Goal: Task Accomplishment & Management: Use online tool/utility

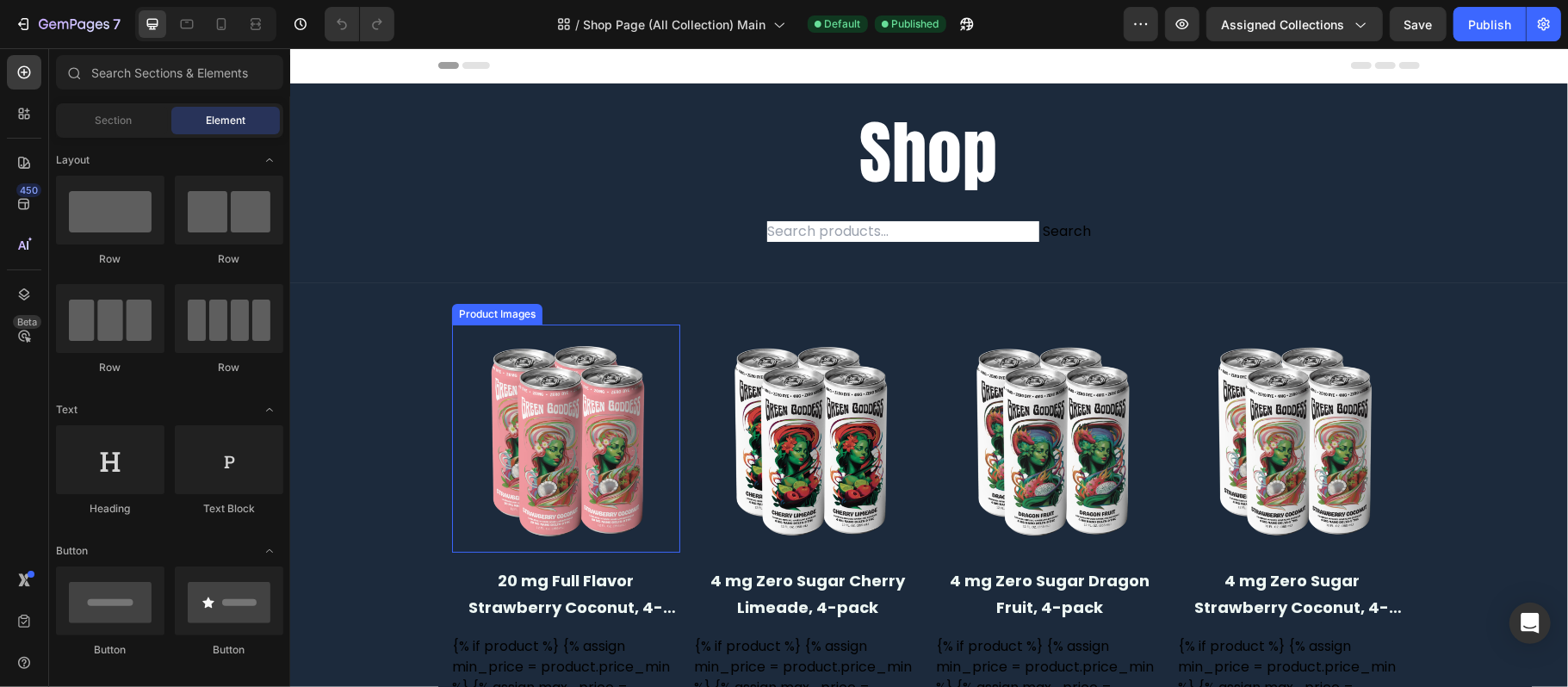
click at [637, 383] on img at bounding box center [565, 438] width 228 height 228
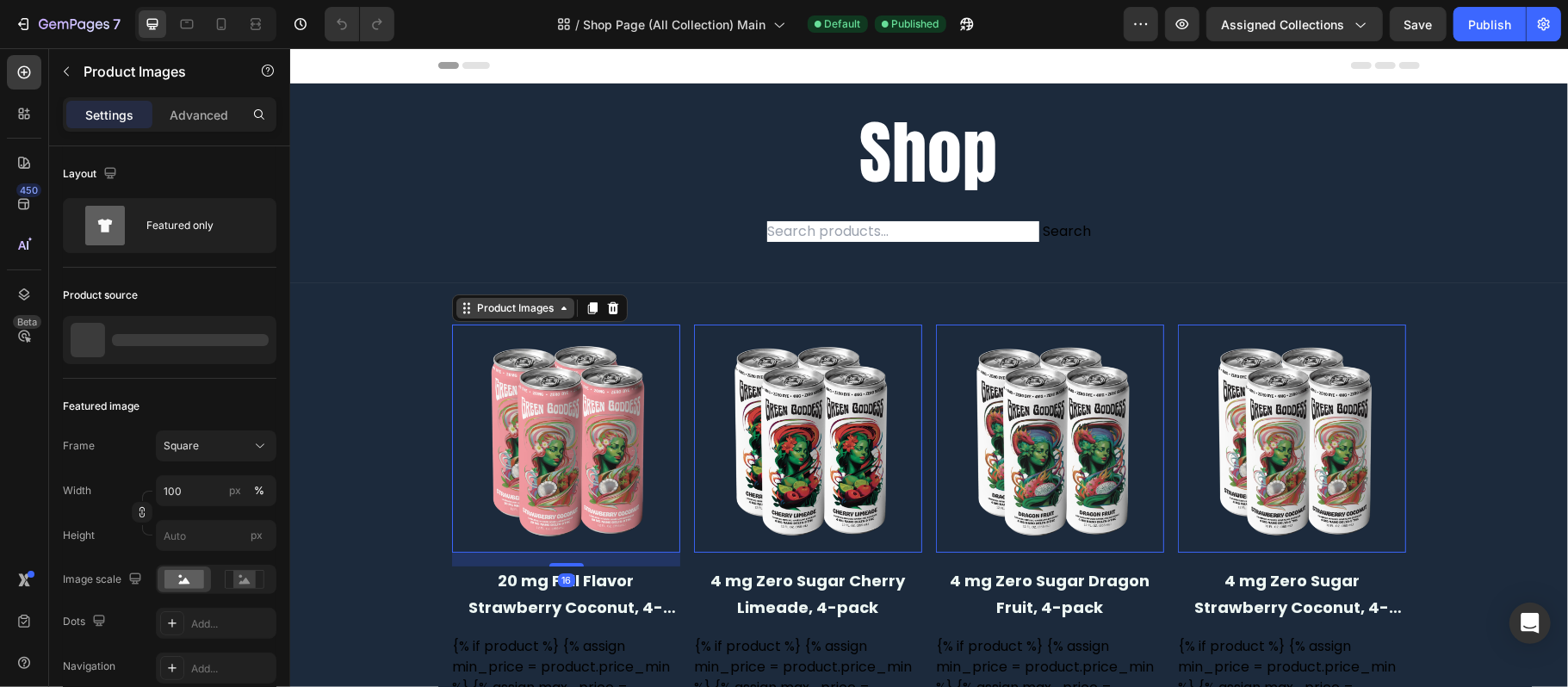
click at [529, 310] on div "Product Images" at bounding box center [514, 307] width 84 height 16
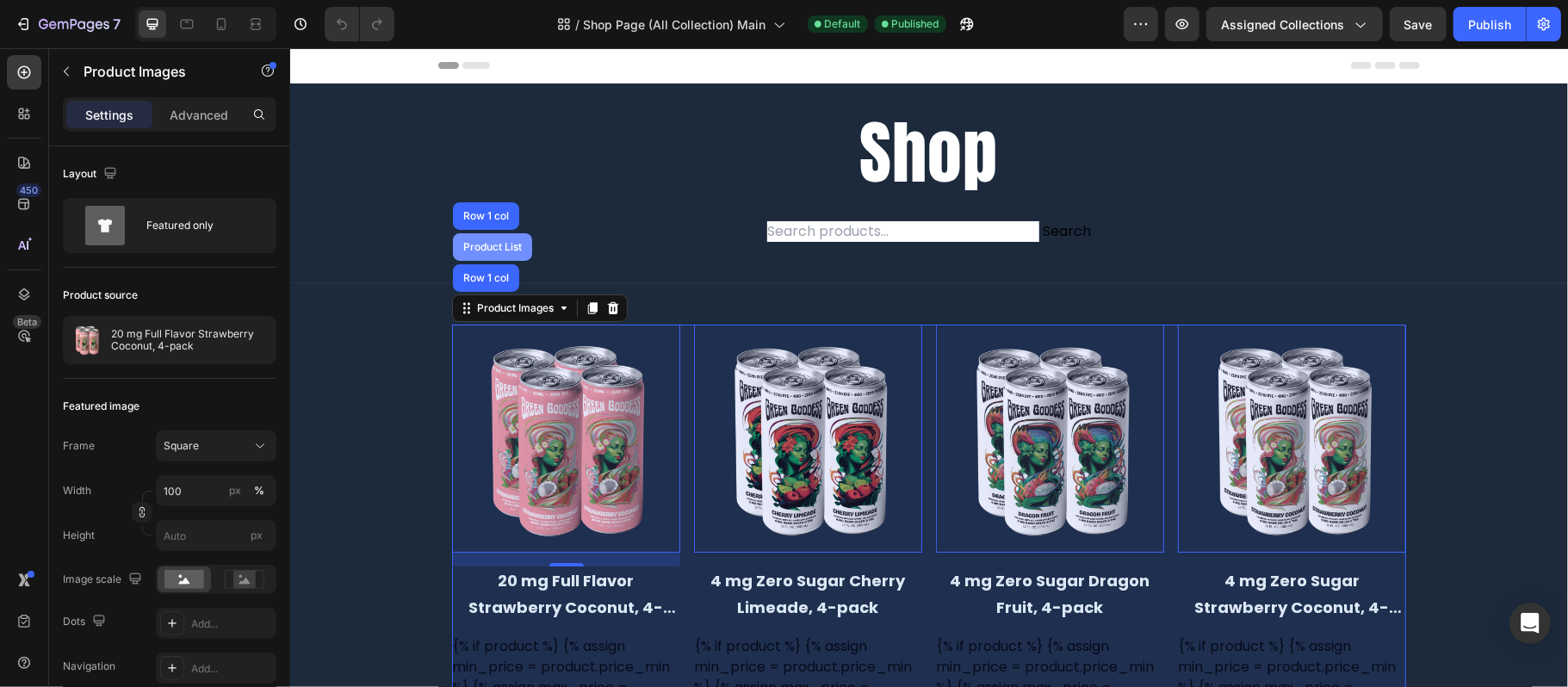
click at [500, 248] on div "Product List" at bounding box center [491, 246] width 65 height 10
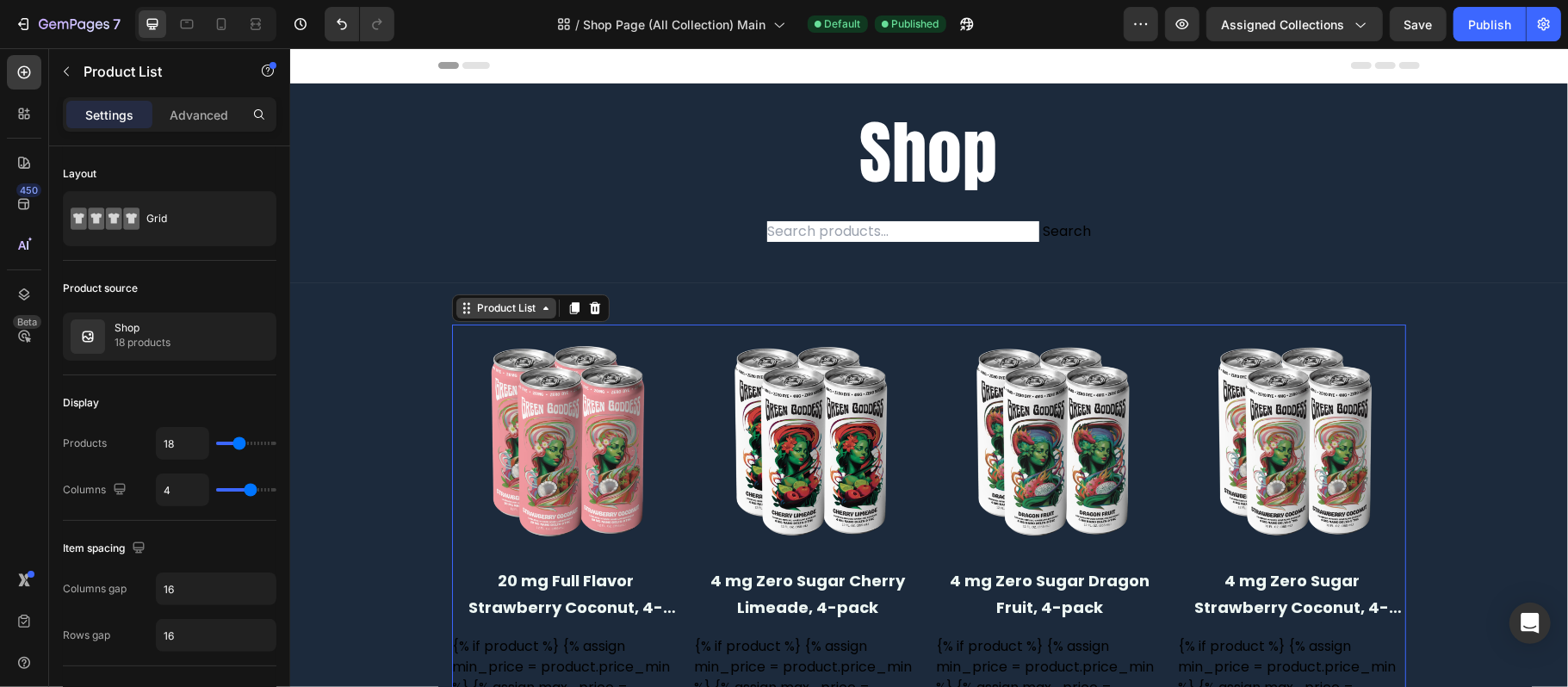
click at [512, 306] on div "Product List" at bounding box center [505, 307] width 65 height 16
click at [498, 307] on div "Product List" at bounding box center [505, 307] width 65 height 16
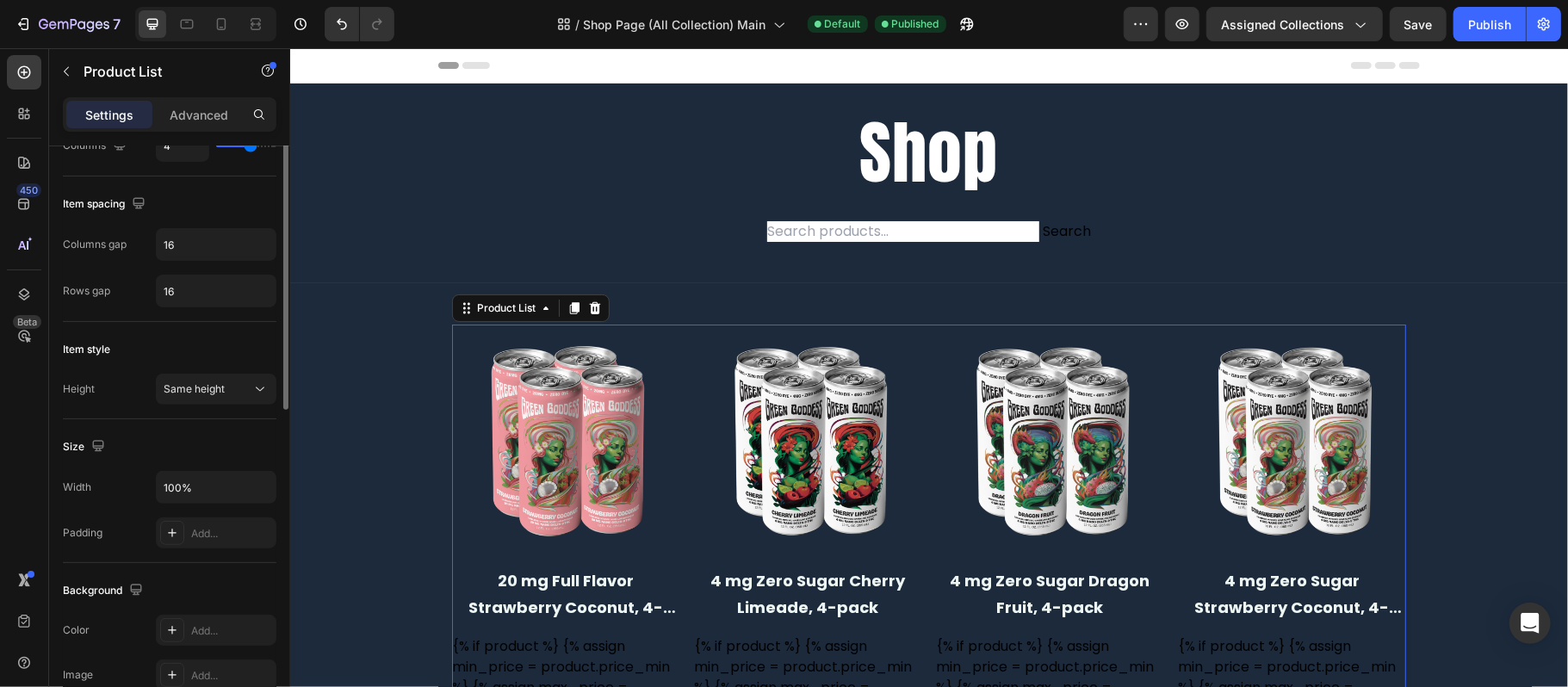
scroll to position [459, 0]
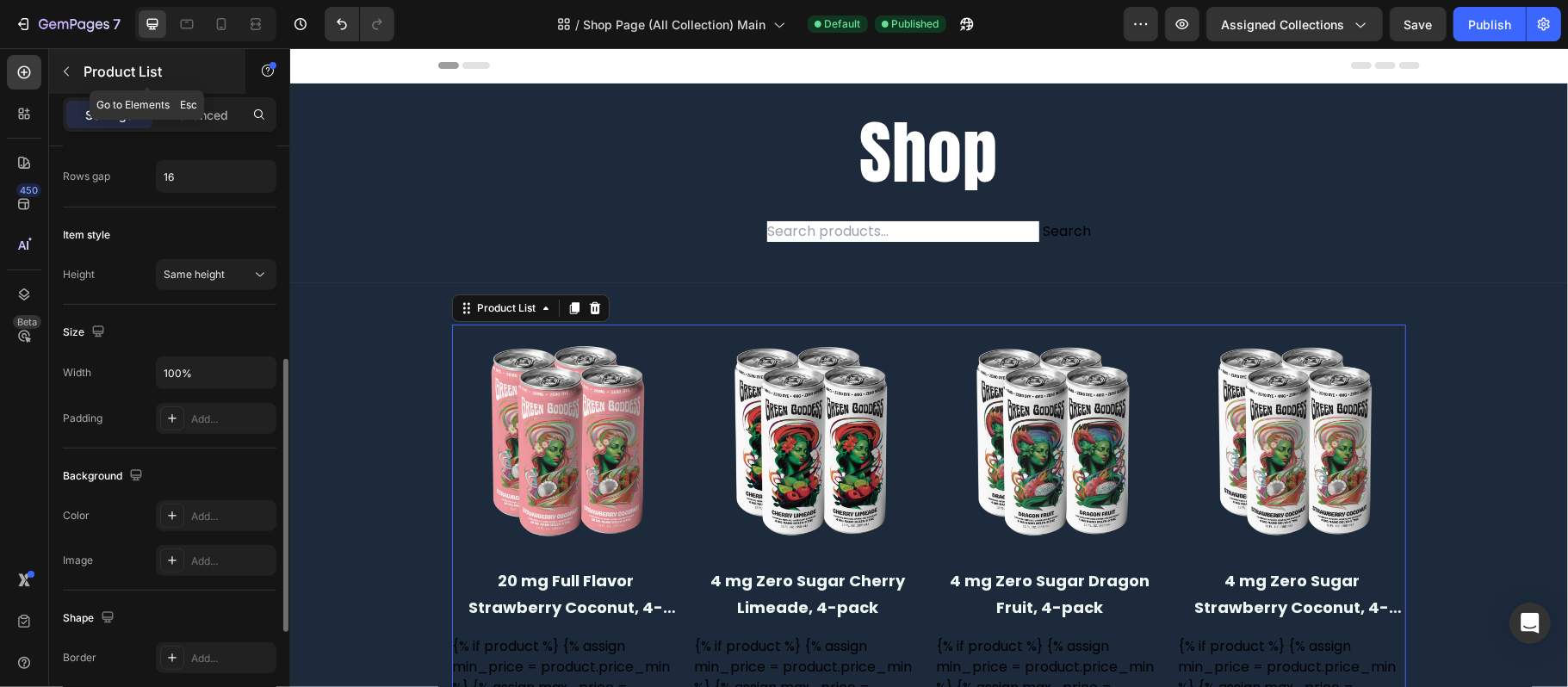
click at [55, 72] on button "button" at bounding box center [66, 72] width 28 height 28
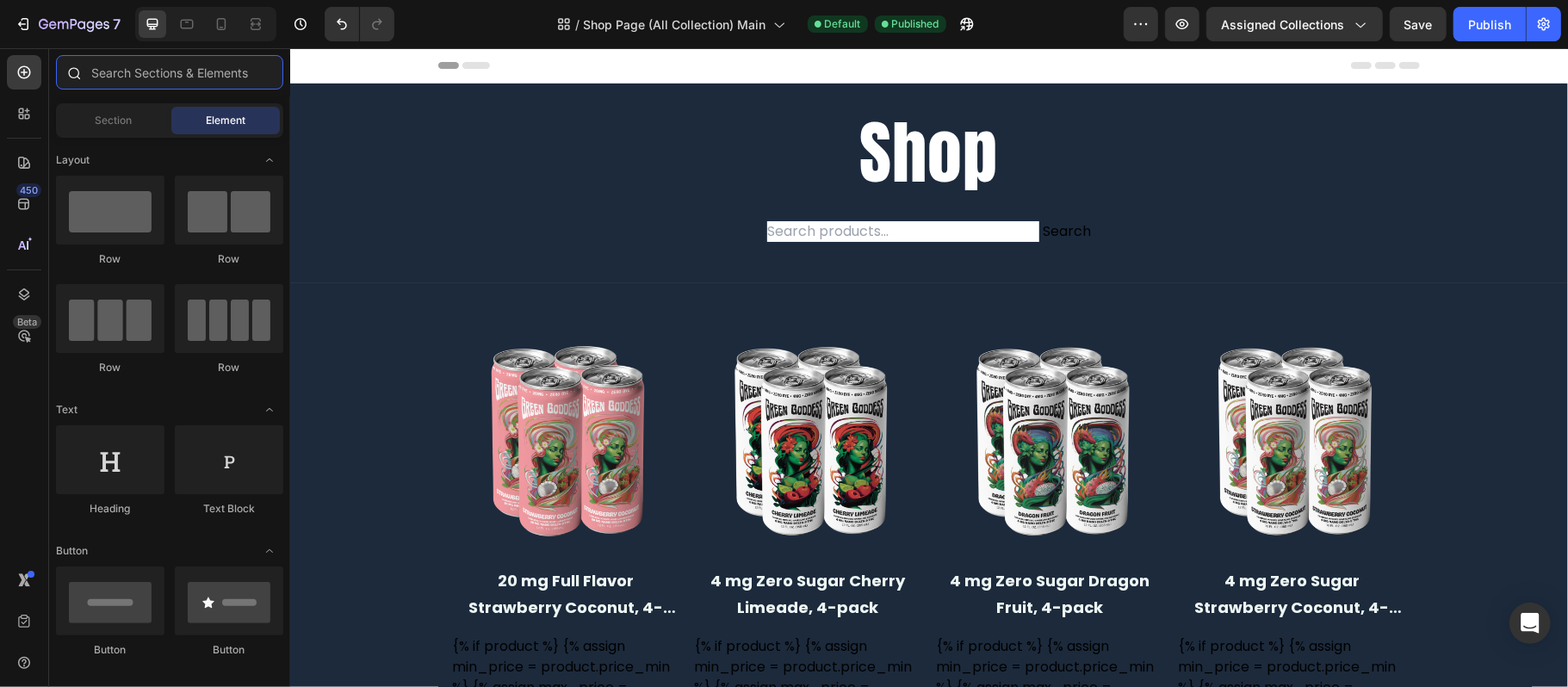
click at [145, 80] on input "text" at bounding box center [169, 72] width 227 height 34
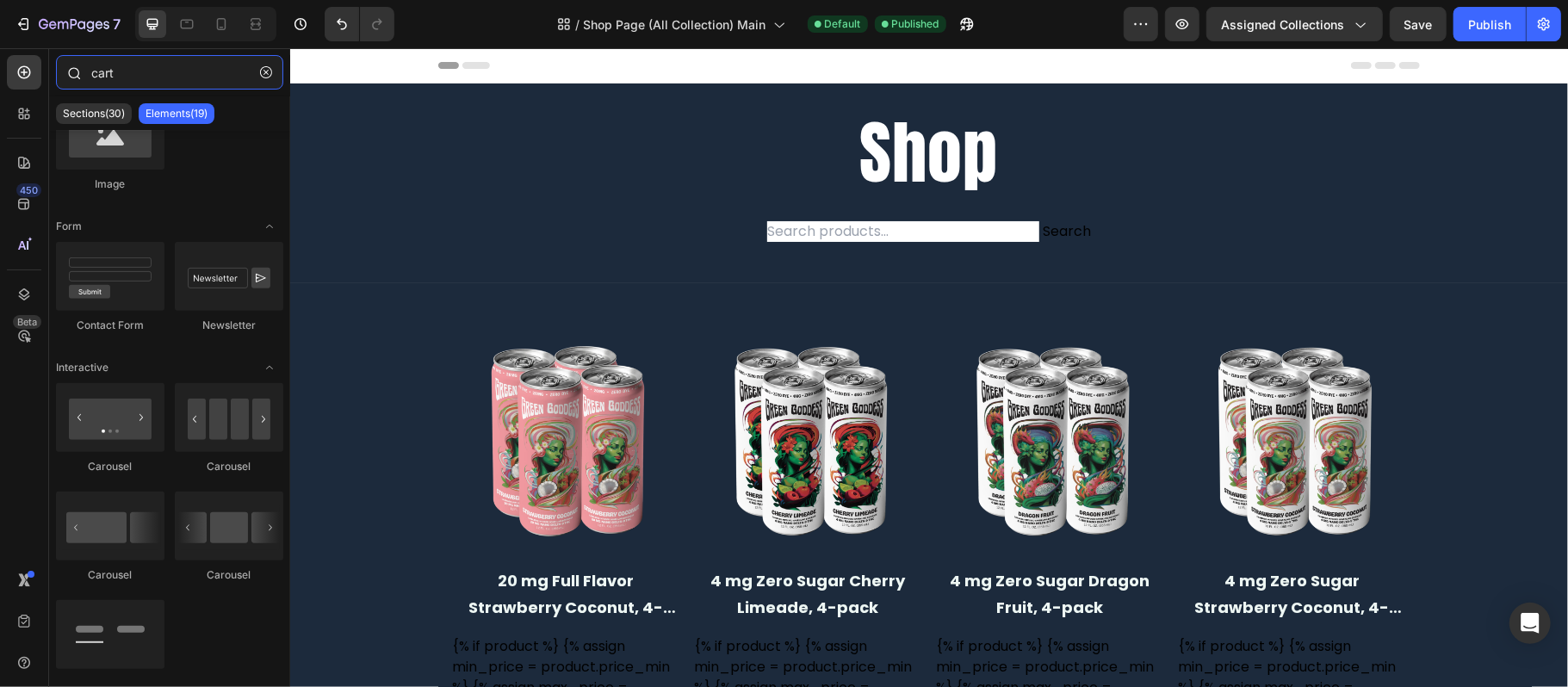
drag, startPoint x: 143, startPoint y: 73, endPoint x: 87, endPoint y: 71, distance: 56.0
click at [87, 71] on div "cart" at bounding box center [169, 76] width 241 height 41
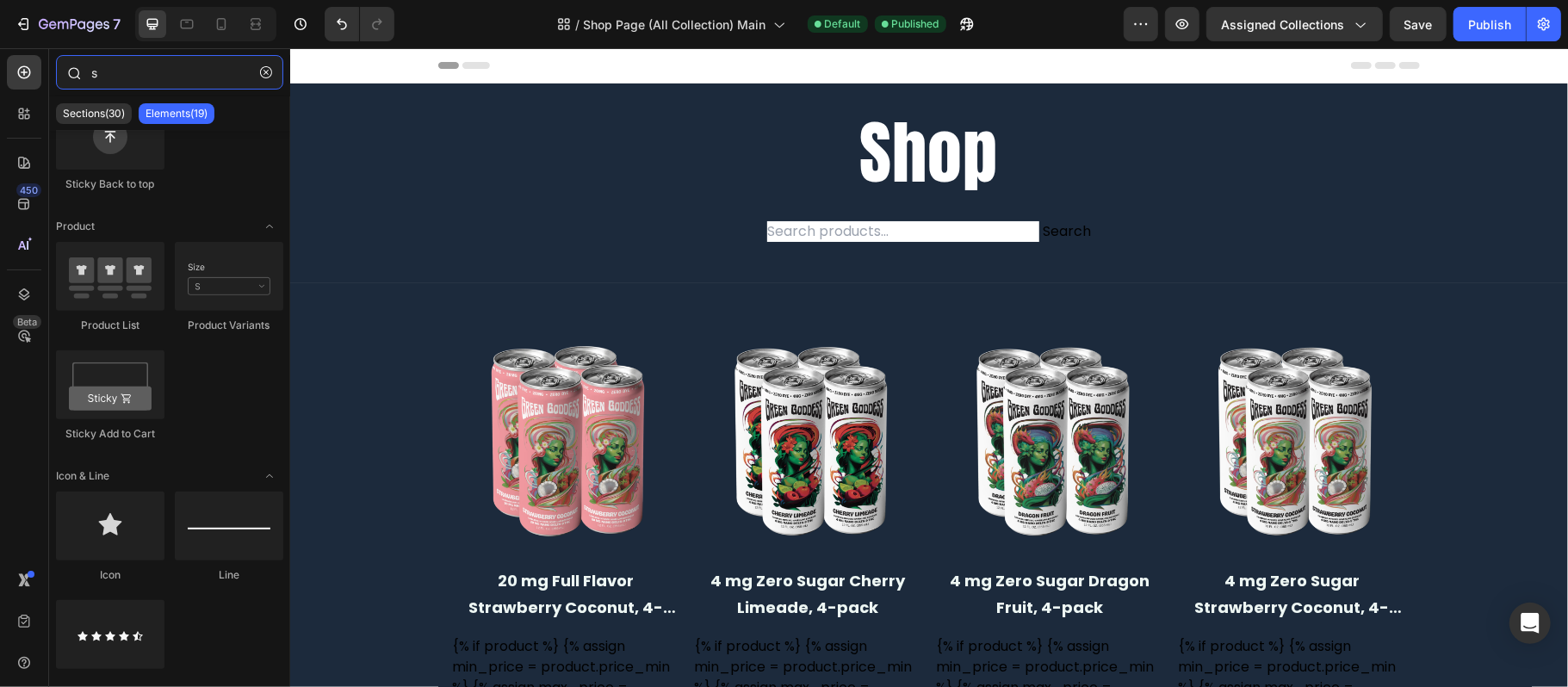
scroll to position [0, 0]
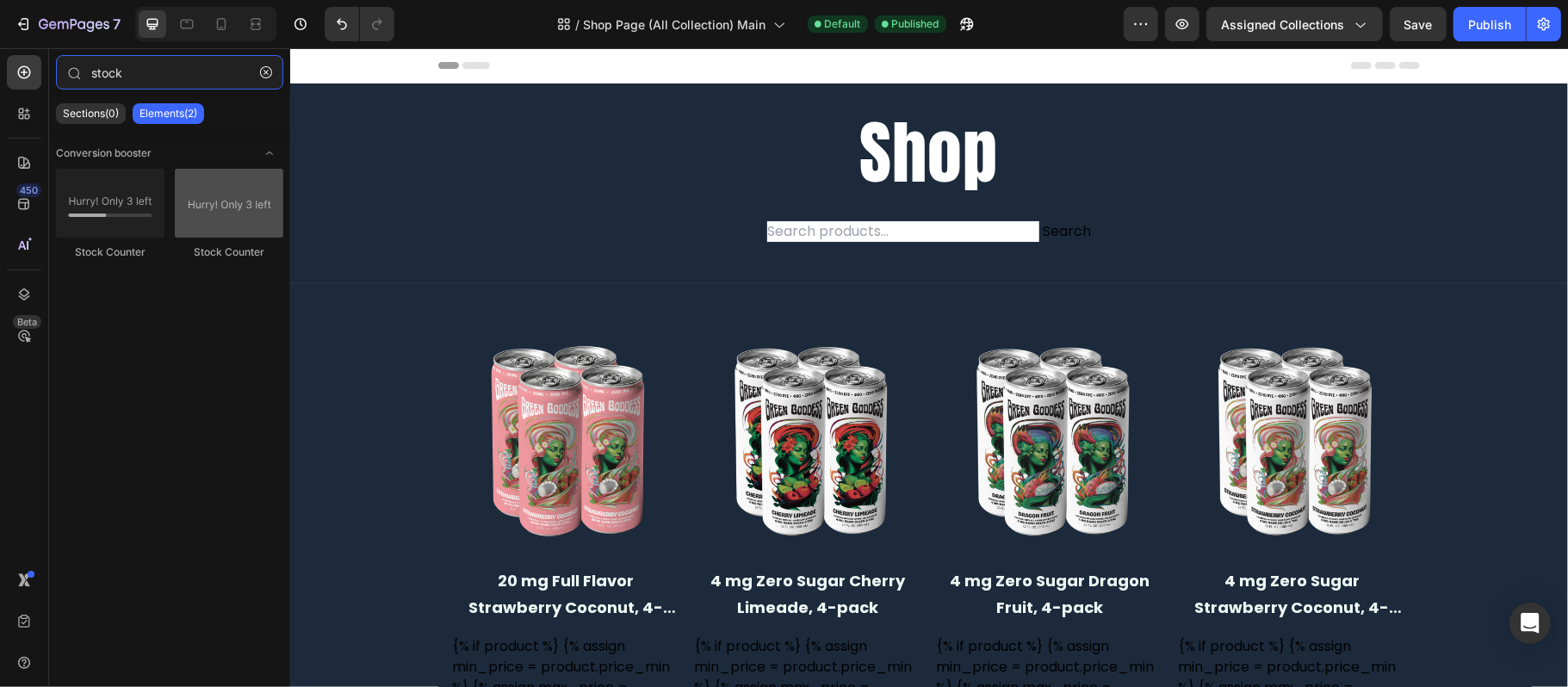
type input "stock"
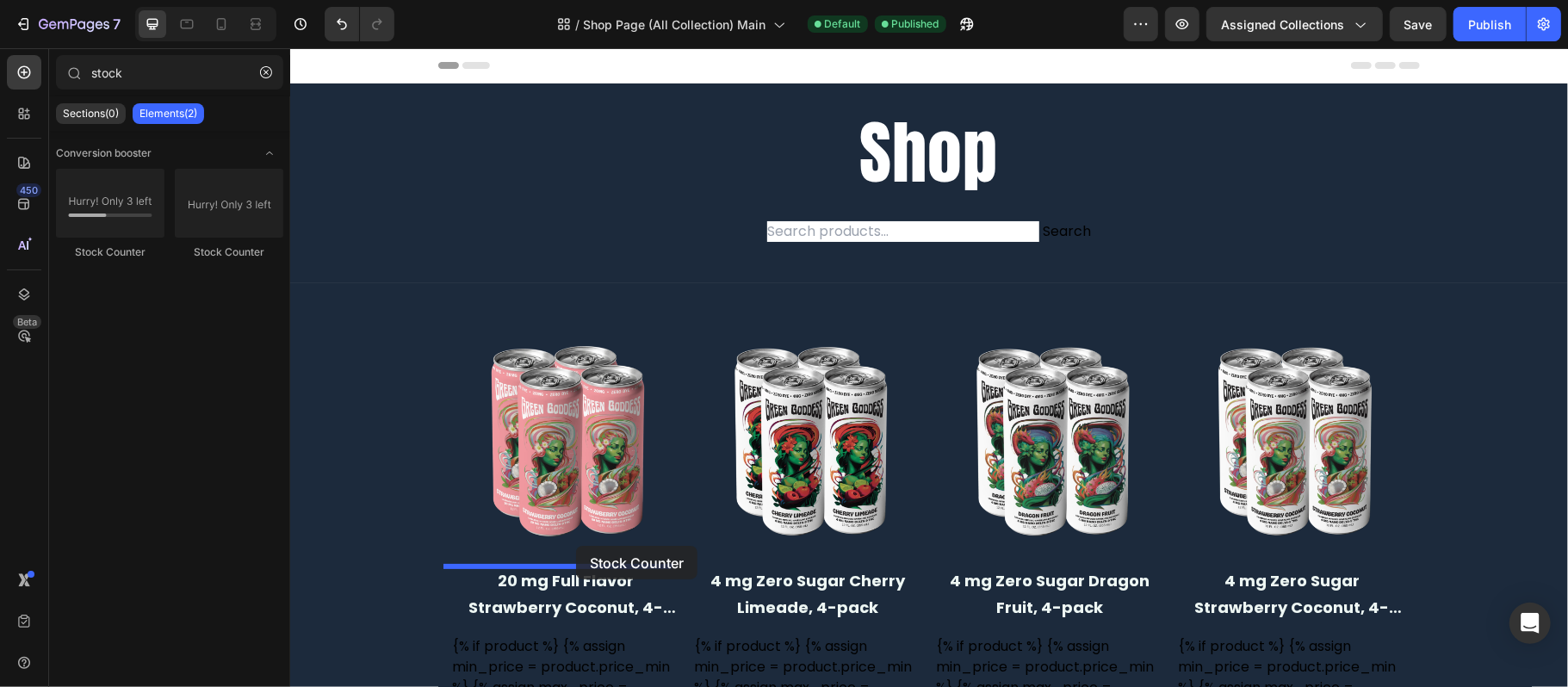
drag, startPoint x: 510, startPoint y: 252, endPoint x: 575, endPoint y: 551, distance: 306.0
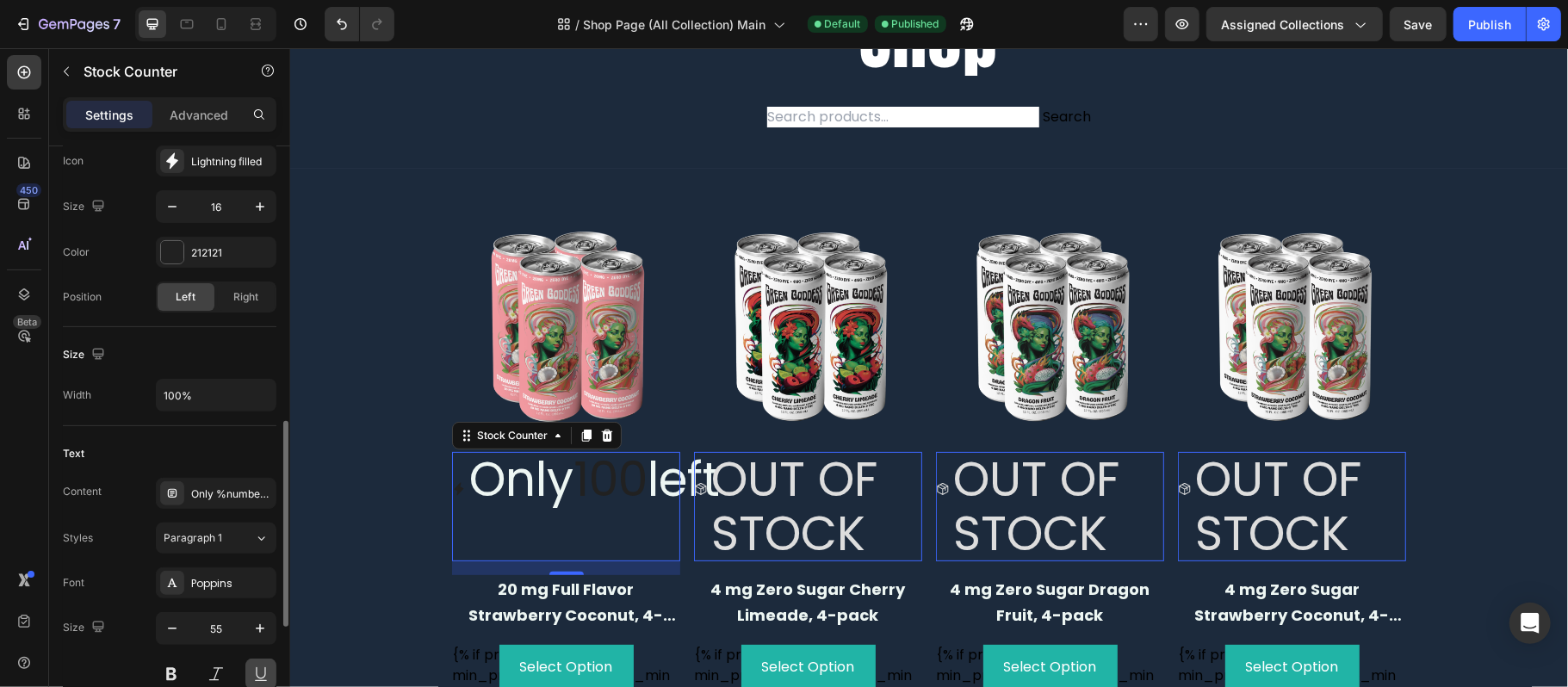
scroll to position [459, 0]
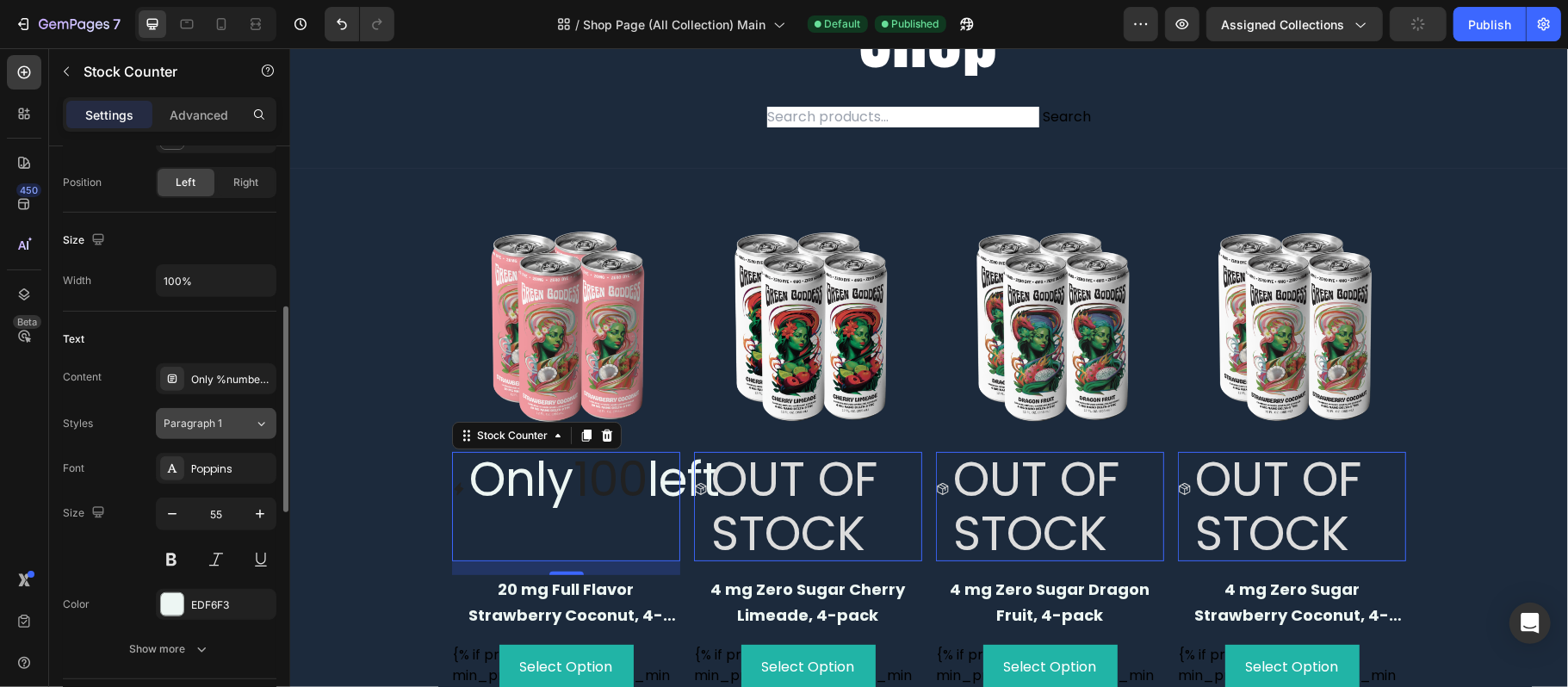
click at [264, 430] on icon at bounding box center [261, 423] width 15 height 17
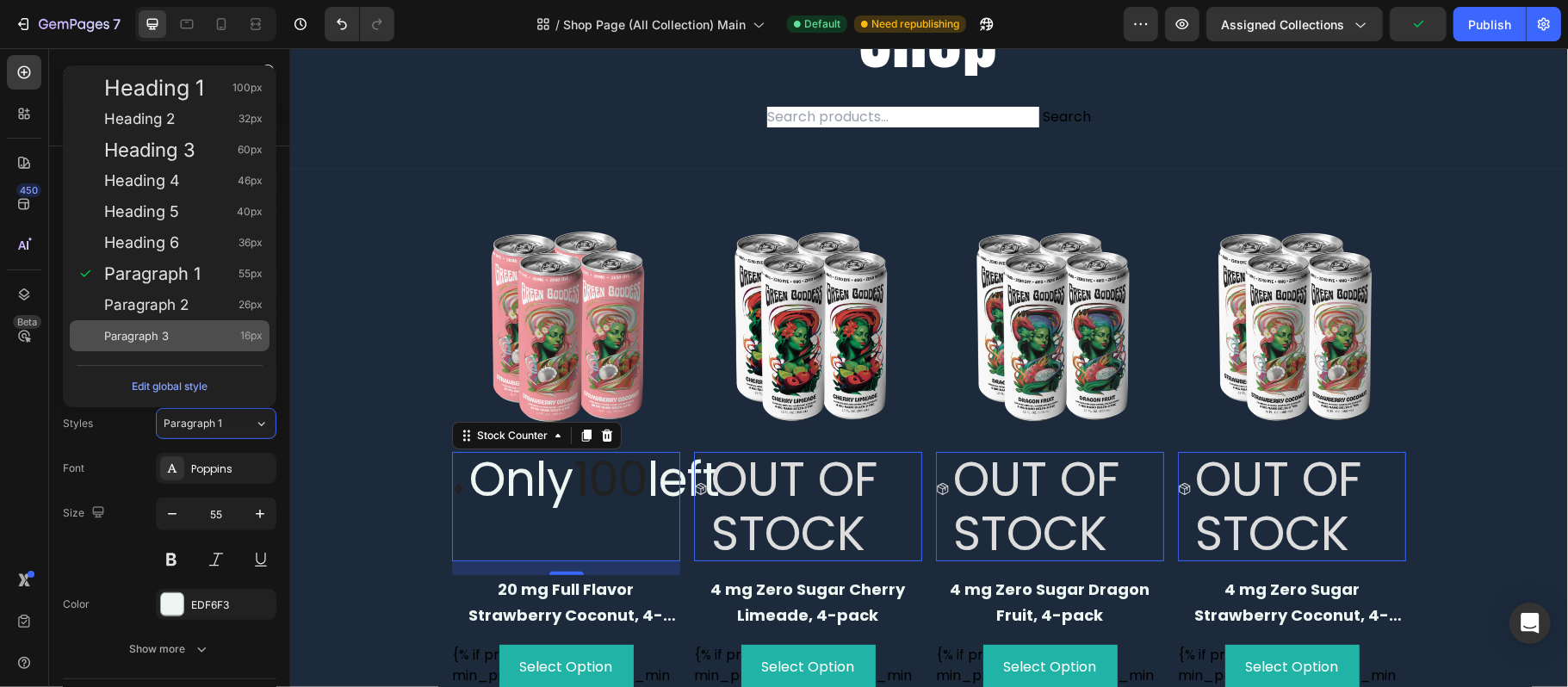
click at [230, 336] on div "Paragraph 3 16px" at bounding box center [183, 335] width 158 height 17
type input "16"
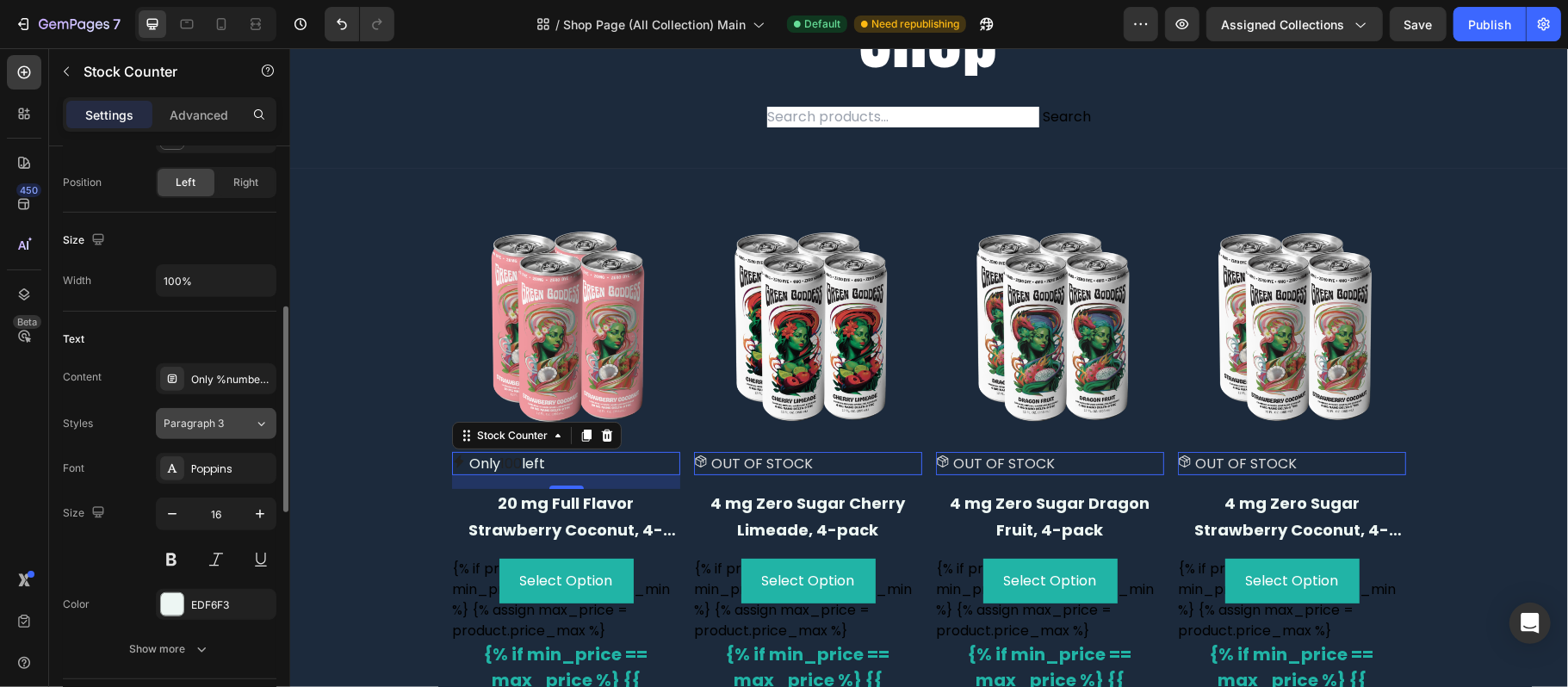
click at [255, 439] on button "Paragraph 3" at bounding box center [216, 423] width 120 height 31
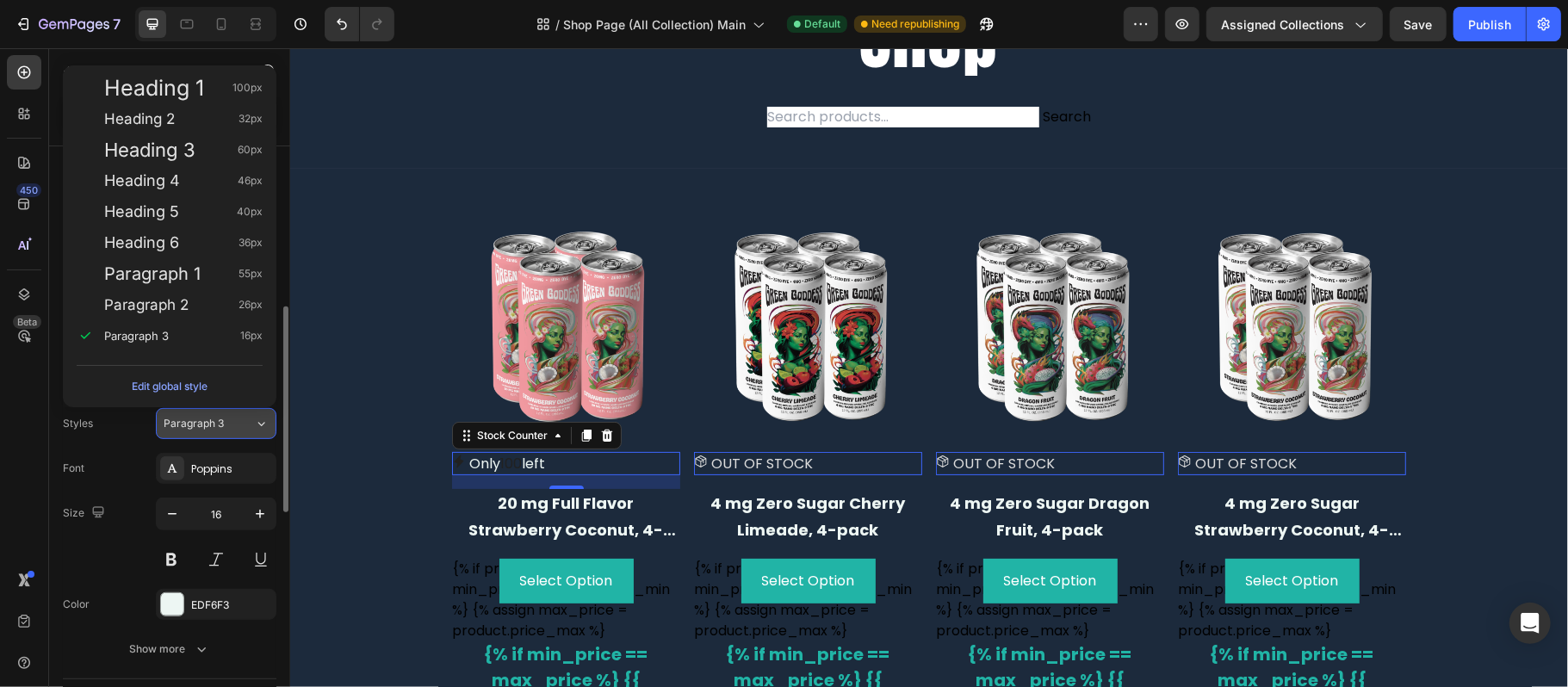
click at [258, 437] on button "Paragraph 3" at bounding box center [216, 423] width 120 height 31
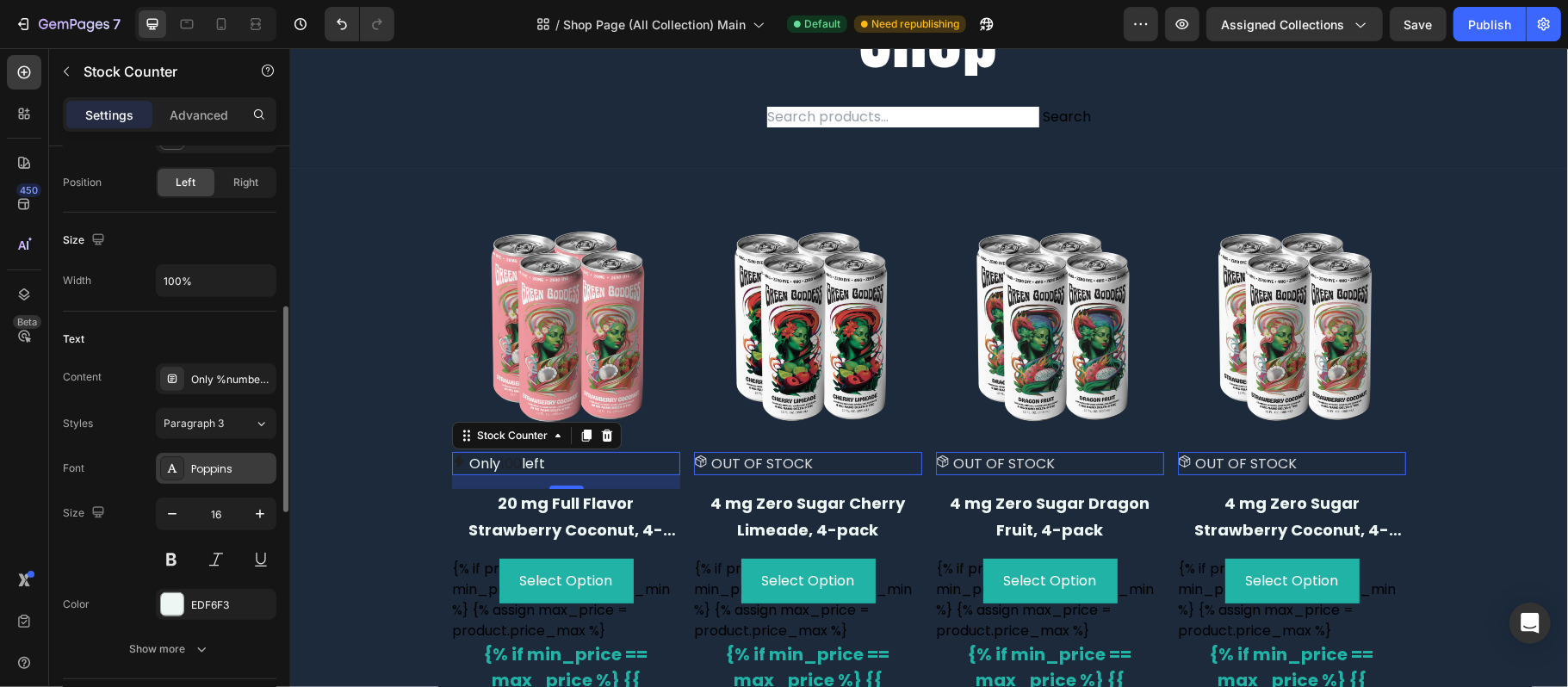
click at [237, 460] on div "Poppins" at bounding box center [216, 468] width 120 height 31
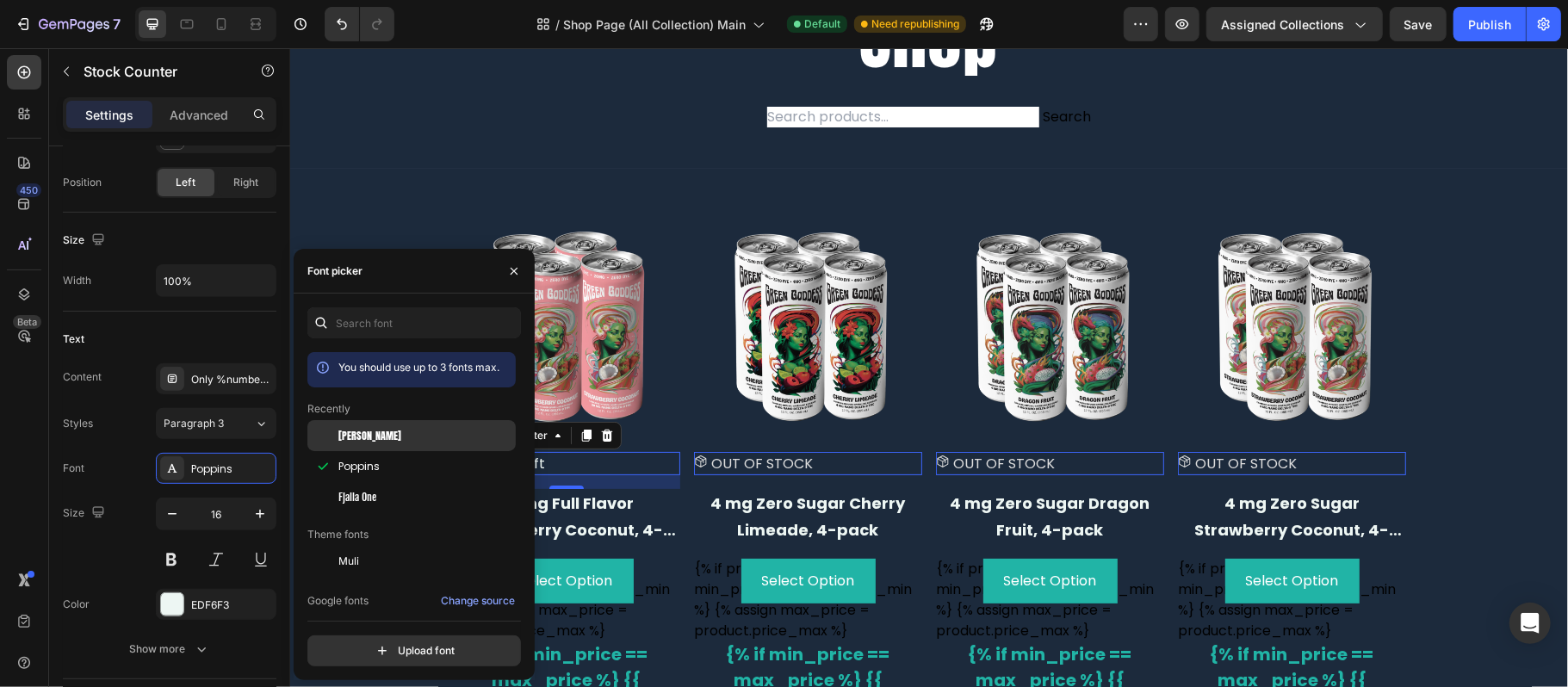
click at [374, 436] on div "[PERSON_NAME]" at bounding box center [425, 436] width 174 height 16
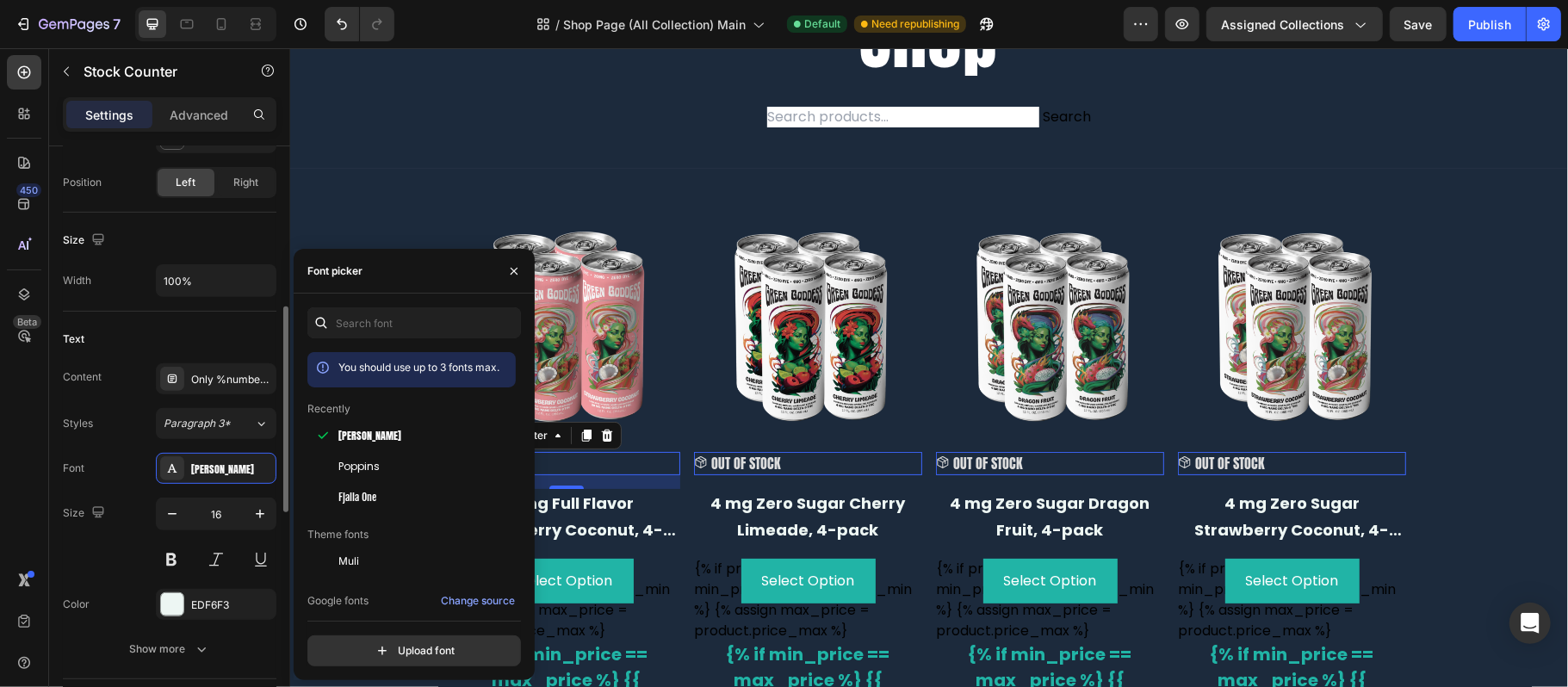
click at [231, 336] on div "Text" at bounding box center [169, 340] width 214 height 28
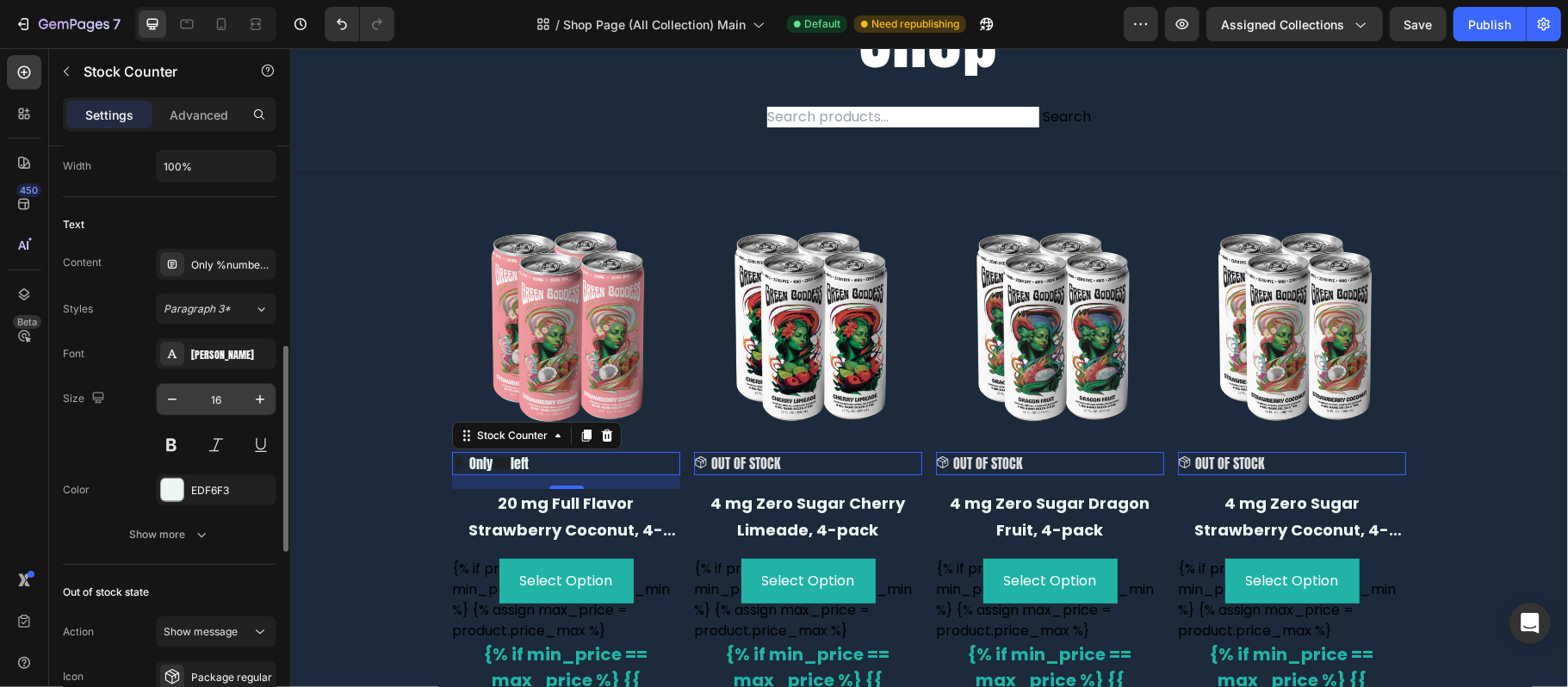
scroll to position [689, 0]
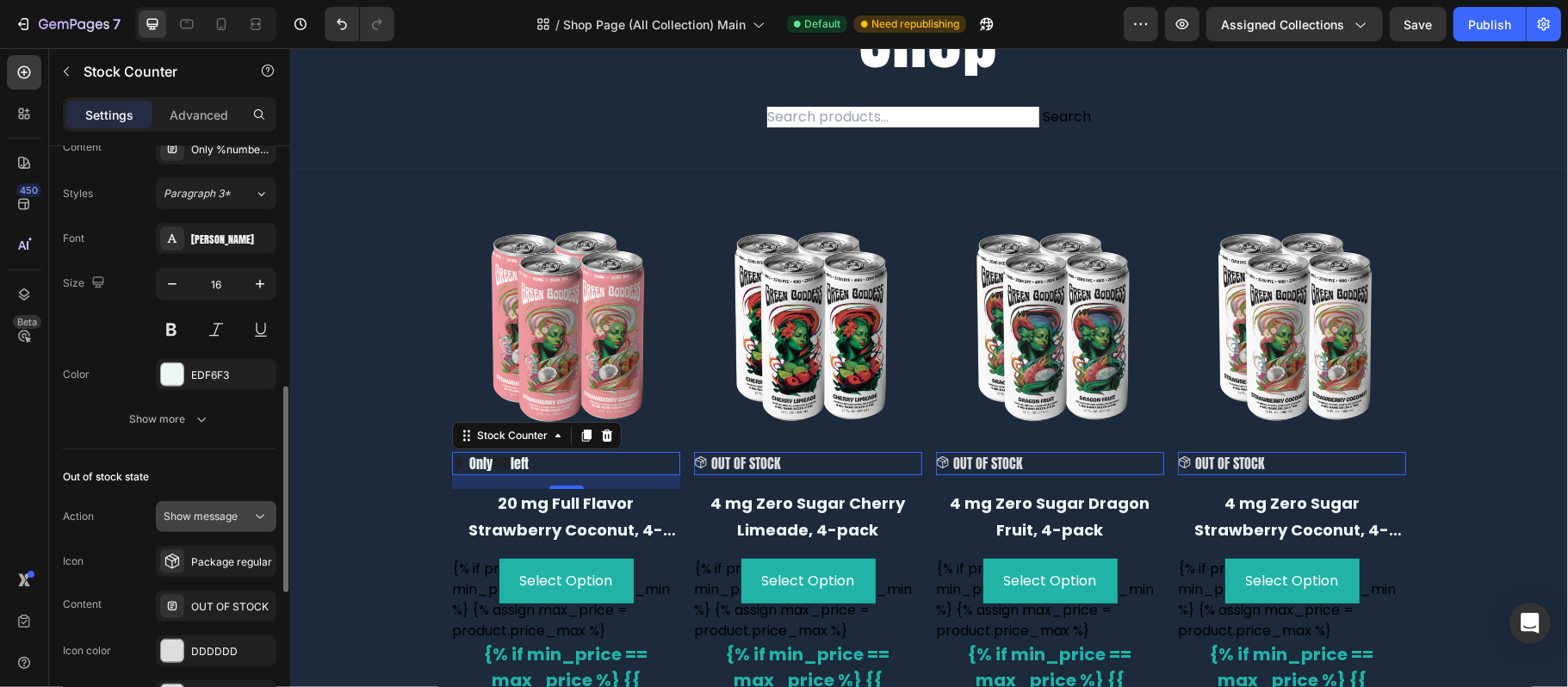
click at [212, 519] on span "Show message" at bounding box center [200, 516] width 74 height 13
click at [214, 519] on span "Show message" at bounding box center [200, 516] width 74 height 13
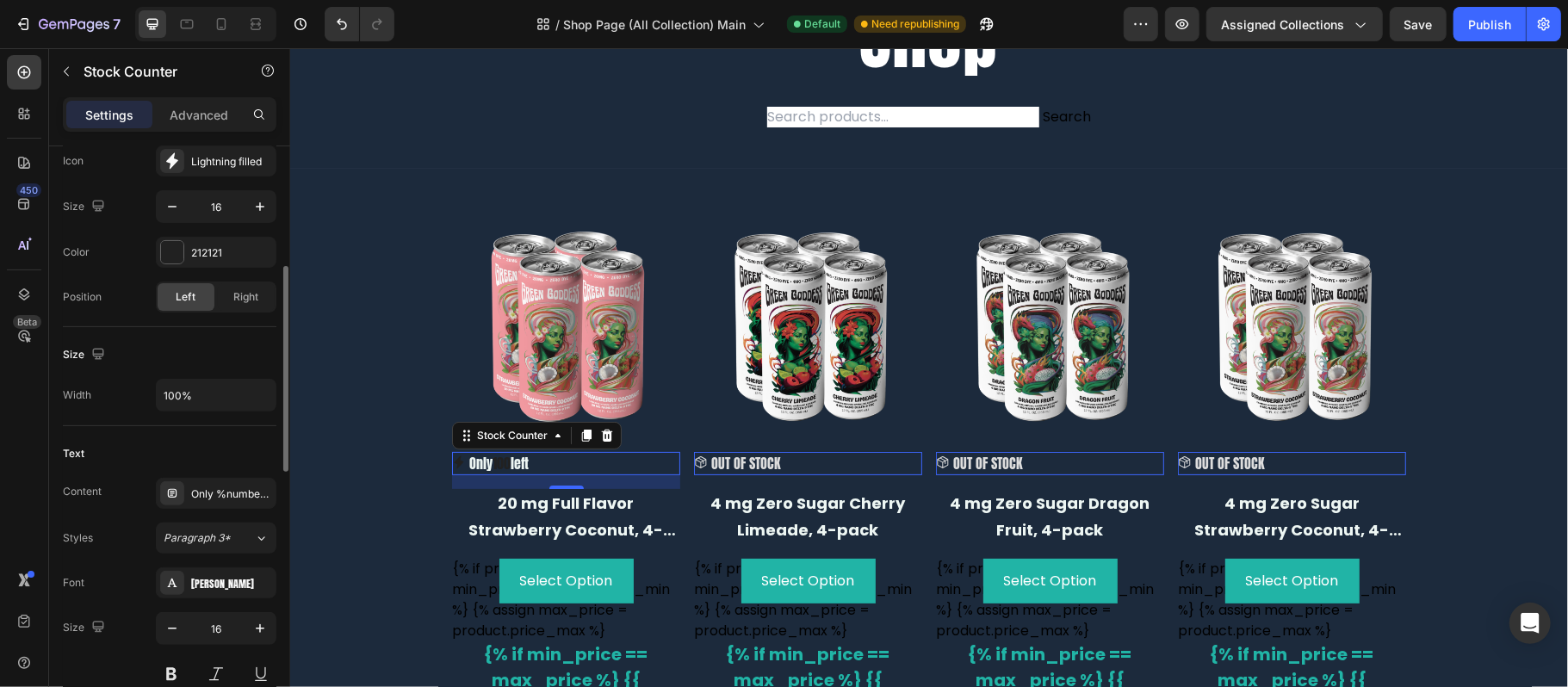
scroll to position [114, 0]
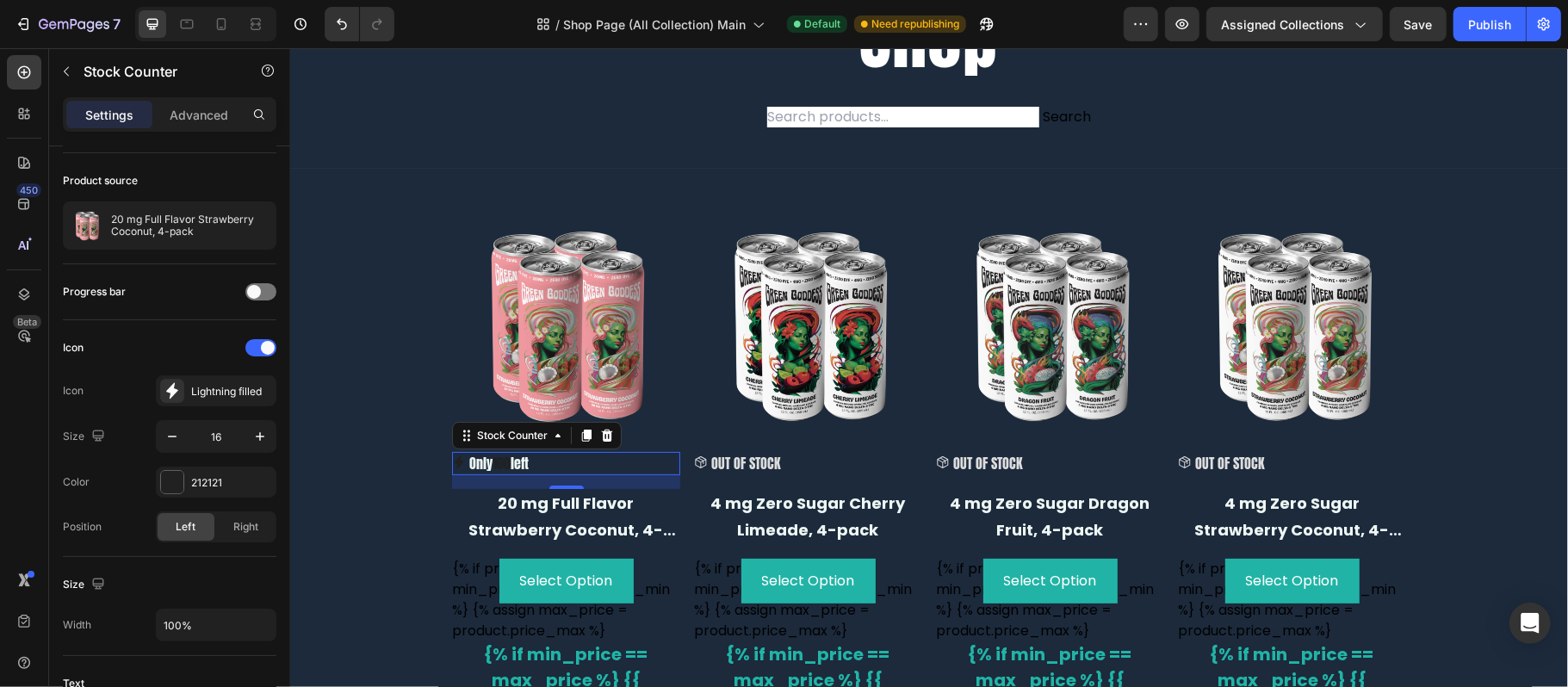
click at [758, 458] on p "OUT OF STOCK" at bounding box center [745, 463] width 70 height 24
click at [741, 458] on p "OUT OF STOCK" at bounding box center [745, 463] width 70 height 24
click at [480, 437] on div "Stock Counter" at bounding box center [511, 435] width 78 height 16
click at [528, 458] on div "Only 100 left" at bounding box center [565, 463] width 228 height 24
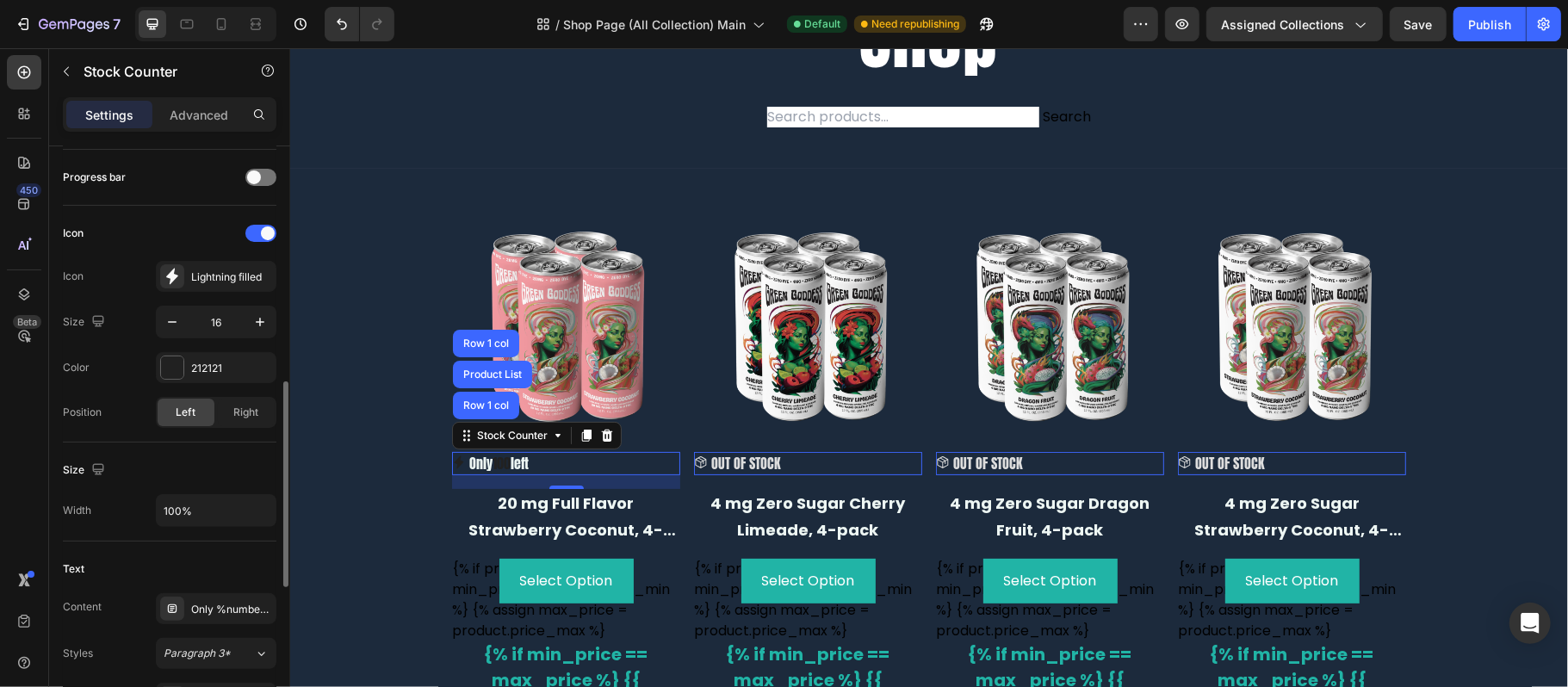
scroll to position [344, 0]
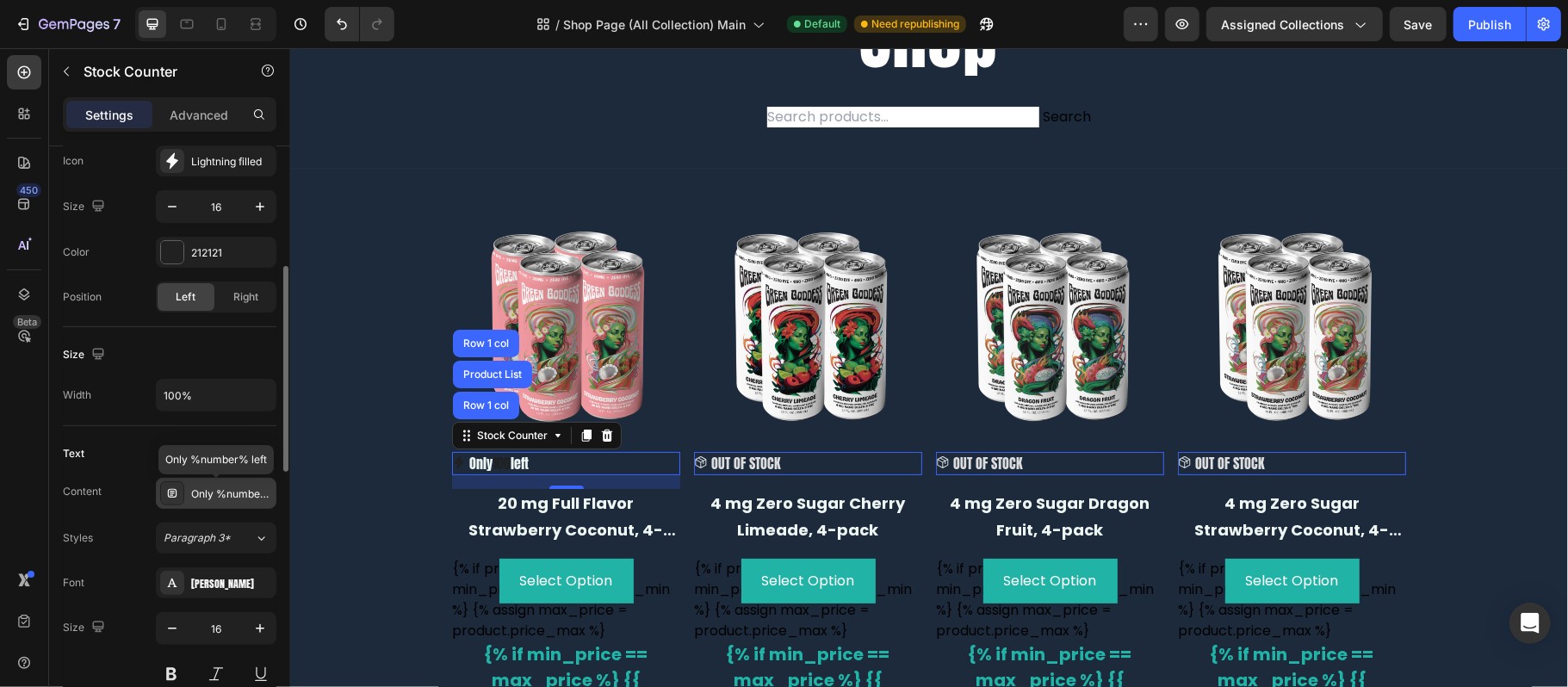
click at [169, 494] on icon at bounding box center [172, 493] width 14 height 14
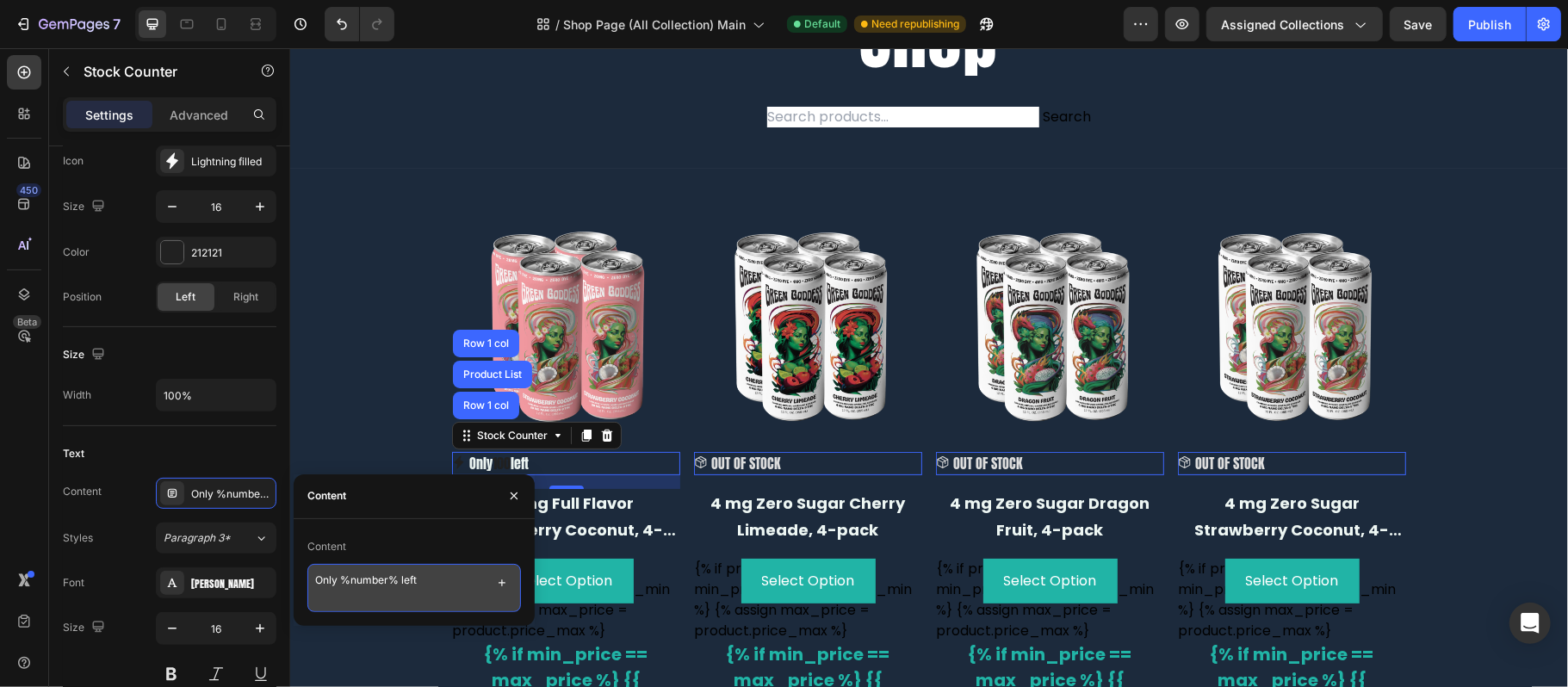
click at [470, 581] on textarea "Only %number% left" at bounding box center [413, 588] width 214 height 48
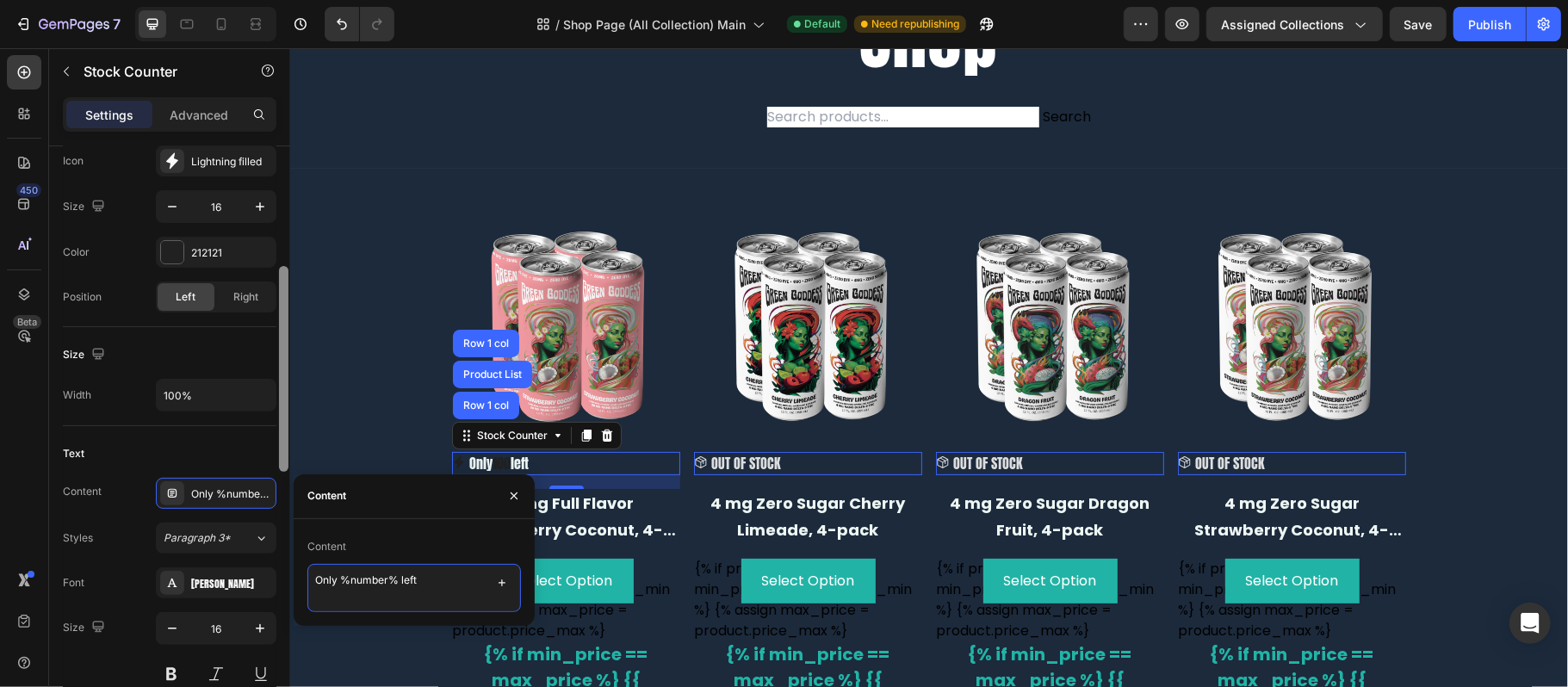
drag, startPoint x: 466, startPoint y: 581, endPoint x: 287, endPoint y: 584, distance: 179.0
click at [278, 584] on div "450 Beta stock Sections(0) Elements(2) We couldn’t find any matches for “stock”…" at bounding box center [145, 367] width 290 height 639
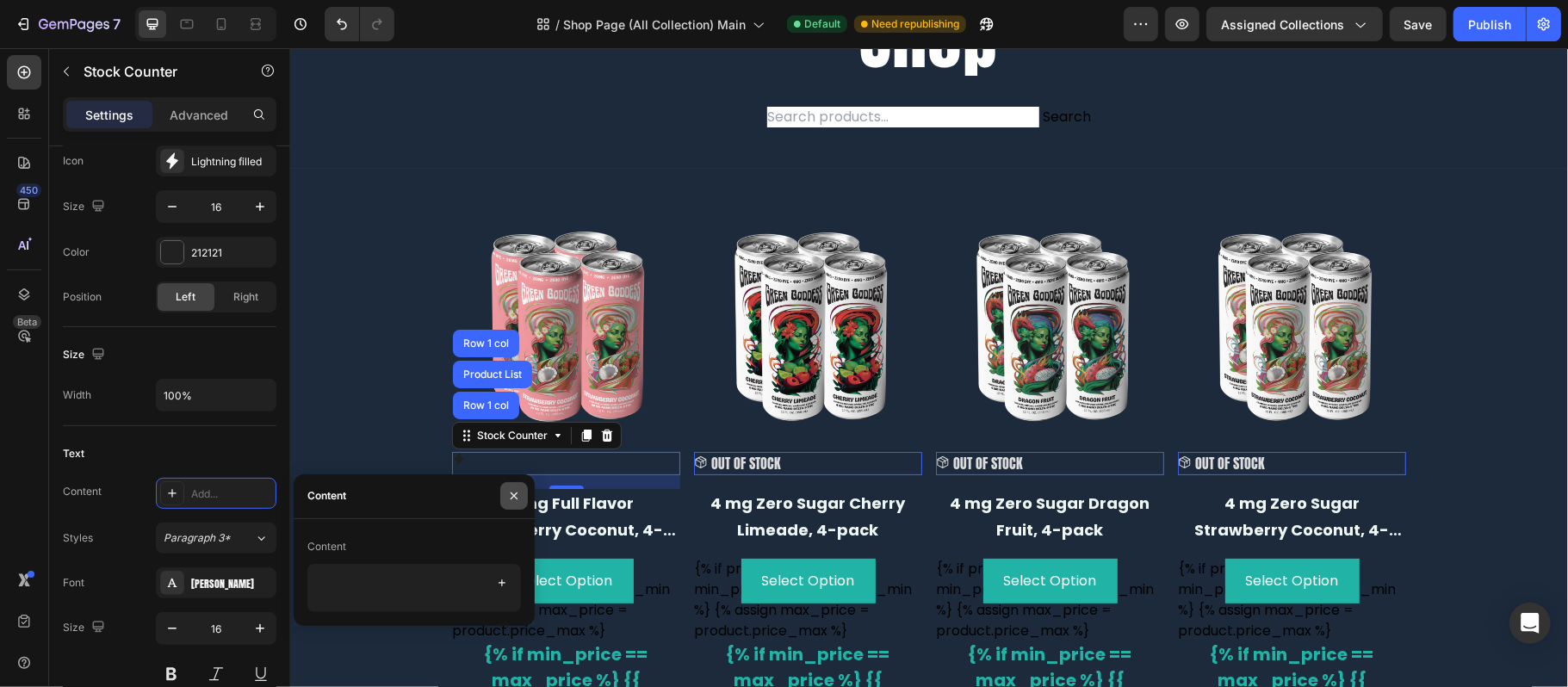
click at [515, 493] on icon "button" at bounding box center [514, 496] width 14 height 14
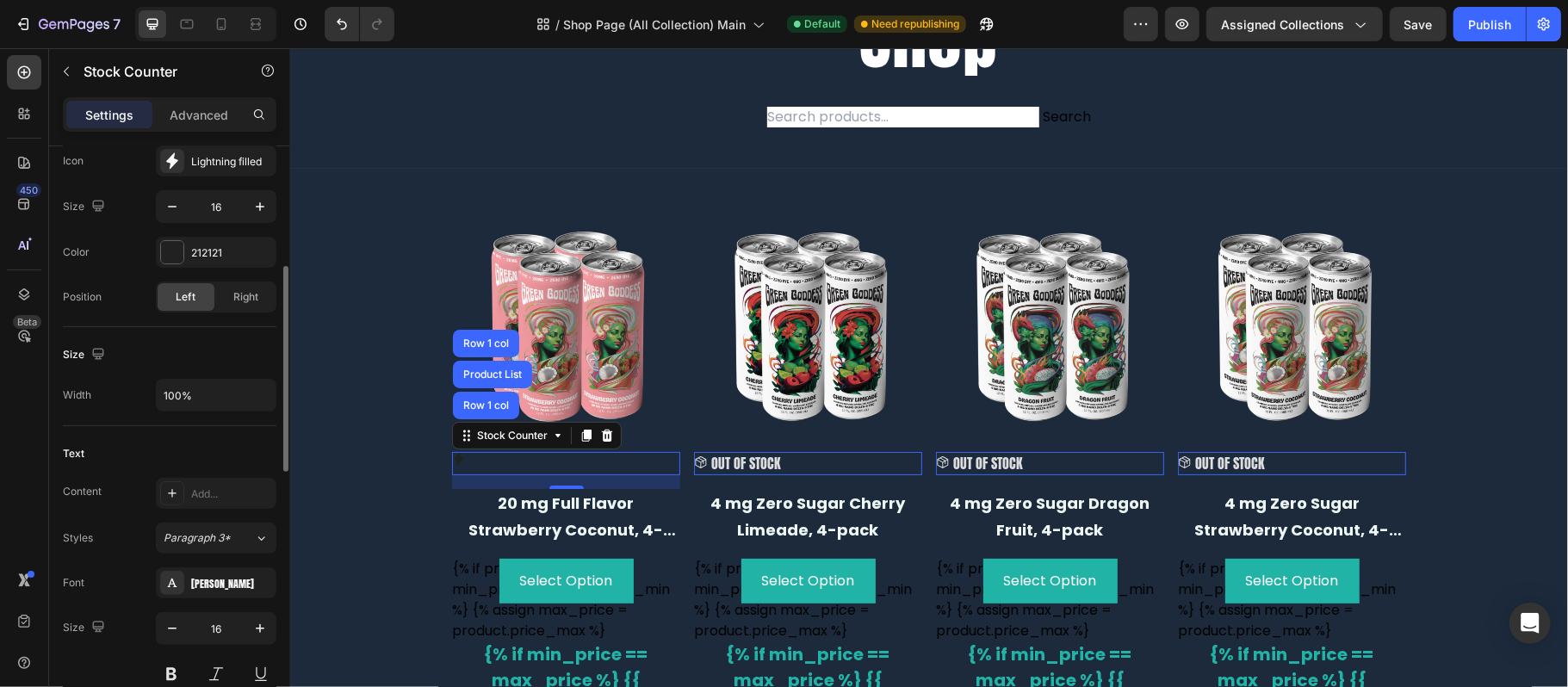
click at [215, 449] on div "Text" at bounding box center [169, 454] width 214 height 28
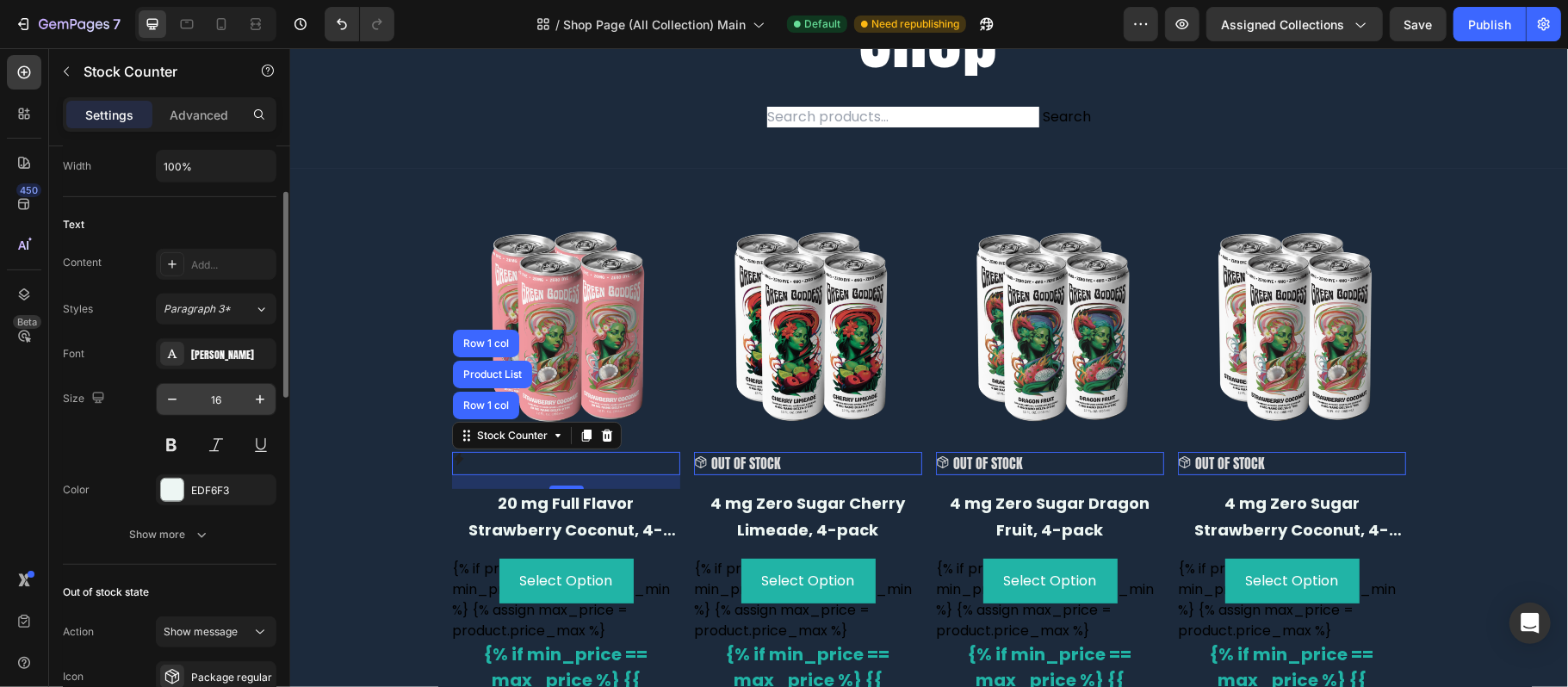
scroll to position [459, 0]
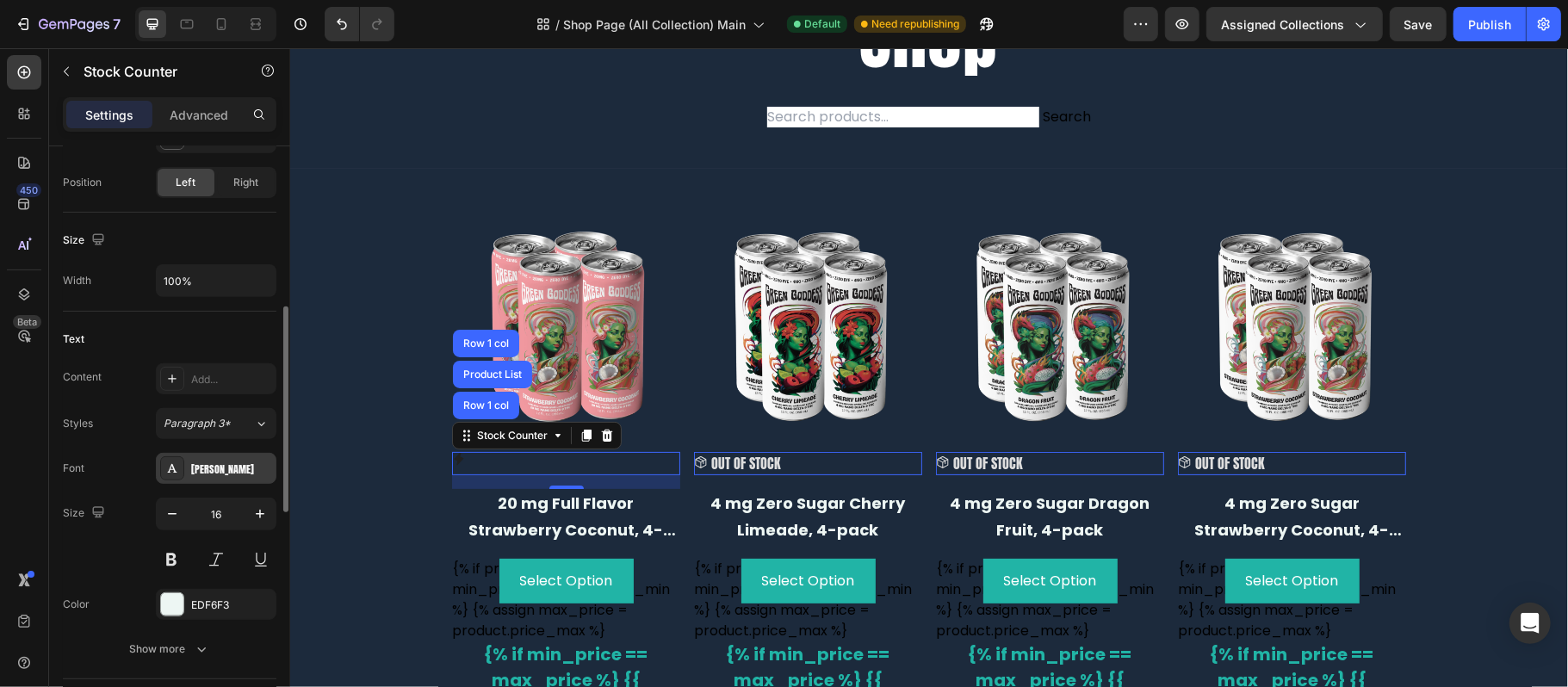
click at [246, 458] on div "[PERSON_NAME]" at bounding box center [216, 468] width 120 height 31
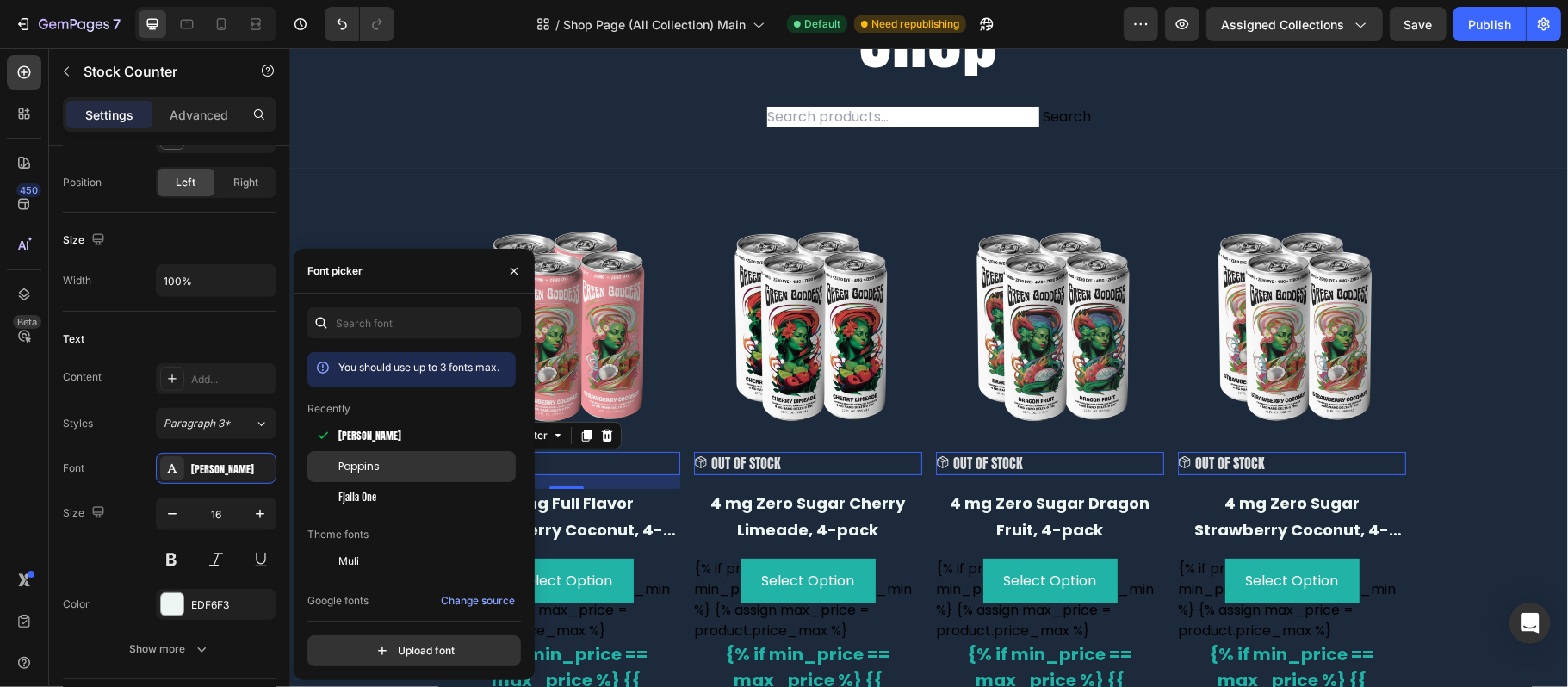
click at [413, 471] on div "Poppins" at bounding box center [425, 467] width 174 height 16
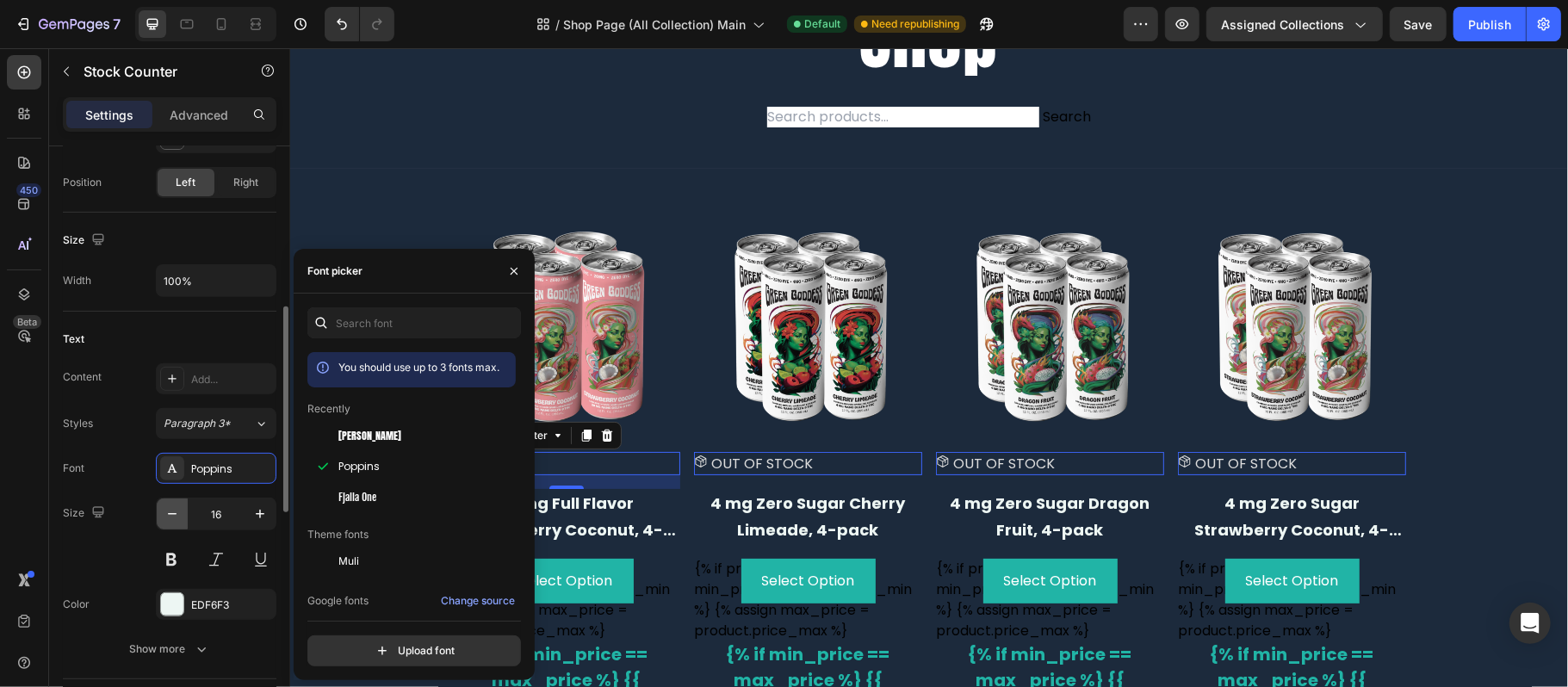
click at [179, 522] on icon "button" at bounding box center [171, 513] width 17 height 17
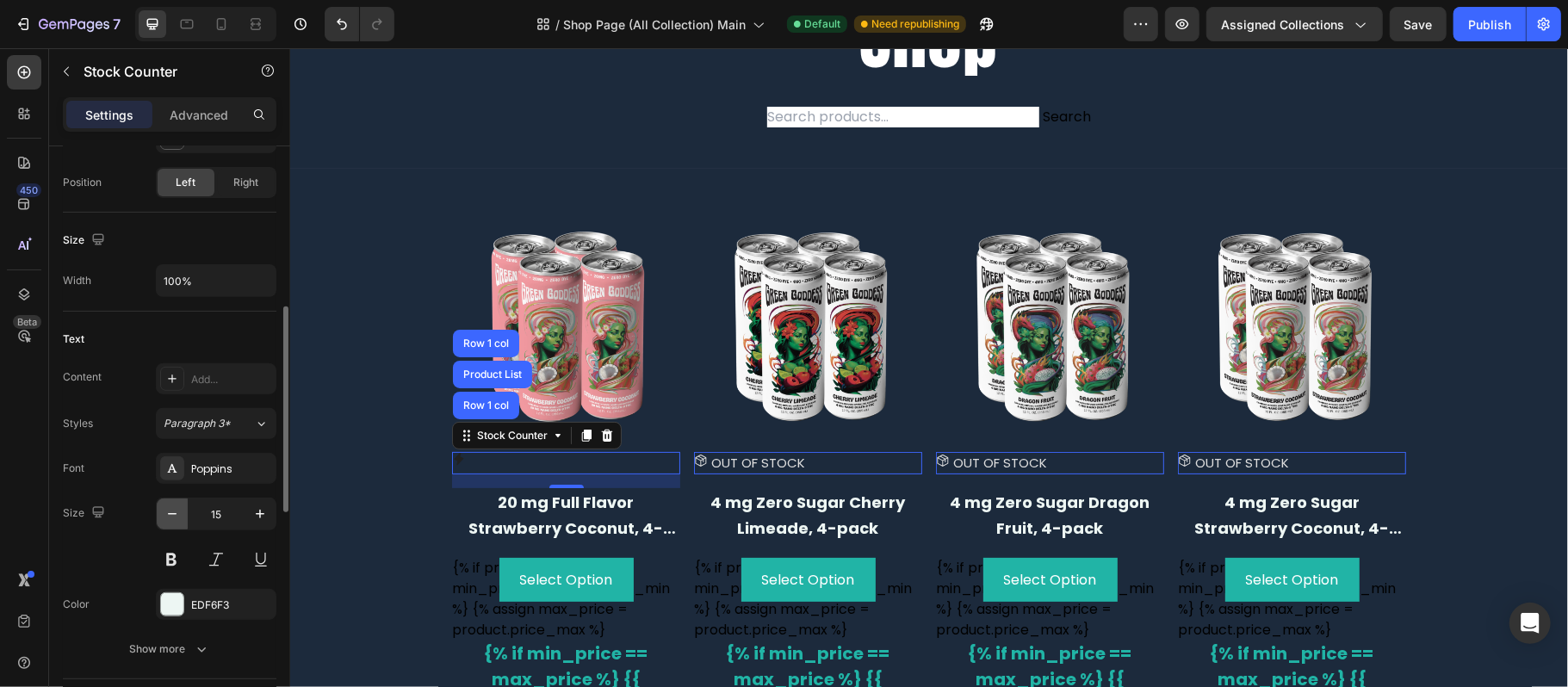
click at [177, 522] on icon "button" at bounding box center [171, 513] width 17 height 17
type input "14"
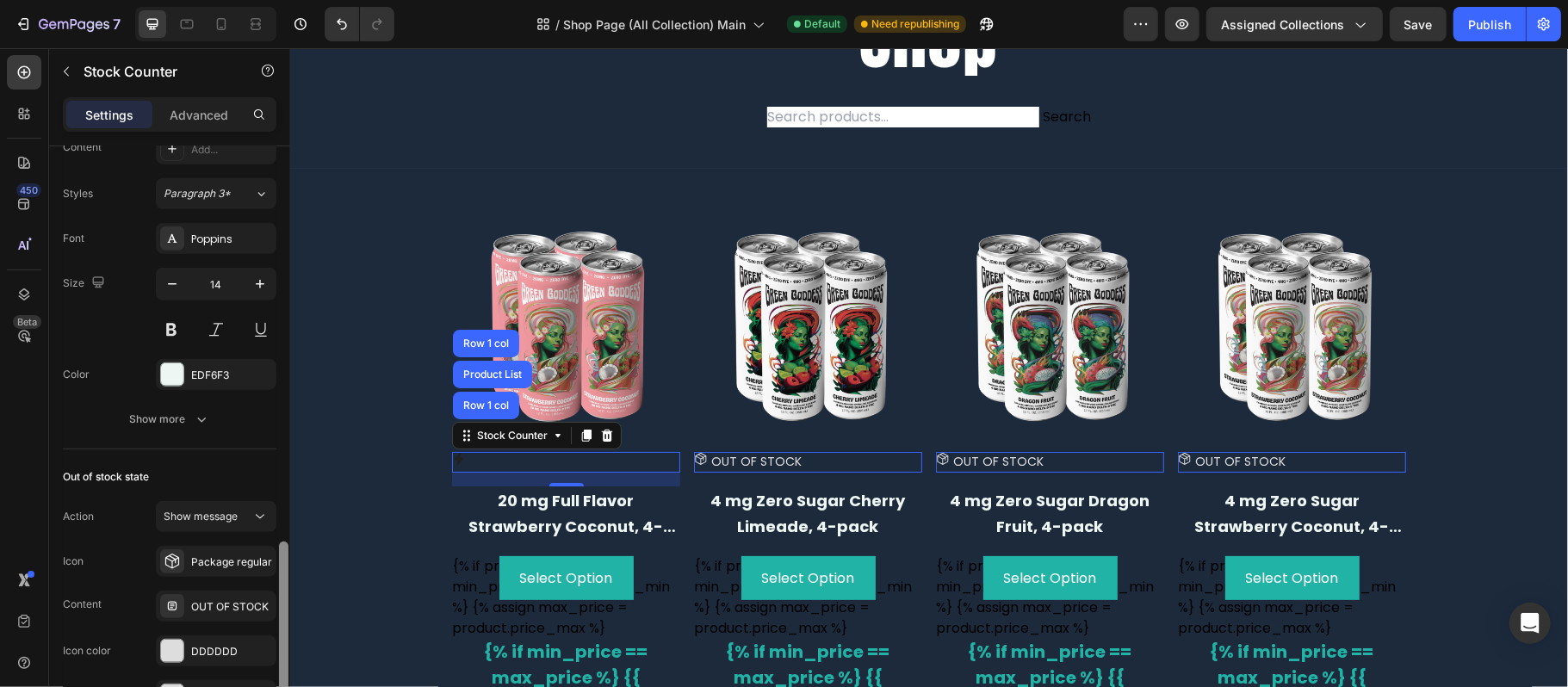
scroll to position [803, 0]
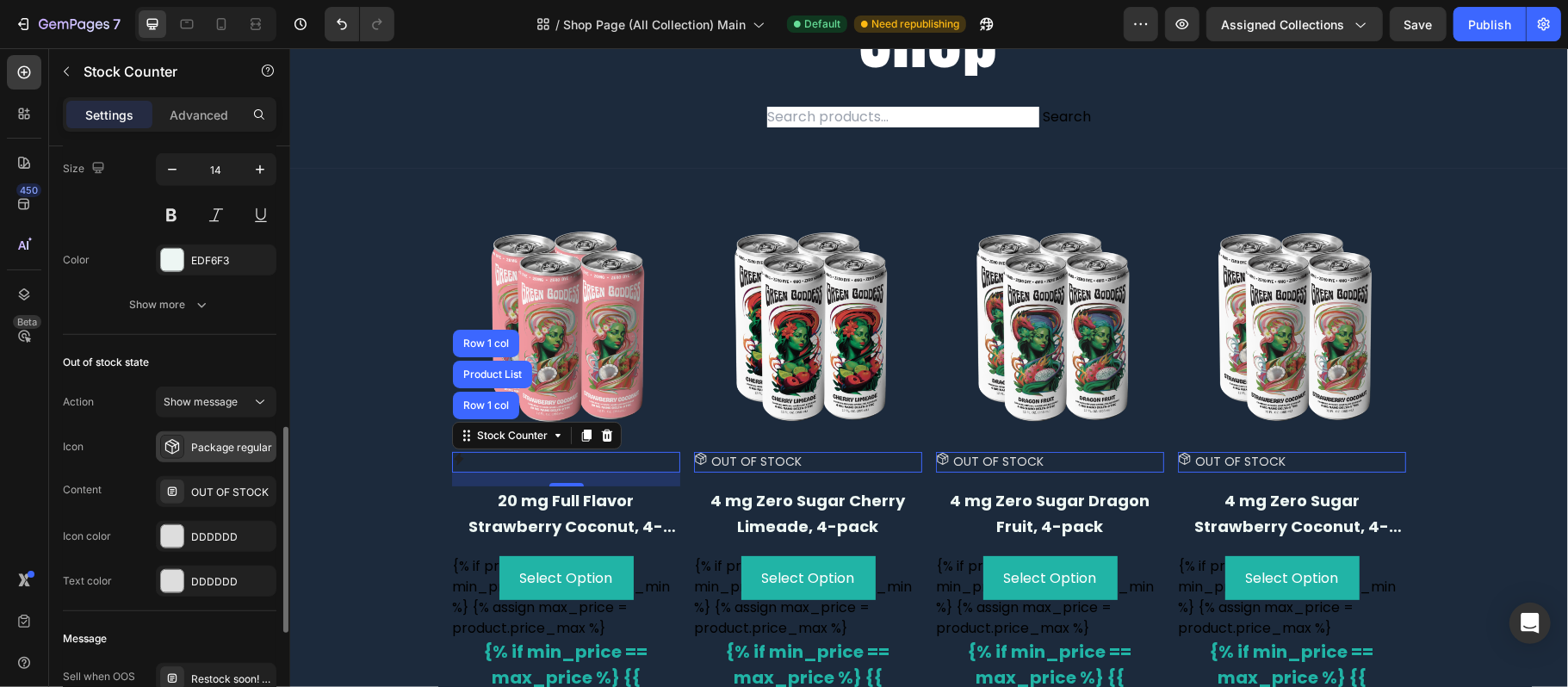
click at [224, 458] on div "Package regular" at bounding box center [216, 446] width 120 height 31
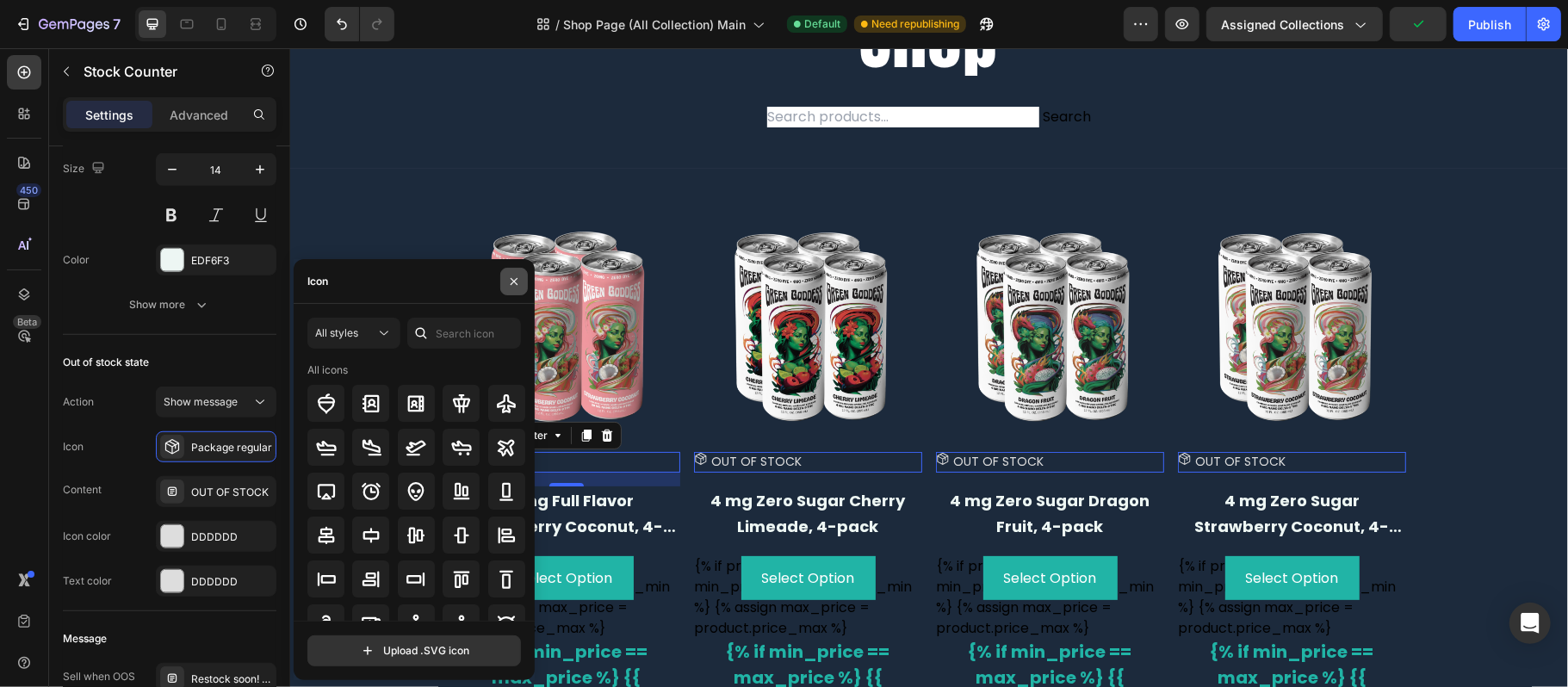
click at [505, 280] on button "button" at bounding box center [514, 281] width 28 height 28
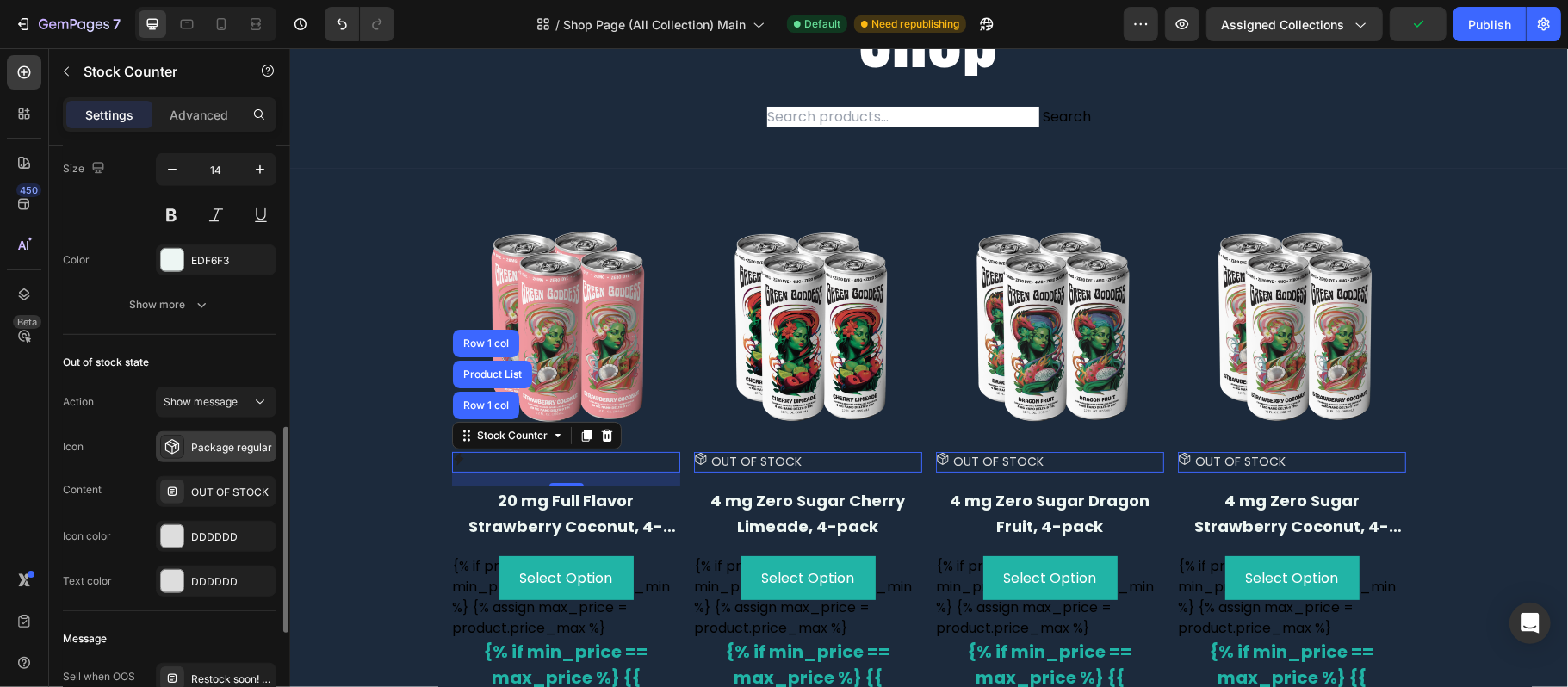
click at [167, 463] on div "Package regular" at bounding box center [216, 446] width 120 height 31
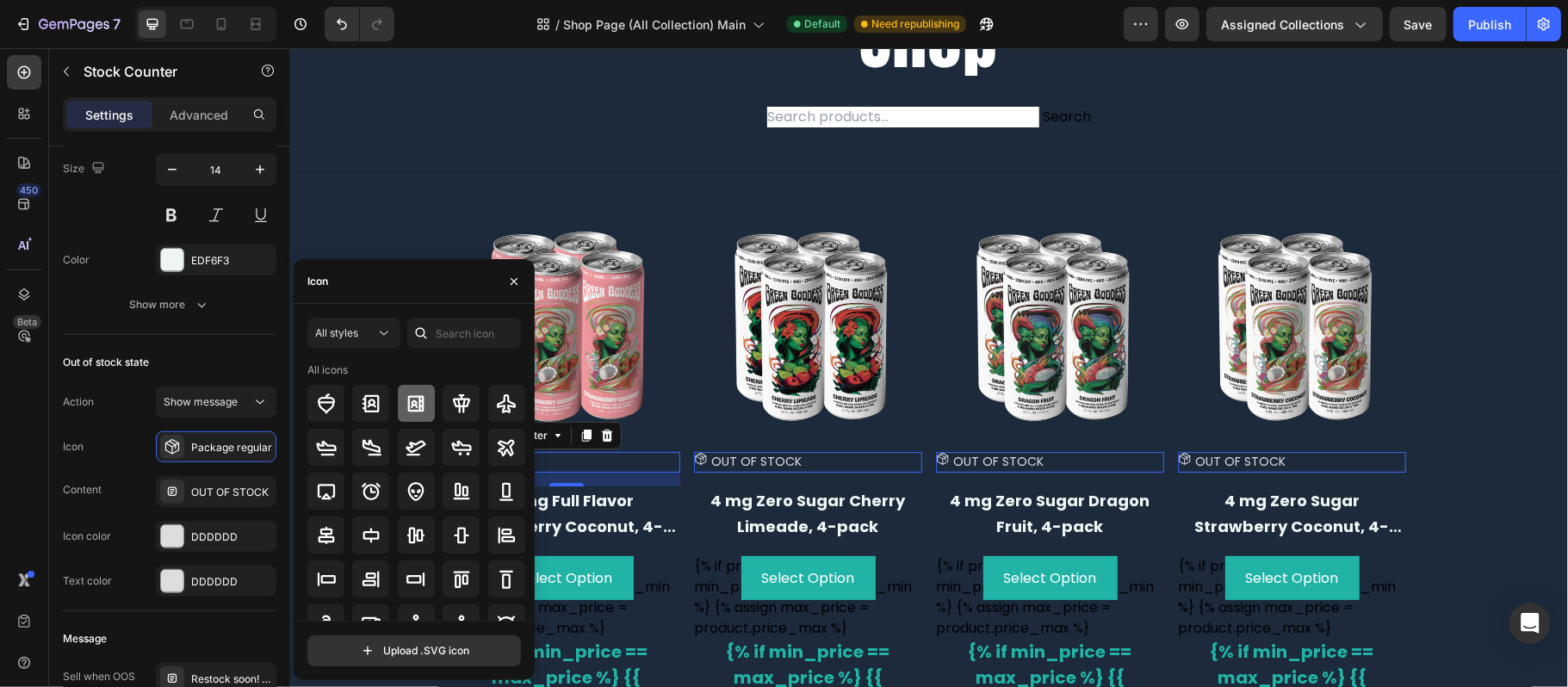
click at [423, 401] on icon at bounding box center [415, 404] width 21 height 21
click at [416, 404] on icon at bounding box center [415, 404] width 21 height 21
click at [444, 420] on div at bounding box center [462, 404] width 37 height 37
click at [339, 413] on div at bounding box center [326, 404] width 37 height 37
click at [459, 332] on input "text" at bounding box center [464, 333] width 113 height 31
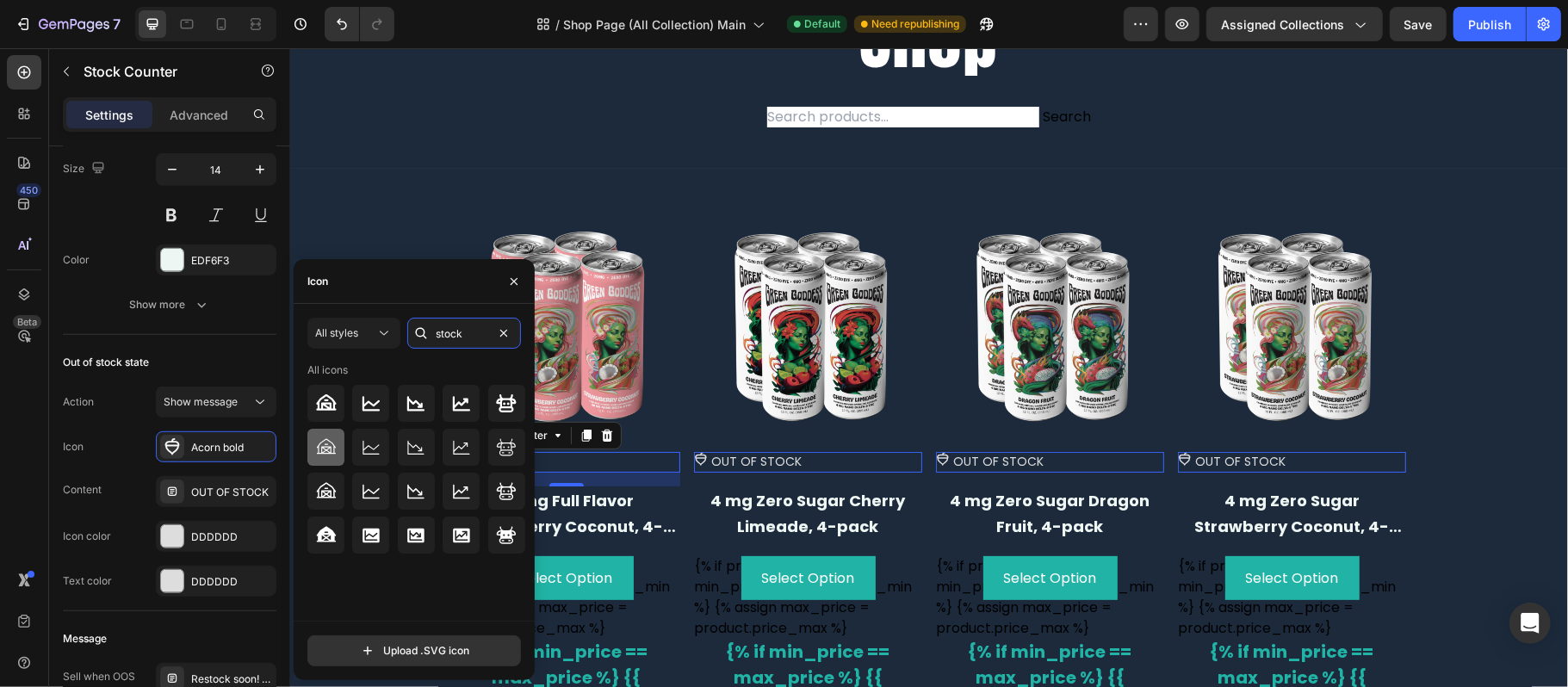
type input "stock"
click at [339, 444] on div at bounding box center [326, 448] width 37 height 37
click at [329, 411] on icon at bounding box center [326, 404] width 21 height 21
drag, startPoint x: 514, startPoint y: 281, endPoint x: 34, endPoint y: 296, distance: 480.2
click at [514, 281] on icon "button" at bounding box center [514, 281] width 7 height 7
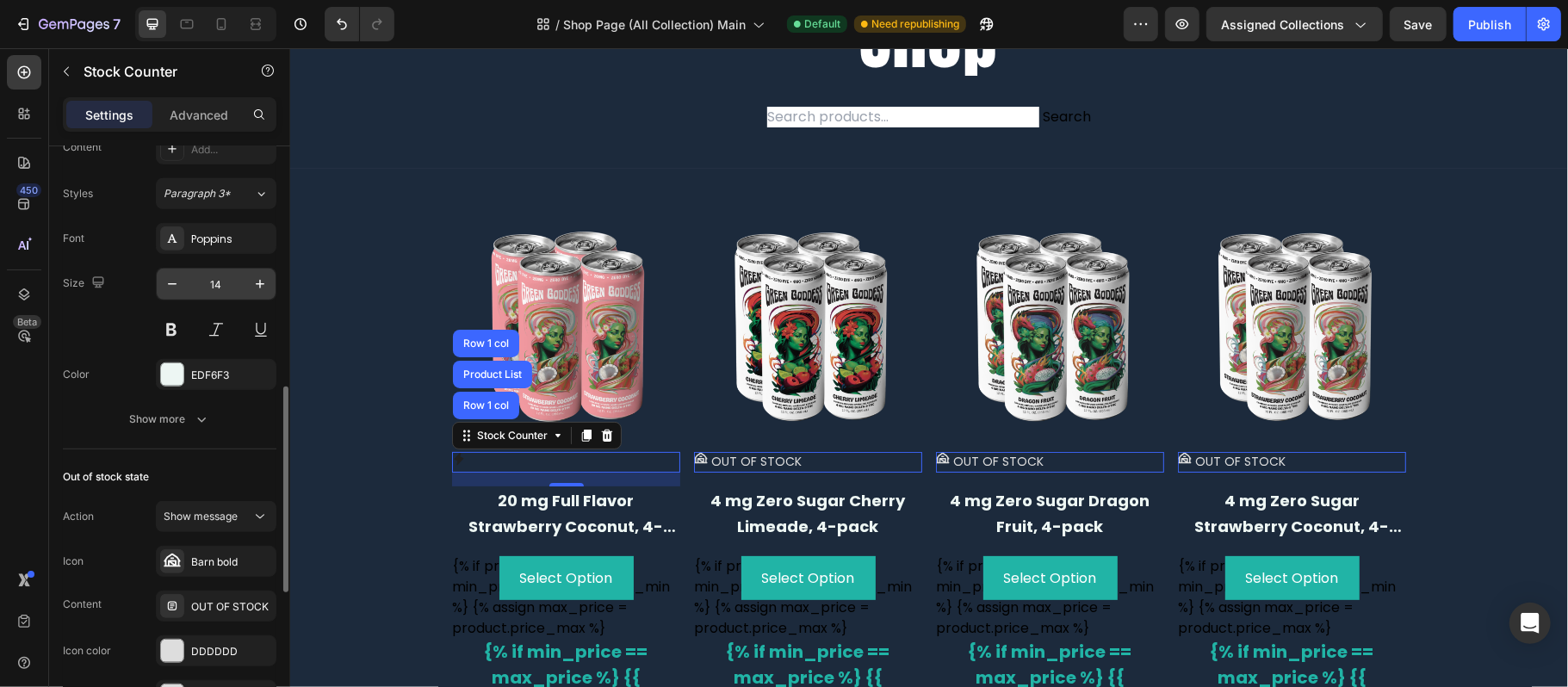
scroll to position [574, 0]
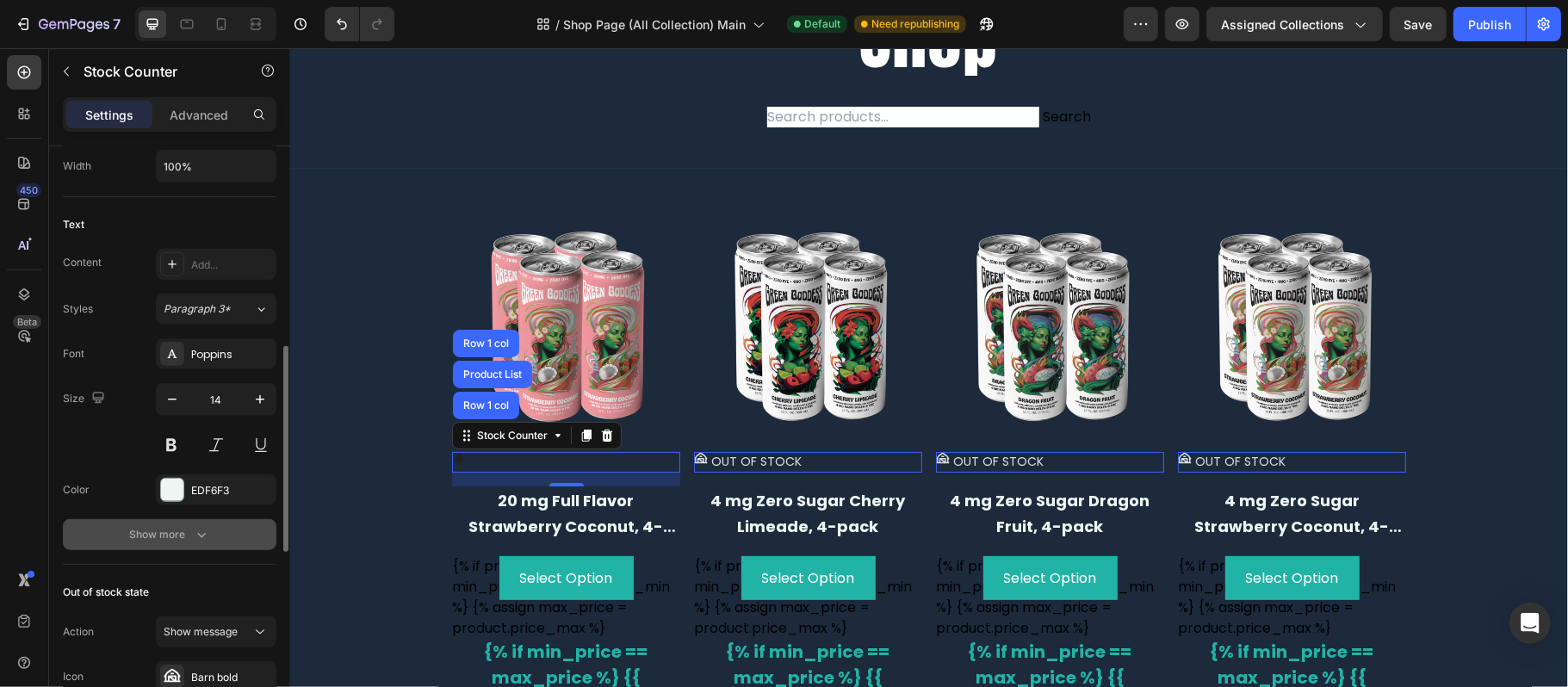
click at [219, 527] on button "Show more" at bounding box center [169, 533] width 214 height 31
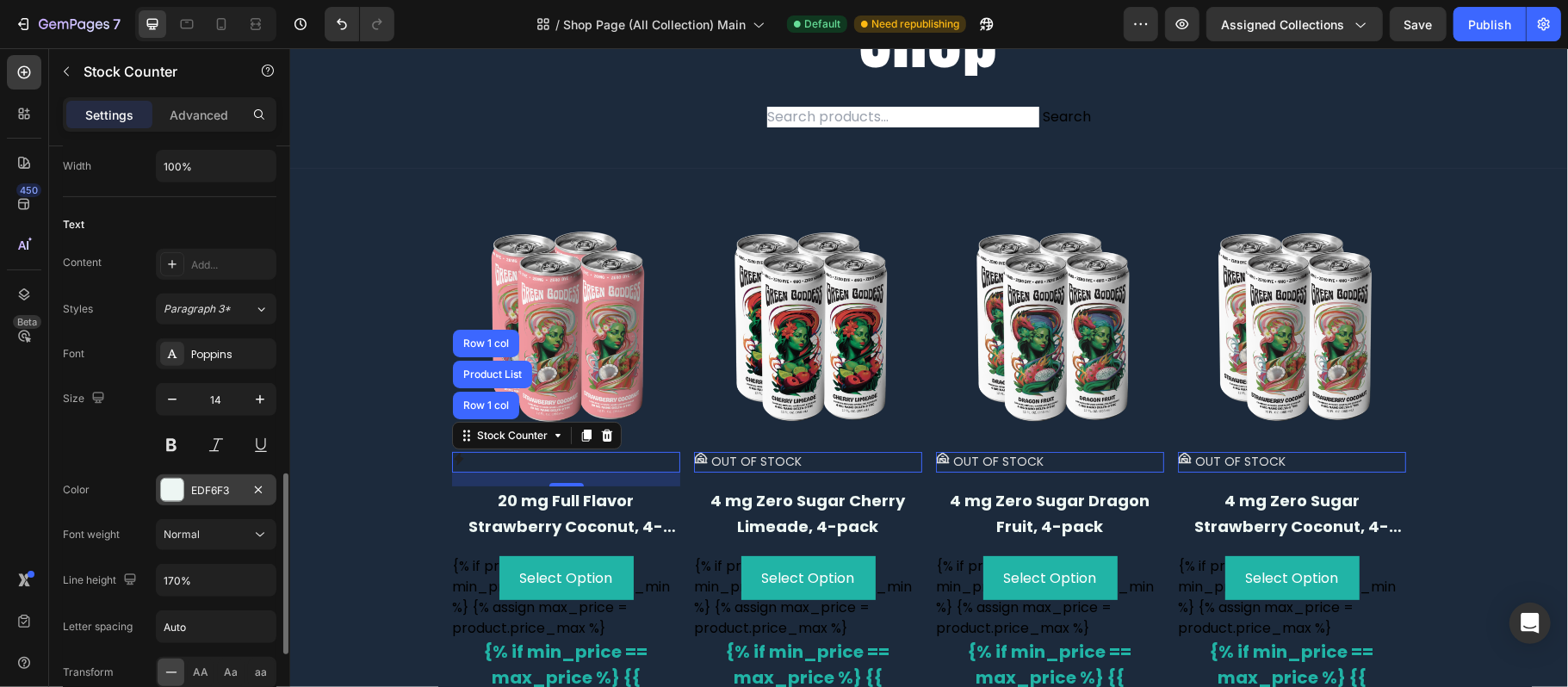
scroll to position [689, 0]
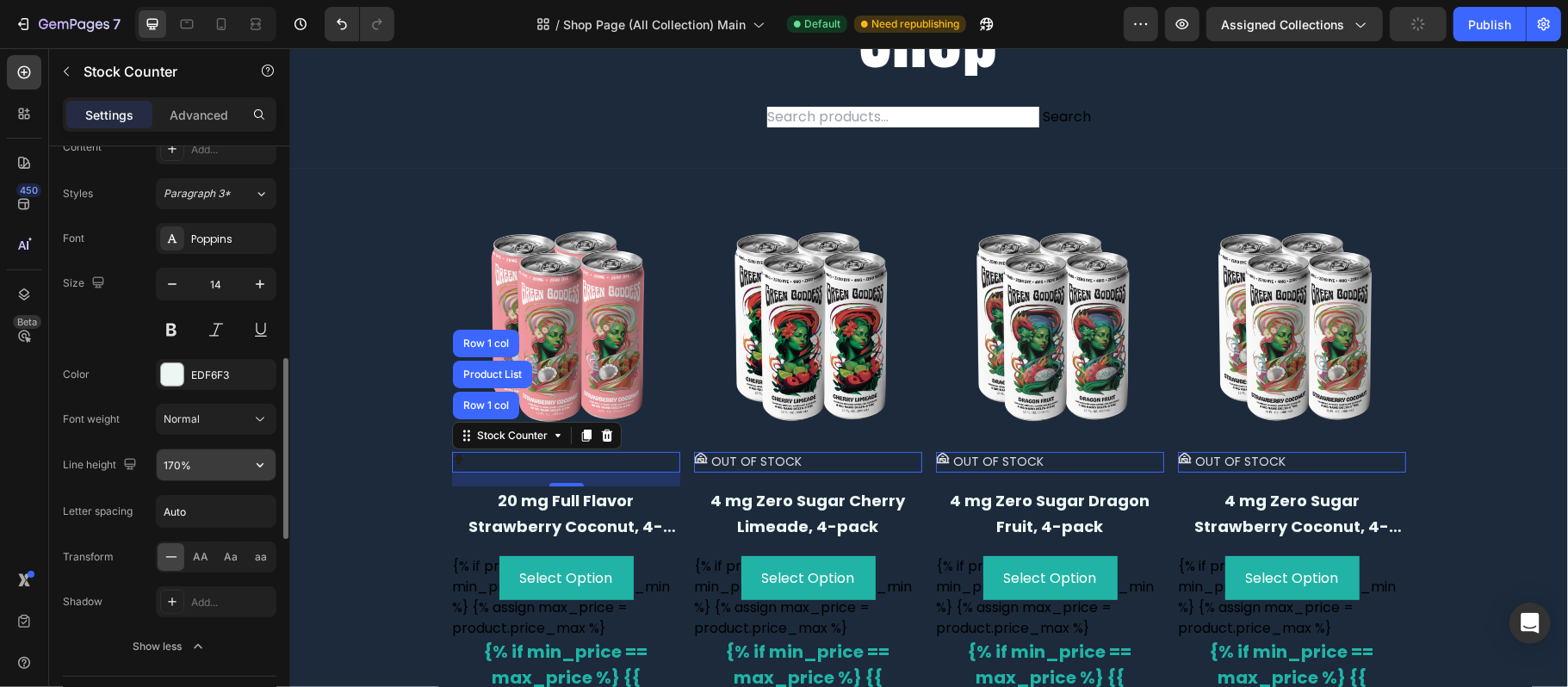
click at [241, 464] on input "170%" at bounding box center [216, 465] width 119 height 31
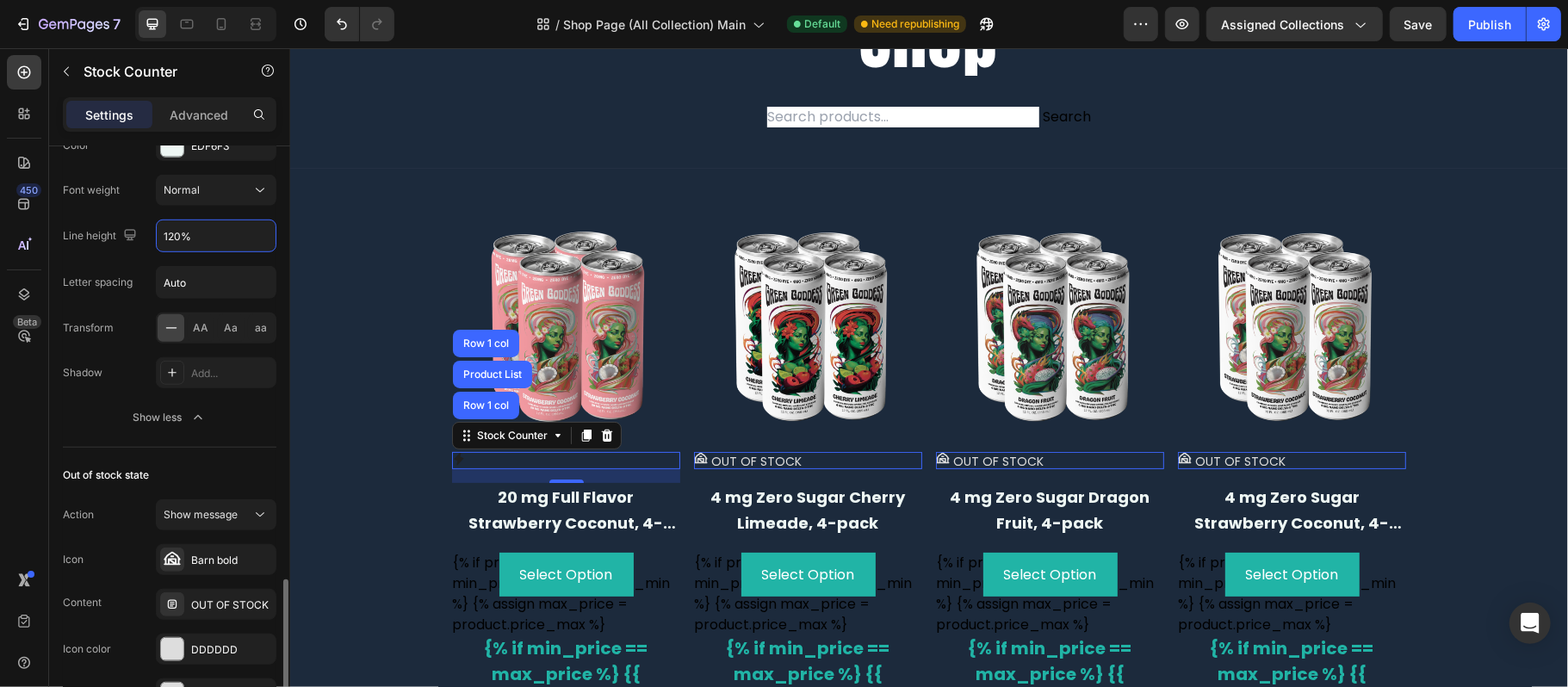
scroll to position [1262, 0]
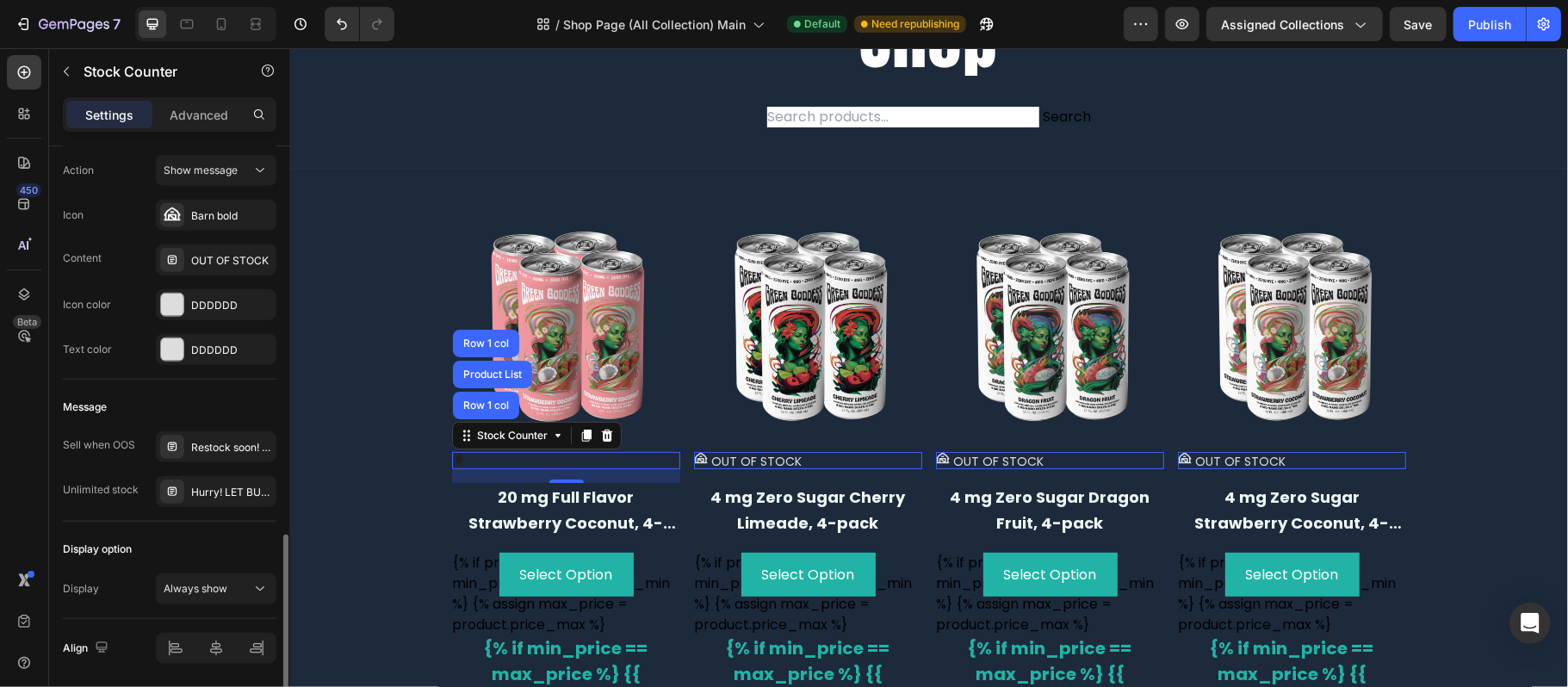
type input "120%"
click at [230, 544] on div "Display option" at bounding box center [169, 549] width 214 height 28
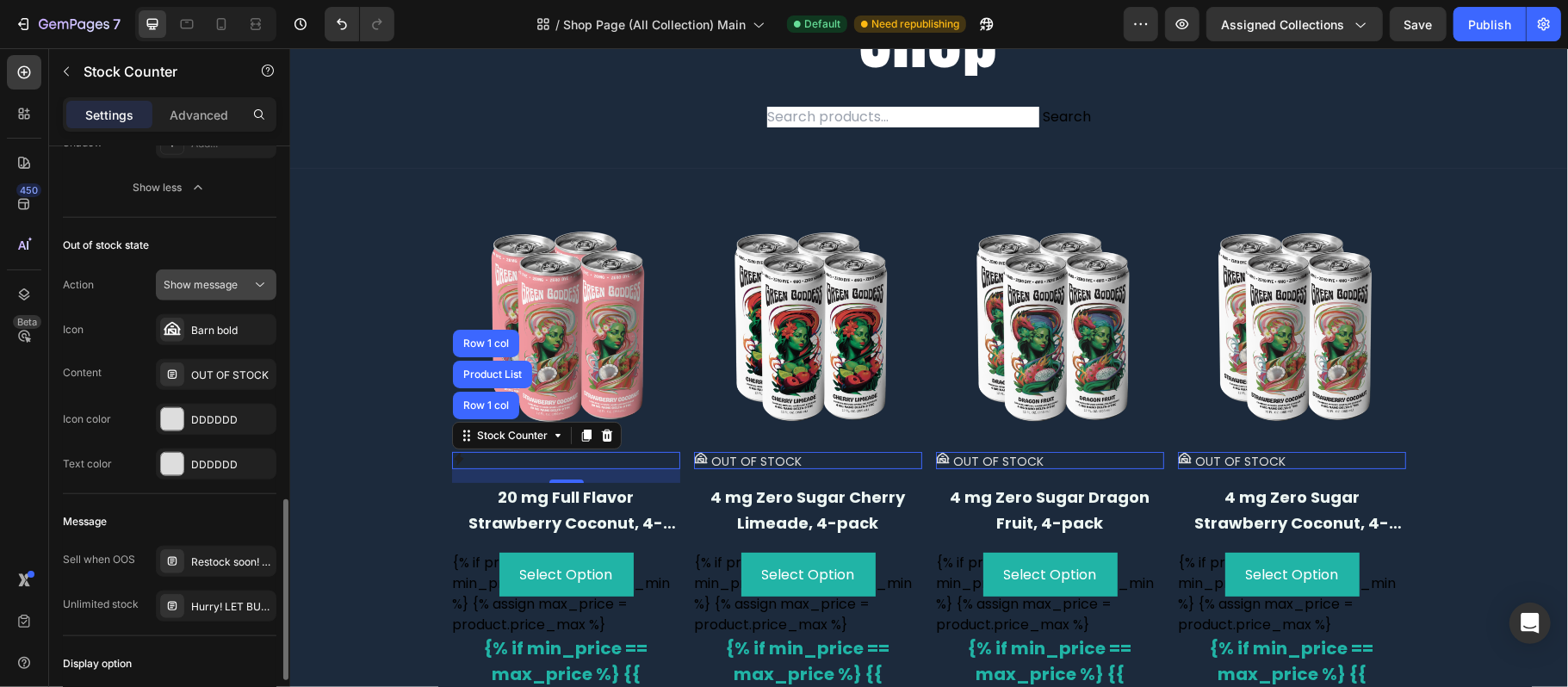
click at [253, 293] on icon at bounding box center [259, 284] width 17 height 17
click at [237, 355] on div "Hide counter" at bounding box center [198, 364] width 141 height 32
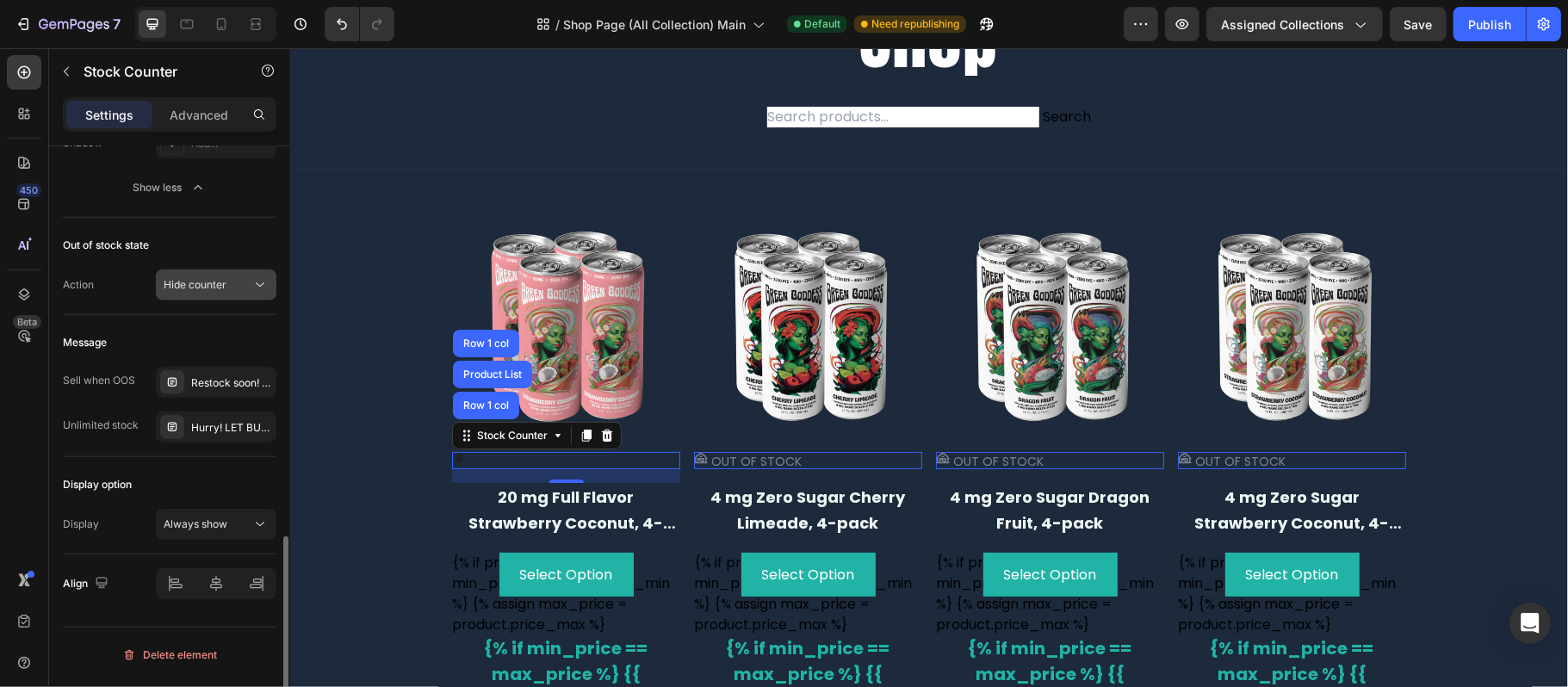
click at [251, 284] on icon at bounding box center [259, 284] width 17 height 17
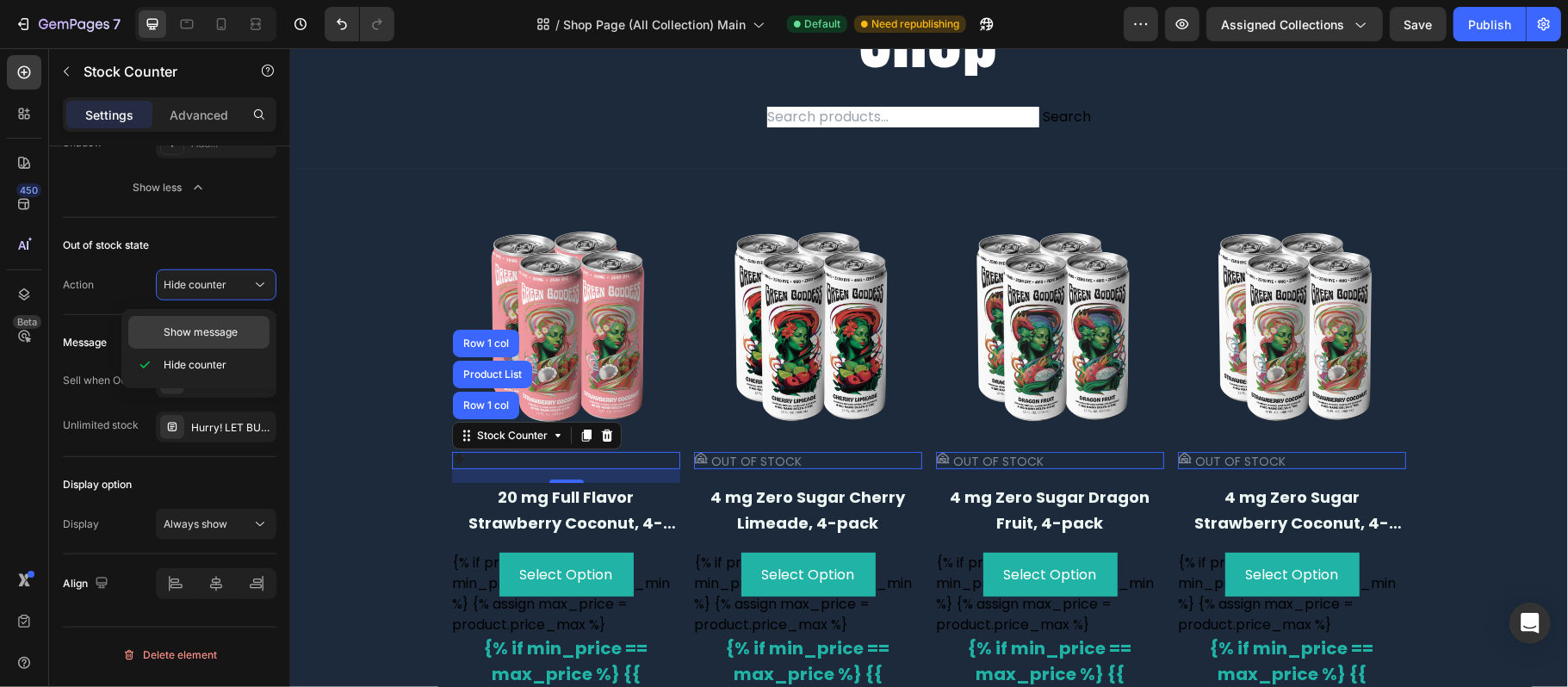
click at [239, 329] on p "Show message" at bounding box center [213, 333] width 98 height 16
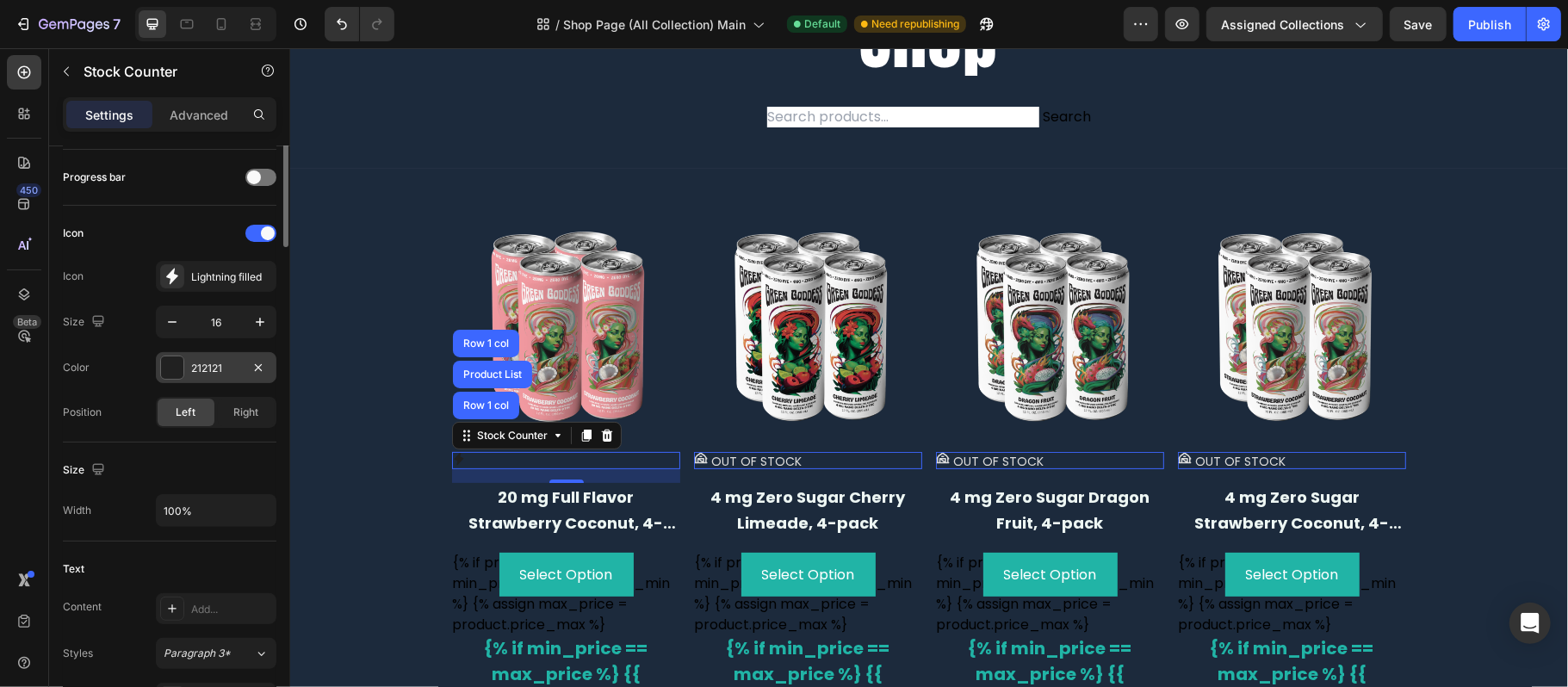
scroll to position [114, 0]
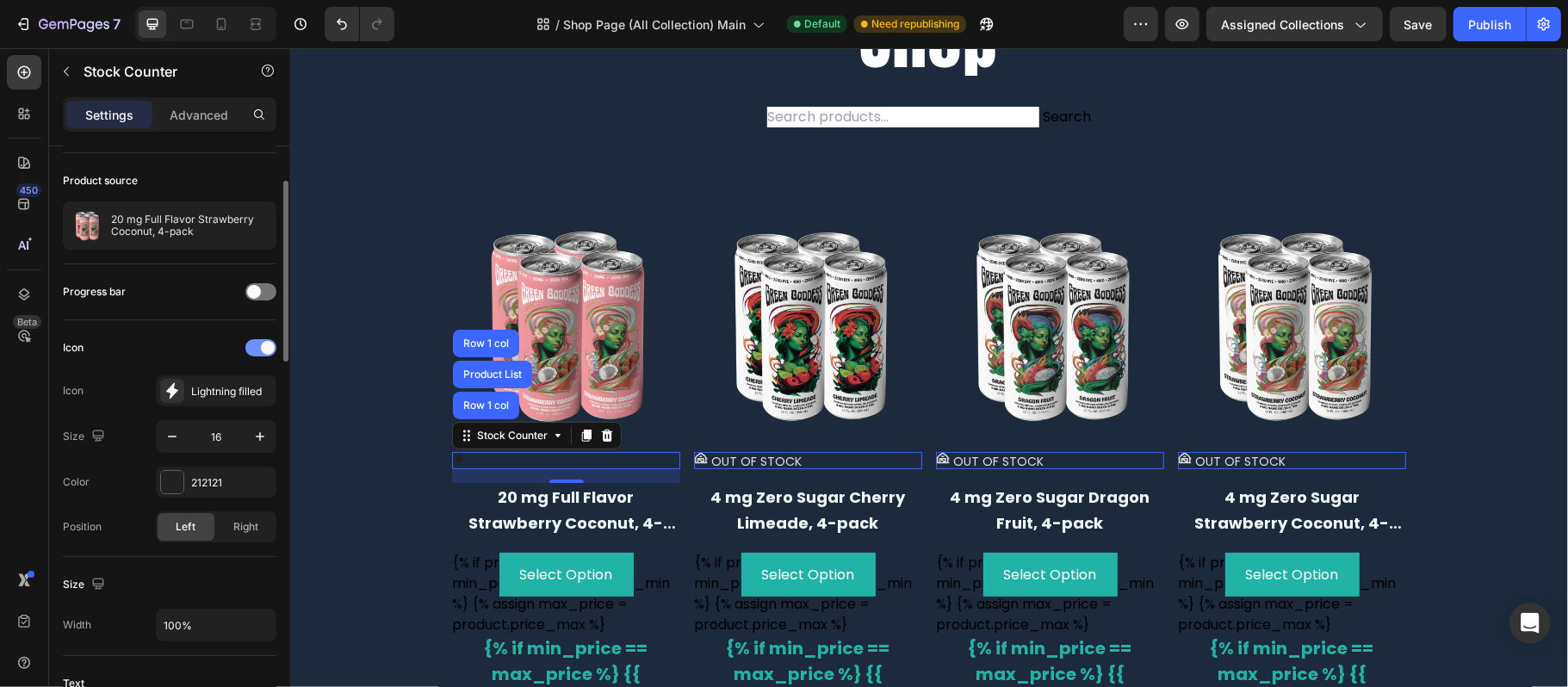
click at [257, 347] on div at bounding box center [260, 347] width 31 height 17
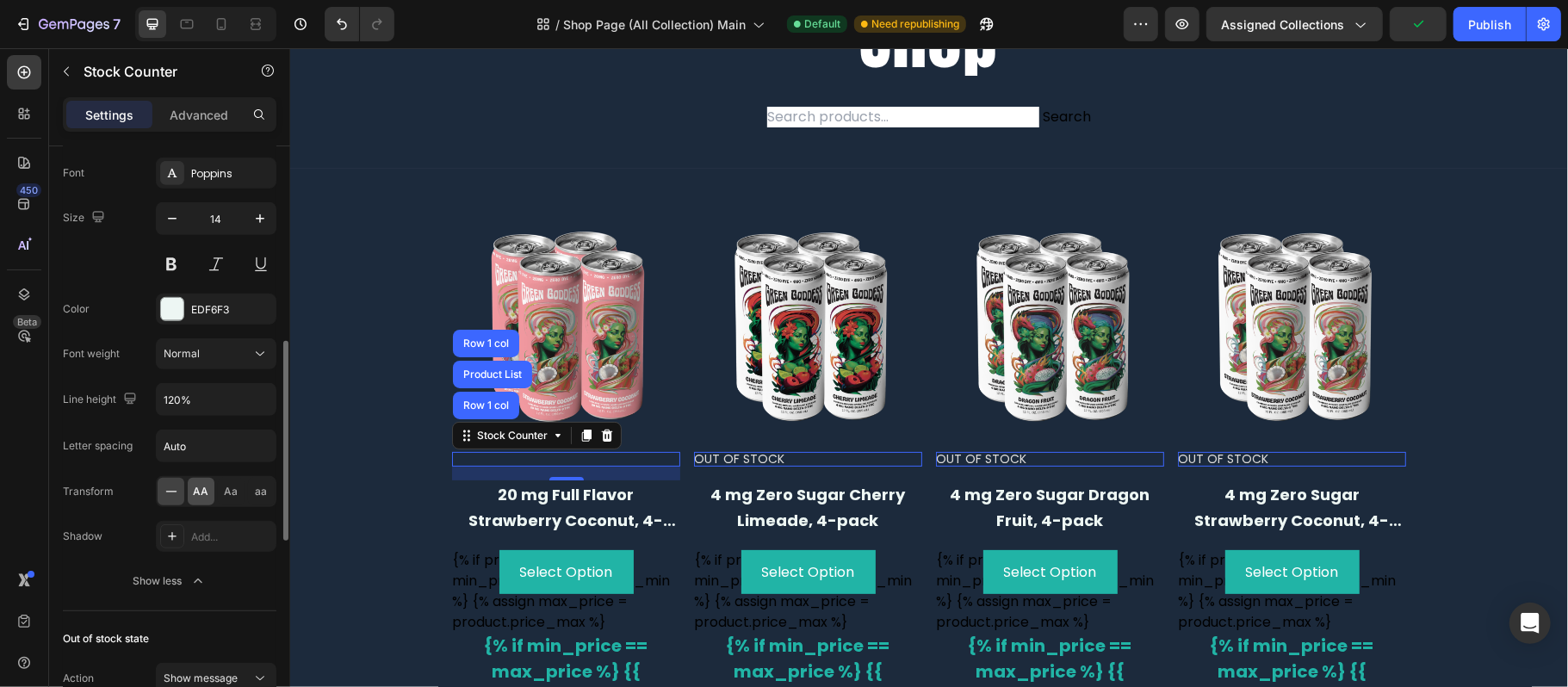
scroll to position [459, 0]
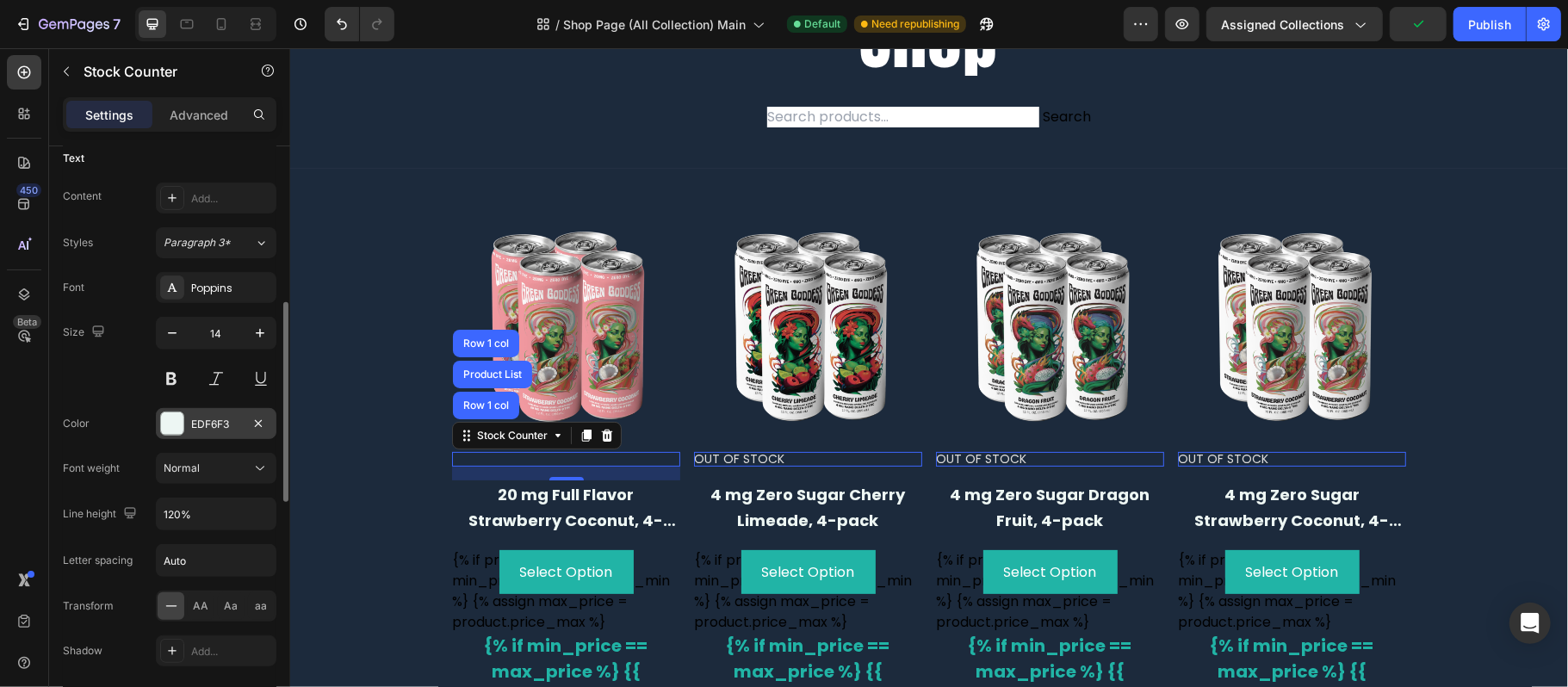
click at [177, 423] on div at bounding box center [172, 423] width 23 height 23
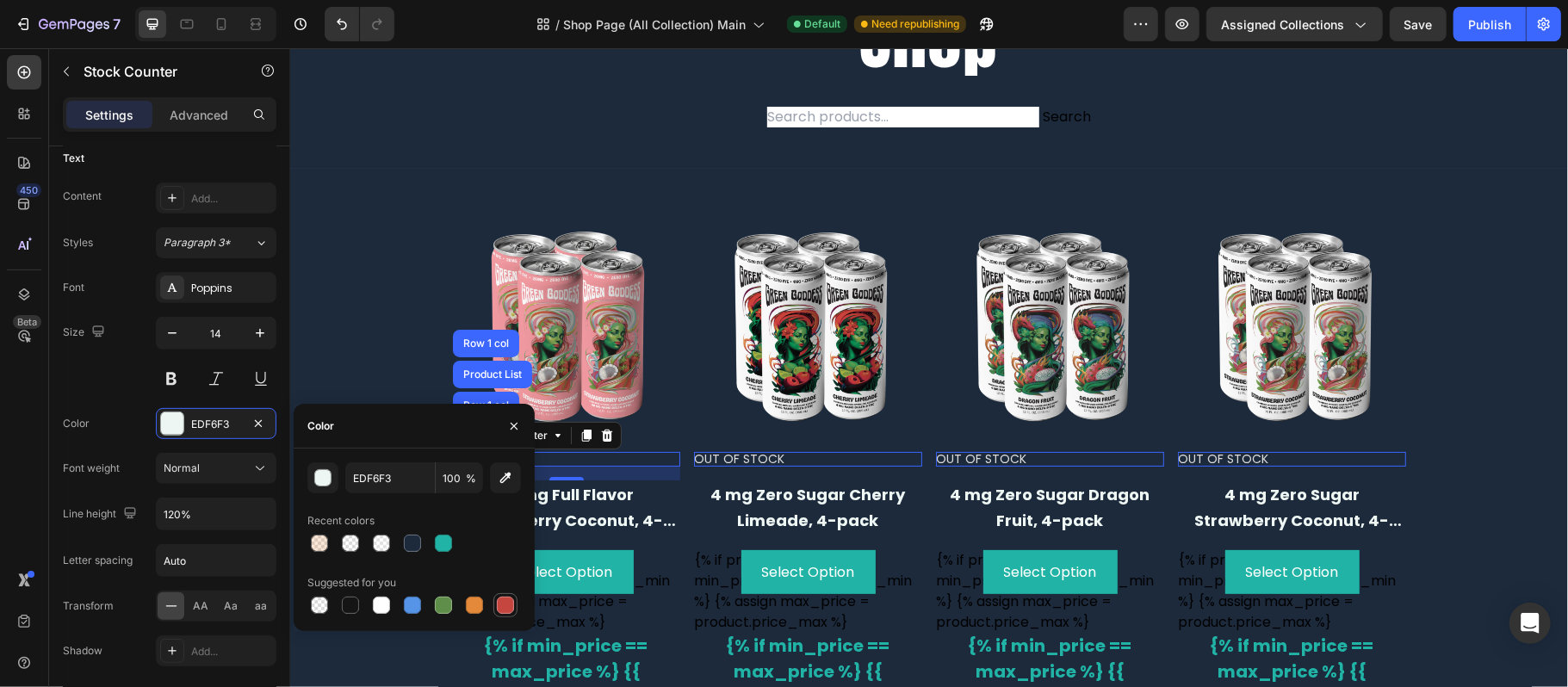
click at [500, 601] on div at bounding box center [505, 604] width 17 height 17
type input "C5453F"
click at [132, 386] on div "Size 14" at bounding box center [169, 355] width 214 height 78
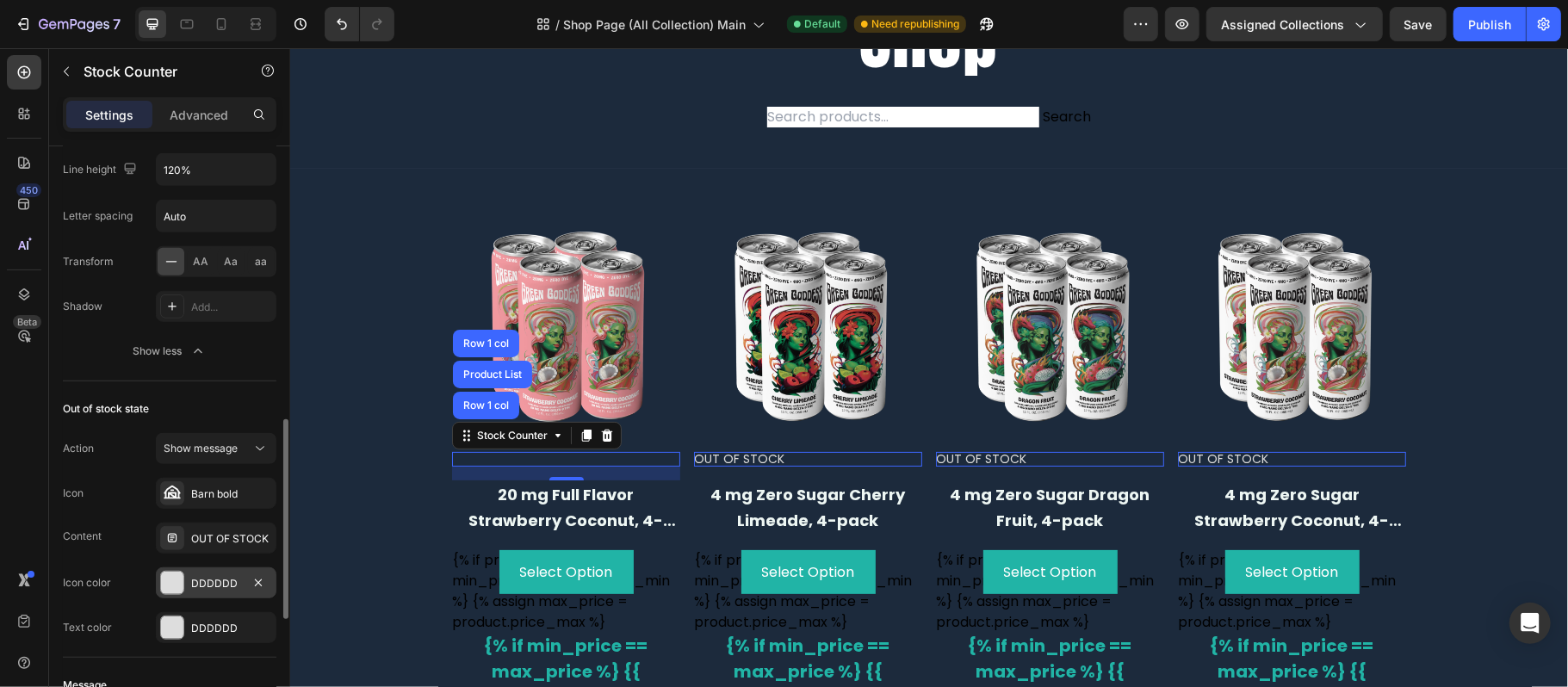
scroll to position [917, 0]
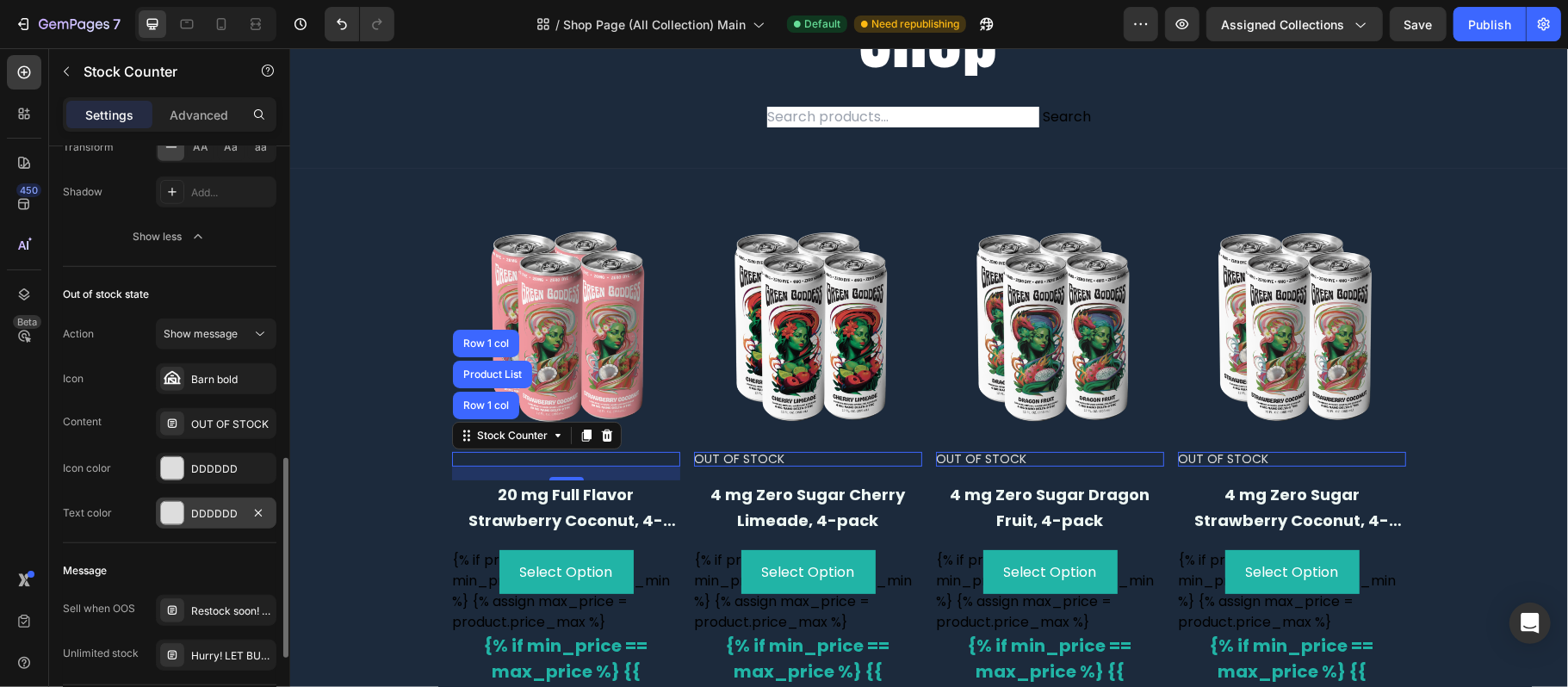
click at [217, 522] on div "DDDDDD" at bounding box center [216, 514] width 50 height 16
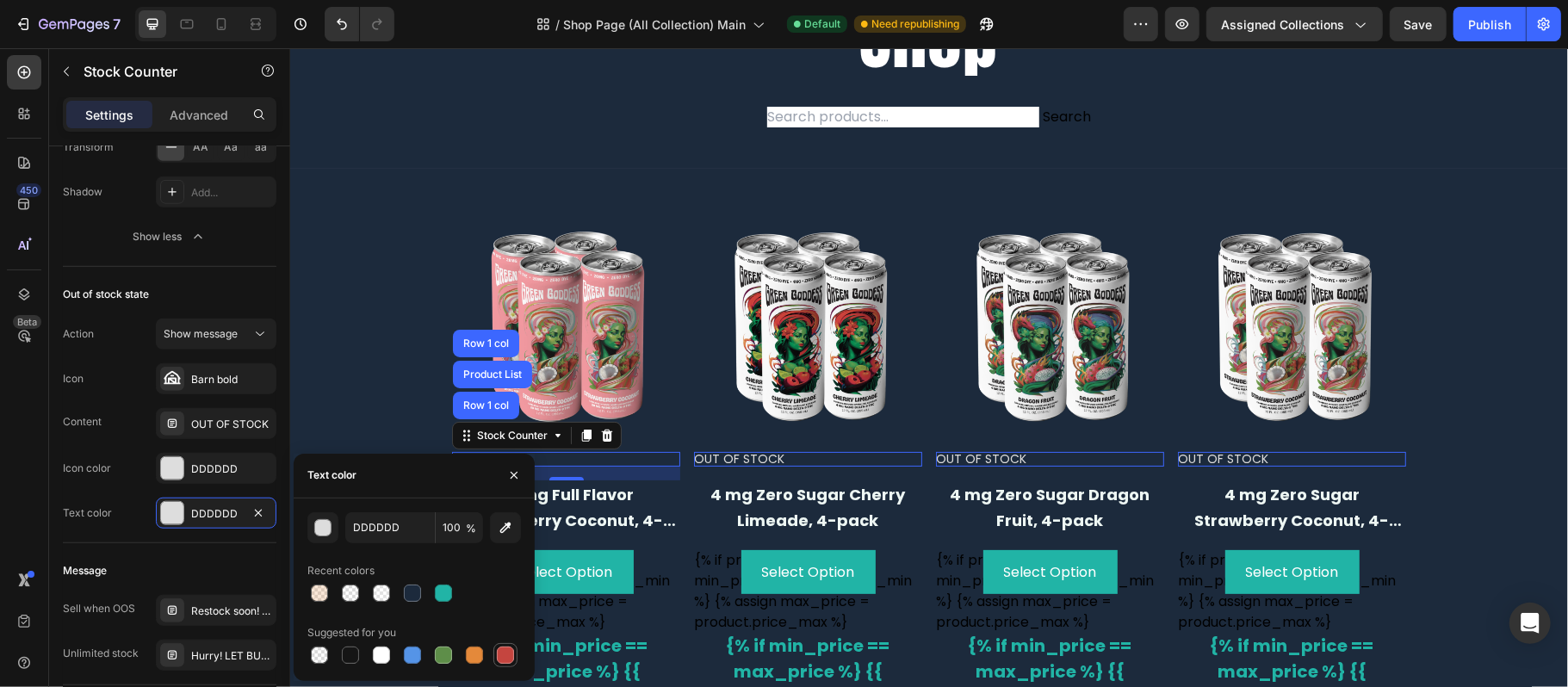
click at [500, 664] on div at bounding box center [505, 655] width 21 height 21
click at [386, 655] on div at bounding box center [381, 655] width 17 height 17
type input "FFFFFF"
click at [223, 291] on div "Out of stock state" at bounding box center [169, 294] width 214 height 28
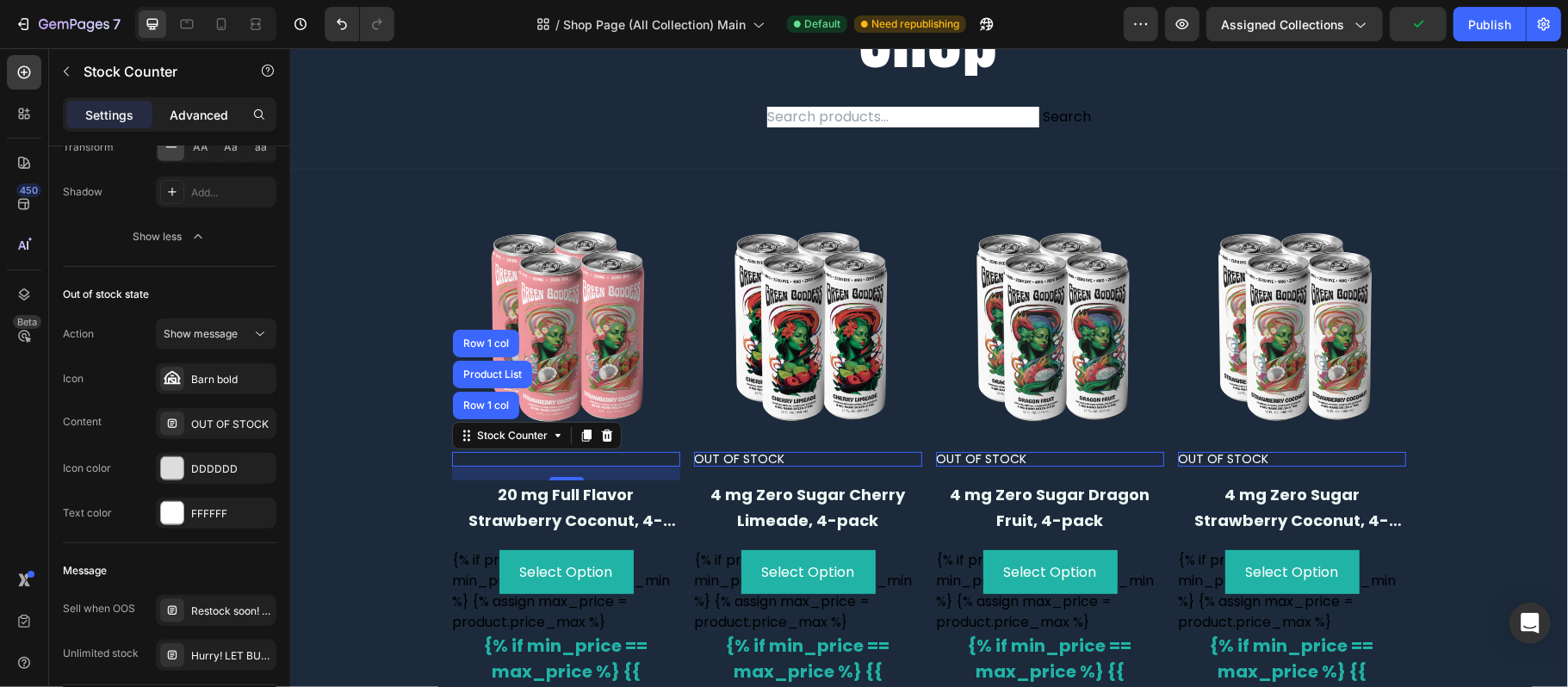
click at [215, 114] on p "Advanced" at bounding box center [198, 115] width 58 height 18
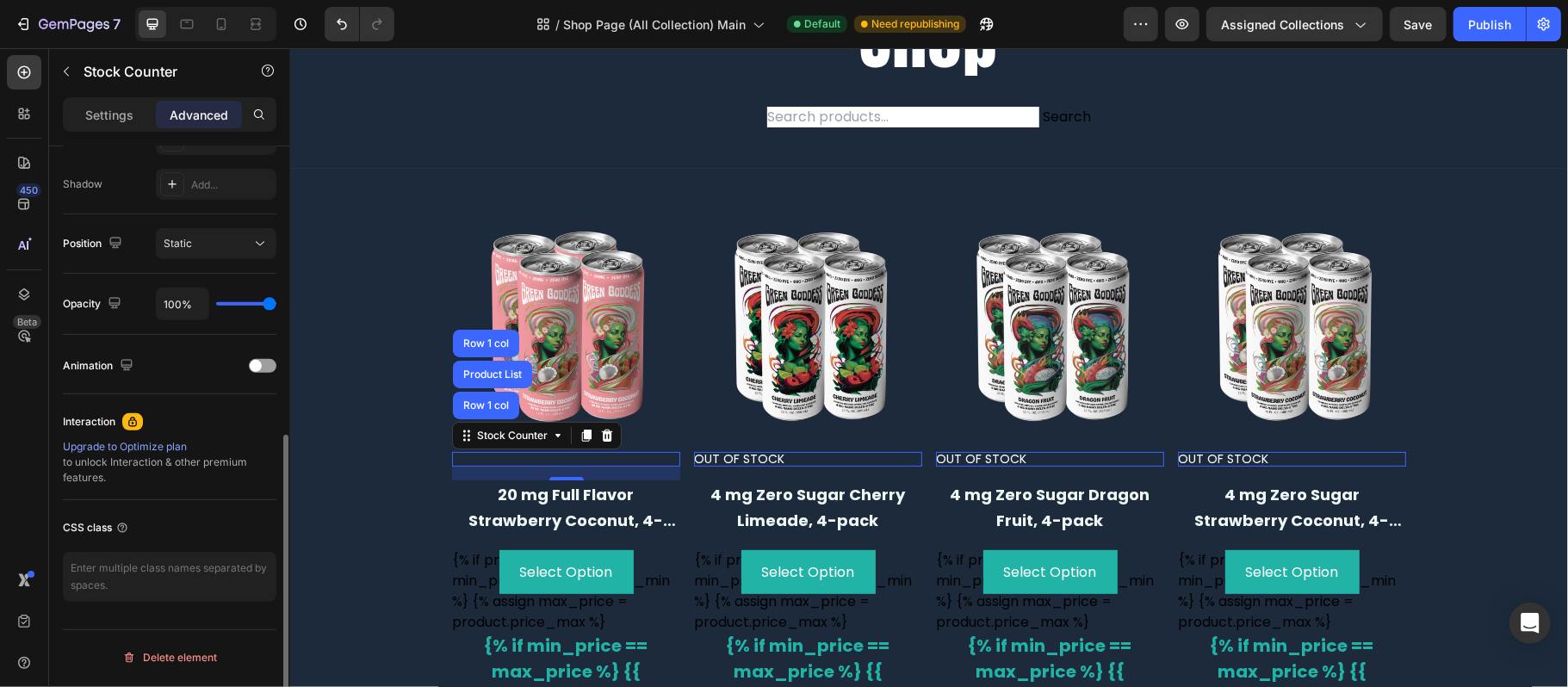
scroll to position [332, 0]
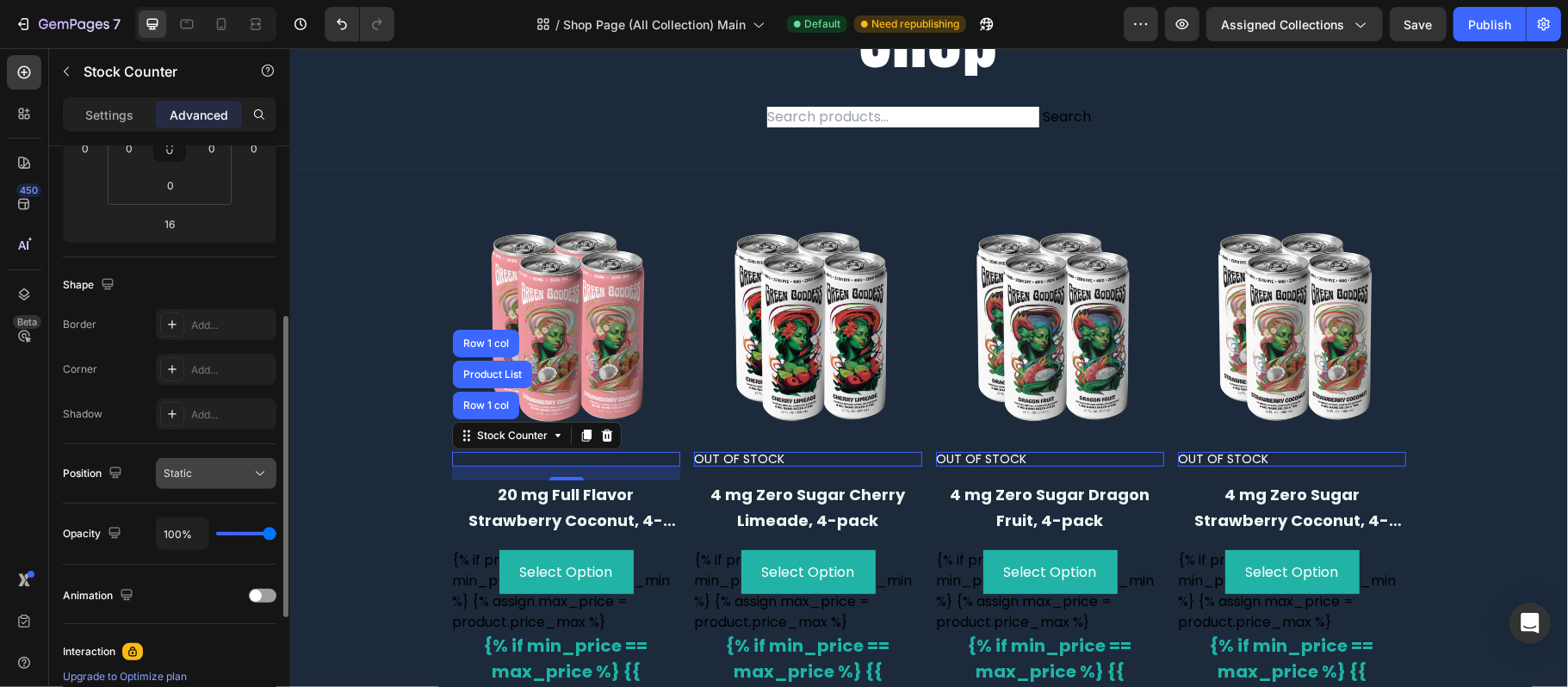
click at [241, 462] on button "Static" at bounding box center [216, 472] width 120 height 31
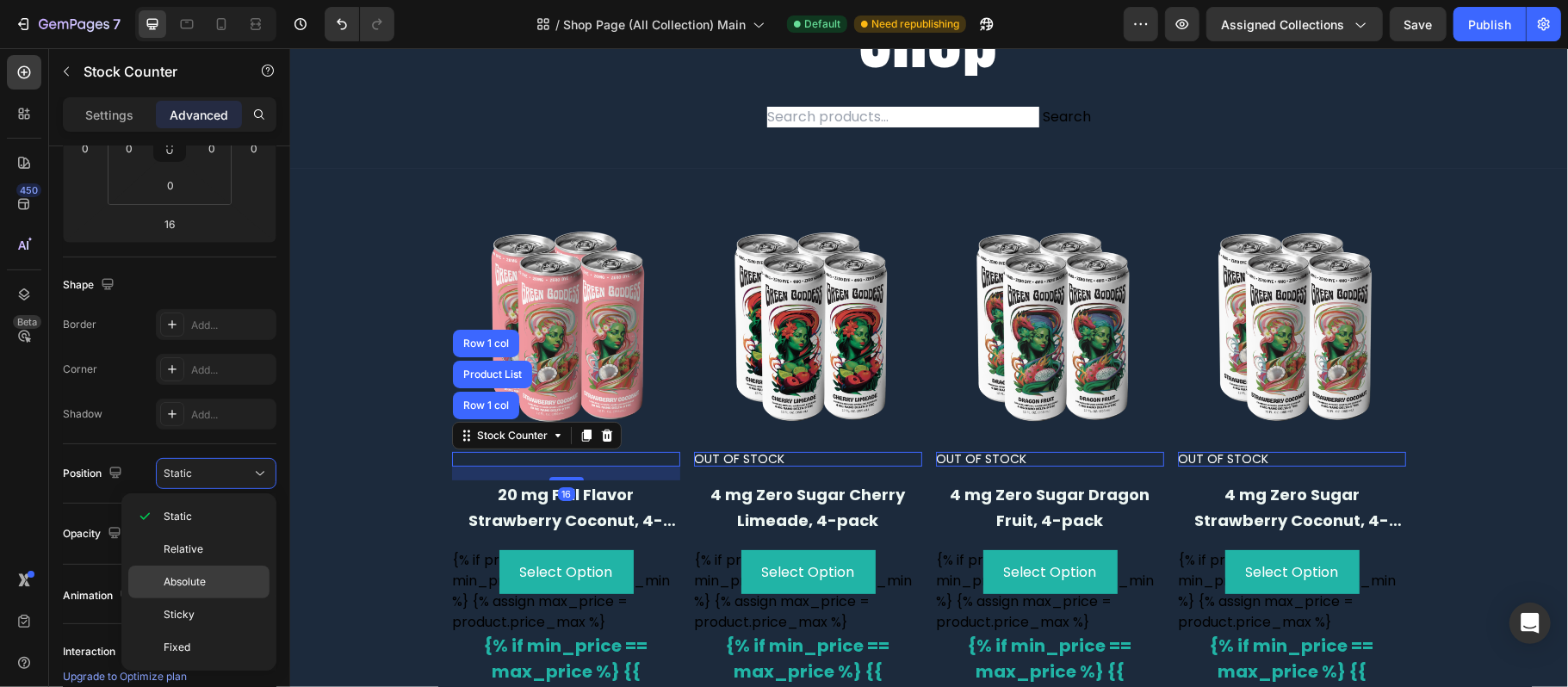
click at [228, 575] on p "Absolute" at bounding box center [213, 582] width 98 height 16
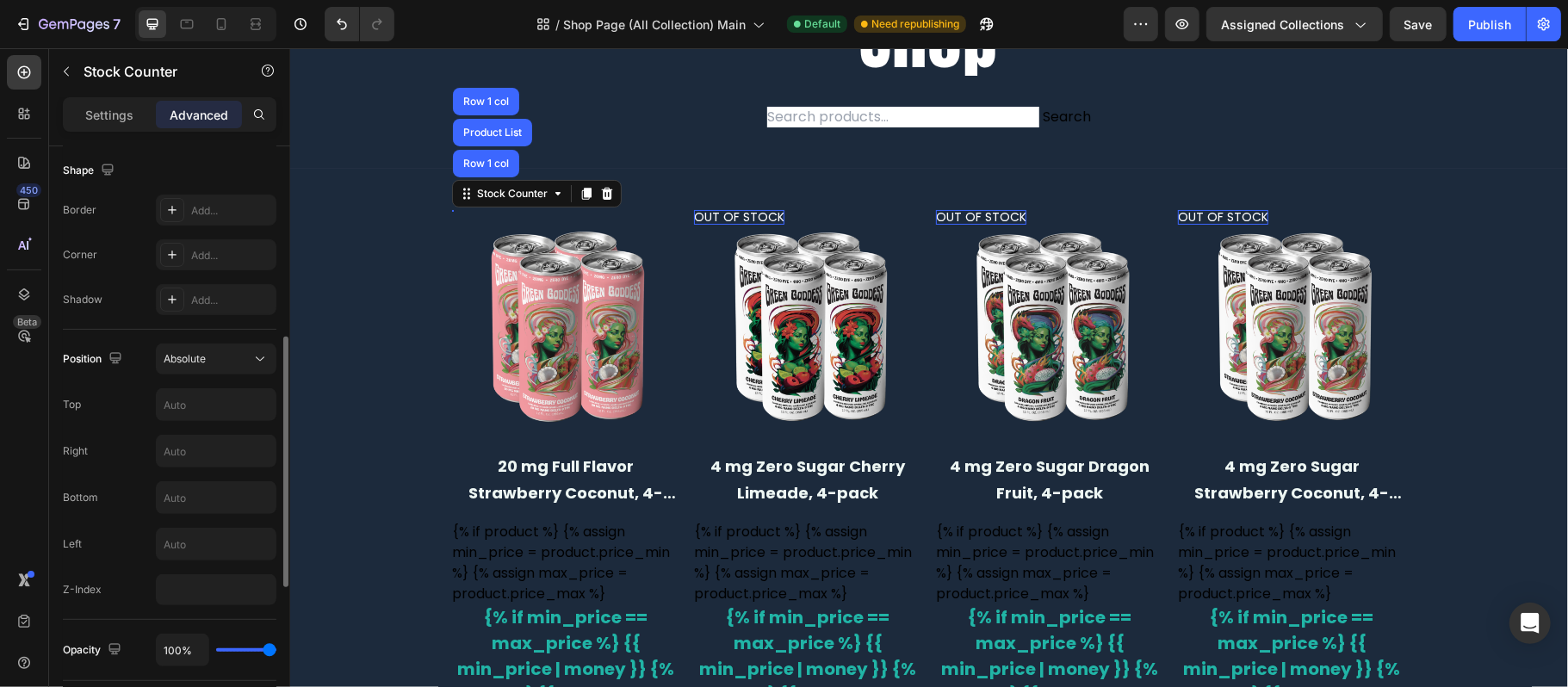
scroll to position [561, 0]
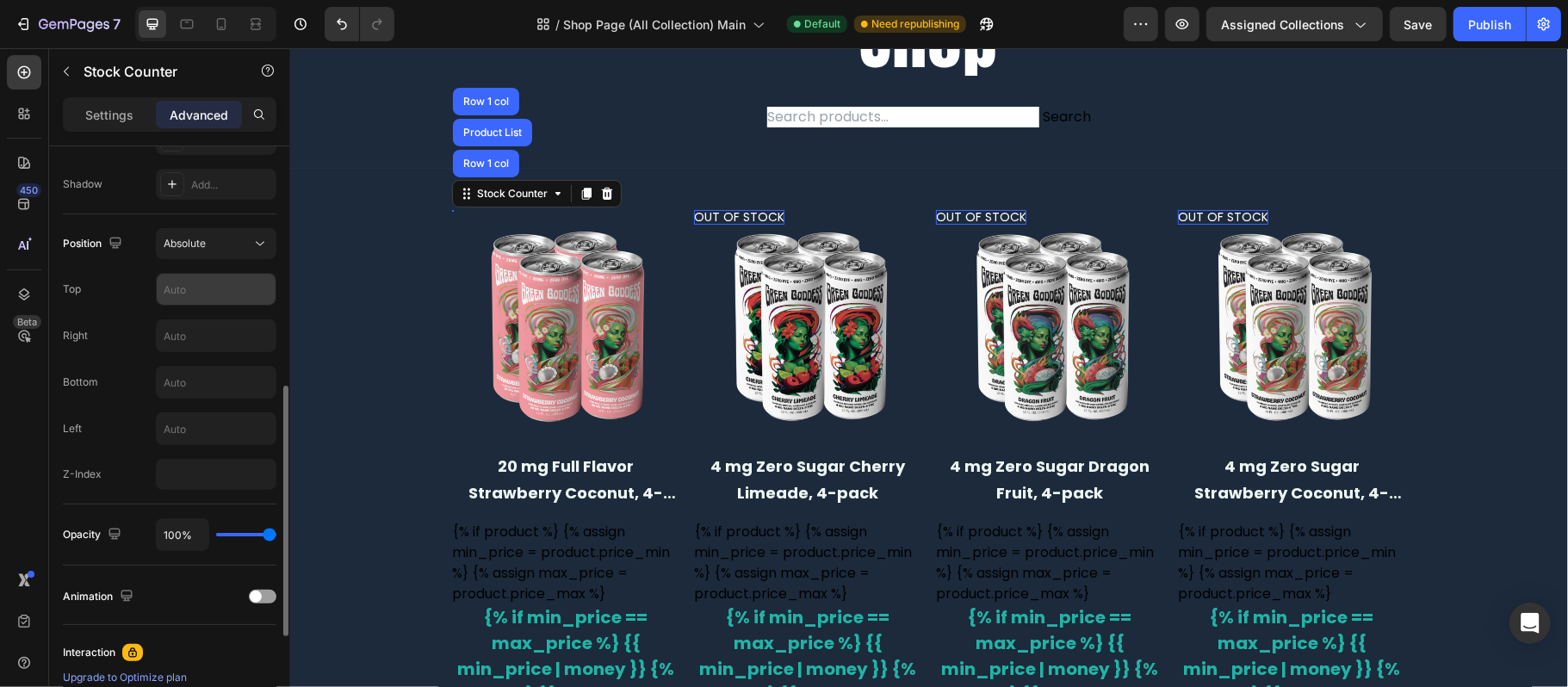
click at [201, 298] on input "text" at bounding box center [216, 288] width 119 height 31
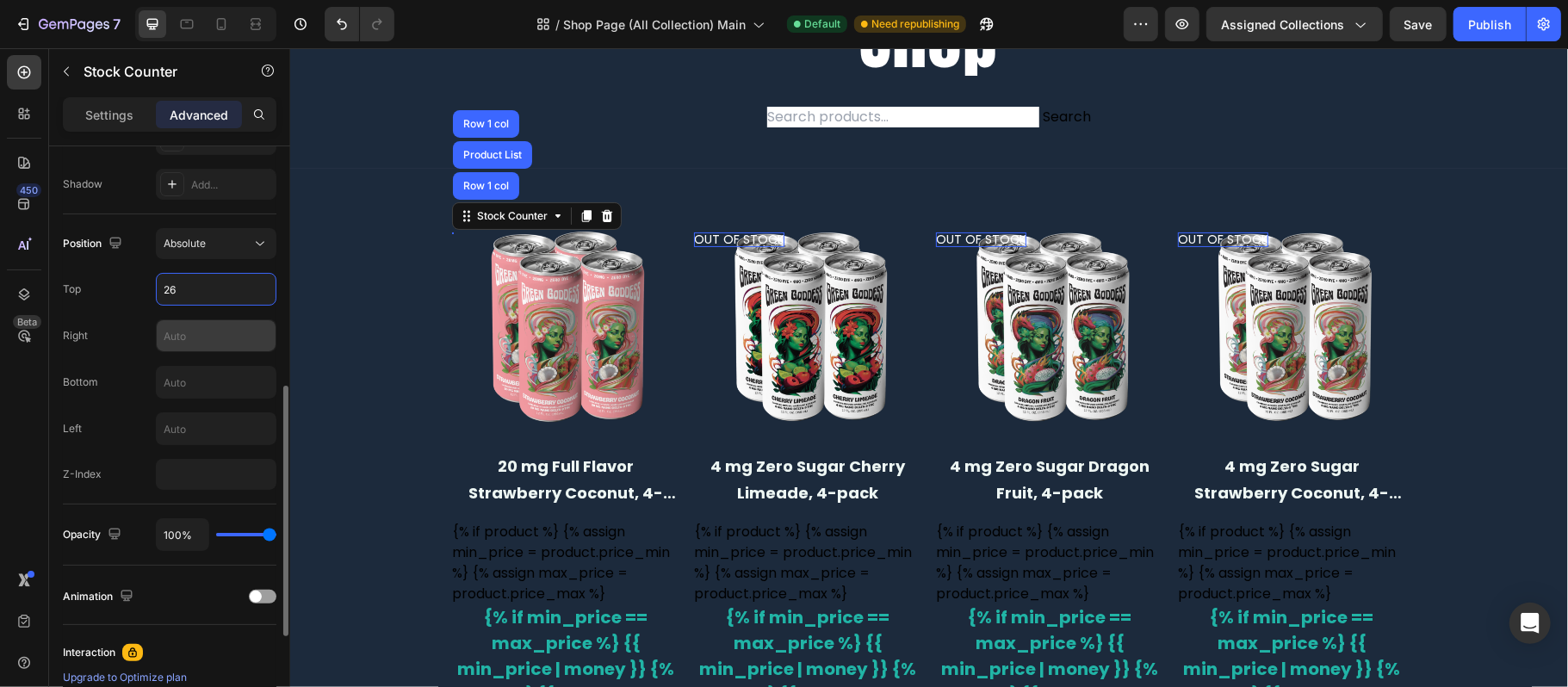
type input "26"
click at [202, 342] on input "text" at bounding box center [216, 335] width 119 height 31
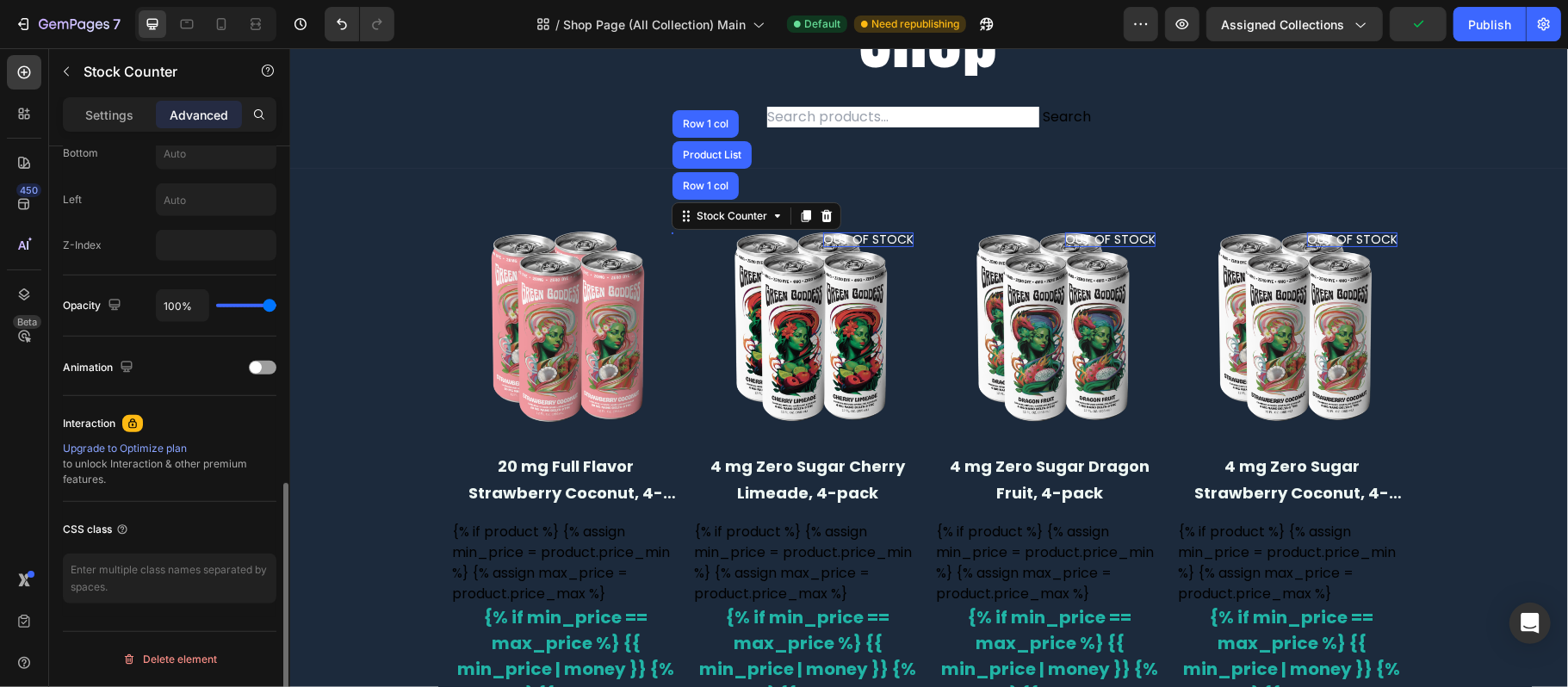
scroll to position [793, 0]
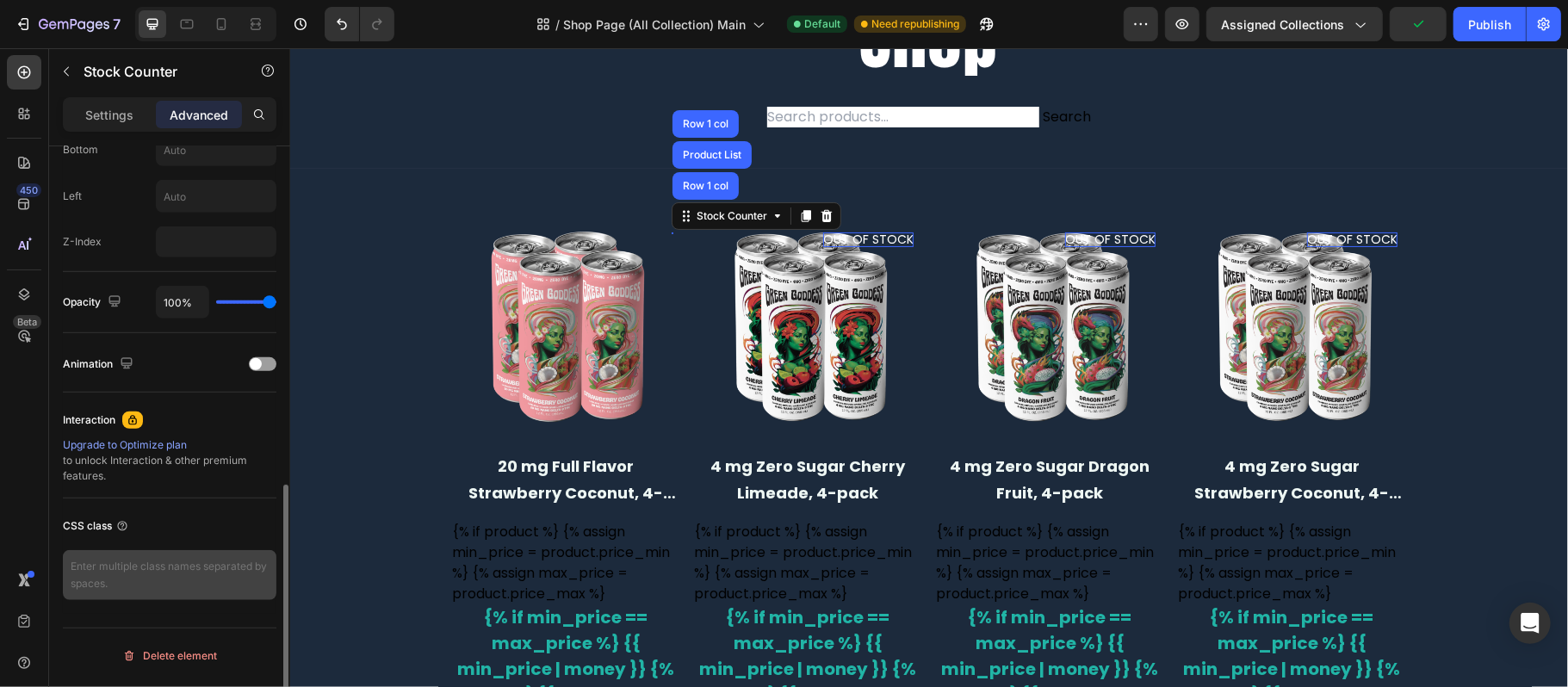
type input "10"
click at [170, 570] on textarea at bounding box center [169, 575] width 214 height 50
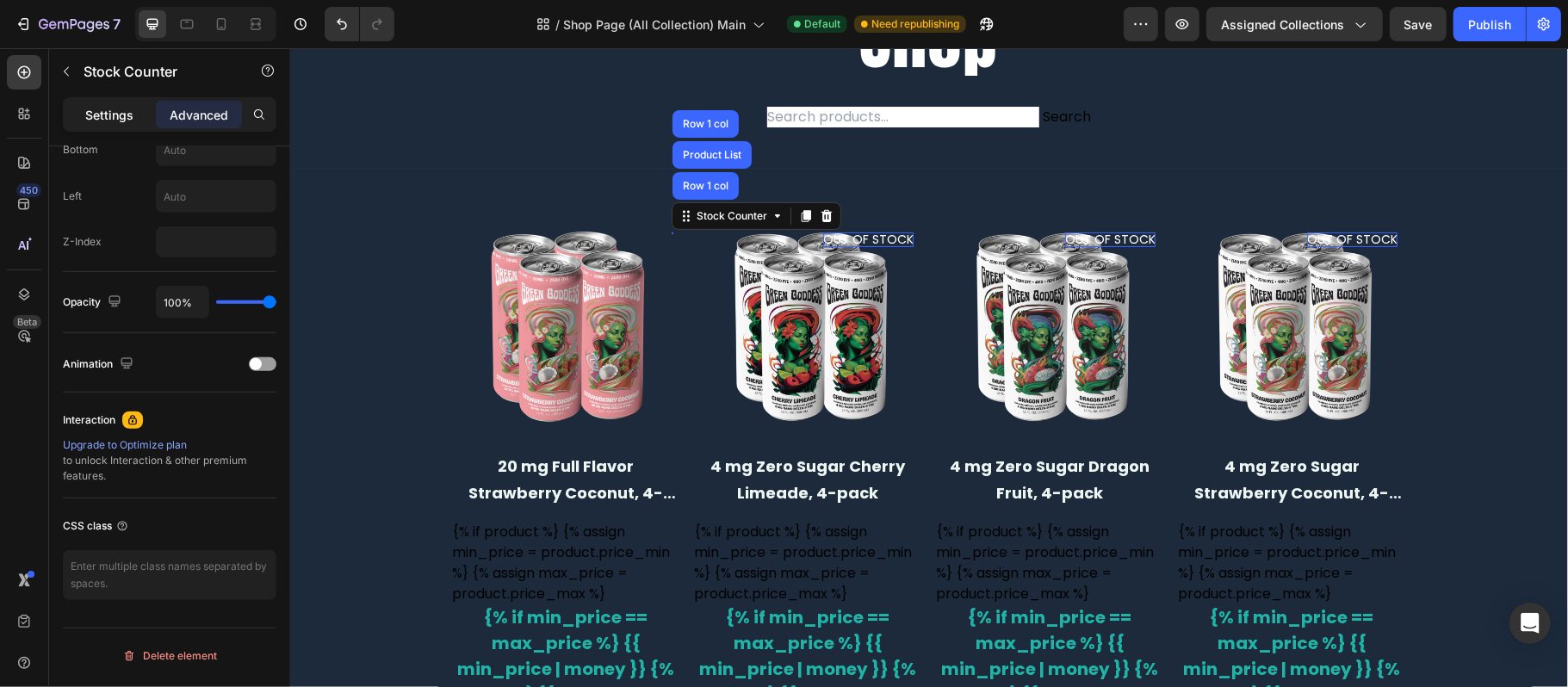
click at [107, 113] on p "Settings" at bounding box center [109, 115] width 48 height 18
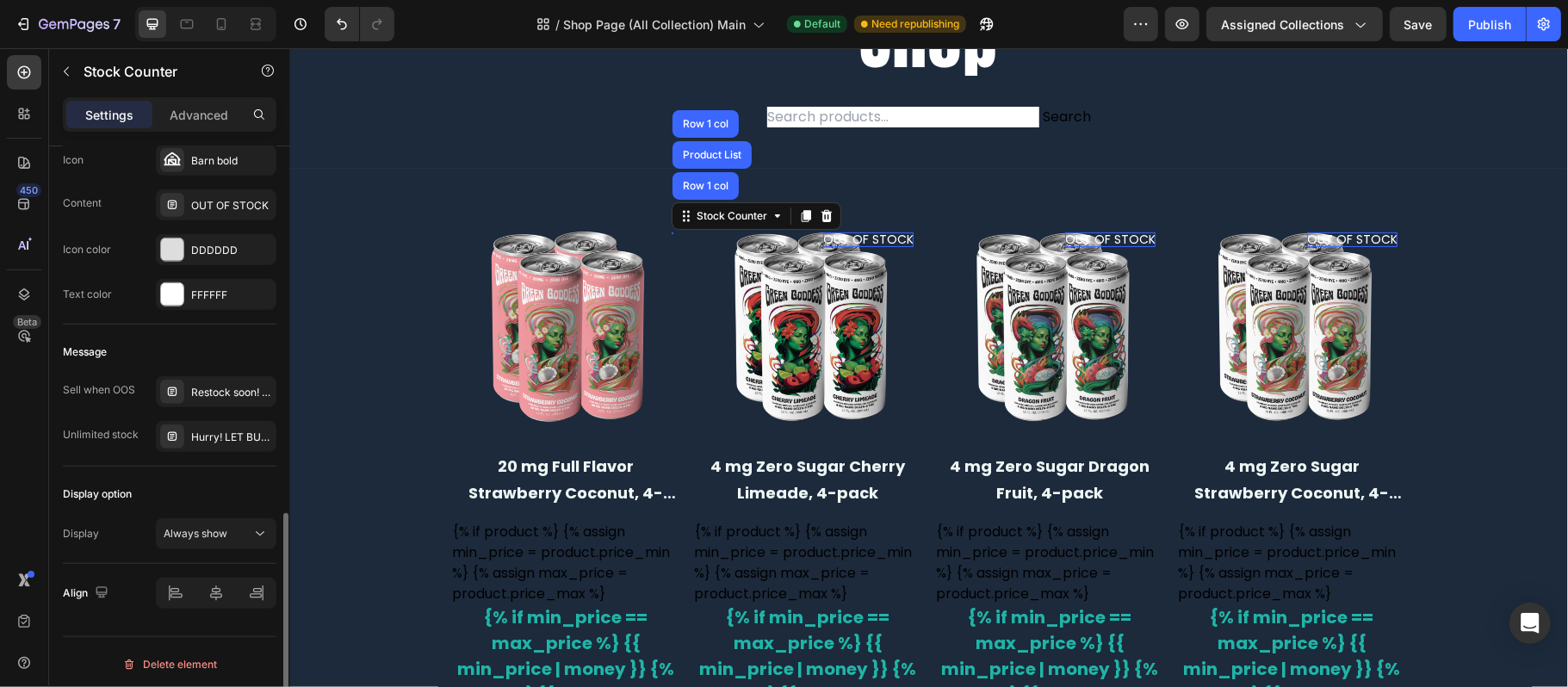
scroll to position [917, 0]
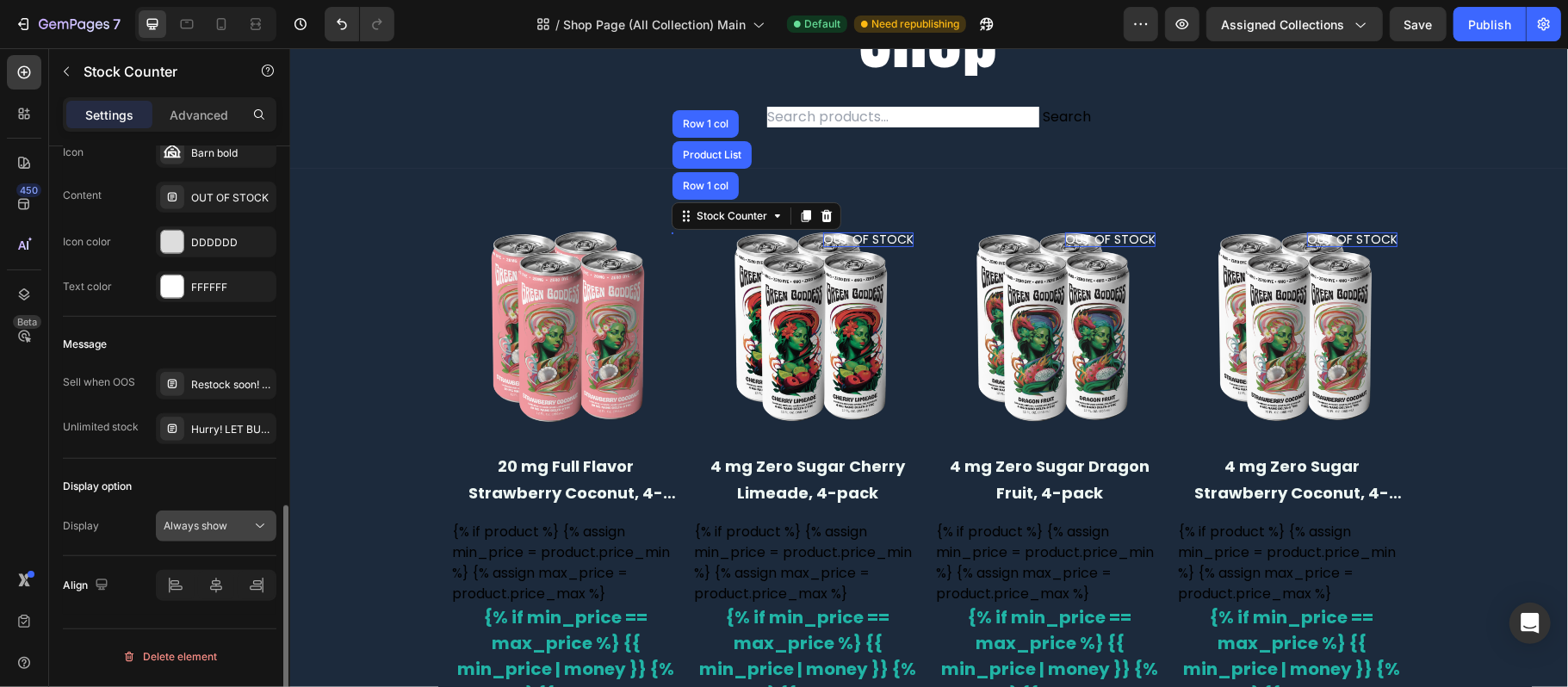
click at [251, 534] on icon at bounding box center [259, 526] width 17 height 17
click at [230, 480] on div "Display option" at bounding box center [169, 486] width 214 height 28
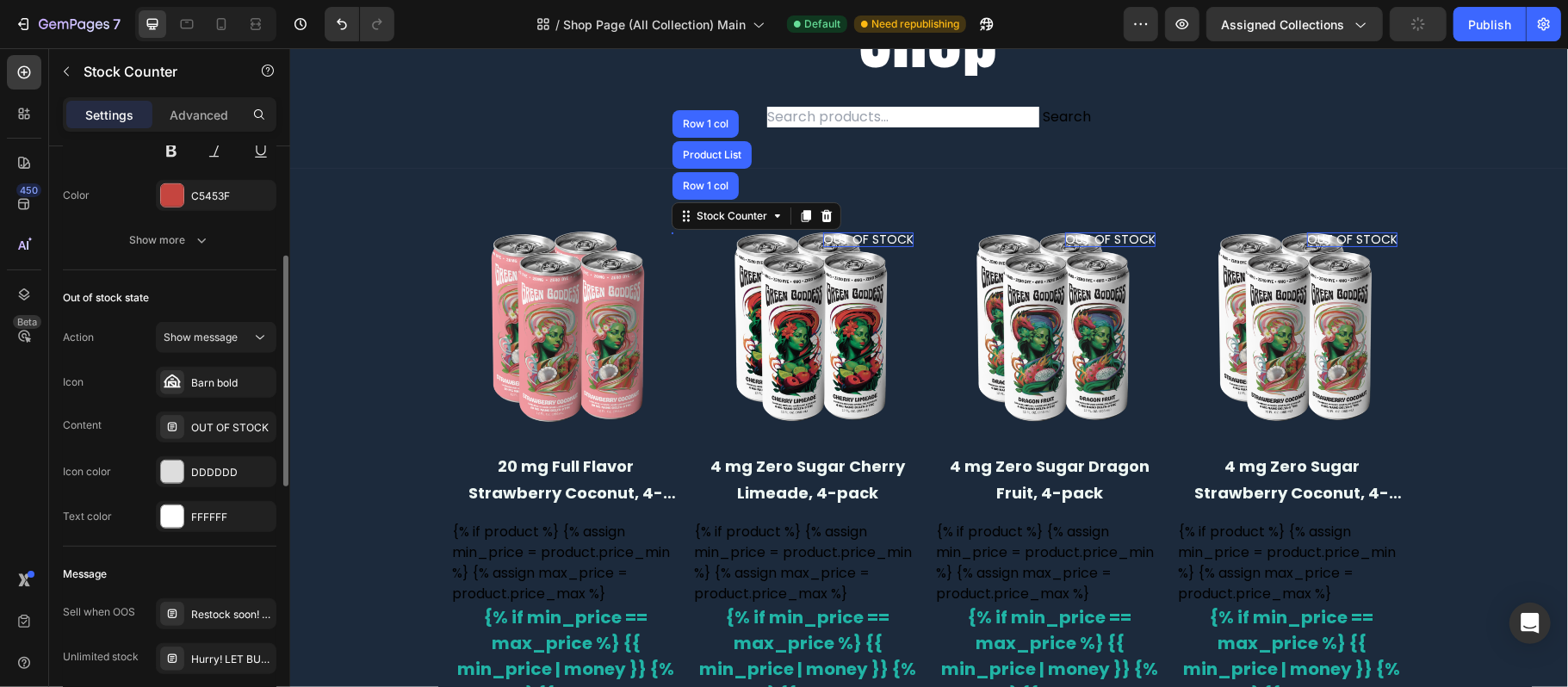
scroll to position [573, 0]
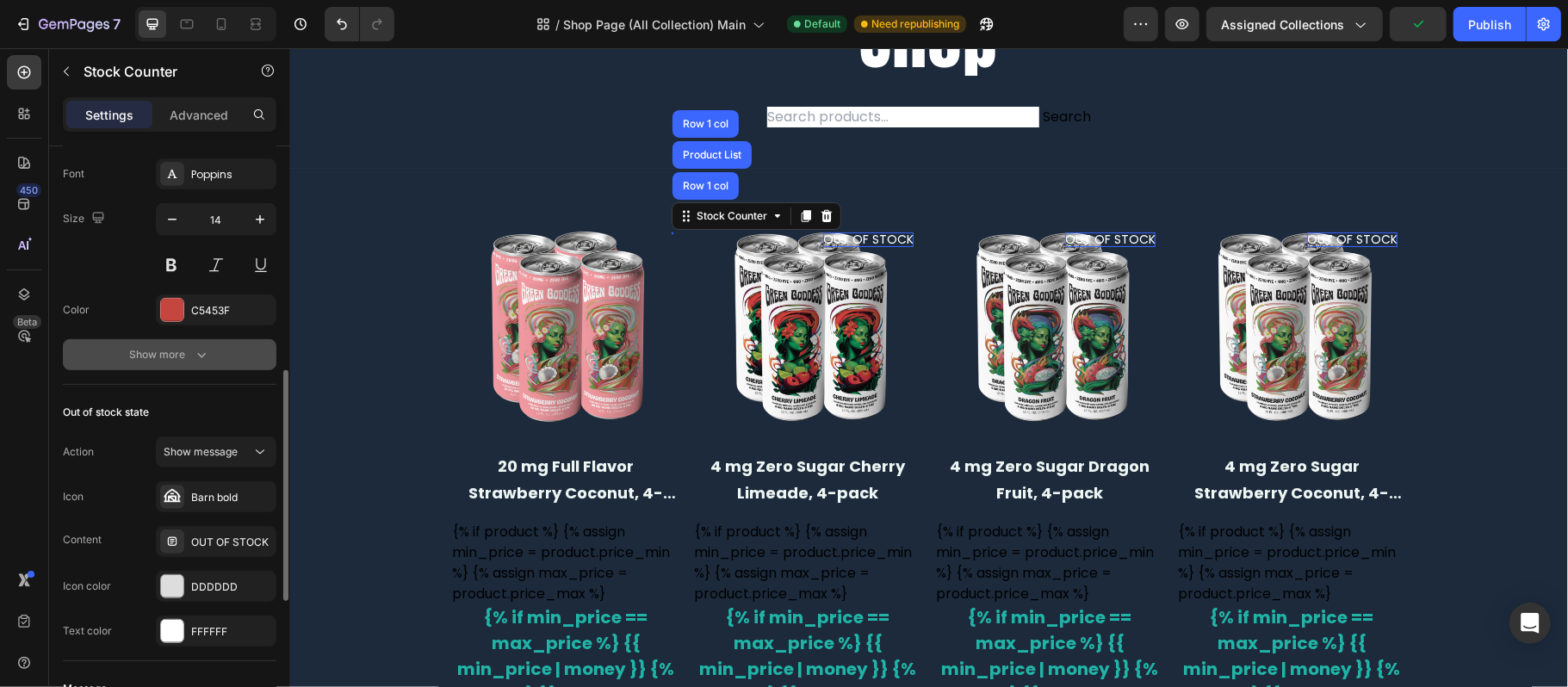
click at [197, 359] on icon "button" at bounding box center [201, 354] width 17 height 17
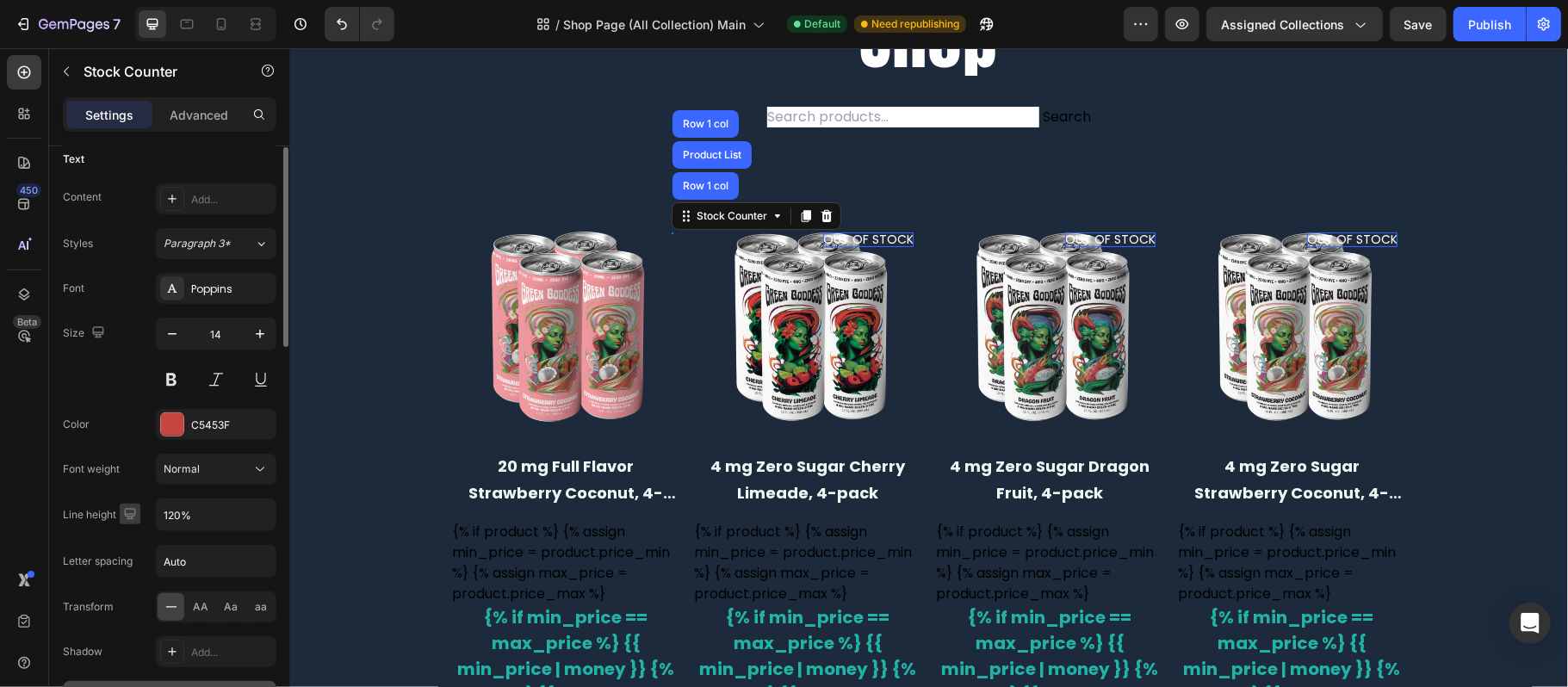
scroll to position [343, 0]
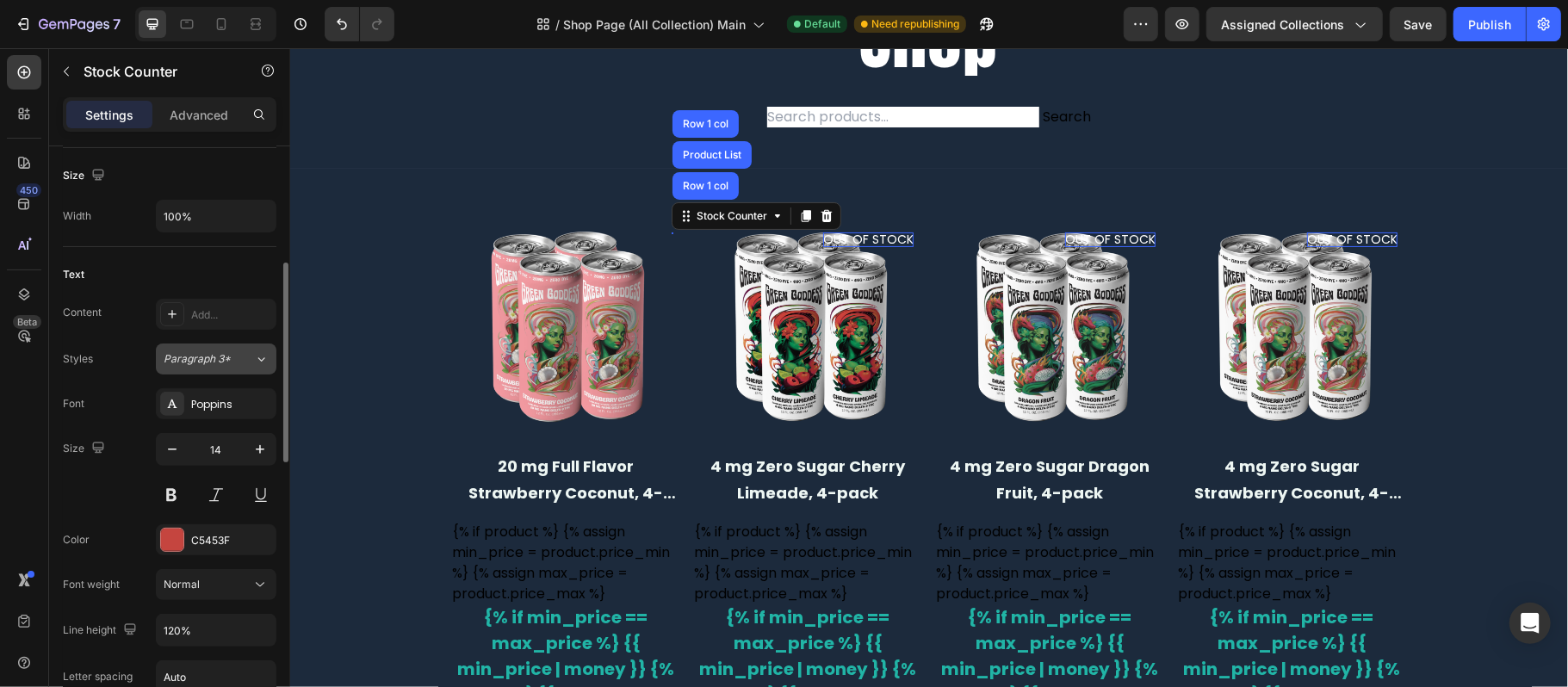
click at [223, 349] on button "Paragraph 3*" at bounding box center [216, 358] width 120 height 31
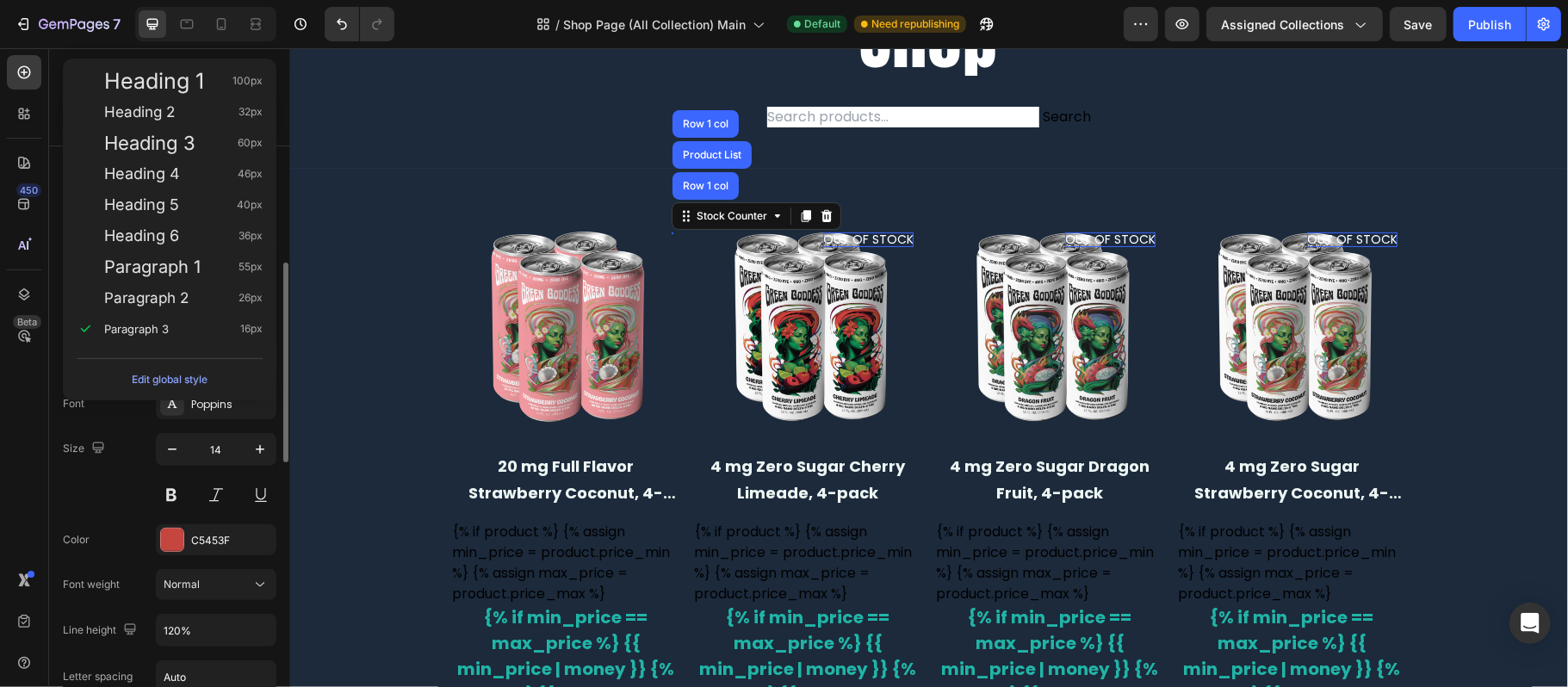
click at [118, 410] on div "Font Poppins" at bounding box center [169, 403] width 214 height 31
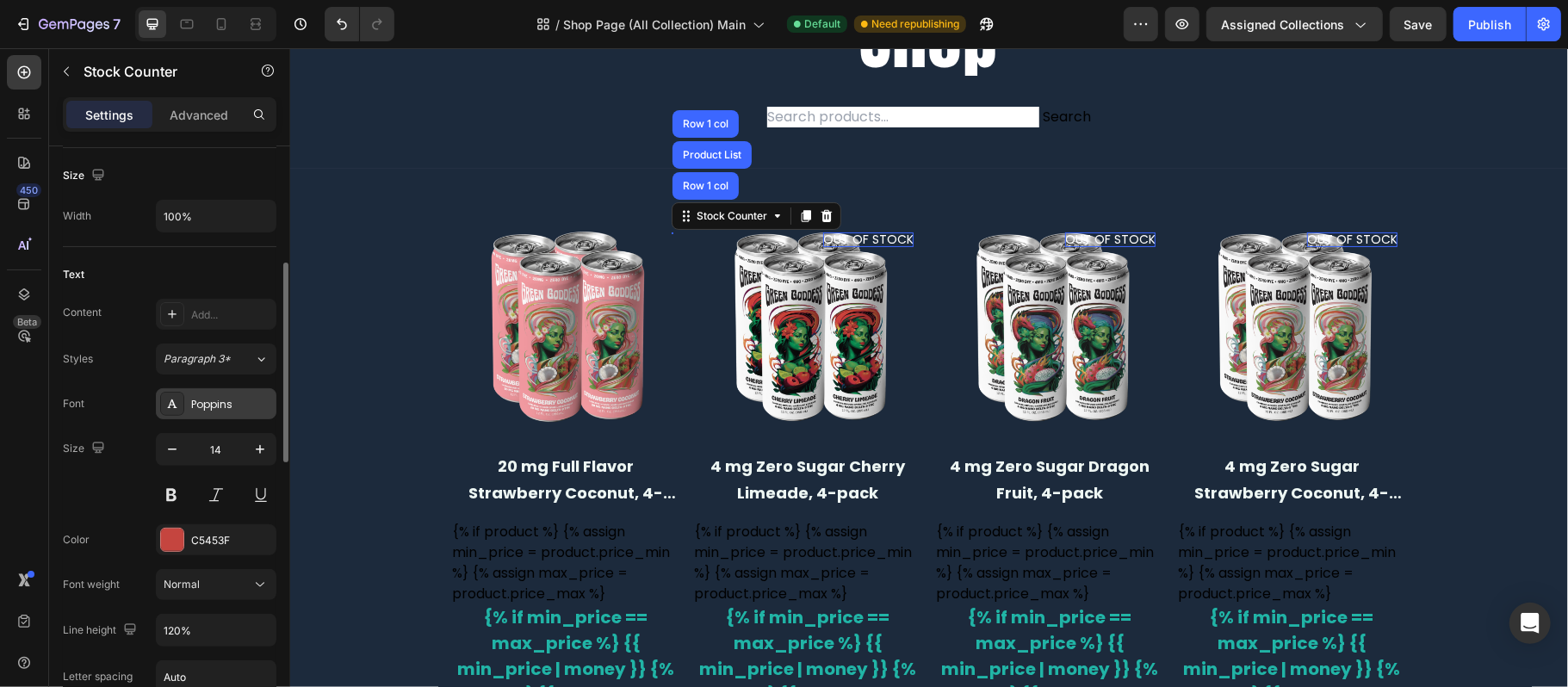
click at [203, 410] on div "Poppins" at bounding box center [231, 405] width 81 height 16
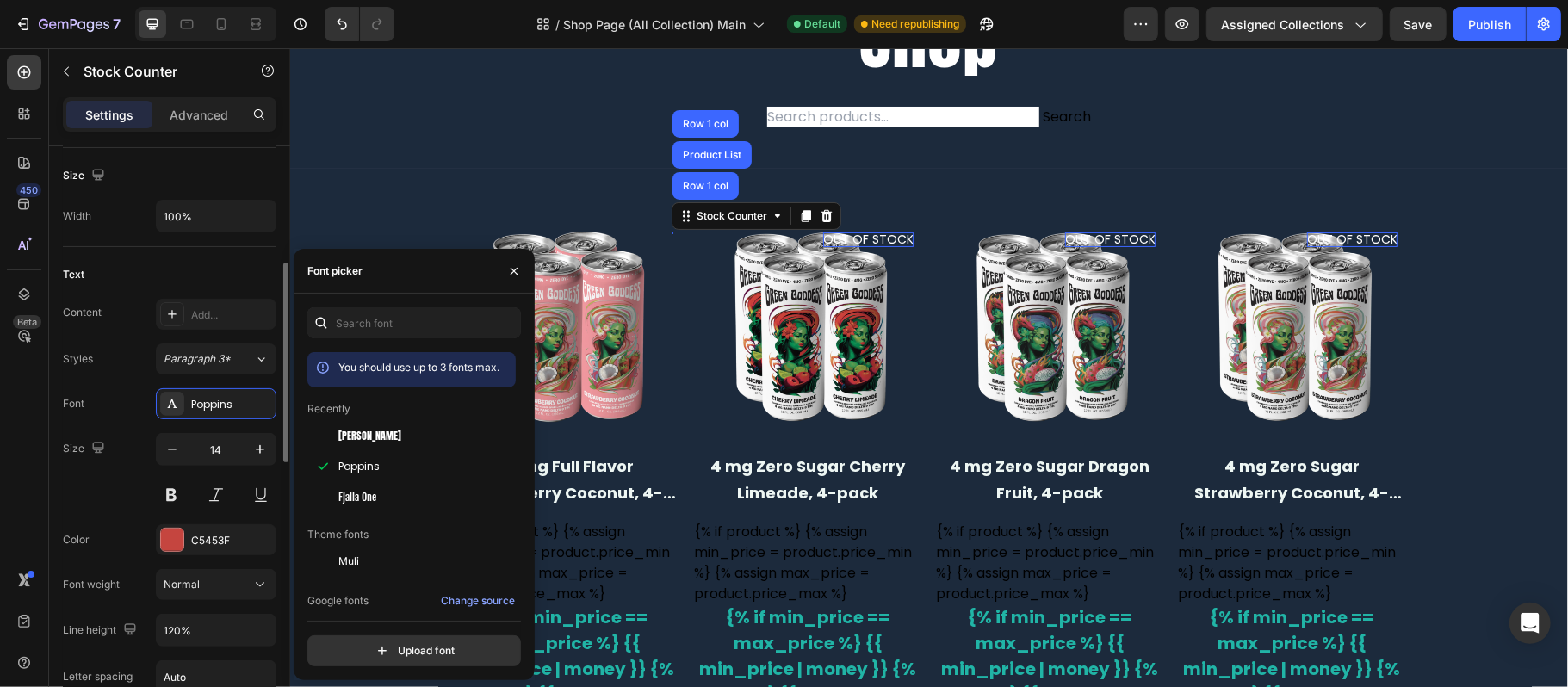
click at [114, 403] on div "Font Poppins" at bounding box center [169, 403] width 214 height 31
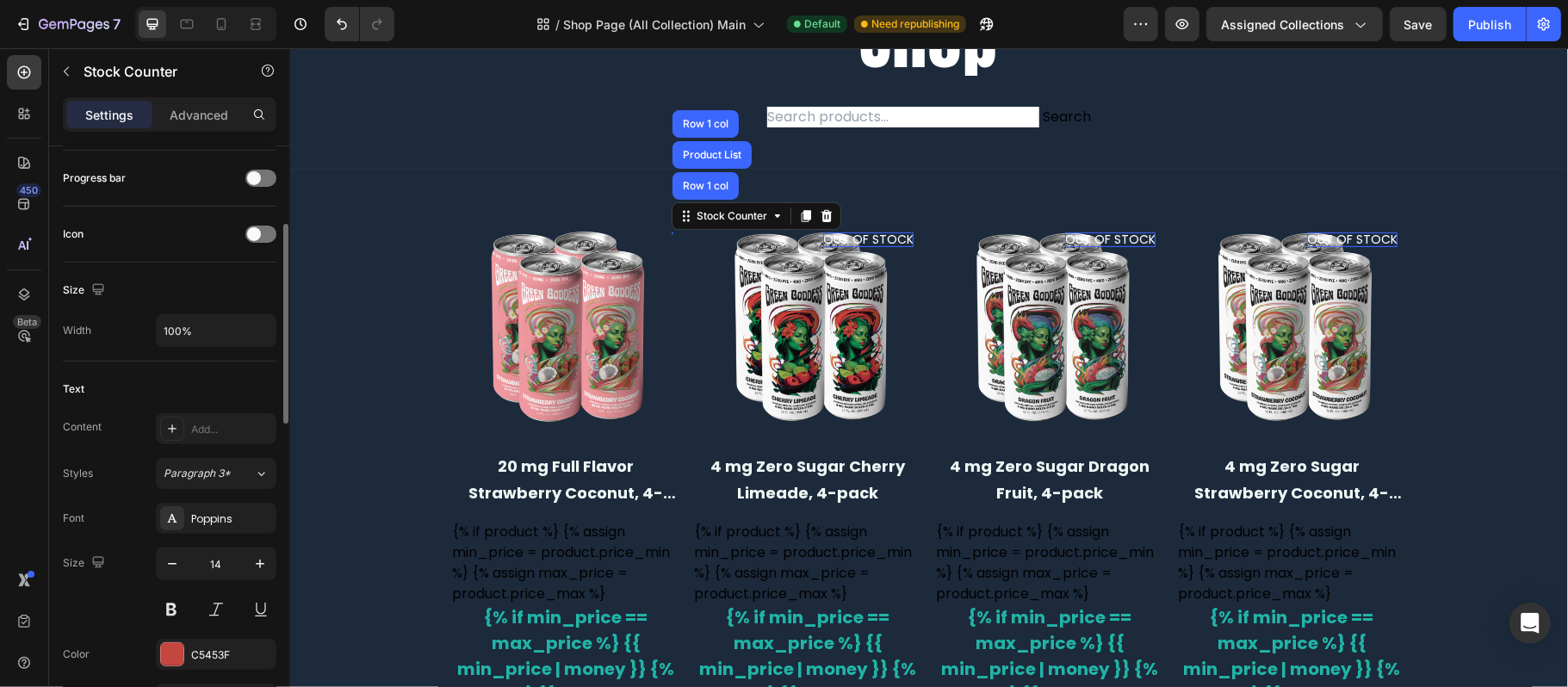
scroll to position [0, 0]
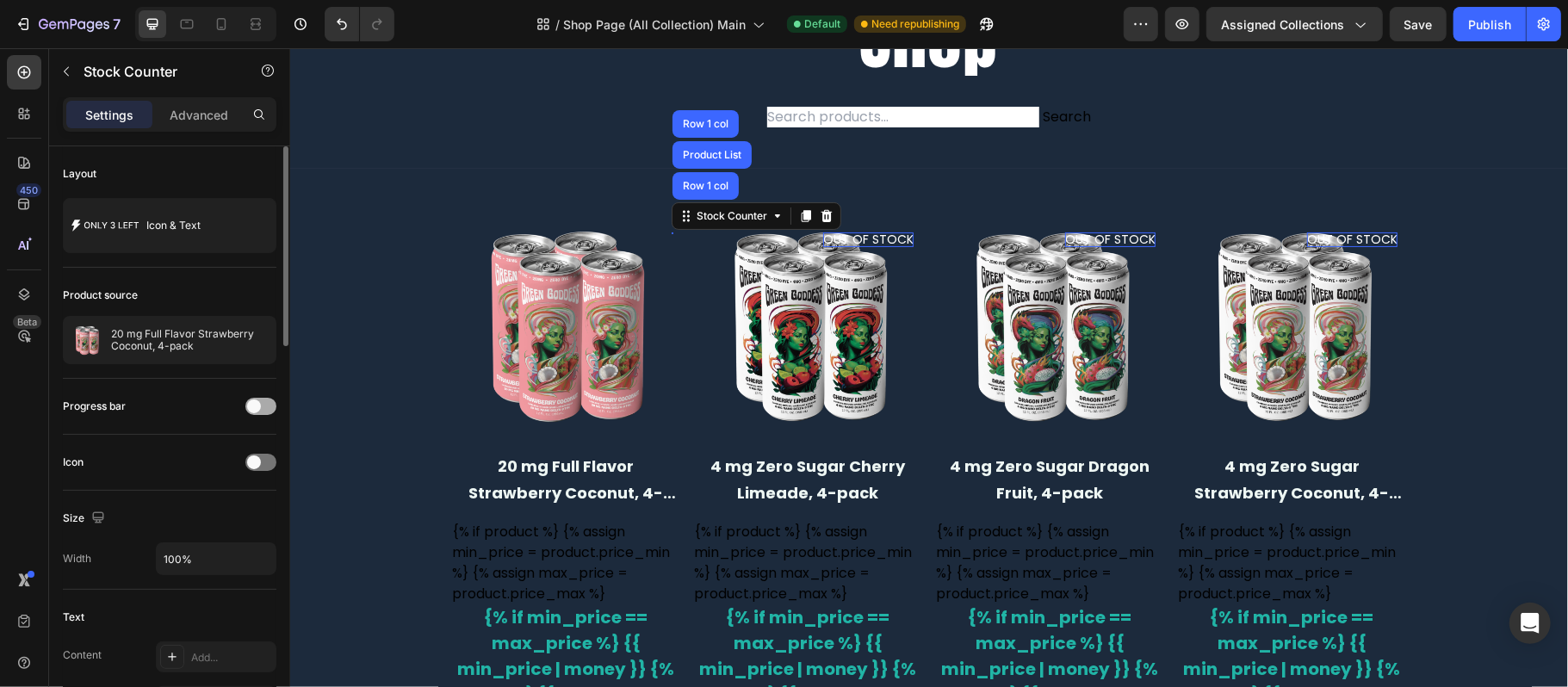
click at [259, 411] on div at bounding box center [260, 406] width 31 height 17
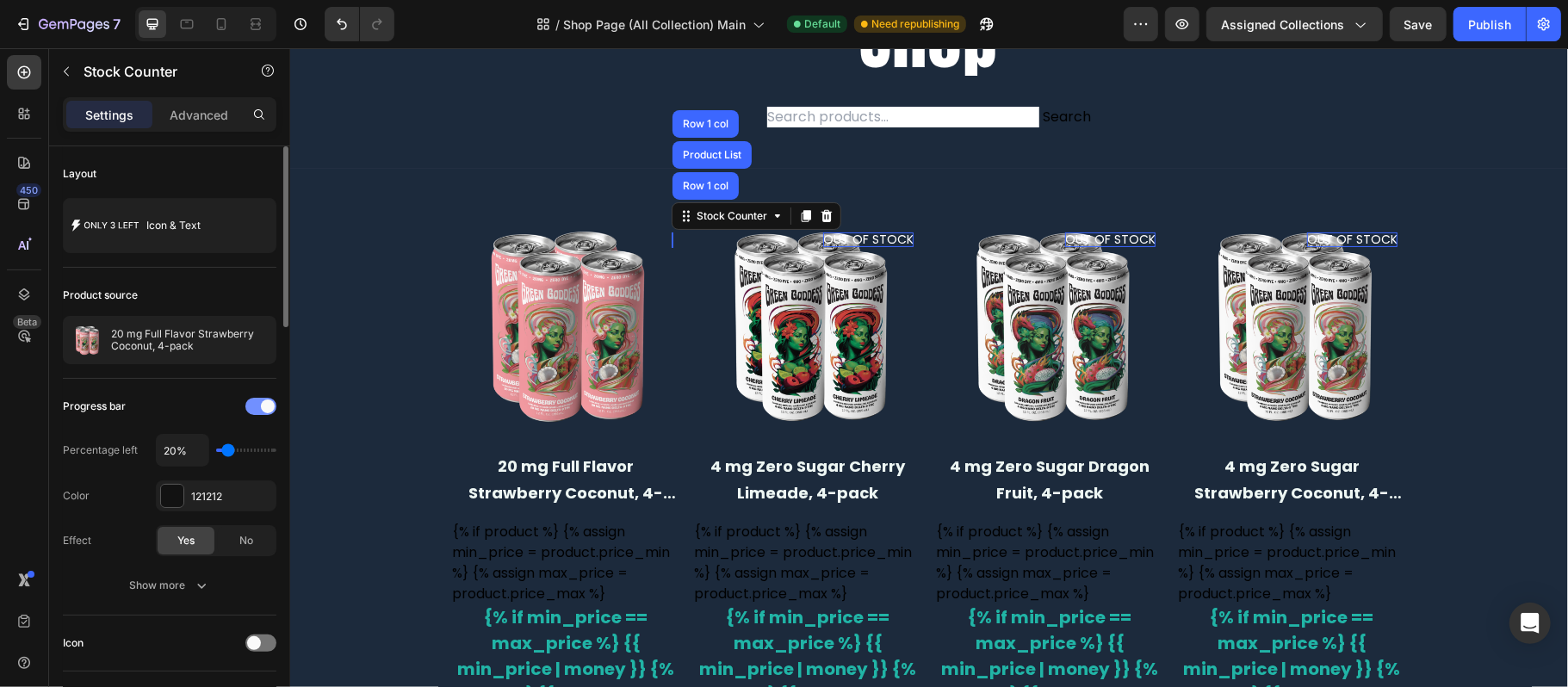
click at [259, 410] on div at bounding box center [260, 406] width 31 height 17
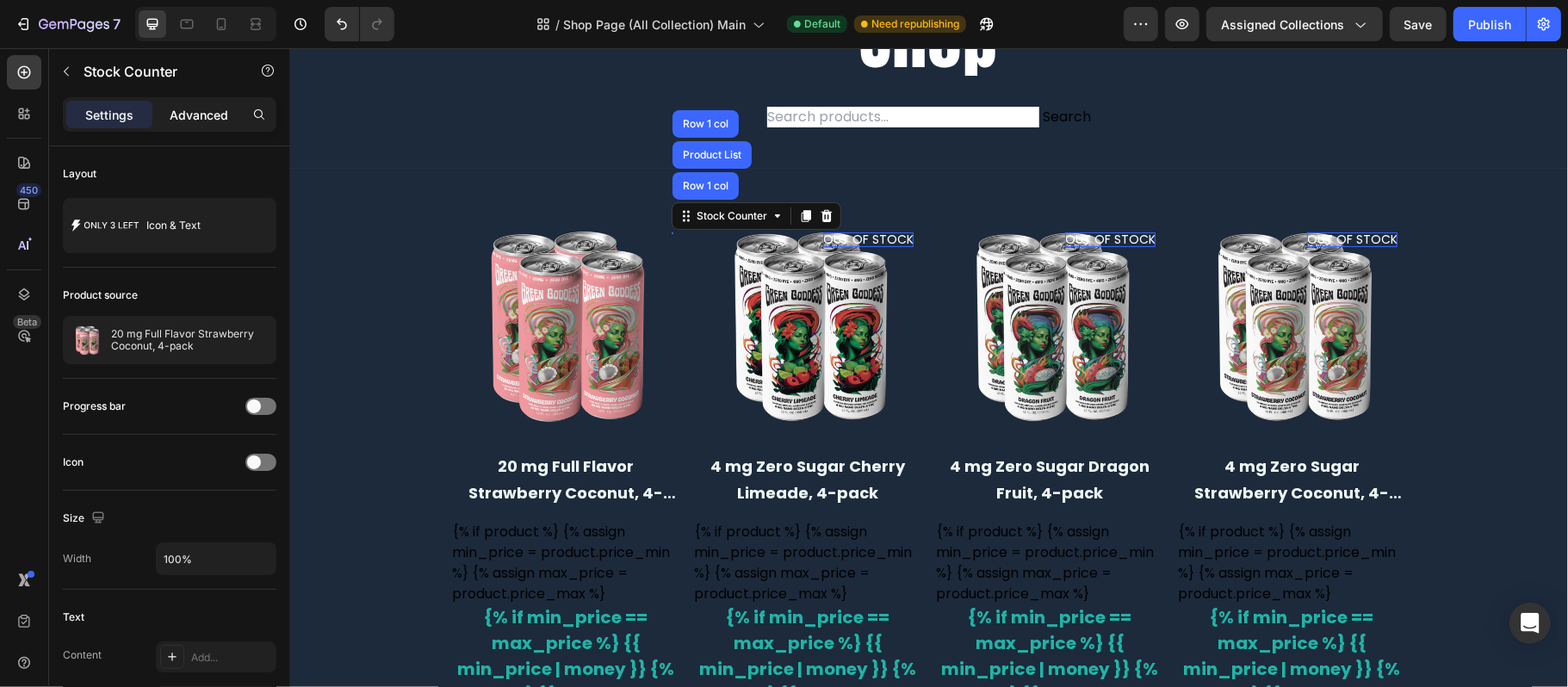
click at [200, 107] on p "Advanced" at bounding box center [198, 115] width 58 height 18
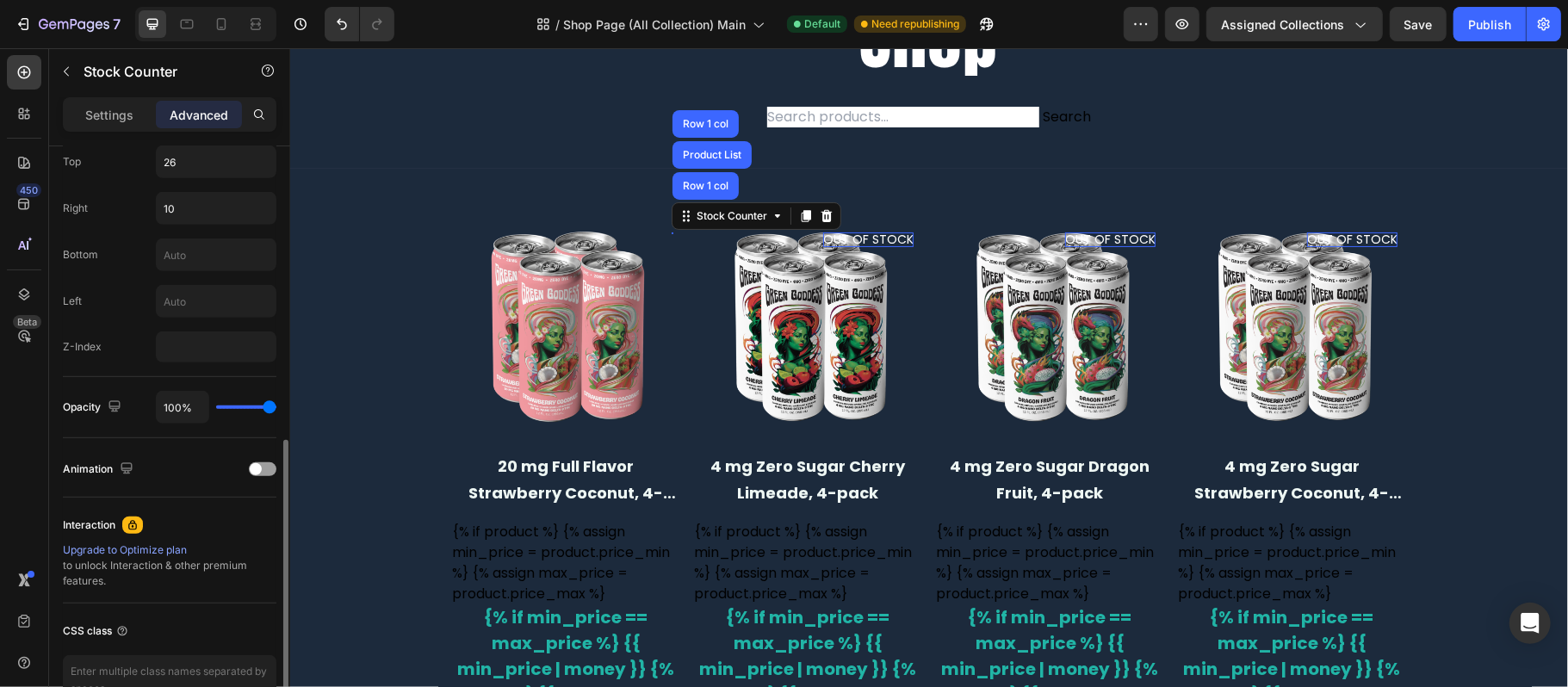
scroll to position [793, 0]
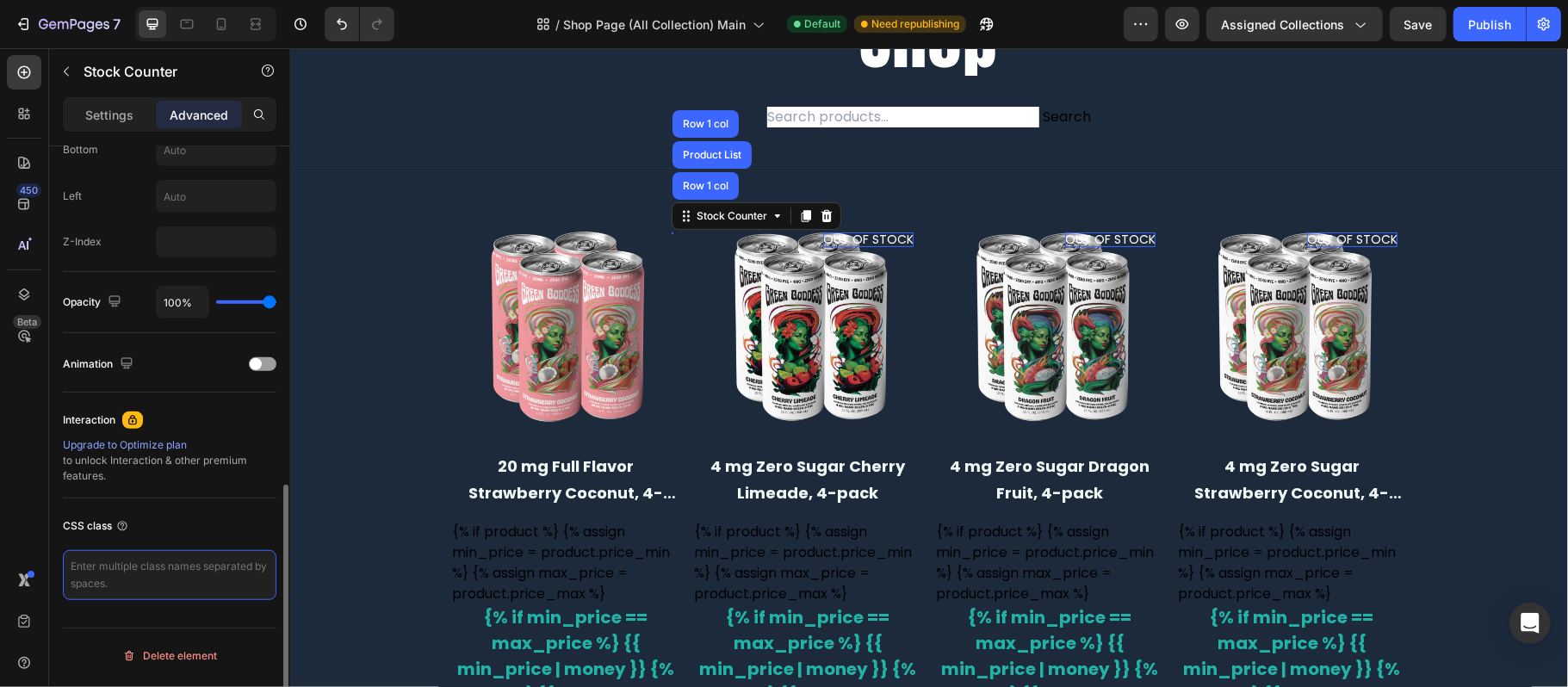
click at [174, 568] on textarea at bounding box center [169, 575] width 214 height 50
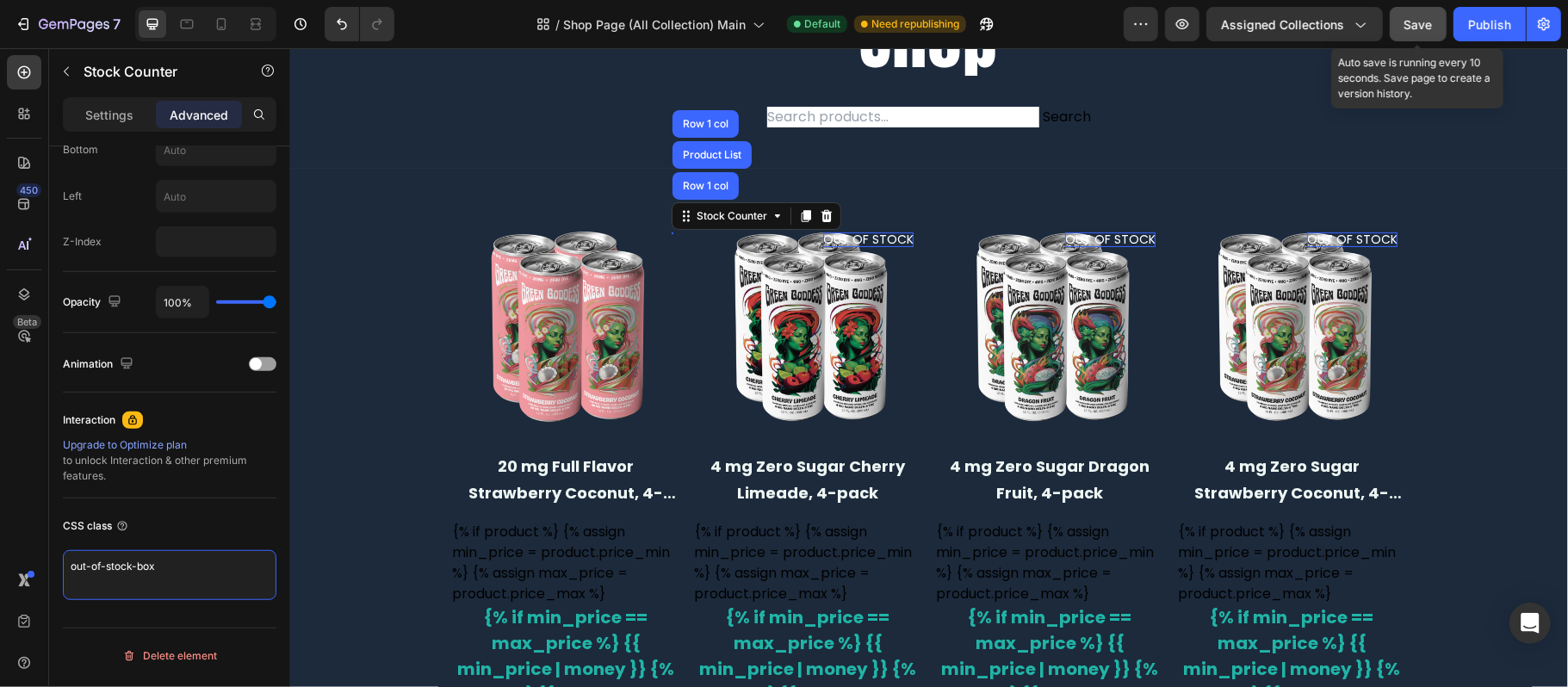
type textarea "out-of-stock-box"
drag, startPoint x: 1416, startPoint y: 21, endPoint x: 1351, endPoint y: 3, distance: 67.4
click at [1416, 21] on span "Save" at bounding box center [1418, 24] width 29 height 15
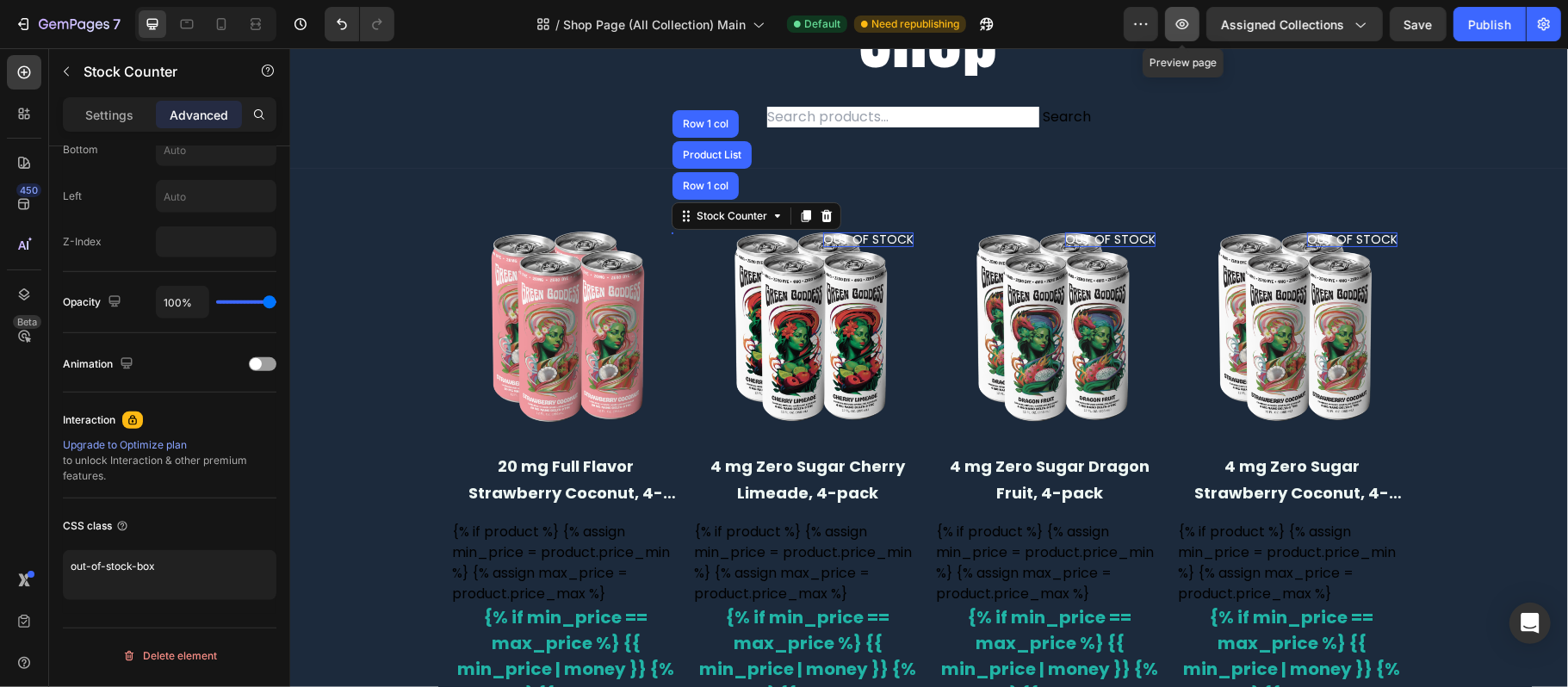
click at [1188, 23] on icon "button" at bounding box center [1181, 24] width 17 height 17
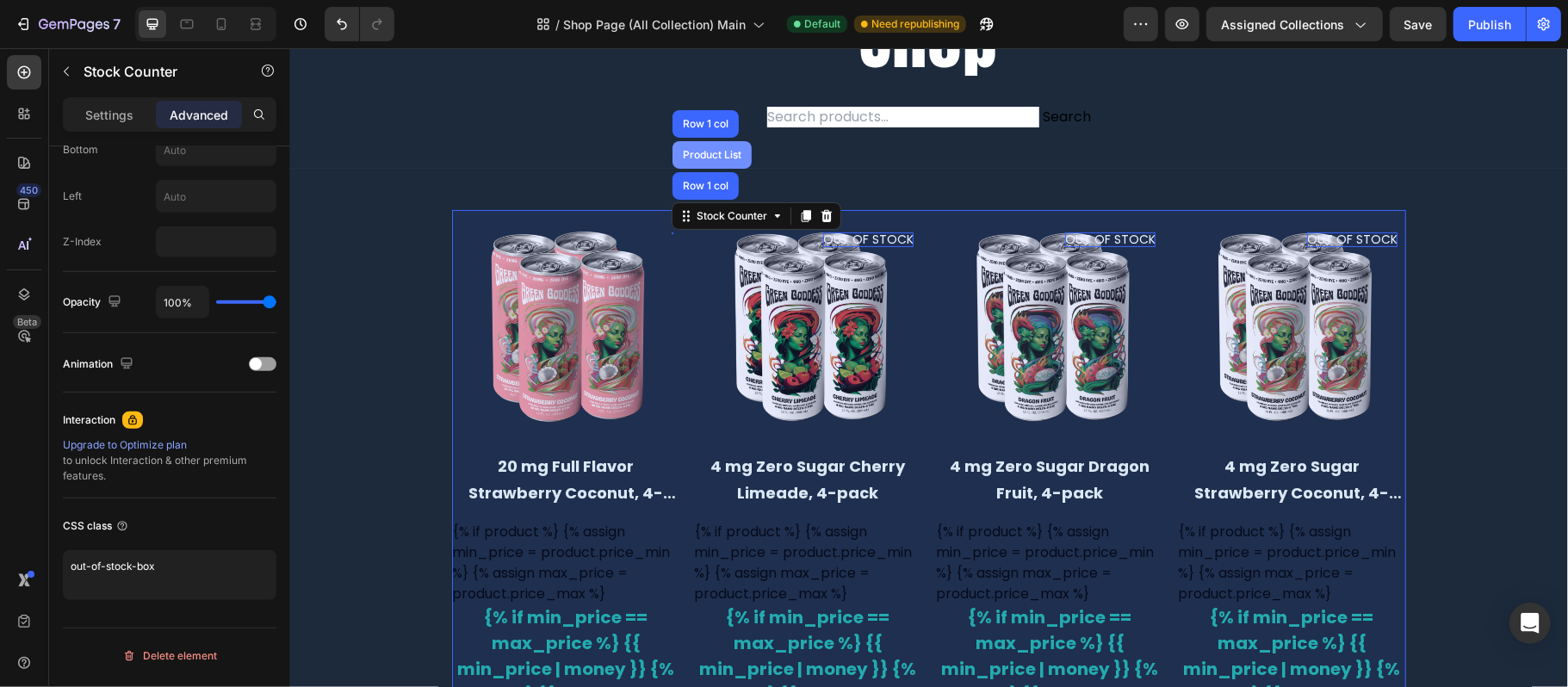
click at [701, 156] on div "Product List" at bounding box center [711, 154] width 65 height 10
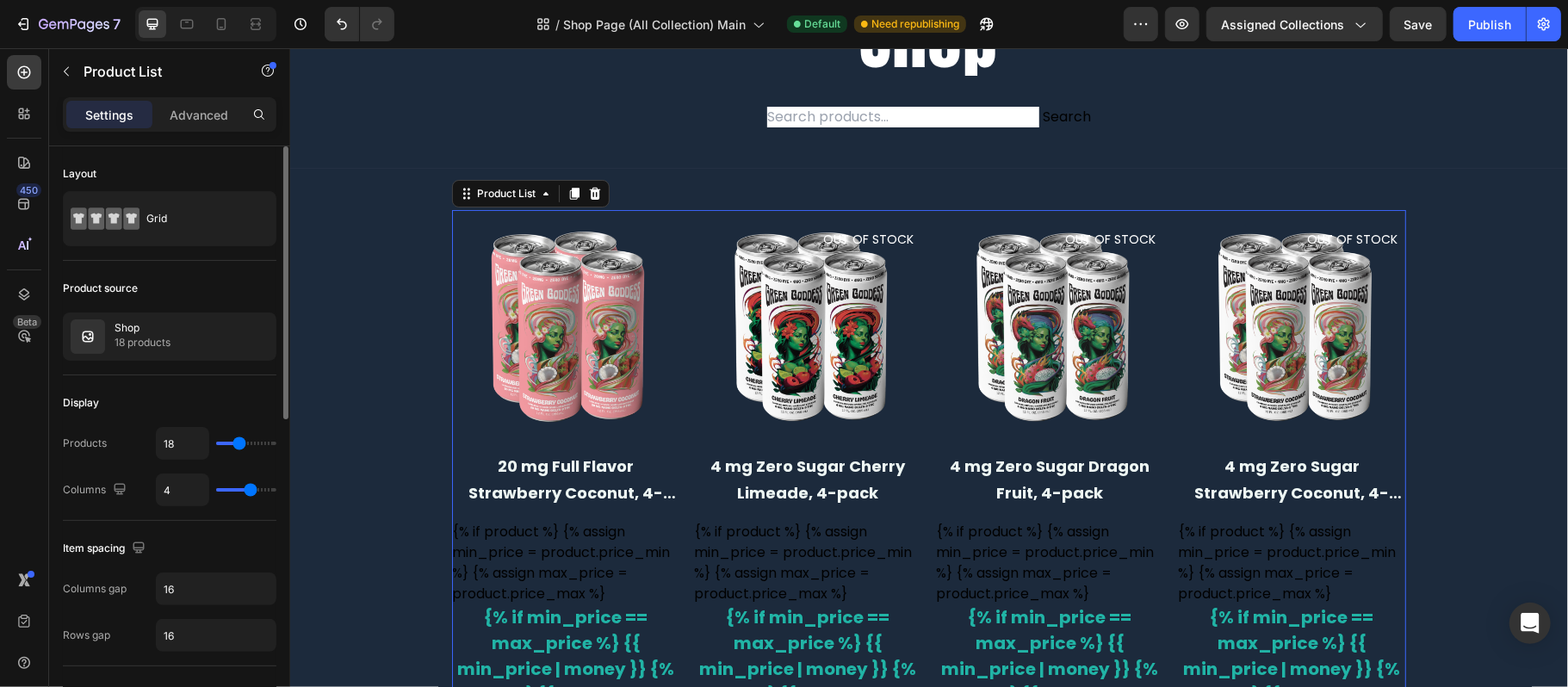
scroll to position [114, 0]
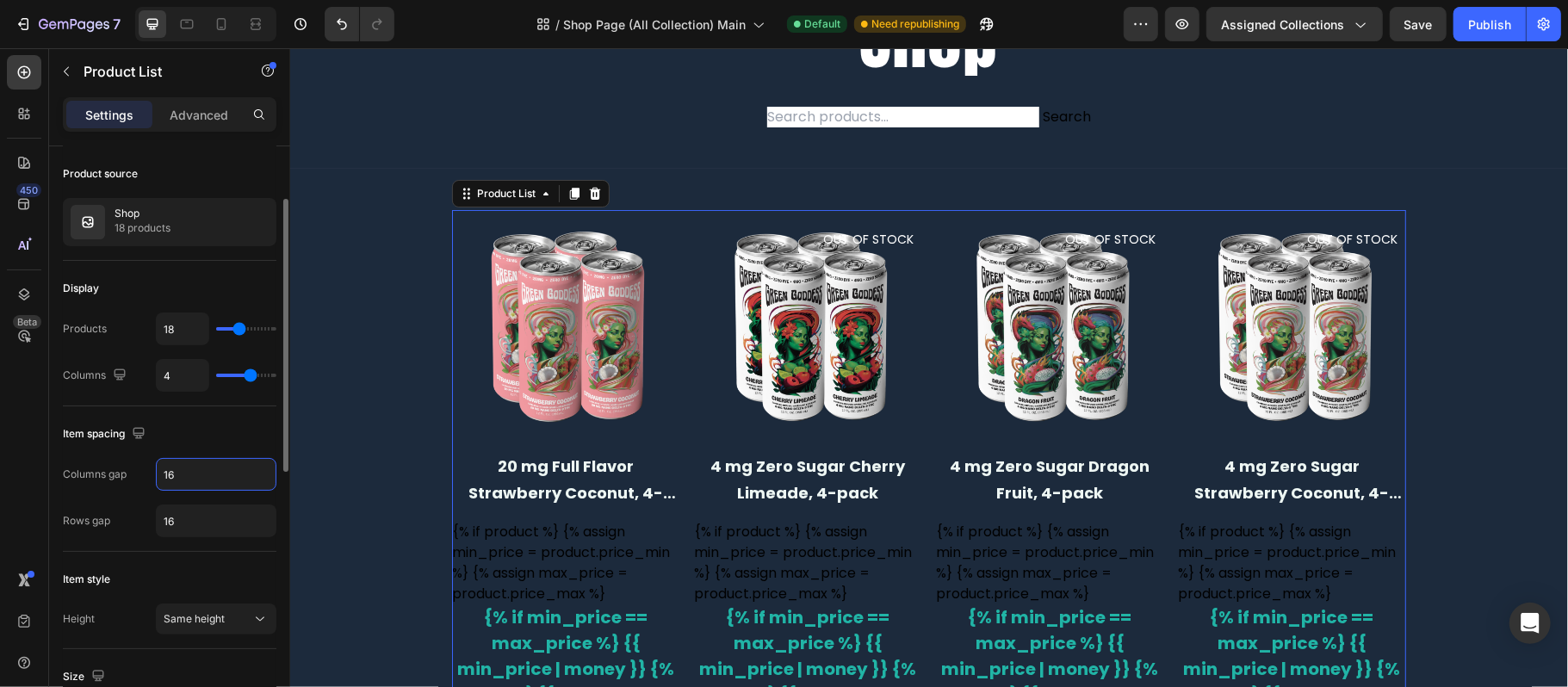
click at [202, 479] on input "16" at bounding box center [216, 473] width 119 height 31
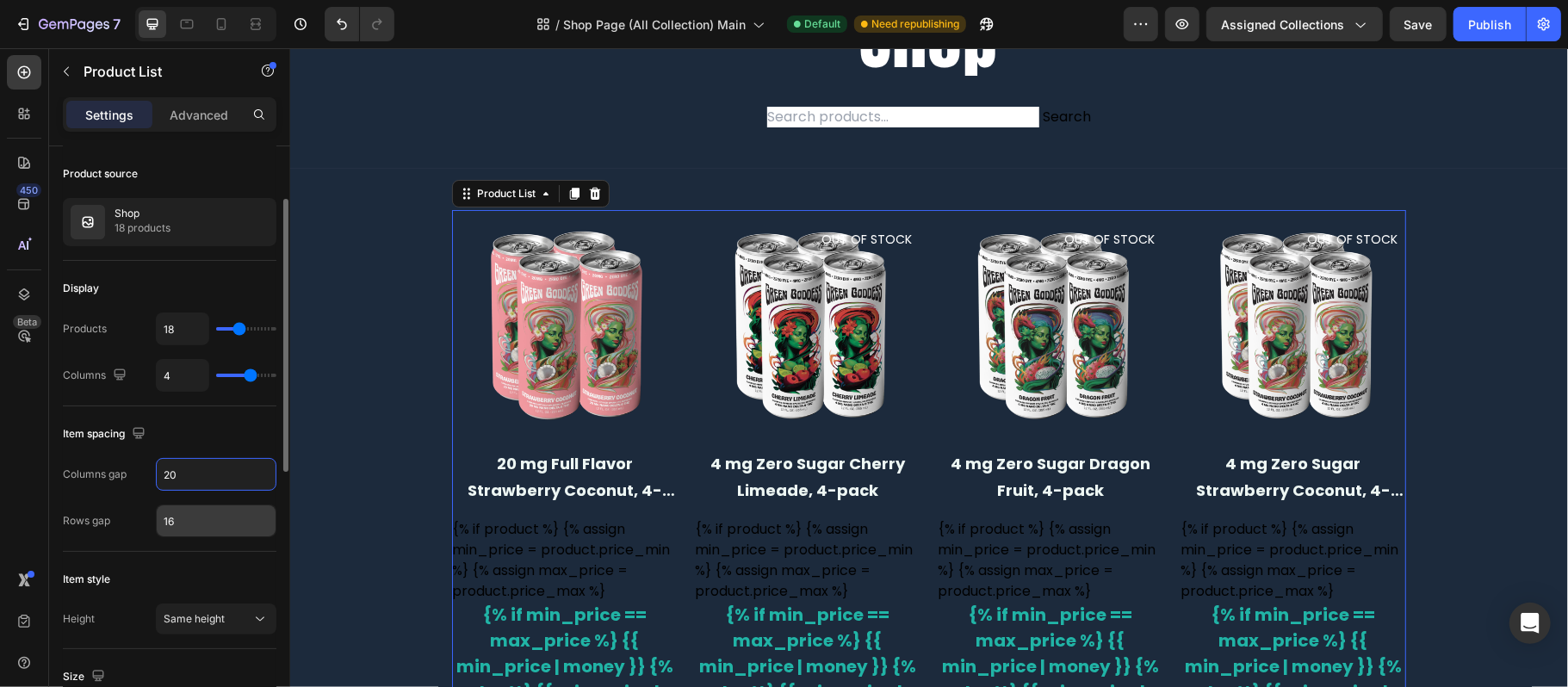
type input "20"
click at [205, 512] on input "16" at bounding box center [216, 520] width 119 height 31
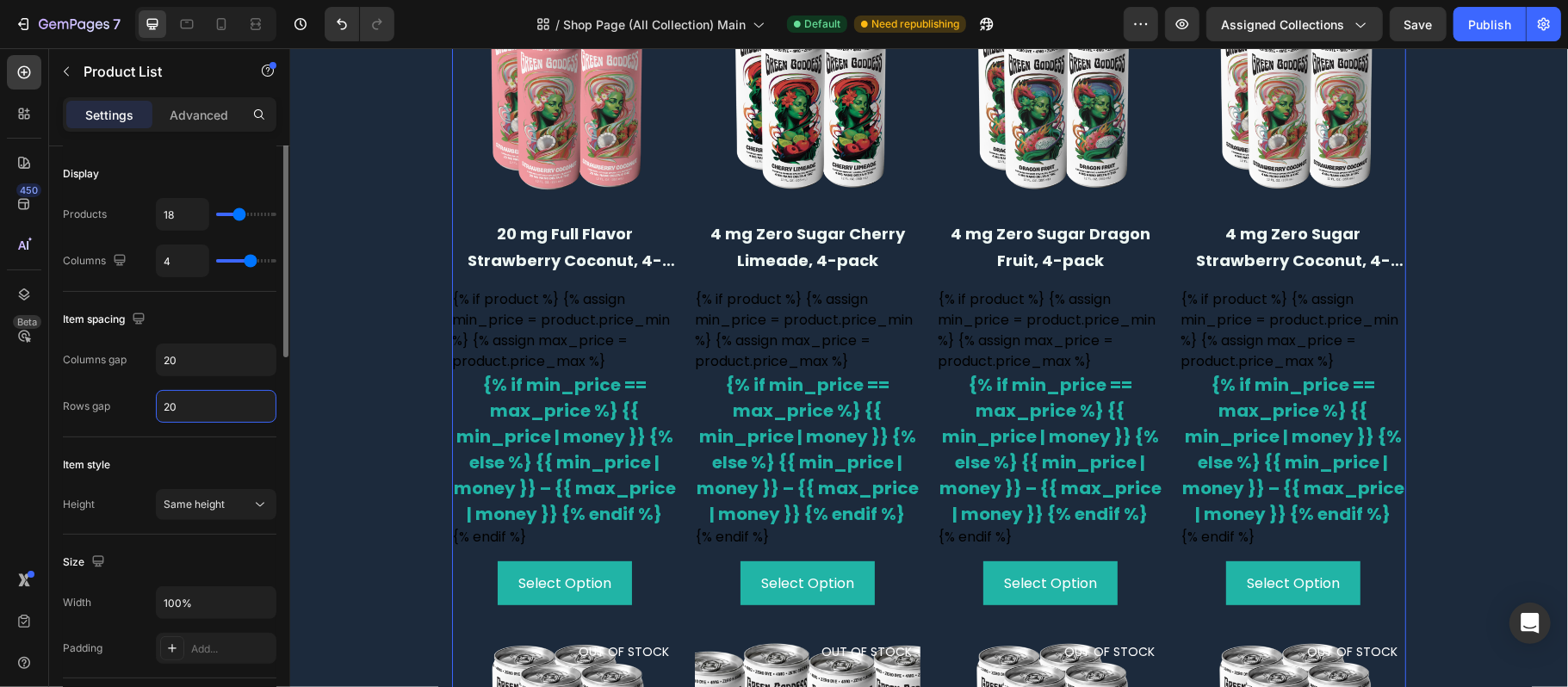
scroll to position [344, 0]
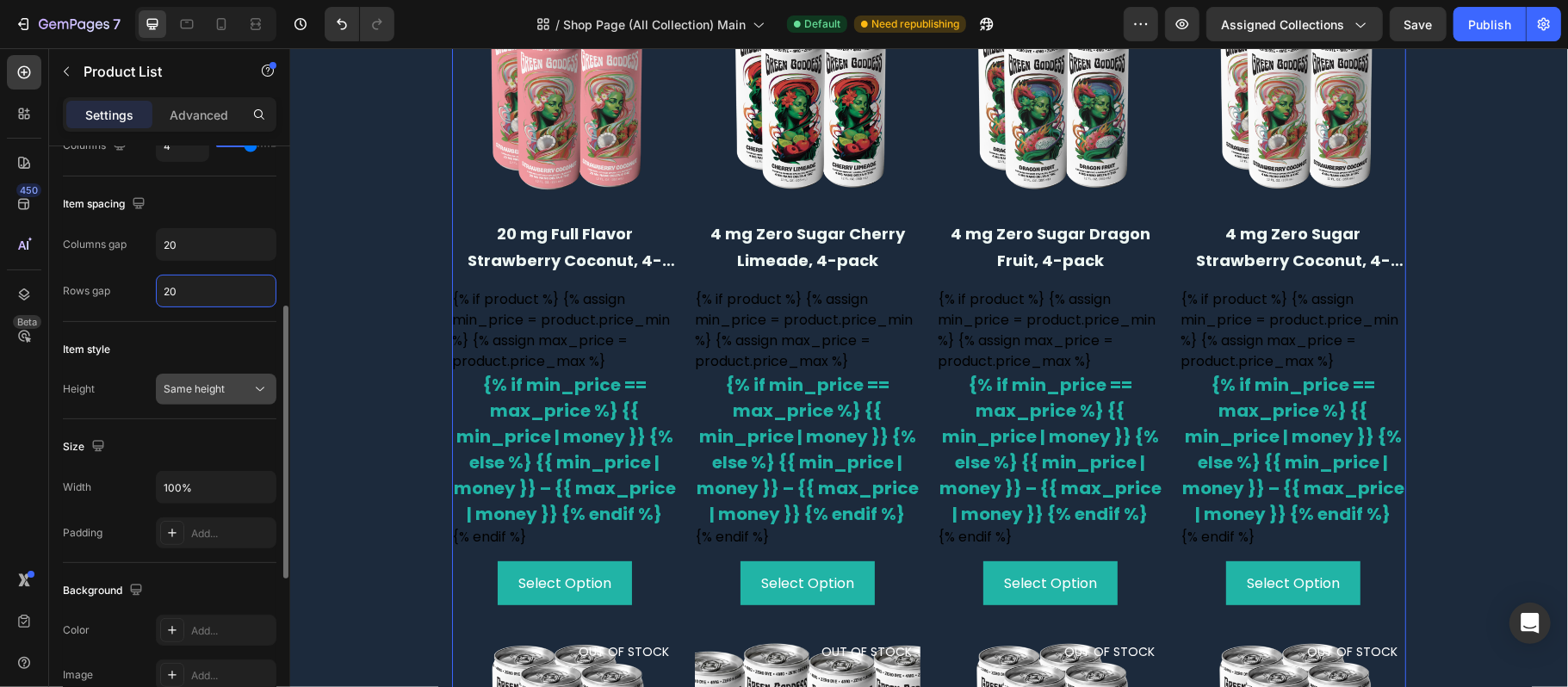
type input "20"
click at [210, 395] on span "Same height" at bounding box center [194, 388] width 61 height 13
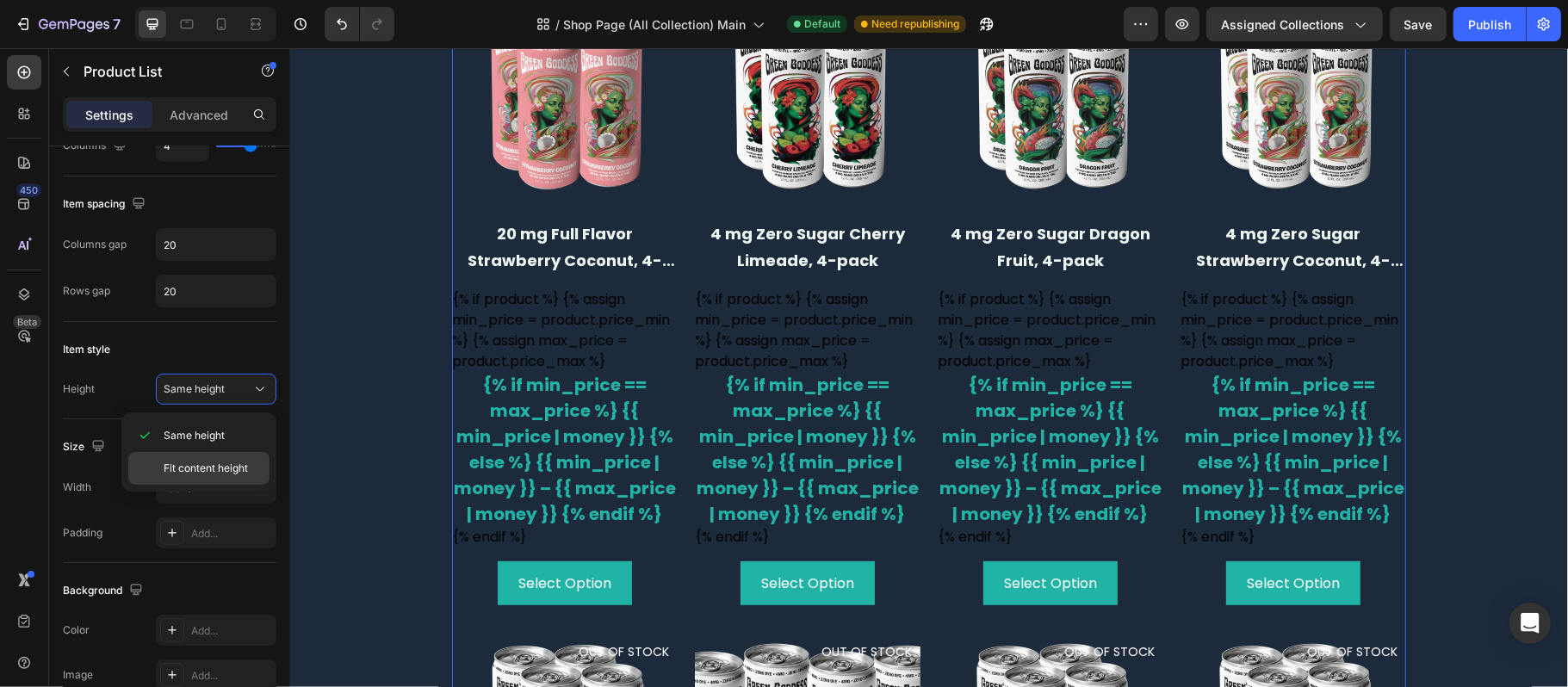
click at [217, 463] on span "Fit content height" at bounding box center [206, 468] width 85 height 16
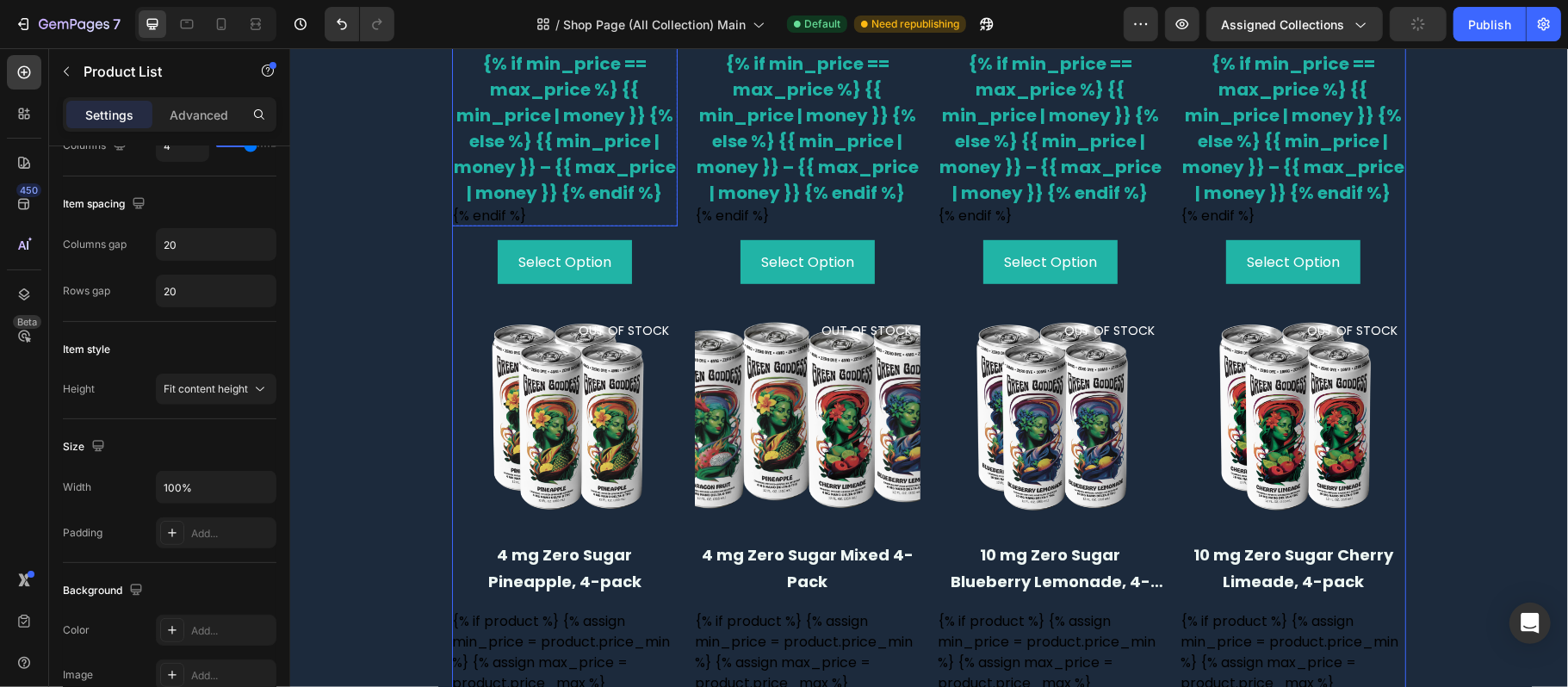
scroll to position [689, 0]
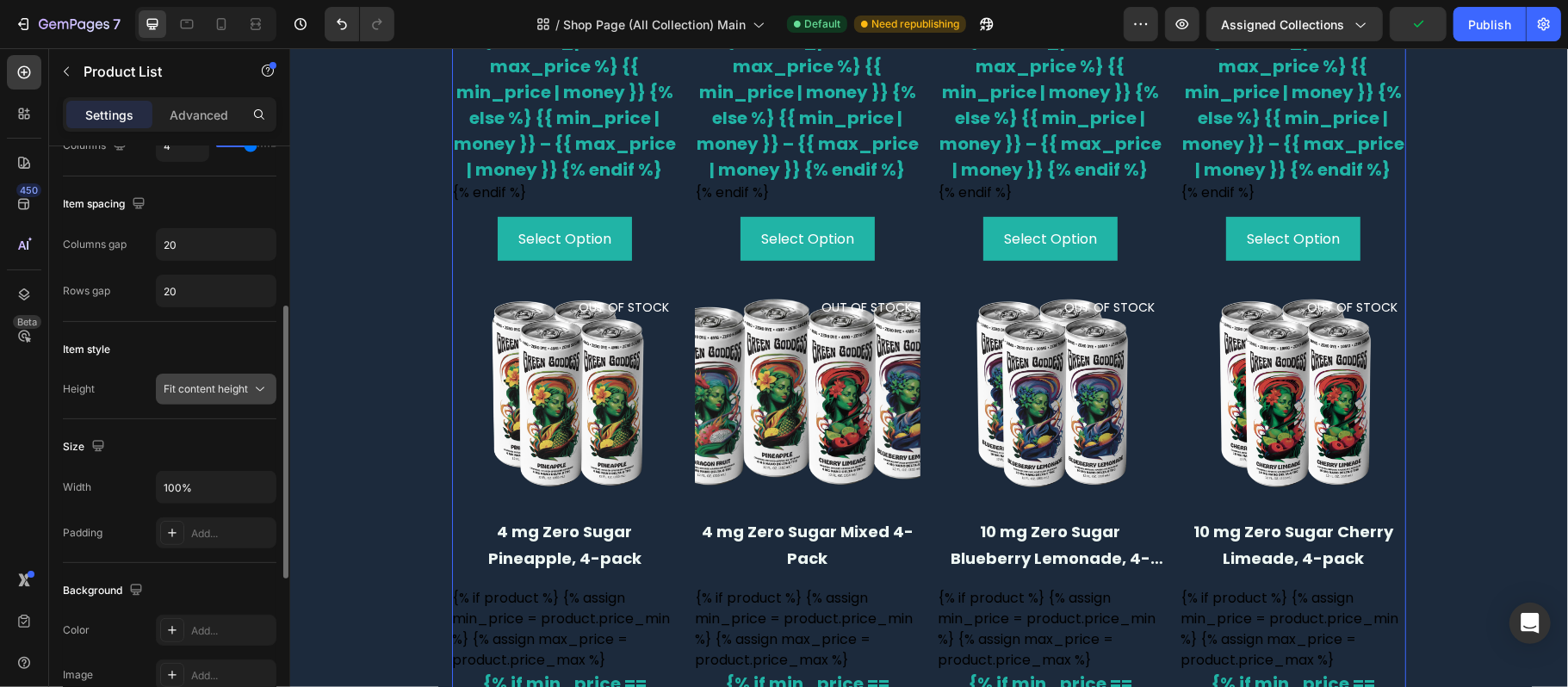
click at [256, 384] on icon at bounding box center [259, 389] width 17 height 17
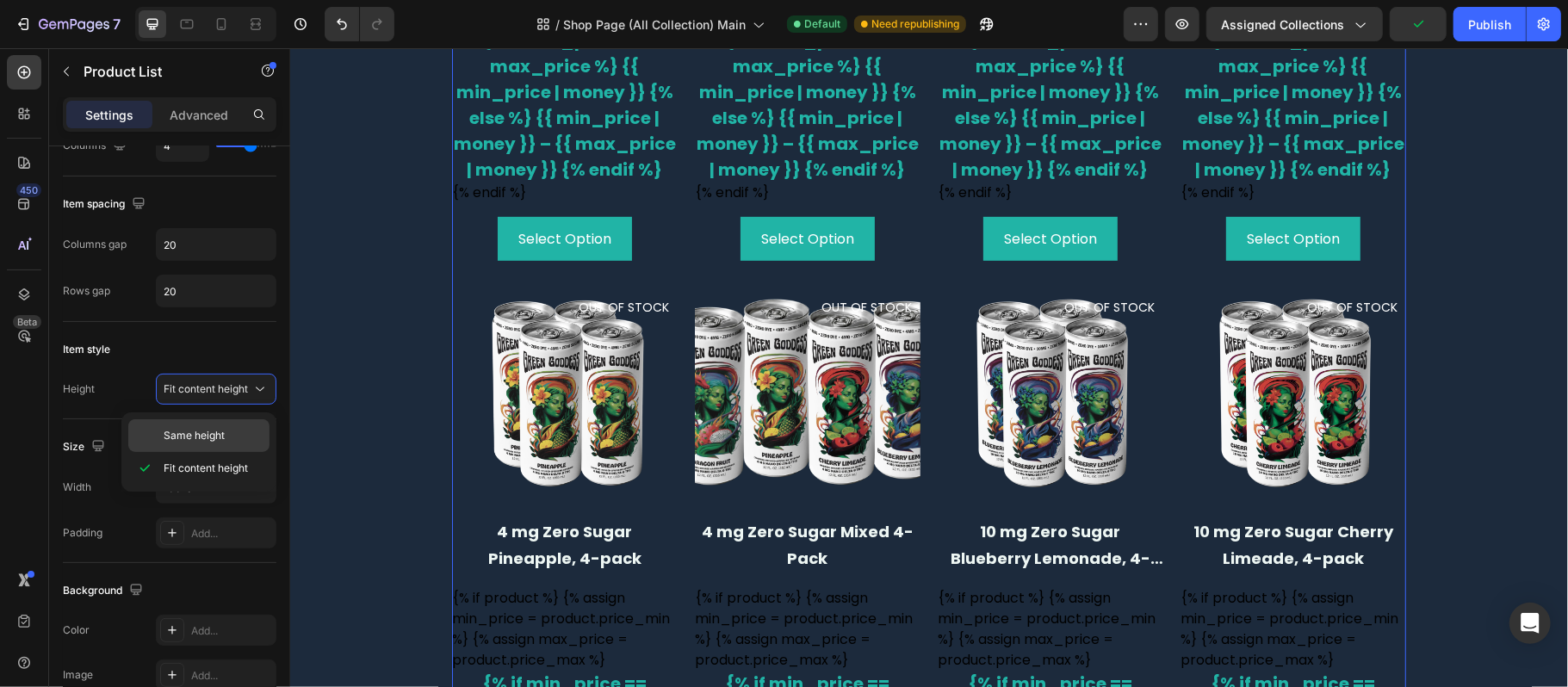
click at [198, 430] on span "Same height" at bounding box center [194, 436] width 61 height 16
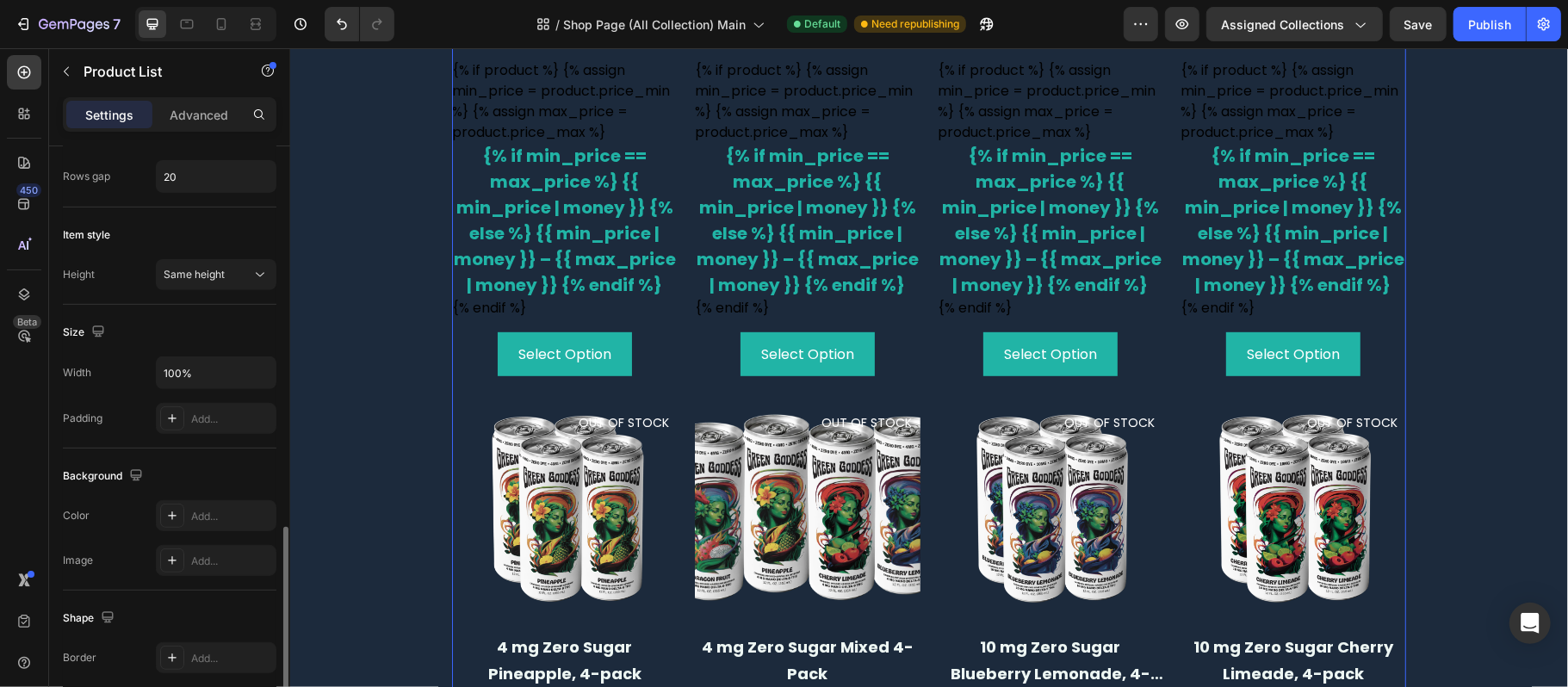
scroll to position [574, 0]
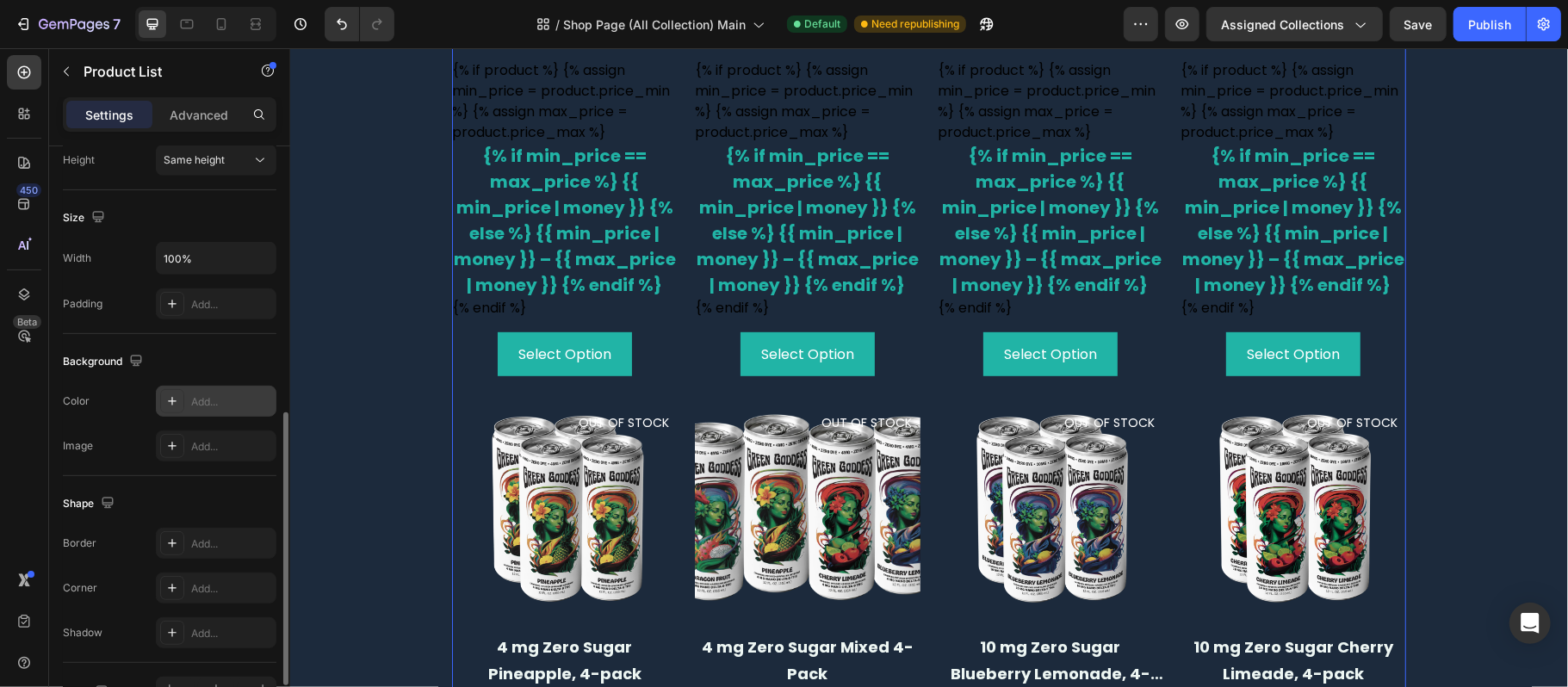
click at [241, 409] on div "Add..." at bounding box center [231, 403] width 81 height 16
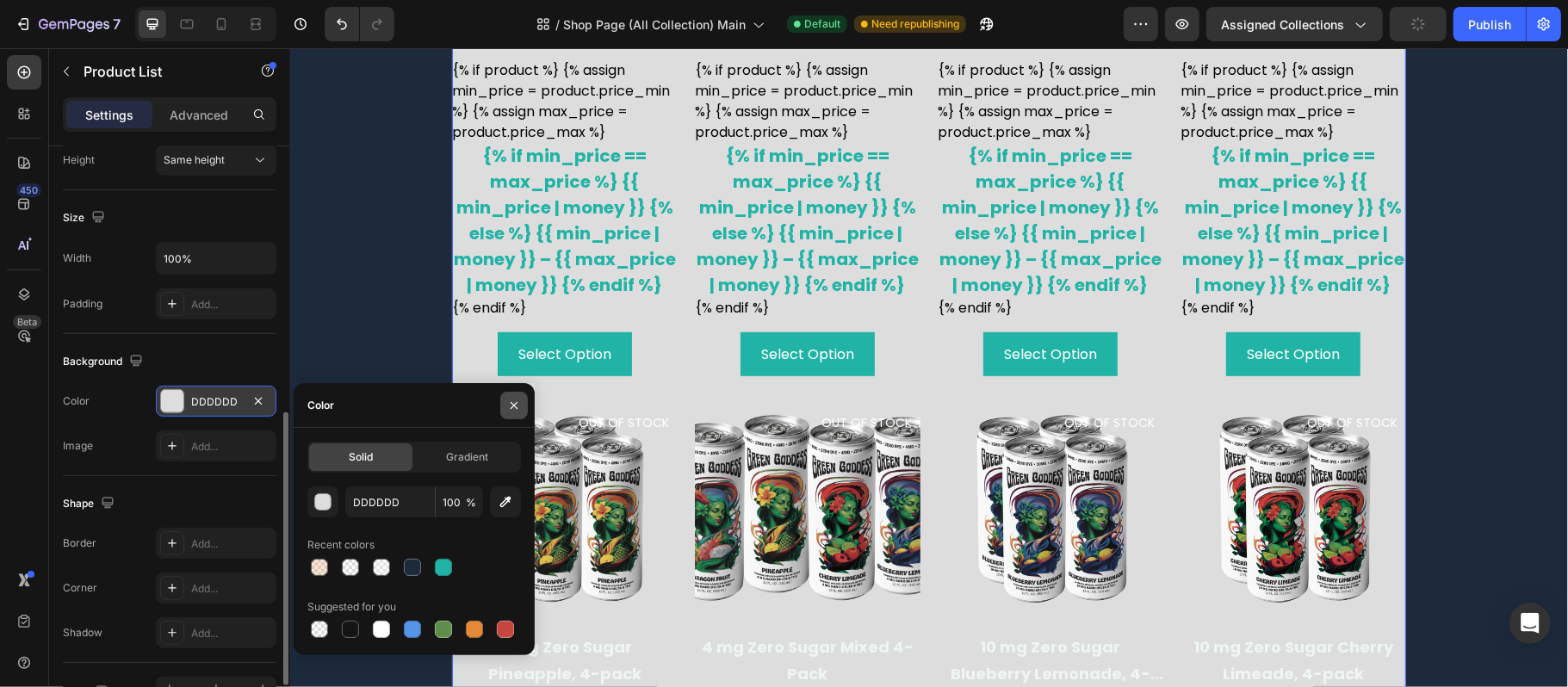
click at [510, 405] on icon "button" at bounding box center [514, 406] width 14 height 14
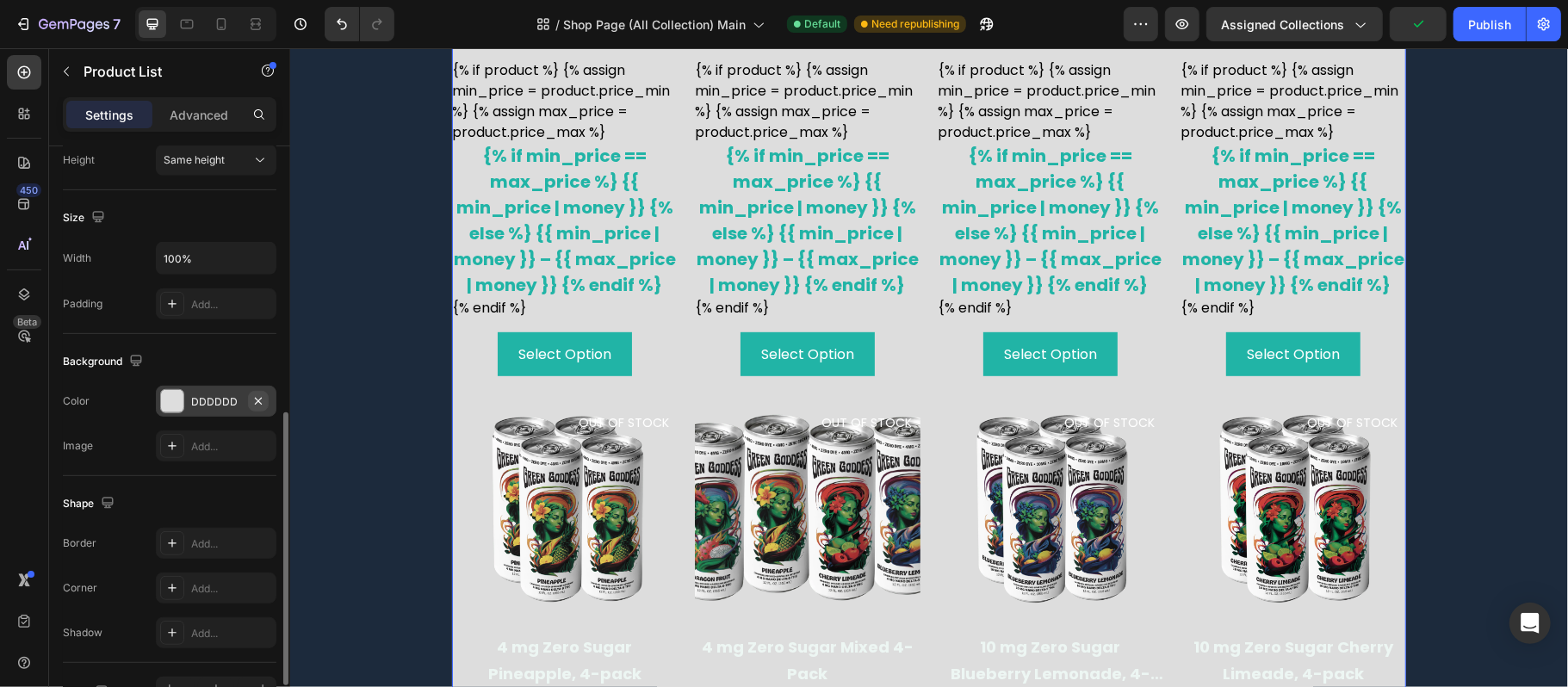
click at [256, 405] on icon "button" at bounding box center [258, 402] width 14 height 14
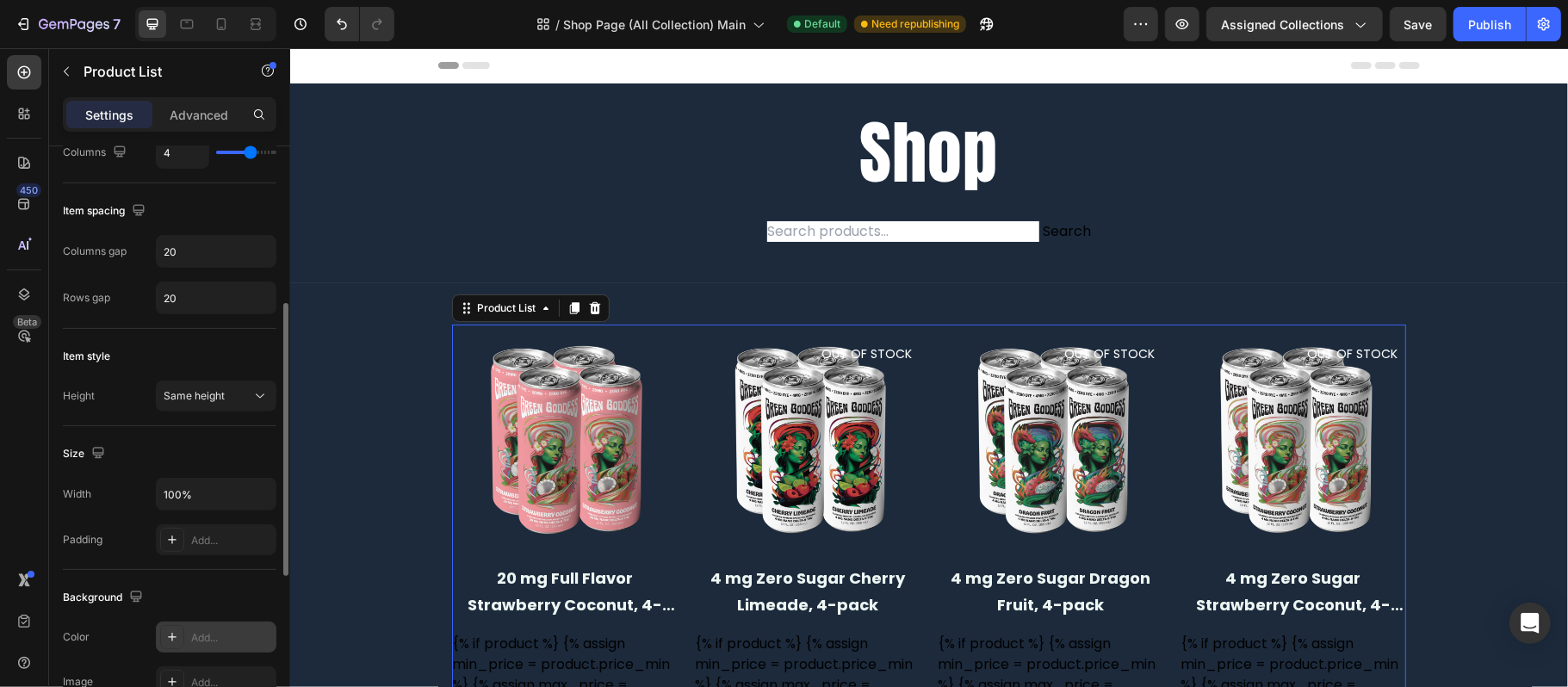
scroll to position [0, 0]
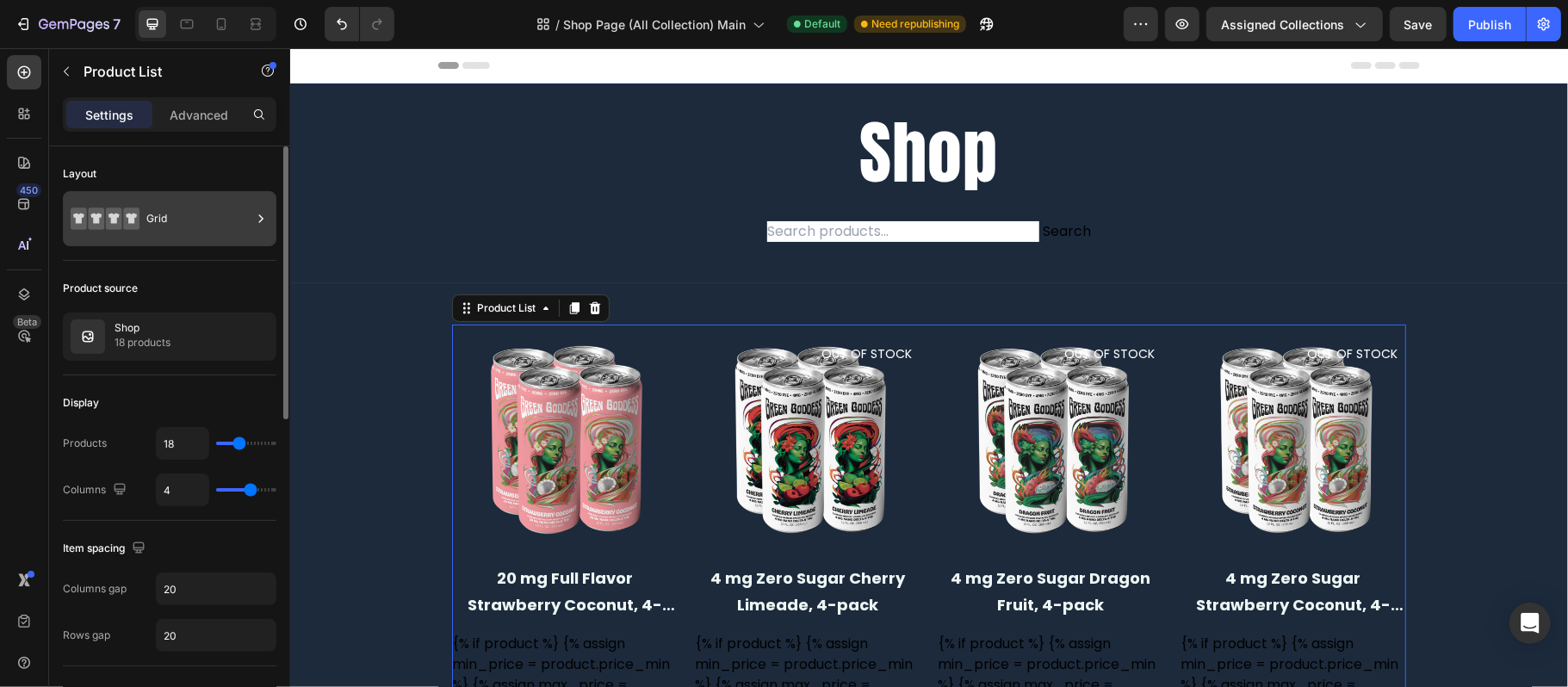
click at [186, 230] on div "Grid" at bounding box center [199, 219] width 105 height 39
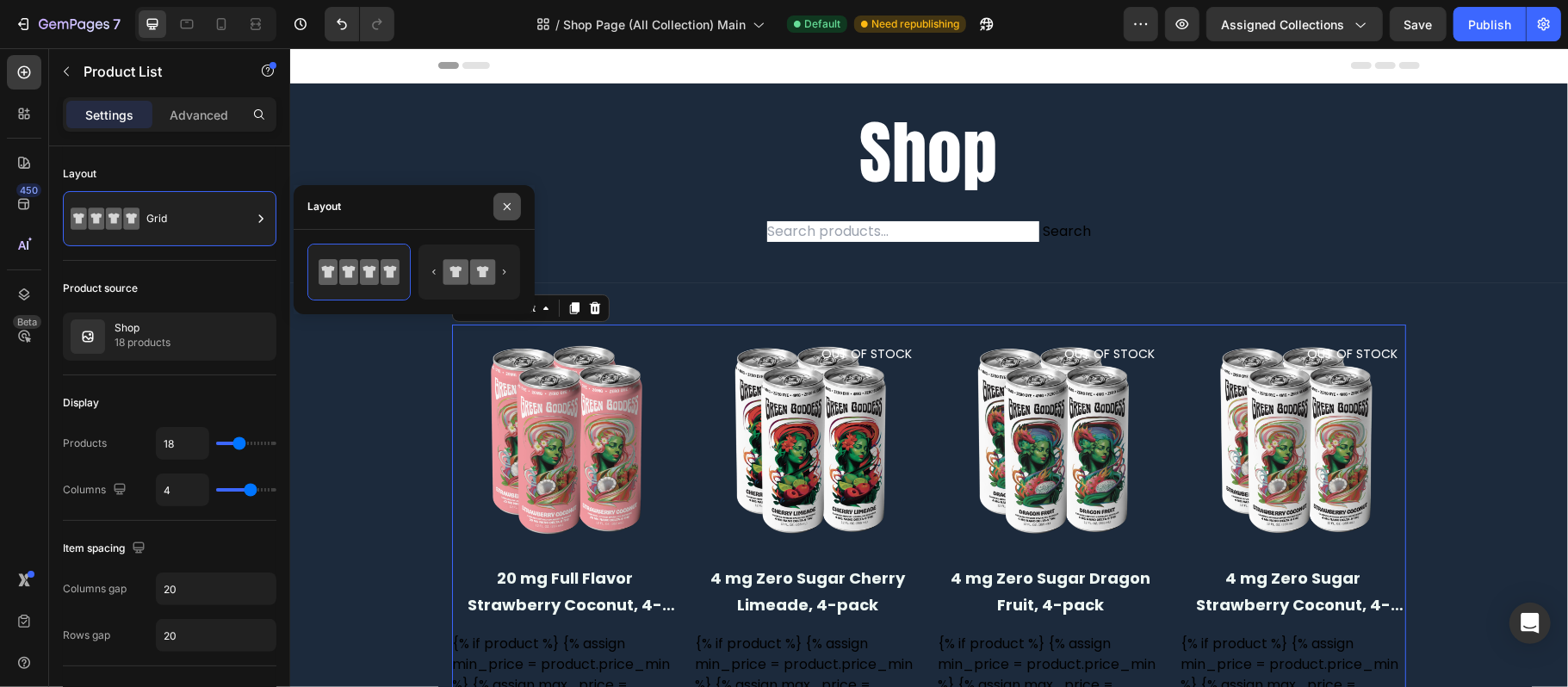
click at [511, 215] on button "button" at bounding box center [507, 207] width 28 height 28
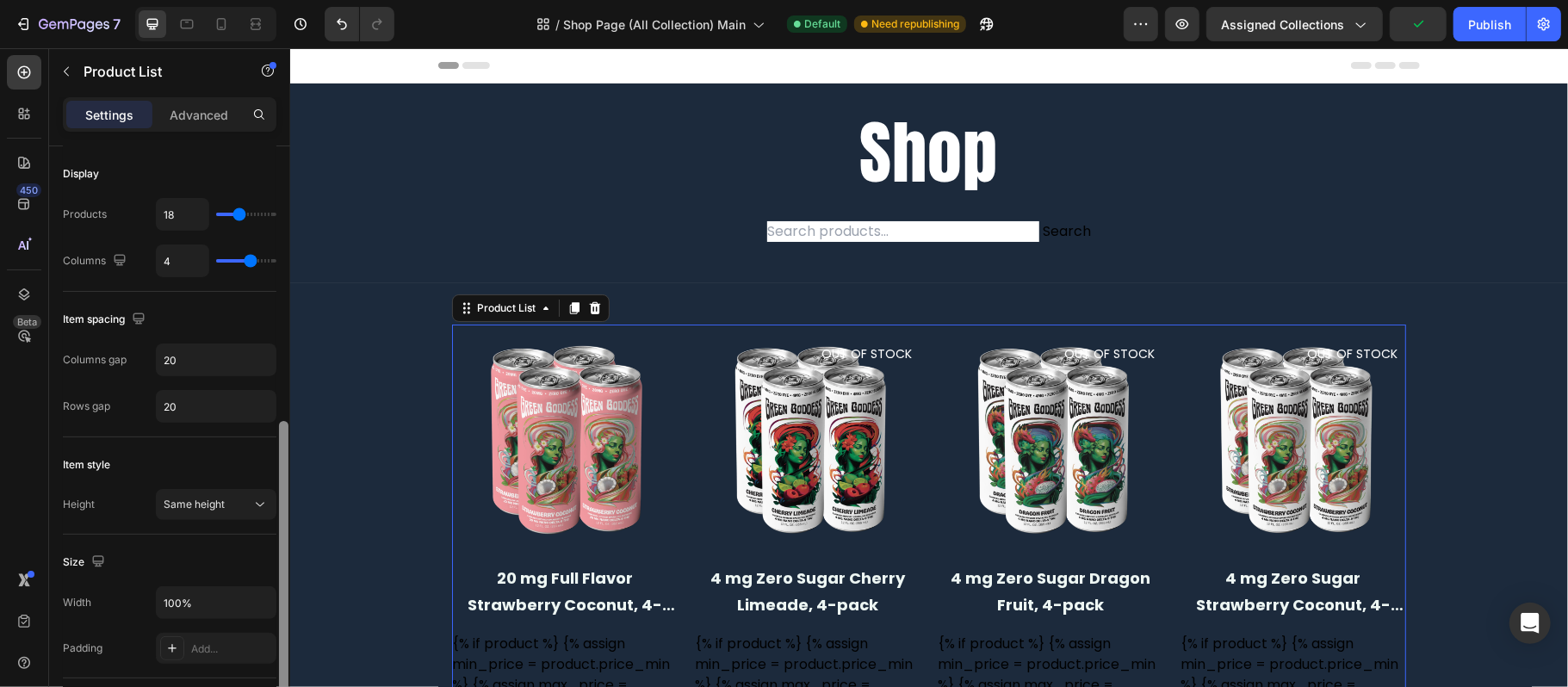
scroll to position [344, 0]
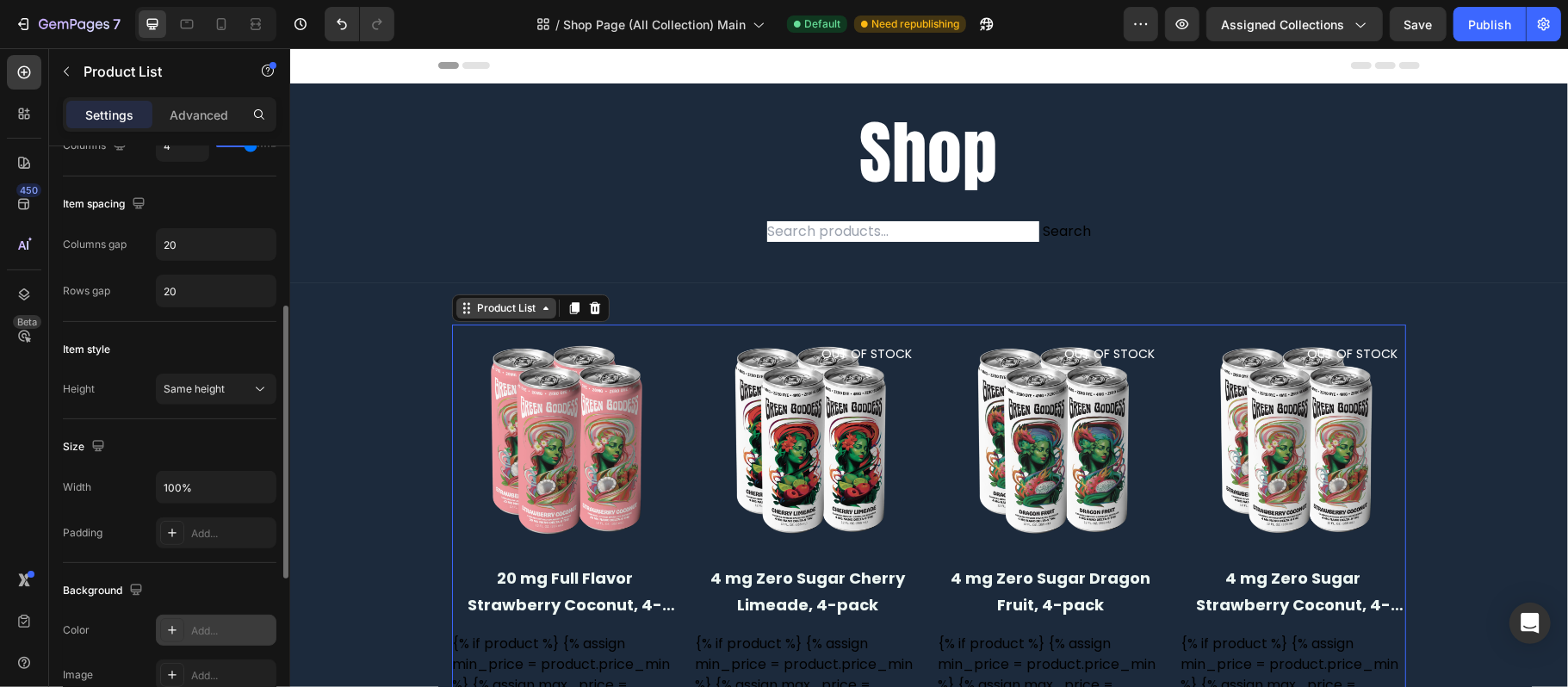
click at [489, 302] on div "Product List" at bounding box center [505, 307] width 65 height 16
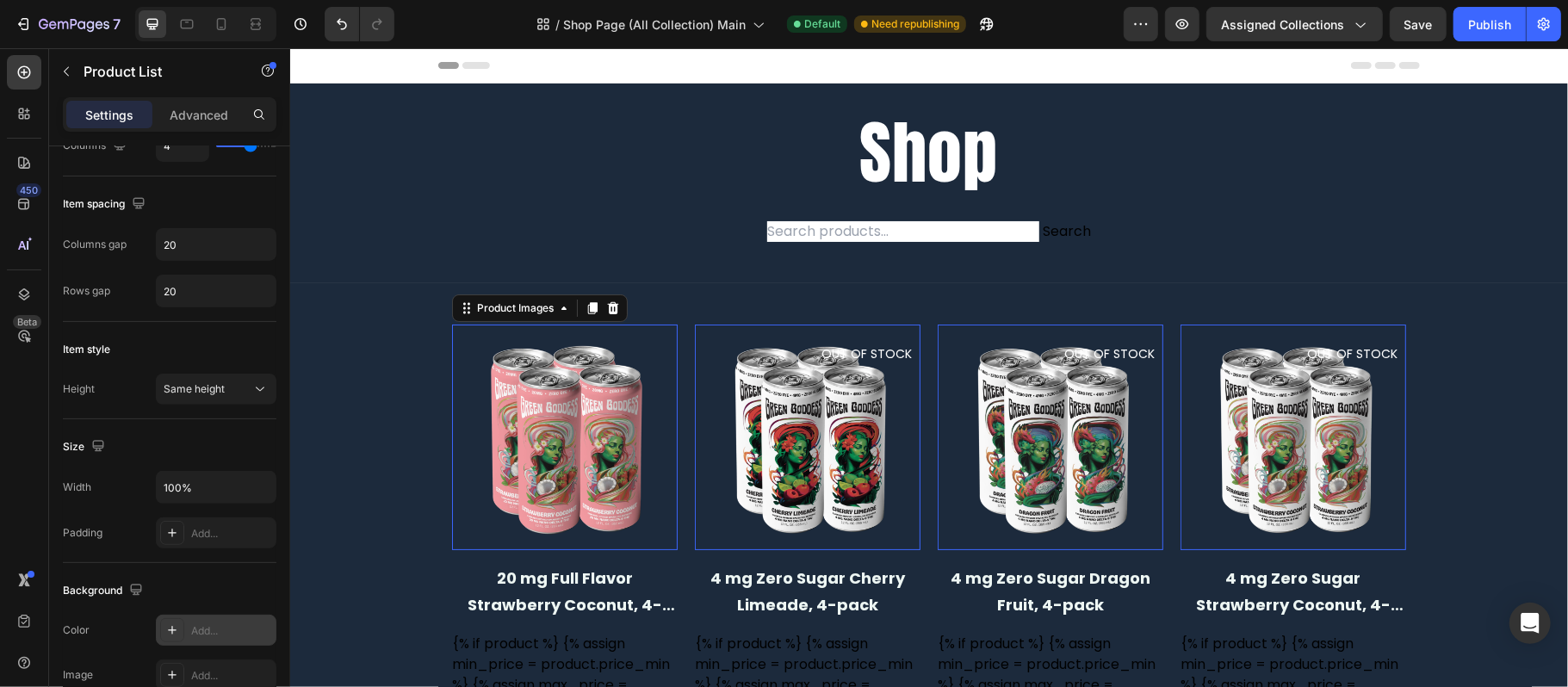
click at [528, 366] on img at bounding box center [563, 436] width 225 height 225
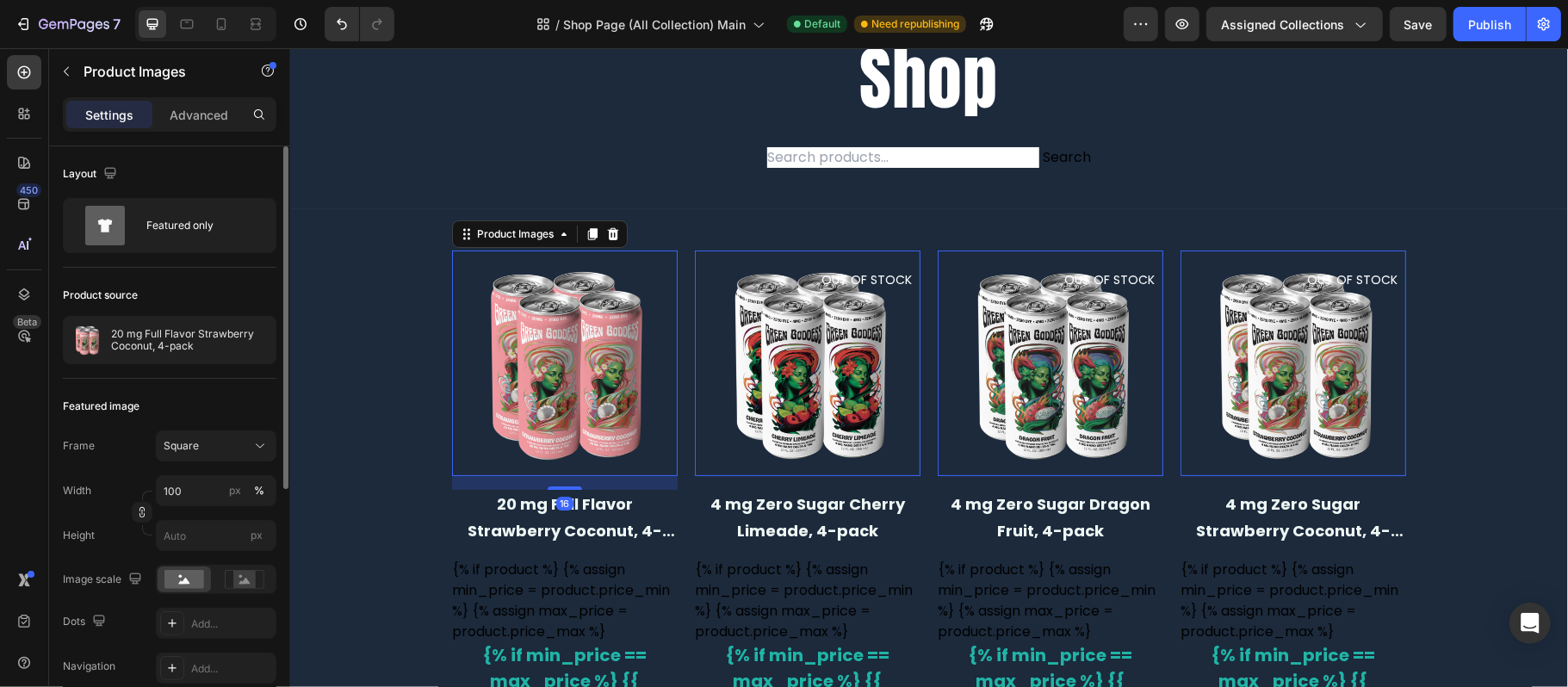
scroll to position [114, 0]
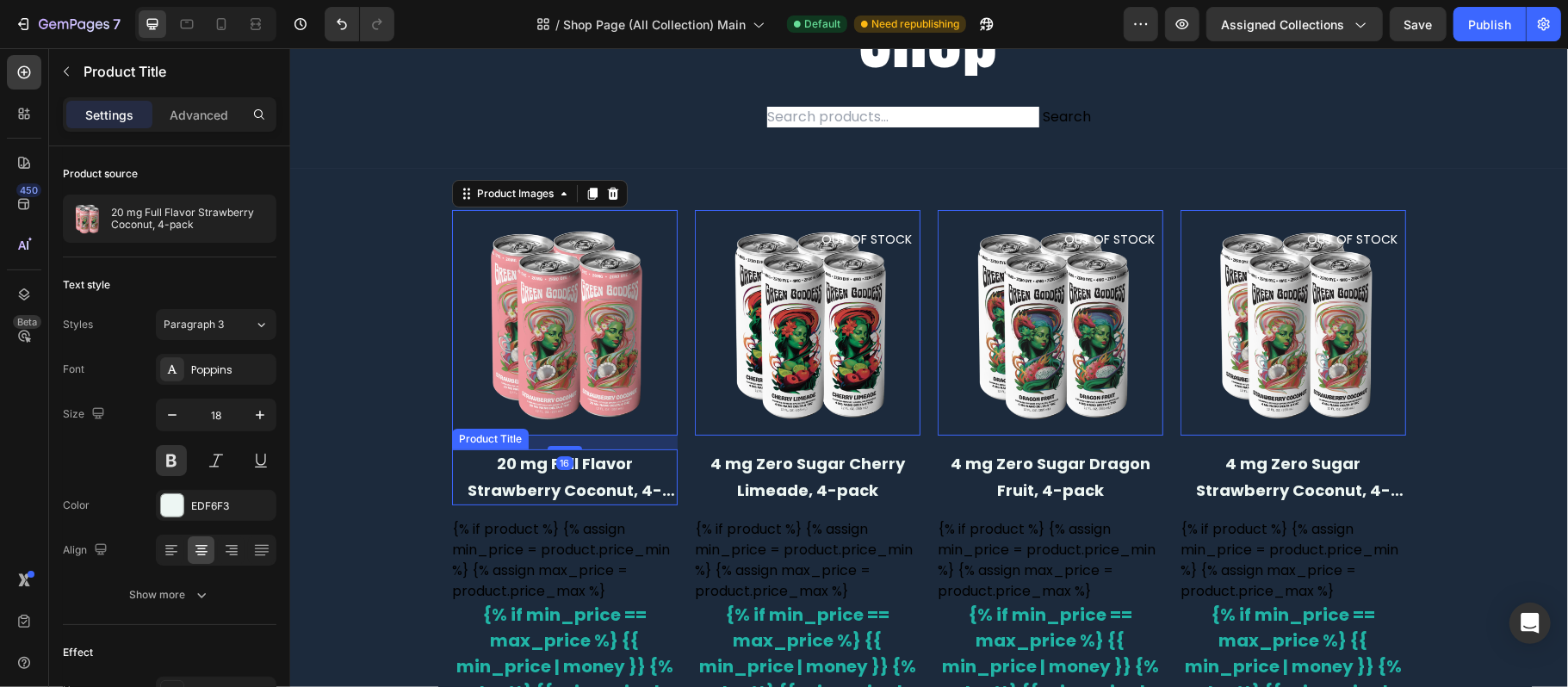
click at [589, 469] on h2 "20 mg Full Flavor Strawberry Coconut, 4-pack" at bounding box center [563, 476] width 225 height 56
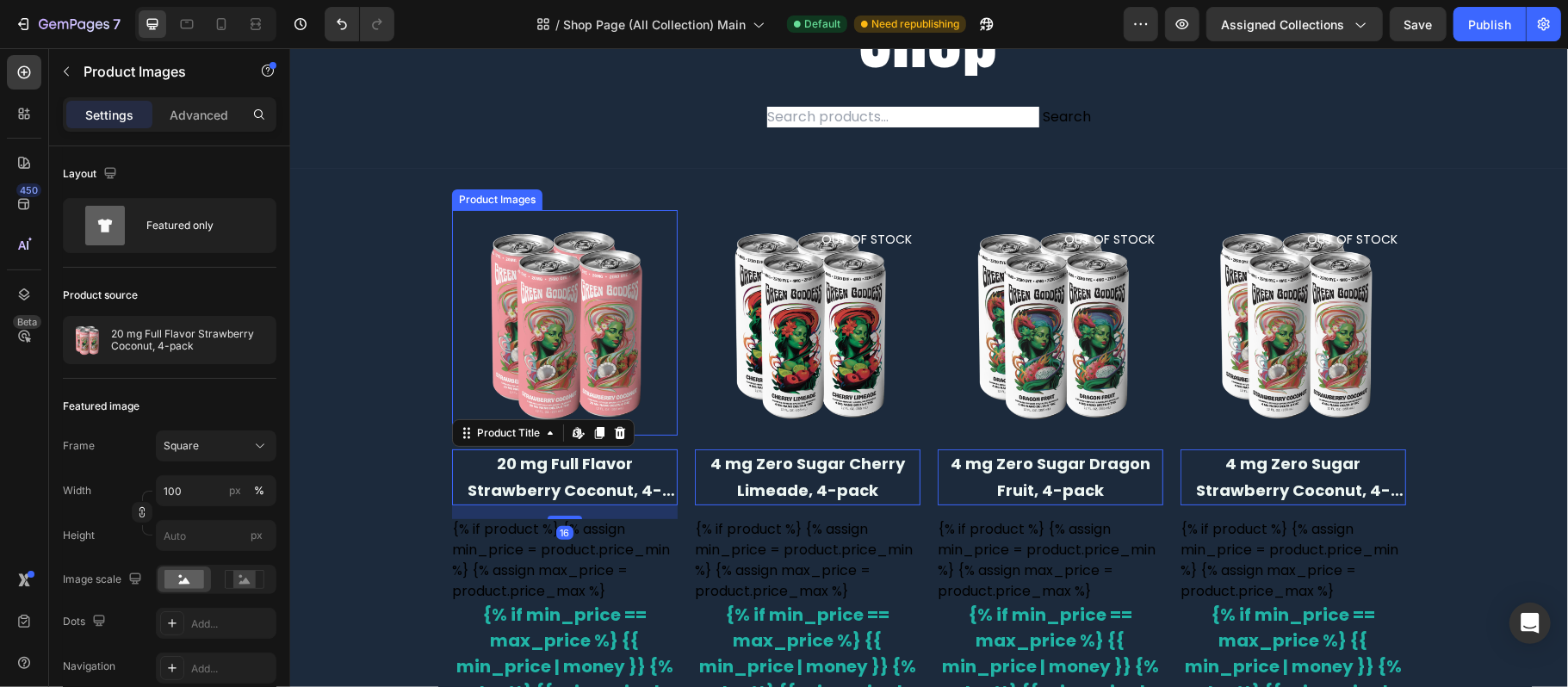
click at [580, 390] on img at bounding box center [563, 322] width 225 height 225
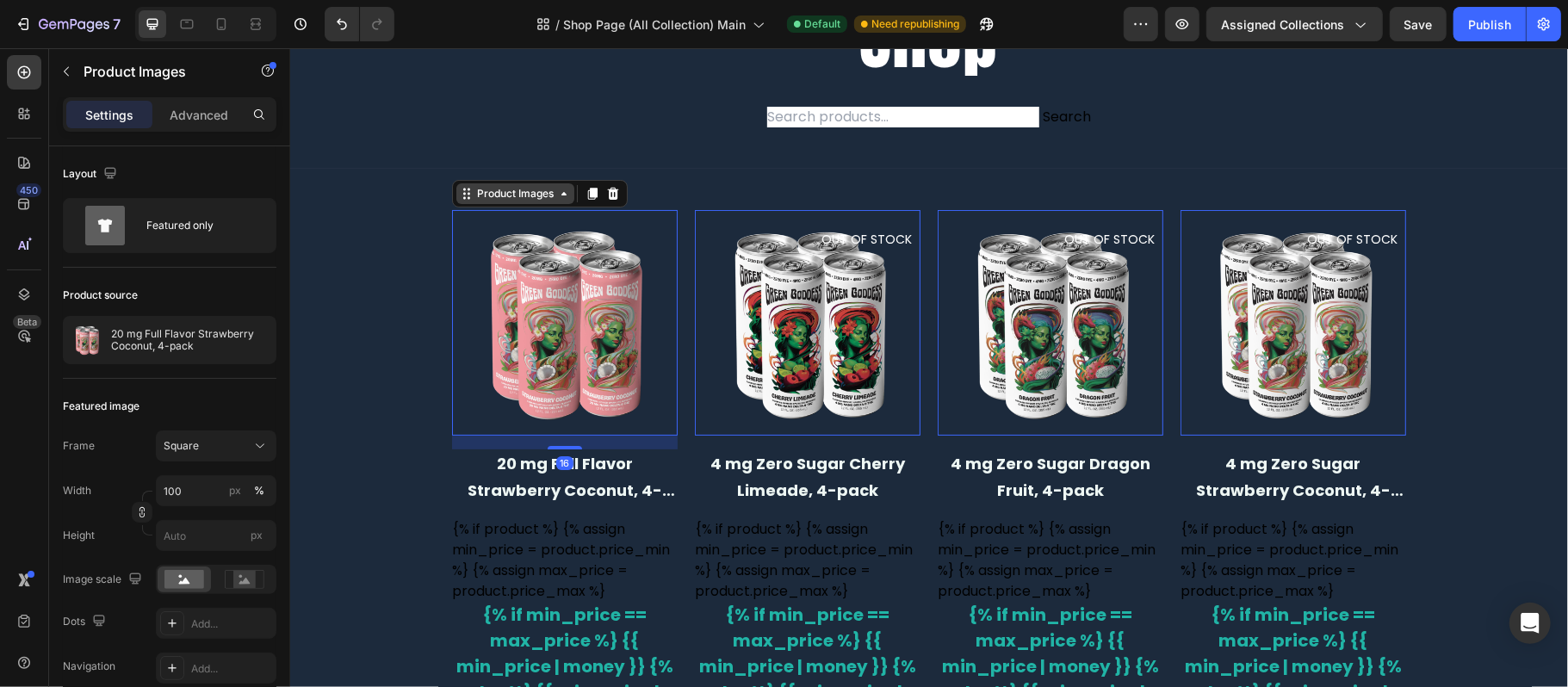
click at [486, 196] on div "Product Images" at bounding box center [514, 193] width 84 height 16
click at [489, 162] on div "Row 1 col" at bounding box center [484, 162] width 52 height 10
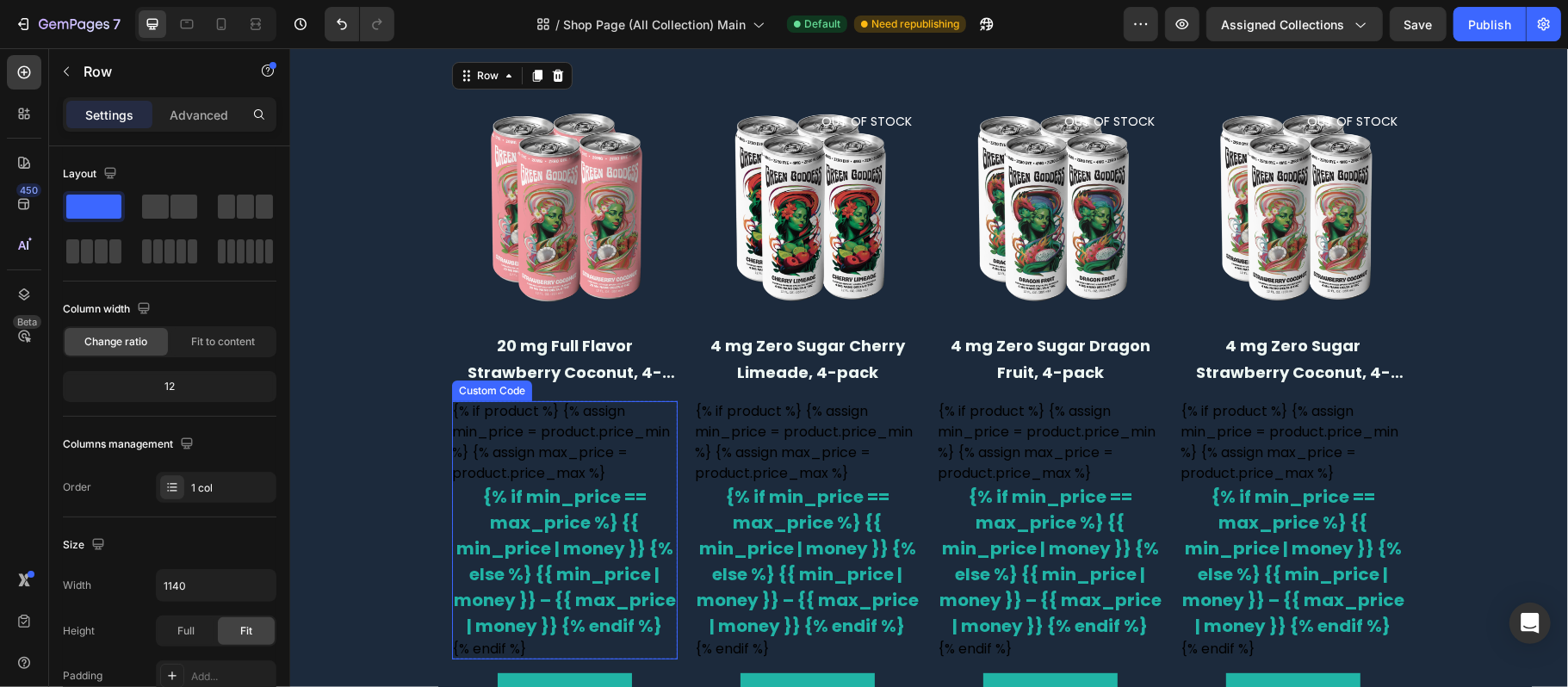
scroll to position [229, 0]
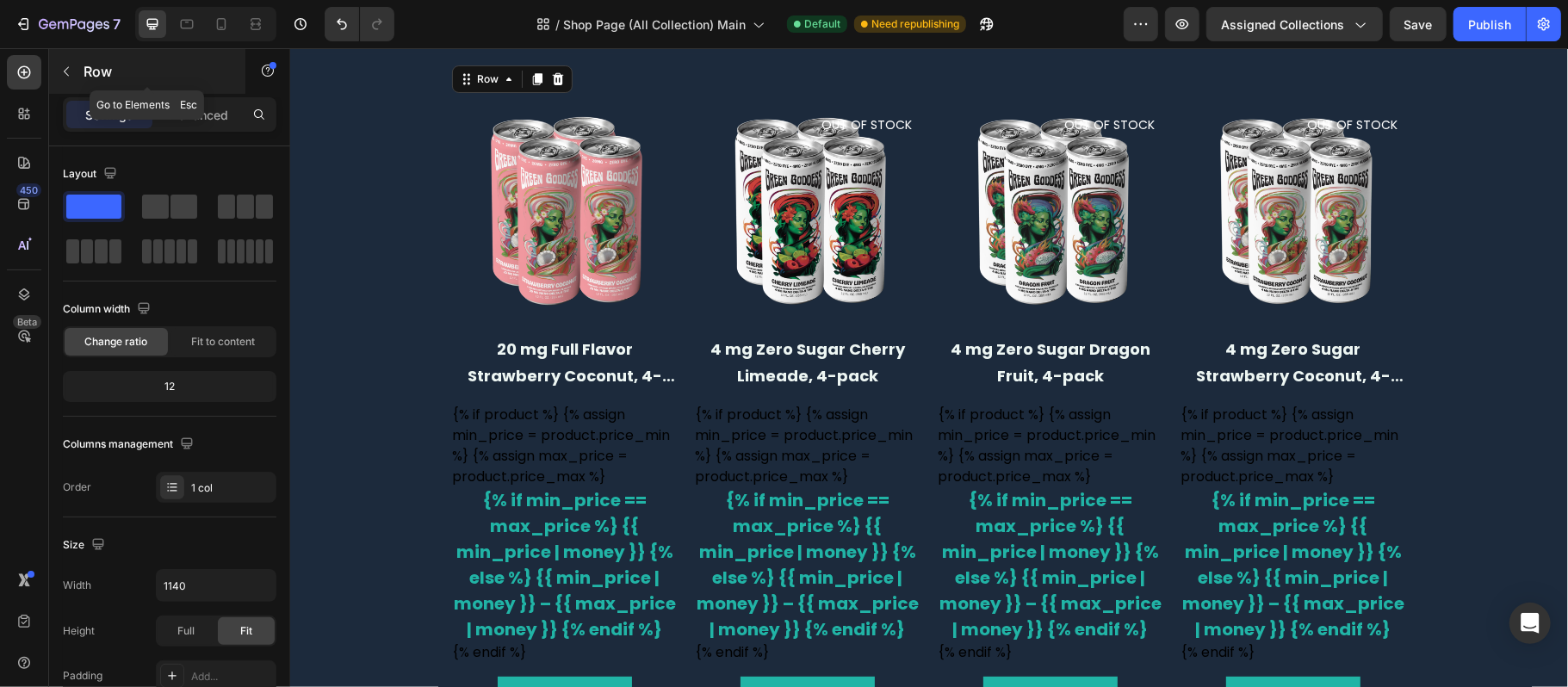
click at [74, 69] on button "button" at bounding box center [66, 72] width 28 height 28
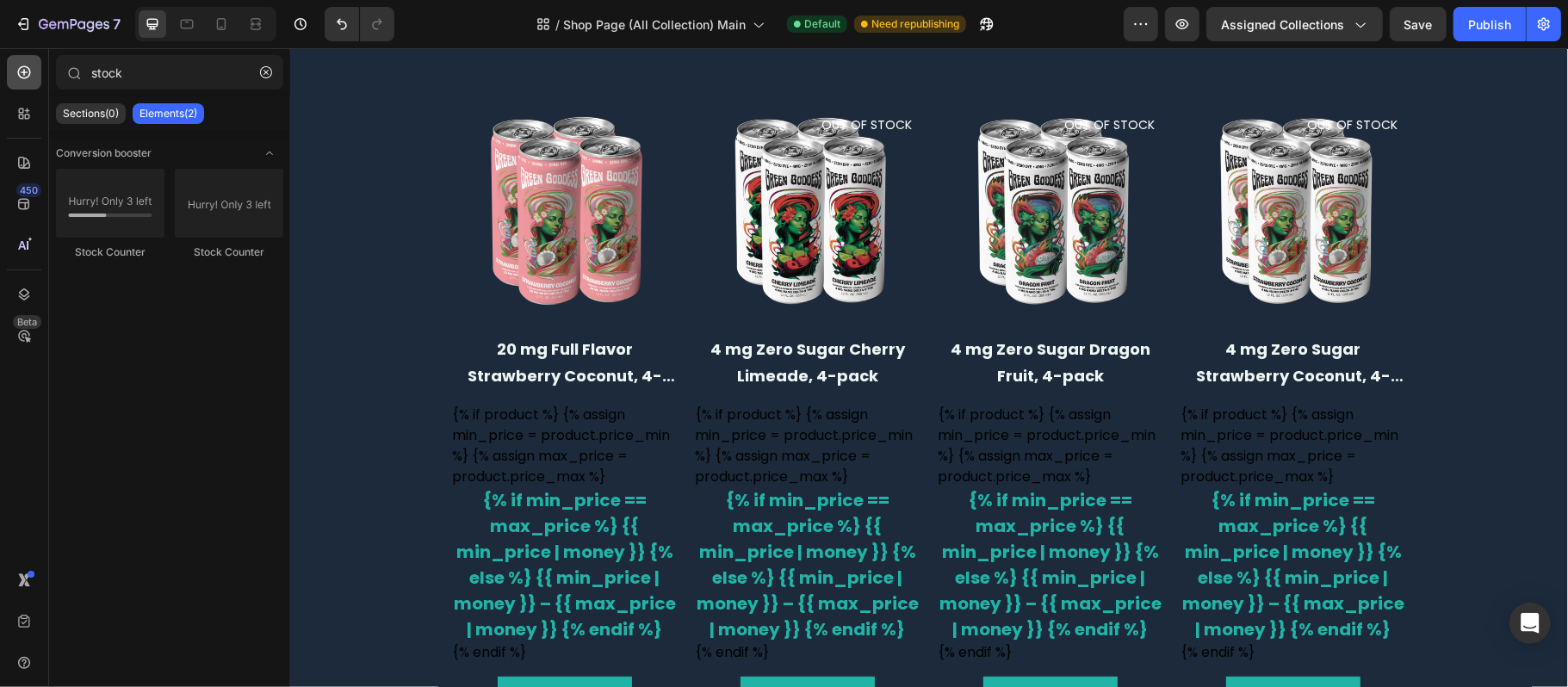
click at [35, 67] on div at bounding box center [24, 72] width 34 height 34
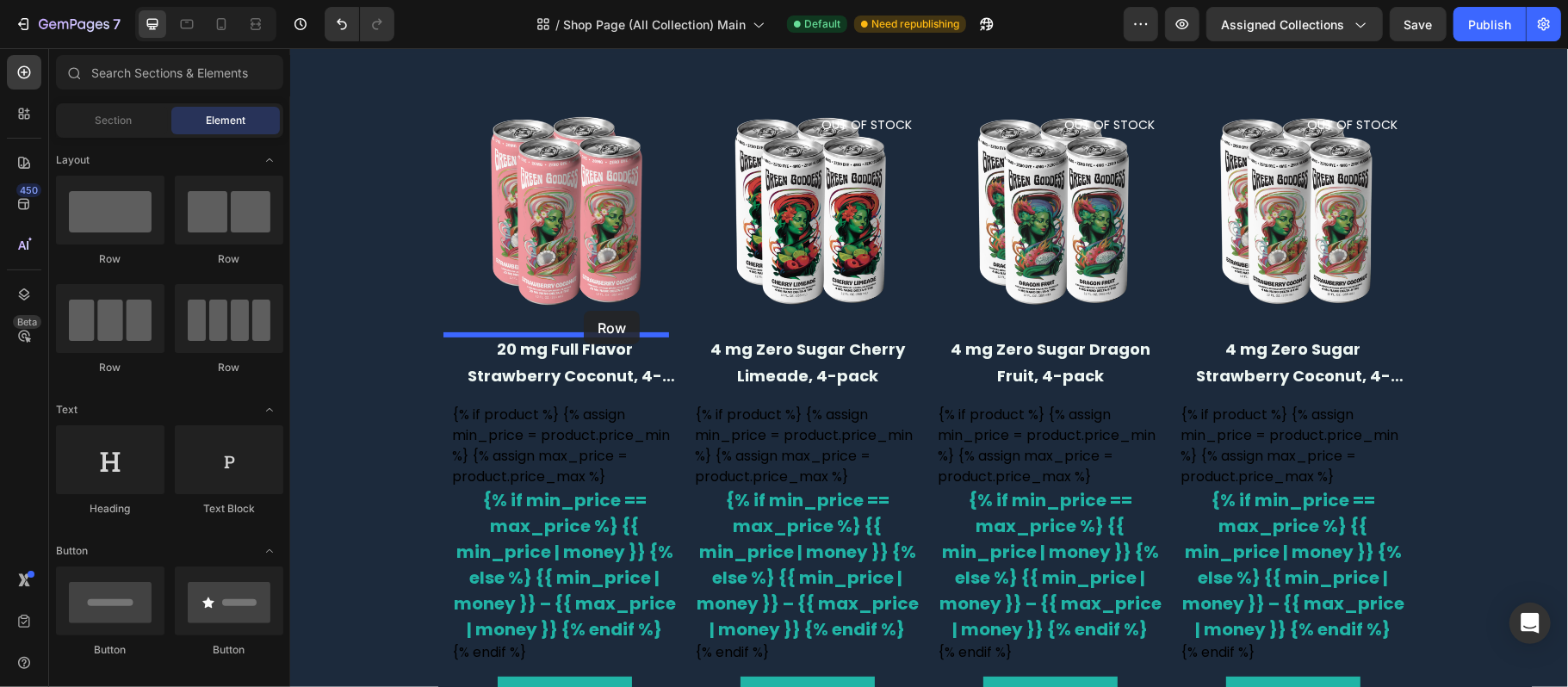
drag, startPoint x: 404, startPoint y: 256, endPoint x: 584, endPoint y: 310, distance: 187.9
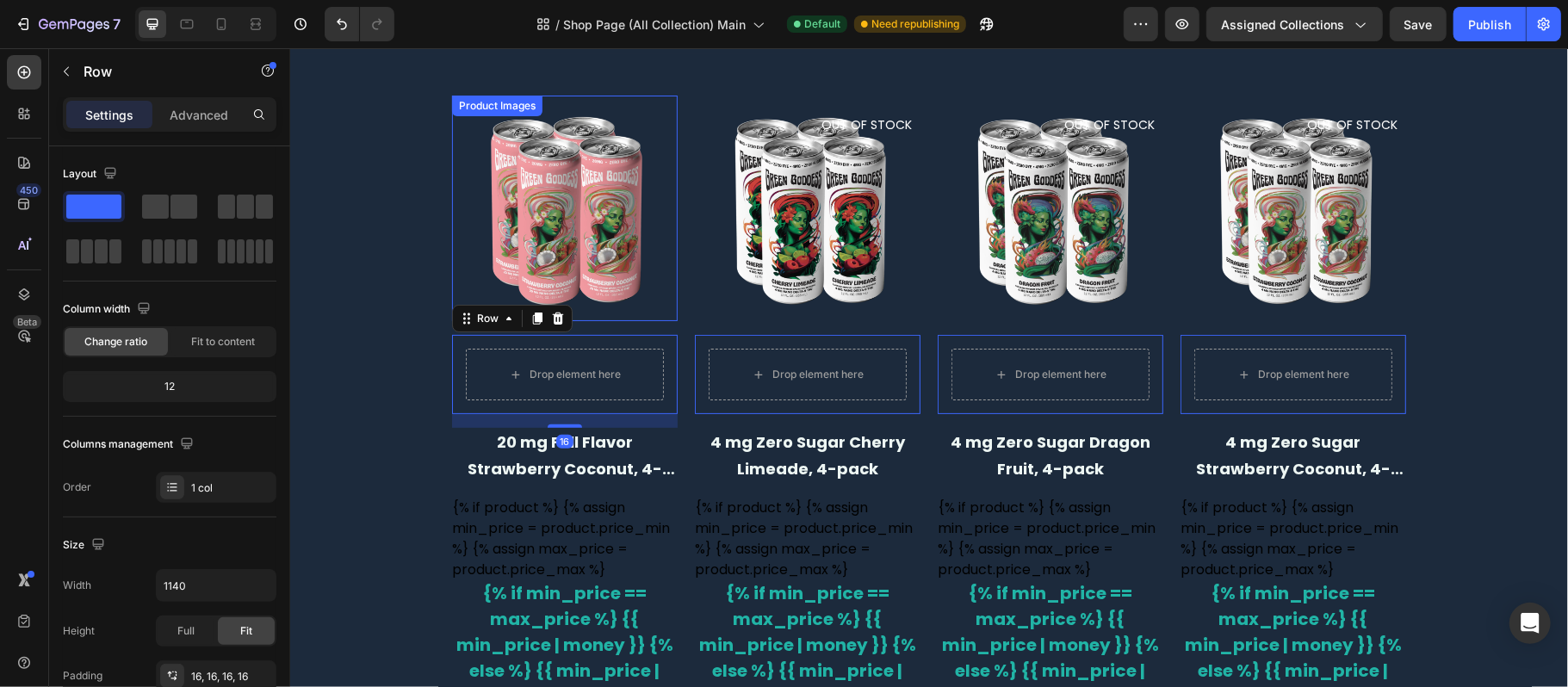
click at [537, 183] on img at bounding box center [563, 207] width 225 height 225
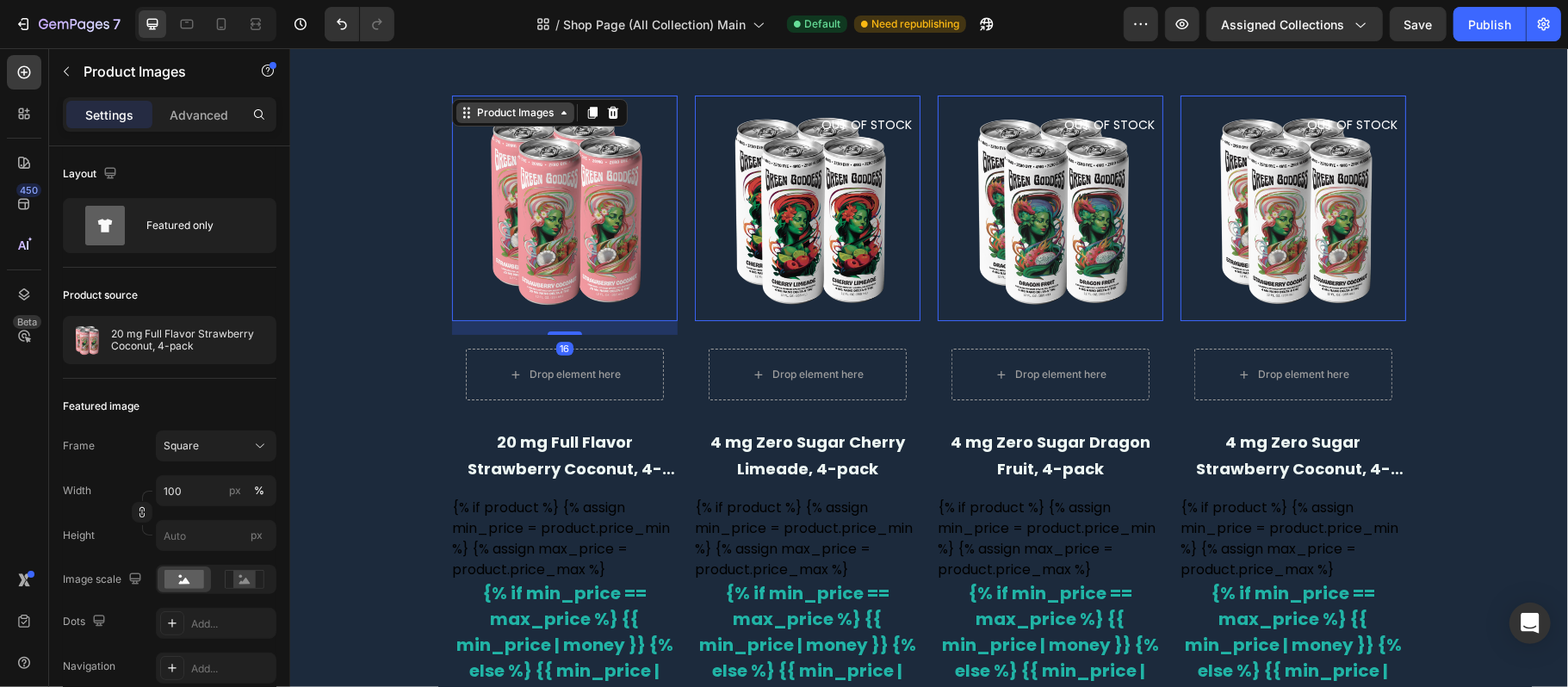
click at [482, 111] on div "Product Images" at bounding box center [514, 112] width 84 height 16
click at [485, 139] on div "Row 1 col" at bounding box center [484, 144] width 52 height 10
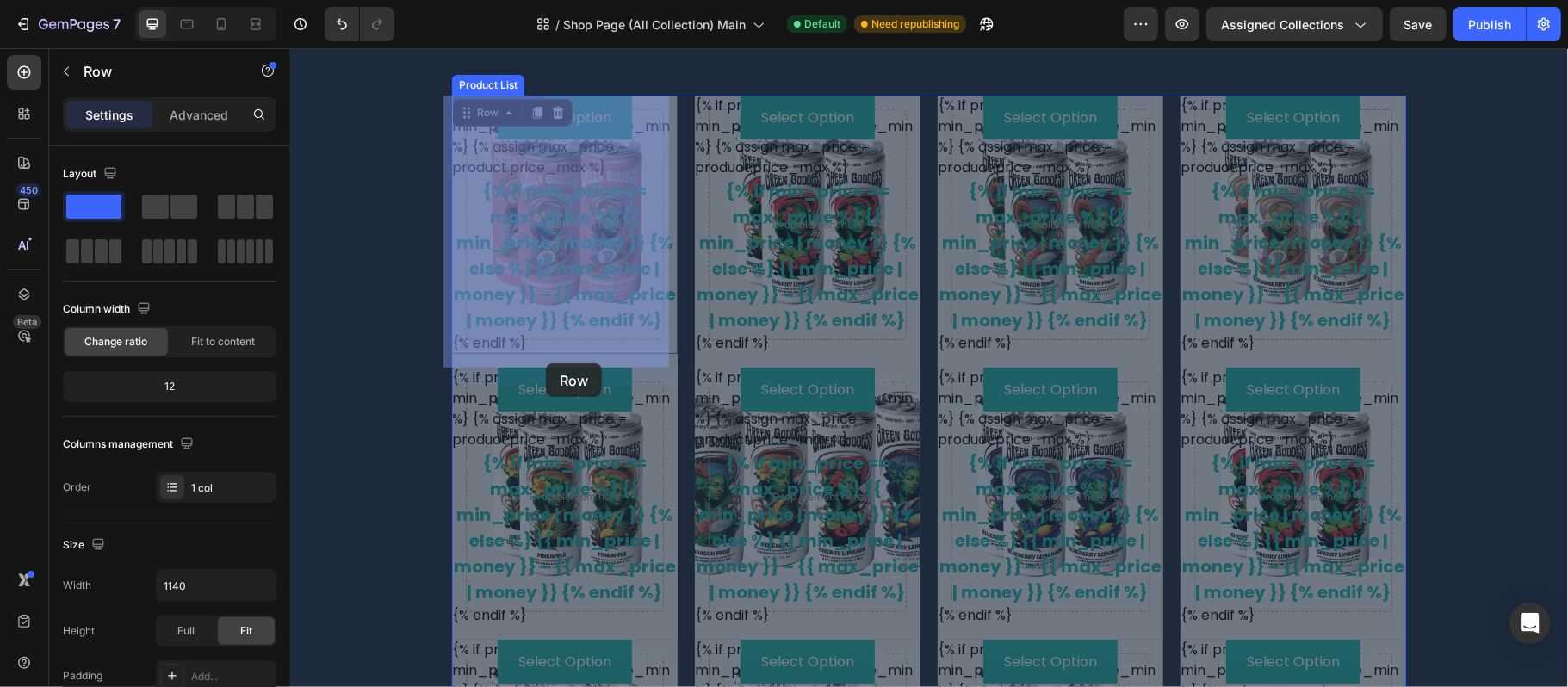
drag, startPoint x: 473, startPoint y: 107, endPoint x: 545, endPoint y: 362, distance: 265.0
drag, startPoint x: 477, startPoint y: 117, endPoint x: 556, endPoint y: 355, distance: 250.8
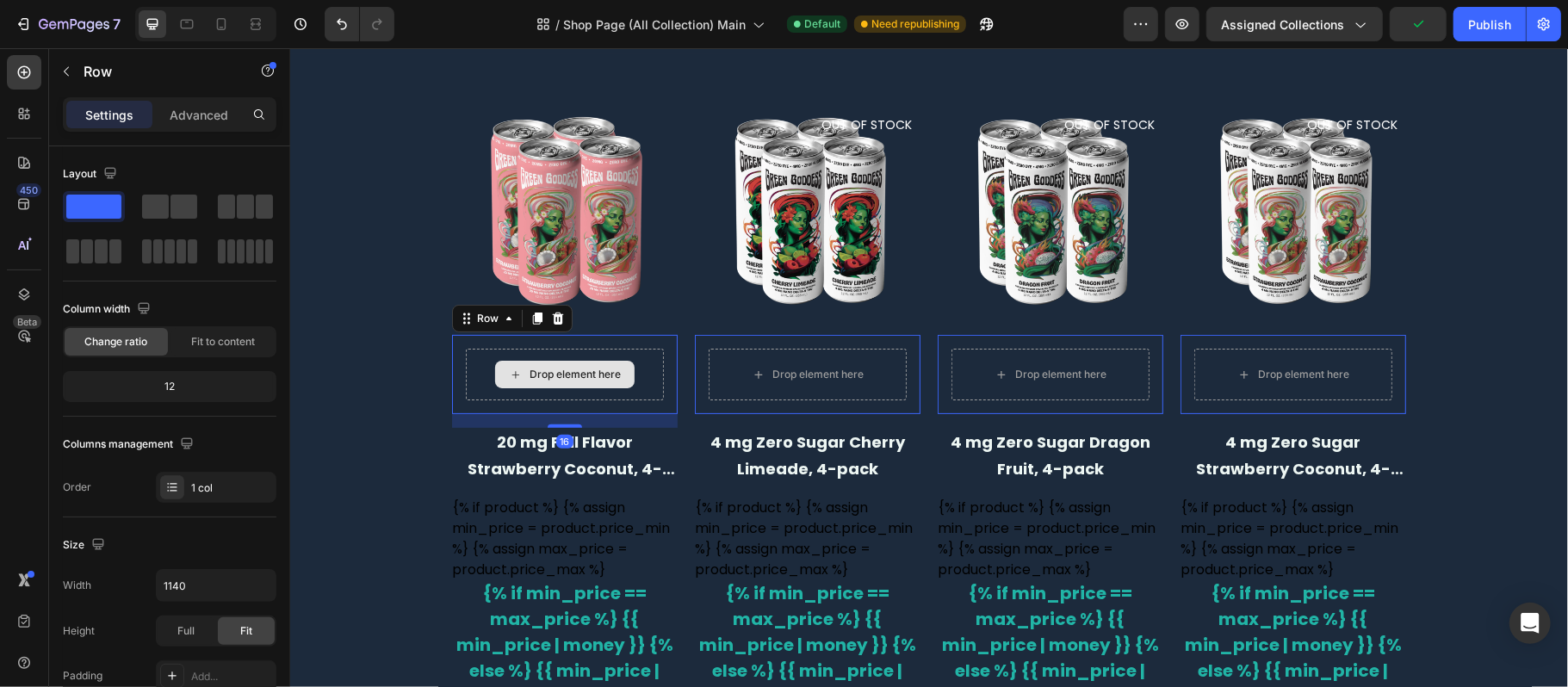
click at [558, 355] on div "Drop element here" at bounding box center [563, 373] width 198 height 51
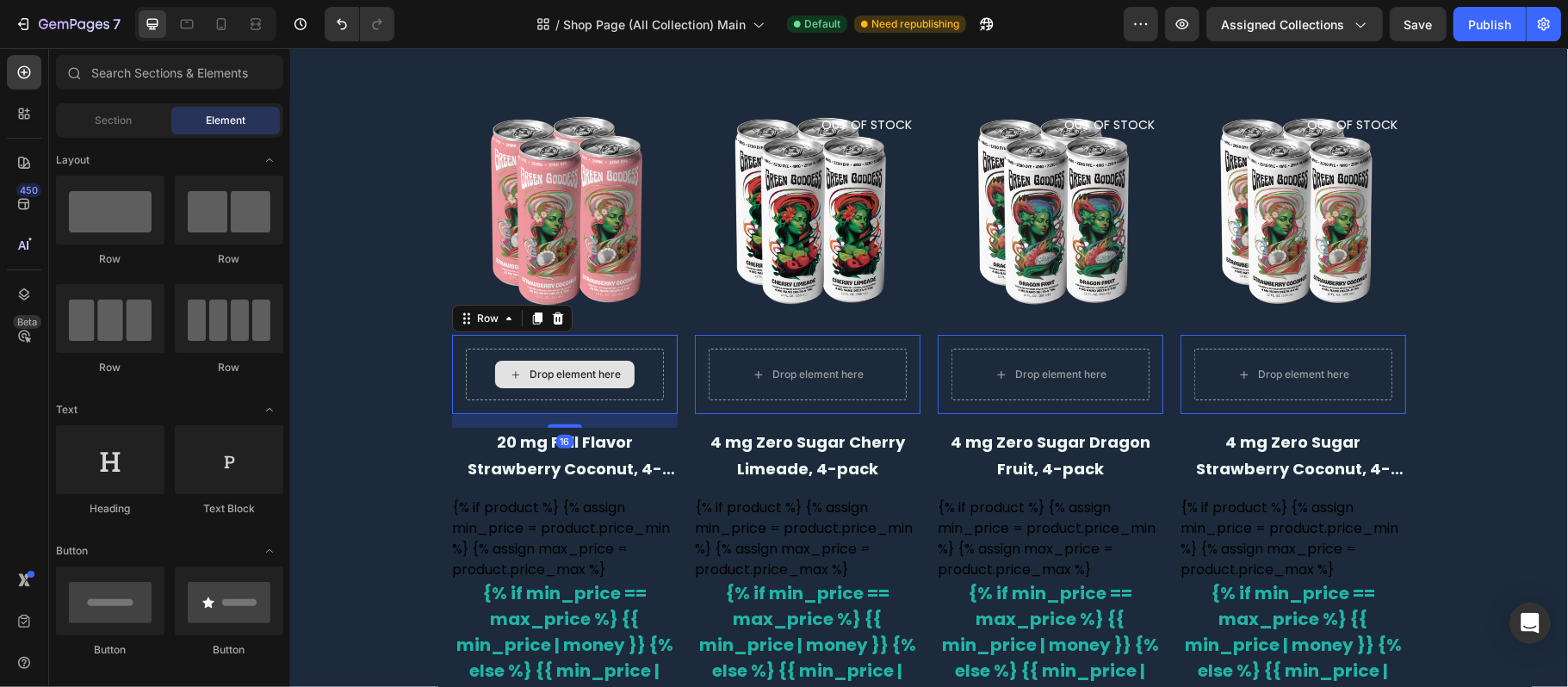
click at [558, 365] on div "Drop element here" at bounding box center [564, 374] width 140 height 28
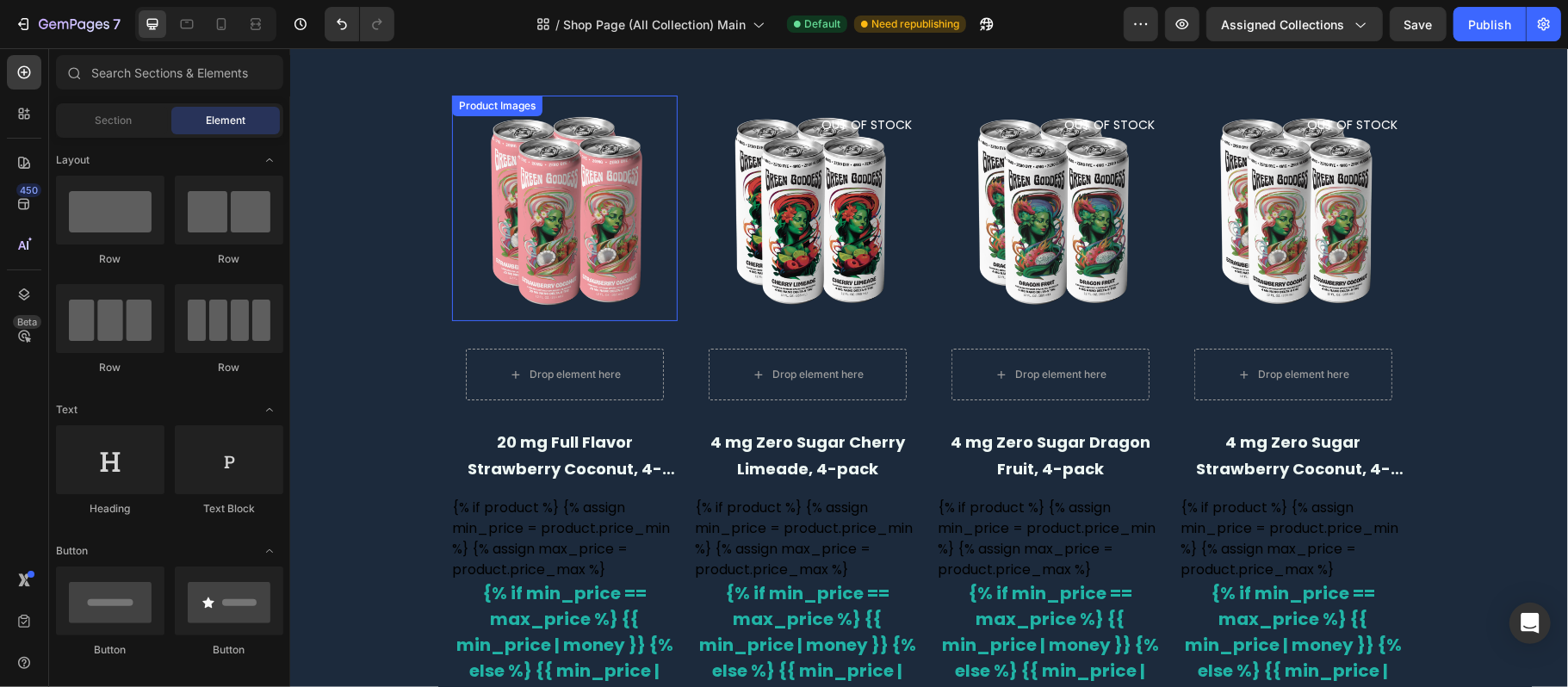
click at [510, 114] on div "Product Images" at bounding box center [563, 207] width 225 height 225
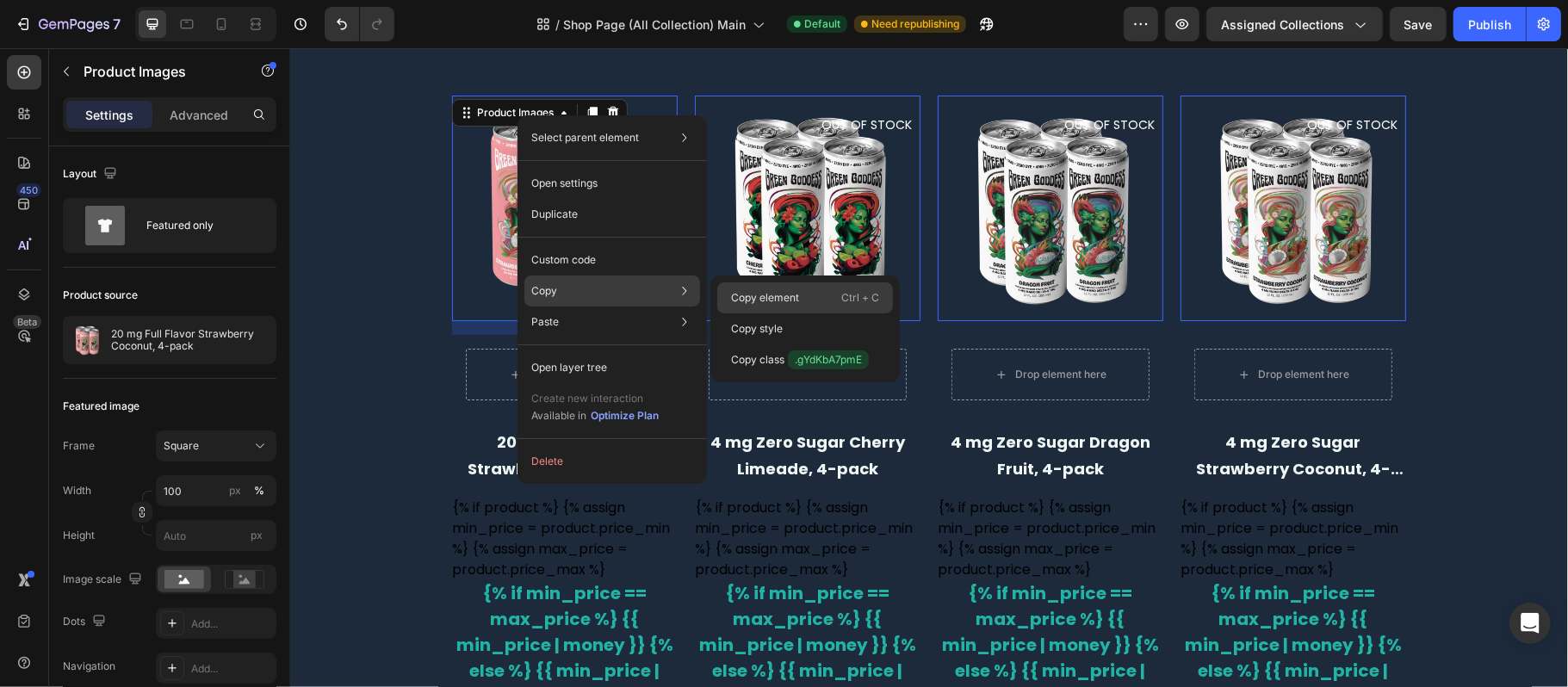
click at [773, 298] on p "Copy element" at bounding box center [765, 298] width 68 height 16
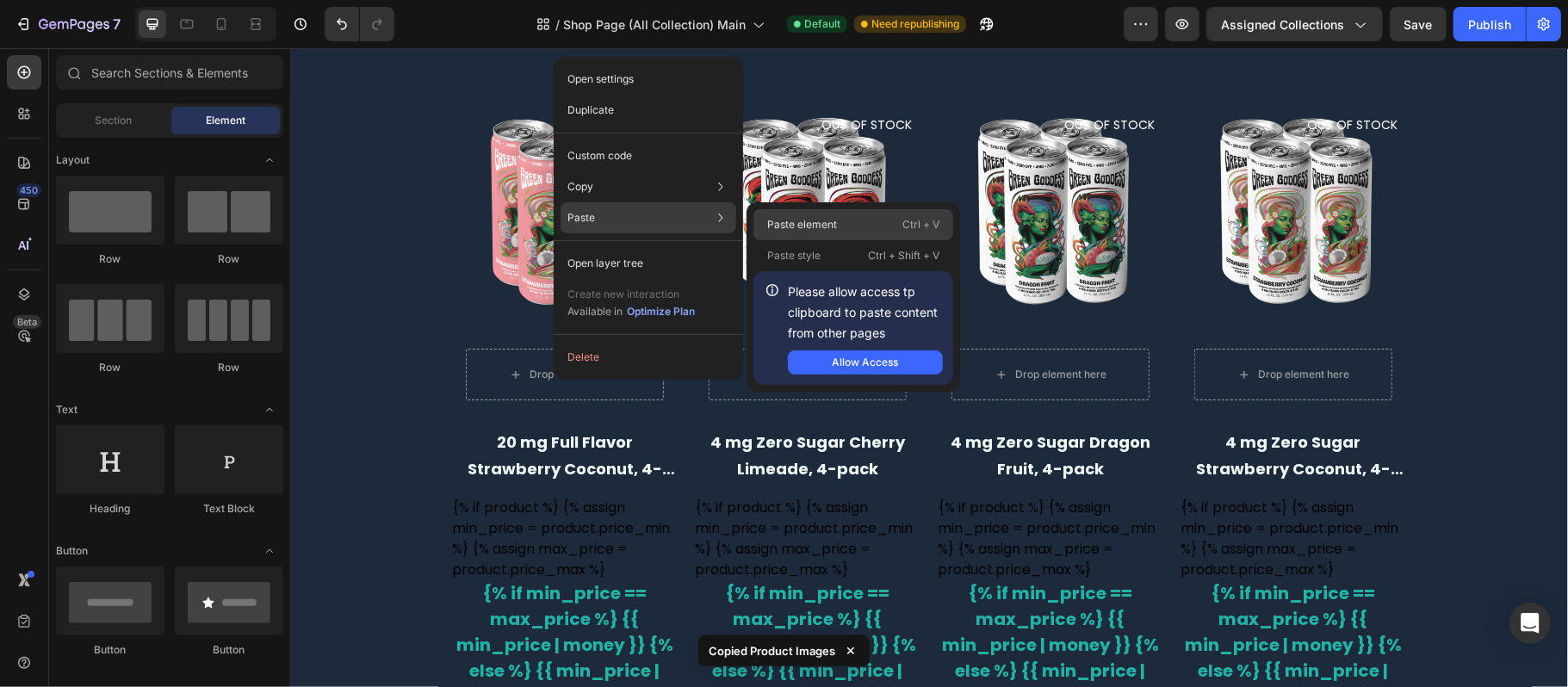
click at [799, 217] on p "Paste element" at bounding box center [801, 224] width 70 height 16
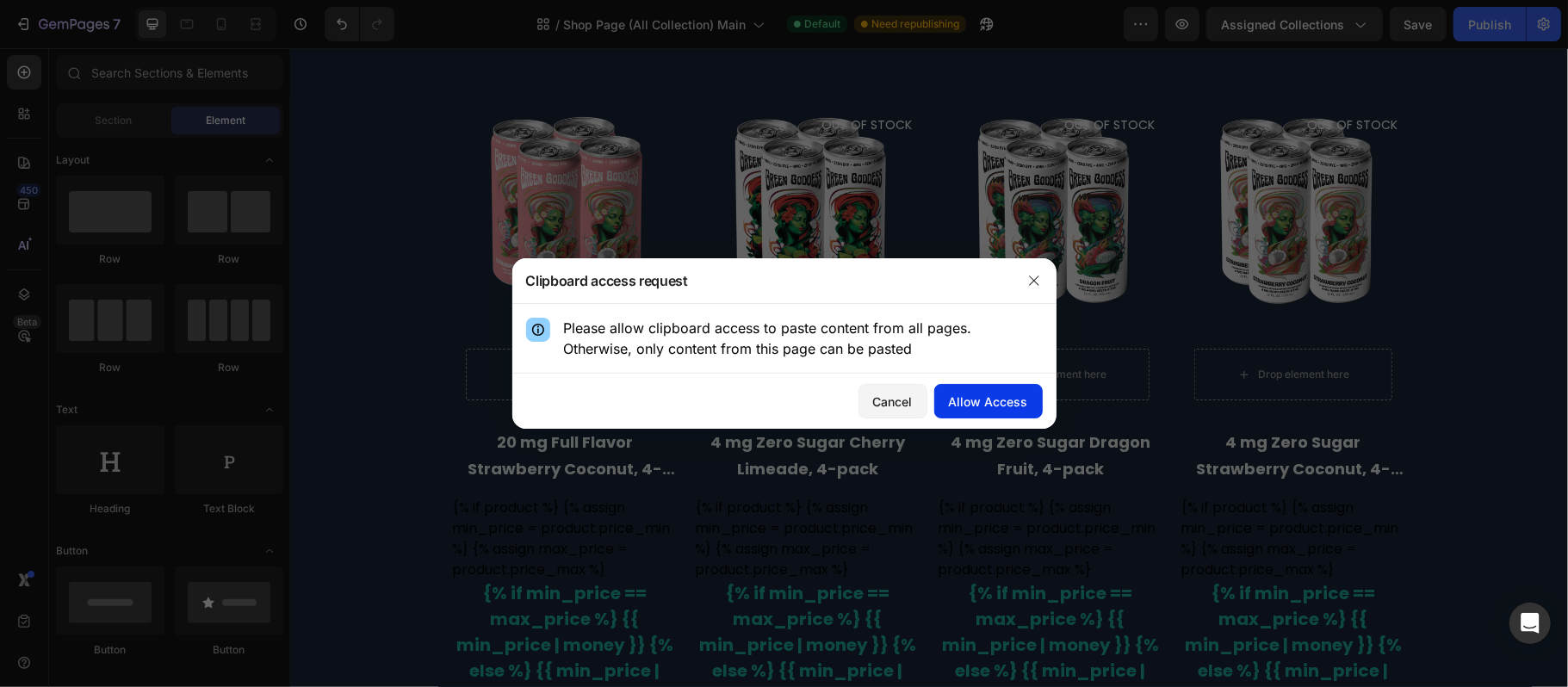
click at [996, 400] on div "Allow Access" at bounding box center [988, 402] width 79 height 18
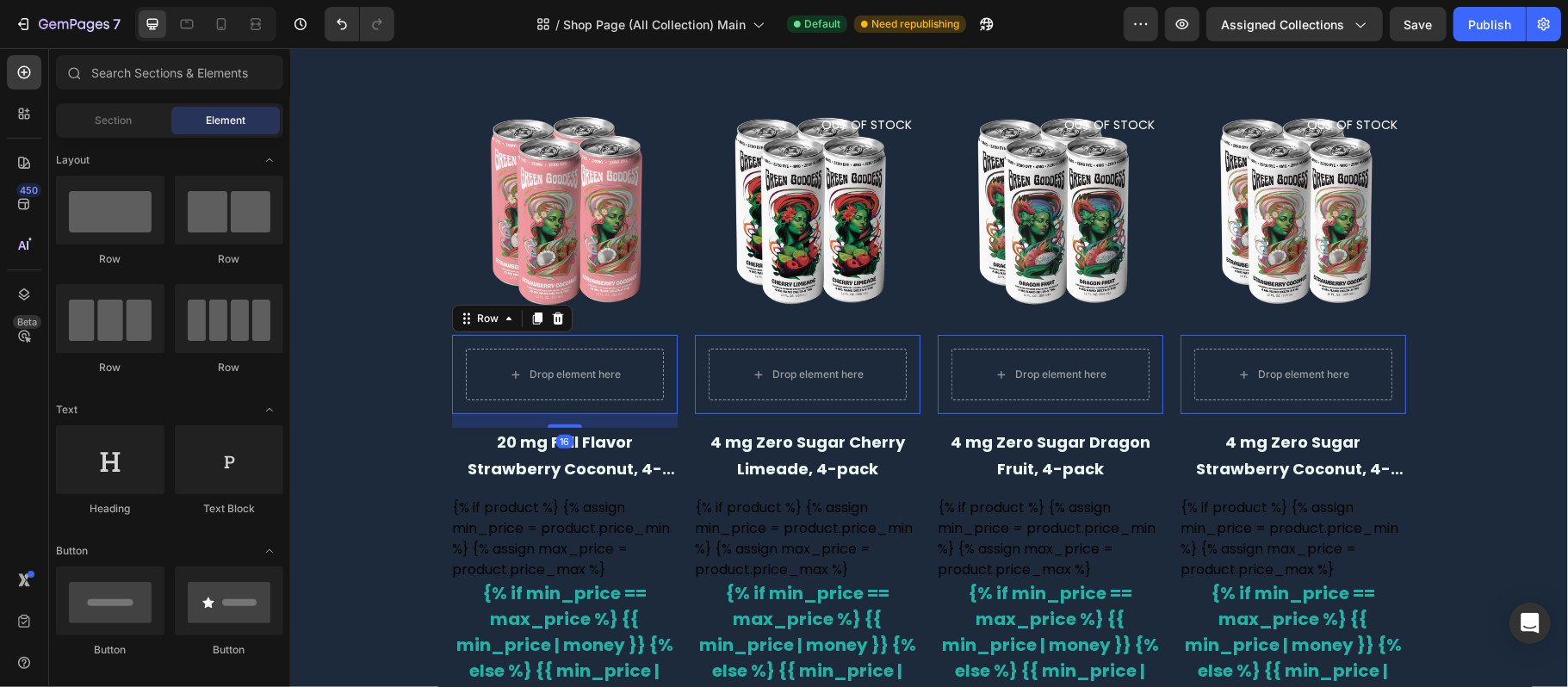
click at [537, 339] on div "Drop element here Row 16" at bounding box center [563, 373] width 225 height 79
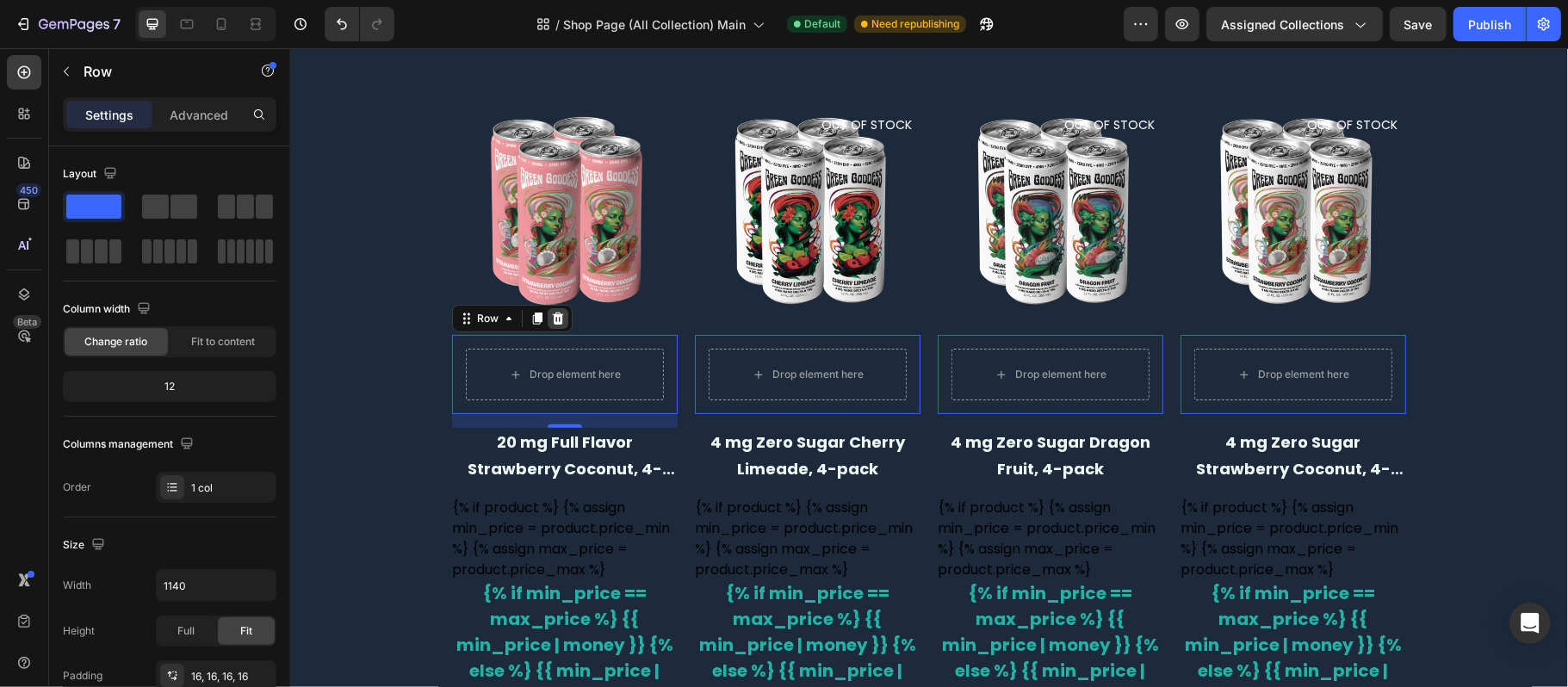
click at [553, 314] on icon at bounding box center [557, 318] width 14 height 14
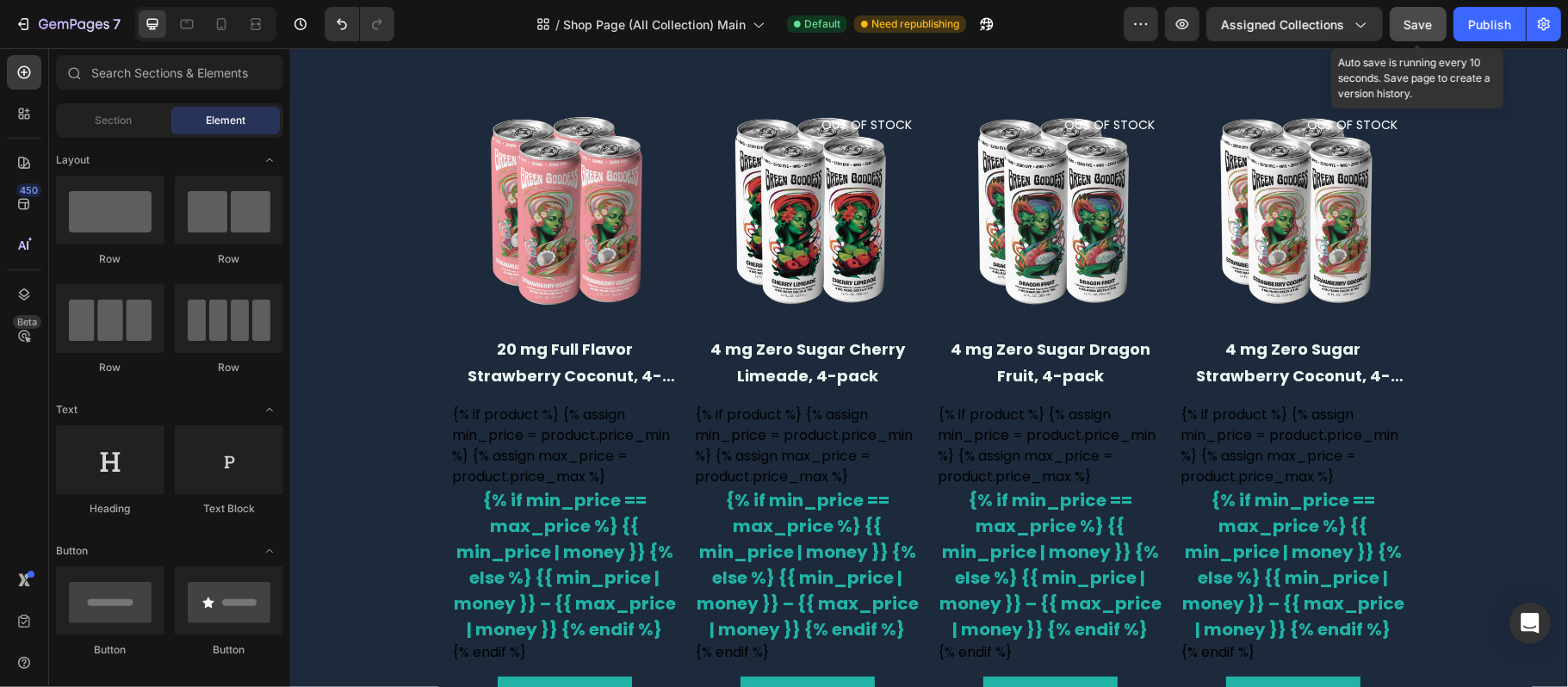
click at [1411, 31] on div "Save" at bounding box center [1418, 25] width 29 height 18
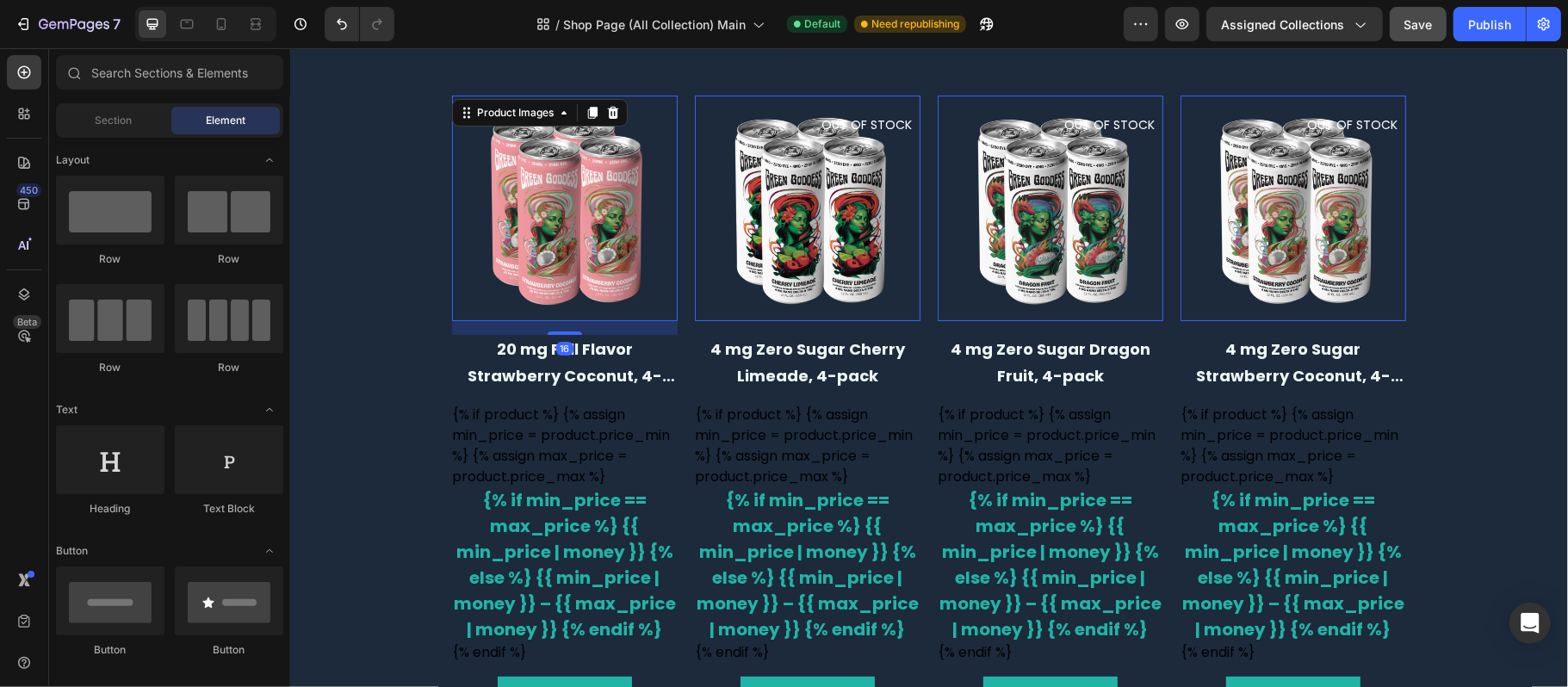
click at [512, 157] on img at bounding box center [563, 207] width 225 height 225
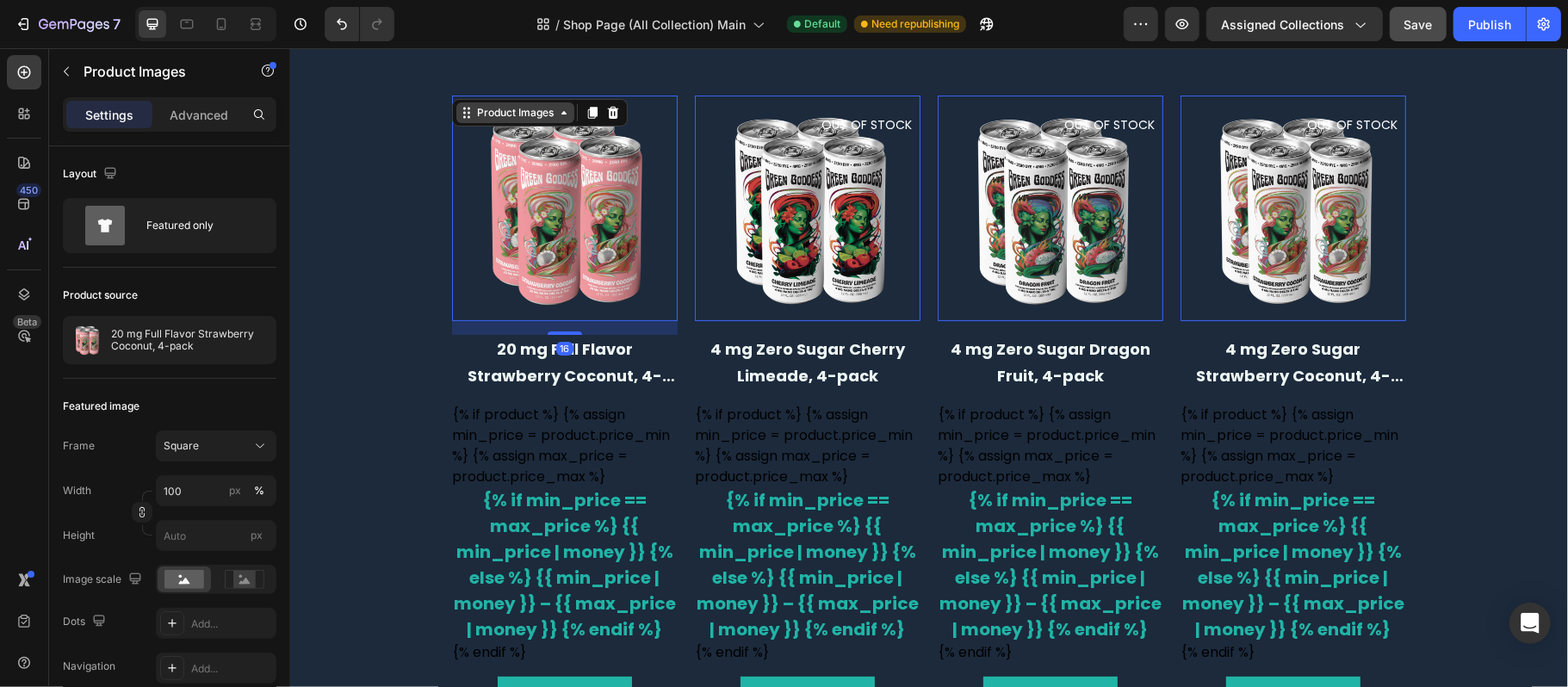
click at [512, 113] on div "Product Images" at bounding box center [514, 112] width 84 height 16
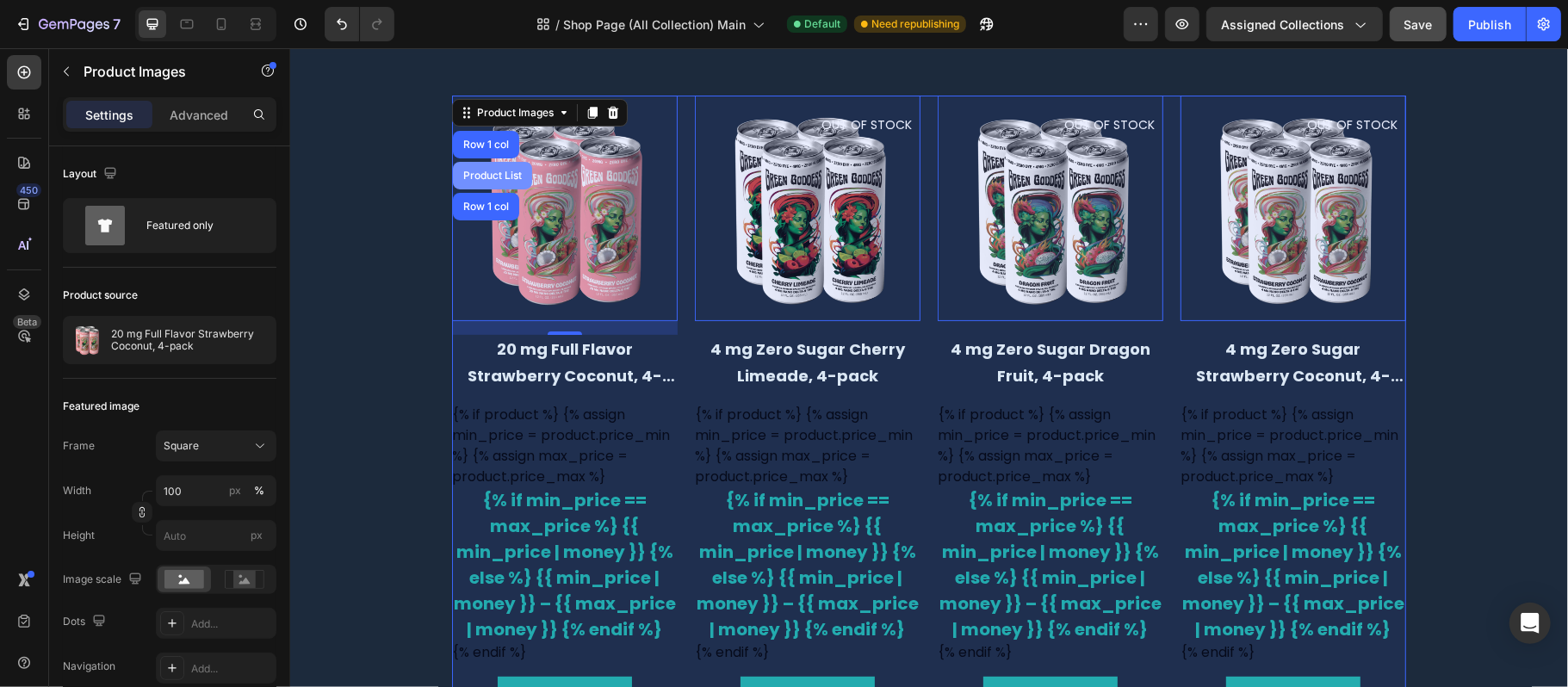
click at [496, 178] on div "Product List" at bounding box center [491, 174] width 65 height 10
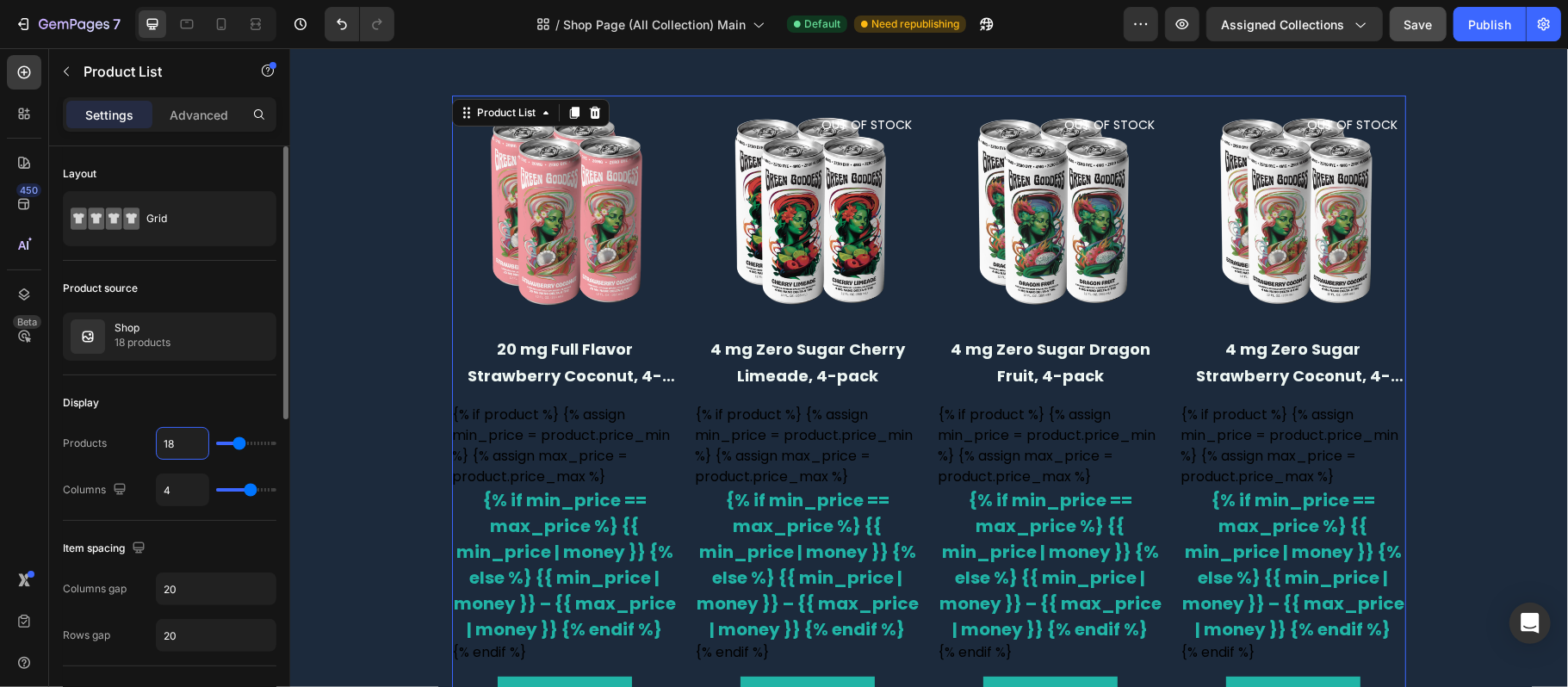
click at [194, 444] on input "18" at bounding box center [182, 443] width 51 height 31
type input "5"
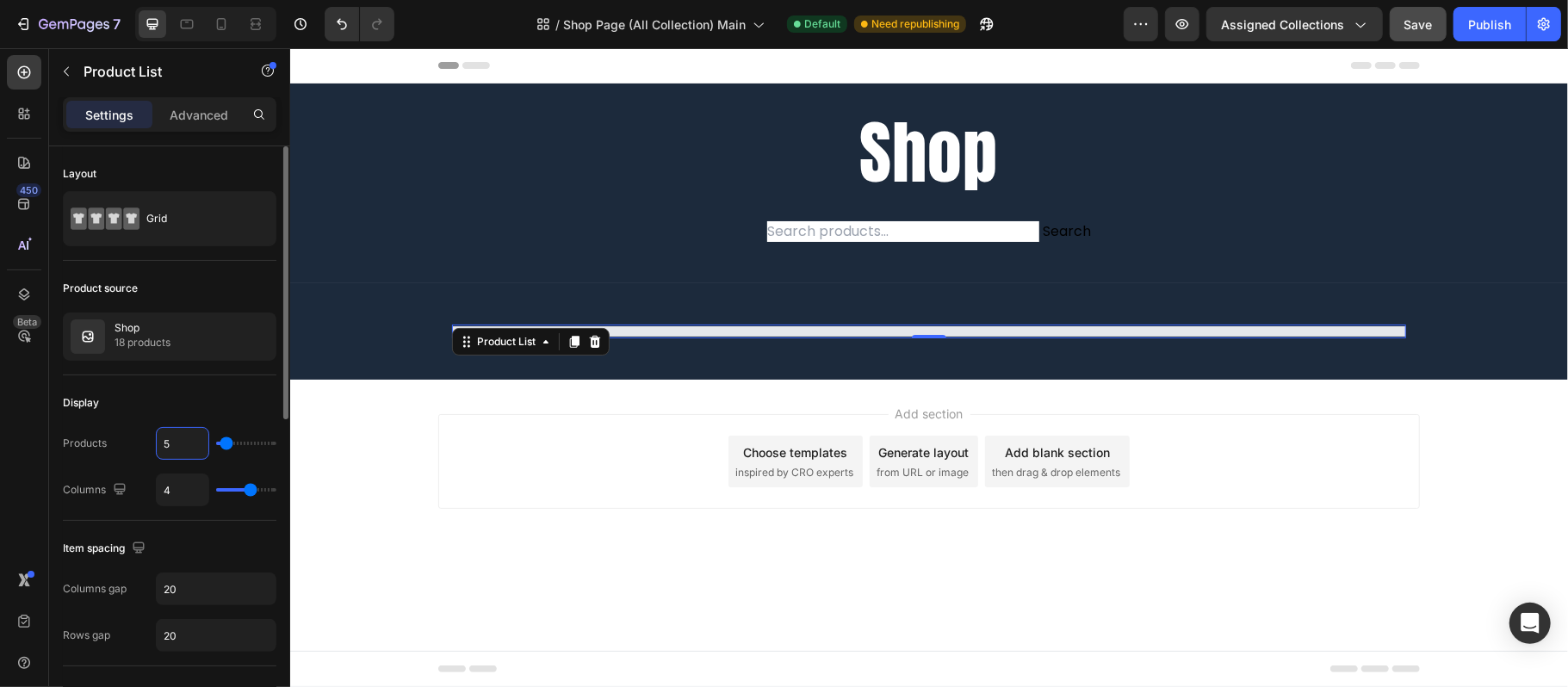
type input "50"
click at [221, 397] on div "Display" at bounding box center [169, 403] width 214 height 28
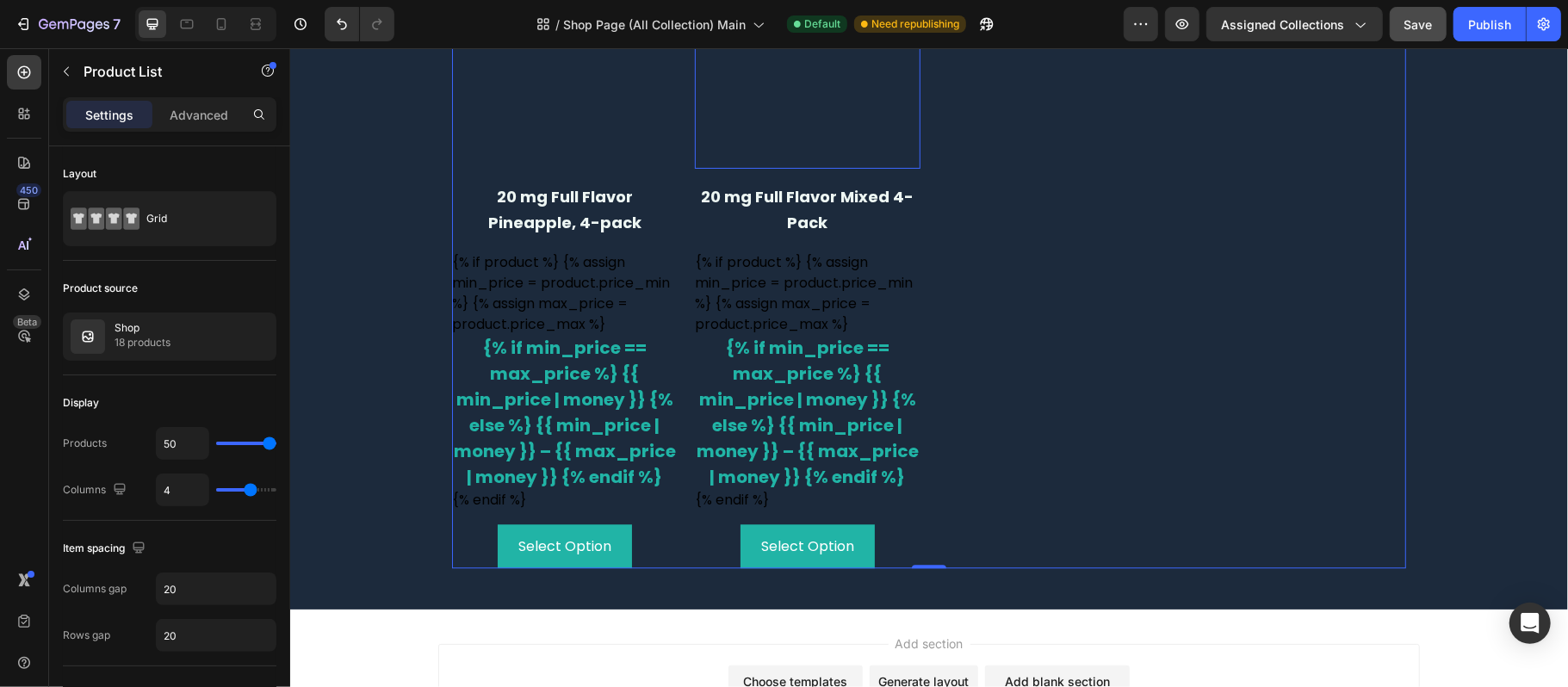
scroll to position [2984, 0]
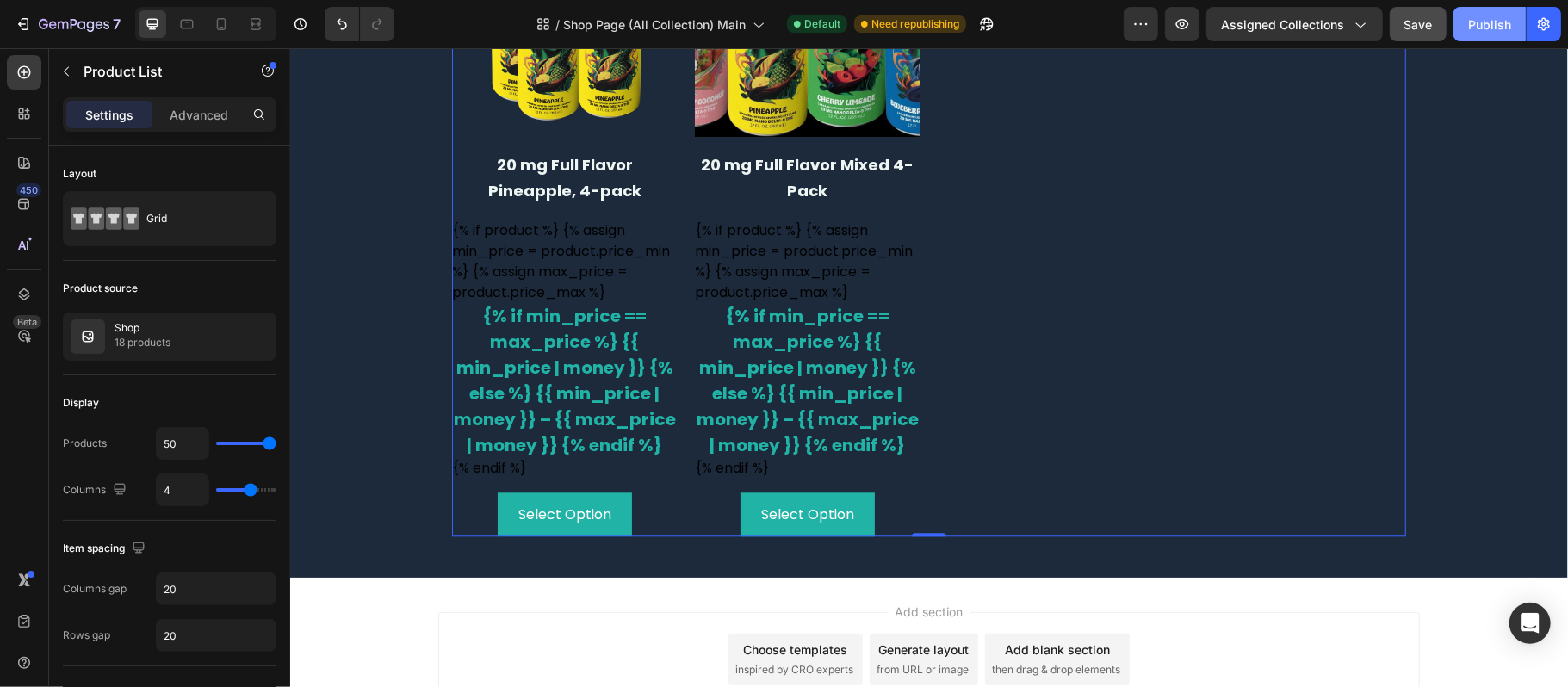
click at [1482, 18] on div "Publish" at bounding box center [1489, 25] width 43 height 18
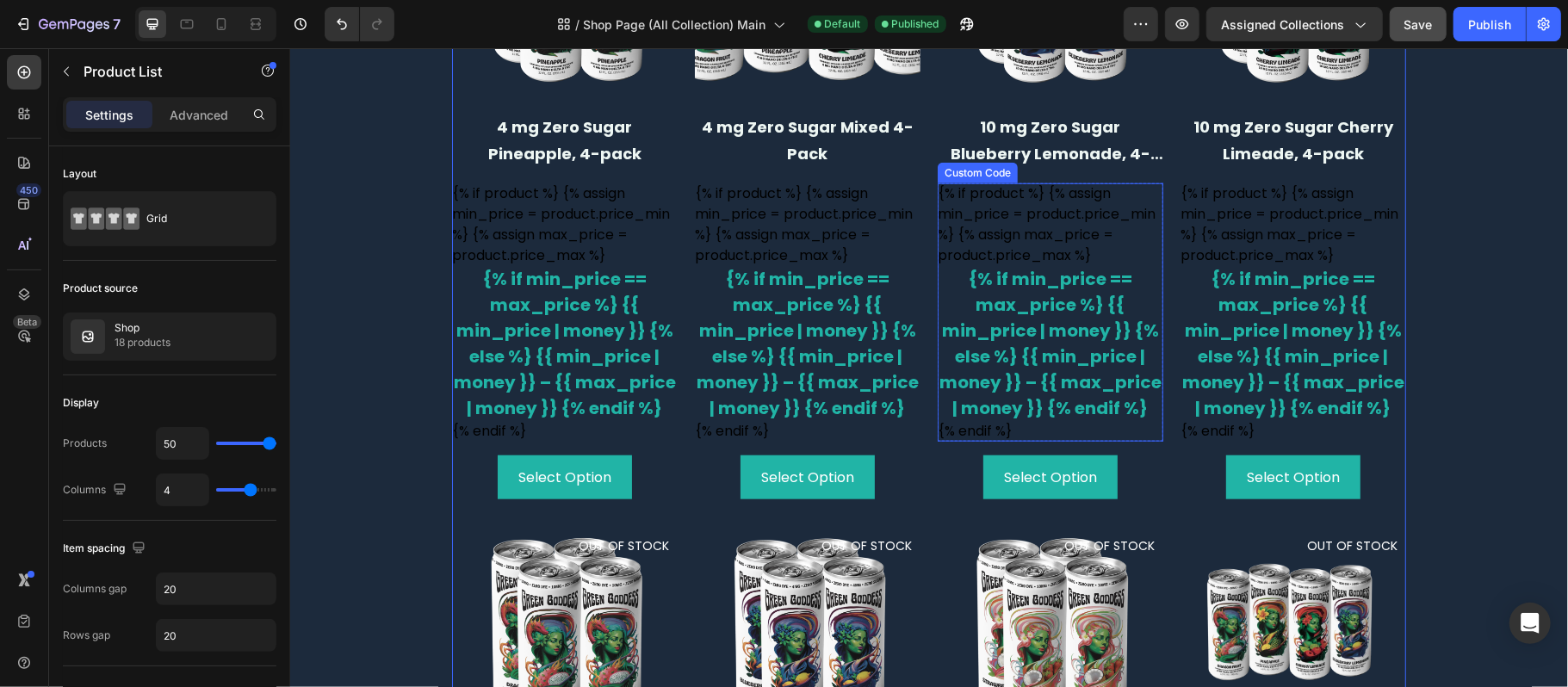
scroll to position [917, 0]
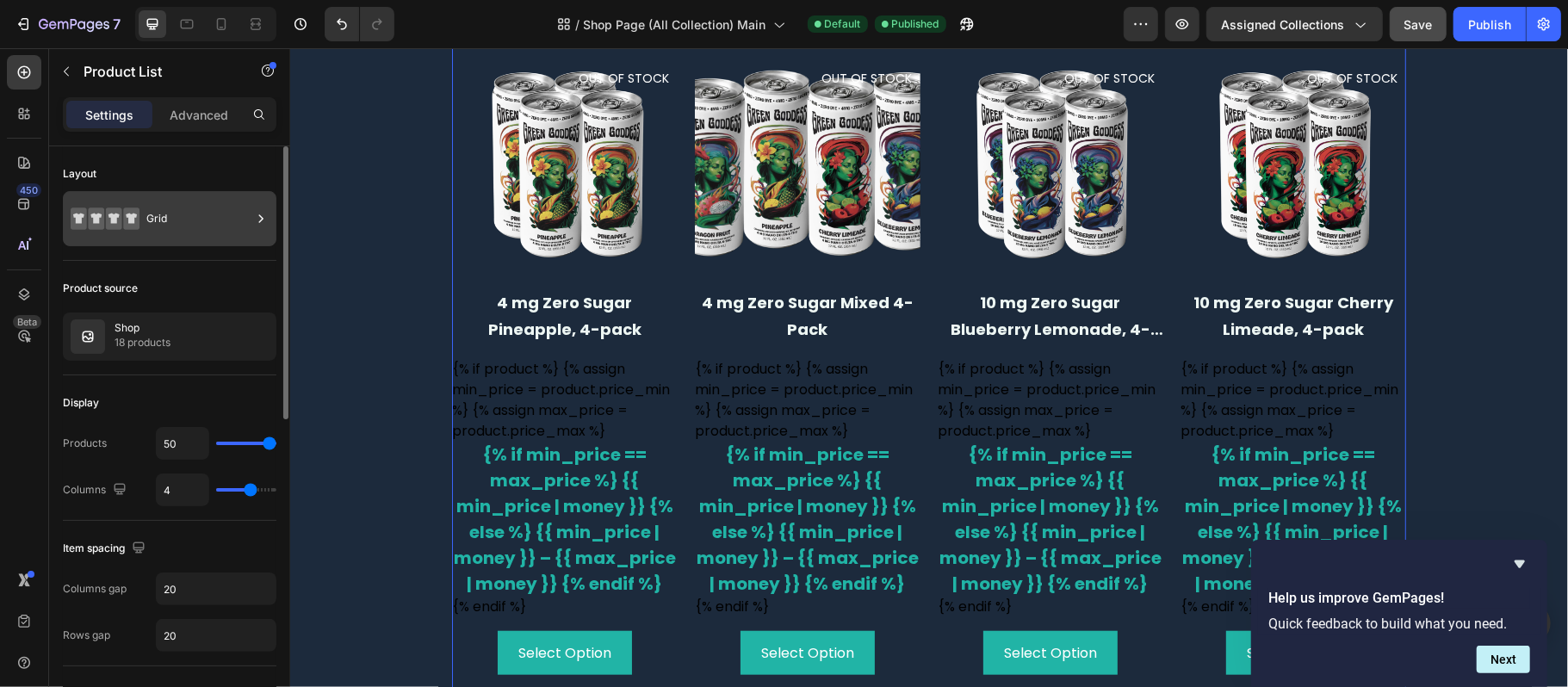
click at [166, 211] on div "Grid" at bounding box center [199, 219] width 105 height 39
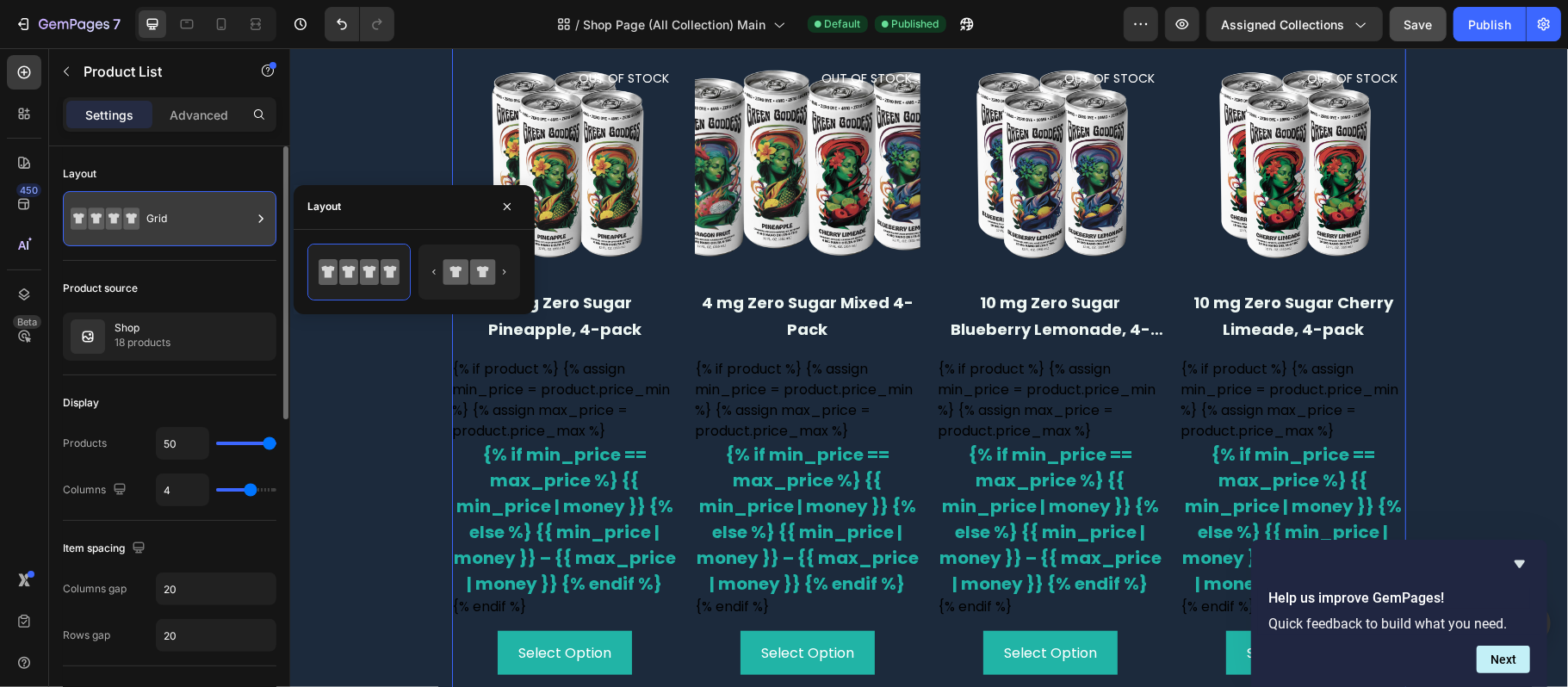
click at [165, 209] on div "Grid" at bounding box center [199, 219] width 105 height 39
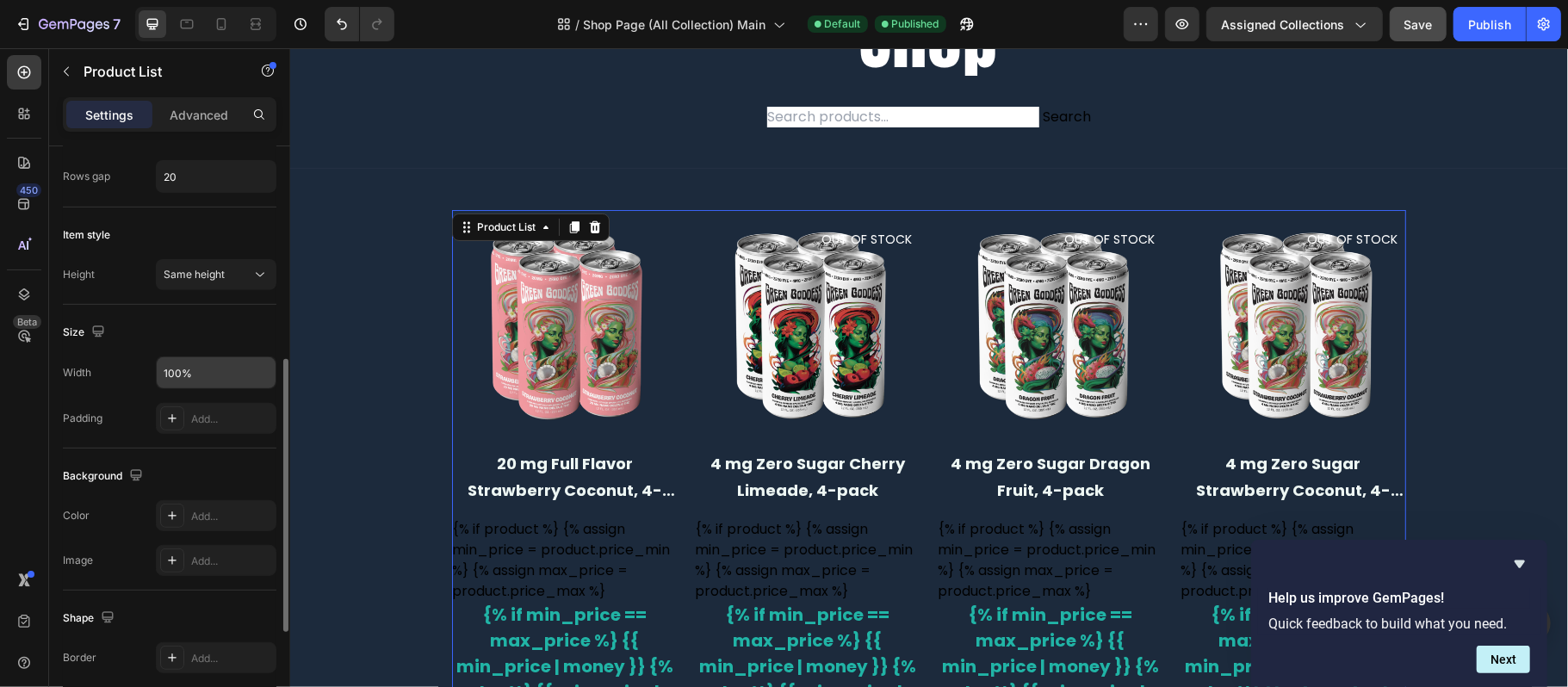
scroll to position [574, 0]
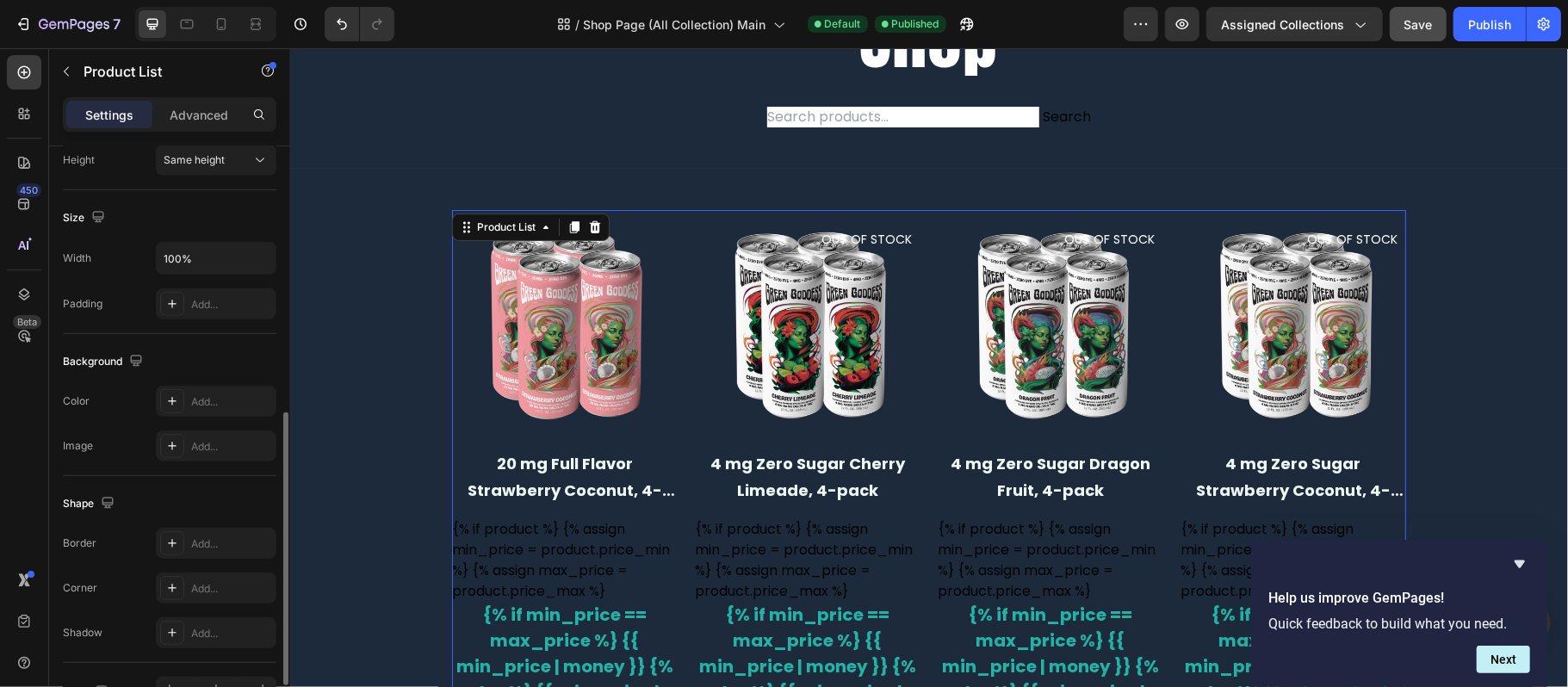
click at [238, 528] on div "Shape Border Add... Corner Add... Shadow Add..." at bounding box center [169, 570] width 214 height 187
click at [238, 539] on div "Add..." at bounding box center [216, 542] width 120 height 31
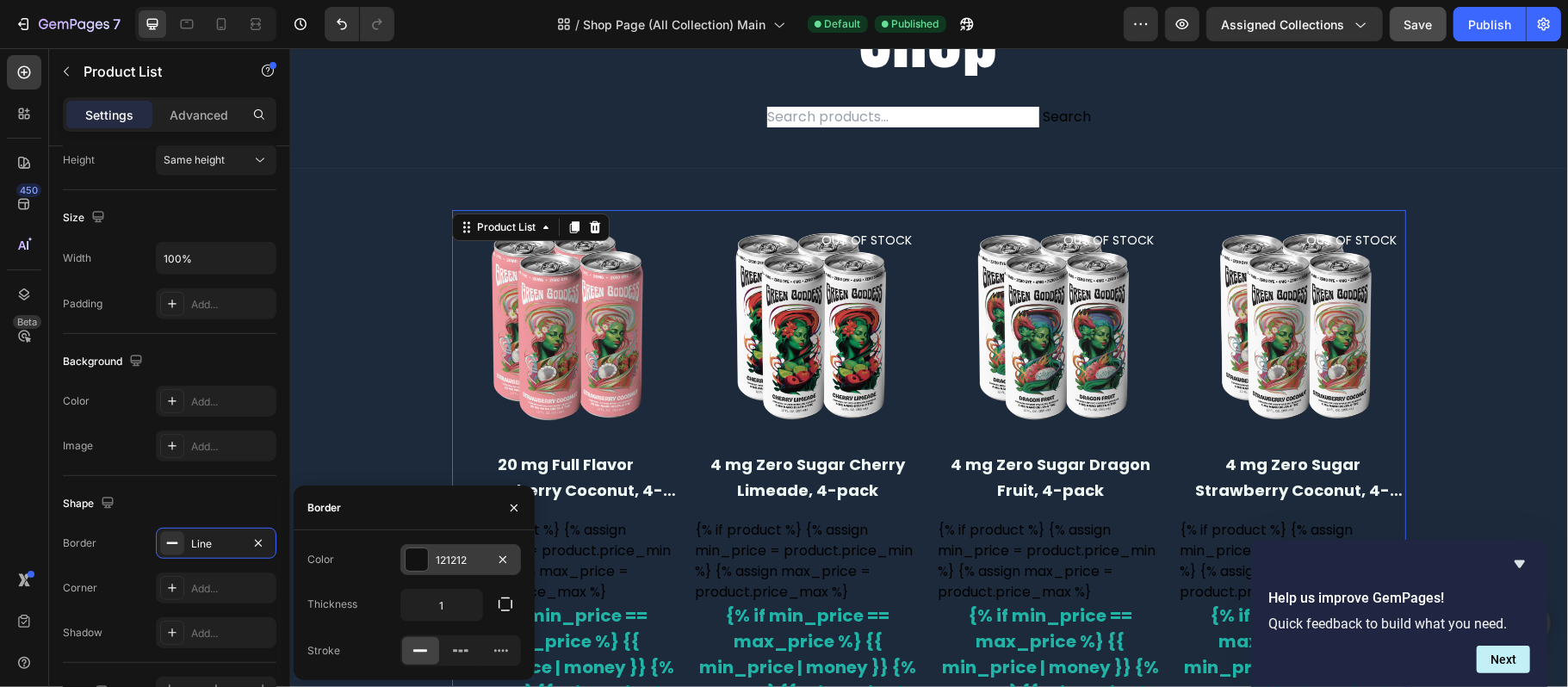
click at [469, 567] on div "121212" at bounding box center [461, 561] width 50 height 16
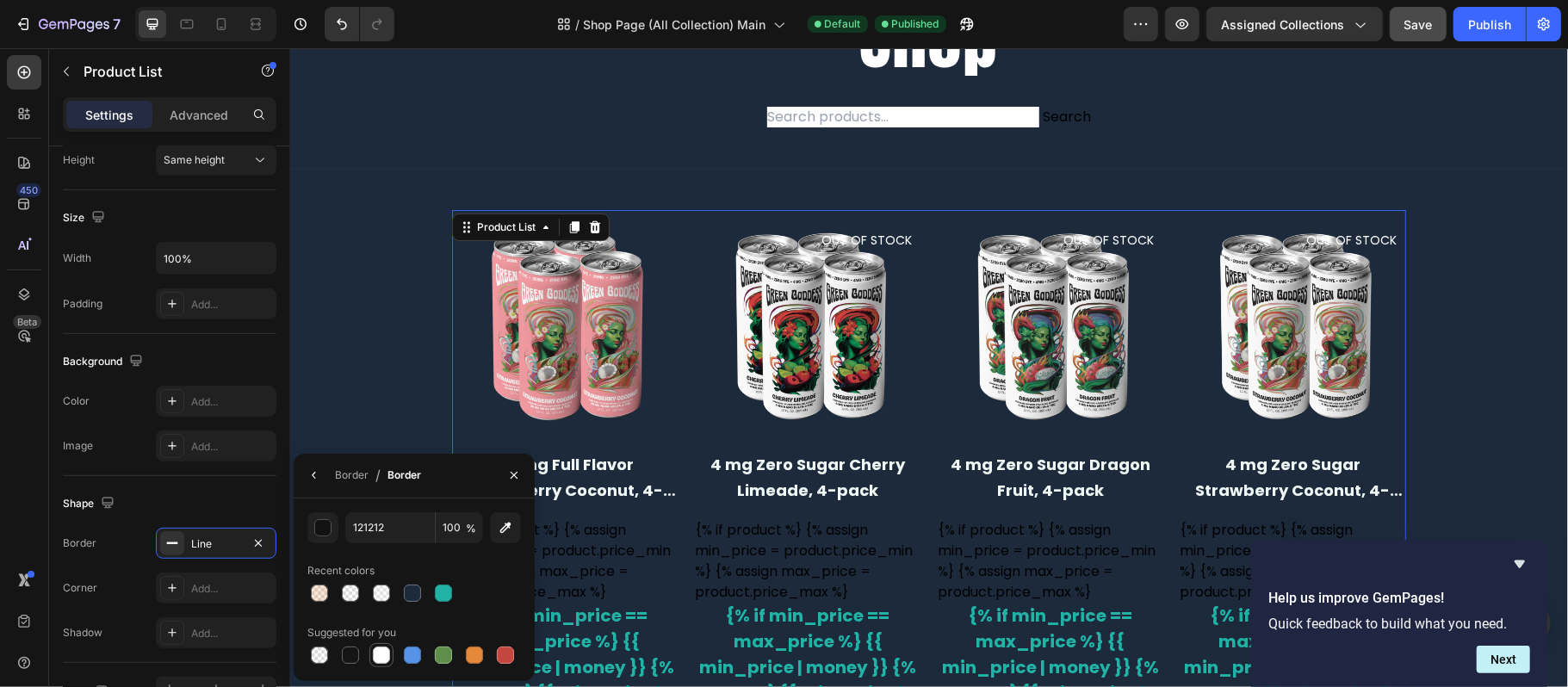
click at [373, 656] on div at bounding box center [381, 655] width 17 height 17
type input "FFFFFF"
click at [511, 470] on icon "button" at bounding box center [514, 475] width 14 height 14
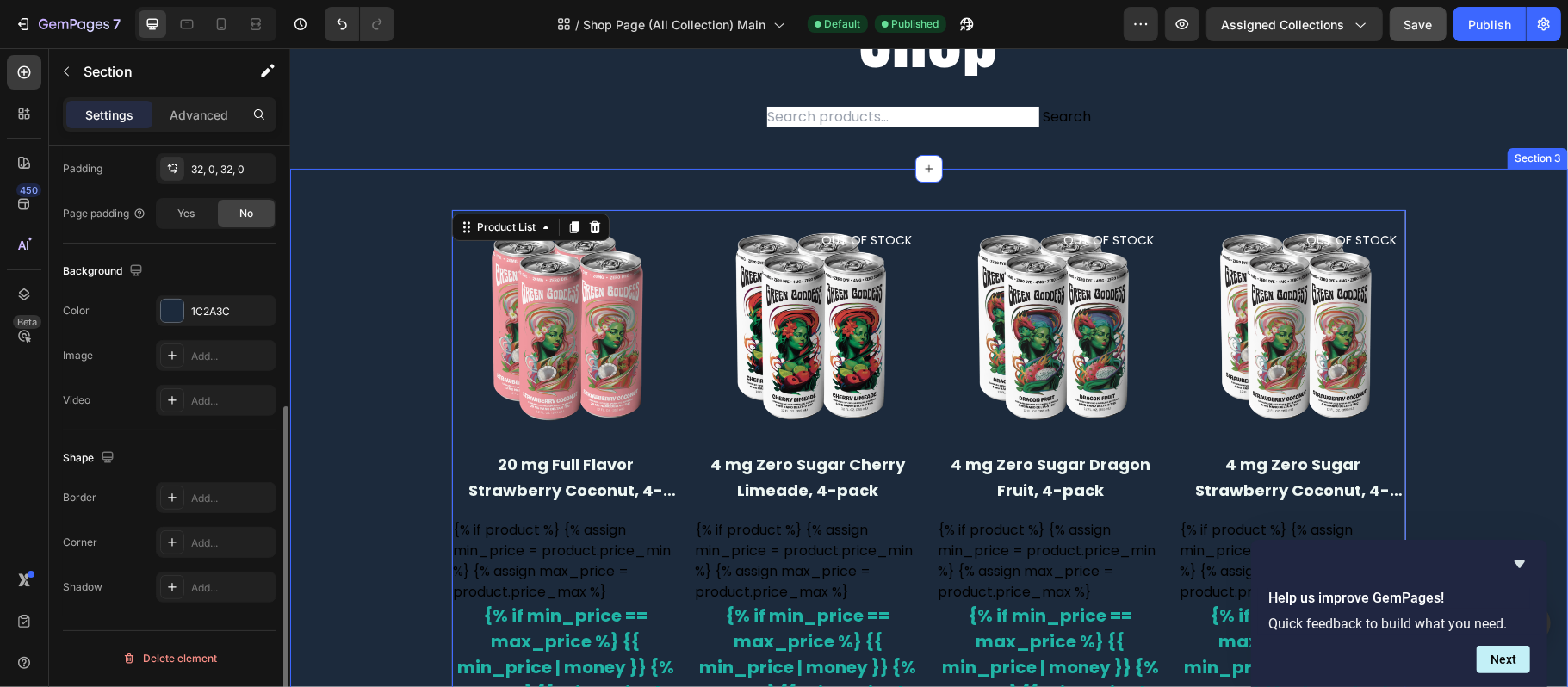
scroll to position [0, 0]
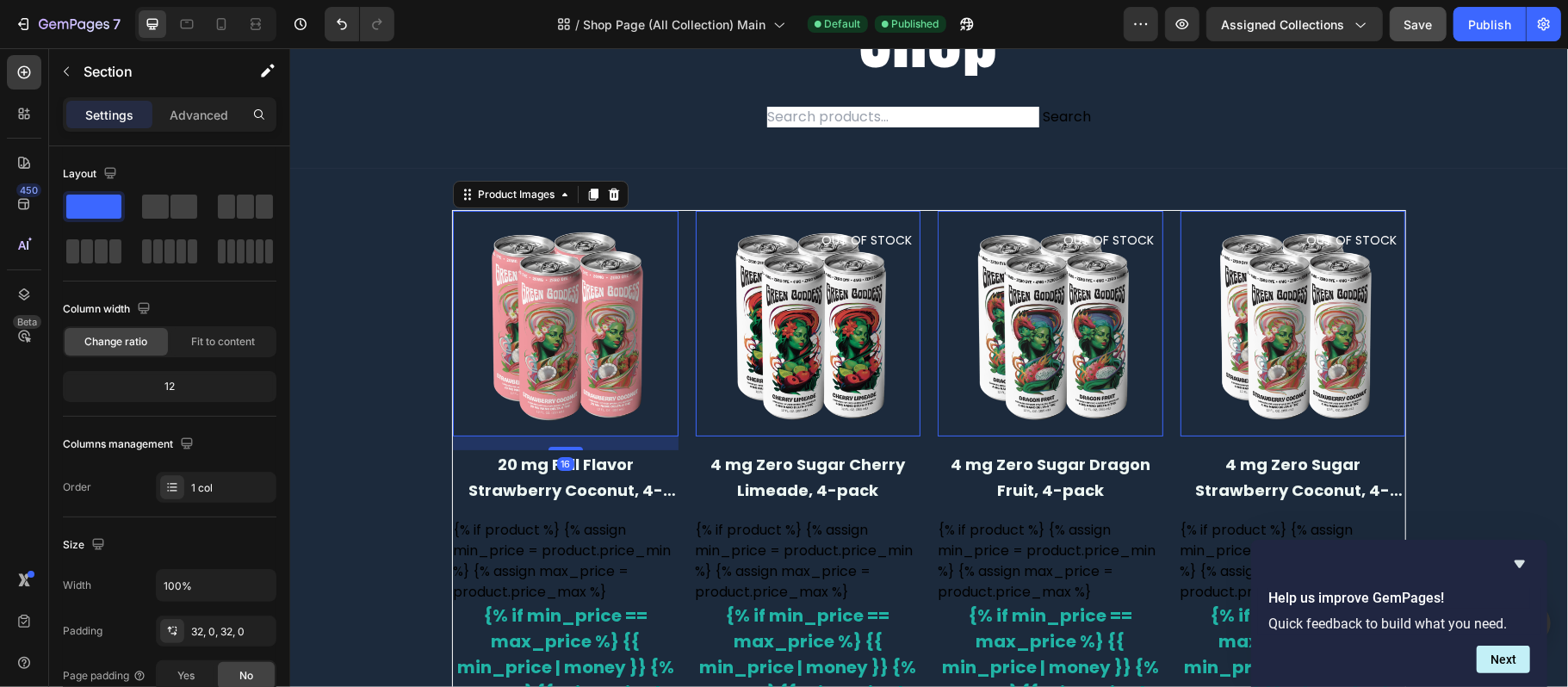
click at [460, 317] on img at bounding box center [564, 322] width 225 height 225
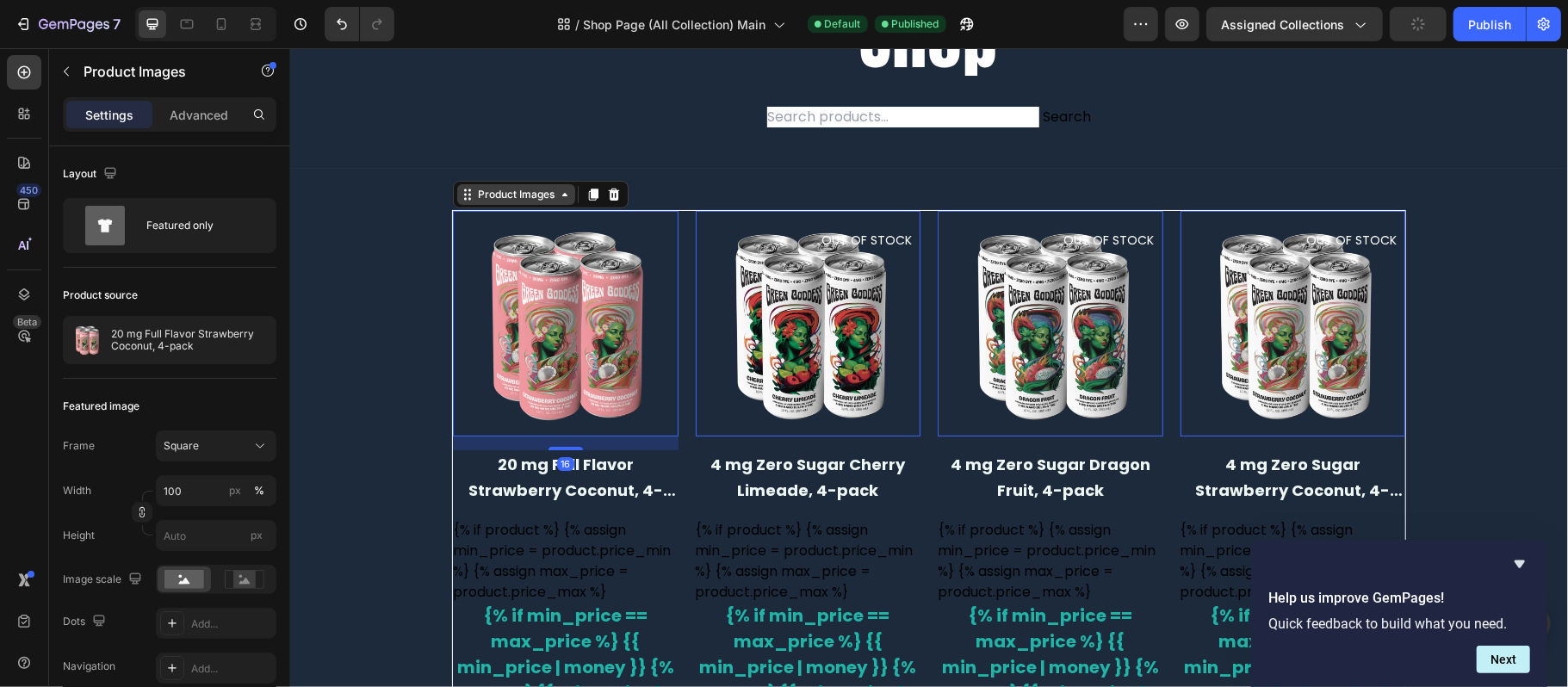
click at [485, 194] on div "Product Images" at bounding box center [515, 194] width 84 height 16
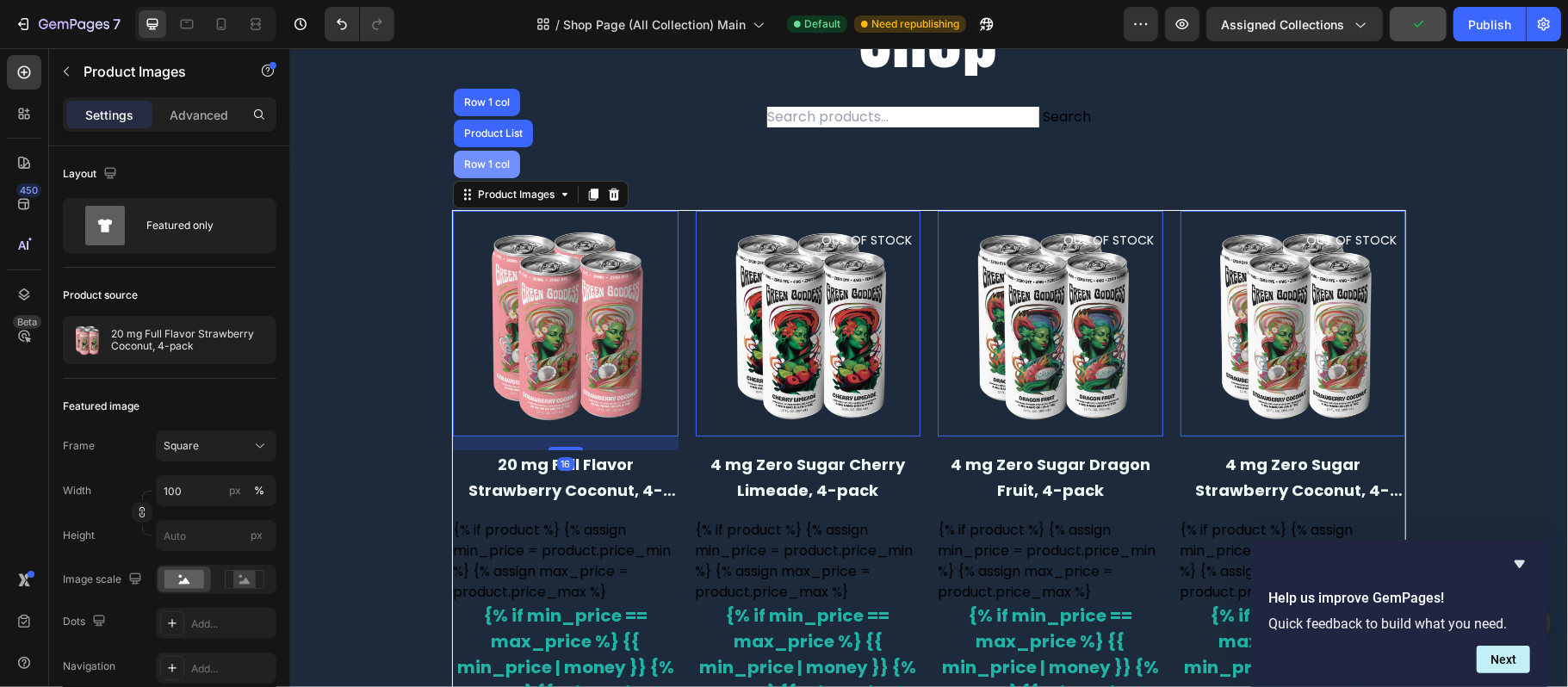
click at [492, 173] on div "Row 1 col" at bounding box center [485, 163] width 66 height 28
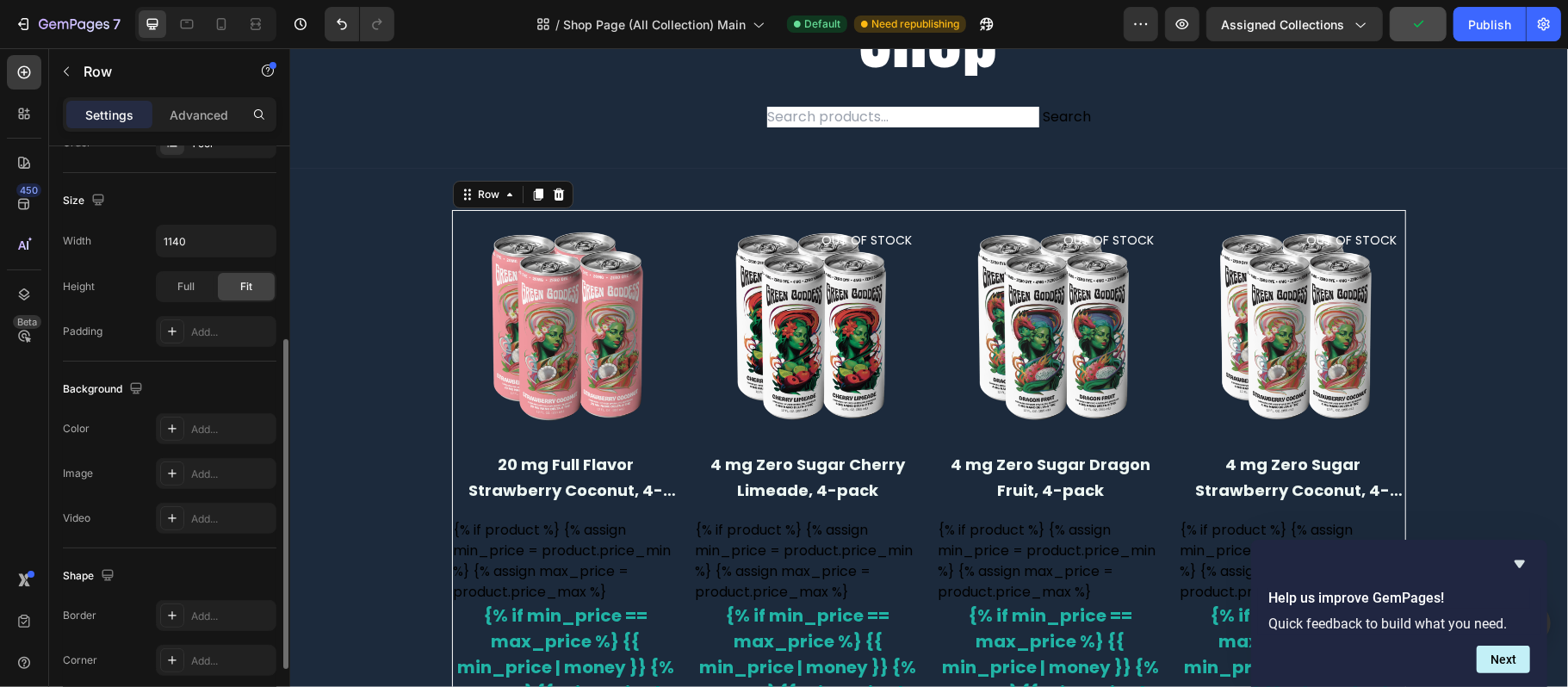
scroll to position [463, 0]
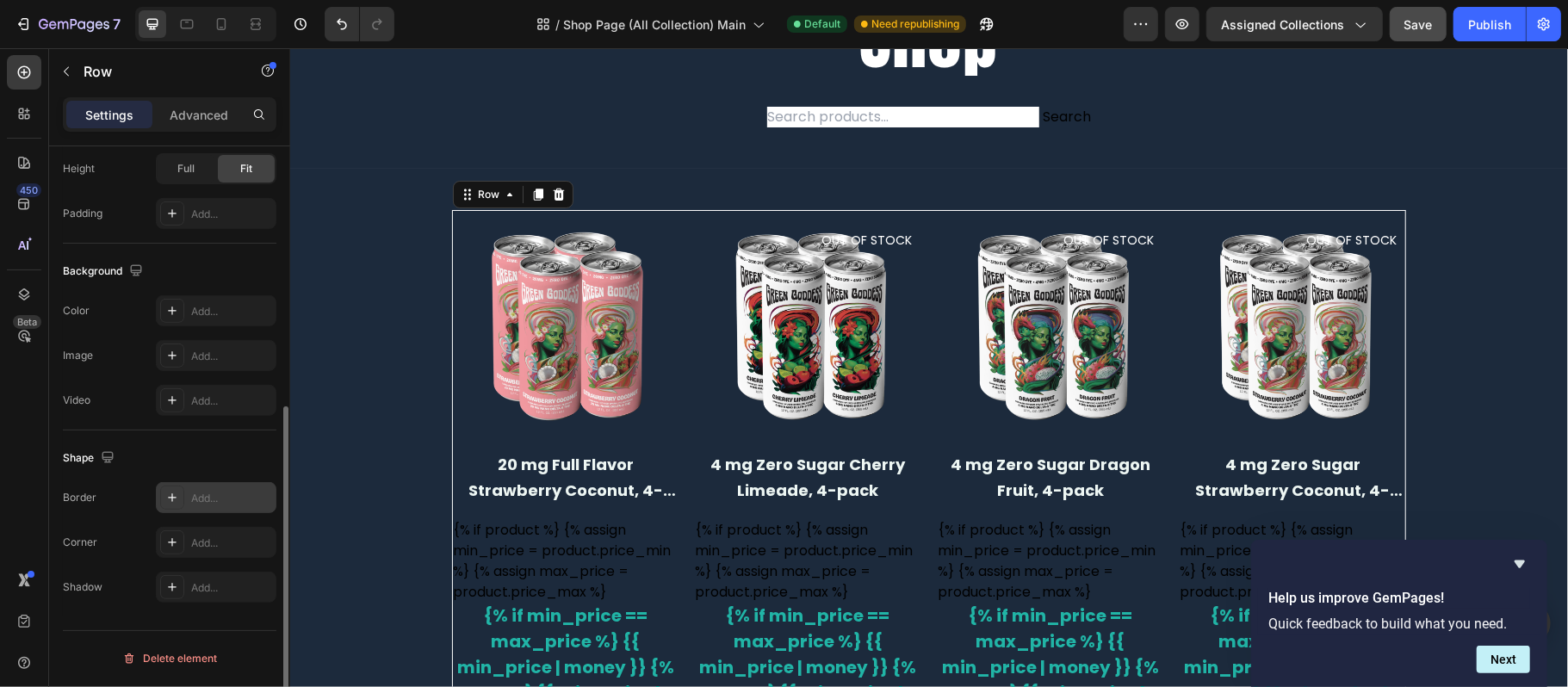
click at [222, 486] on div "Add..." at bounding box center [216, 497] width 120 height 31
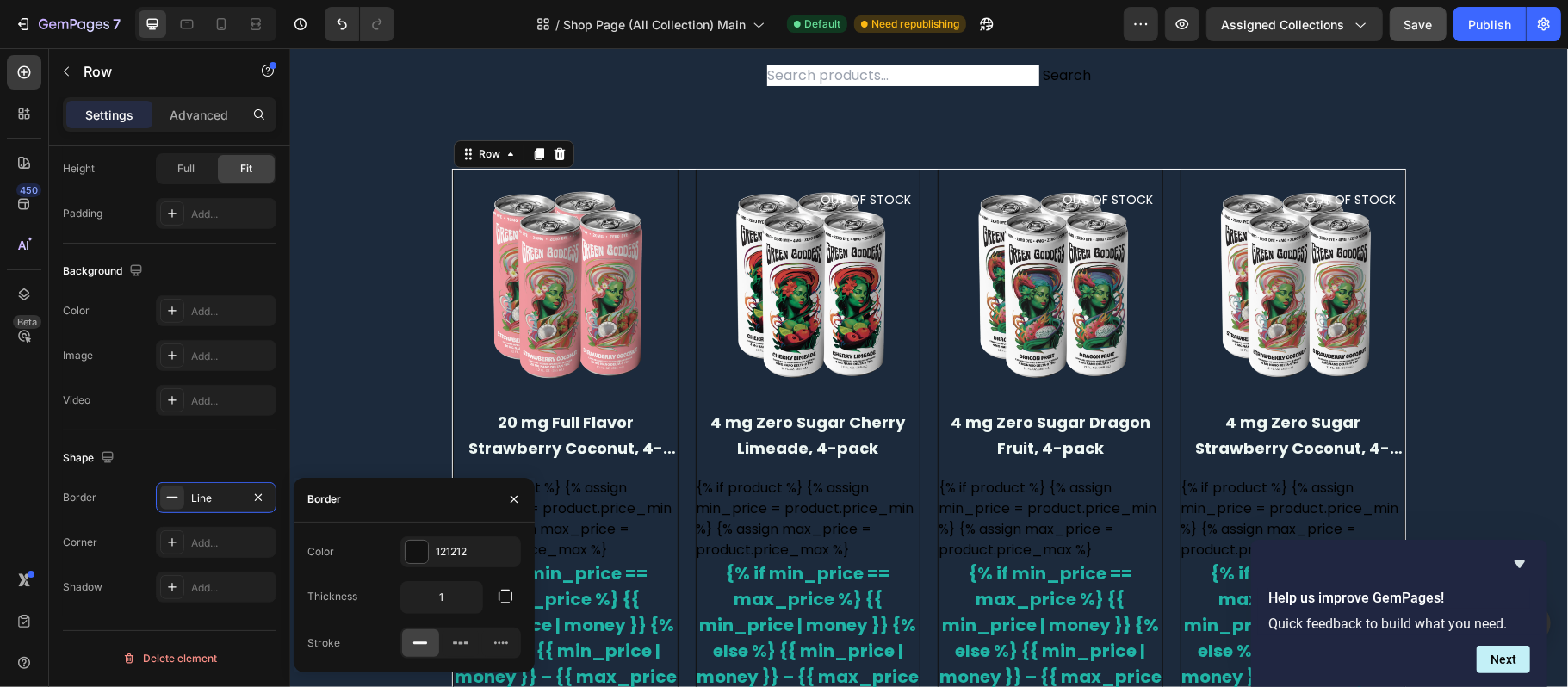
scroll to position [114, 0]
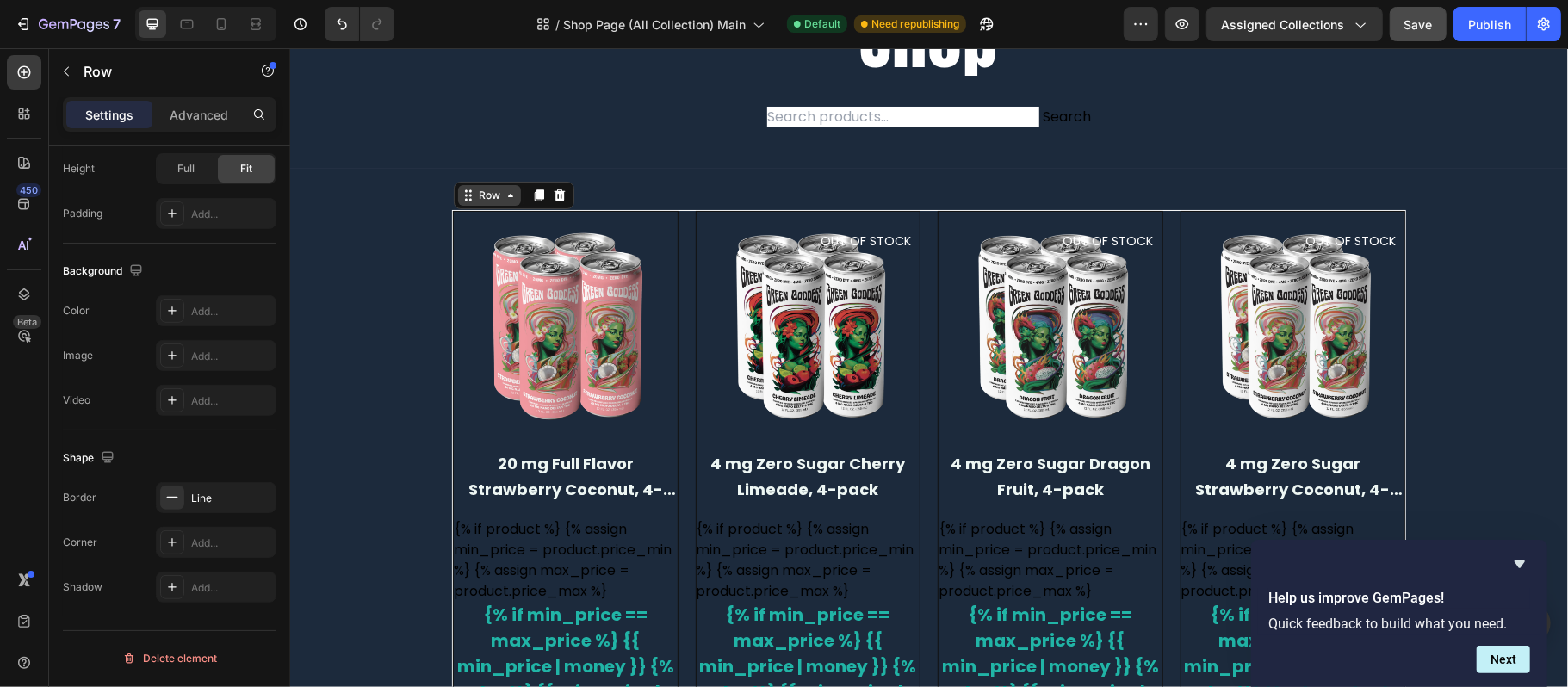
click at [503, 199] on icon at bounding box center [510, 195] width 14 height 14
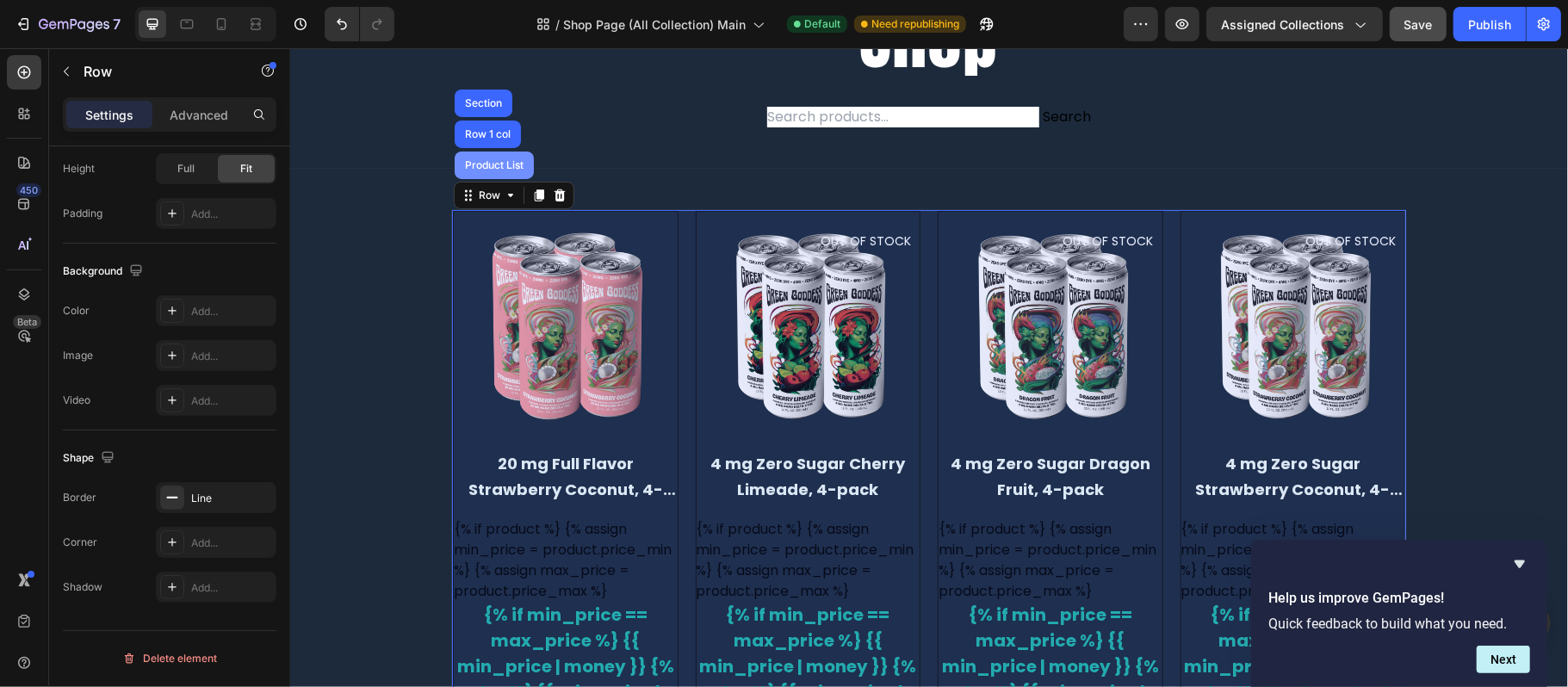
click at [493, 171] on div "Product List" at bounding box center [493, 164] width 79 height 28
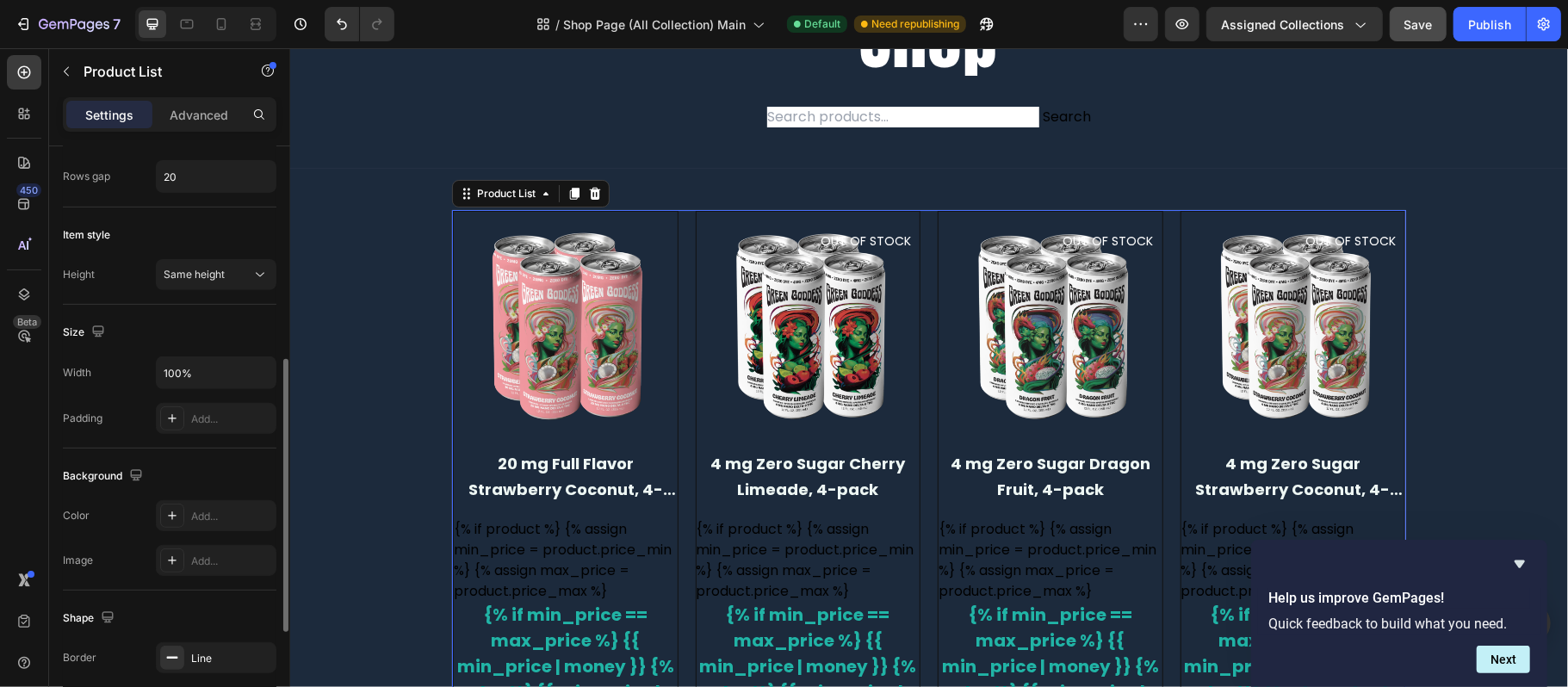
scroll to position [682, 0]
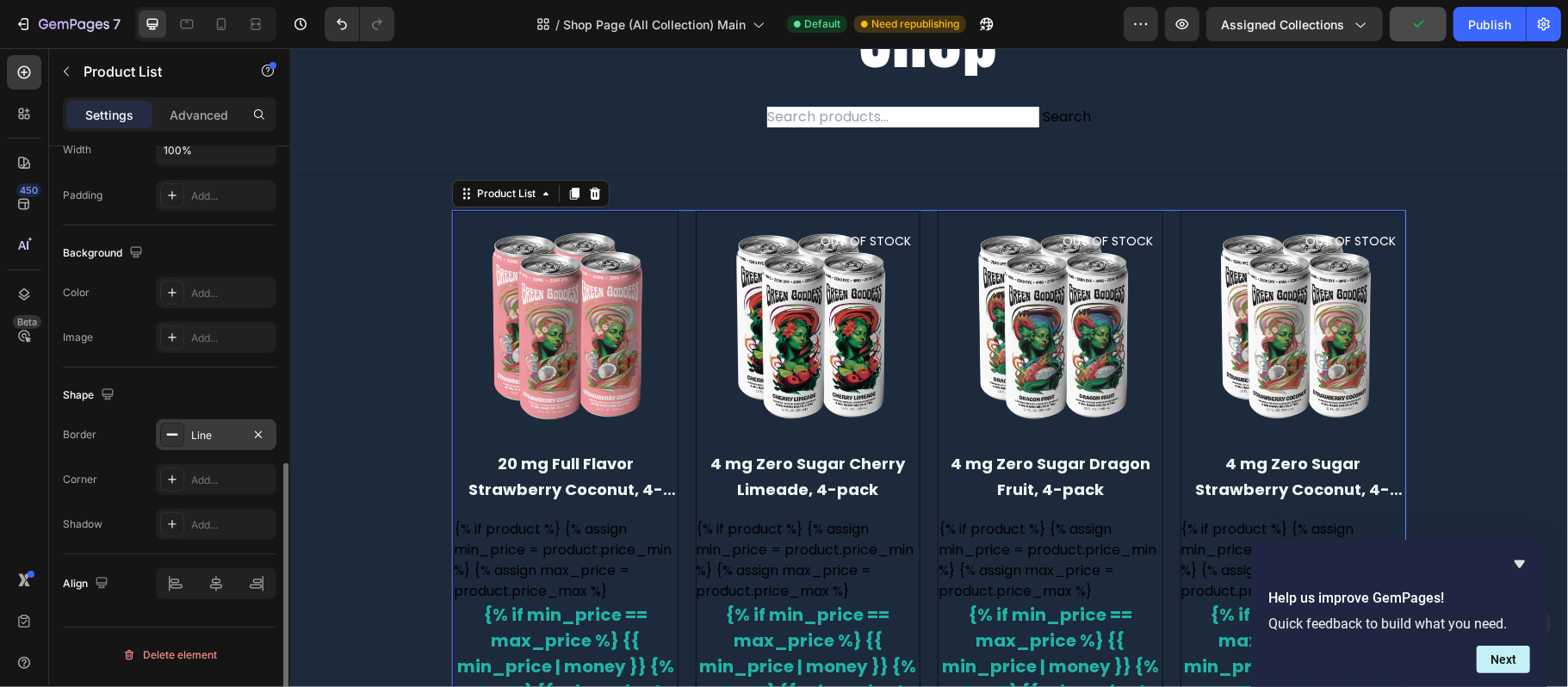
click at [260, 428] on div "Line" at bounding box center [216, 434] width 120 height 31
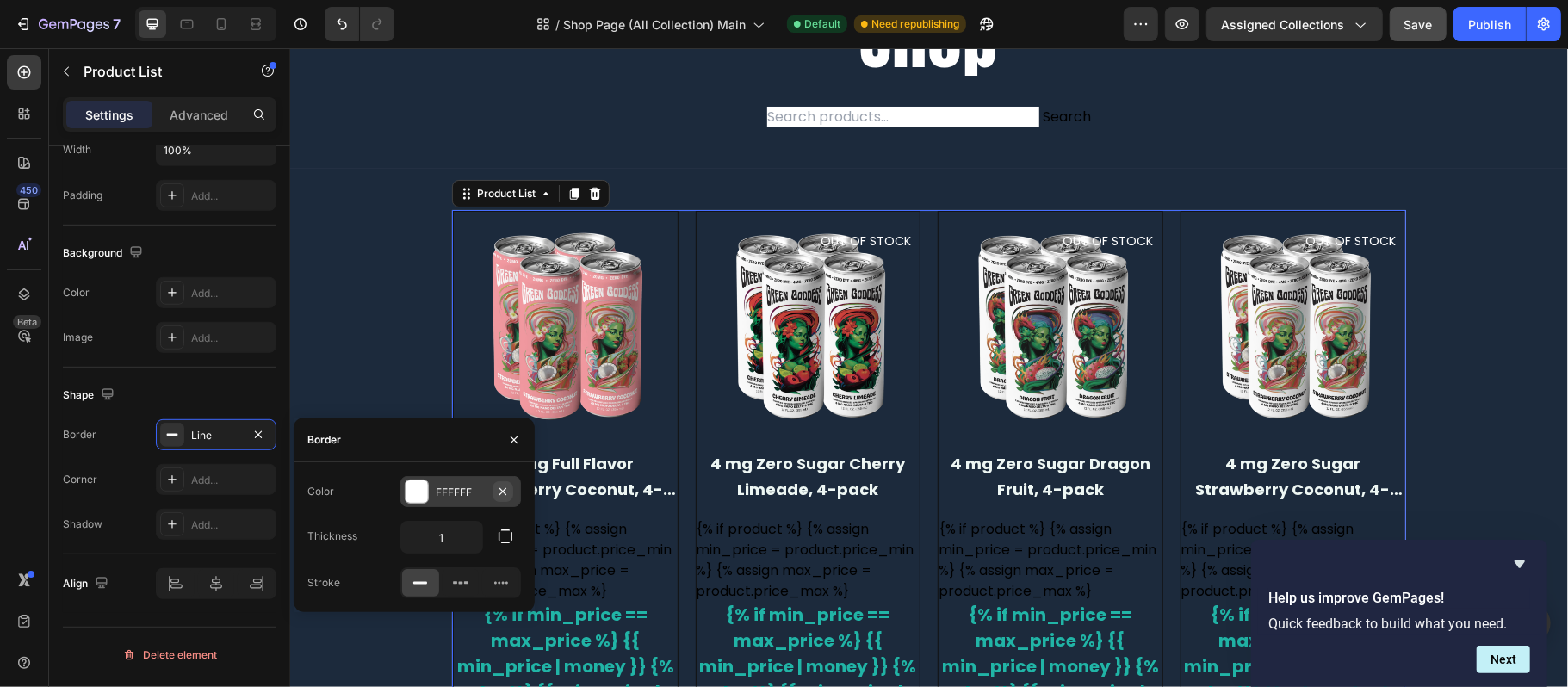
click at [504, 486] on icon "button" at bounding box center [503, 491] width 14 height 14
type input "0"
click at [259, 437] on icon "button" at bounding box center [258, 433] width 7 height 7
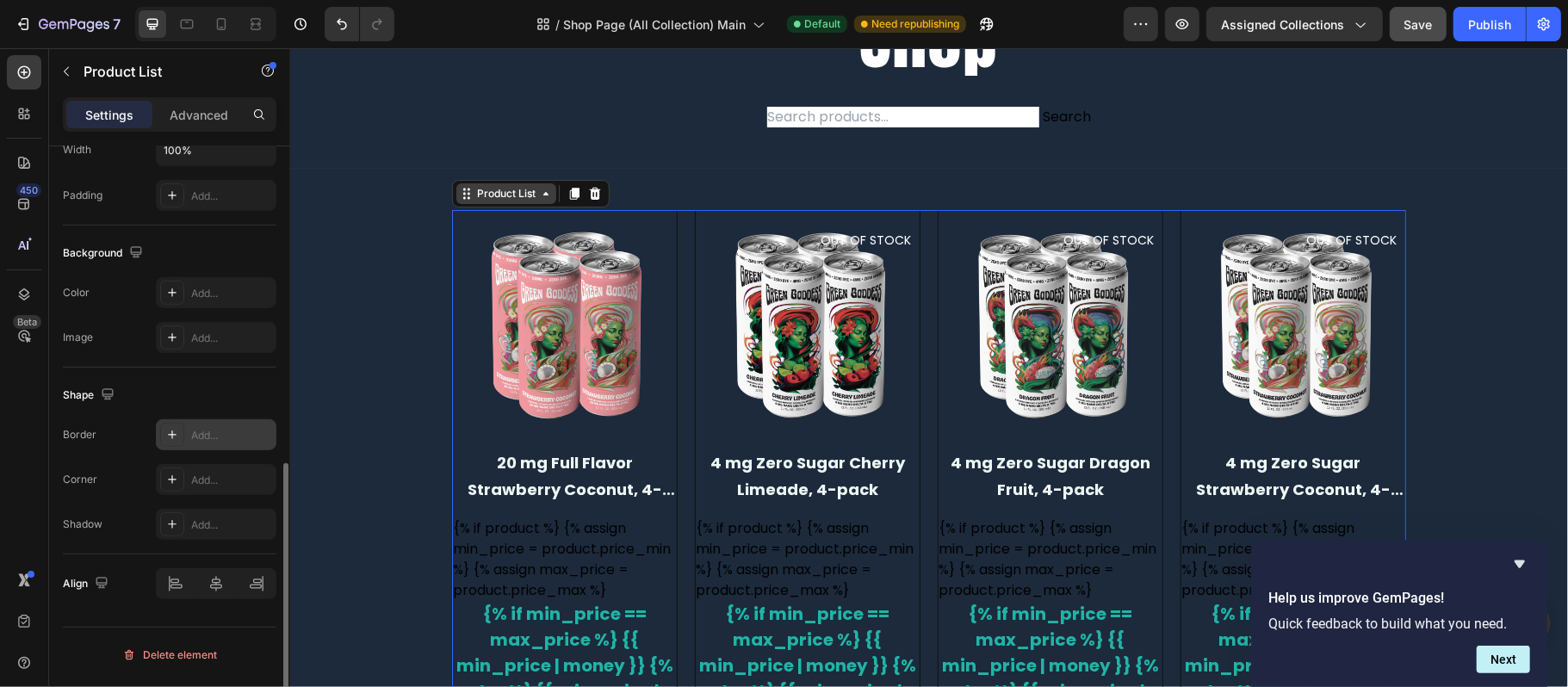
click at [498, 193] on div "Product List" at bounding box center [505, 193] width 65 height 16
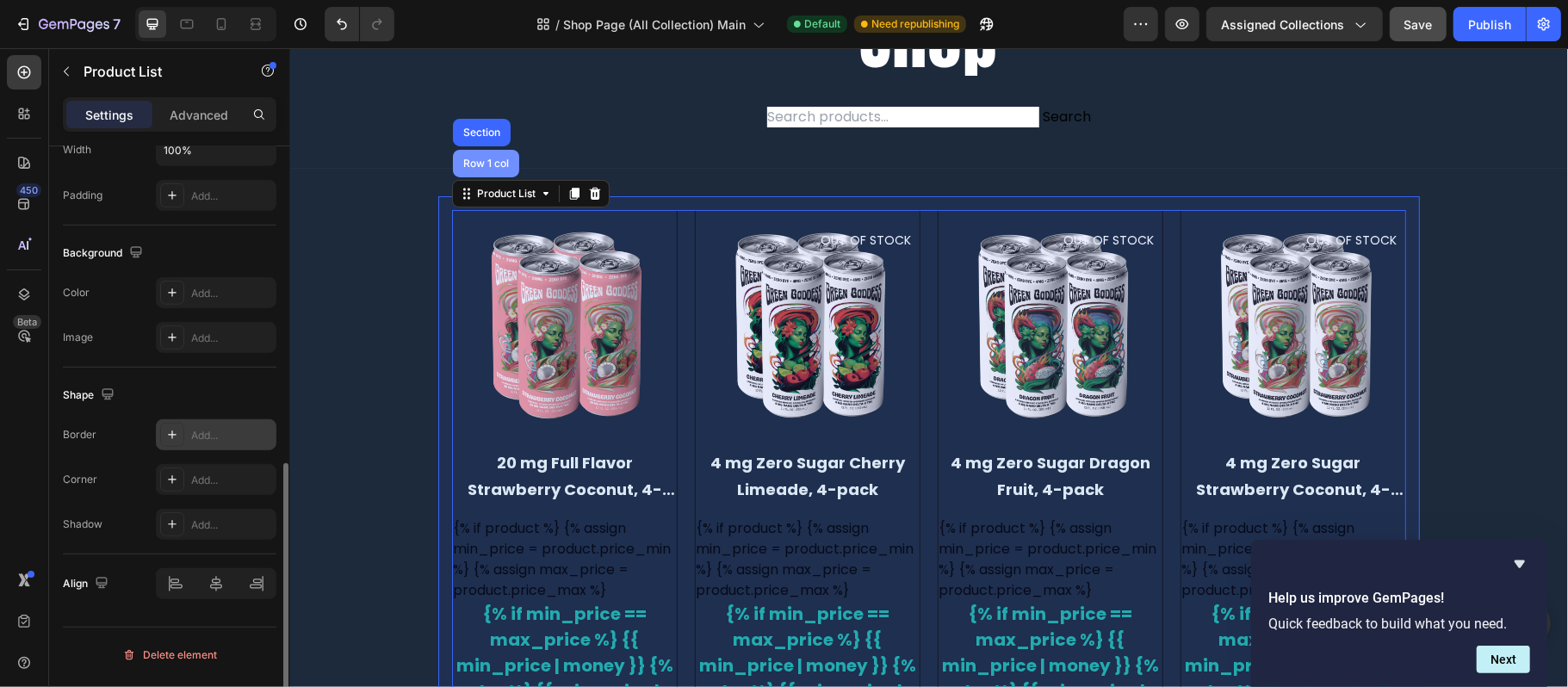
click at [484, 169] on div "Row 1 col" at bounding box center [484, 162] width 66 height 28
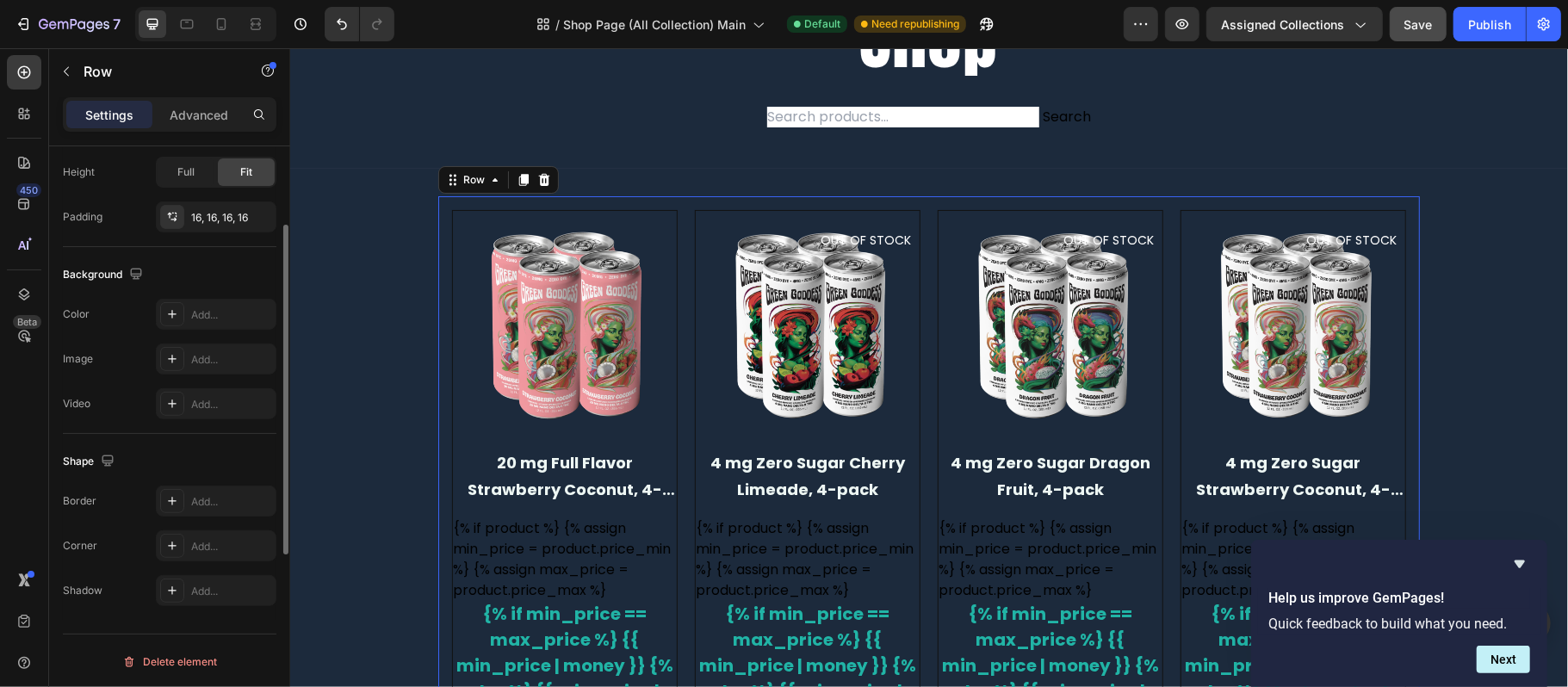
scroll to position [463, 0]
click at [483, 187] on div "Row" at bounding box center [473, 178] width 63 height 21
click at [483, 223] on img at bounding box center [563, 321] width 223 height 223
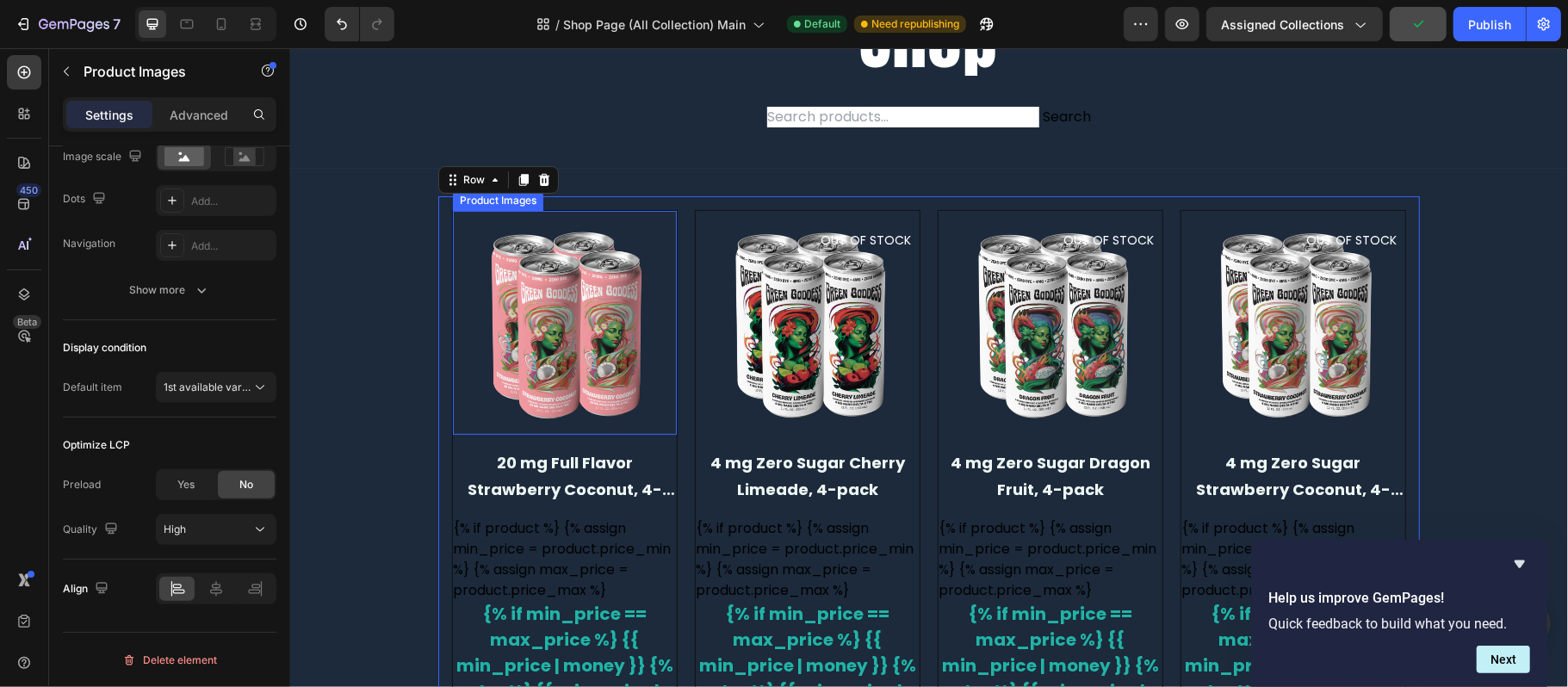
scroll to position [0, 0]
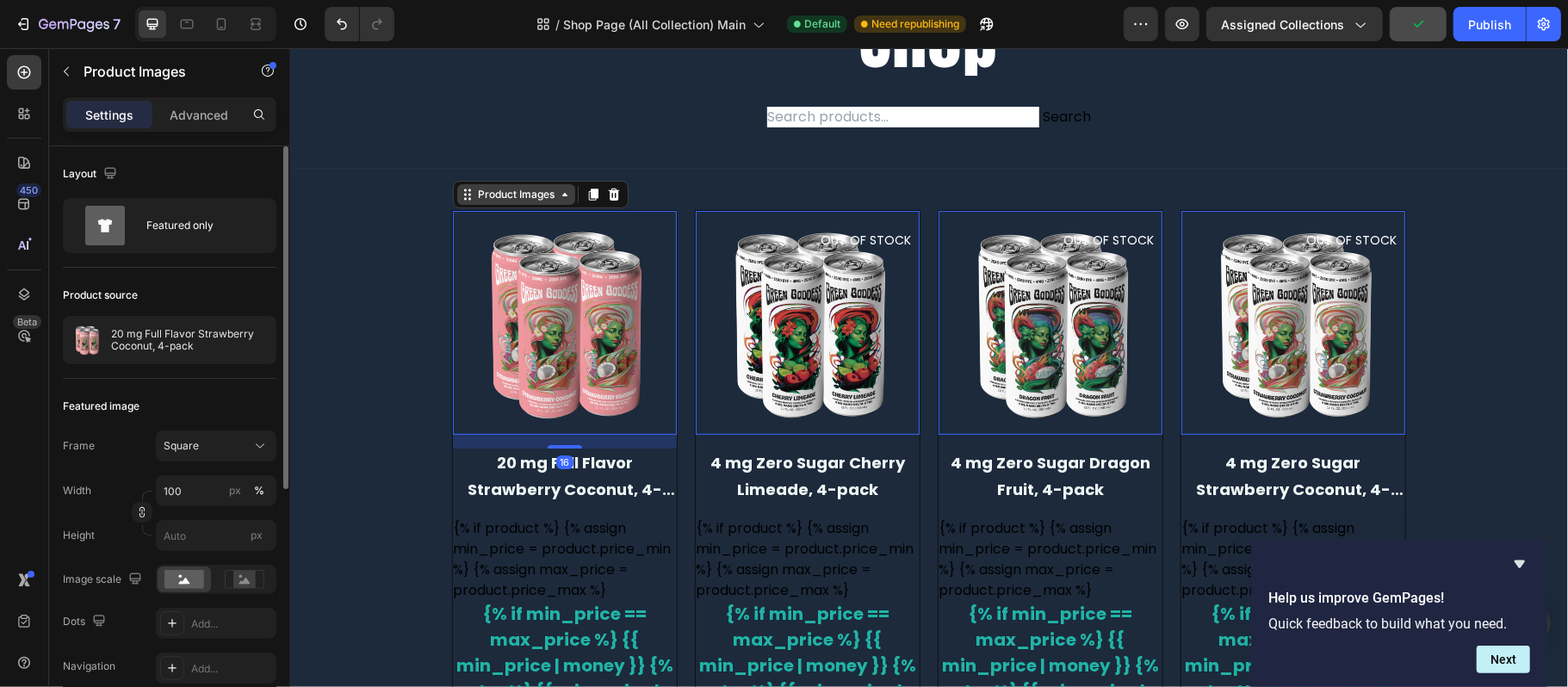
click at [514, 193] on div "Product Images" at bounding box center [515, 194] width 84 height 16
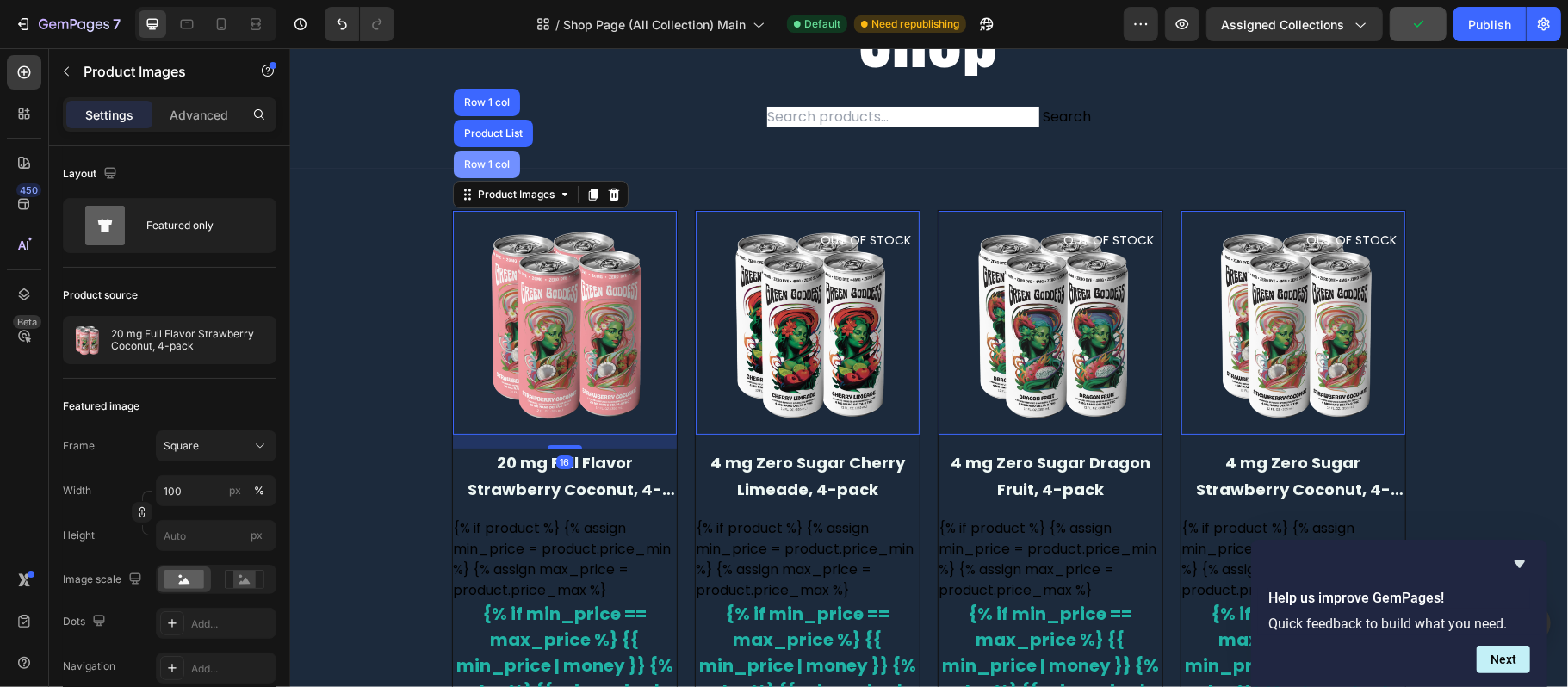
click at [504, 175] on div "Row 1 col" at bounding box center [485, 163] width 66 height 28
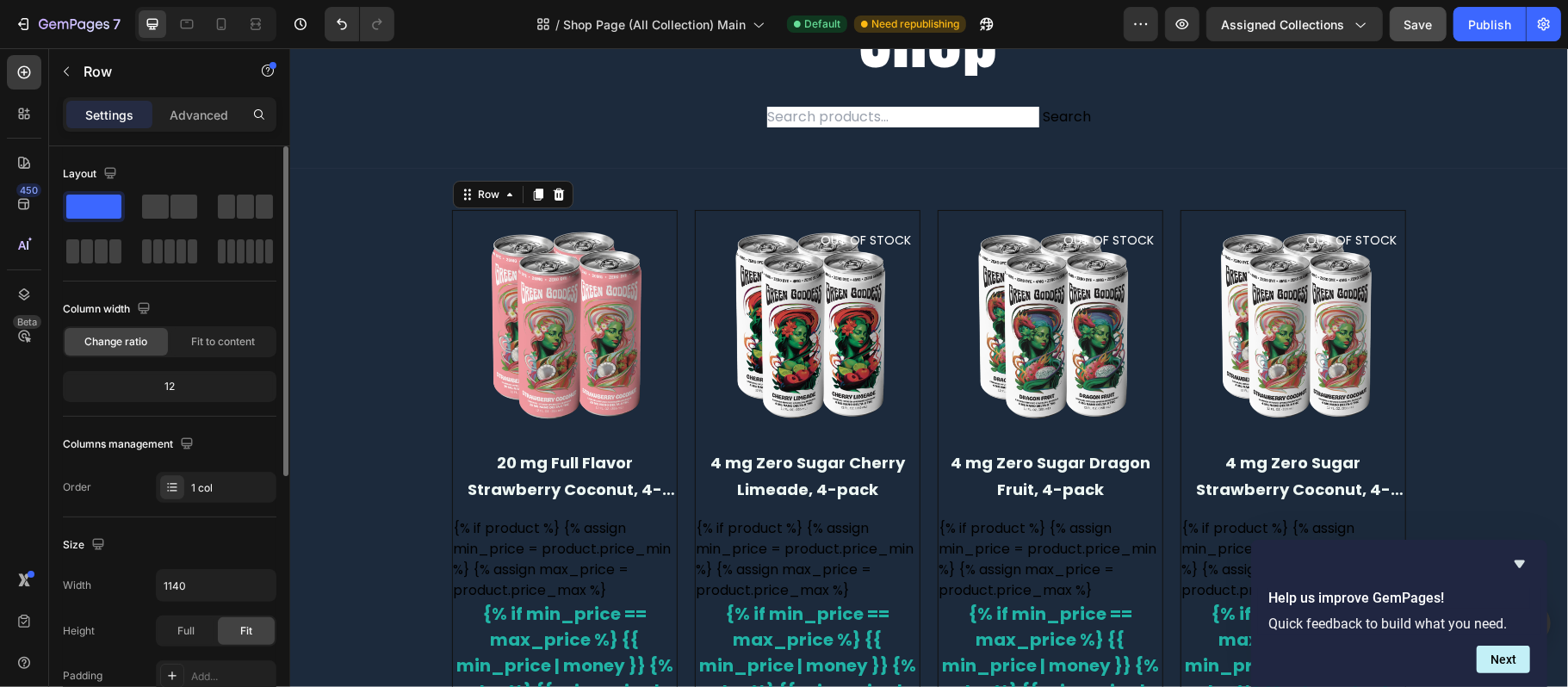
scroll to position [459, 0]
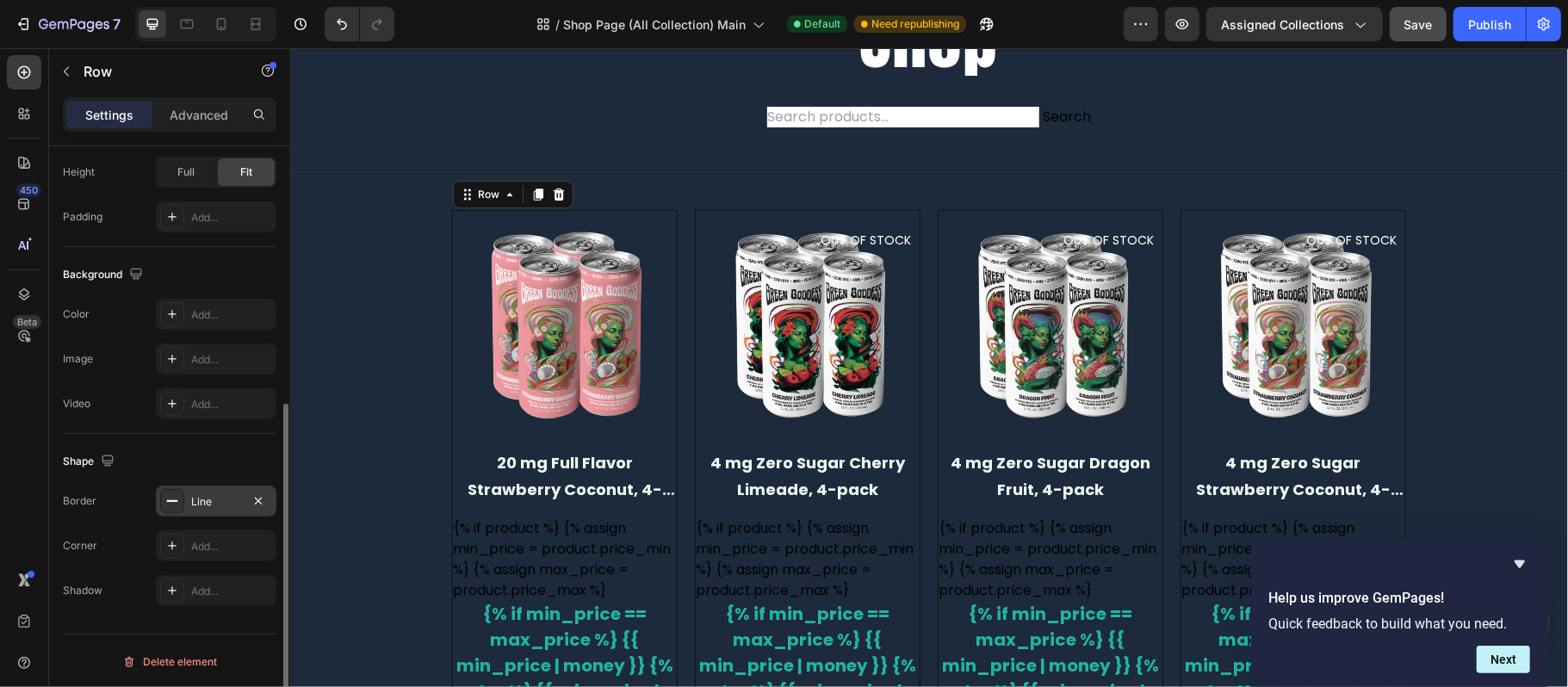
click at [225, 501] on div "Line" at bounding box center [216, 502] width 50 height 16
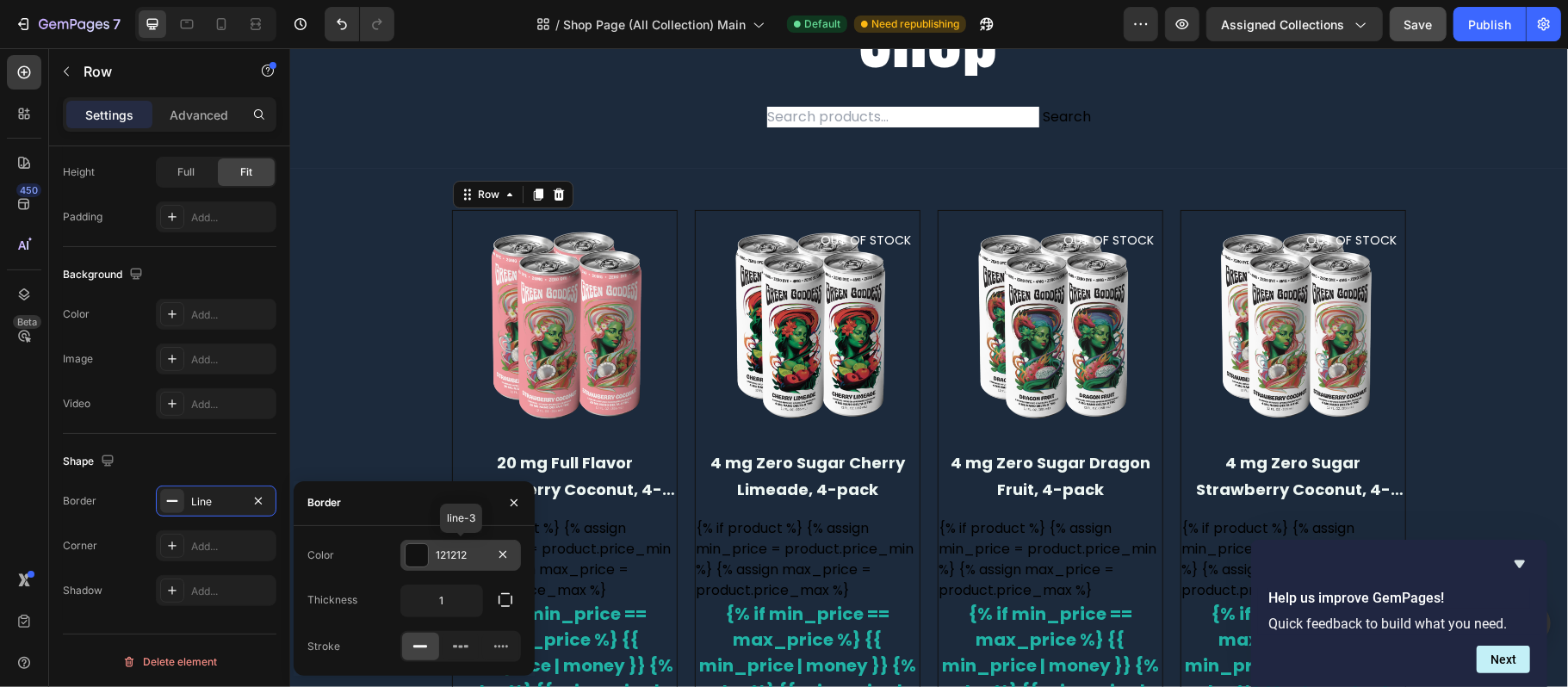
click at [423, 558] on div at bounding box center [416, 555] width 23 height 23
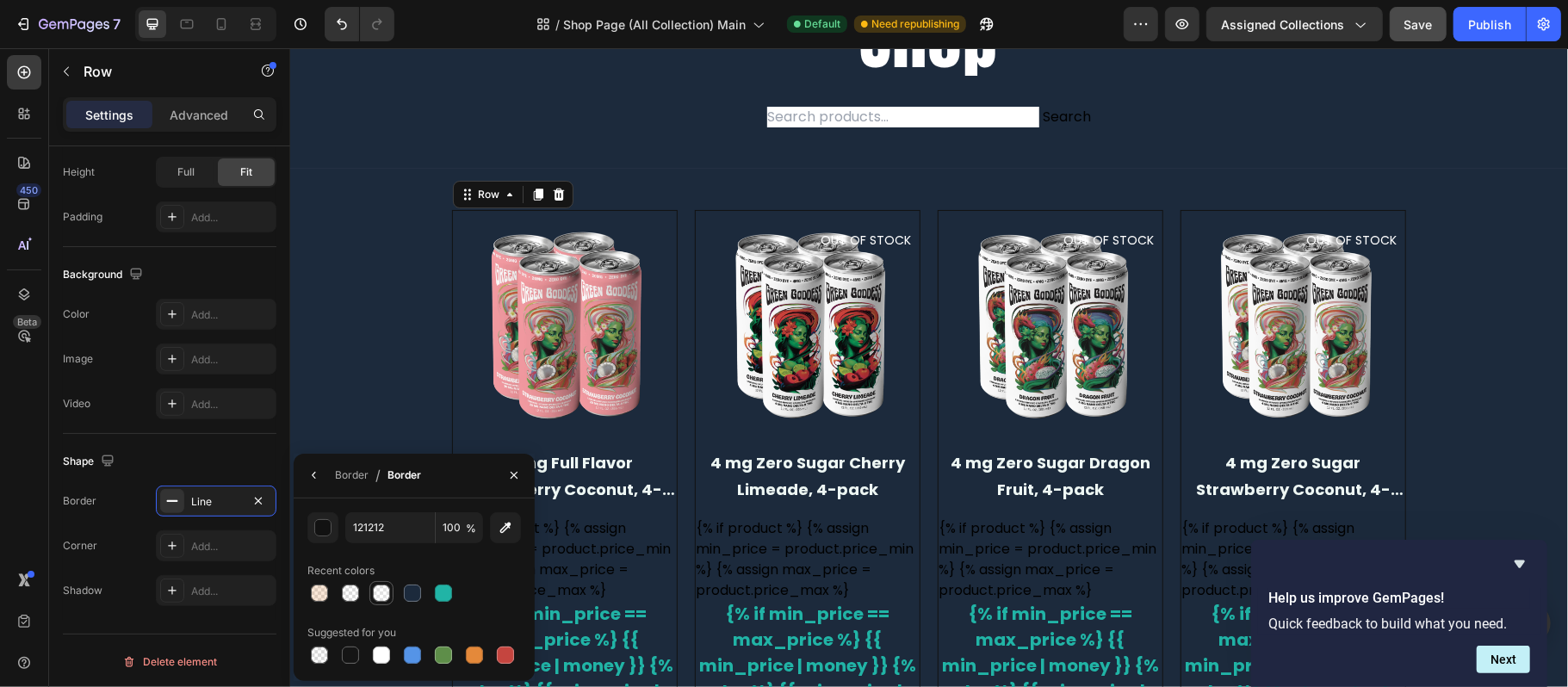
click at [381, 595] on div at bounding box center [381, 593] width 17 height 17
type input "FFFFFF"
type input "20"
click at [504, 478] on button "button" at bounding box center [514, 475] width 28 height 28
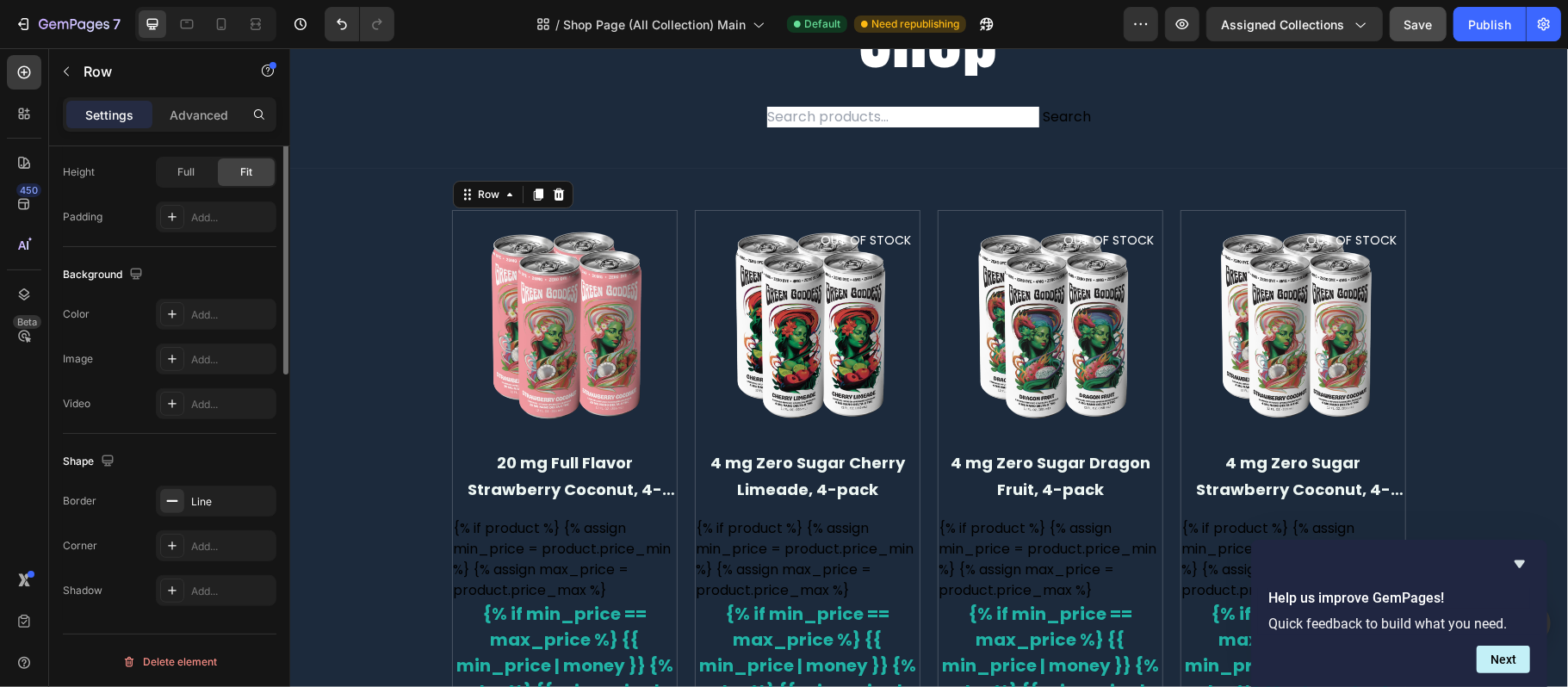
scroll to position [114, 0]
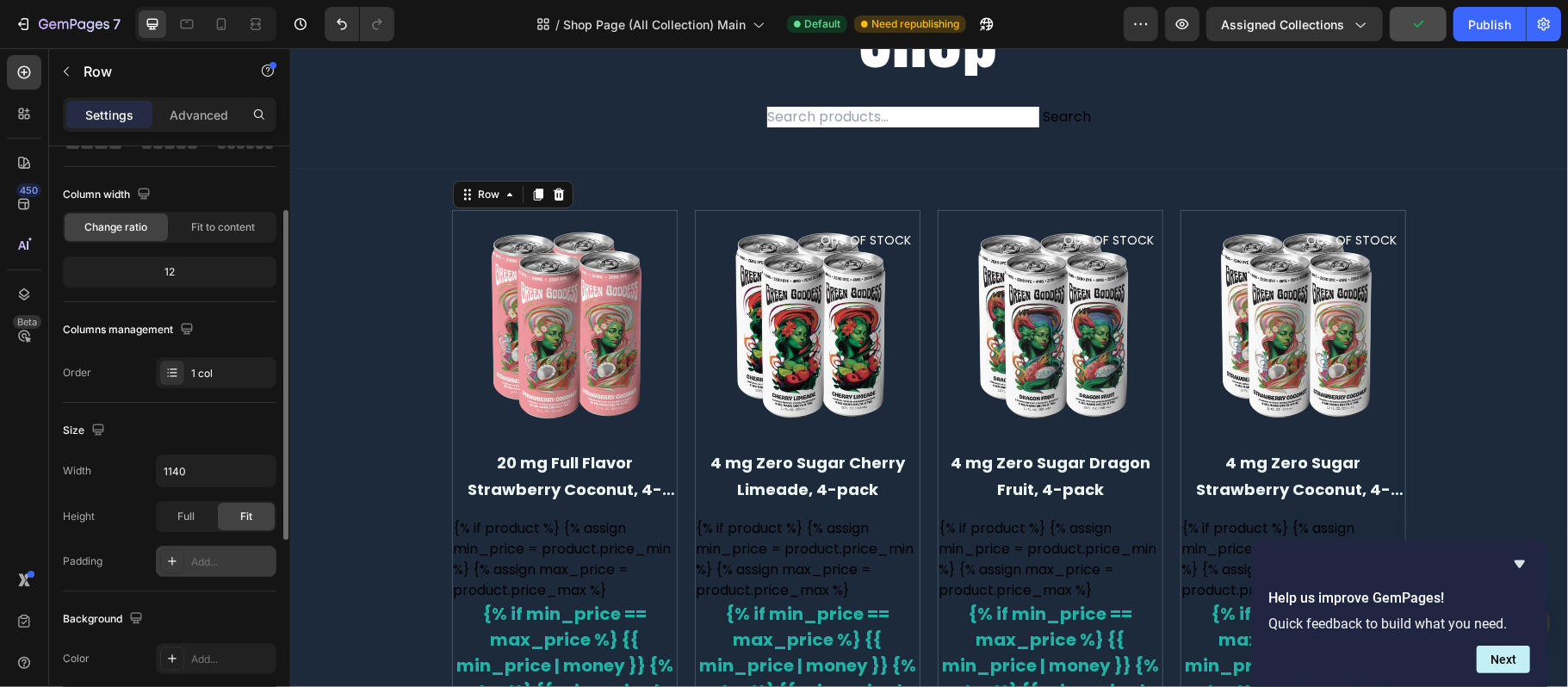
click at [244, 560] on div "Add..." at bounding box center [231, 562] width 81 height 16
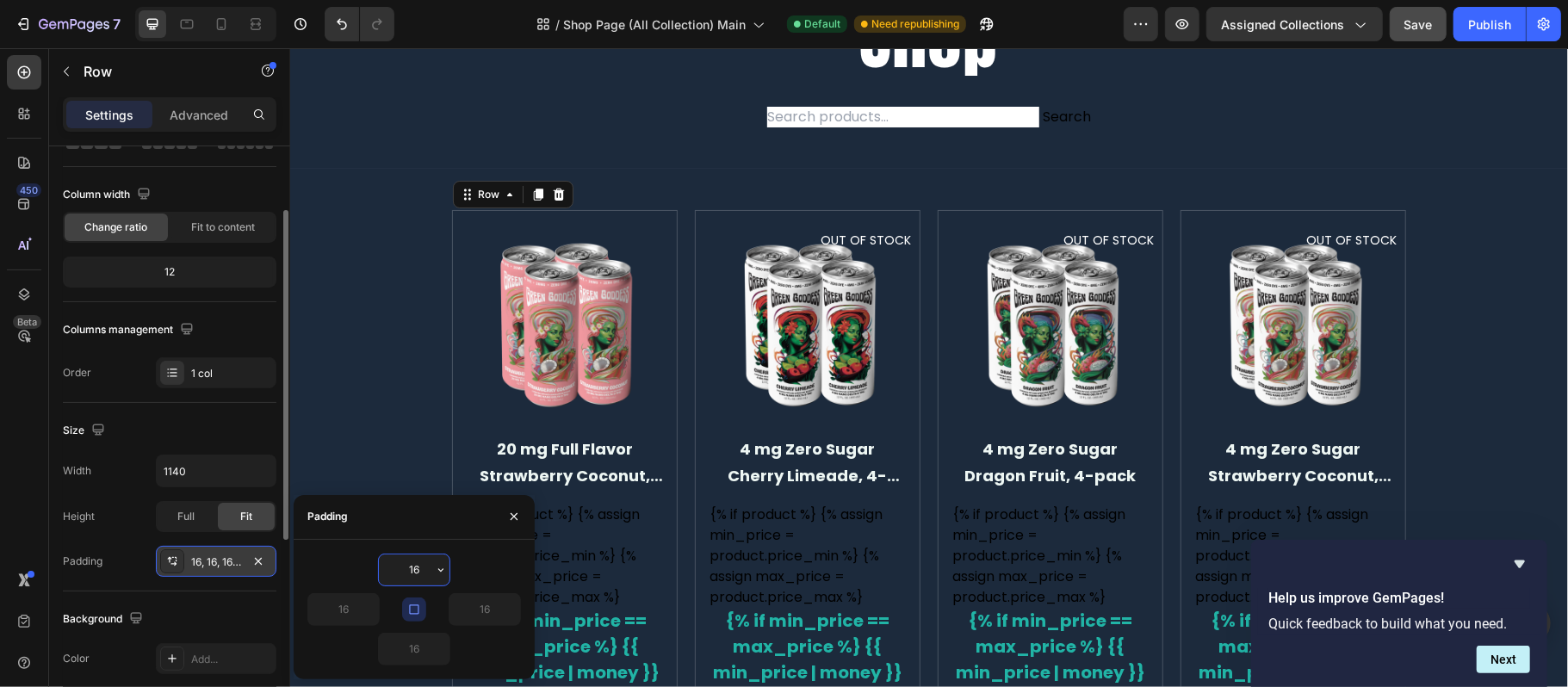
click at [423, 569] on input "16" at bounding box center [414, 569] width 71 height 31
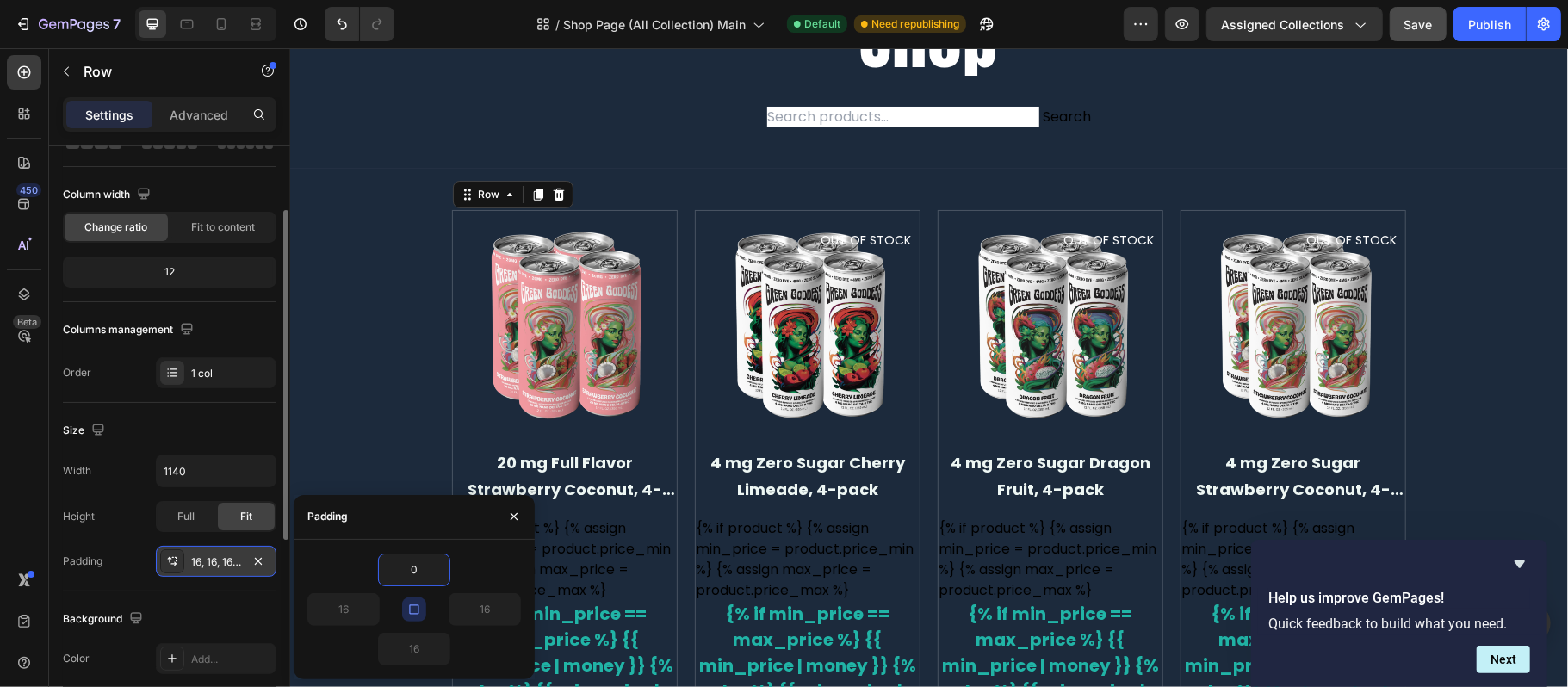
type input "0"
click at [416, 603] on icon "button" at bounding box center [414, 609] width 14 height 14
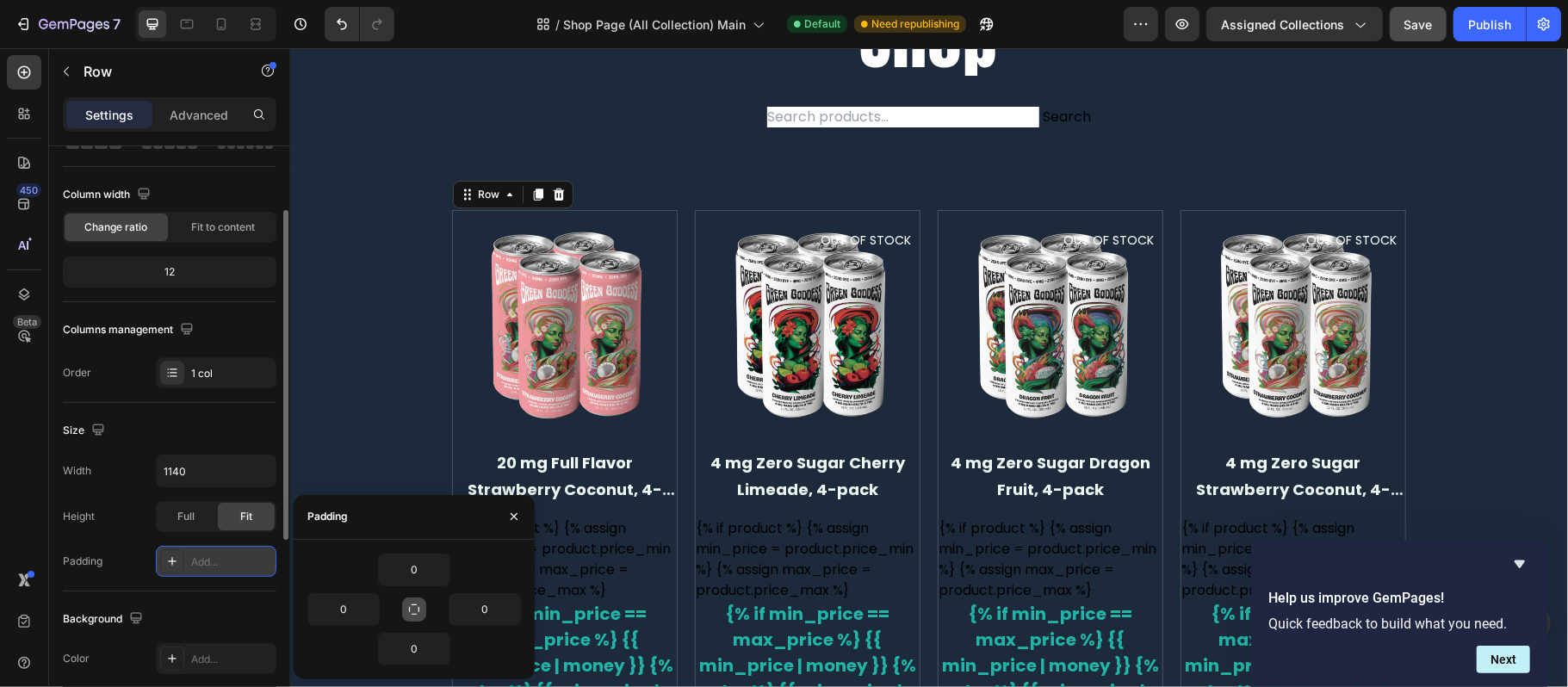
click at [415, 604] on icon "button" at bounding box center [413, 609] width 10 height 10
click at [415, 604] on icon "button" at bounding box center [414, 609] width 14 height 14
click at [332, 609] on input "0" at bounding box center [344, 609] width 71 height 31
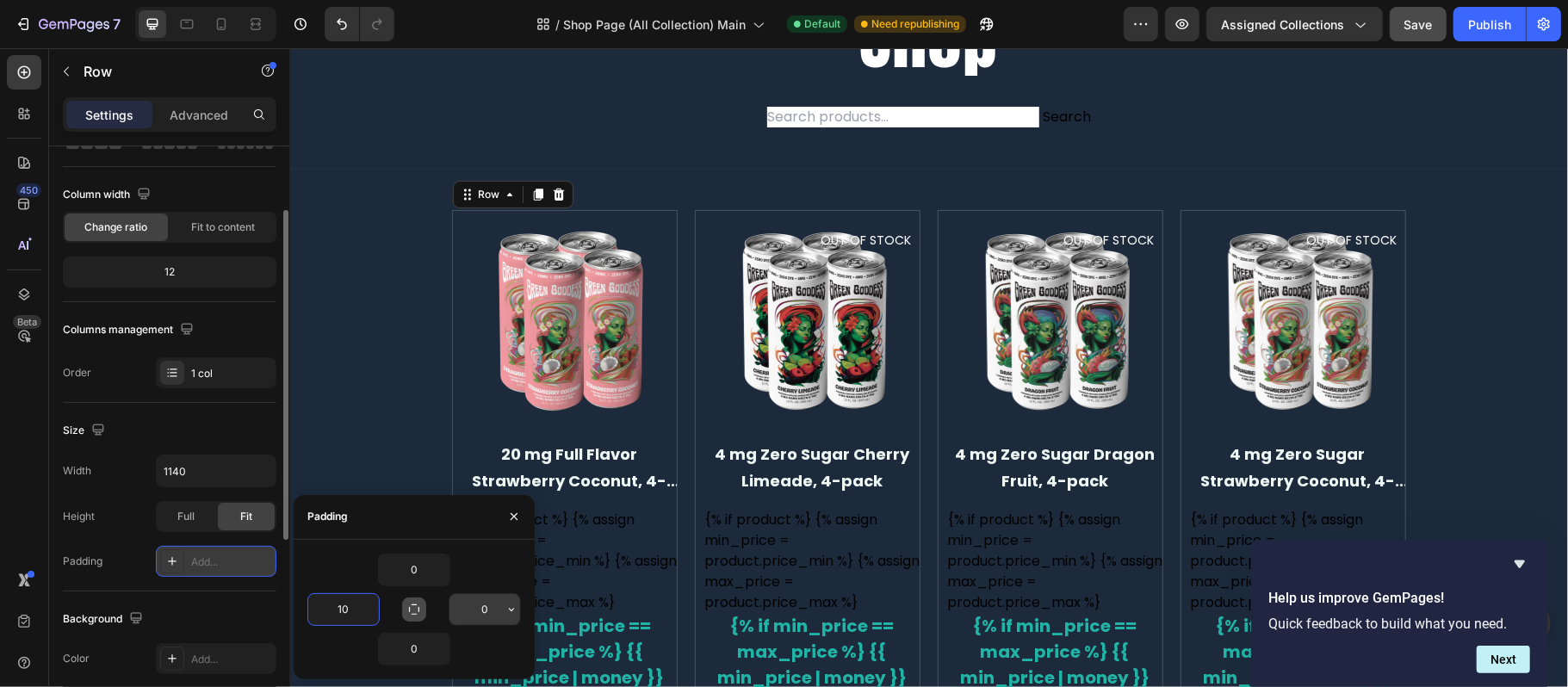
type input "10"
click at [471, 615] on input "0" at bounding box center [485, 609] width 71 height 31
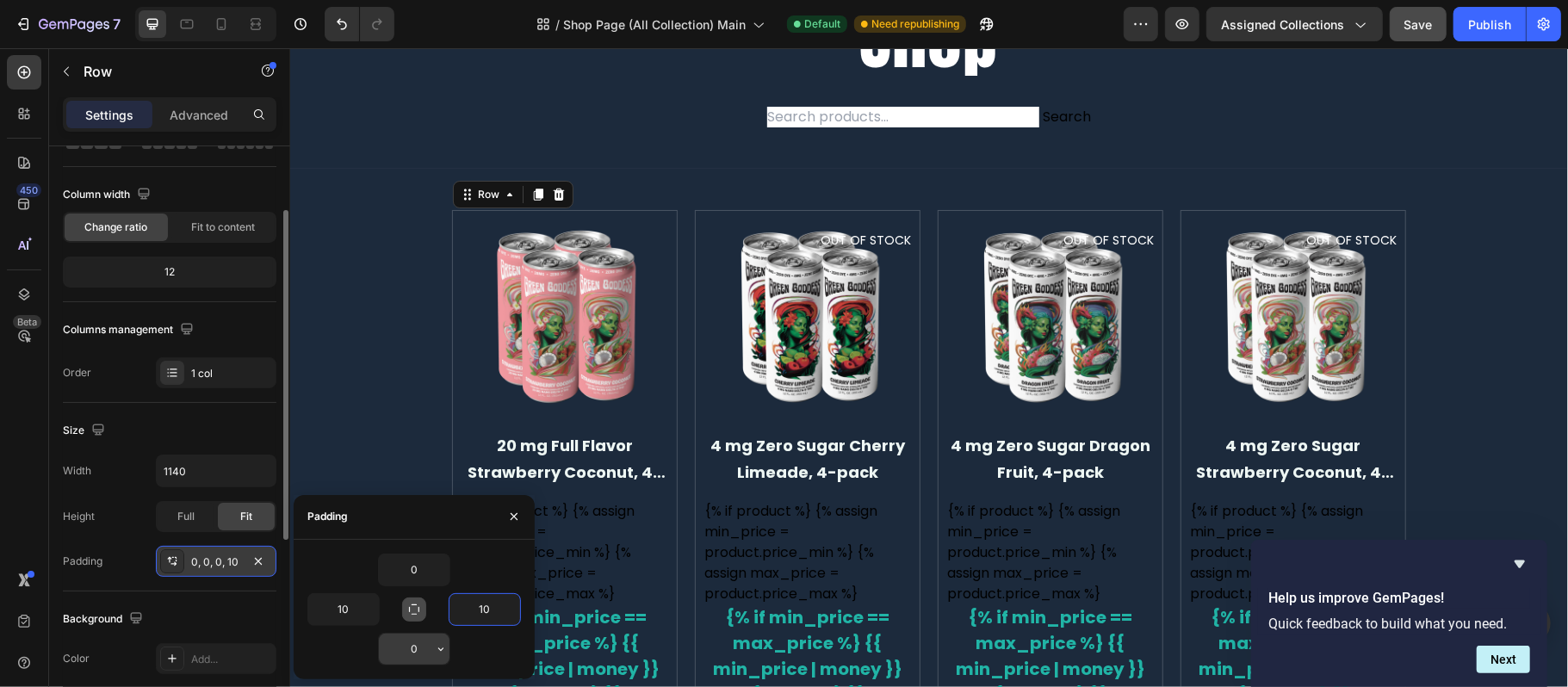
type input "10"
click at [418, 649] on input "0" at bounding box center [414, 649] width 71 height 31
type input "10"
click at [514, 525] on button "button" at bounding box center [514, 517] width 28 height 28
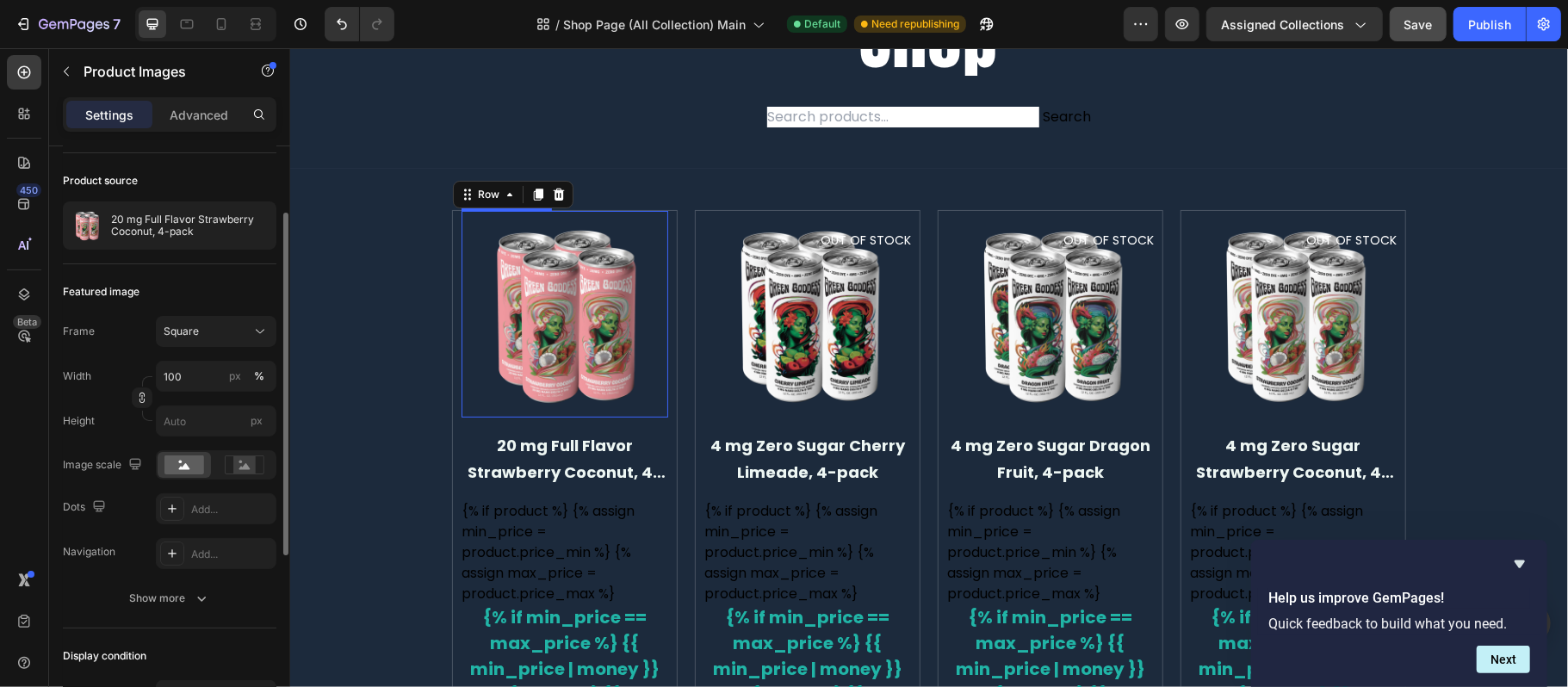
click at [577, 290] on img at bounding box center [564, 313] width 207 height 207
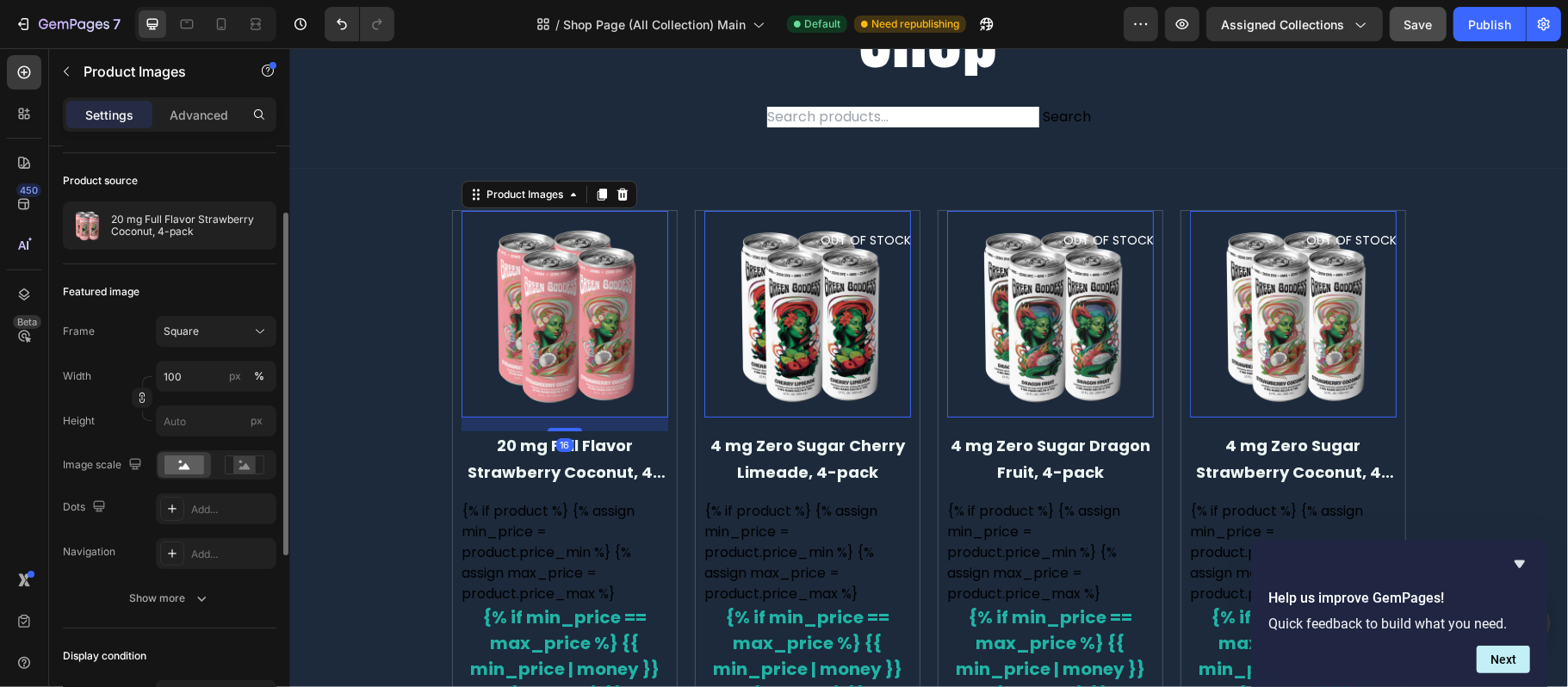
scroll to position [0, 0]
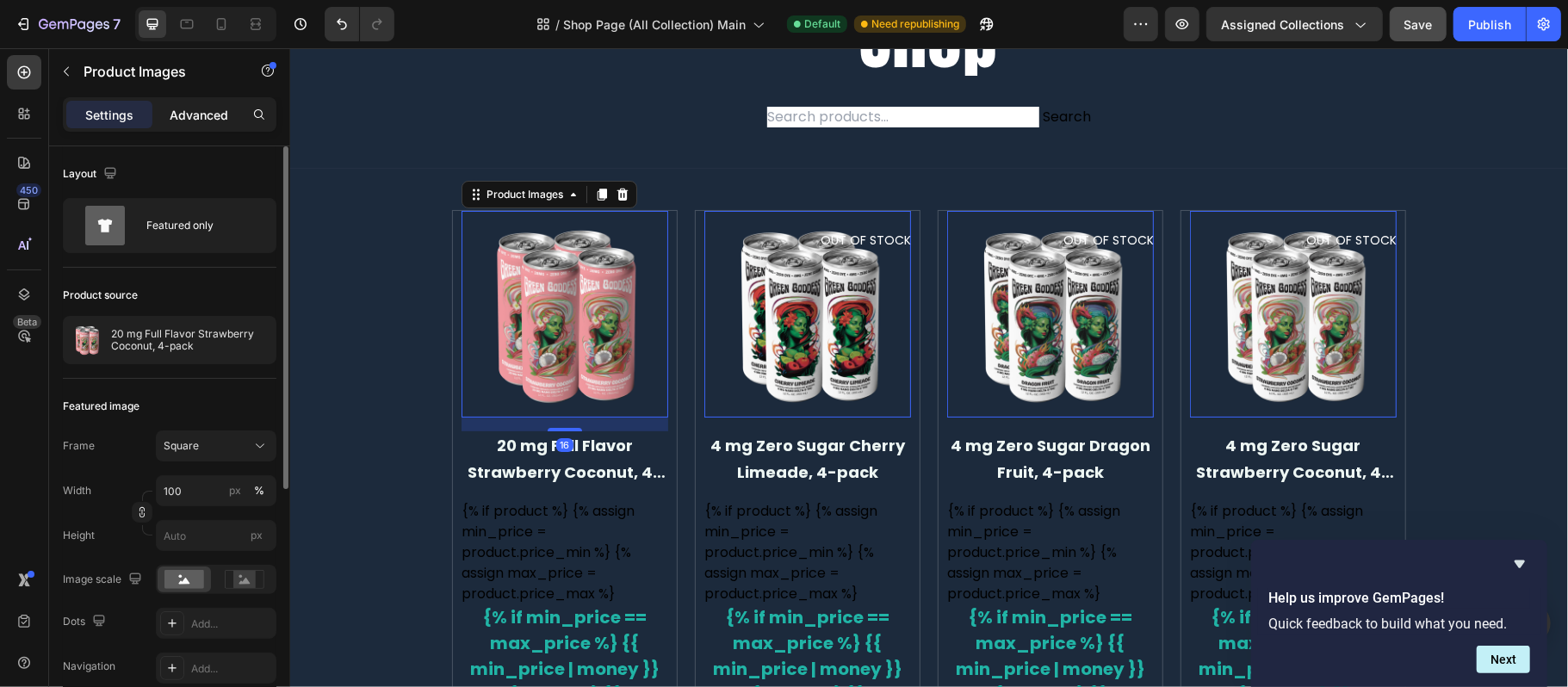
click at [181, 114] on p "Advanced" at bounding box center [198, 115] width 58 height 18
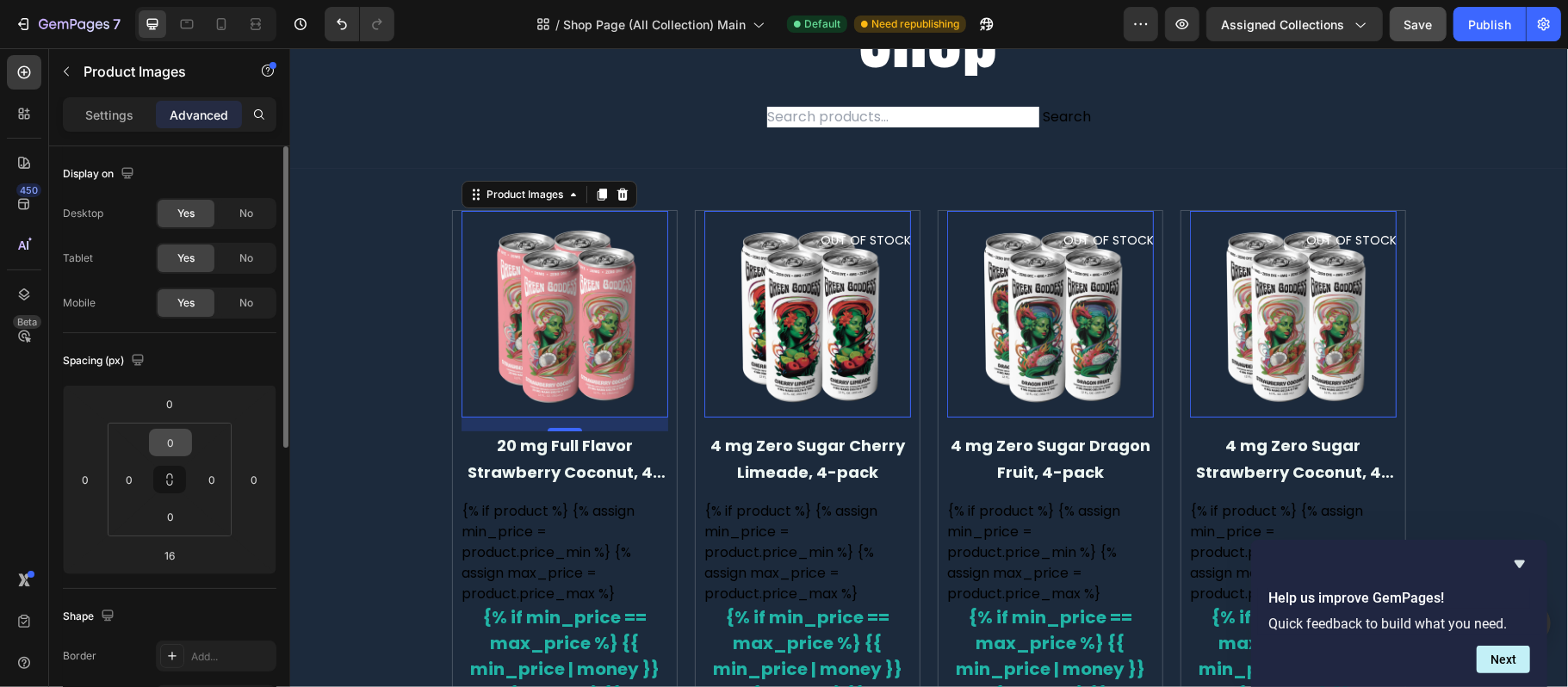
click at [180, 434] on input "0" at bounding box center [170, 442] width 34 height 26
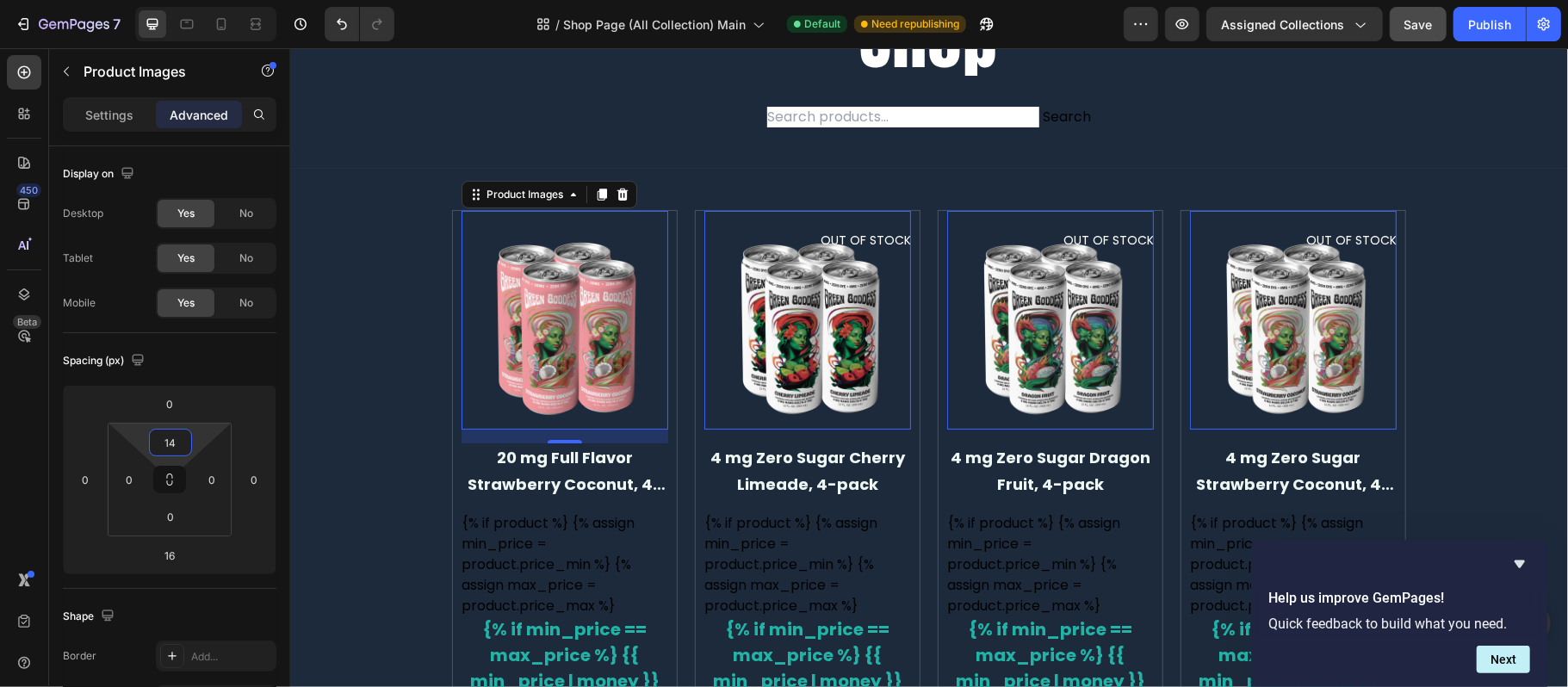
type input "15"
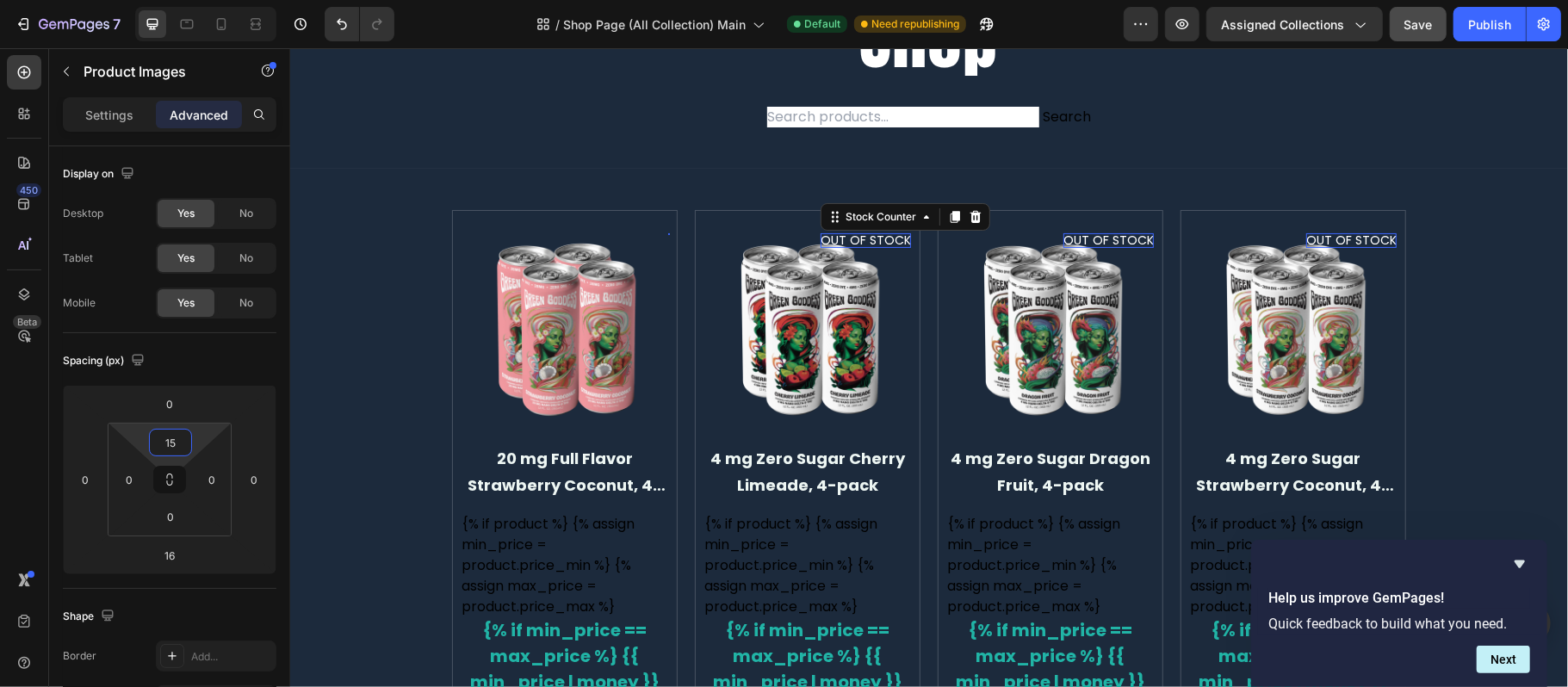
click at [880, 241] on p "OUT OF STOCK" at bounding box center [865, 239] width 91 height 15
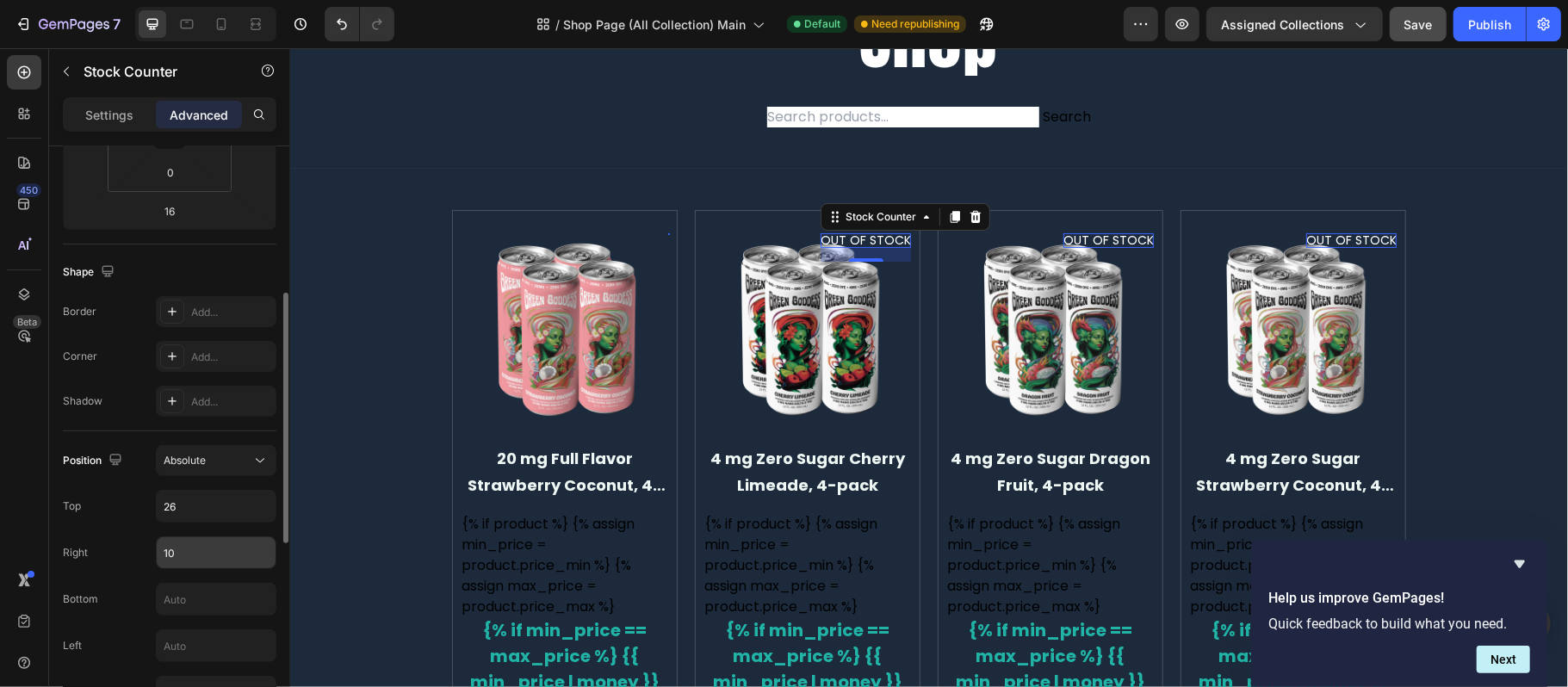
scroll to position [459, 0]
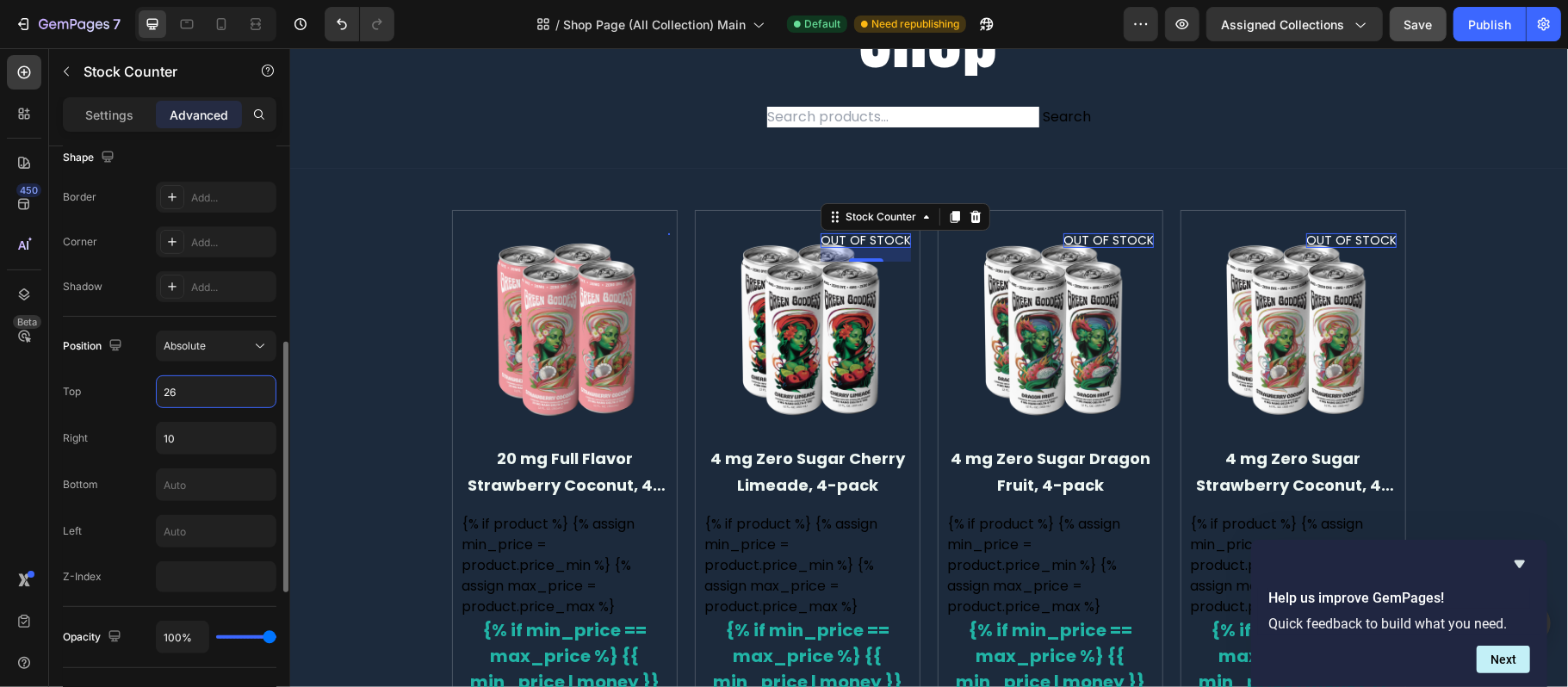
click at [197, 395] on input "26" at bounding box center [216, 391] width 119 height 31
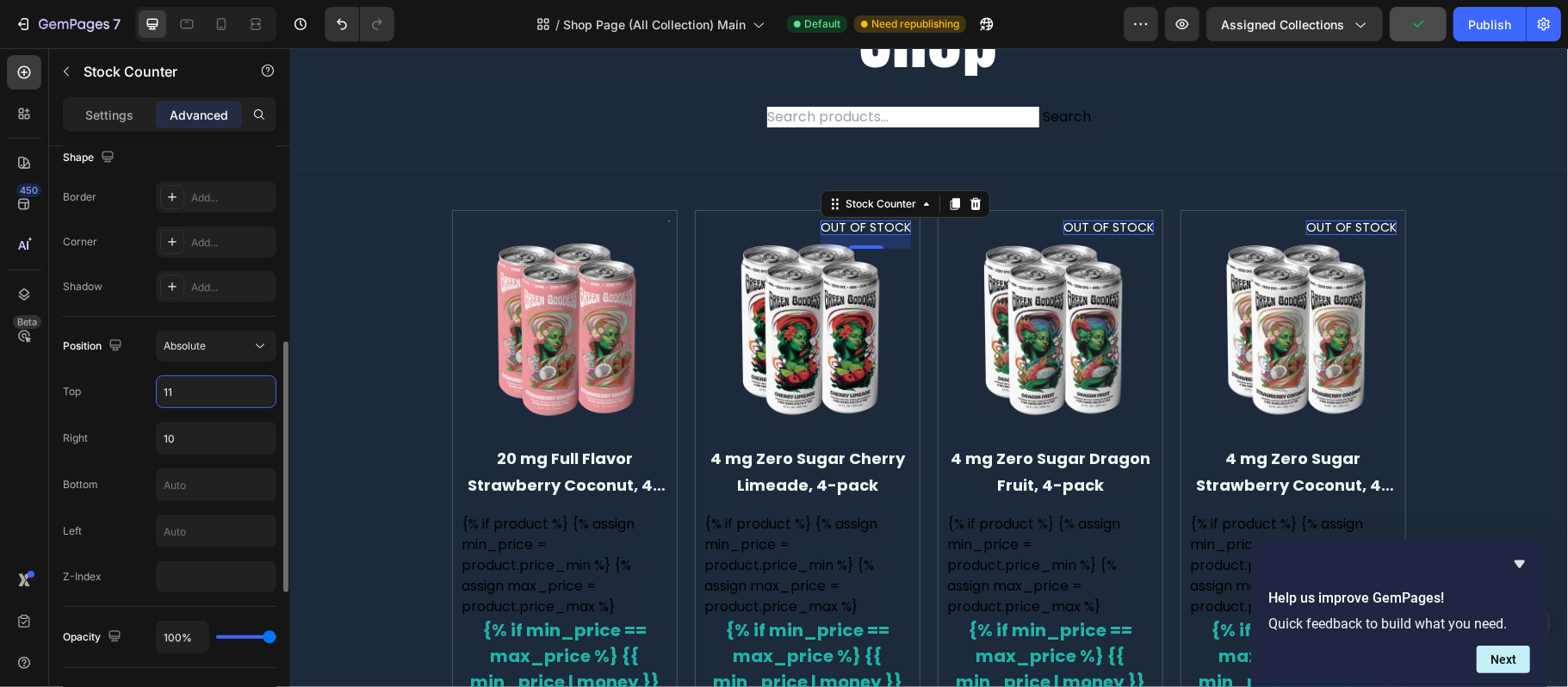
type input "12"
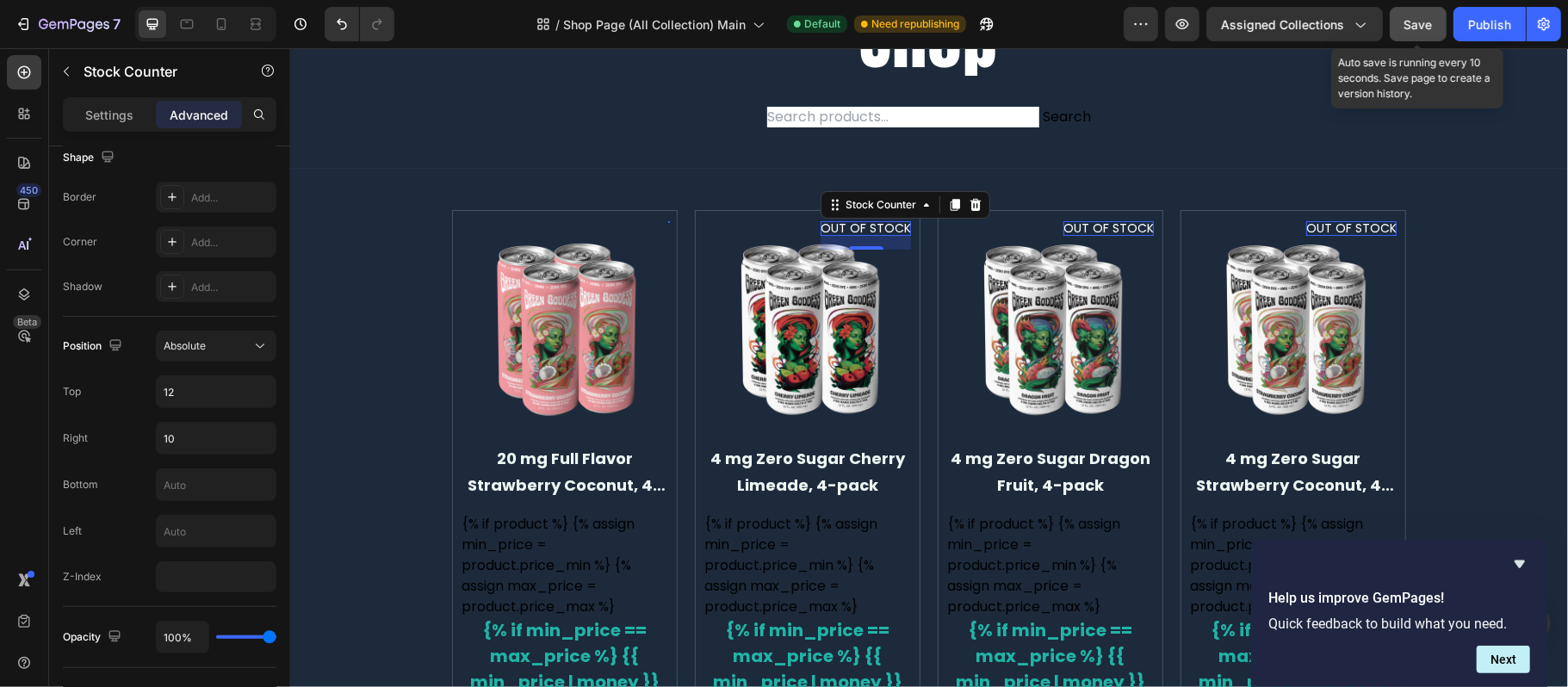
click at [1420, 31] on div "Save" at bounding box center [1418, 25] width 29 height 18
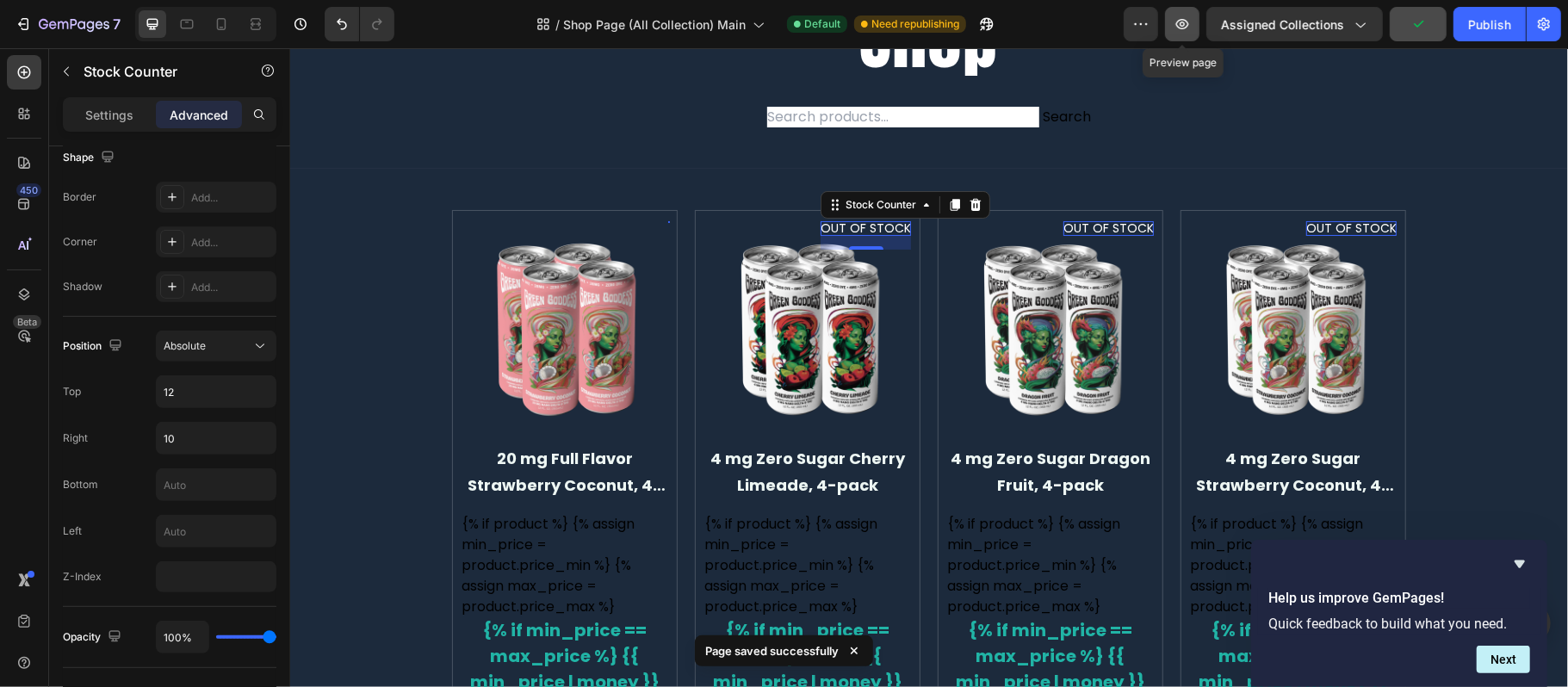
click at [1188, 22] on icon "button" at bounding box center [1182, 24] width 13 height 10
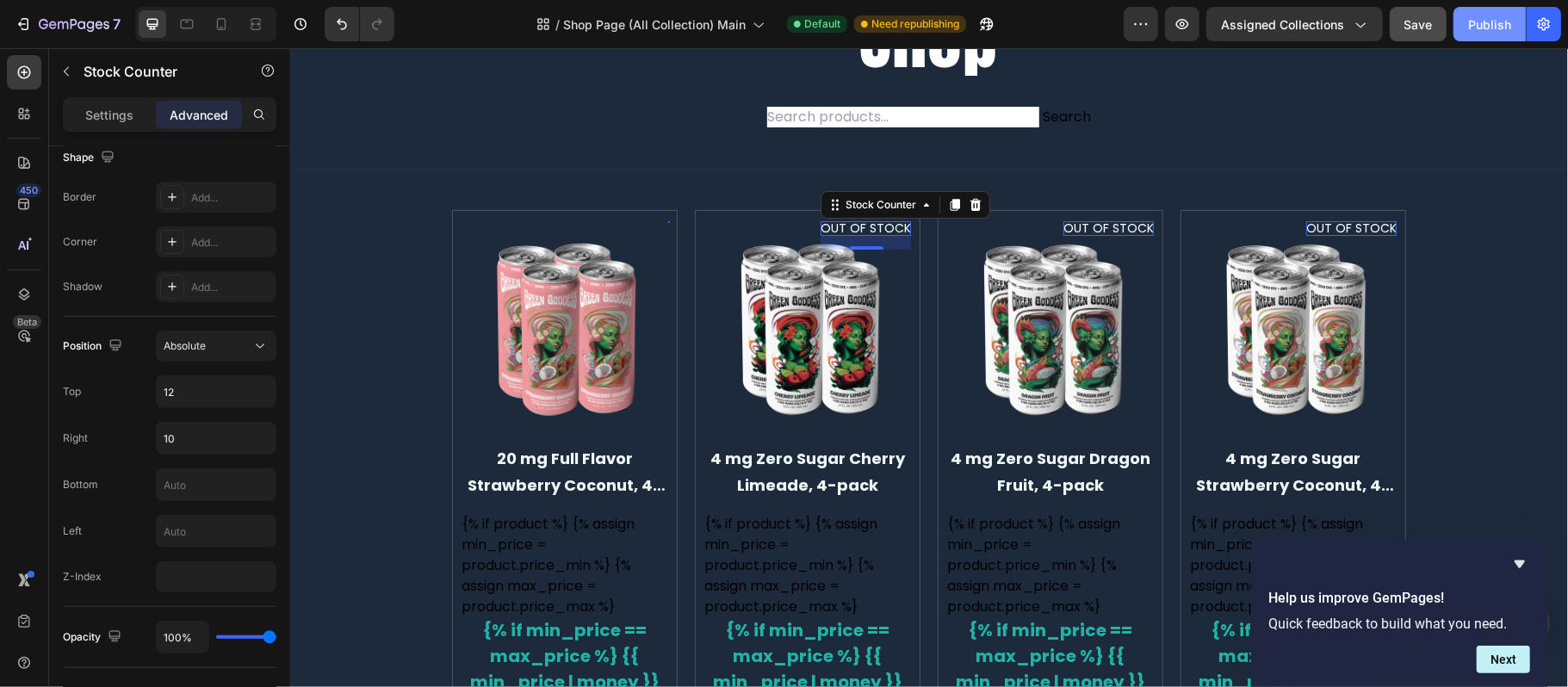
click at [1487, 11] on button "Publish" at bounding box center [1488, 24] width 72 height 34
click at [876, 203] on div "Stock Counter" at bounding box center [880, 204] width 78 height 16
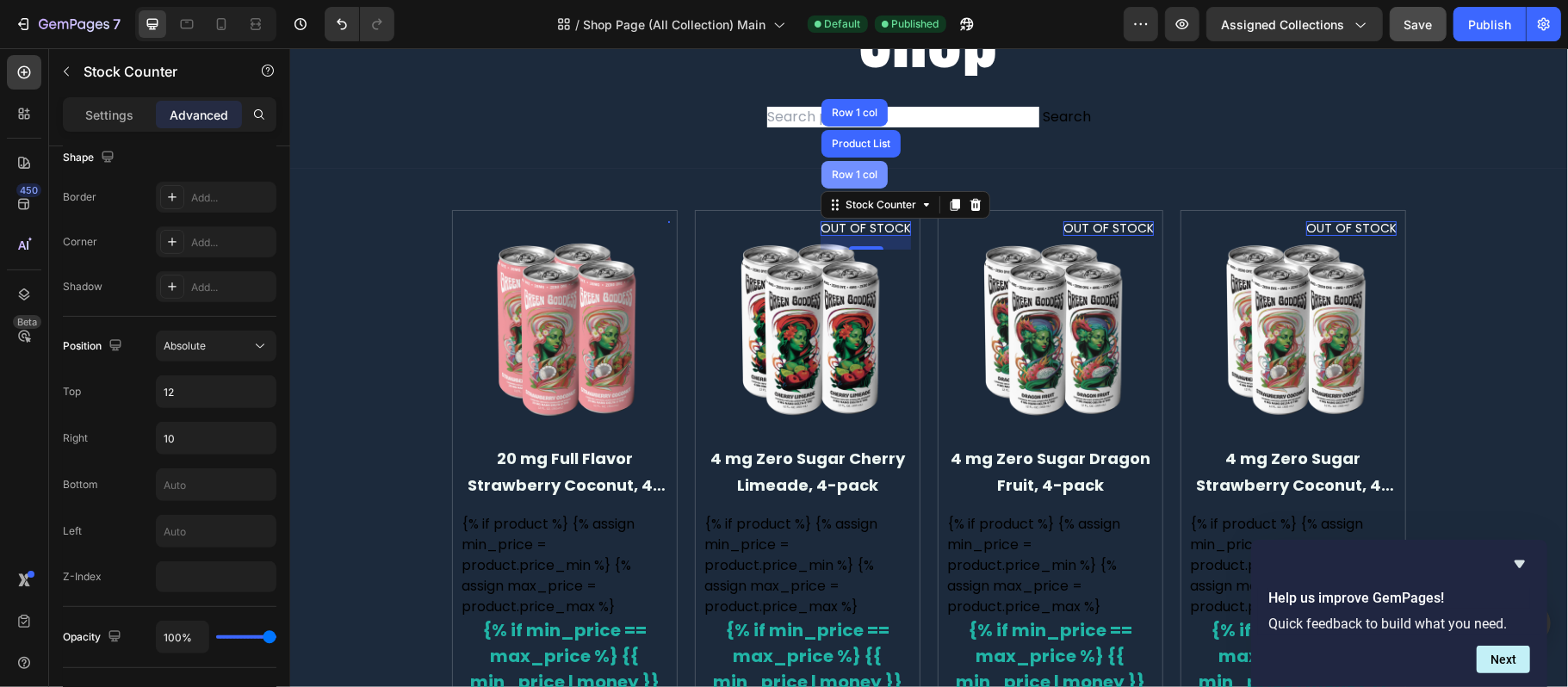
click at [876, 176] on div "Row 1 col" at bounding box center [853, 174] width 66 height 28
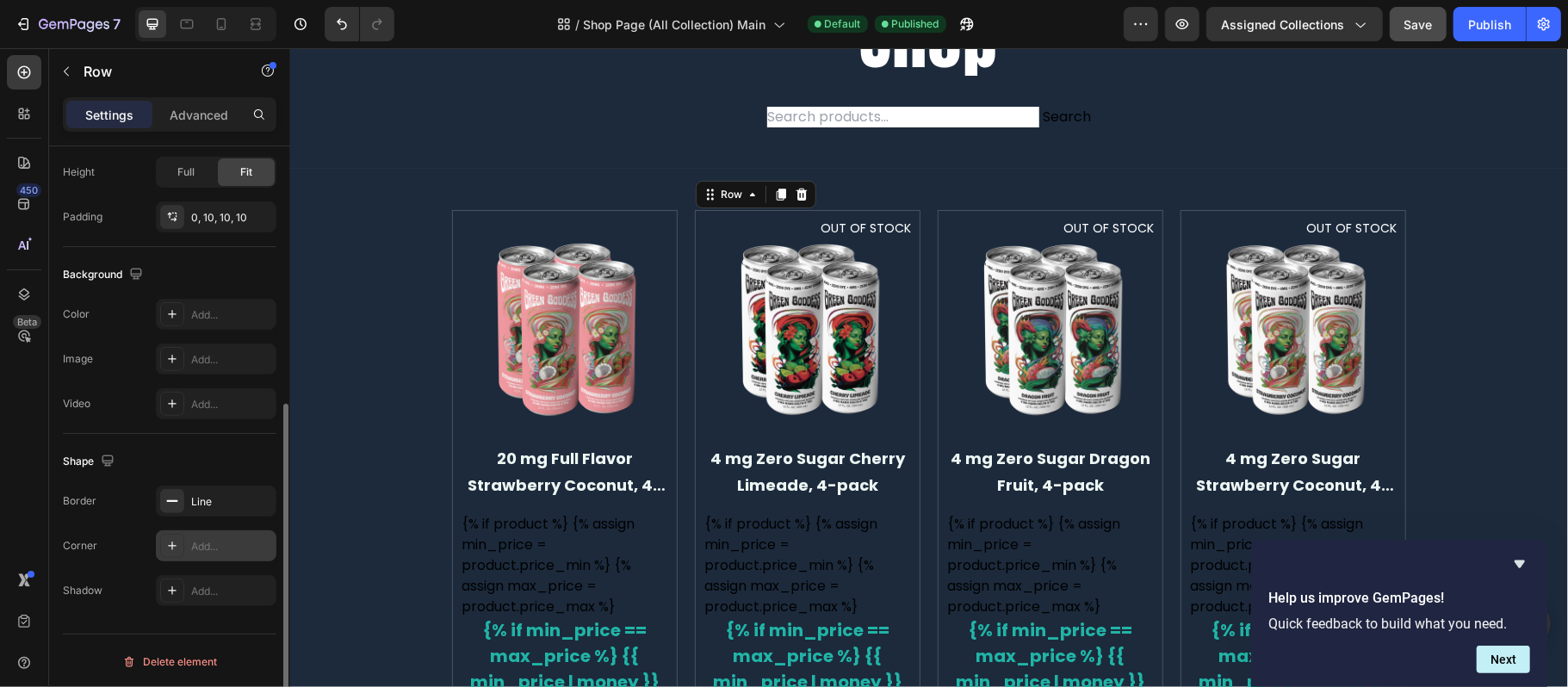
click at [196, 546] on div "Add..." at bounding box center [231, 547] width 81 height 16
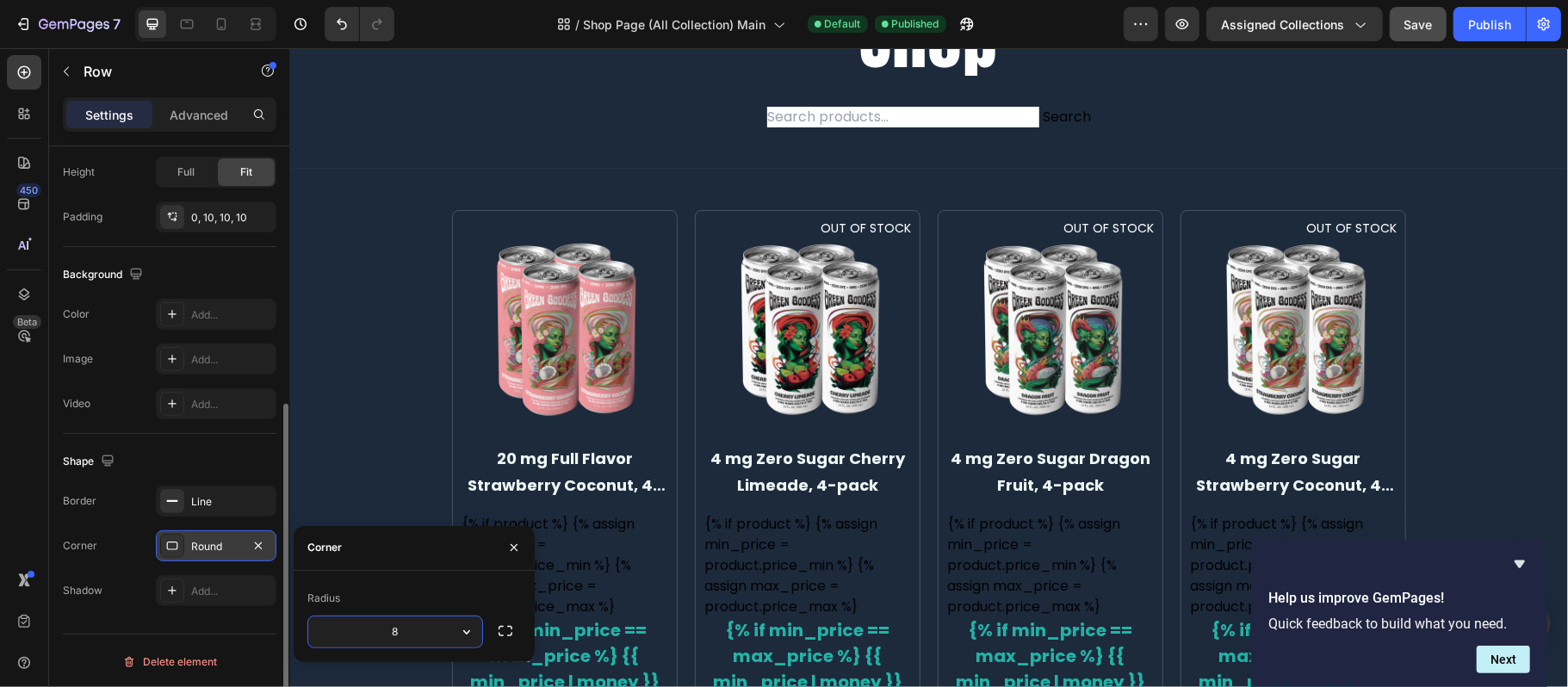
type input "5"
click at [239, 443] on div "Shape Border Line Corner Round Shadow Add..." at bounding box center [169, 527] width 214 height 186
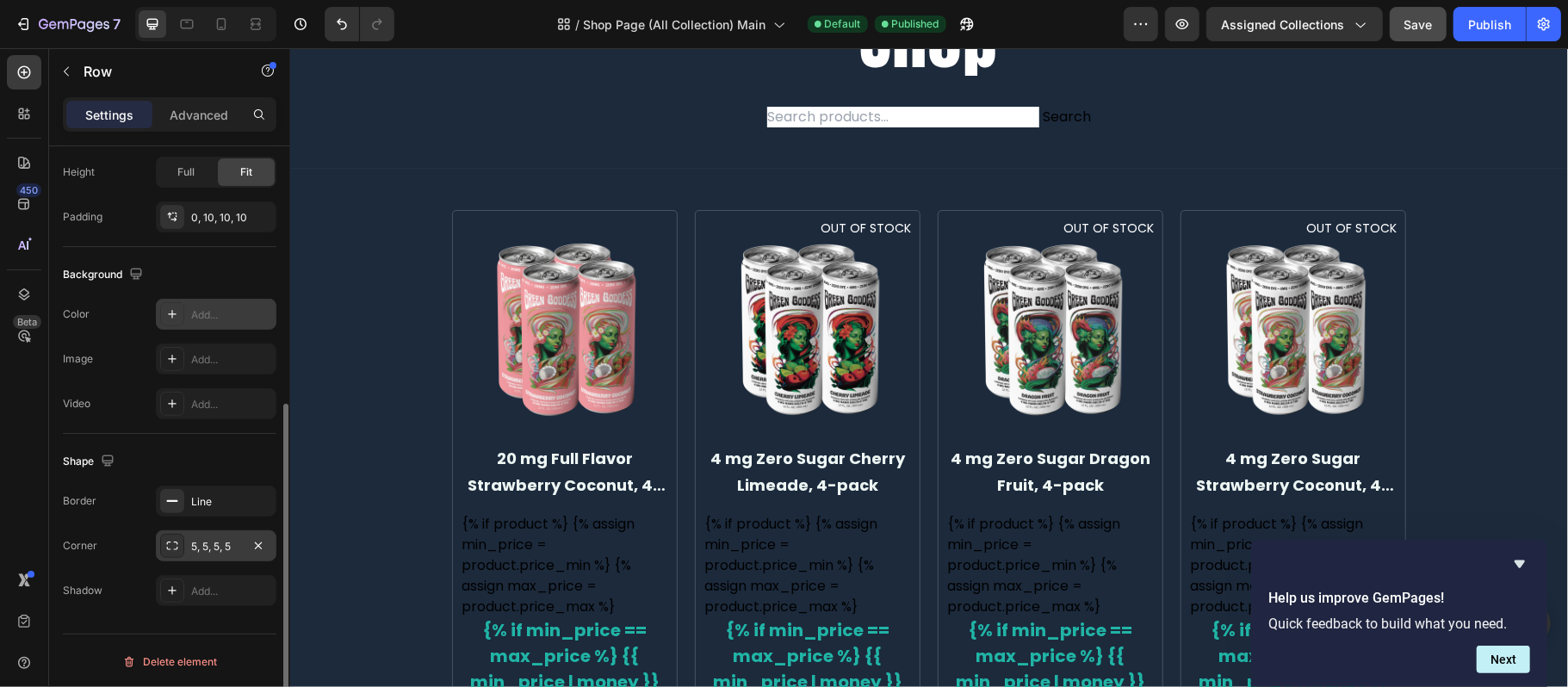
click at [195, 318] on div "Add..." at bounding box center [231, 315] width 81 height 16
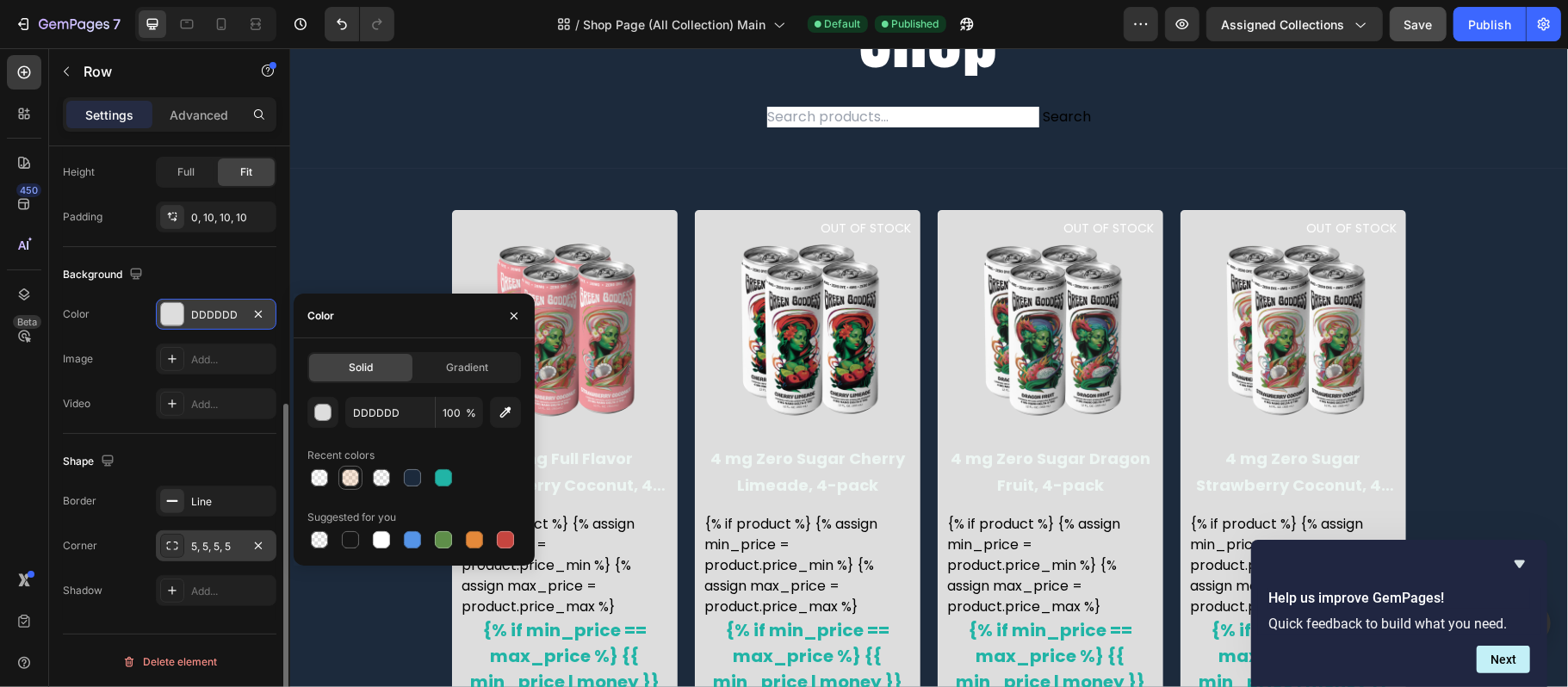
click at [339, 471] on div at bounding box center [350, 477] width 24 height 24
type input "E4893A"
type input "20"
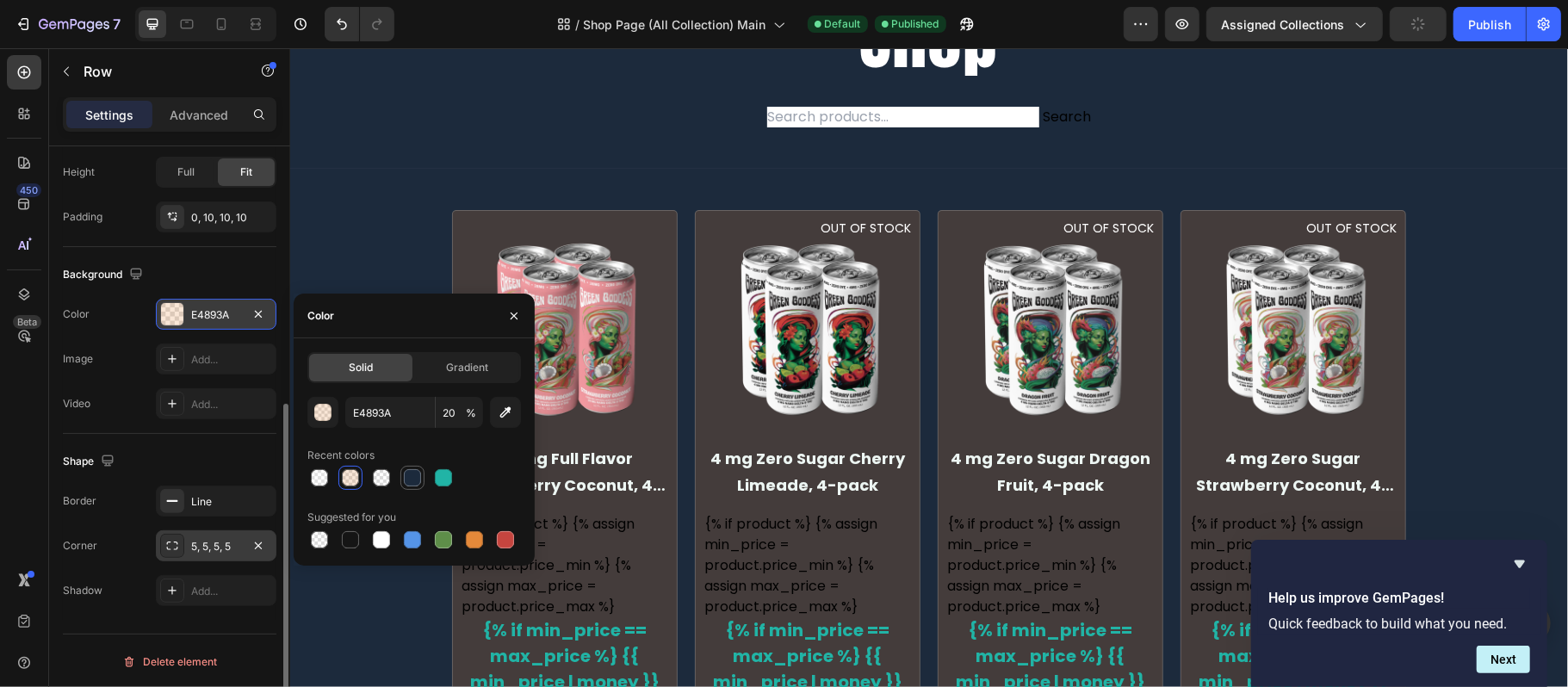
click at [409, 484] on div at bounding box center [411, 477] width 17 height 17
type input "1C2A3C"
type input "100"
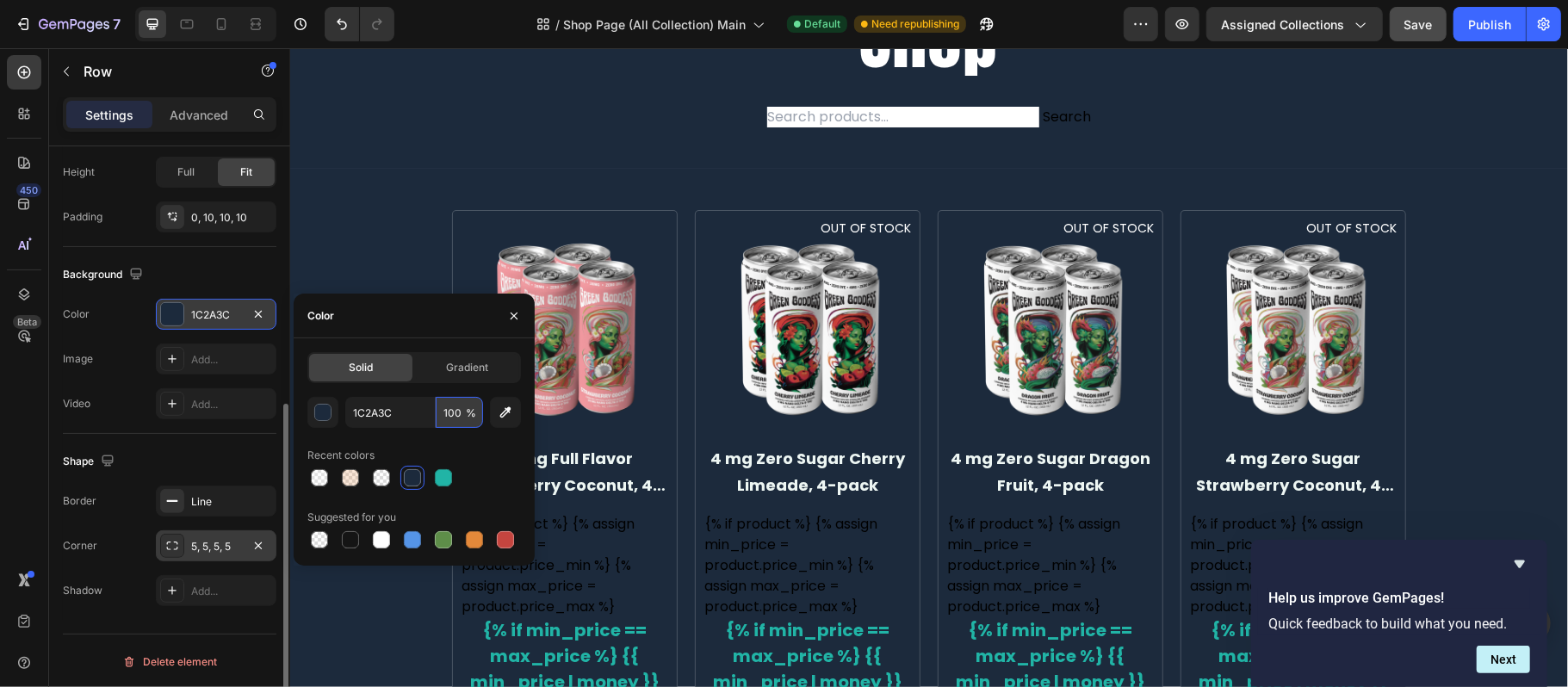
click at [456, 413] on input "100" at bounding box center [460, 411] width 47 height 31
click at [322, 413] on div "button" at bounding box center [323, 412] width 17 height 17
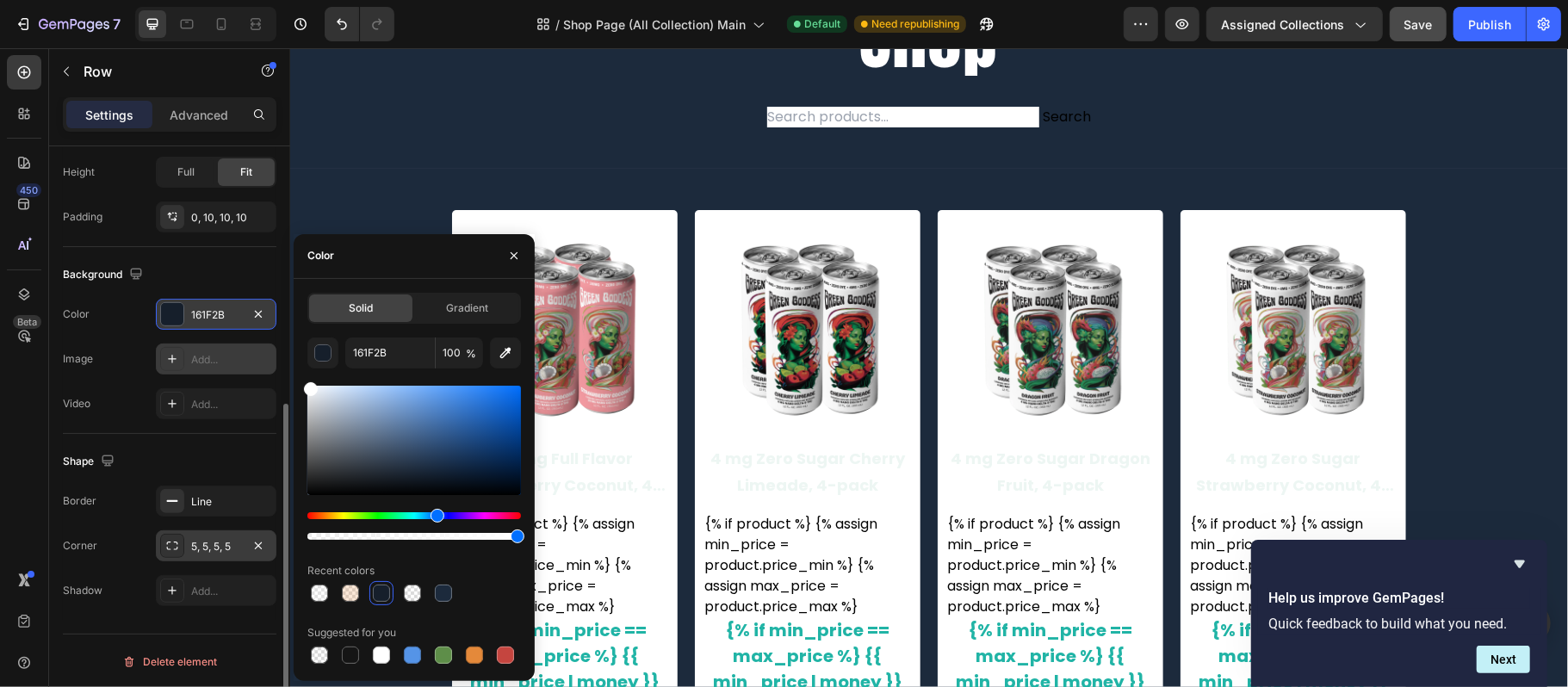
drag, startPoint x: 423, startPoint y: 472, endPoint x: 273, endPoint y: 370, distance: 181.4
click at [273, 370] on div "450 Beta Sections(30) Elements(88) Section Element Hero Section Product Detail …" at bounding box center [145, 367] width 290 height 639
type input "FFFFFF"
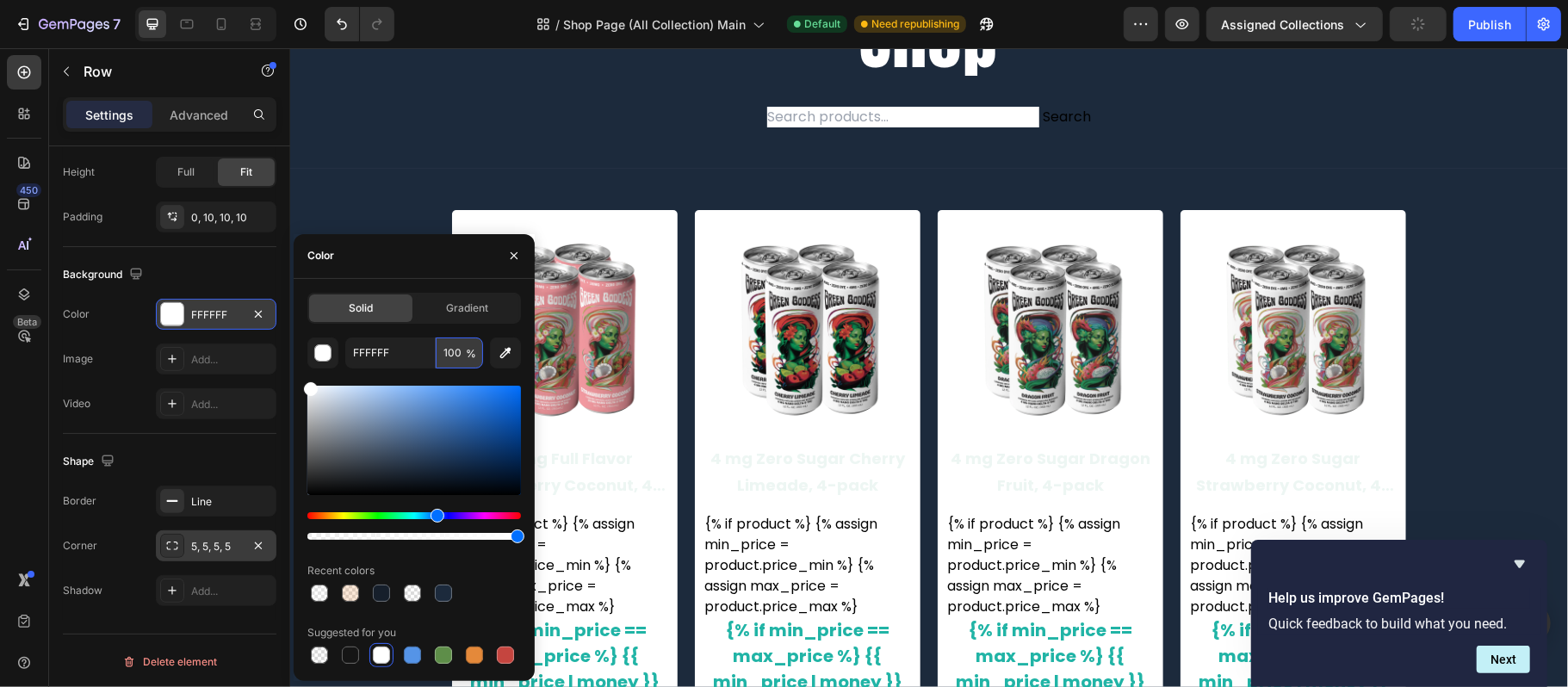
click at [443, 353] on input "100" at bounding box center [460, 352] width 47 height 31
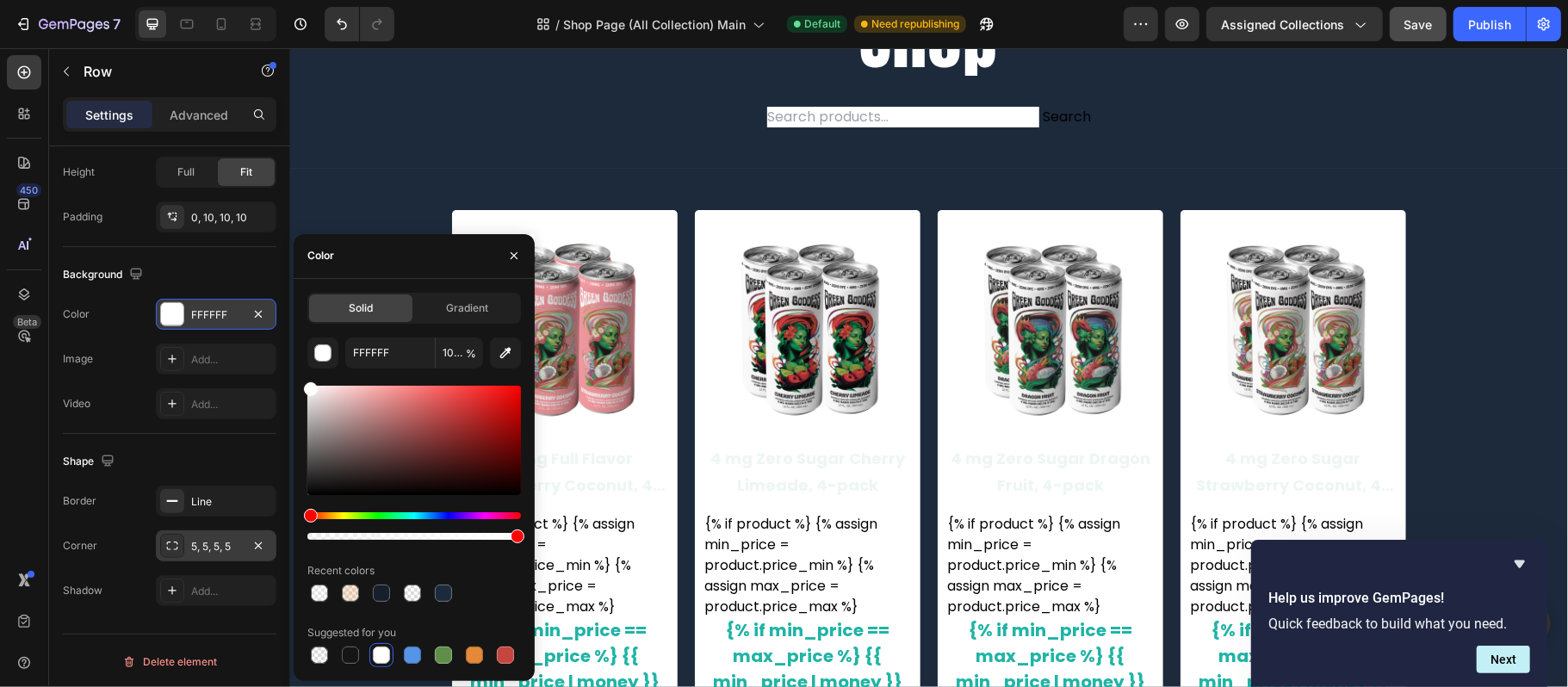
click at [452, 249] on div "Color" at bounding box center [413, 256] width 241 height 44
click at [521, 250] on button "button" at bounding box center [514, 256] width 28 height 28
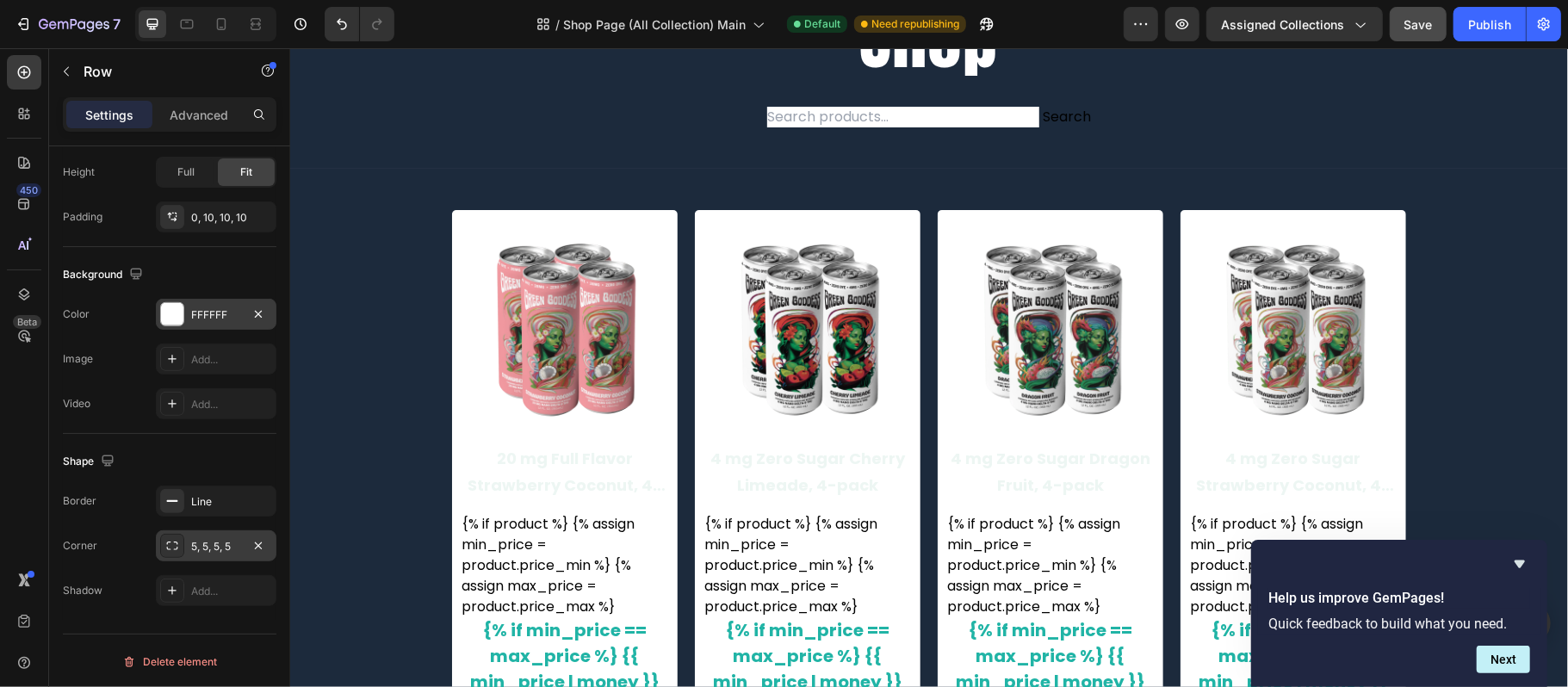
click at [186, 325] on div "FFFFFF" at bounding box center [216, 314] width 120 height 31
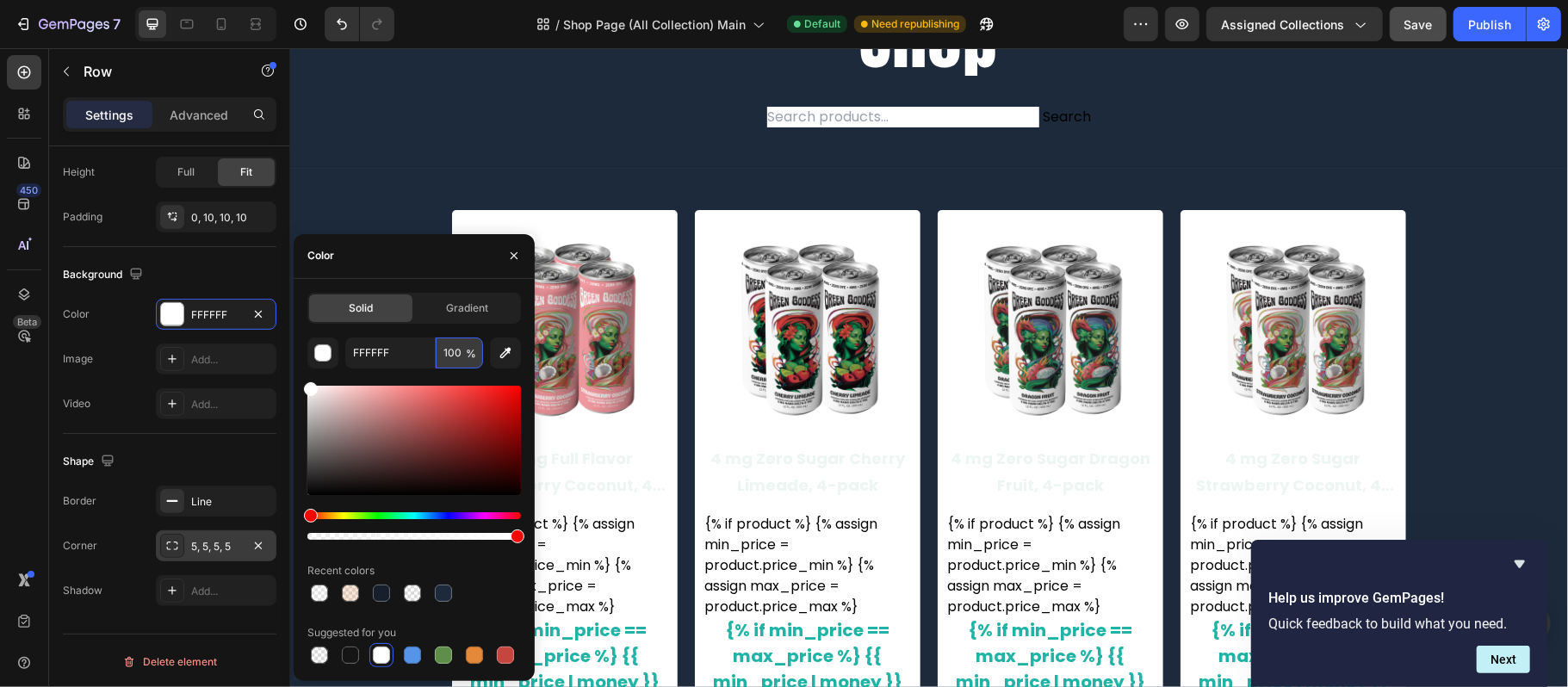
click at [444, 349] on input "100" at bounding box center [460, 352] width 47 height 31
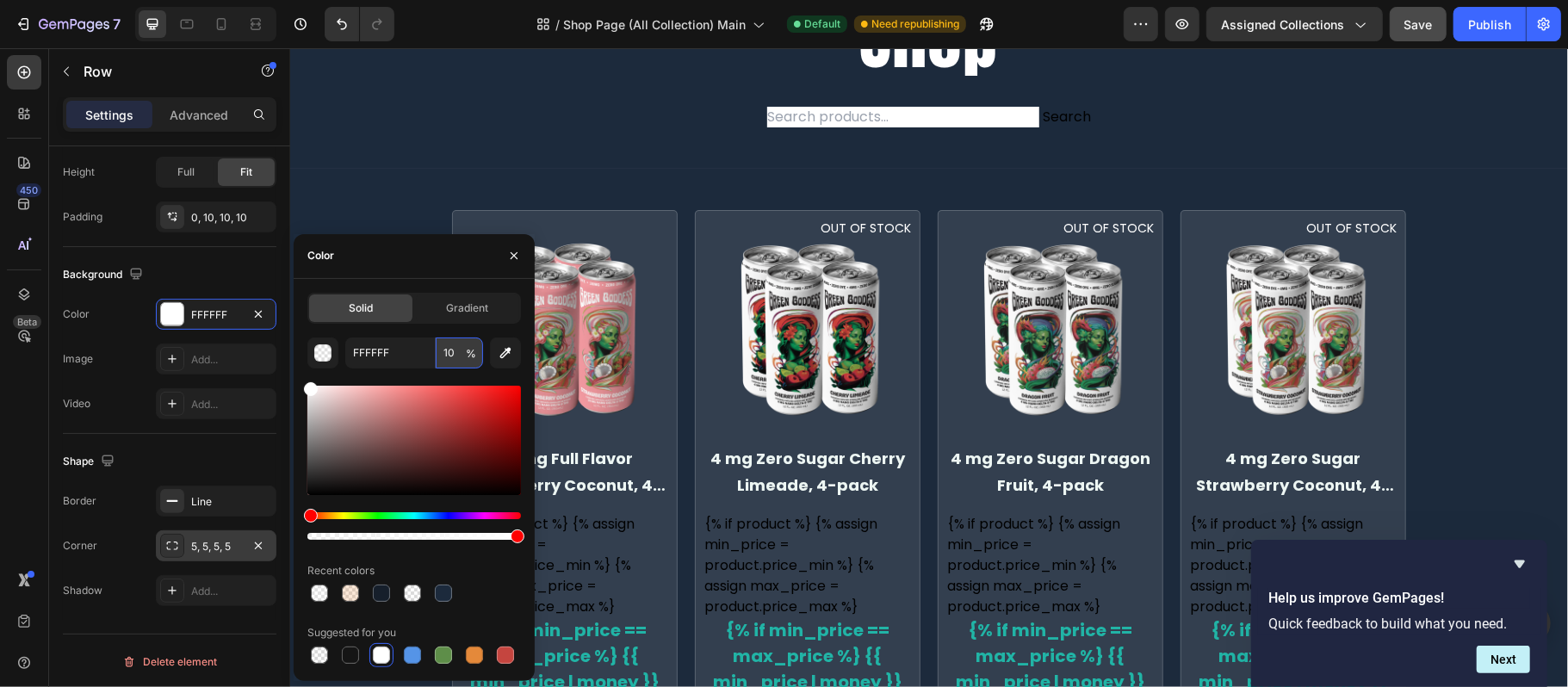
click at [444, 349] on input "10" at bounding box center [460, 352] width 47 height 31
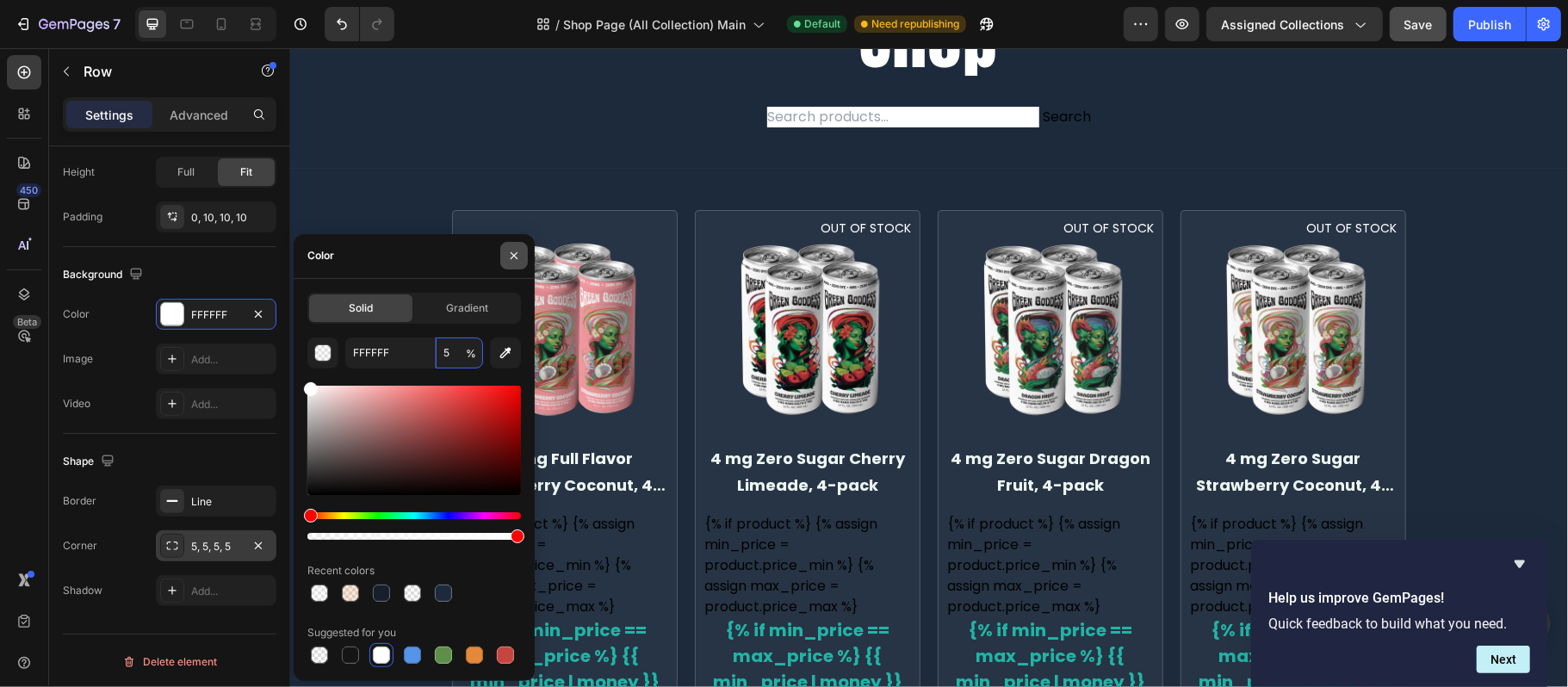
type input "5"
click at [521, 246] on button "button" at bounding box center [514, 256] width 28 height 28
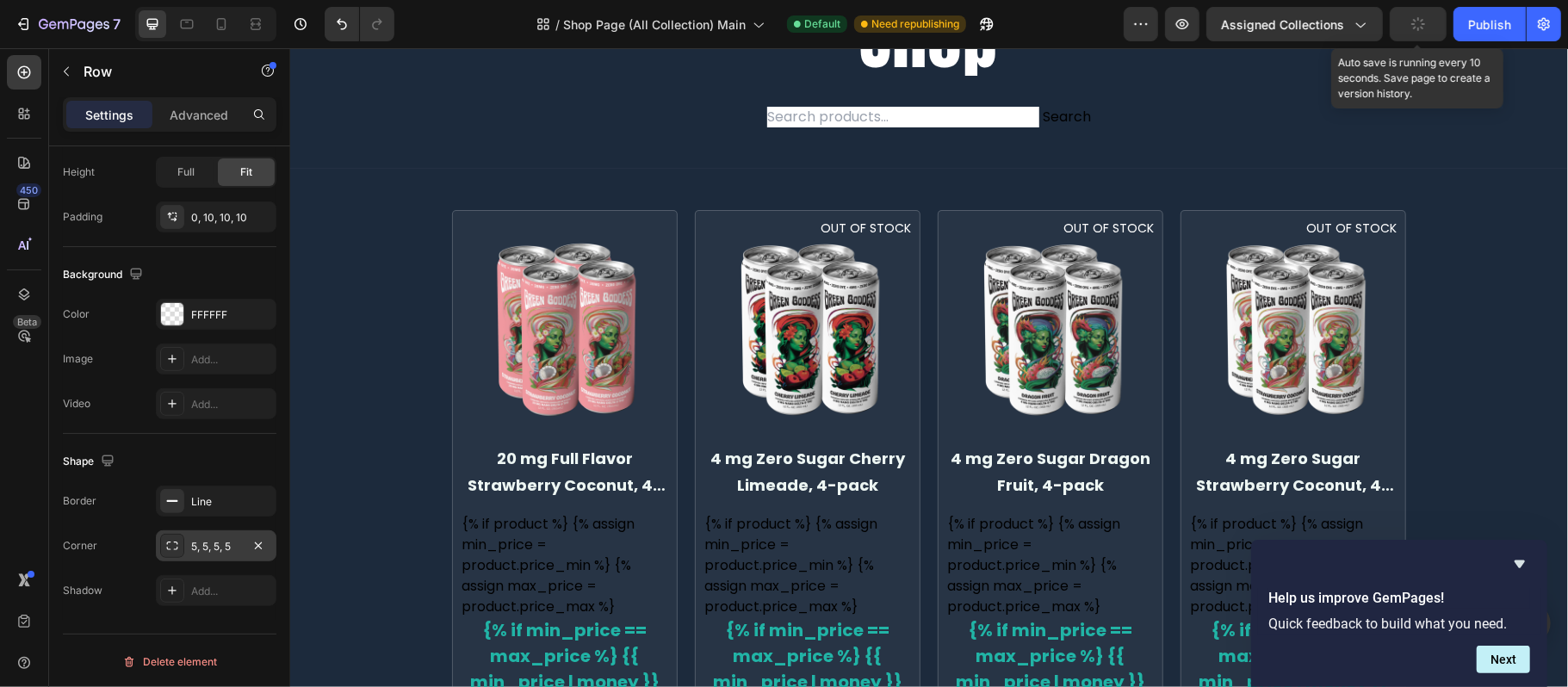
click at [1429, 30] on button "button" at bounding box center [1418, 24] width 57 height 34
click at [1424, 28] on span "Save" at bounding box center [1418, 24] width 29 height 15
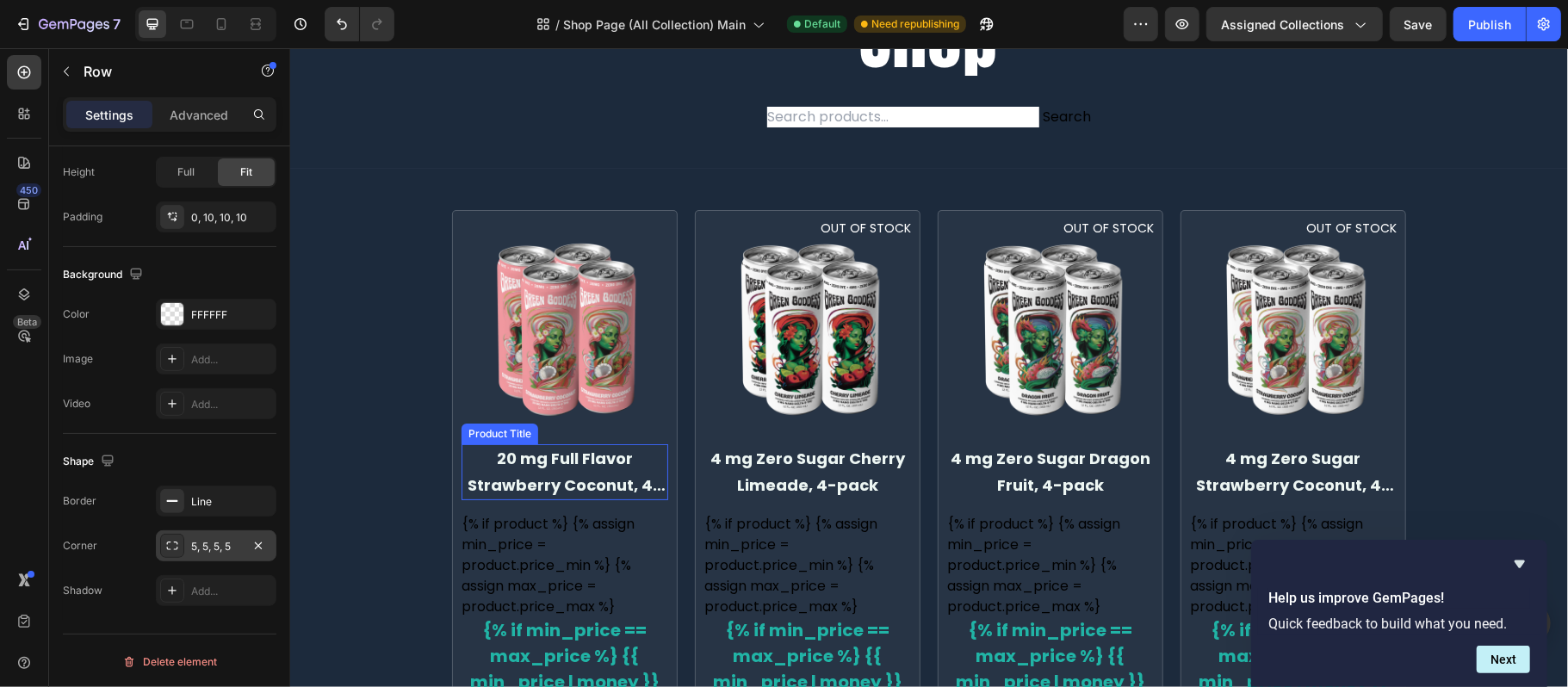
click at [588, 481] on h2 "20 mg Full Flavor Strawberry Coconut, 4-pack" at bounding box center [564, 470] width 207 height 56
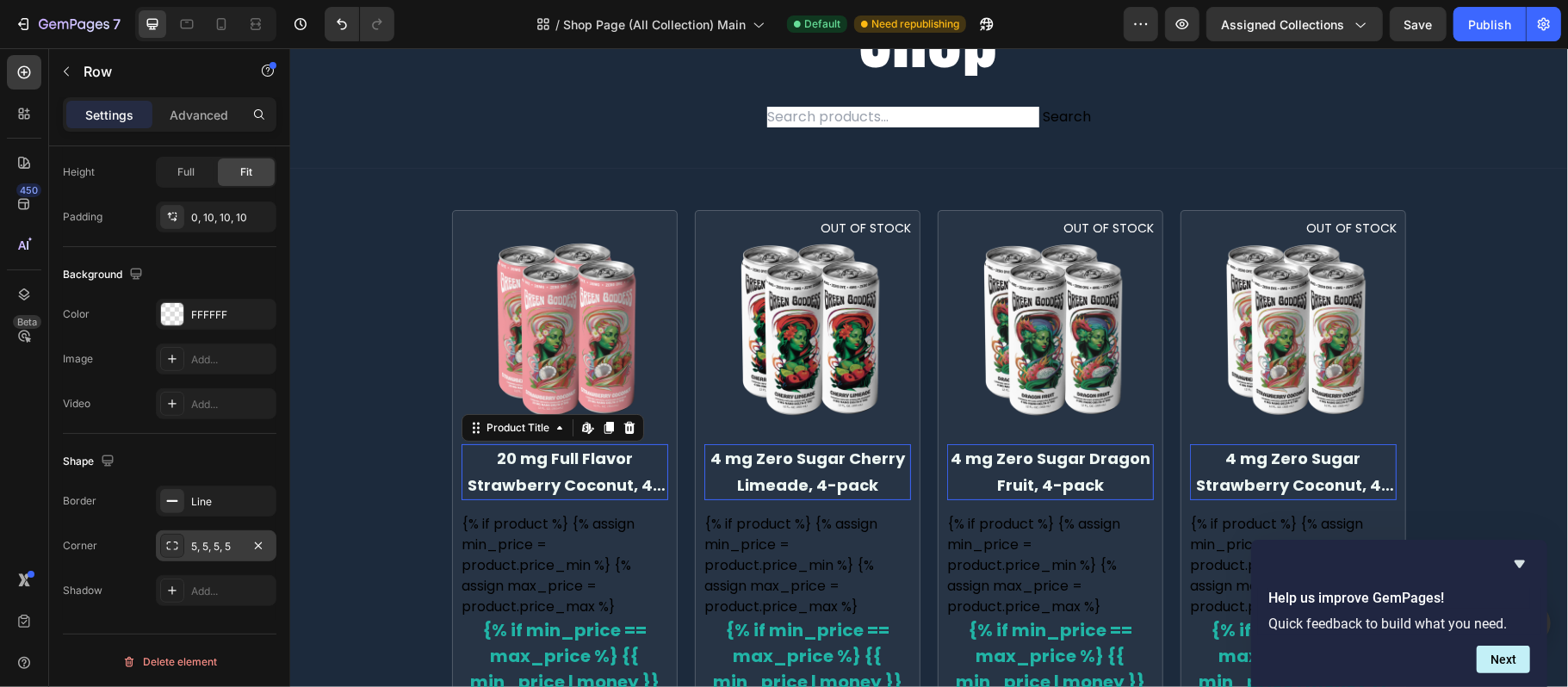
scroll to position [0, 0]
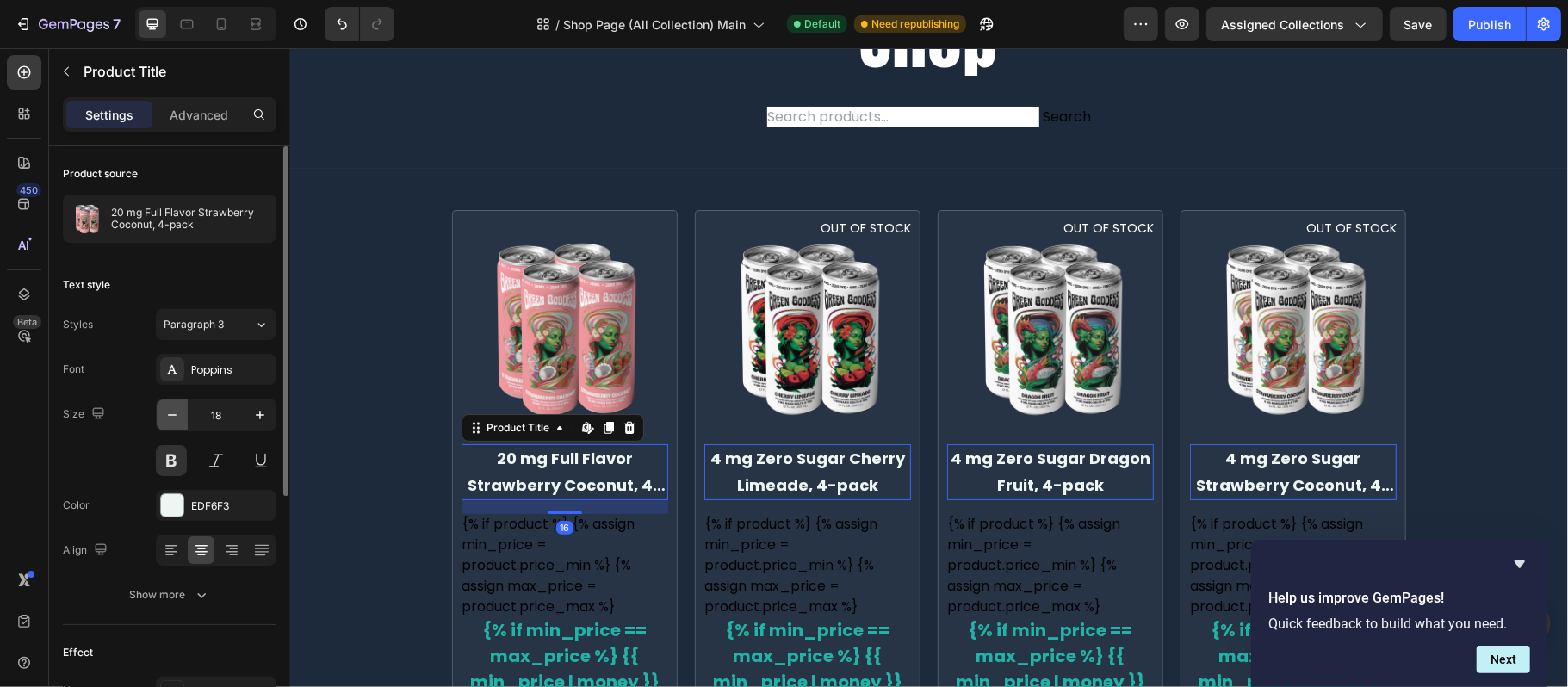
click at [158, 418] on button "button" at bounding box center [171, 414] width 31 height 31
type input "16"
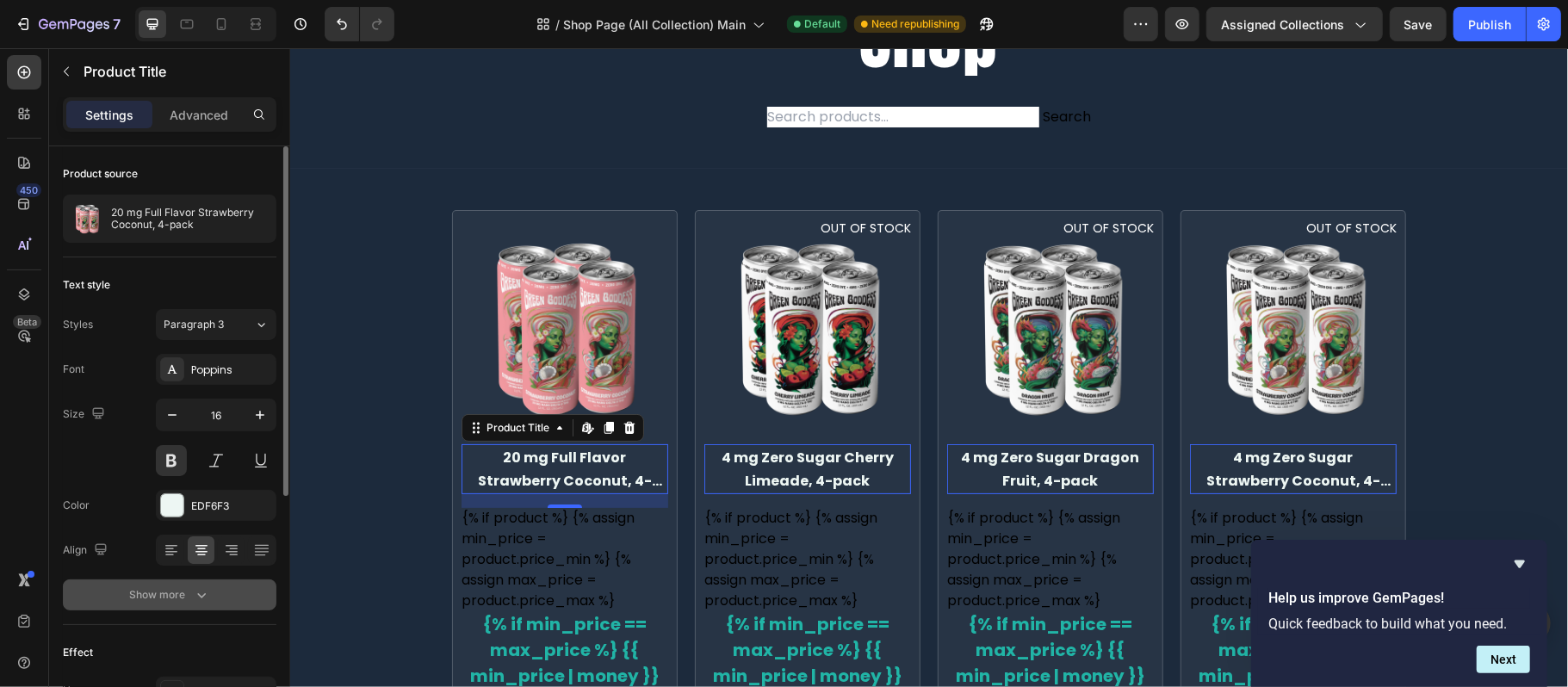
click at [182, 588] on div "Show more" at bounding box center [169, 594] width 80 height 17
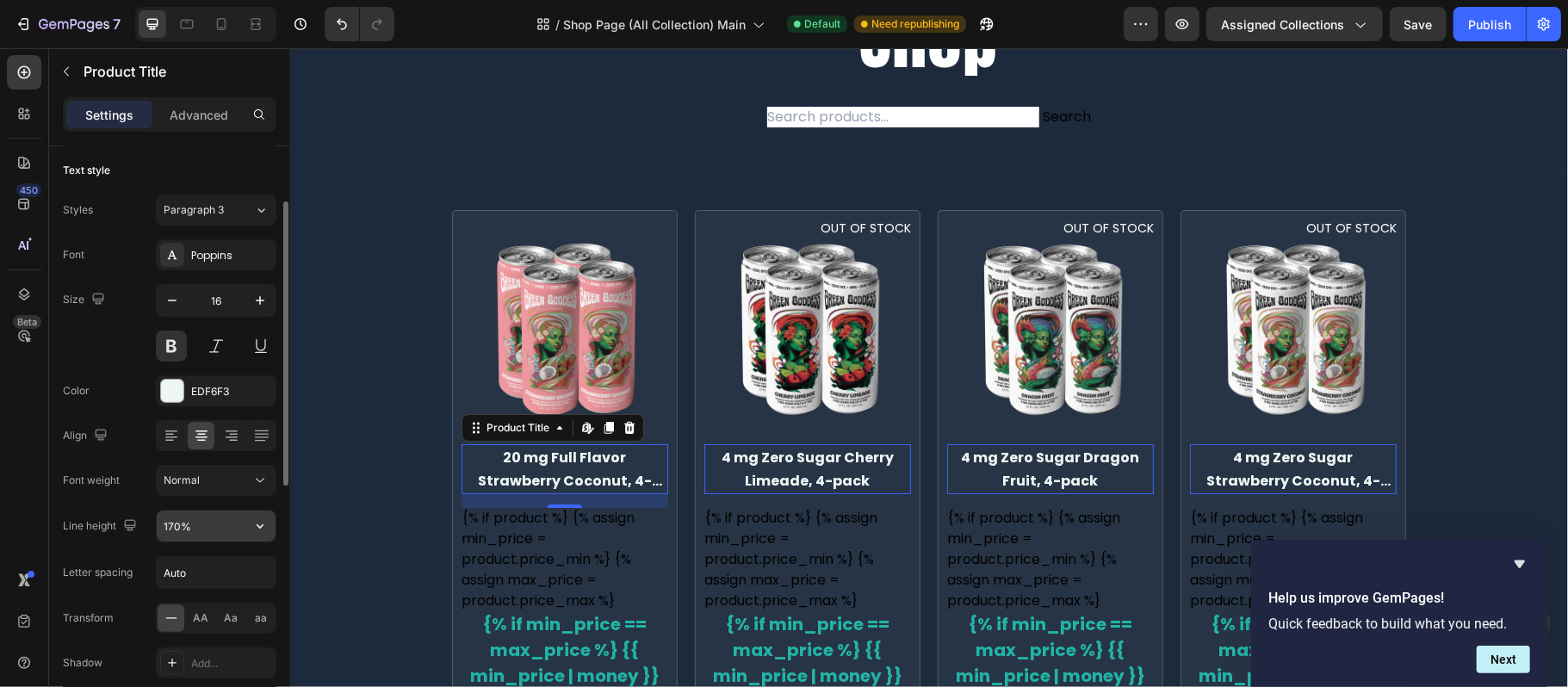
click at [198, 531] on input "170%" at bounding box center [216, 526] width 119 height 31
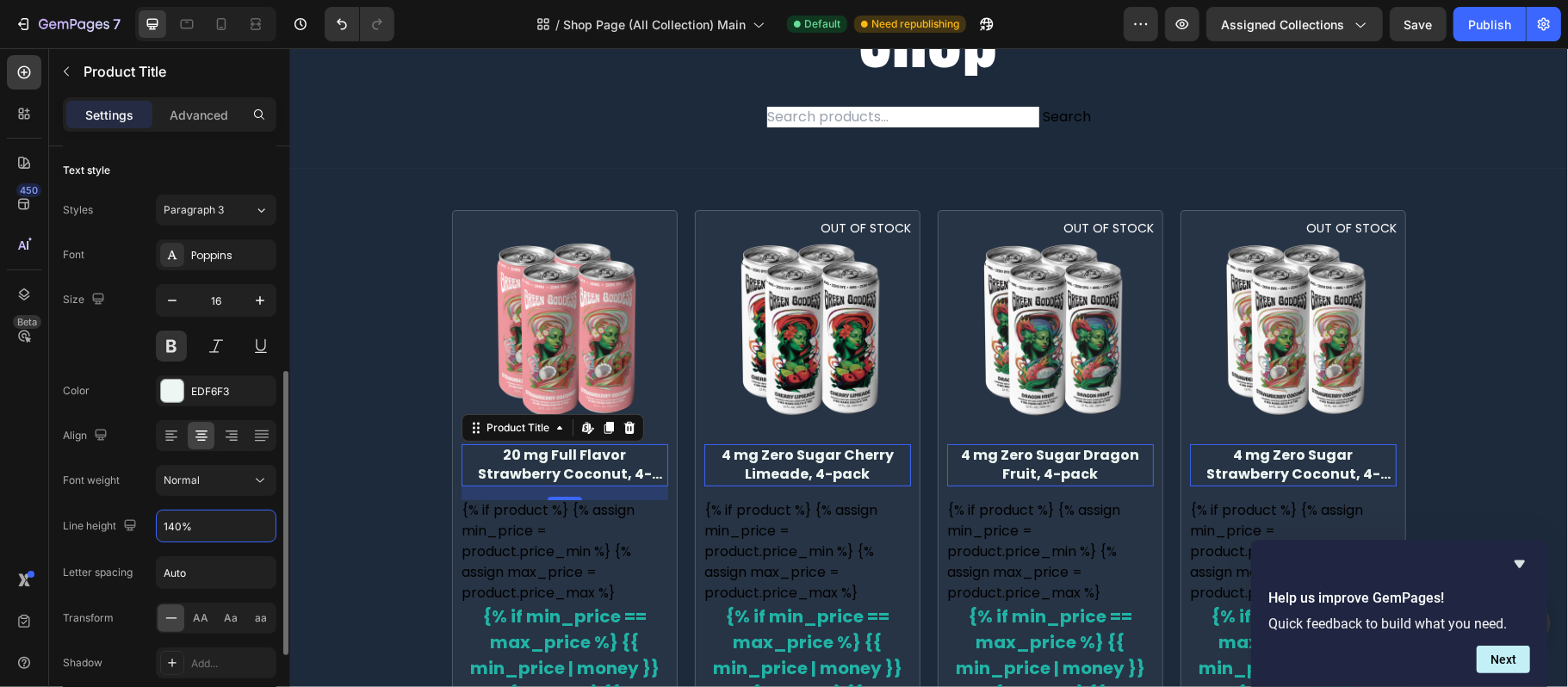
scroll to position [229, 0]
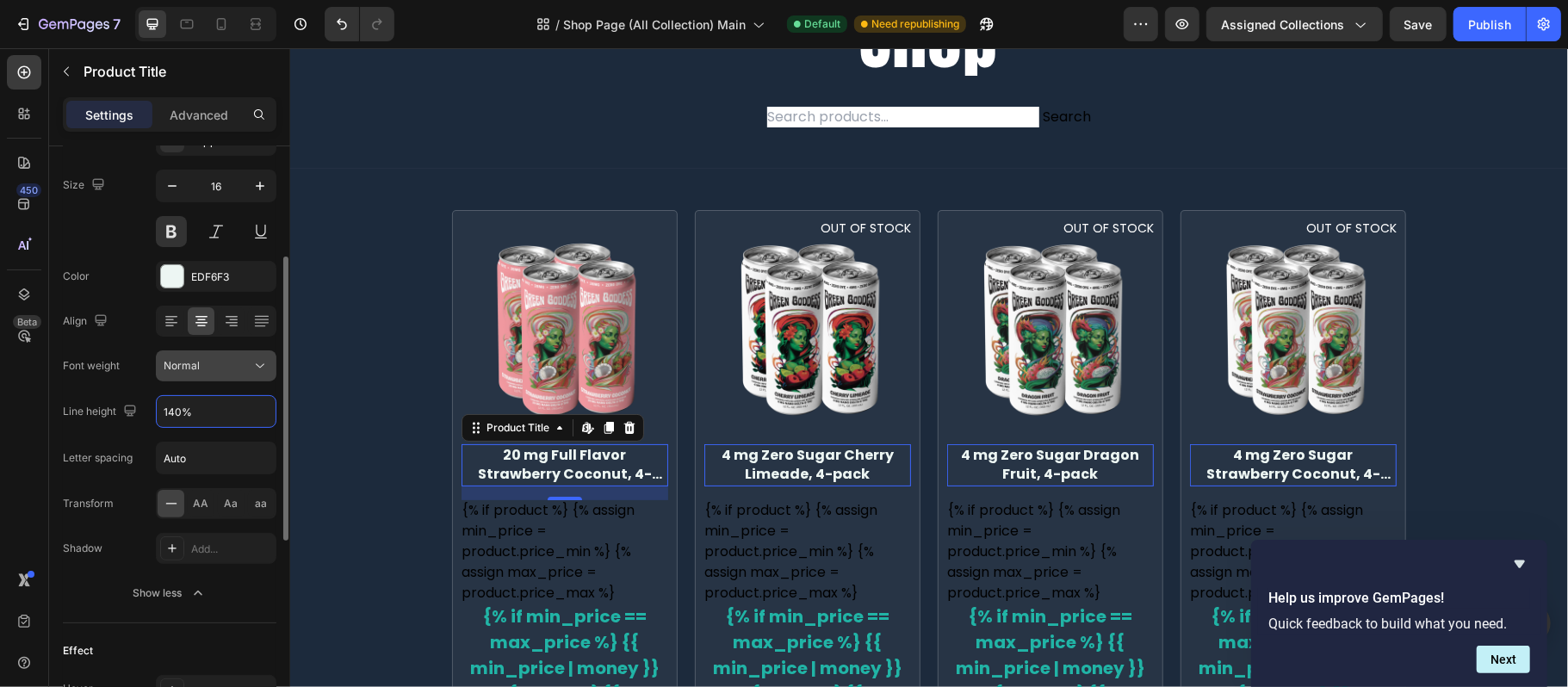
type input "140%"
click at [236, 374] on div "Normal" at bounding box center [207, 366] width 88 height 16
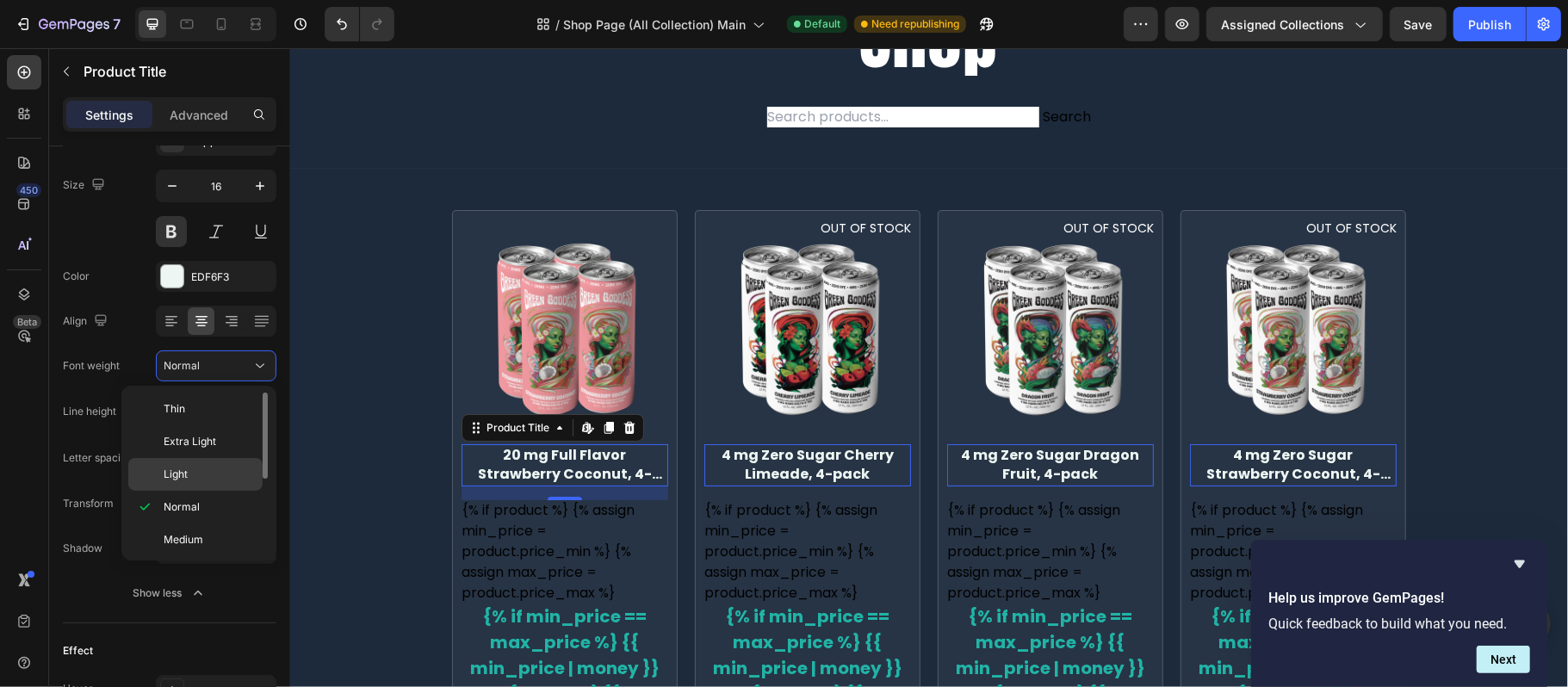
click at [218, 468] on p "Light" at bounding box center [209, 474] width 92 height 16
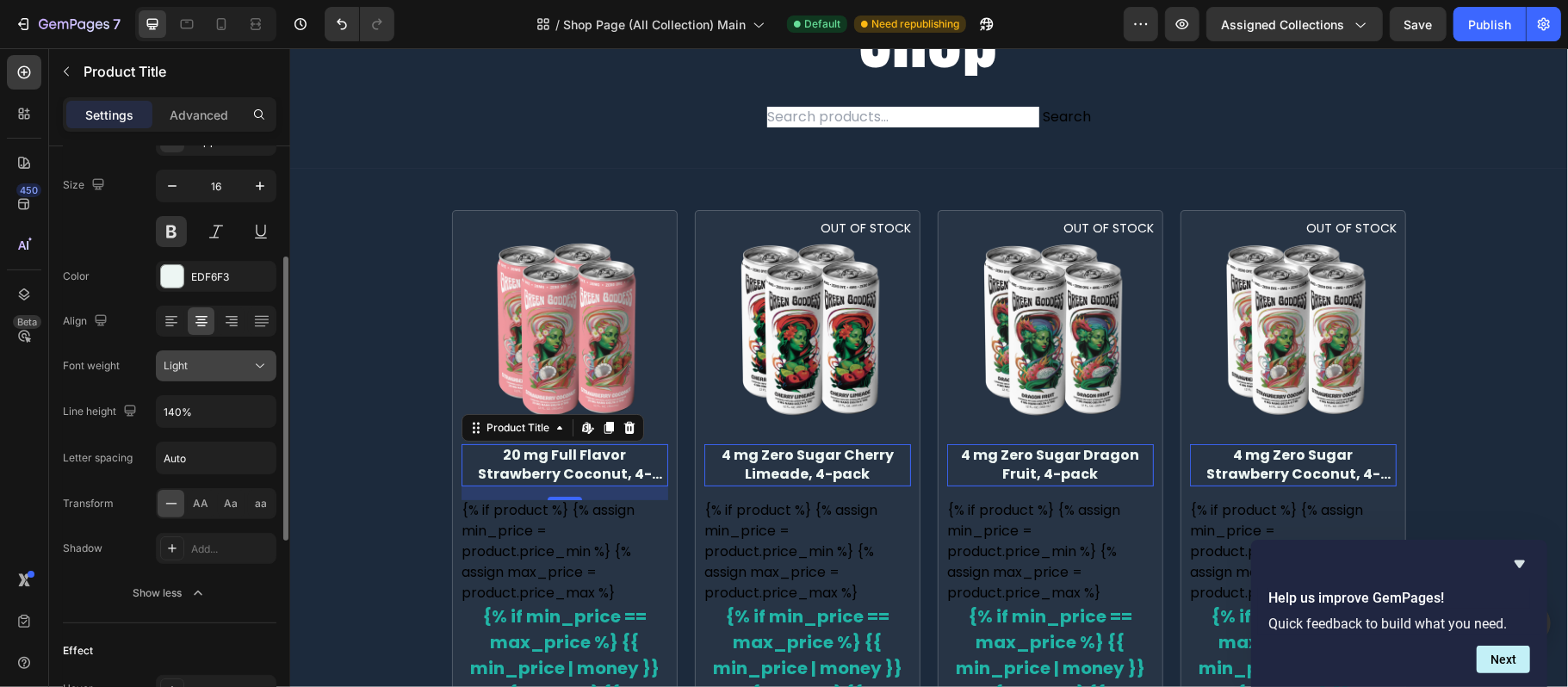
click at [229, 363] on div "Light" at bounding box center [207, 366] width 88 height 16
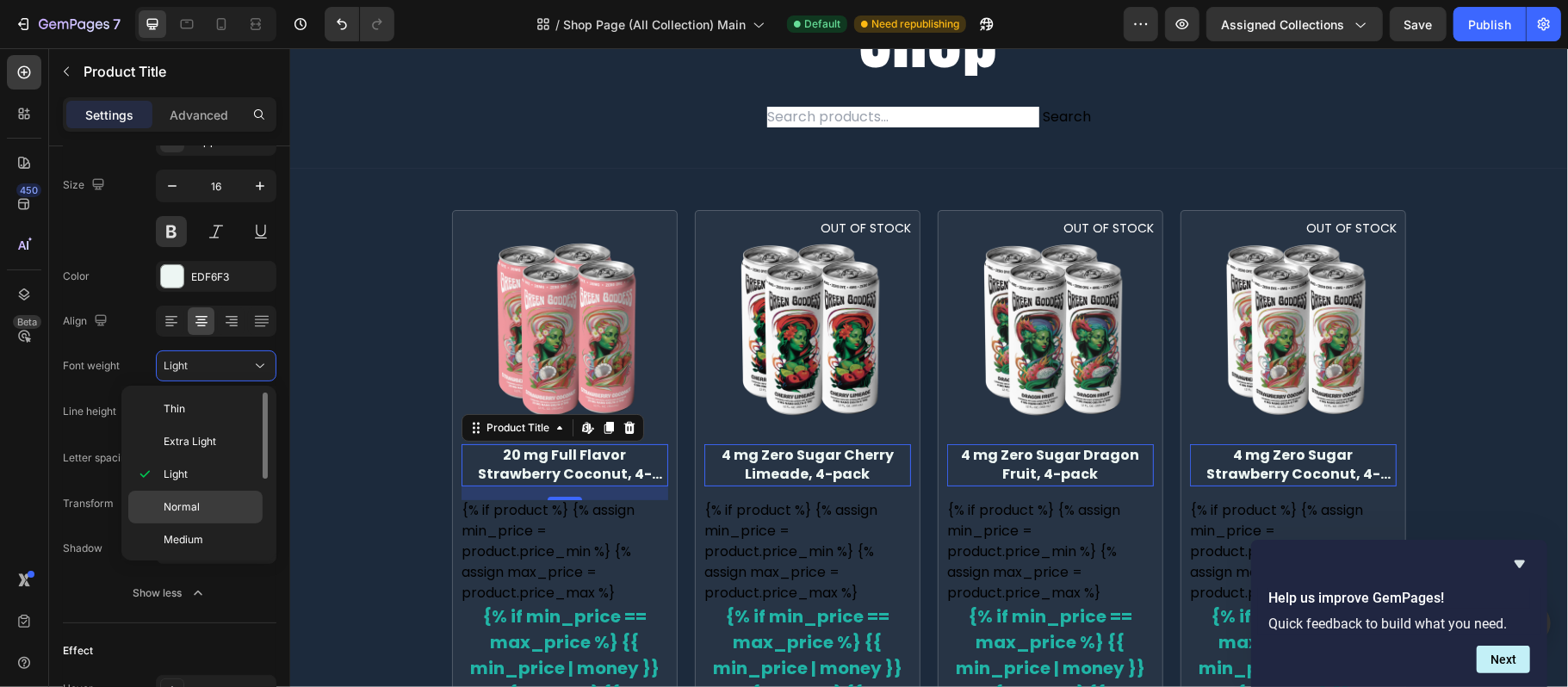
click at [202, 501] on p "Normal" at bounding box center [209, 507] width 92 height 16
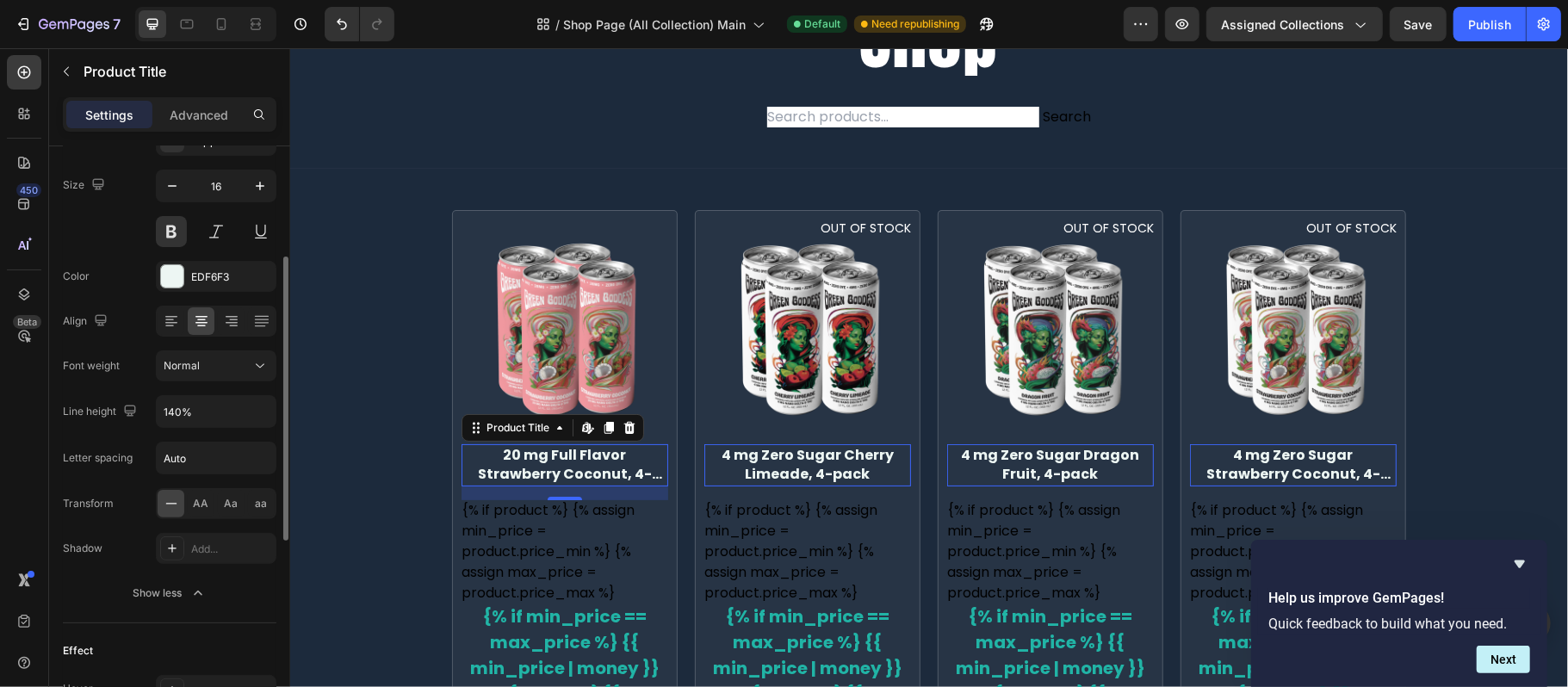
scroll to position [114, 0]
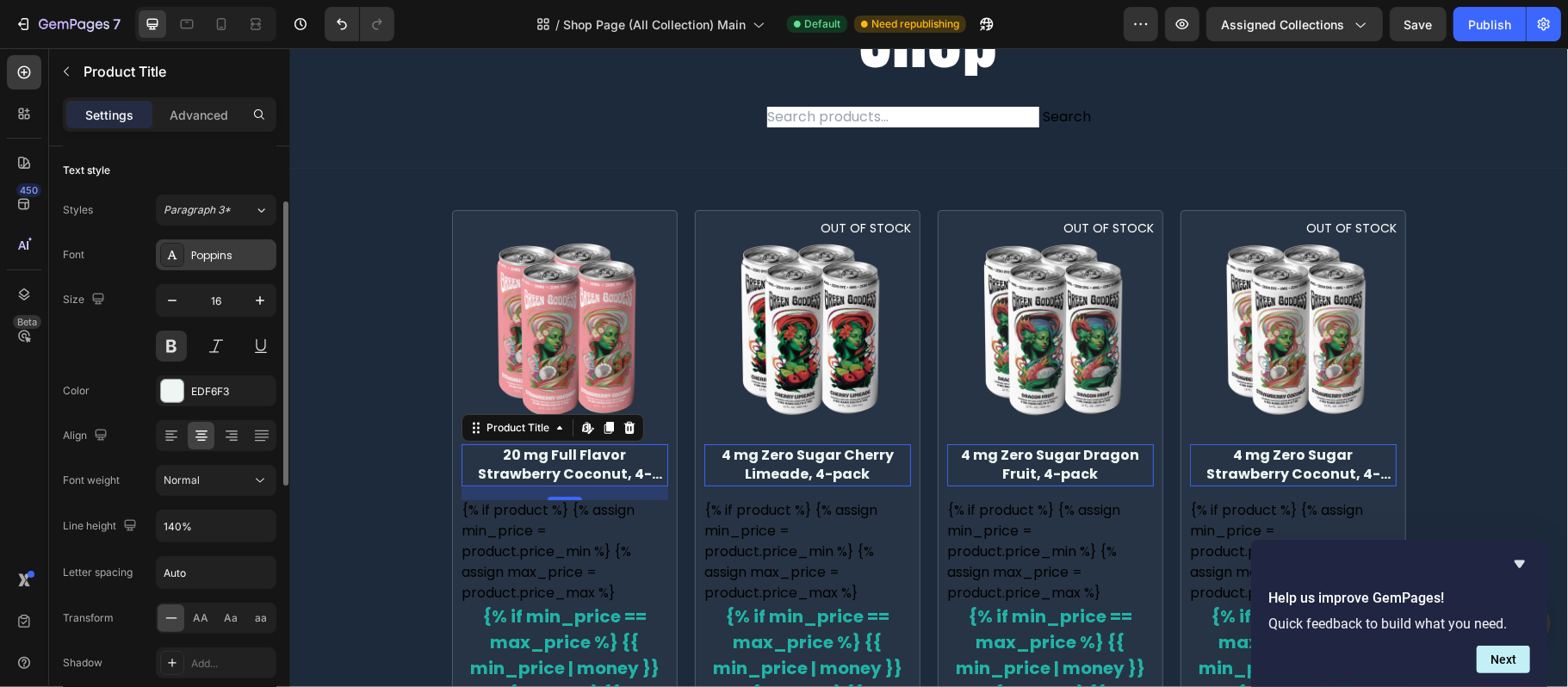
click at [253, 259] on div "Poppins" at bounding box center [231, 256] width 81 height 16
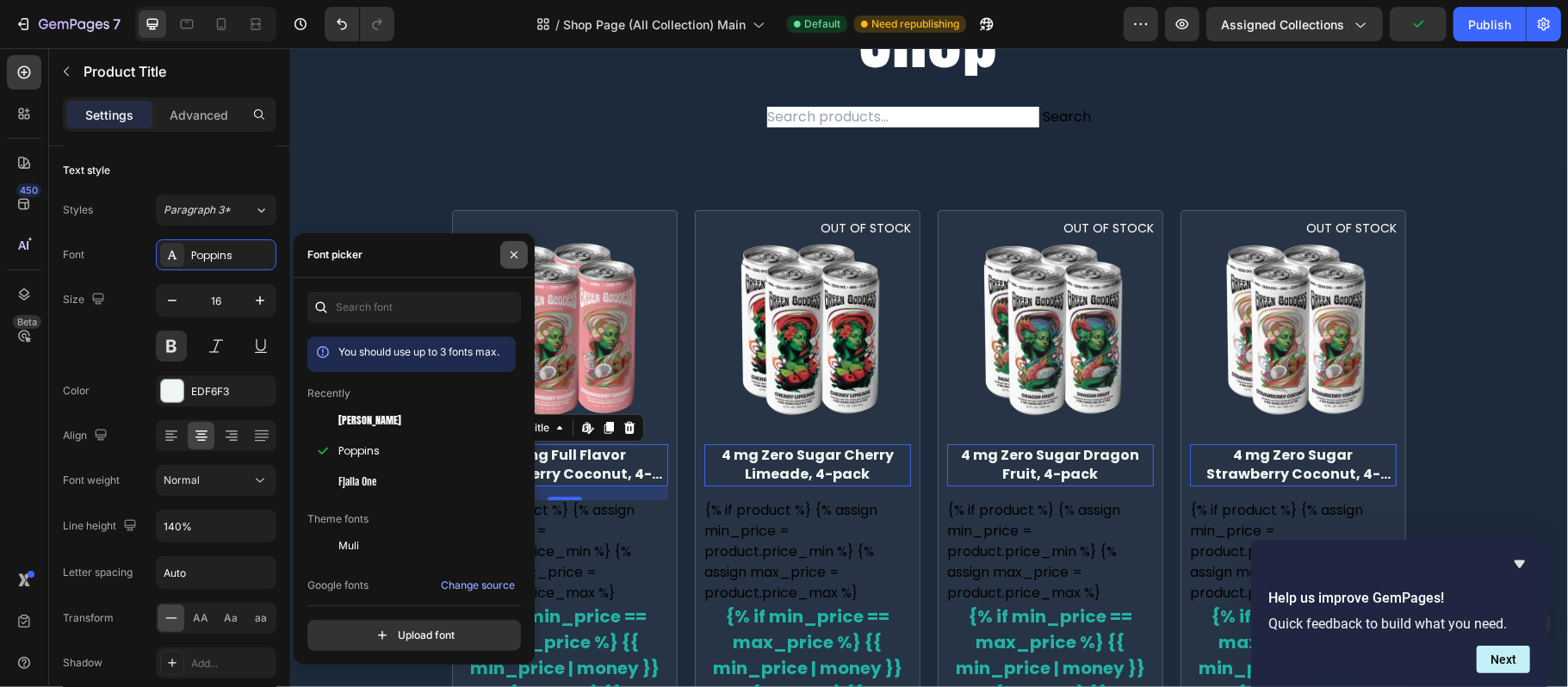
click at [507, 255] on icon "button" at bounding box center [514, 255] width 14 height 14
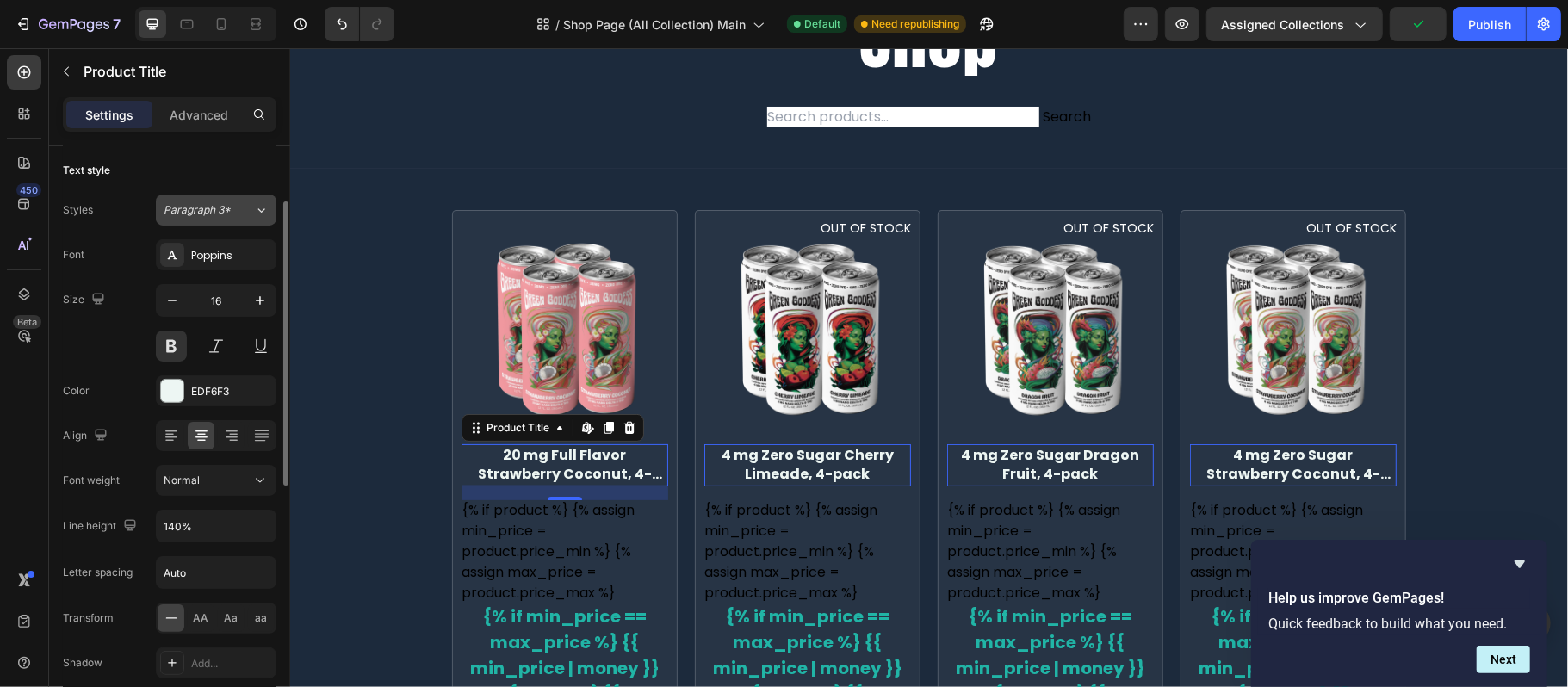
click at [227, 220] on button "Paragraph 3*" at bounding box center [216, 210] width 120 height 31
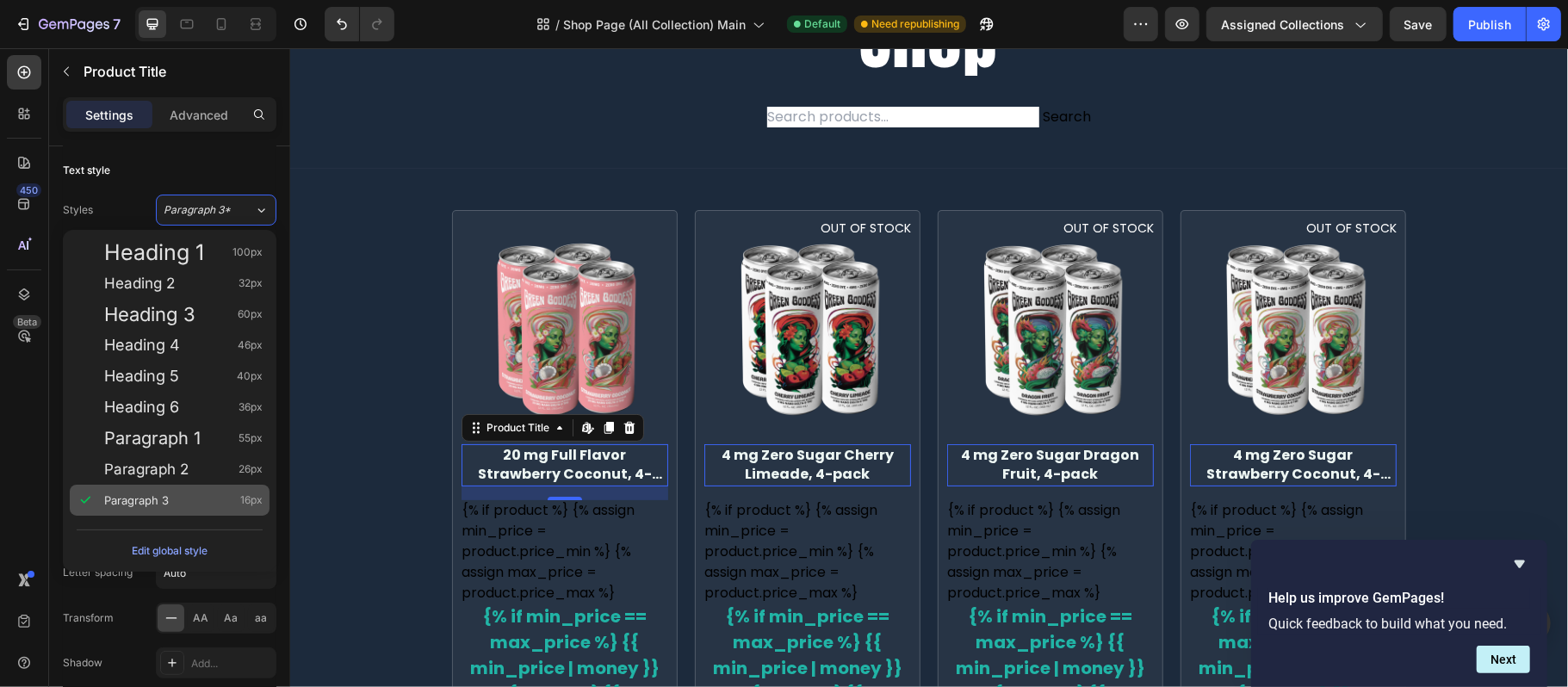
click at [197, 487] on div "Paragraph 3 16px" at bounding box center [169, 499] width 200 height 31
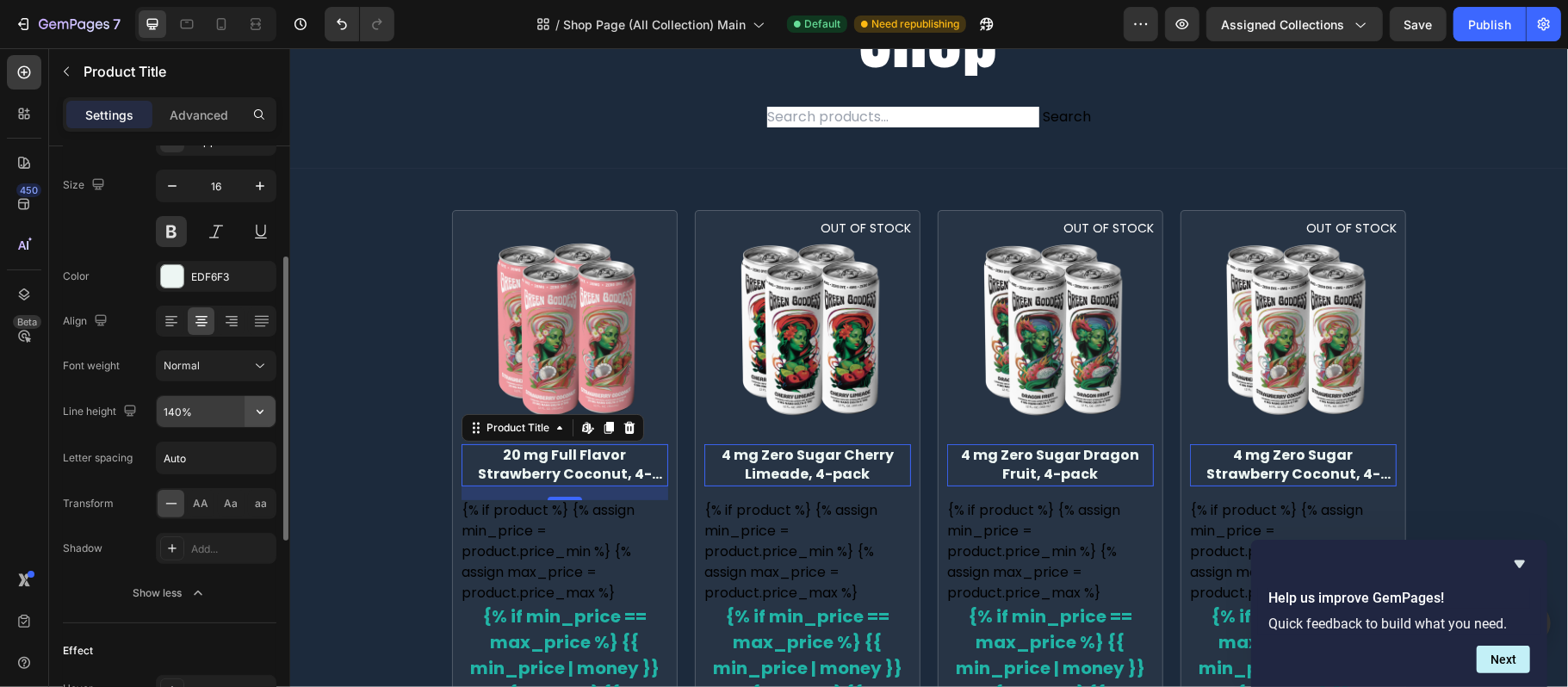
scroll to position [0, 0]
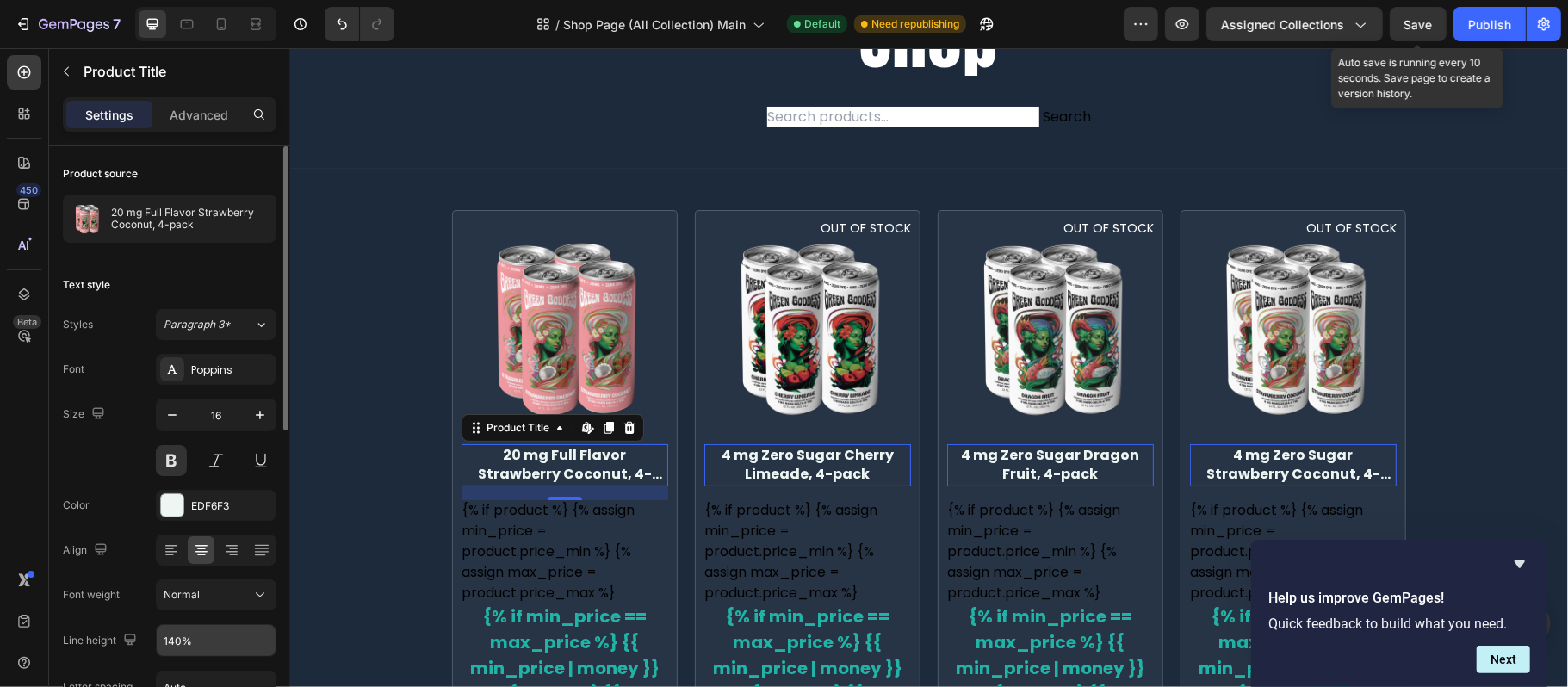
click at [1405, 30] on span "Save" at bounding box center [1418, 24] width 29 height 15
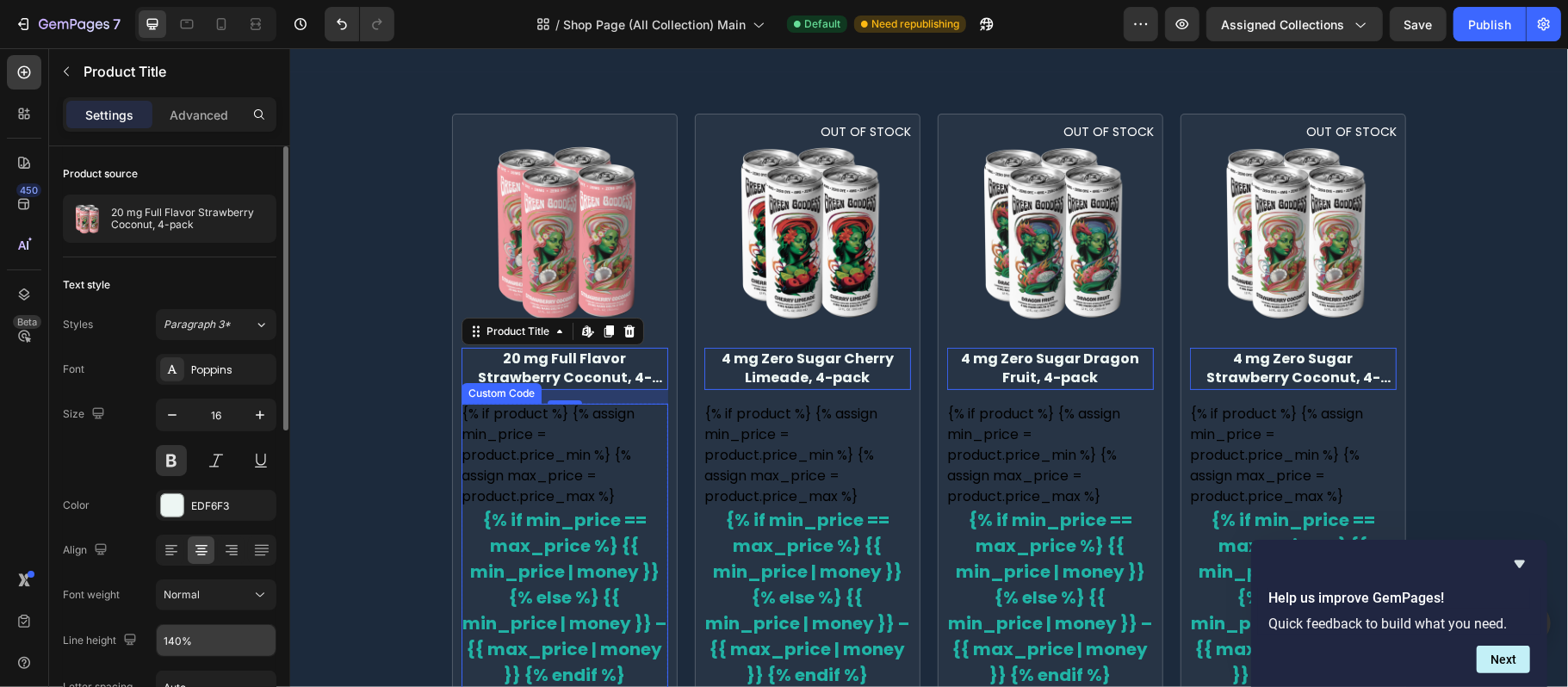
scroll to position [344, 0]
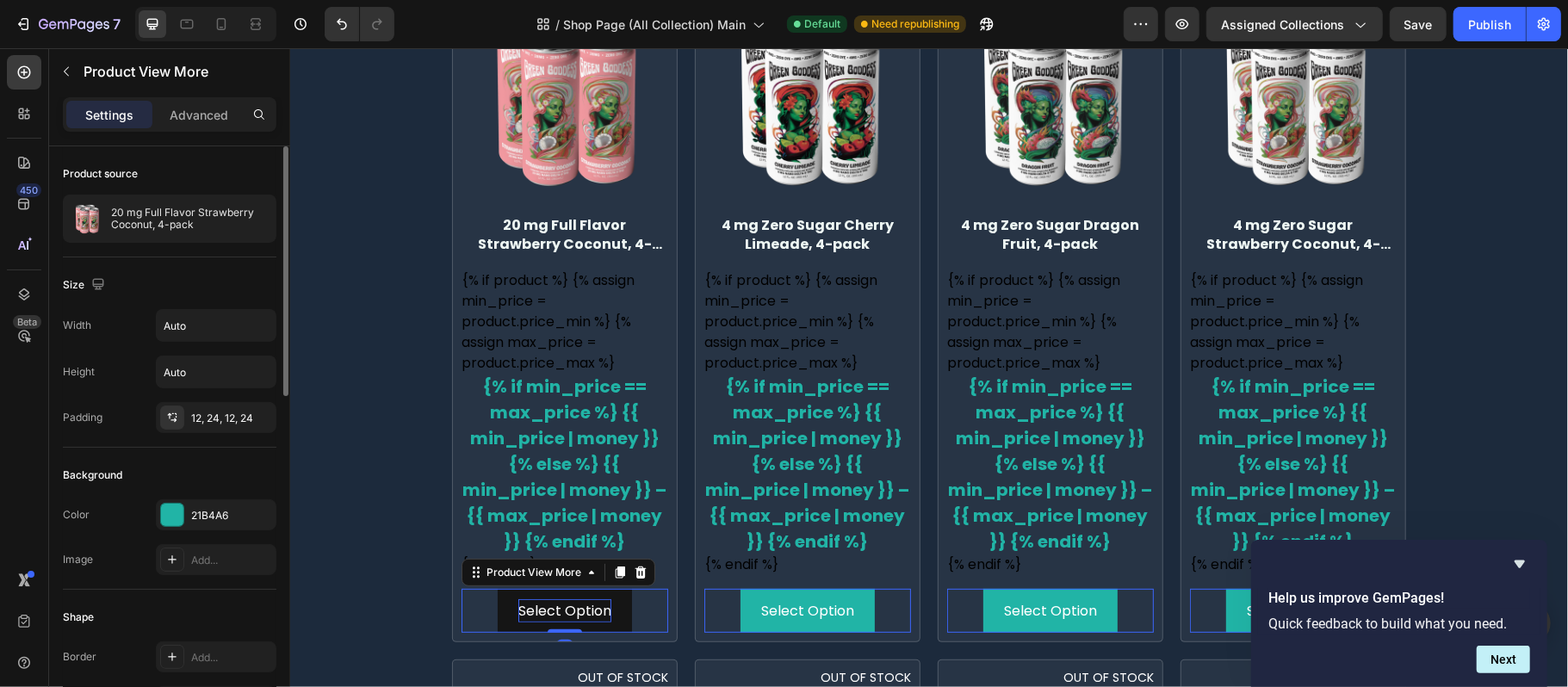
click at [593, 599] on div "Select Option" at bounding box center [564, 610] width 93 height 24
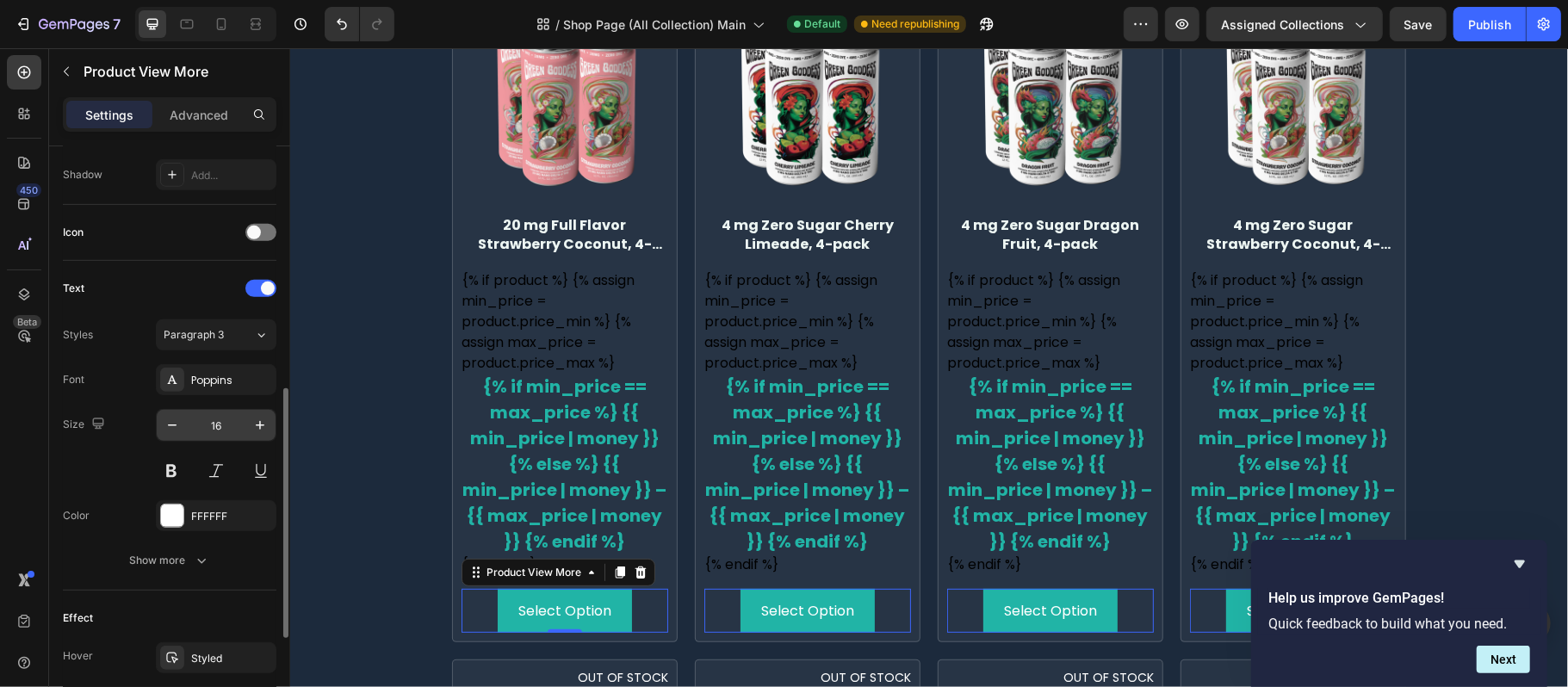
scroll to position [457, 0]
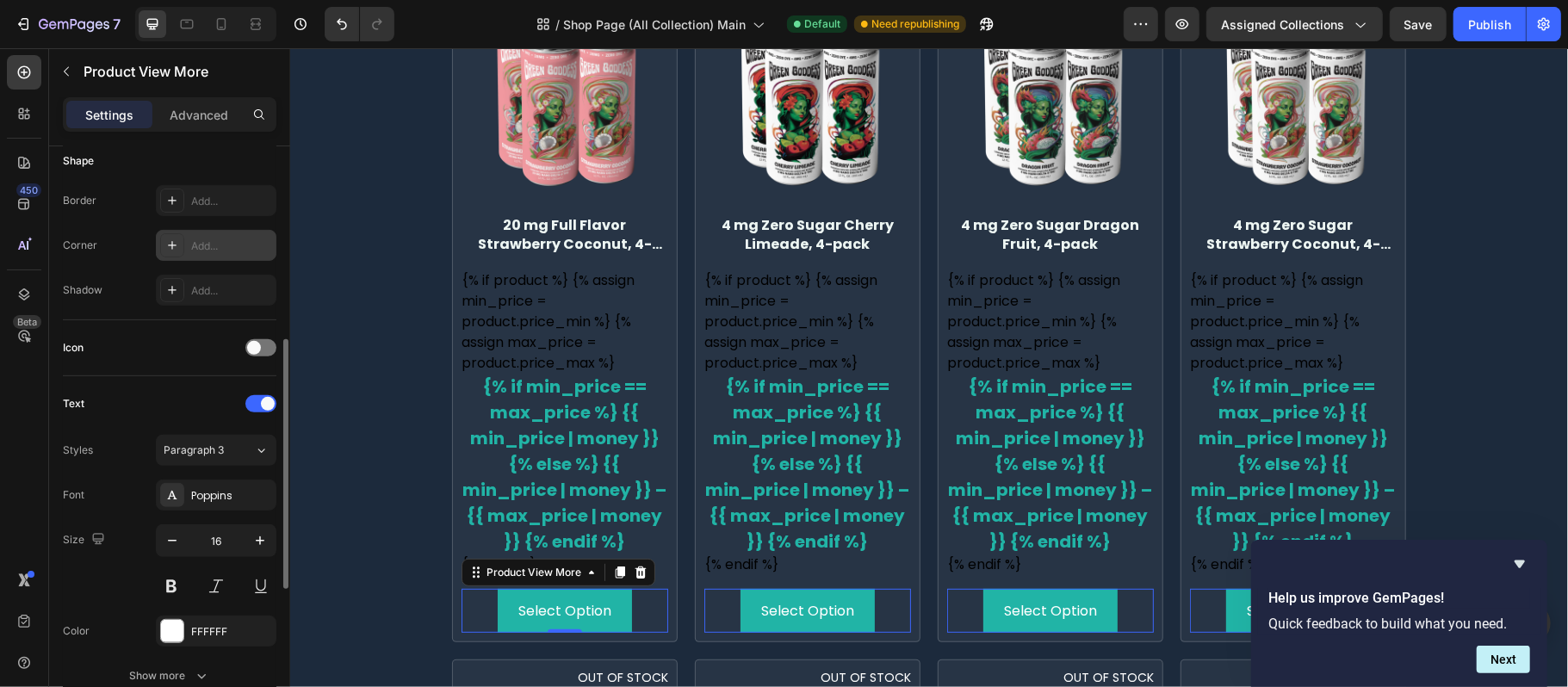
click at [245, 239] on div "Add..." at bounding box center [231, 246] width 81 height 16
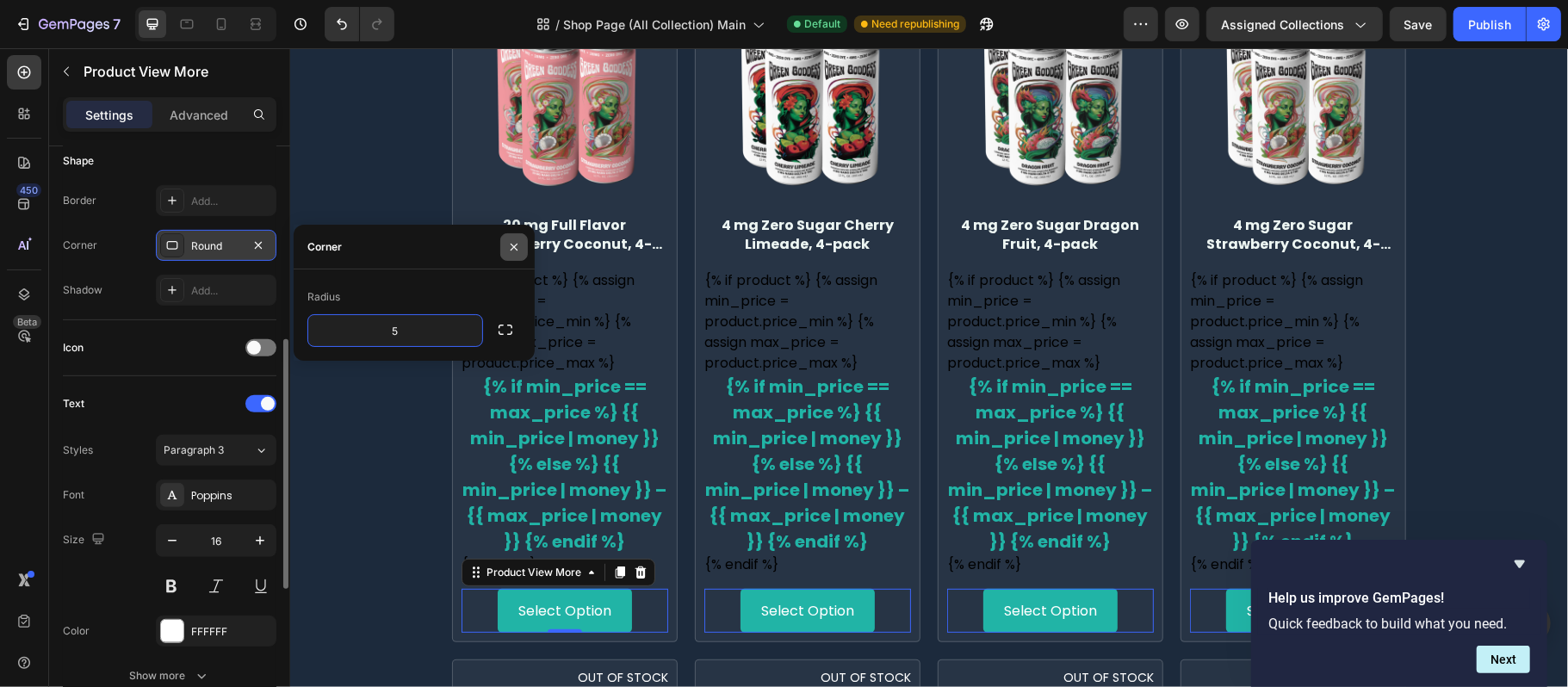
type input "5"
click at [506, 246] on button "button" at bounding box center [514, 247] width 28 height 28
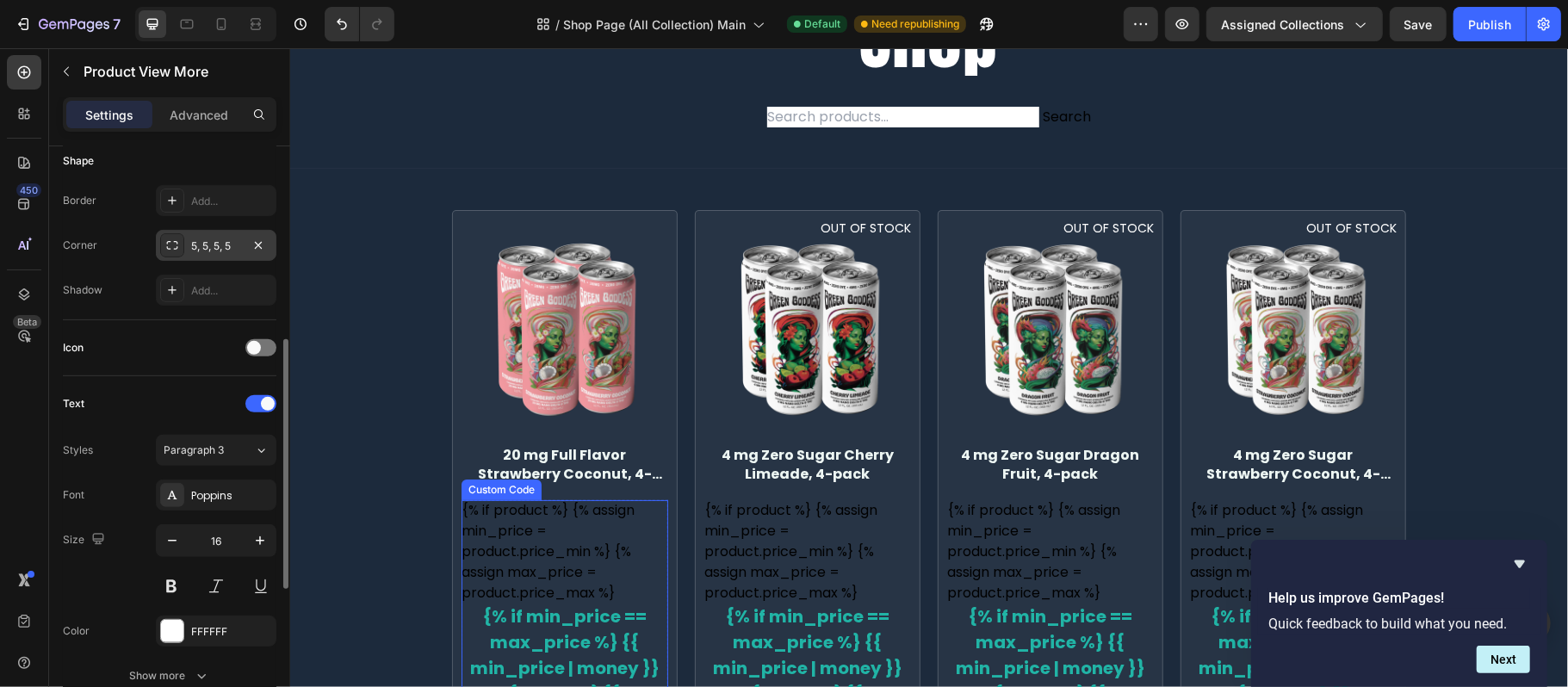
scroll to position [0, 0]
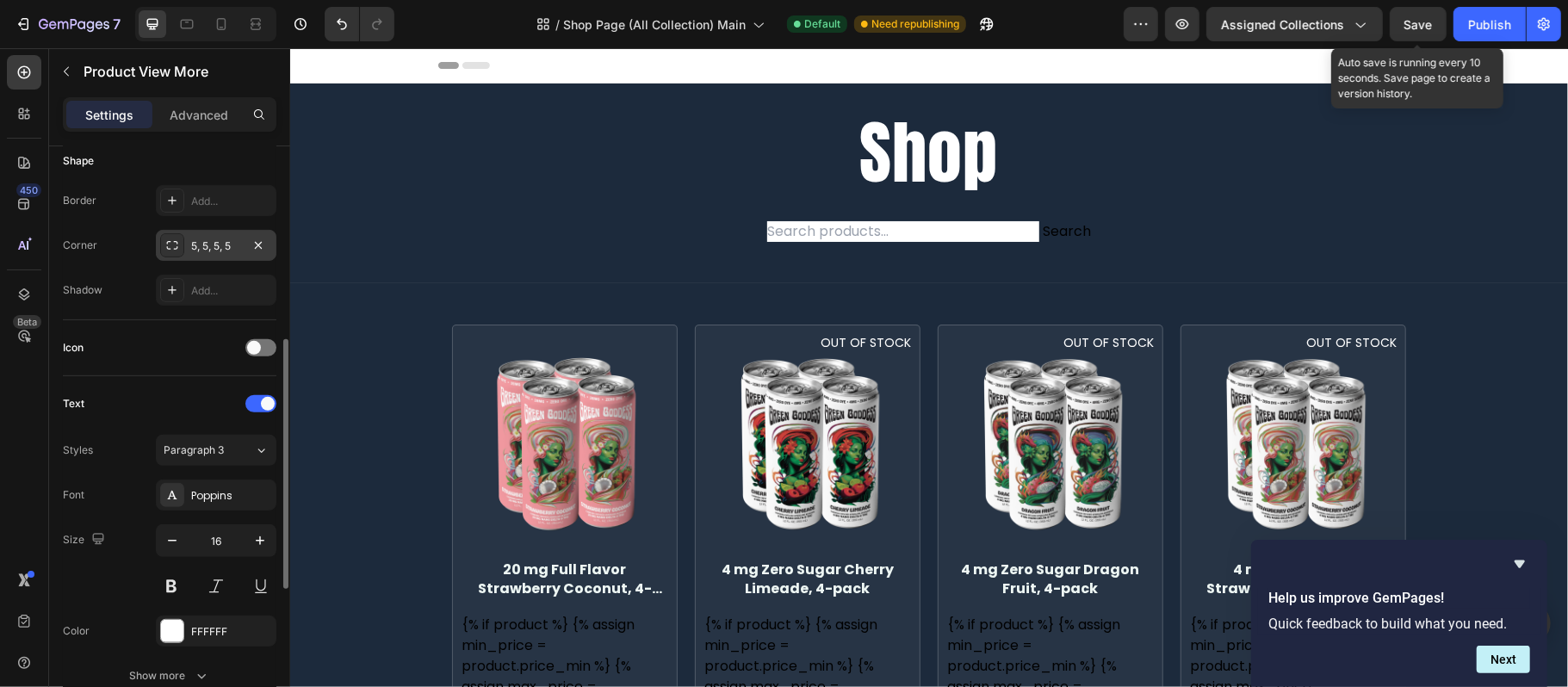
click at [1419, 26] on span "Save" at bounding box center [1418, 24] width 29 height 15
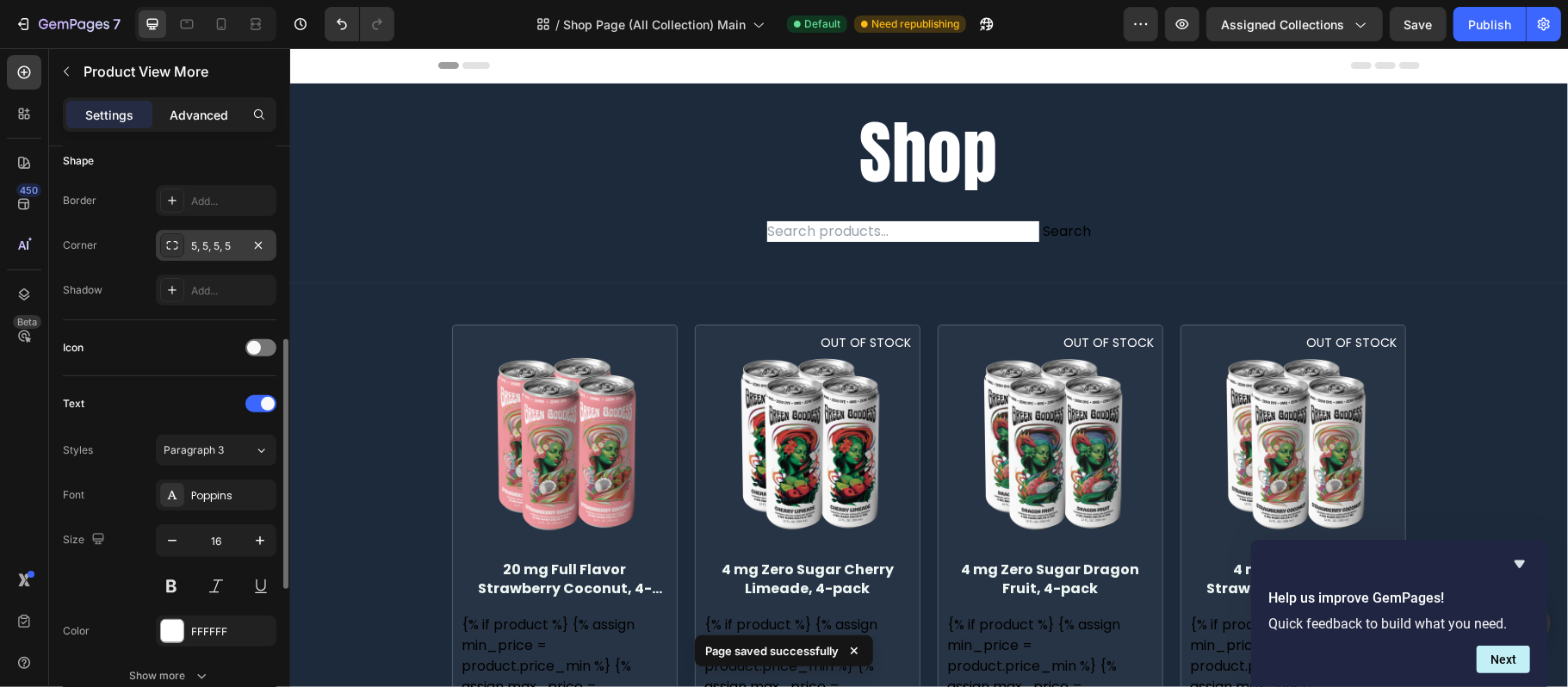
click at [210, 111] on p "Advanced" at bounding box center [198, 115] width 58 height 18
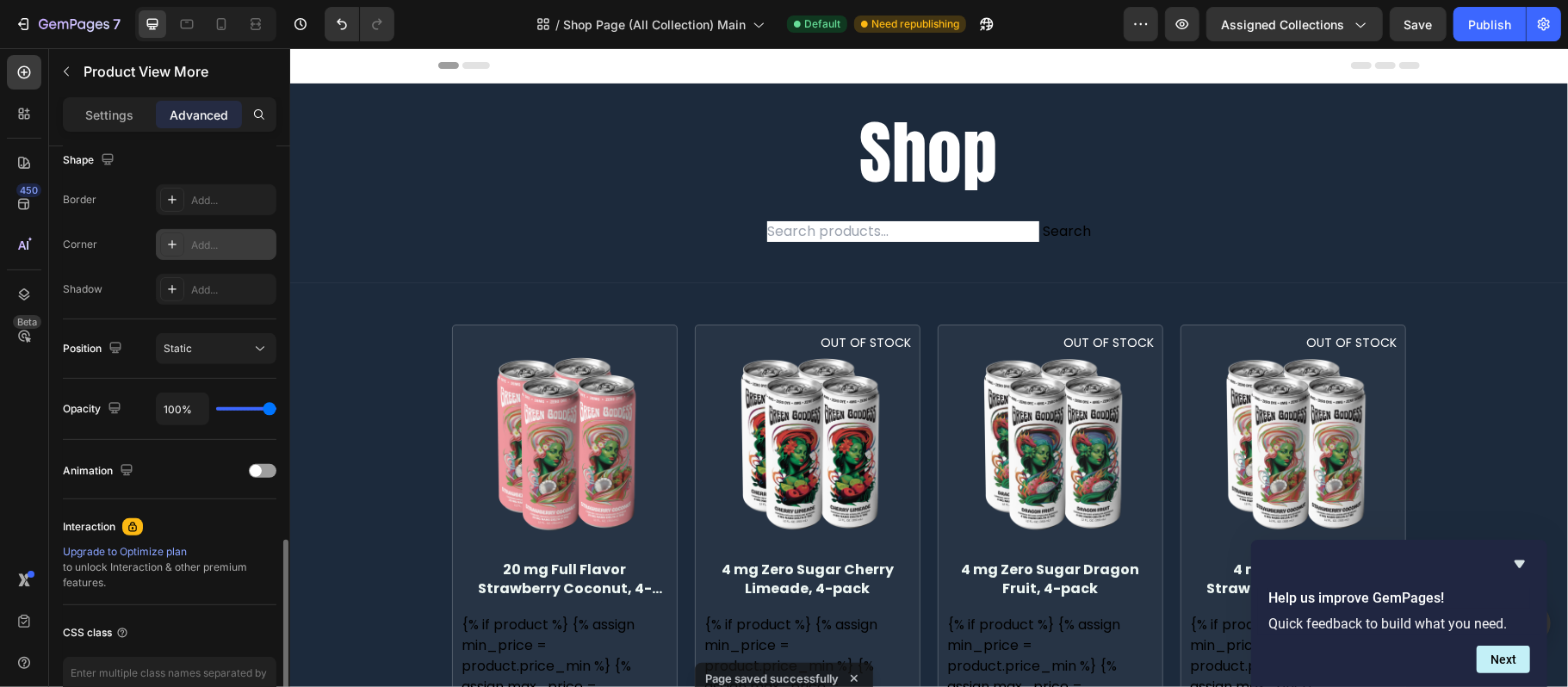
scroll to position [561, 0]
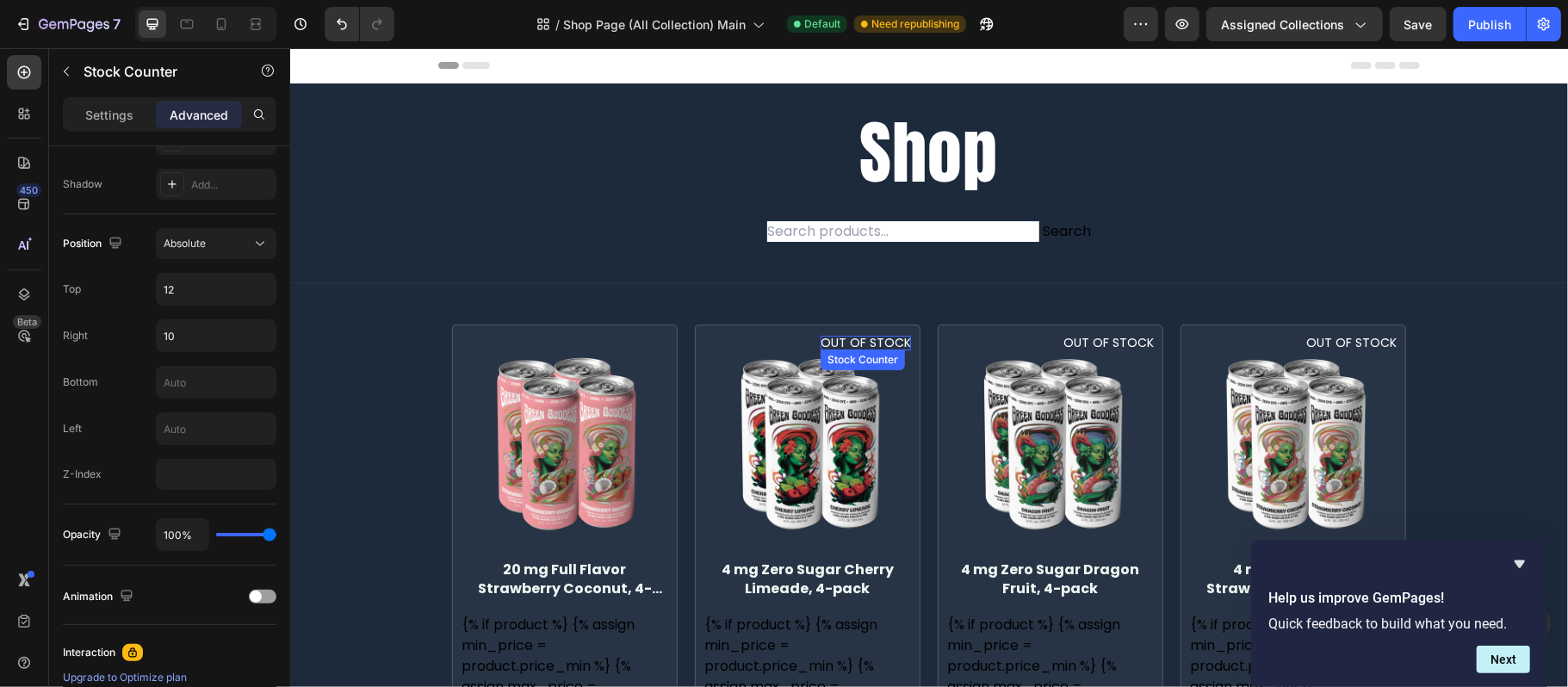
click at [835, 341] on p "OUT OF STOCK" at bounding box center [865, 342] width 91 height 15
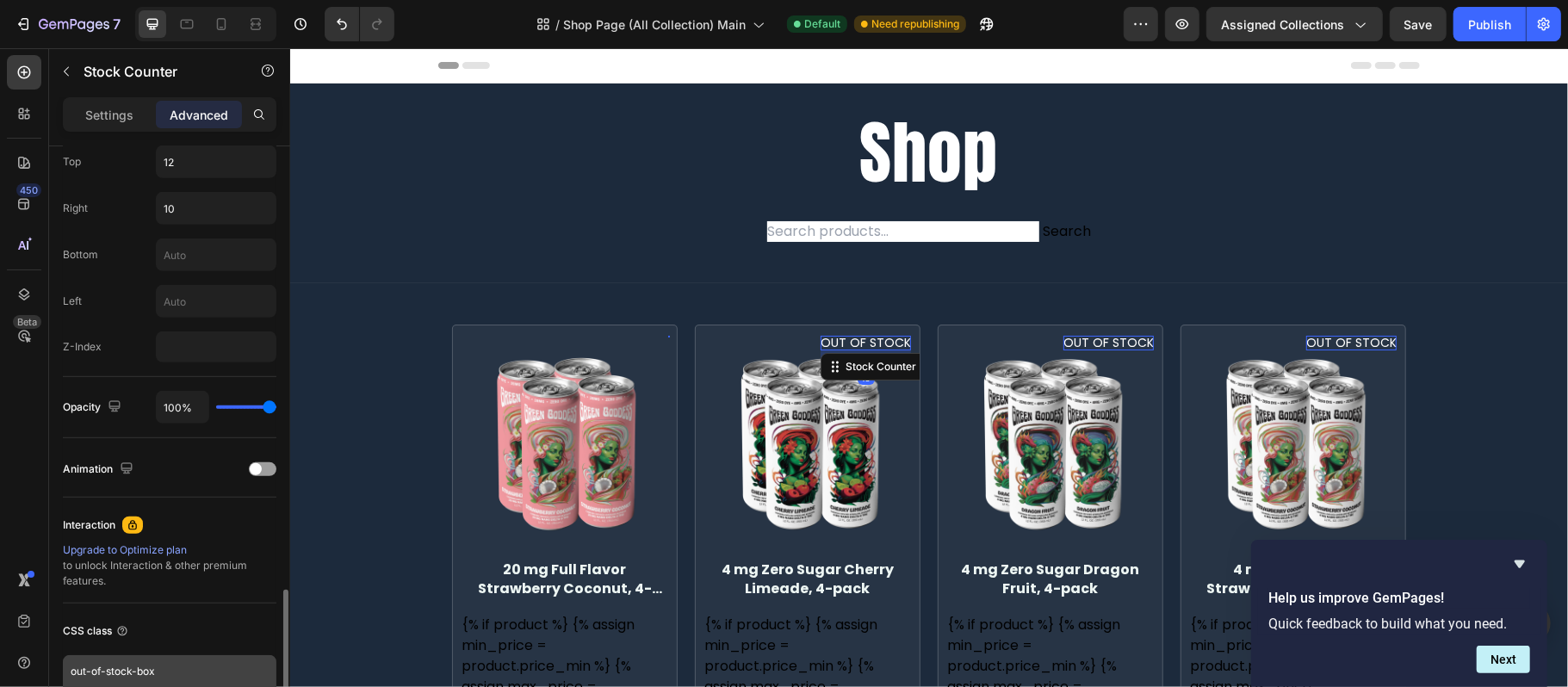
scroll to position [793, 0]
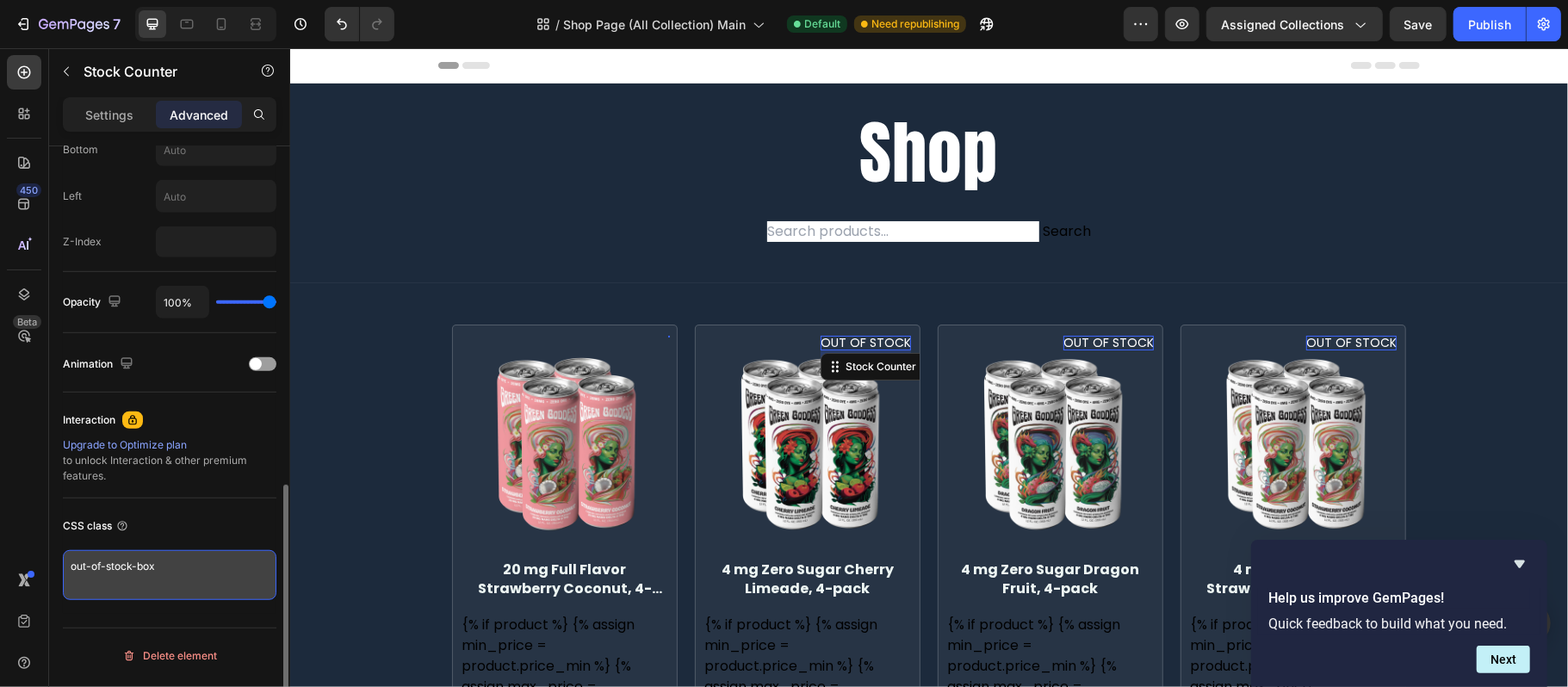
click at [196, 581] on textarea "out-of-stock-box" at bounding box center [169, 575] width 214 height 50
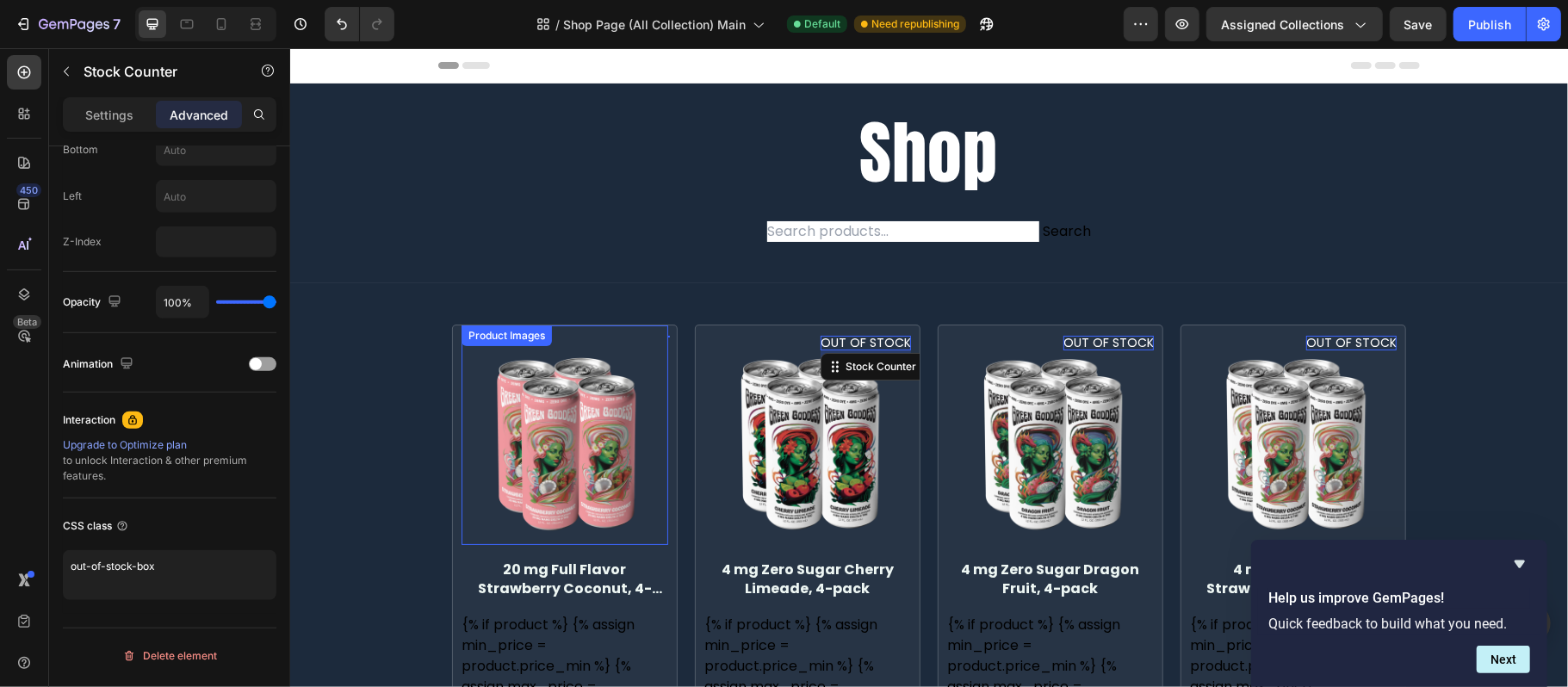
click at [617, 359] on img at bounding box center [564, 441] width 207 height 207
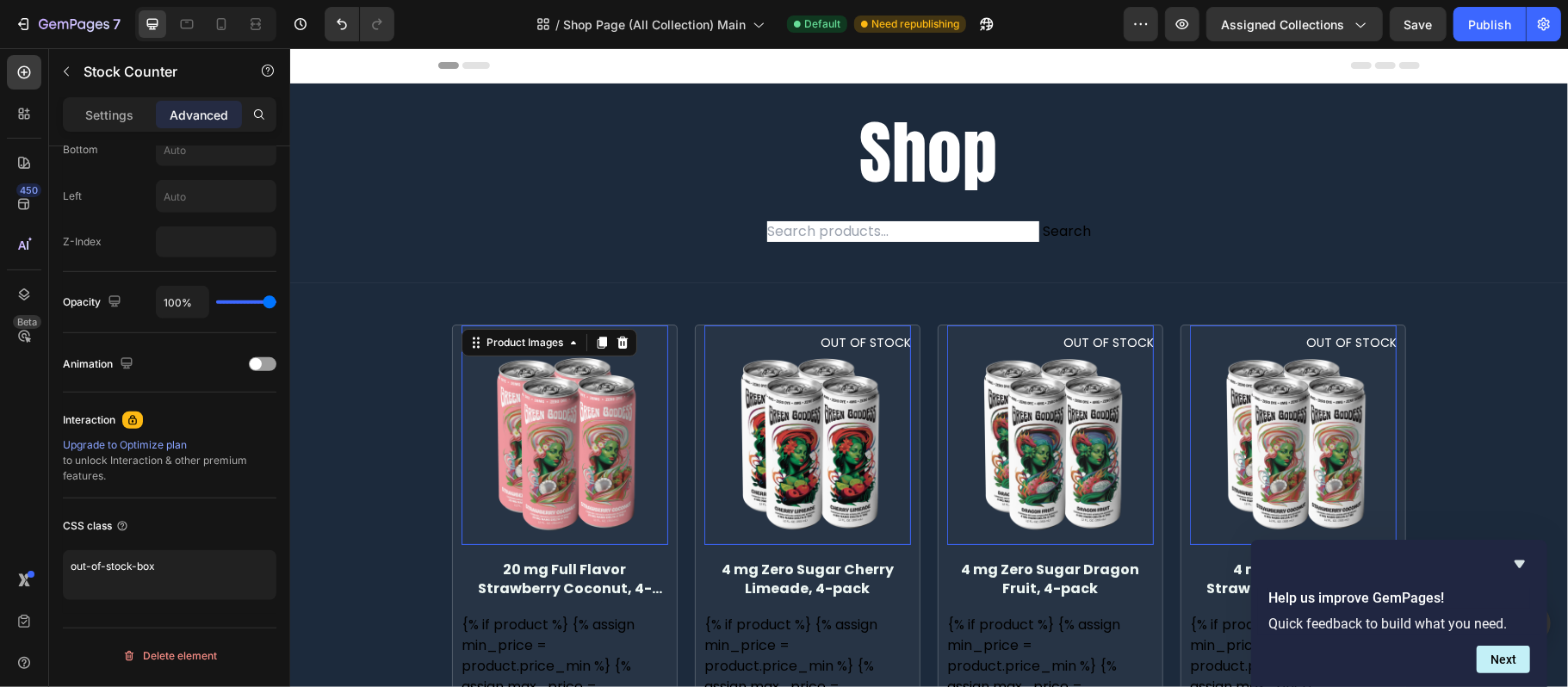
scroll to position [0, 0]
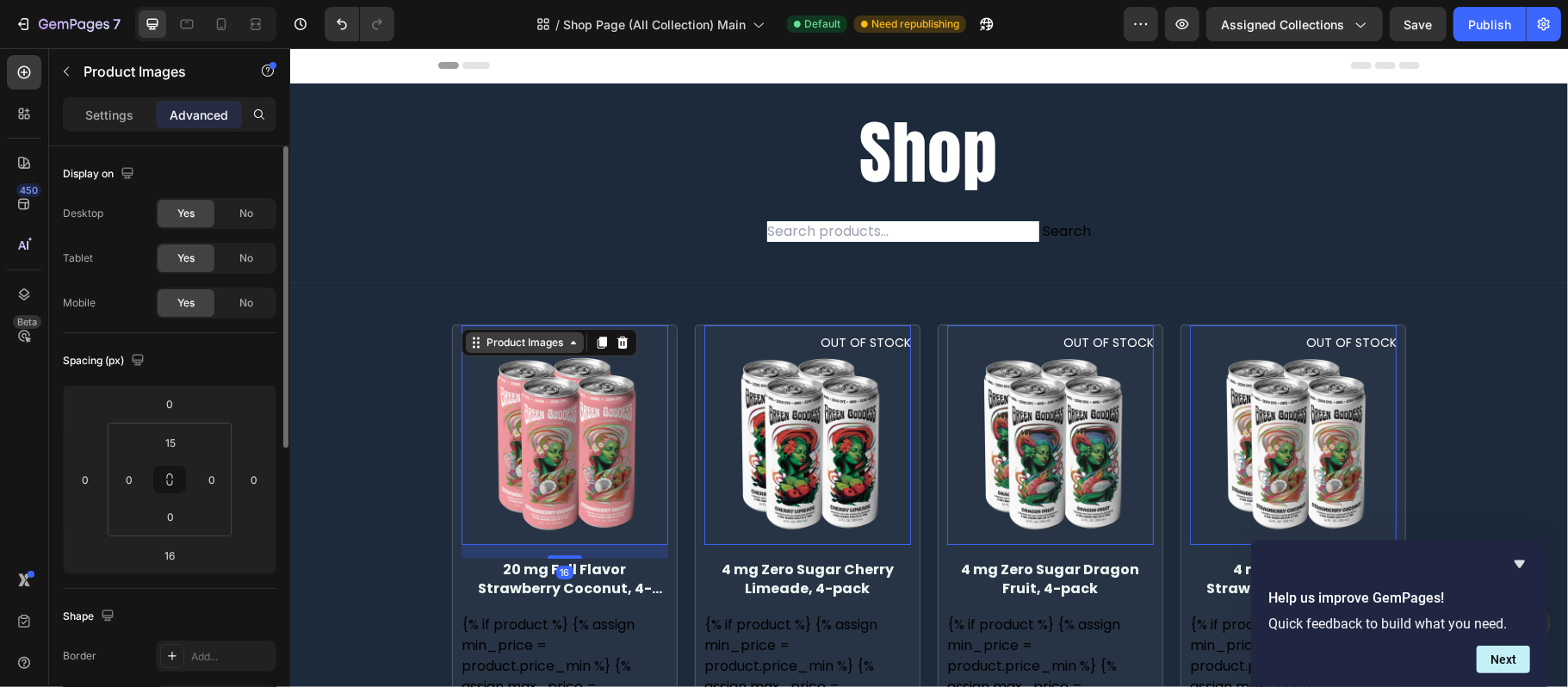
click at [491, 344] on div "Product Images" at bounding box center [524, 342] width 84 height 16
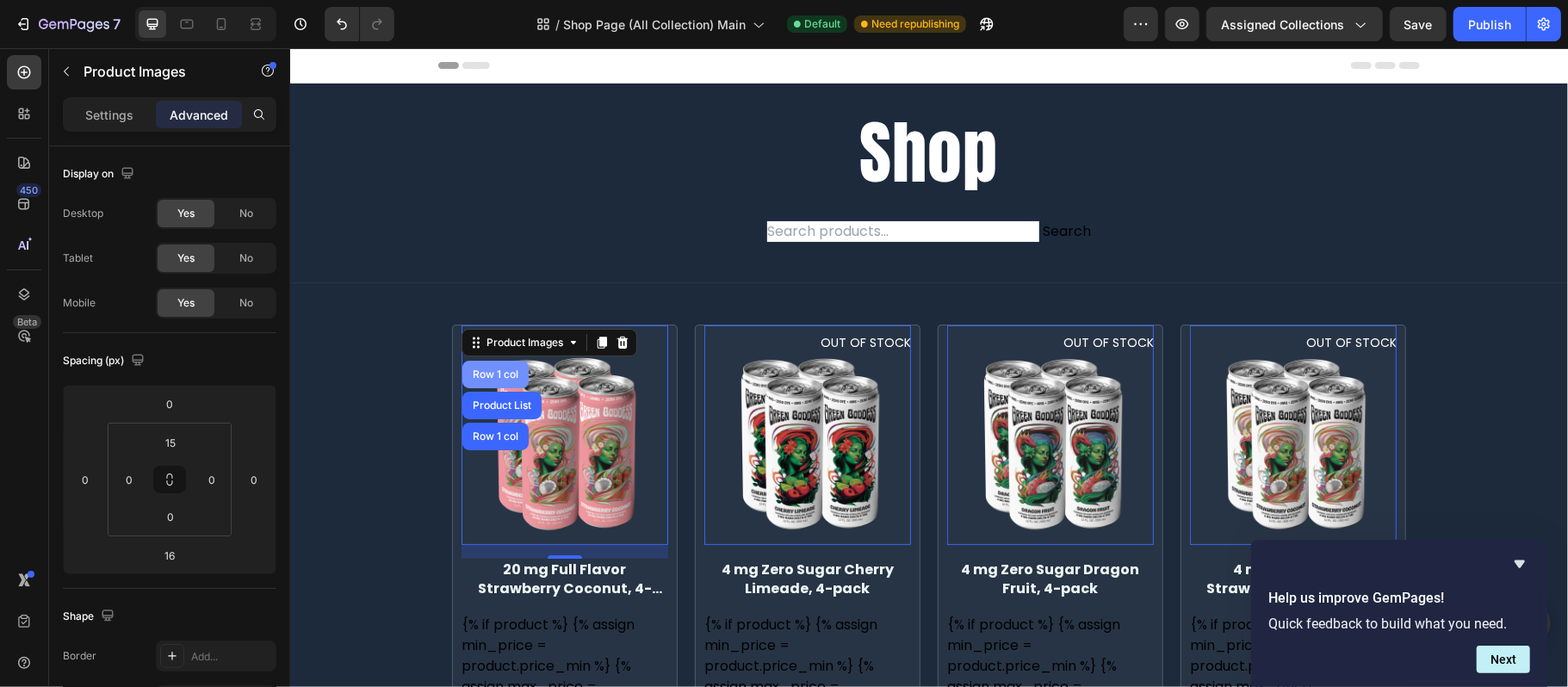
click at [501, 374] on div "Row 1 col" at bounding box center [494, 373] width 52 height 10
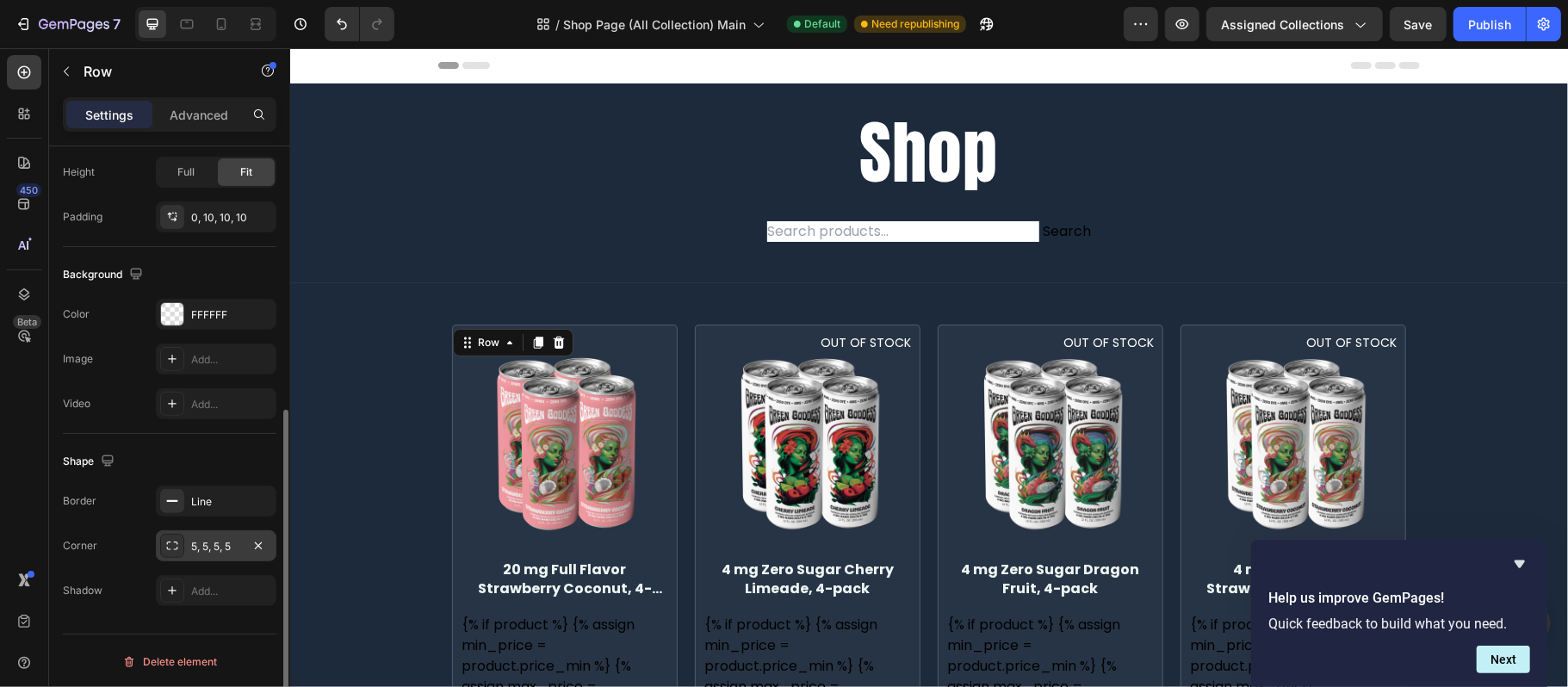
scroll to position [463, 0]
click at [200, 124] on div "Advanced" at bounding box center [198, 114] width 86 height 28
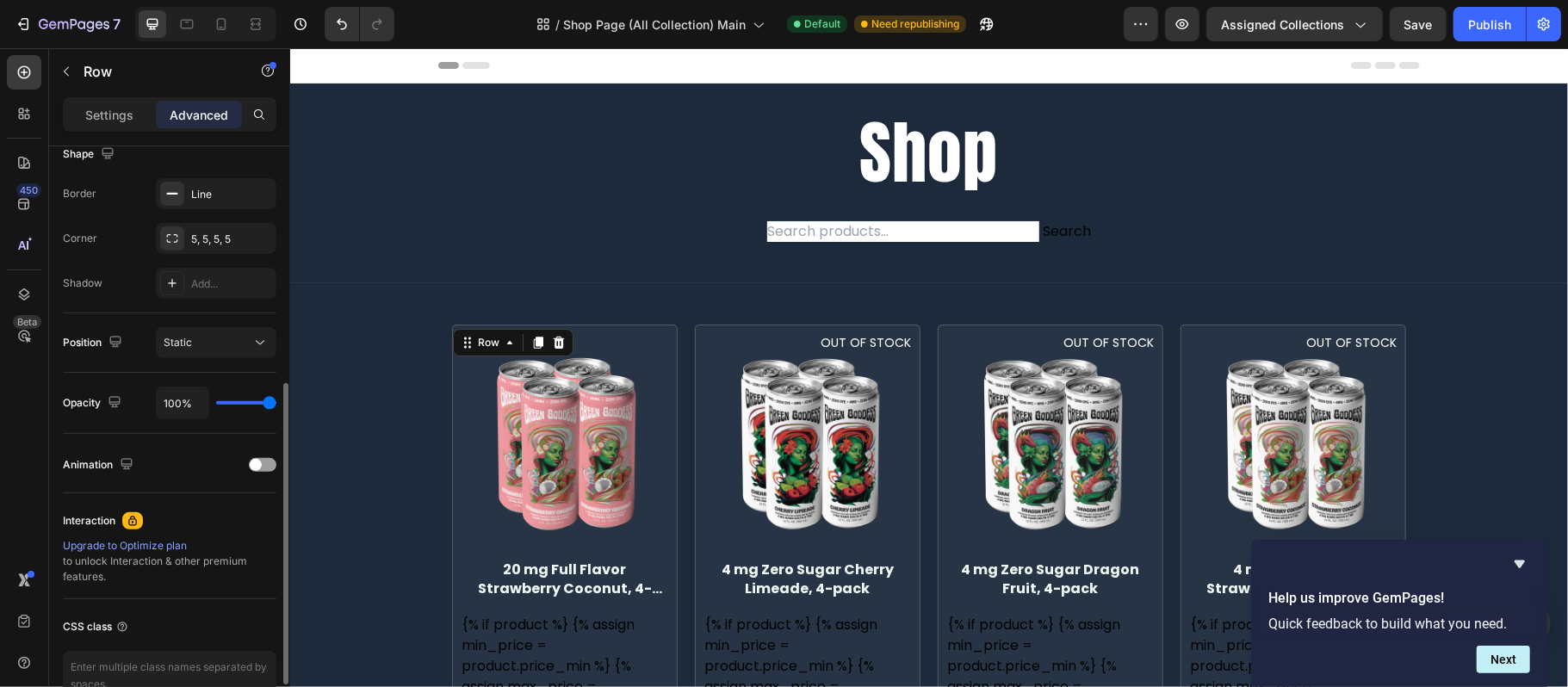
scroll to position [561, 0]
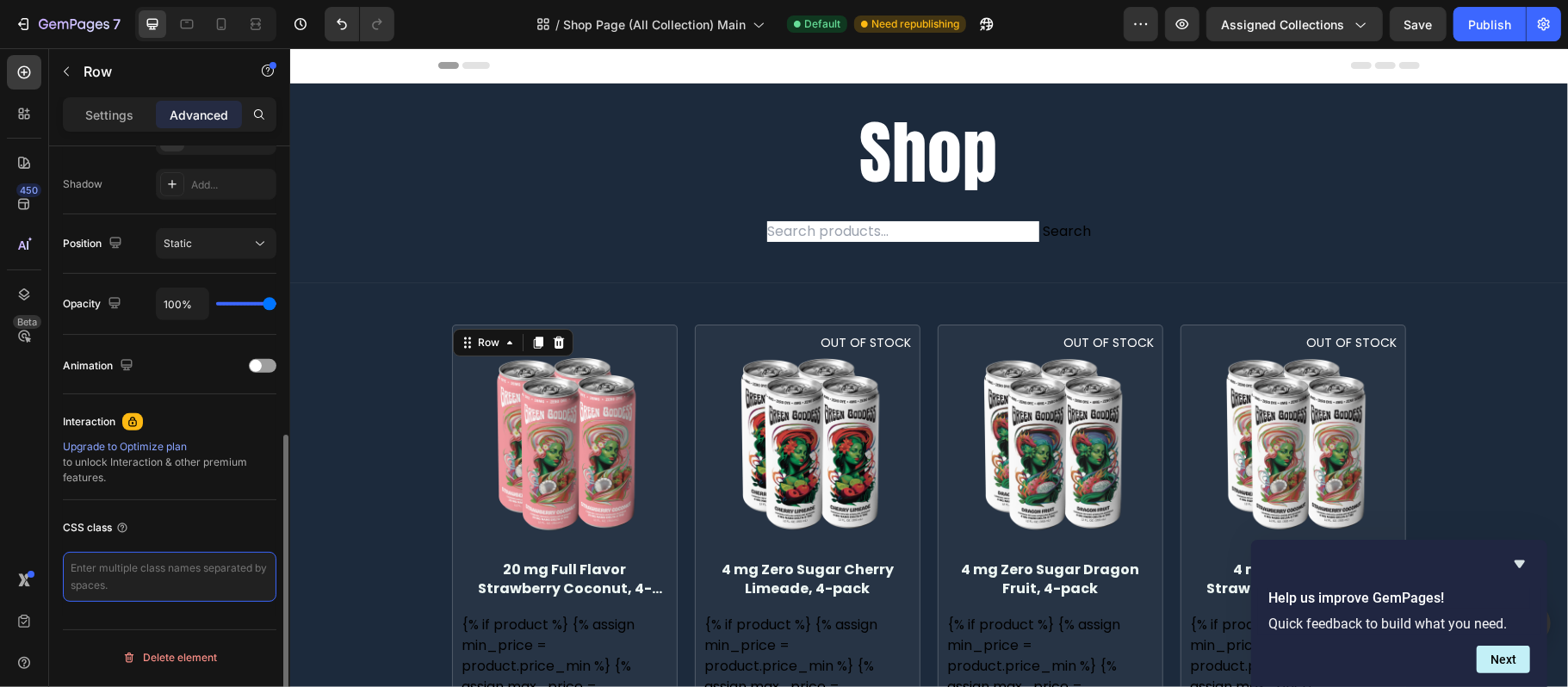
click at [134, 586] on textarea at bounding box center [169, 577] width 214 height 50
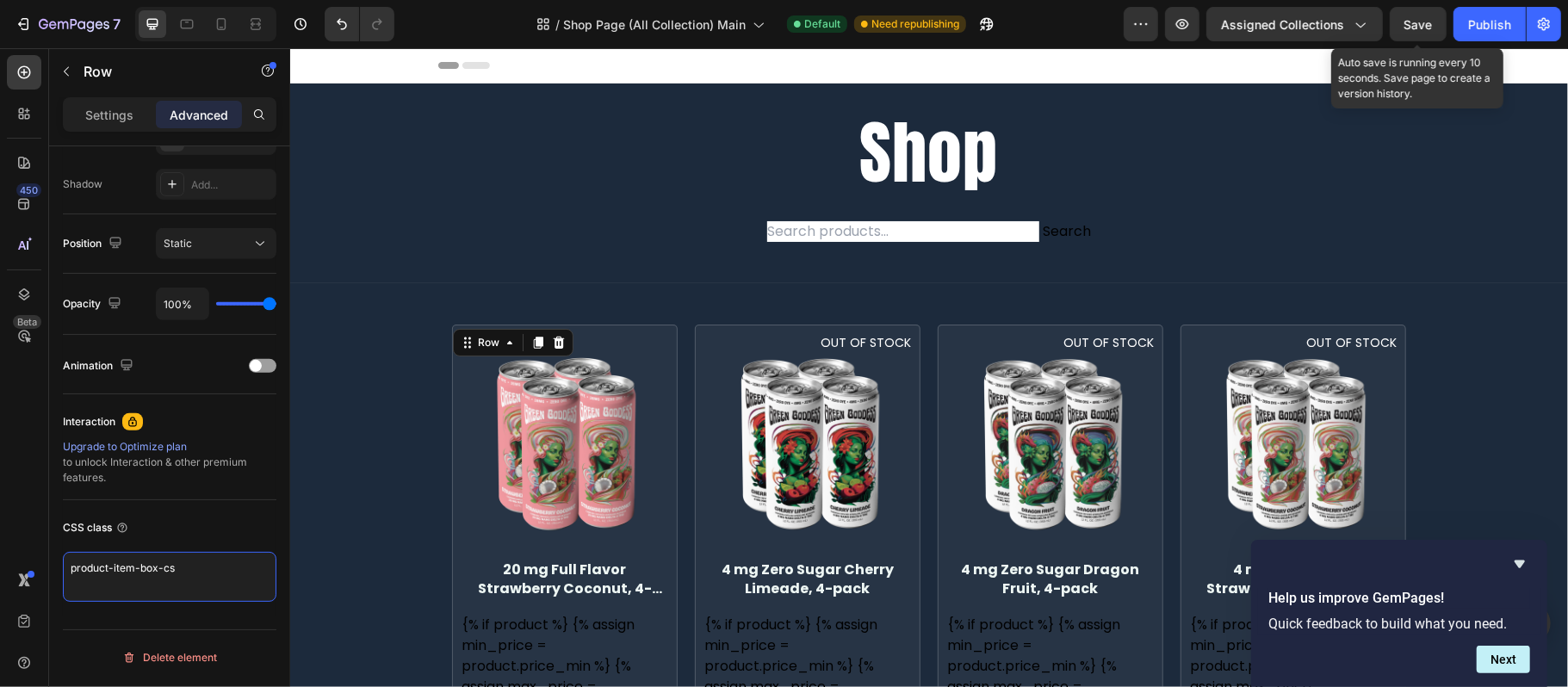
type textarea "product-item-box-cs"
click at [1420, 31] on div "Save" at bounding box center [1418, 25] width 29 height 18
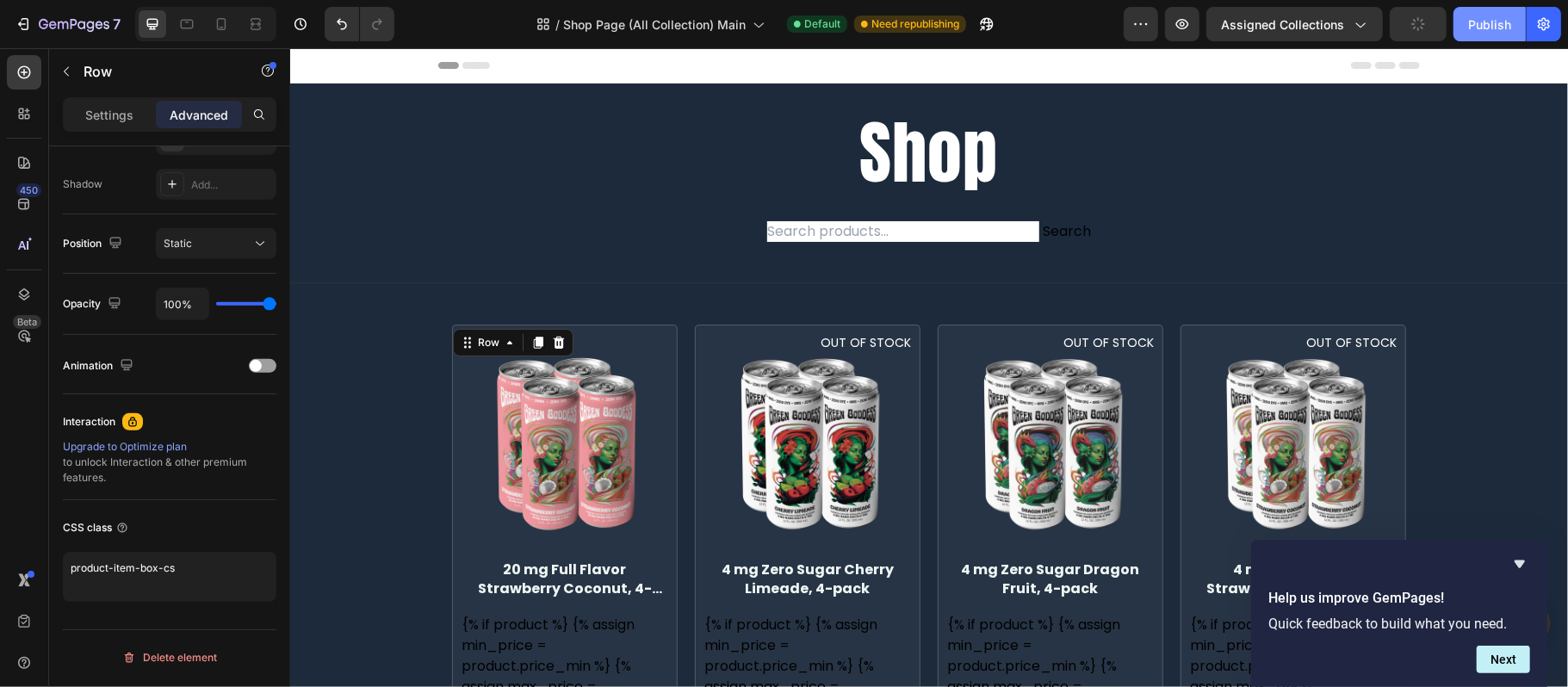
click at [1473, 24] on div "Publish" at bounding box center [1489, 25] width 43 height 18
click at [18, 24] on icon "button" at bounding box center [23, 24] width 17 height 17
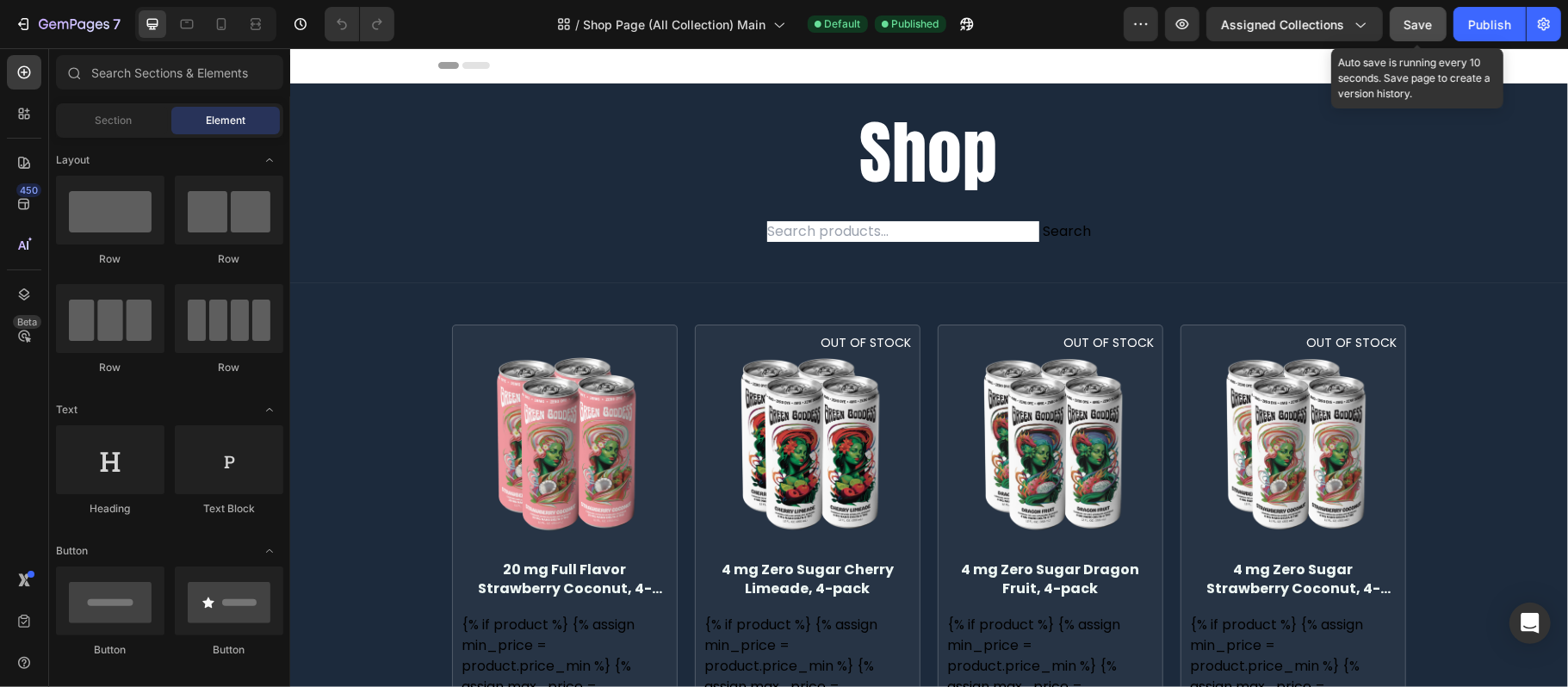
click at [1419, 22] on span "Save" at bounding box center [1418, 24] width 29 height 15
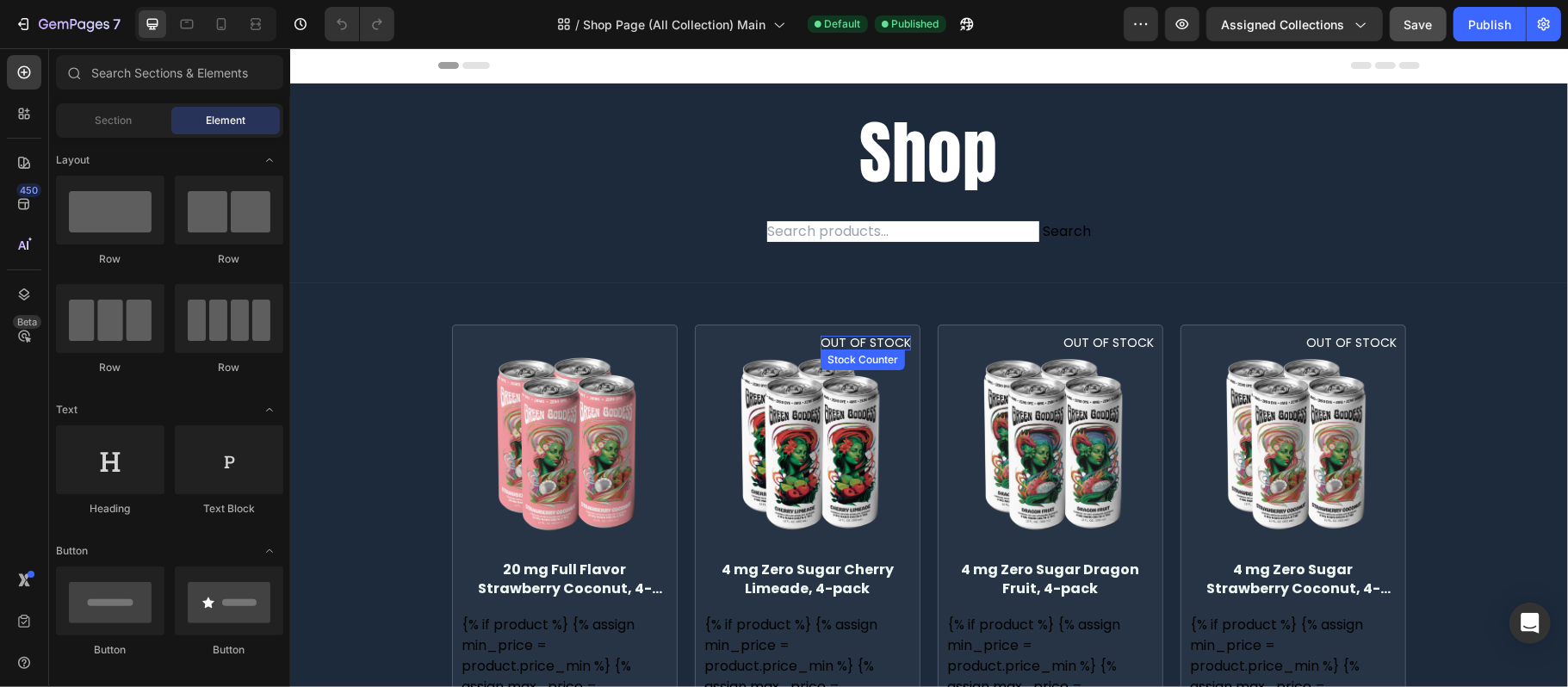
click at [865, 341] on p "OUT OF STOCK" at bounding box center [865, 342] width 91 height 15
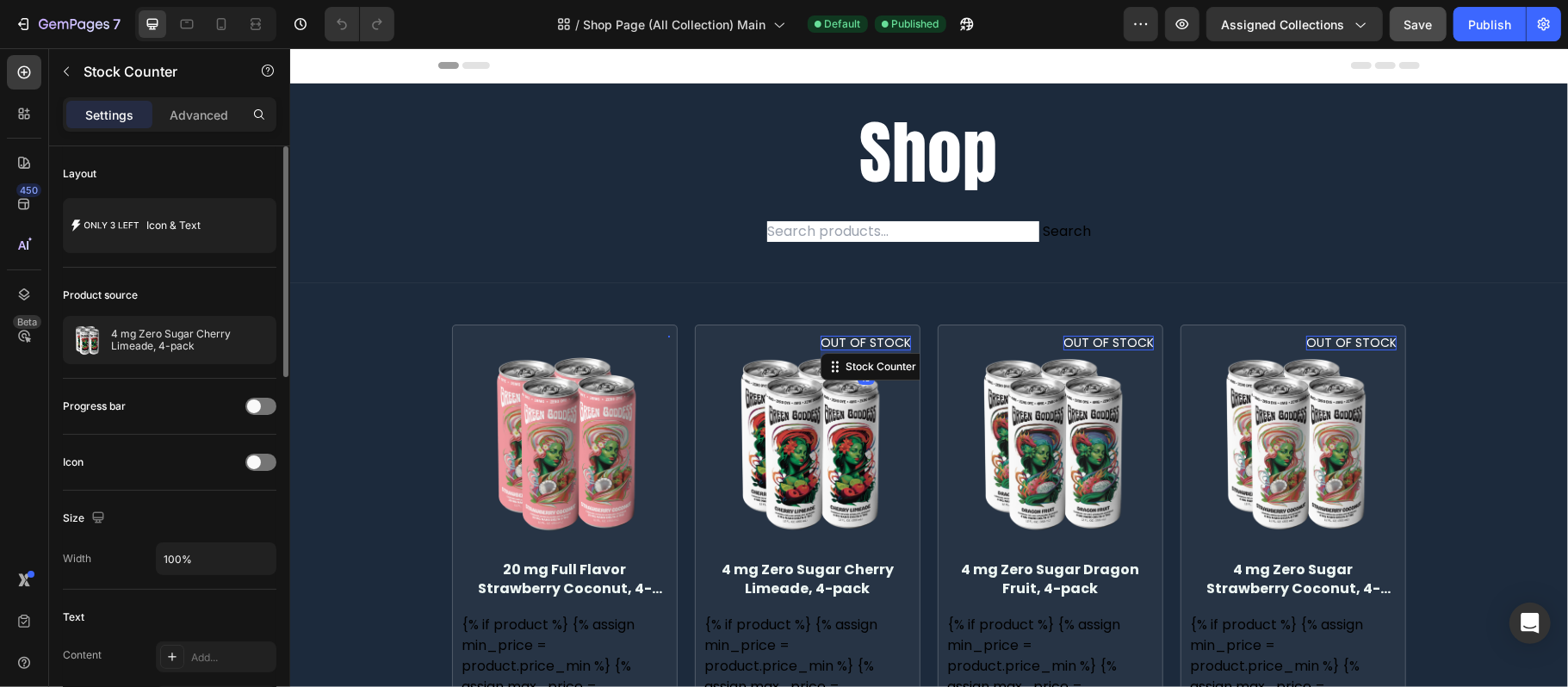
drag, startPoint x: 196, startPoint y: 121, endPoint x: 203, endPoint y: 188, distance: 67.4
click at [196, 121] on p "Advanced" at bounding box center [198, 115] width 58 height 18
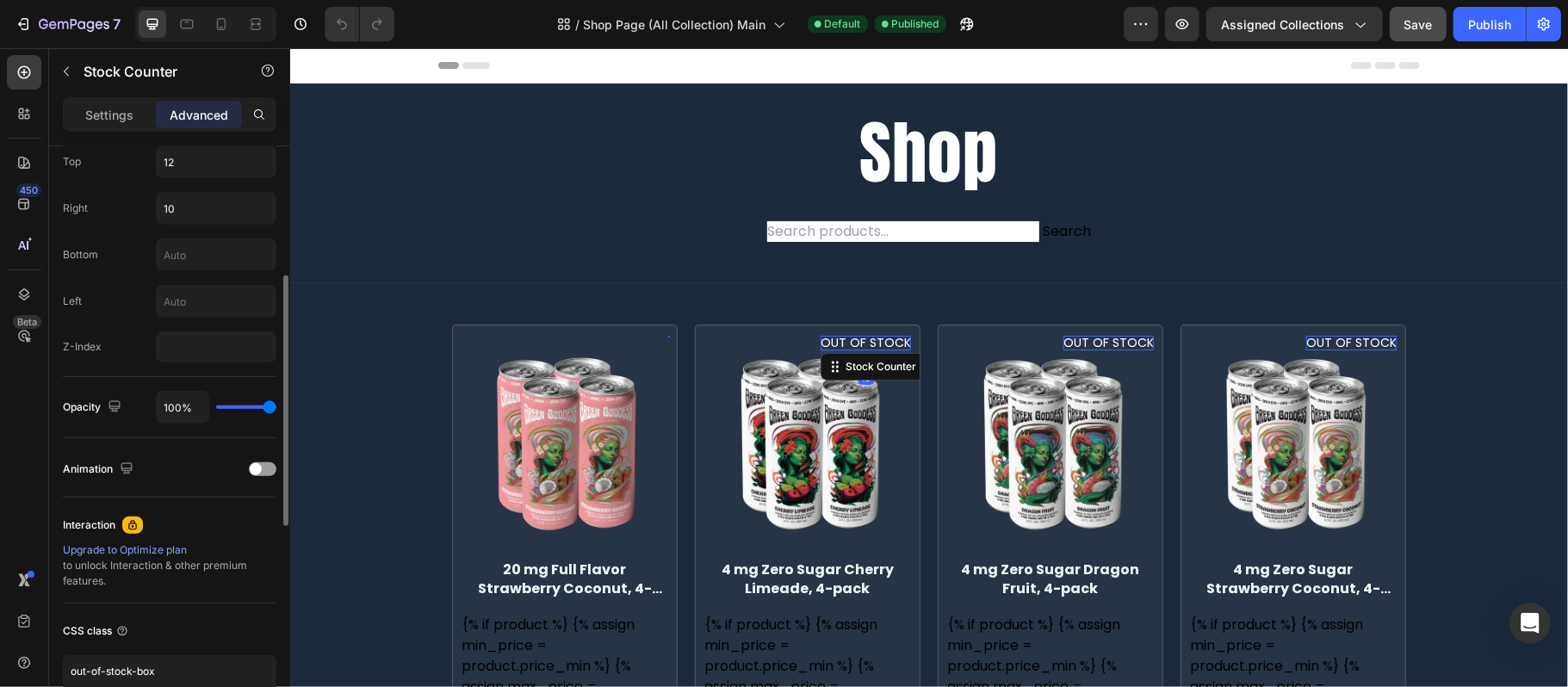
scroll to position [793, 0]
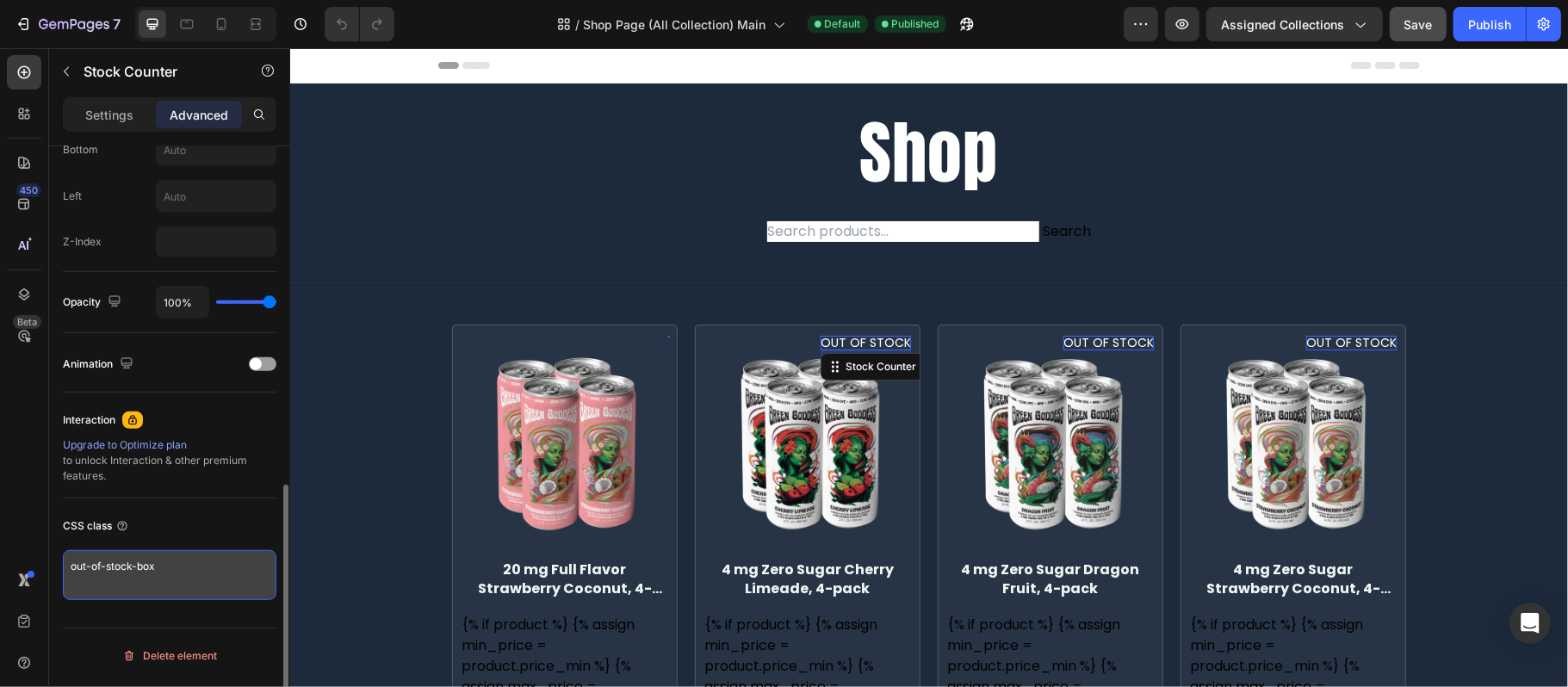
click at [218, 572] on textarea "out-of-stock-box" at bounding box center [169, 575] width 214 height 50
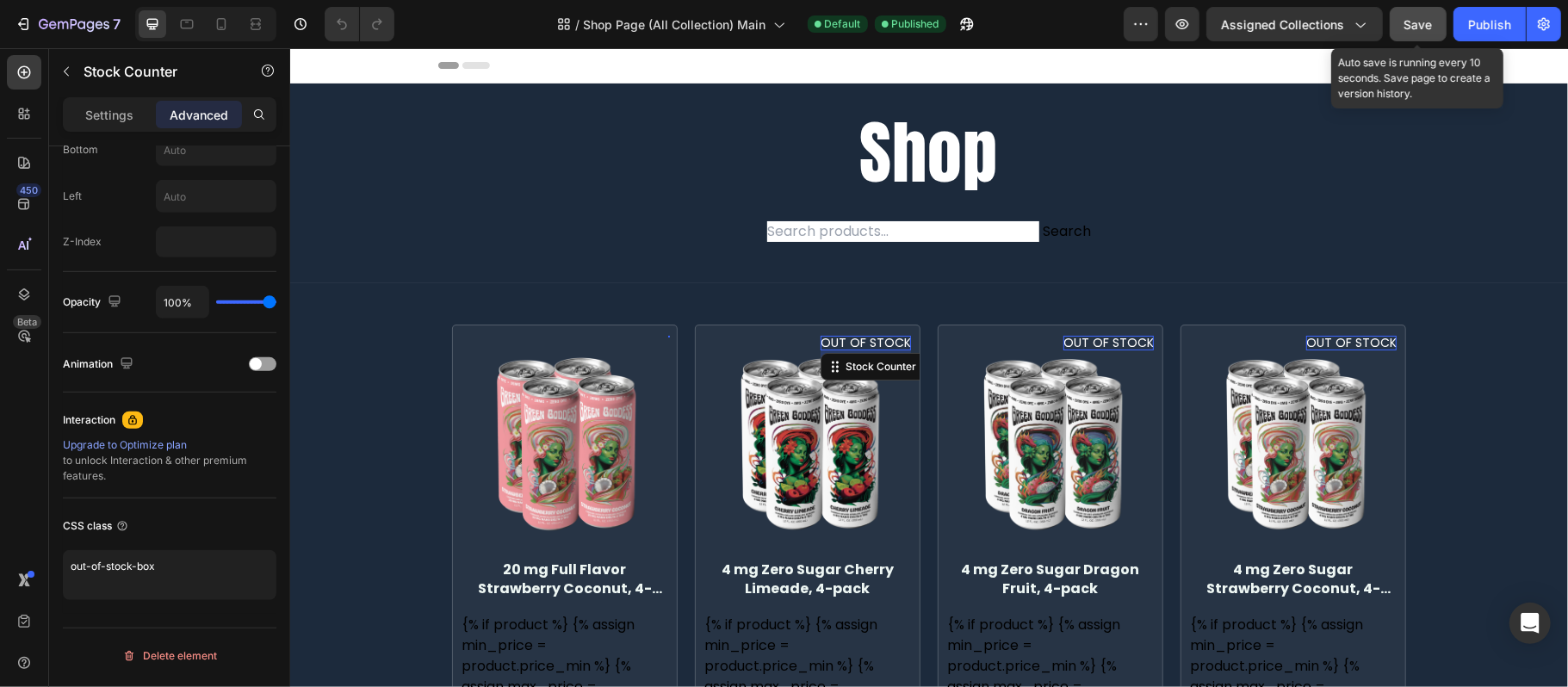
click at [1415, 22] on span "Save" at bounding box center [1418, 24] width 29 height 15
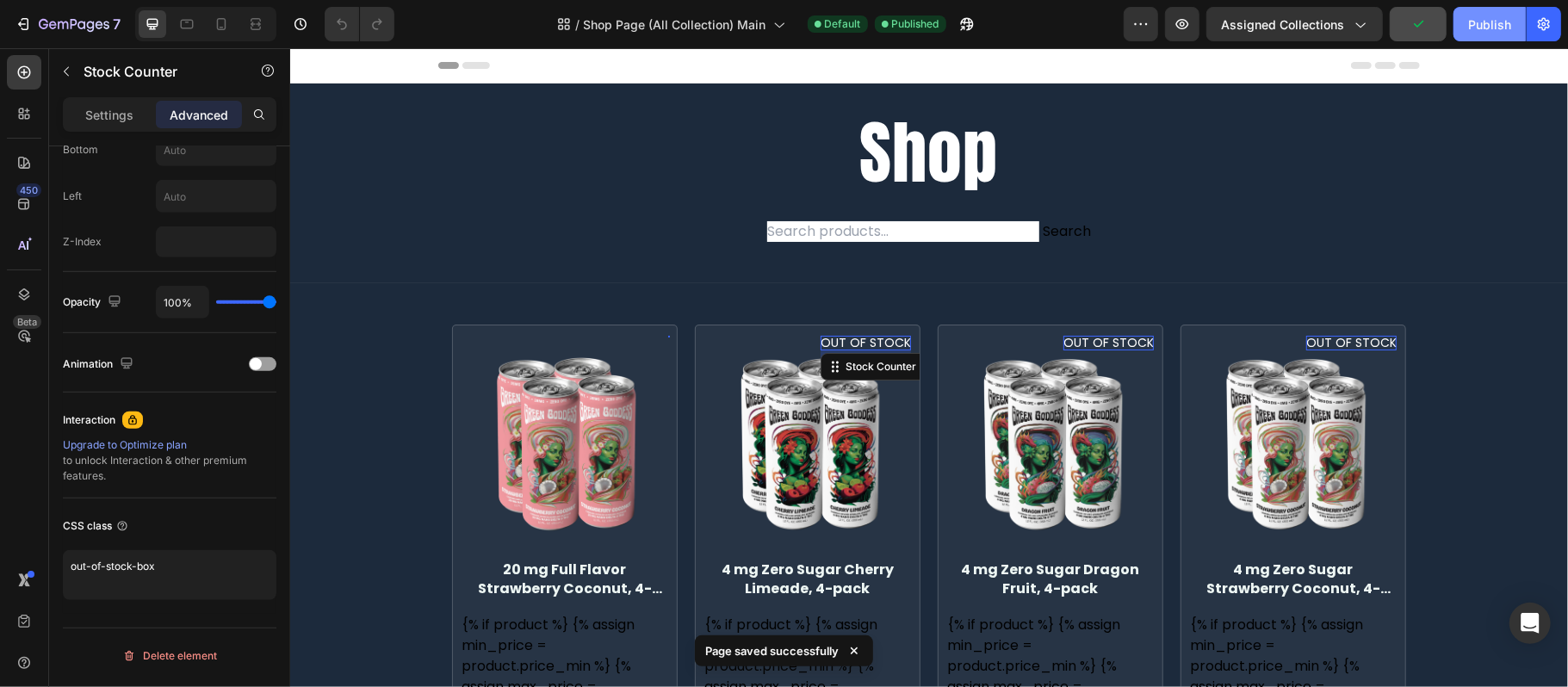
click at [1481, 30] on div "Publish" at bounding box center [1489, 25] width 43 height 18
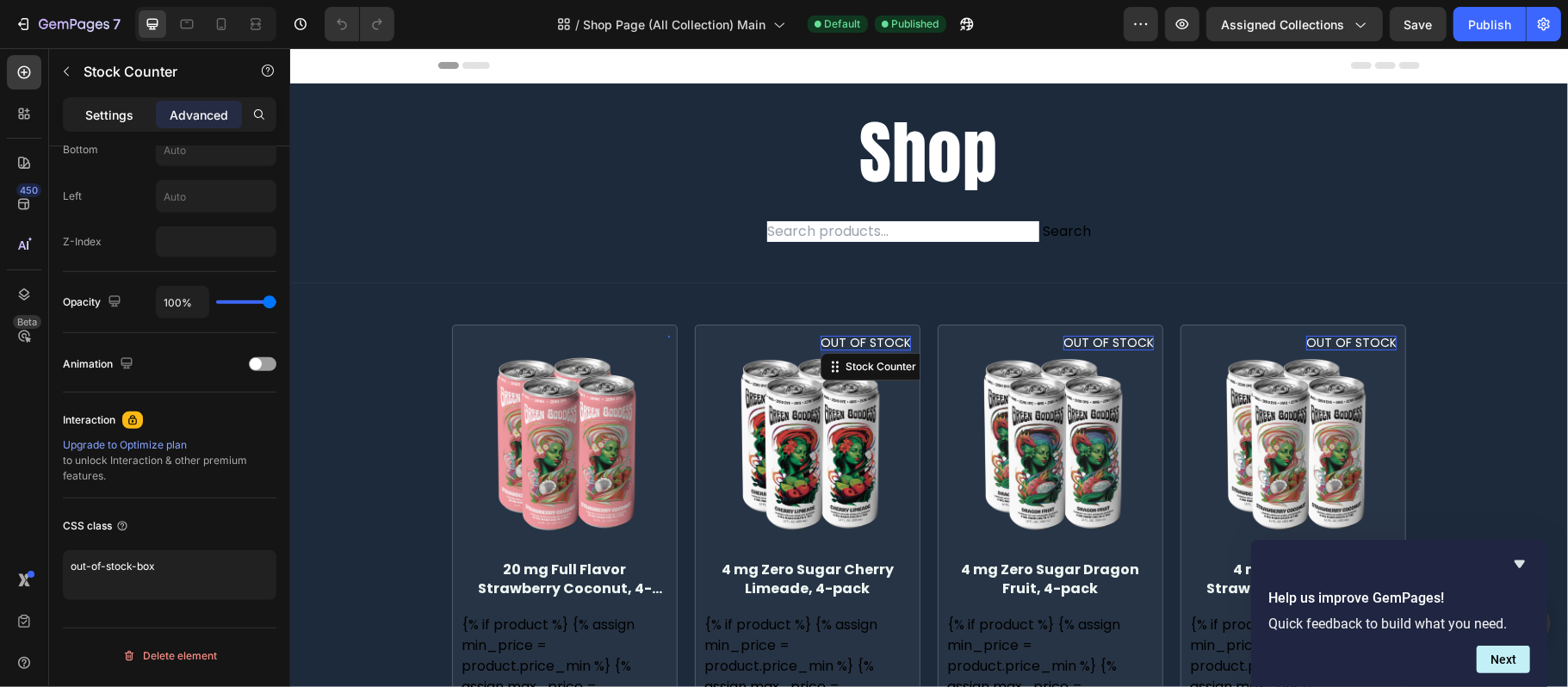
click at [96, 111] on p "Settings" at bounding box center [109, 115] width 48 height 18
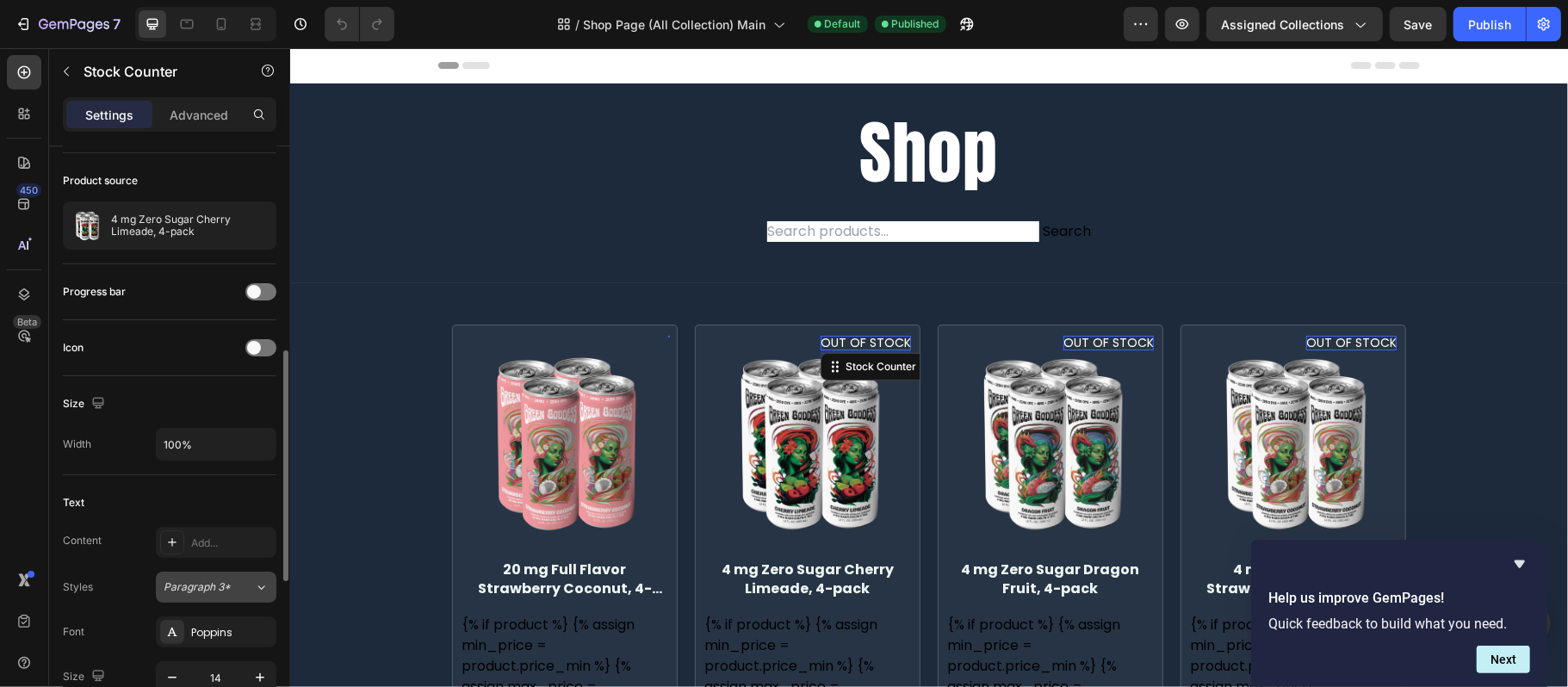
scroll to position [229, 0]
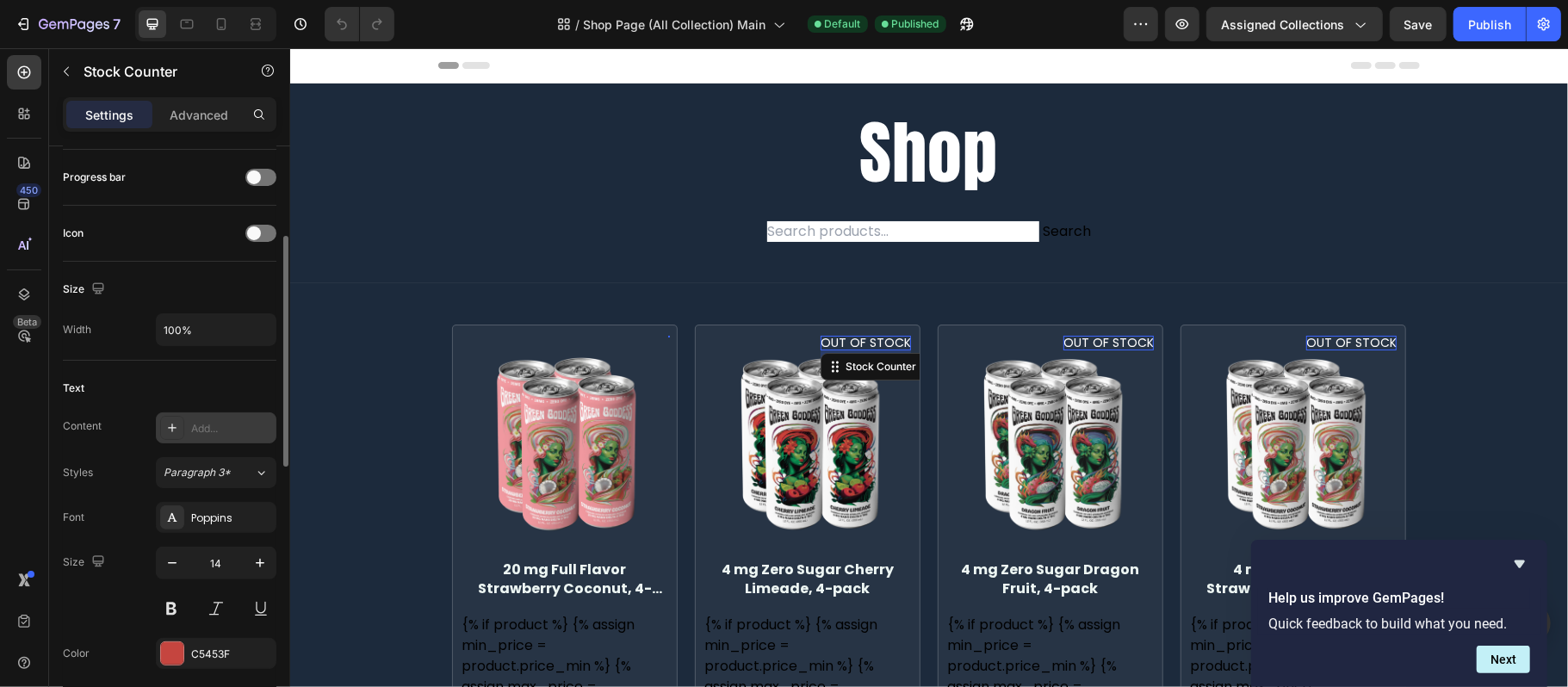
click at [222, 424] on div "Add..." at bounding box center [231, 429] width 81 height 16
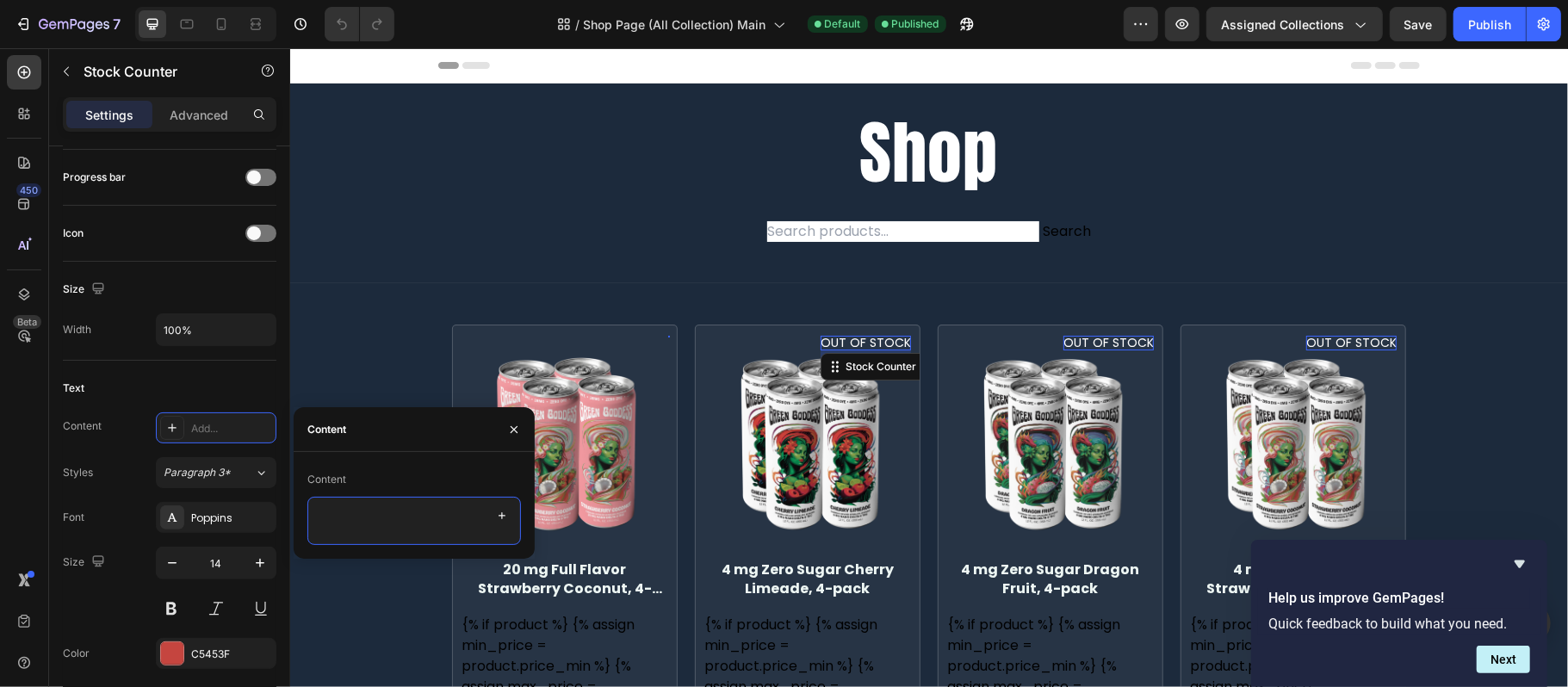
click at [394, 507] on textarea at bounding box center [413, 521] width 214 height 48
type textarea "In stock"
click at [263, 388] on div "Text" at bounding box center [169, 388] width 214 height 28
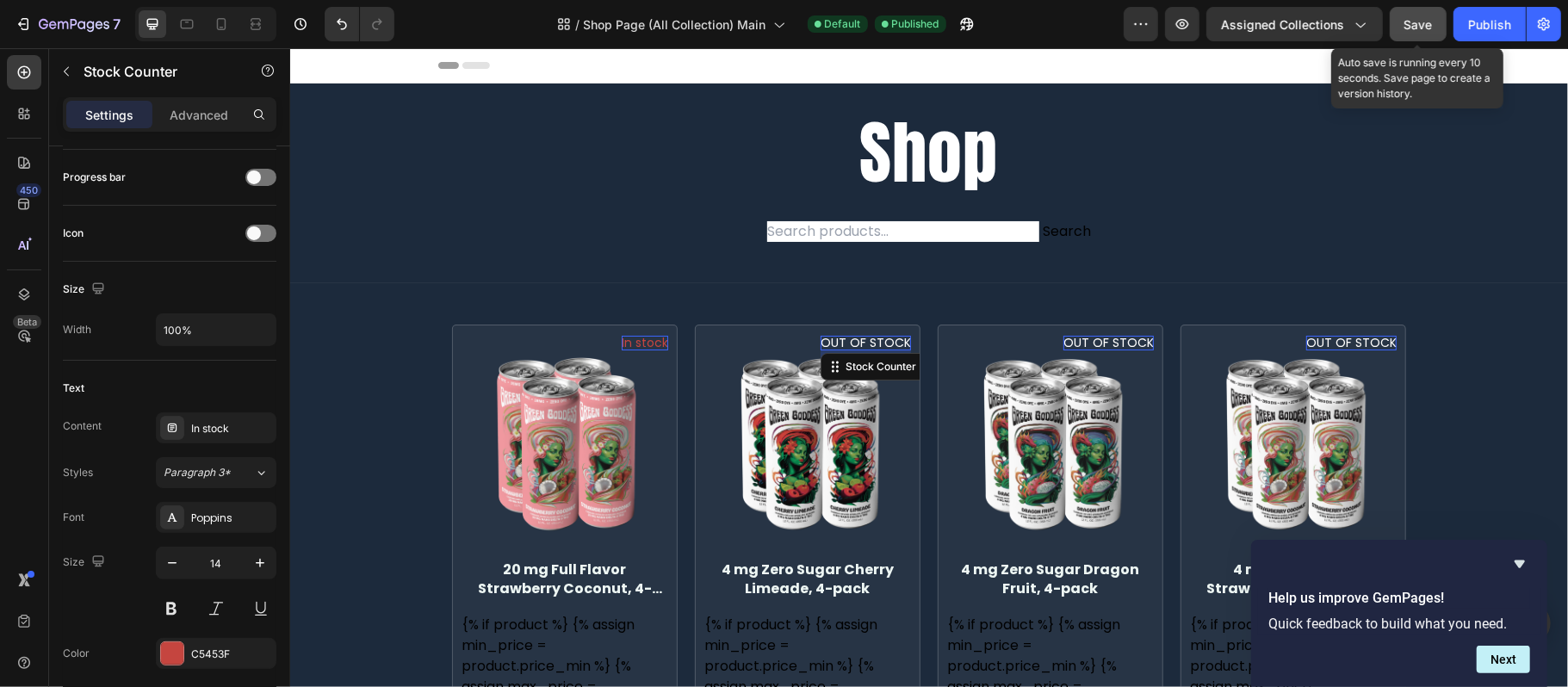
click at [1412, 14] on button "Save" at bounding box center [1418, 24] width 57 height 34
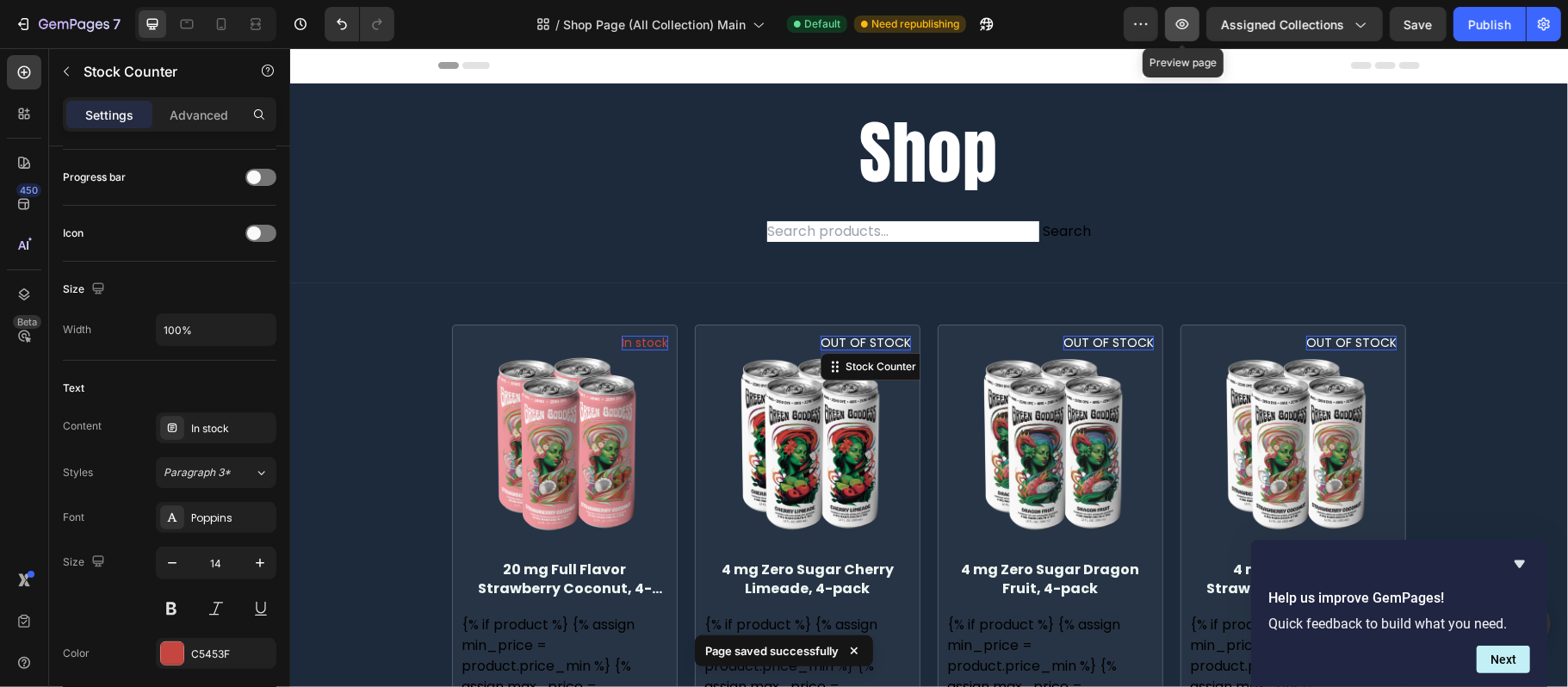
click at [1178, 10] on button "button" at bounding box center [1181, 24] width 34 height 34
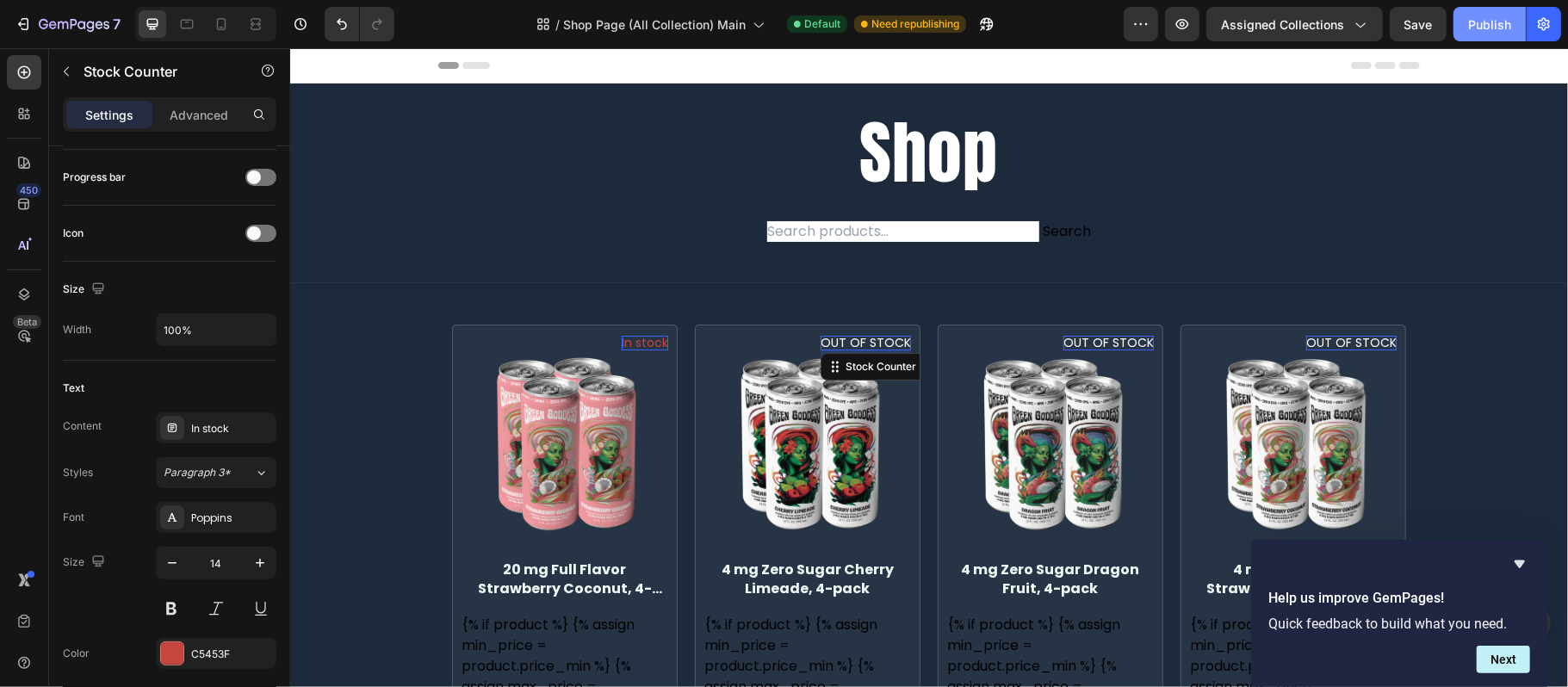
click at [1485, 11] on button "Publish" at bounding box center [1488, 24] width 72 height 34
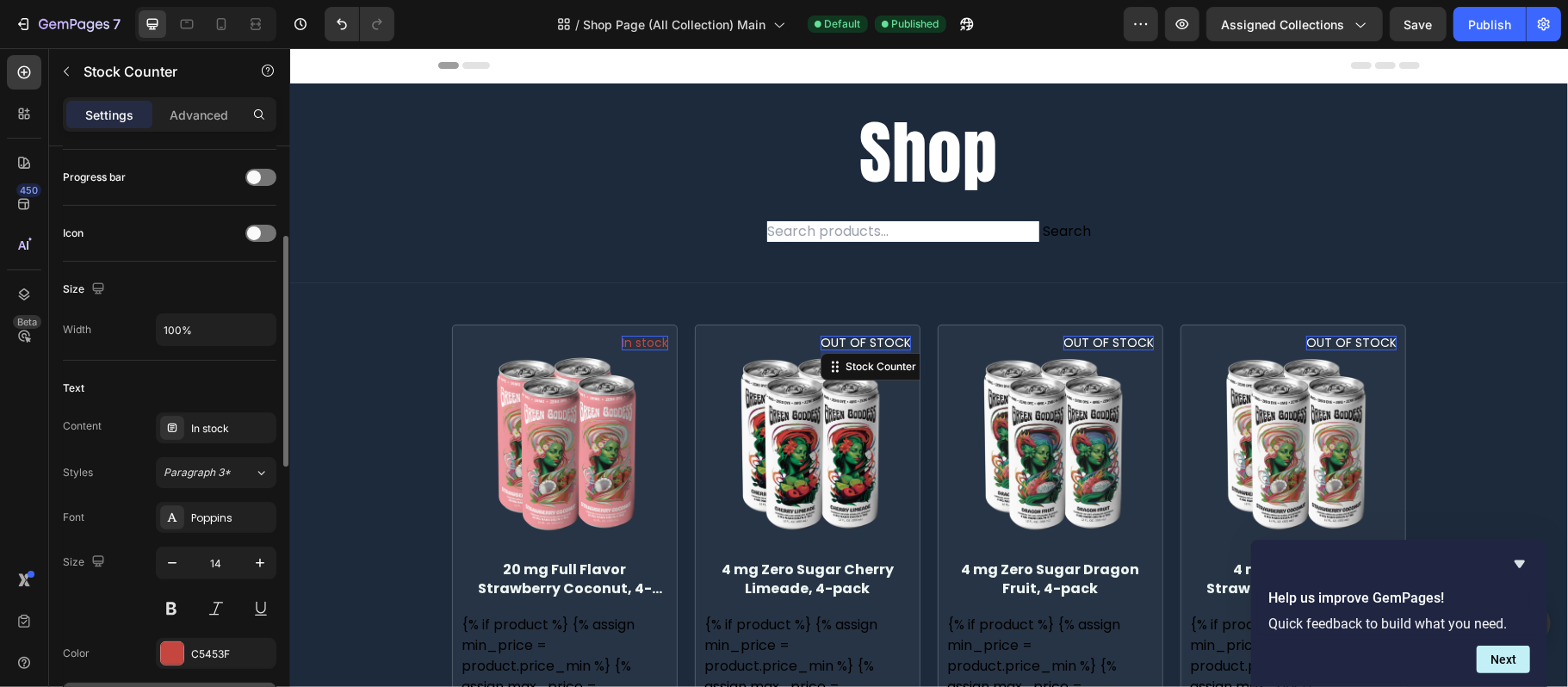
scroll to position [344, 0]
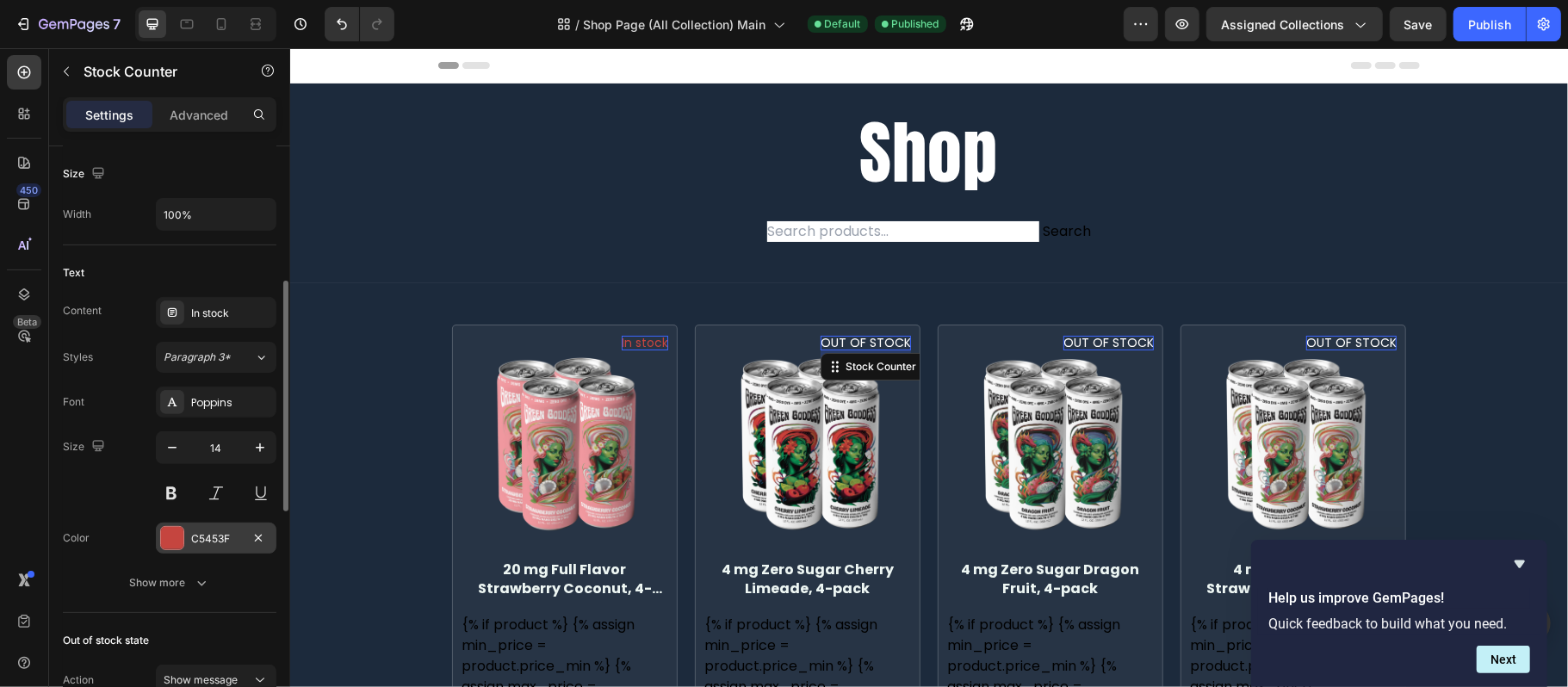
click at [205, 552] on div "C5453F" at bounding box center [216, 537] width 120 height 31
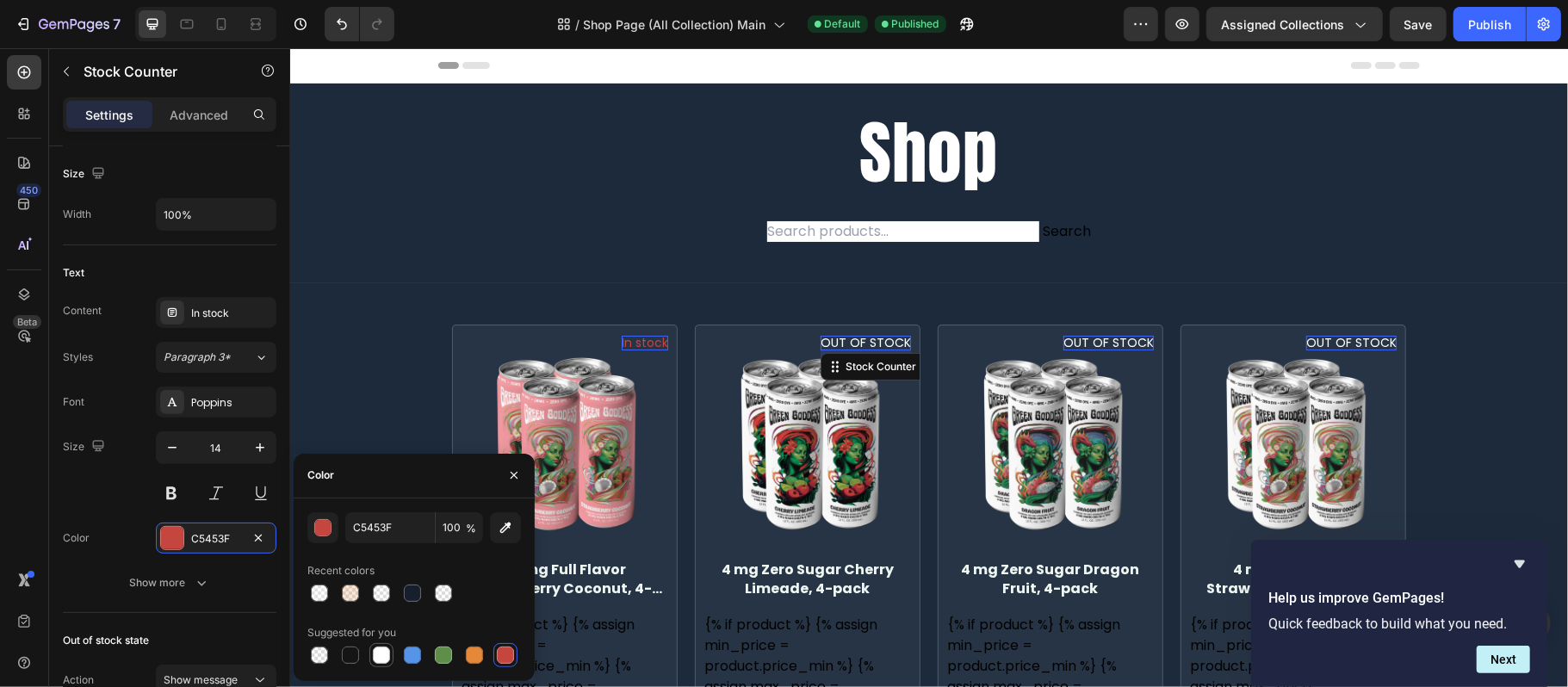
click at [380, 652] on div at bounding box center [381, 655] width 17 height 17
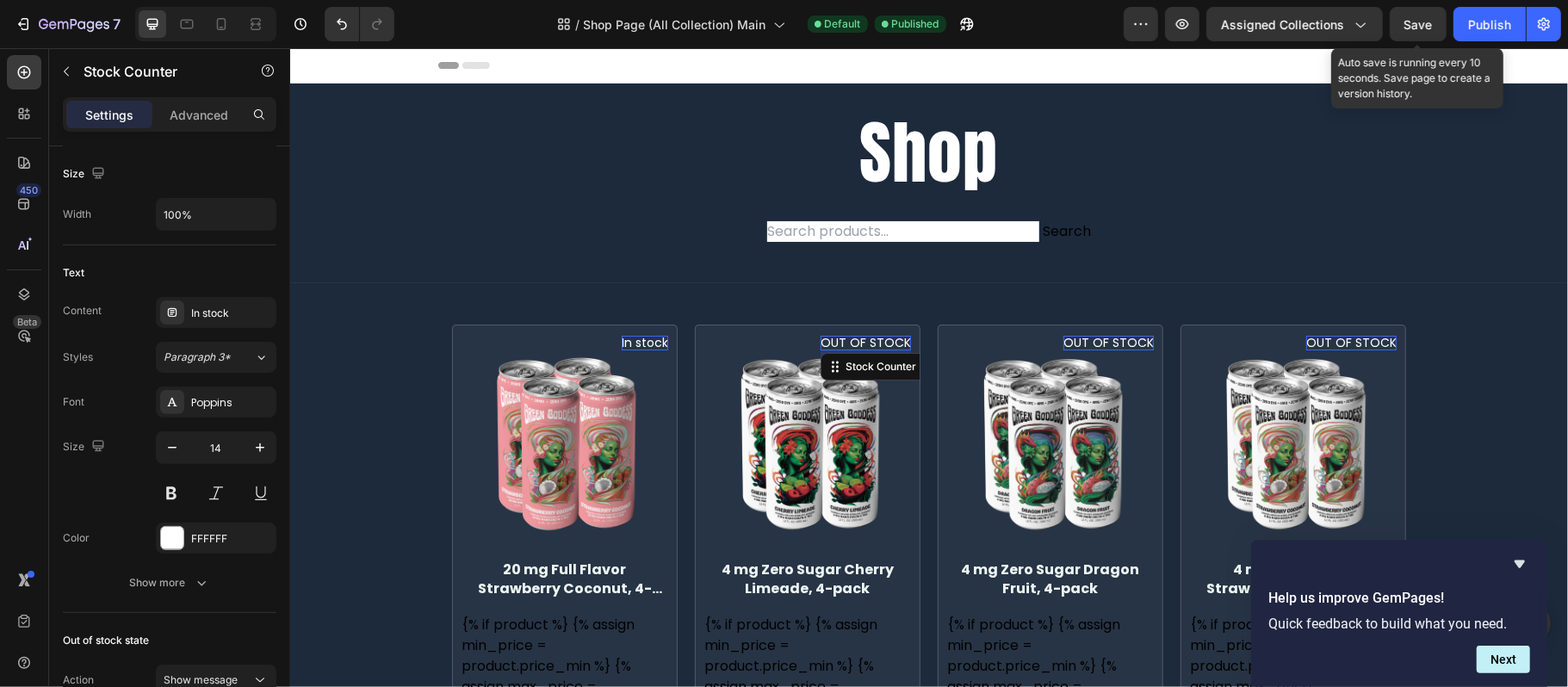
click at [1413, 19] on span "Save" at bounding box center [1418, 24] width 29 height 15
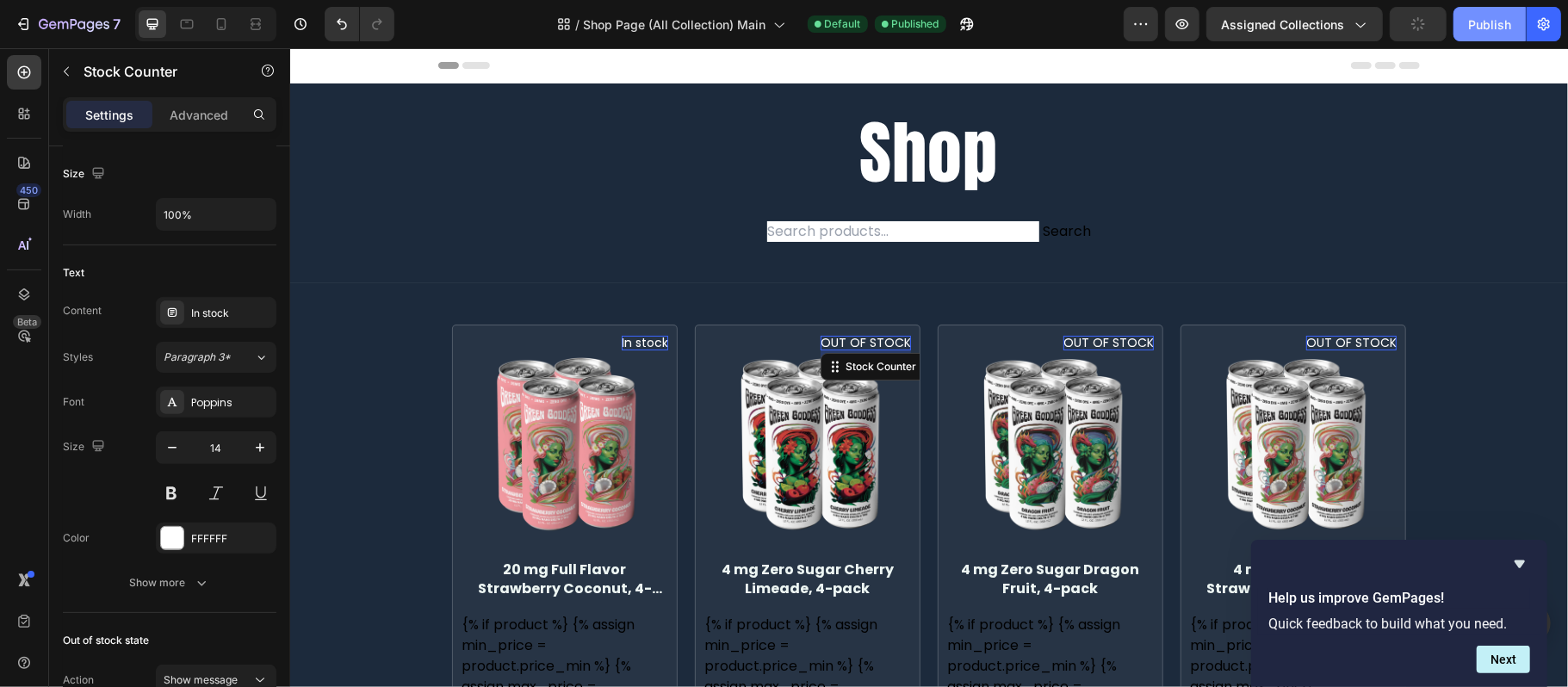
click at [1478, 25] on div "Publish" at bounding box center [1489, 25] width 43 height 18
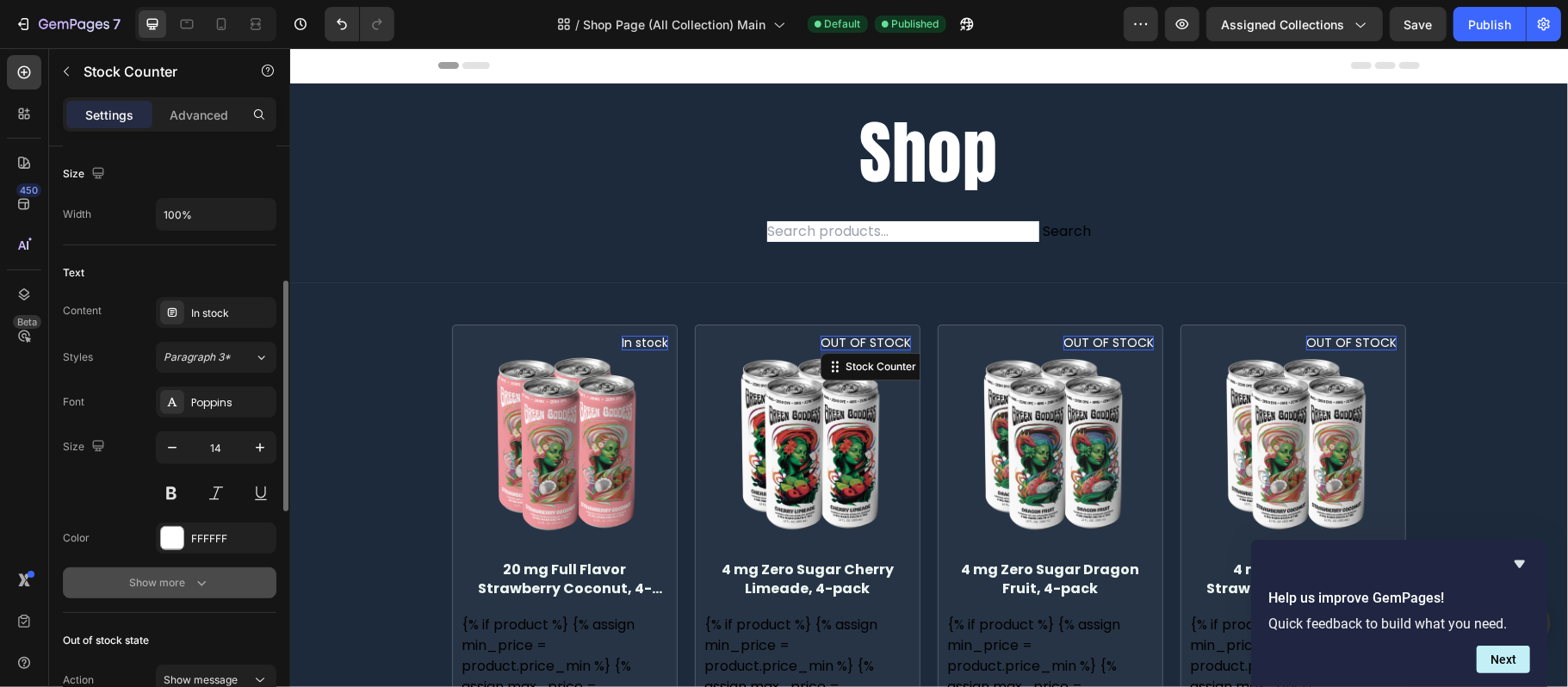
click at [230, 574] on button "Show more" at bounding box center [169, 582] width 214 height 31
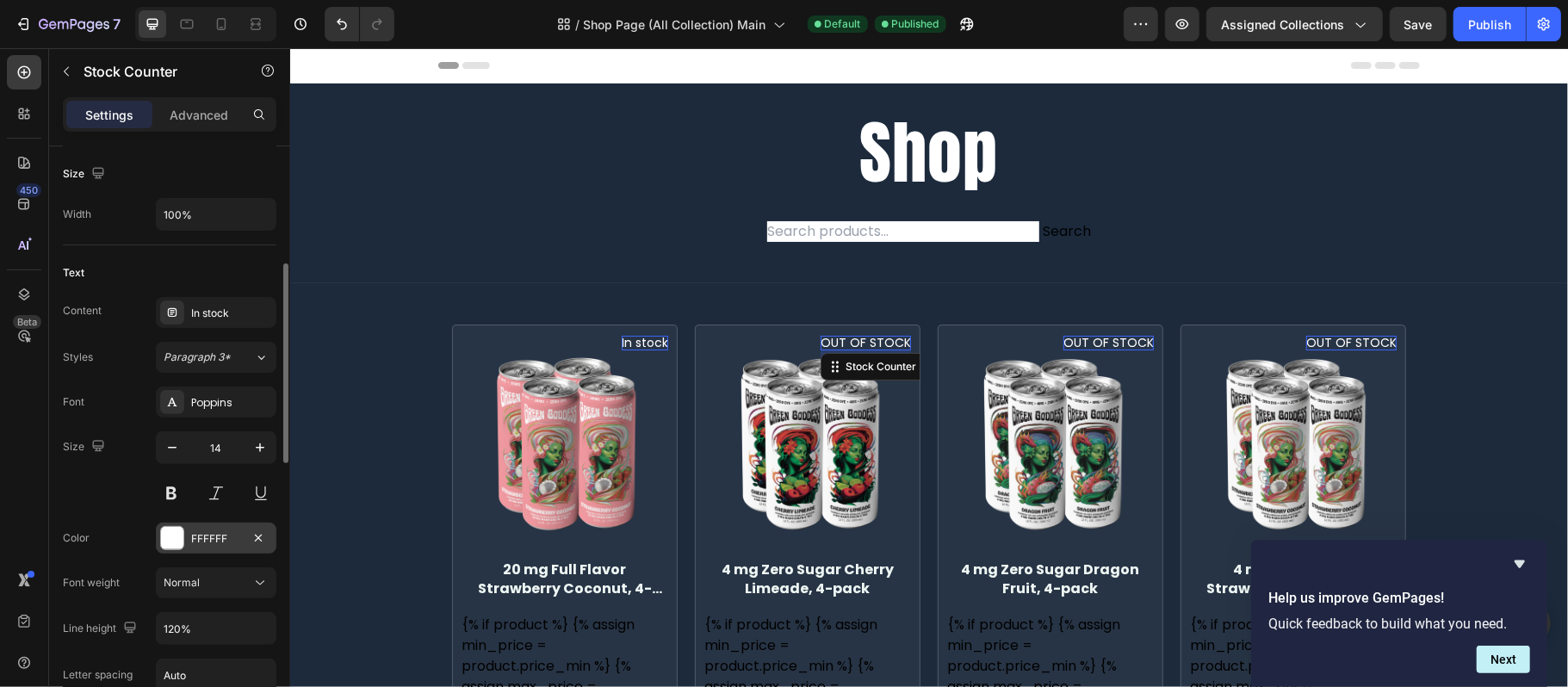
click at [220, 546] on div "FFFFFF" at bounding box center [216, 539] width 50 height 16
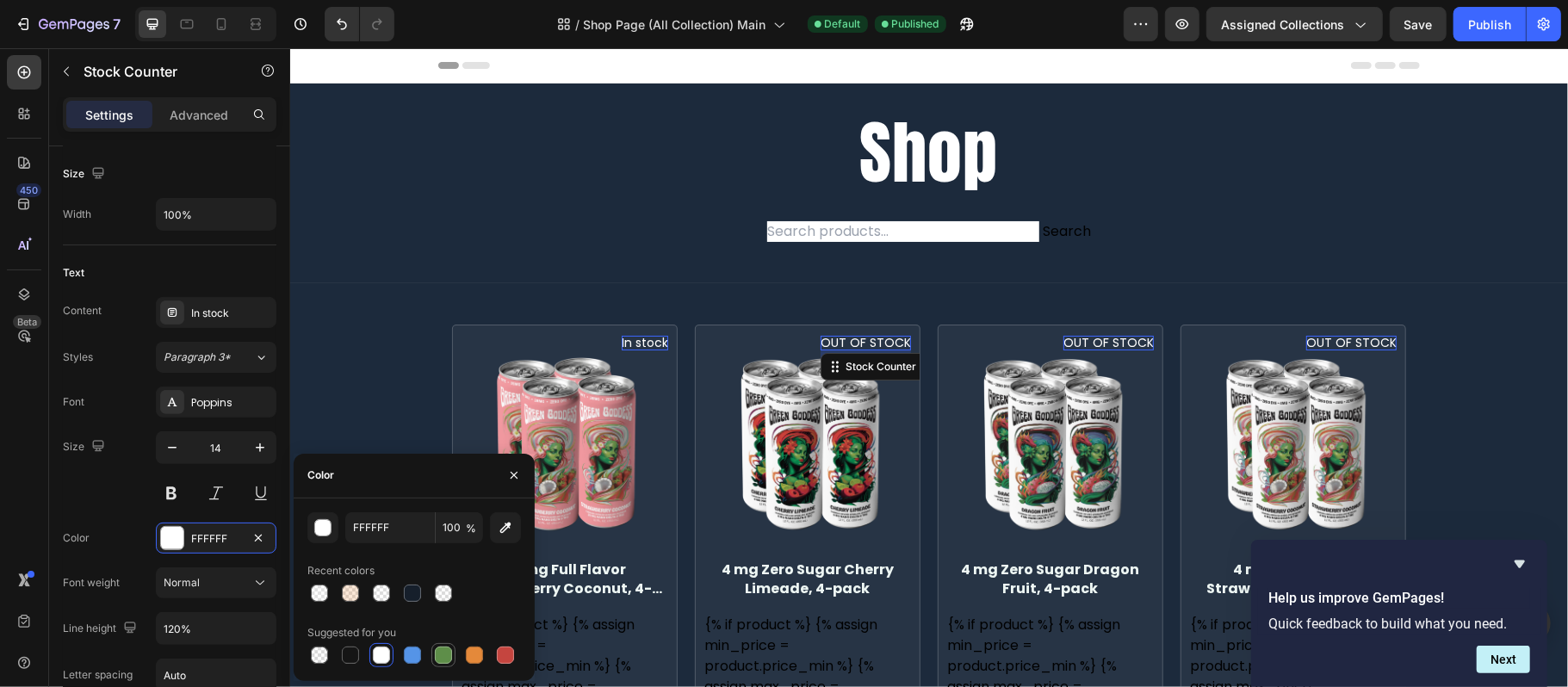
click at [445, 650] on div at bounding box center [443, 655] width 17 height 17
click at [315, 525] on div "button" at bounding box center [323, 528] width 17 height 17
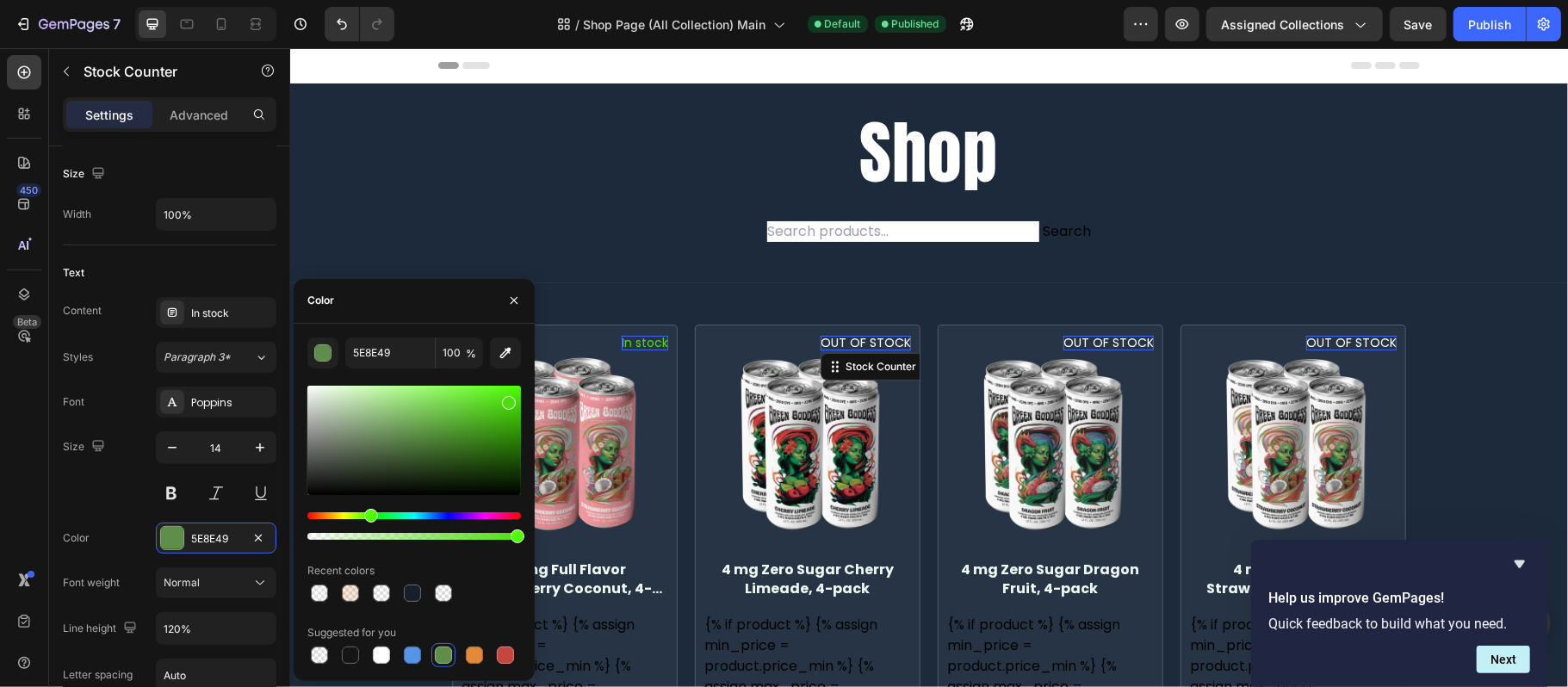
drag, startPoint x: 428, startPoint y: 425, endPoint x: 506, endPoint y: 401, distance: 81.6
click at [506, 401] on div at bounding box center [413, 440] width 214 height 109
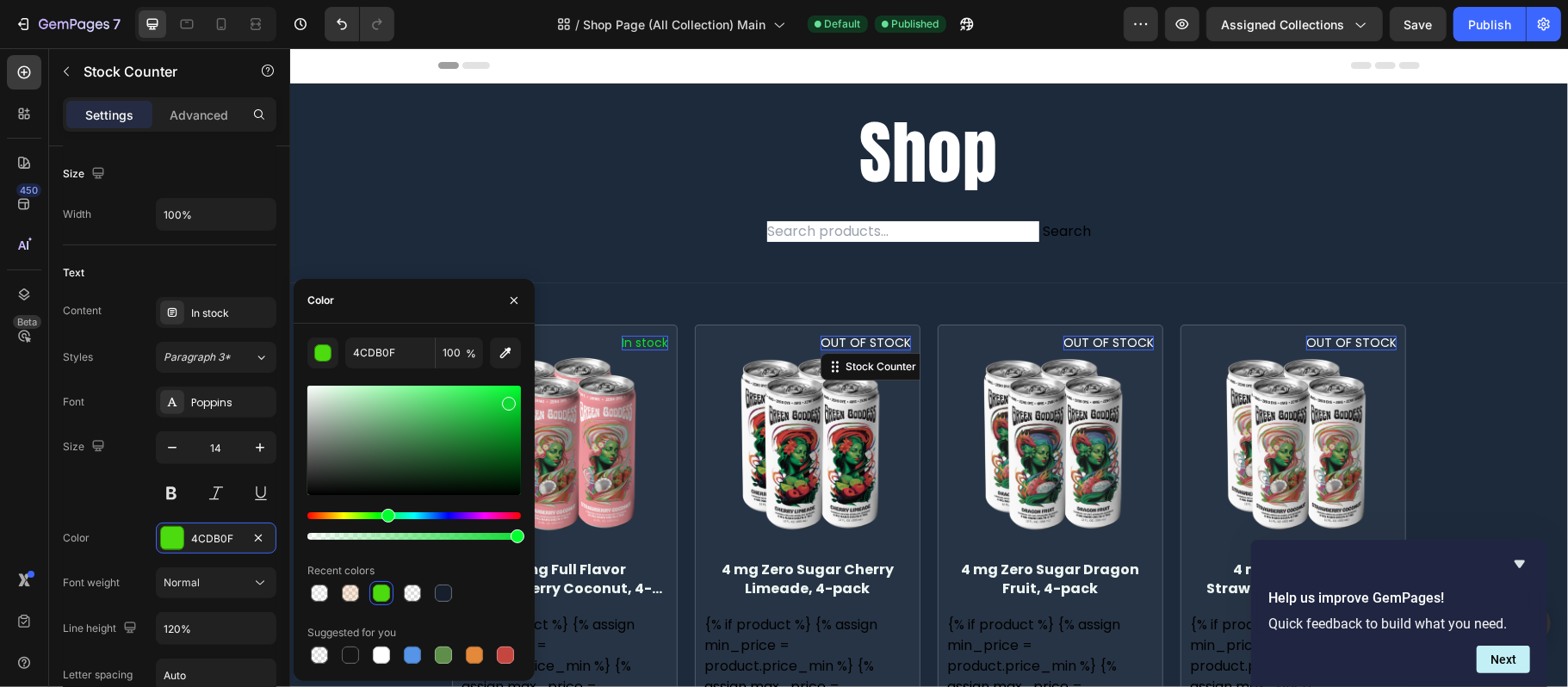
drag, startPoint x: 368, startPoint y: 514, endPoint x: 429, endPoint y: 478, distance: 70.8
click at [387, 511] on div "Hue" at bounding box center [388, 516] width 14 height 14
drag, startPoint x: 519, startPoint y: 398, endPoint x: 528, endPoint y: 403, distance: 10.3
click at [528, 403] on div "0FDB3B 100 % Recent colors Suggested for you" at bounding box center [413, 502] width 241 height 330
drag, startPoint x: 501, startPoint y: 428, endPoint x: 511, endPoint y: 398, distance: 31.6
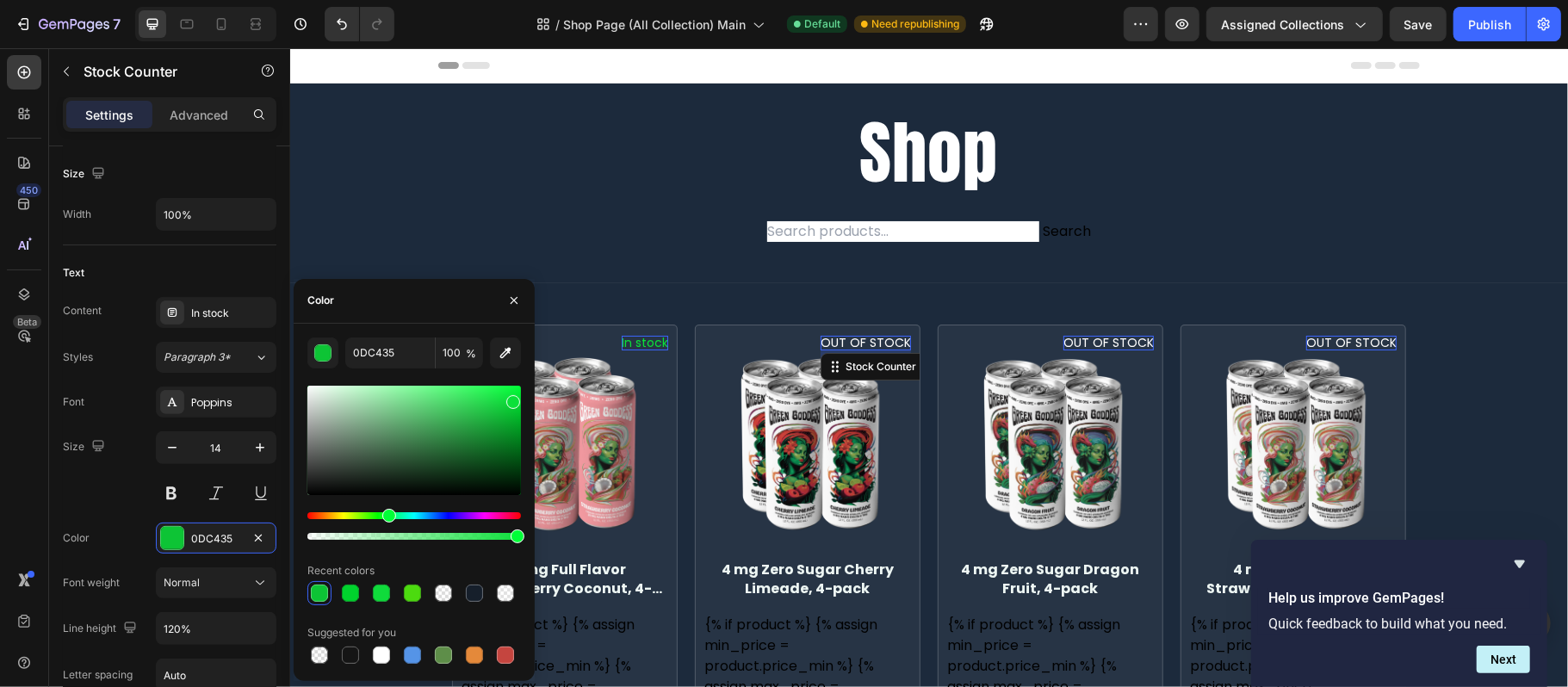
click at [511, 398] on div at bounding box center [413, 440] width 214 height 109
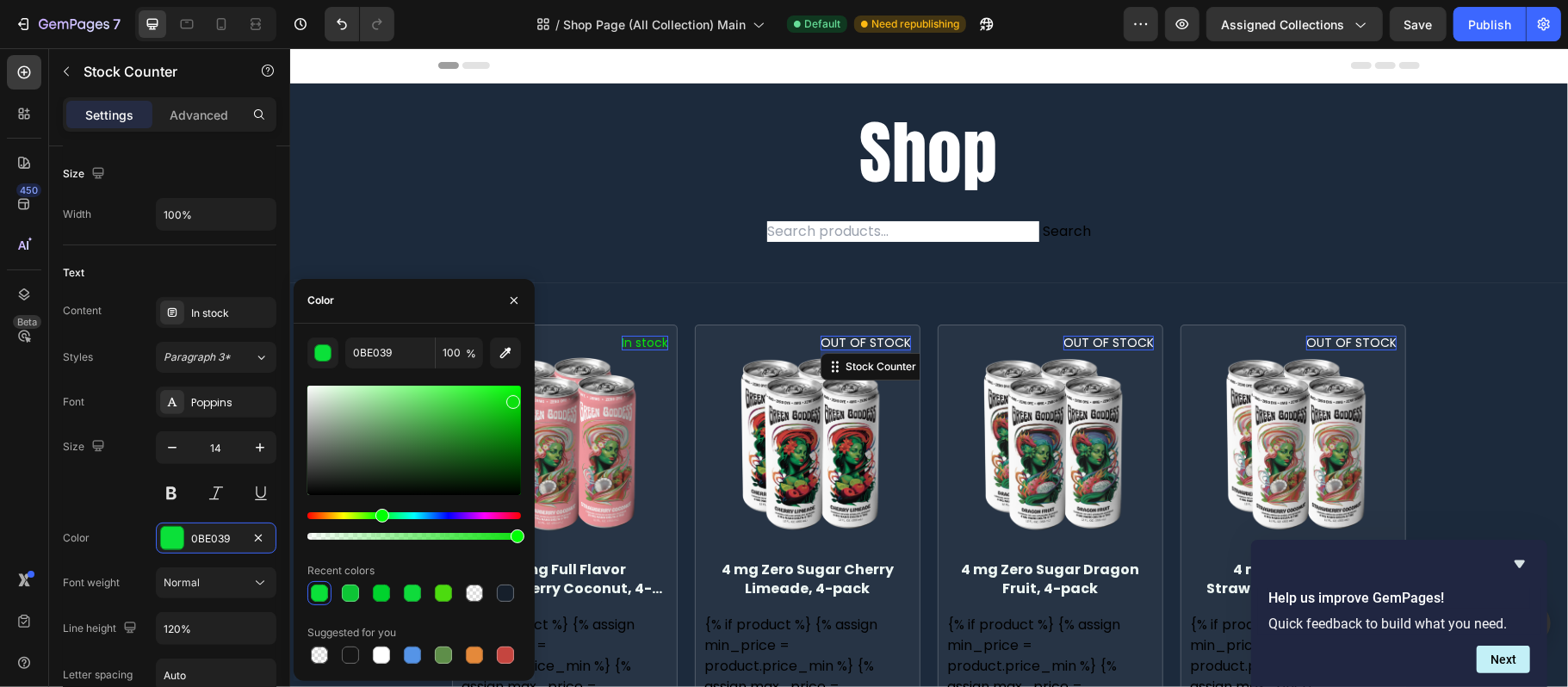
drag, startPoint x: 391, startPoint y: 515, endPoint x: 409, endPoint y: 496, distance: 26.2
click at [379, 515] on div "Hue" at bounding box center [382, 516] width 14 height 14
drag, startPoint x: 512, startPoint y: 407, endPoint x: 499, endPoint y: 406, distance: 13.0
click at [499, 406] on div at bounding box center [500, 410] width 14 height 14
click at [448, 593] on div at bounding box center [443, 593] width 17 height 17
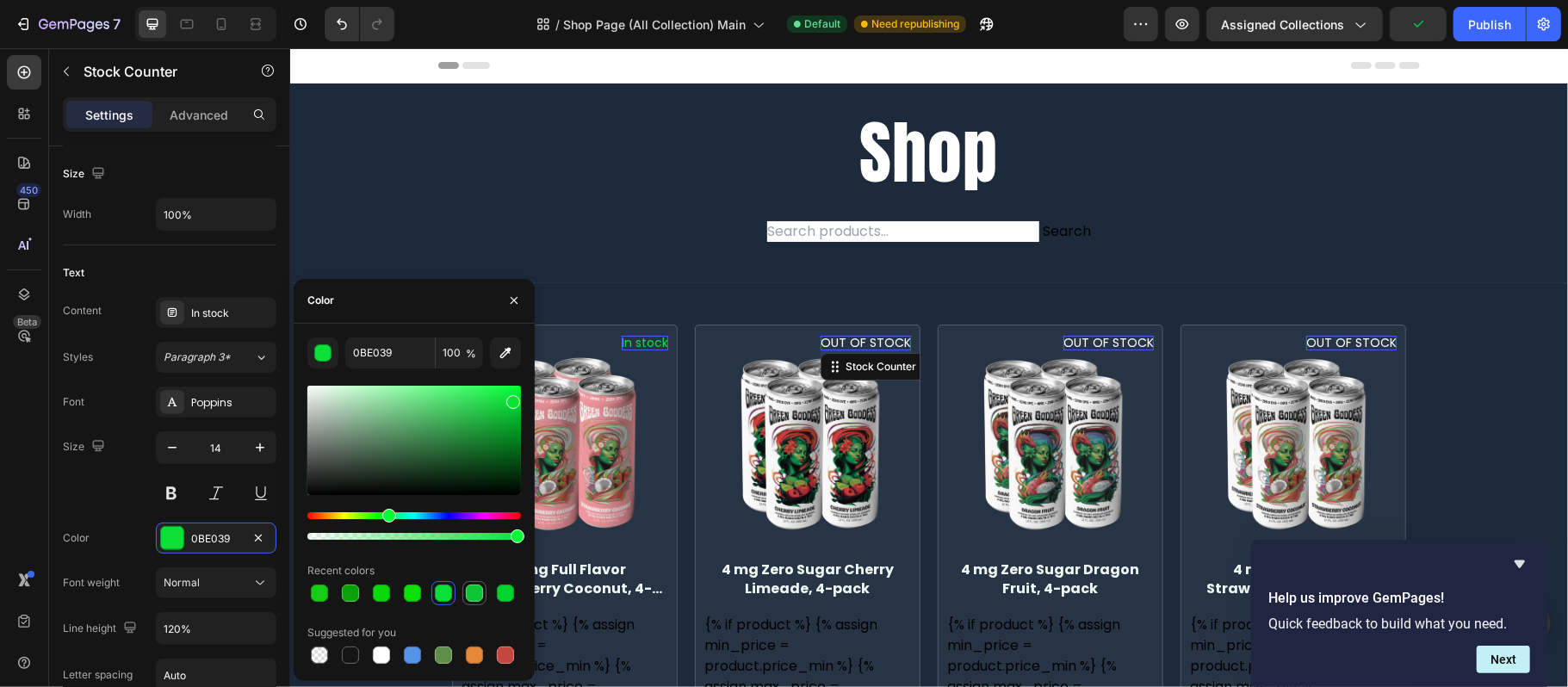
click at [467, 590] on div at bounding box center [473, 593] width 17 height 17
click at [434, 581] on div at bounding box center [443, 593] width 24 height 24
click at [421, 581] on div at bounding box center [412, 593] width 24 height 24
type input "0BE00B"
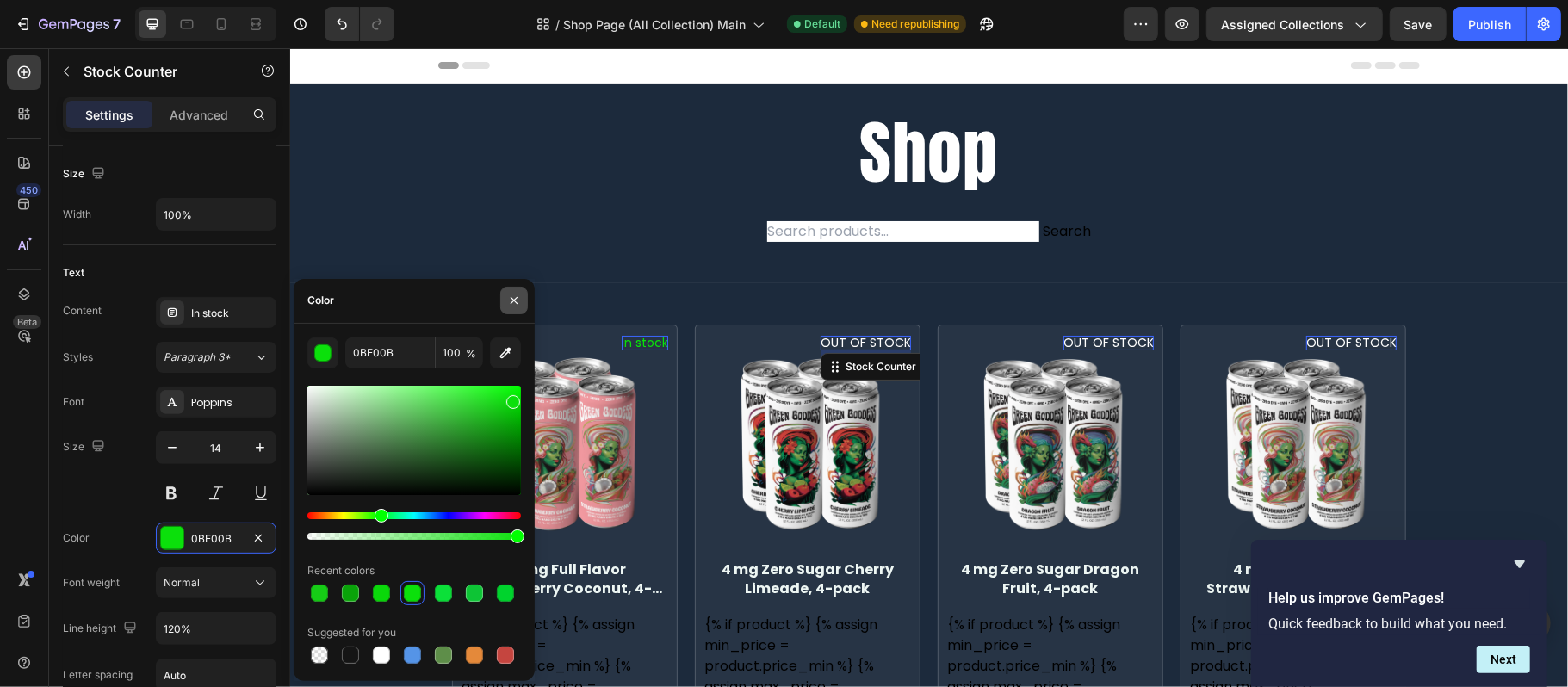
click at [501, 296] on button "button" at bounding box center [514, 300] width 28 height 28
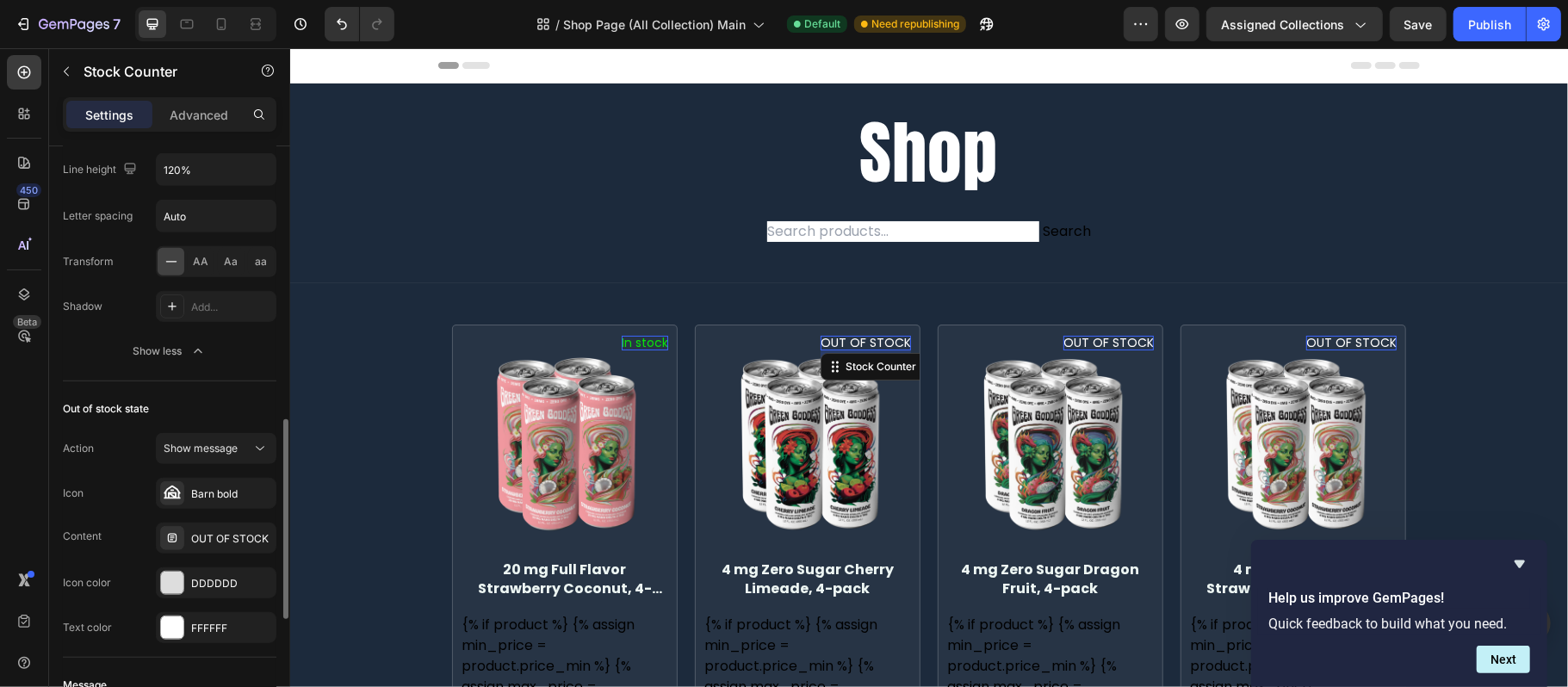
scroll to position [1033, 0]
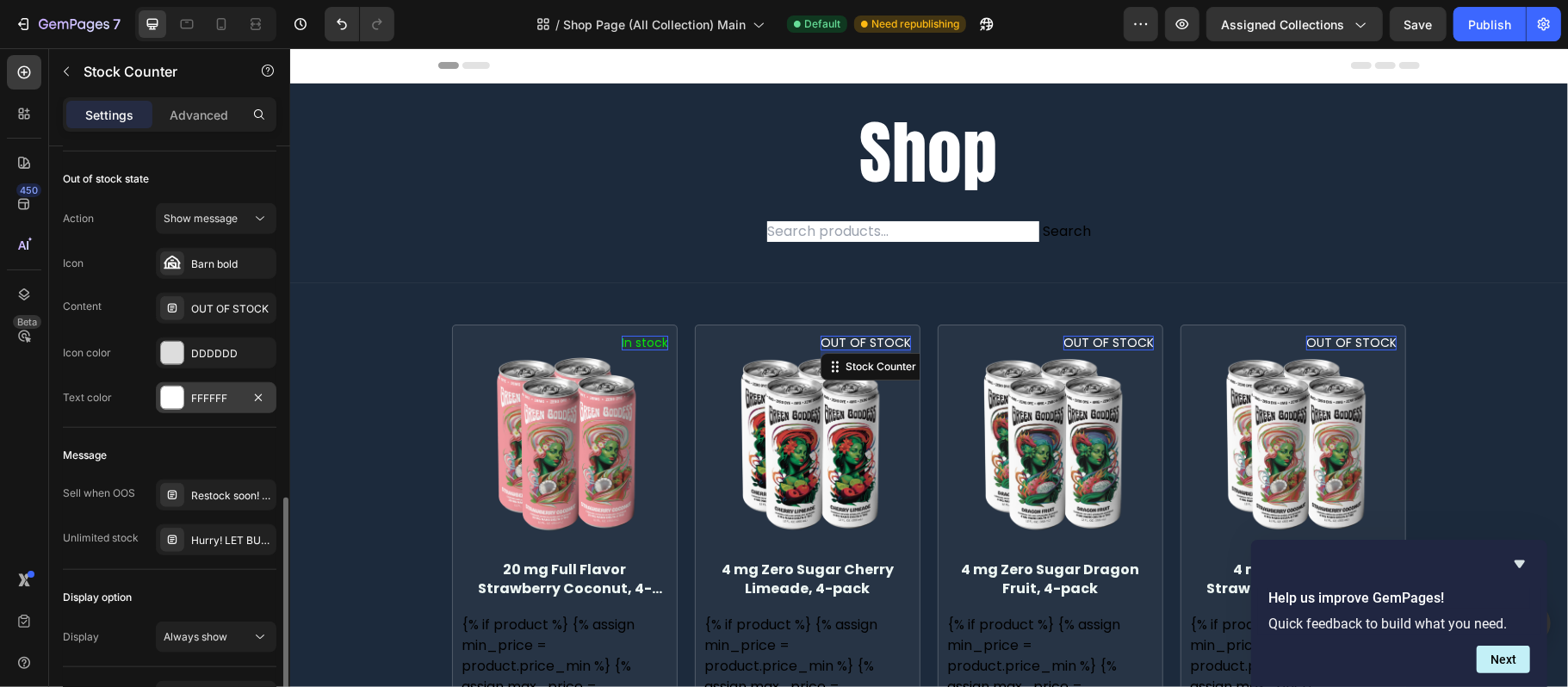
click at [223, 406] on div "FFFFFF" at bounding box center [216, 399] width 50 height 16
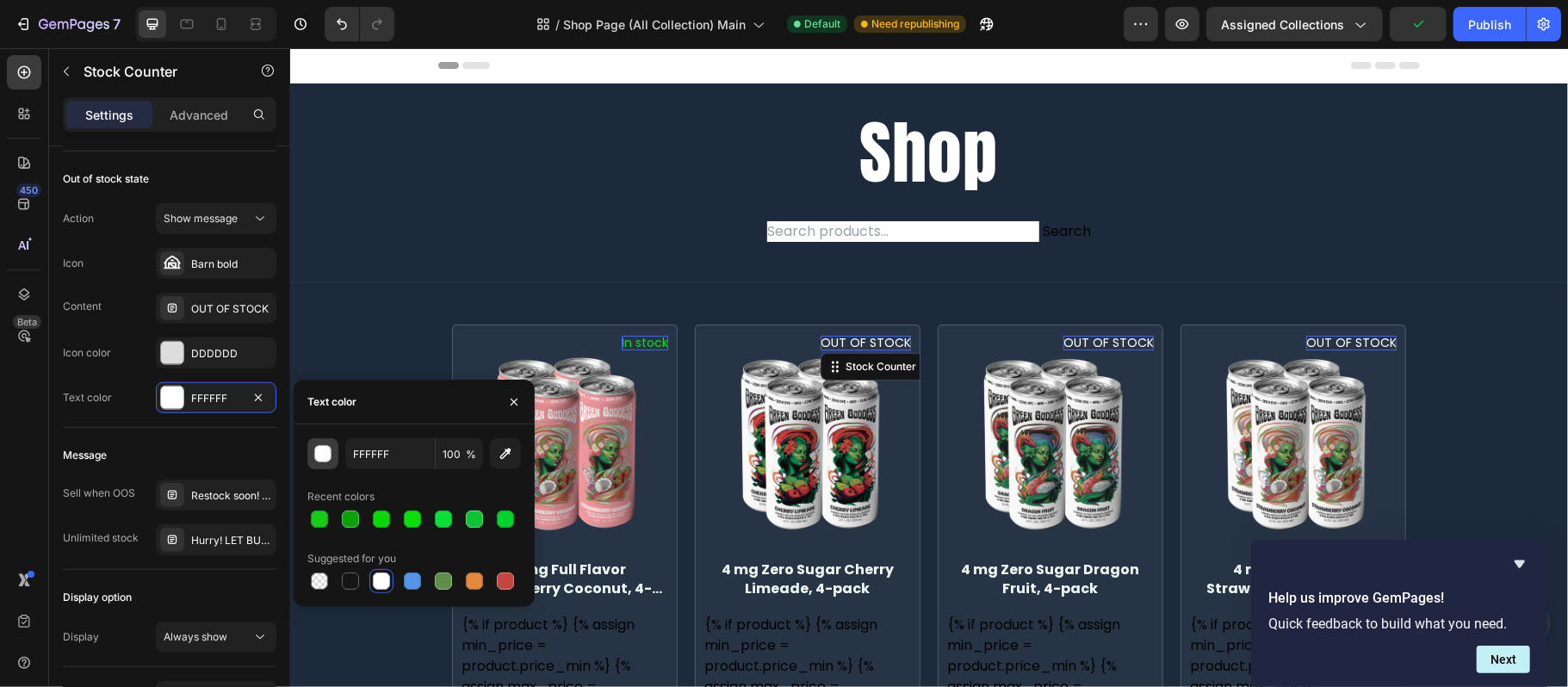
click at [326, 460] on div "button" at bounding box center [323, 454] width 17 height 17
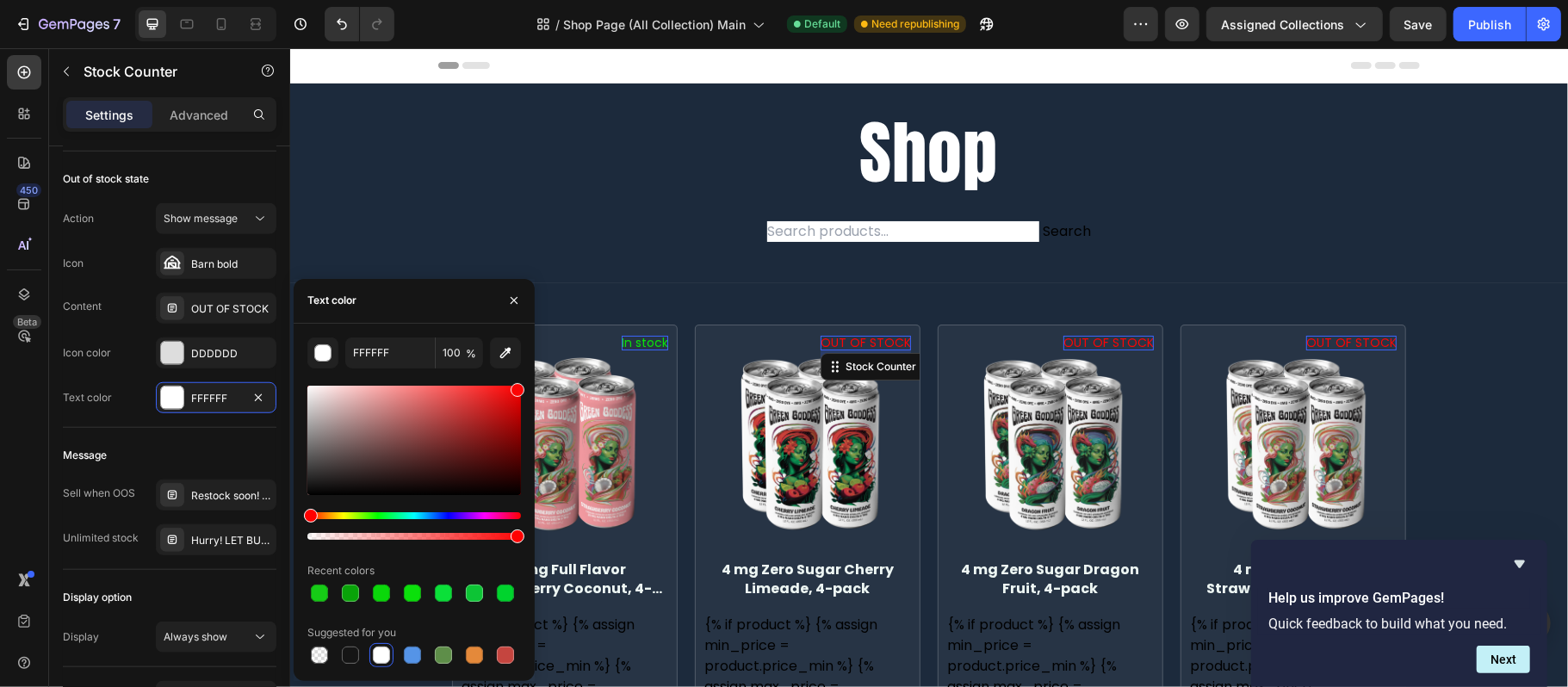
drag, startPoint x: 473, startPoint y: 406, endPoint x: 519, endPoint y: 386, distance: 50.2
click at [519, 386] on div at bounding box center [413, 440] width 214 height 109
click at [477, 410] on div at bounding box center [413, 440] width 214 height 109
click at [487, 407] on div at bounding box center [490, 410] width 14 height 14
drag, startPoint x: 487, startPoint y: 407, endPoint x: 496, endPoint y: 404, distance: 9.5
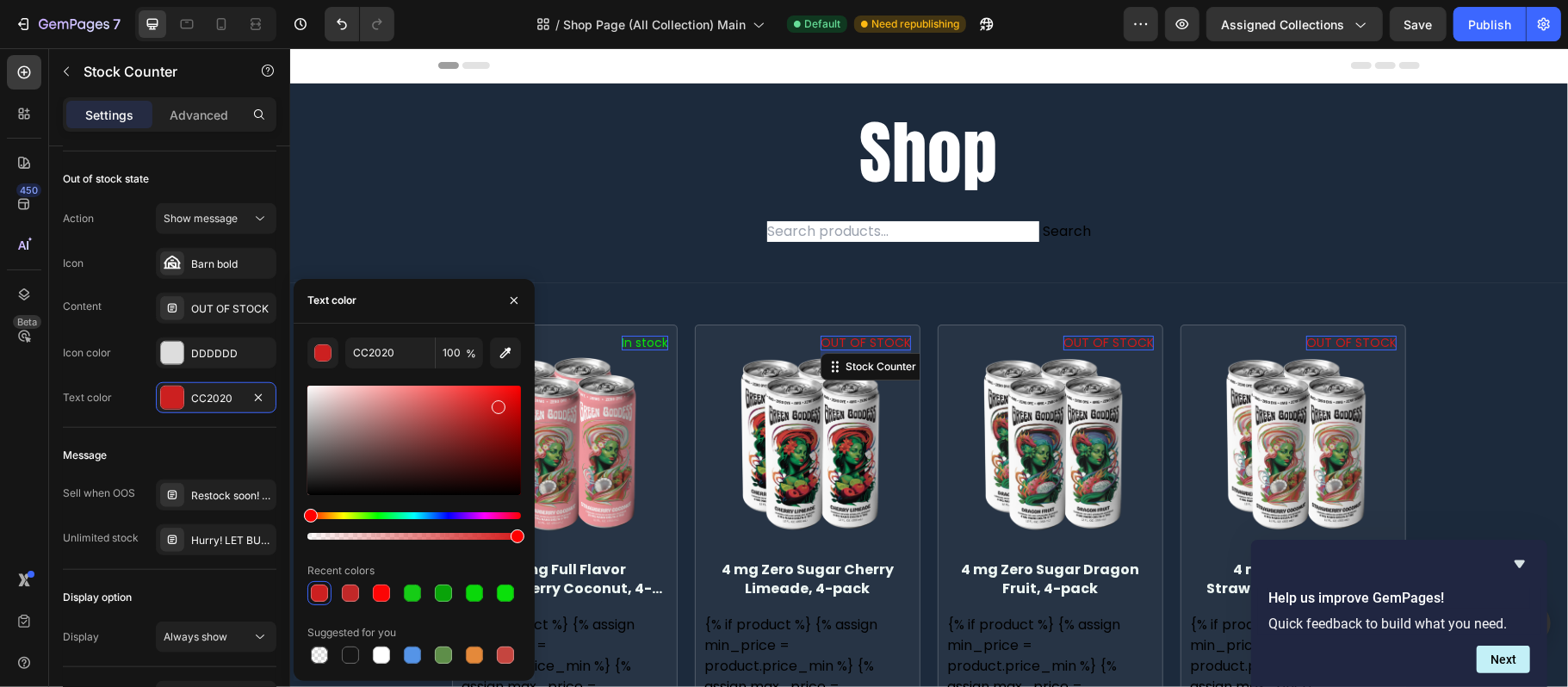
click at [496, 404] on div at bounding box center [498, 407] width 14 height 14
click at [496, 410] on div at bounding box center [498, 415] width 14 height 14
drag, startPoint x: 498, startPoint y: 409, endPoint x: 503, endPoint y: 402, distance: 8.6
click at [503, 402] on div at bounding box center [505, 406] width 14 height 14
click at [438, 589] on div at bounding box center [443, 593] width 17 height 17
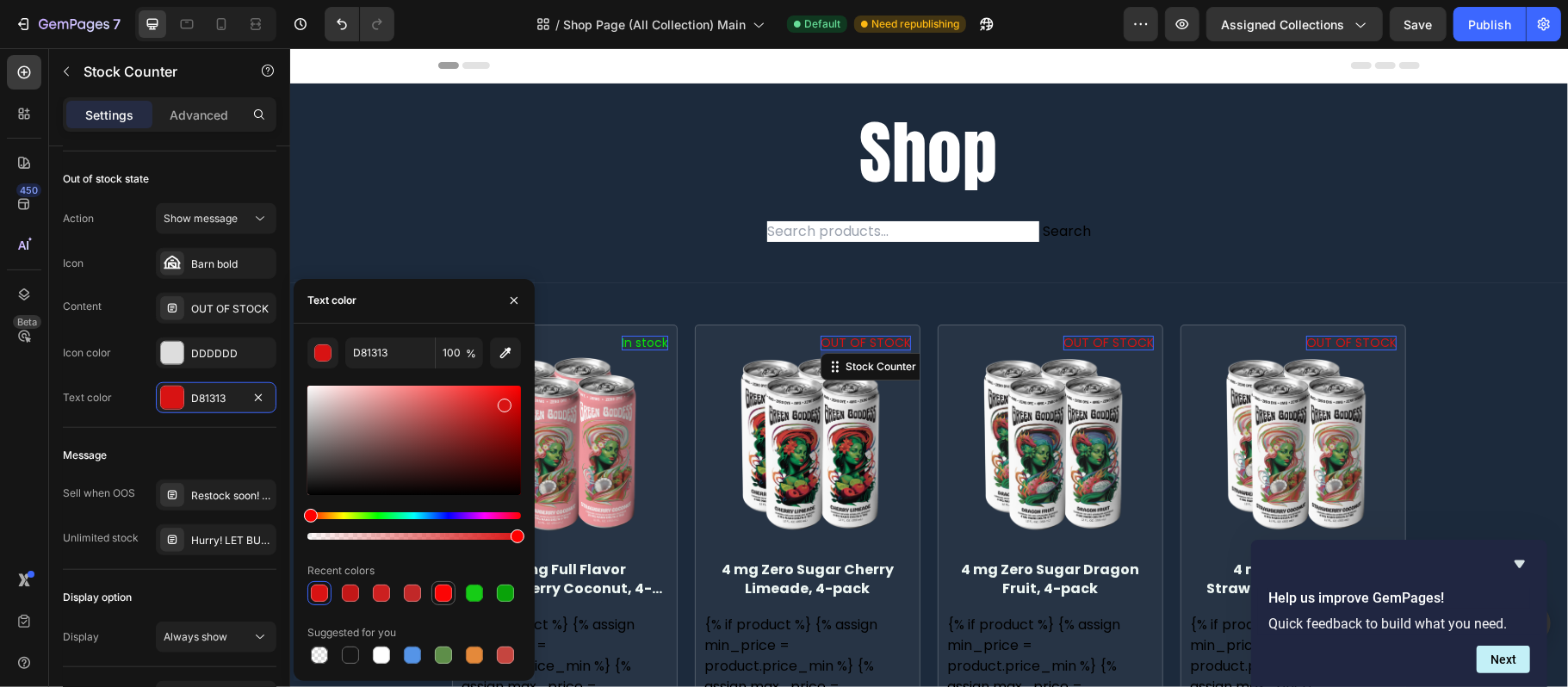
type input "FC0505"
click at [511, 305] on icon "button" at bounding box center [514, 300] width 14 height 14
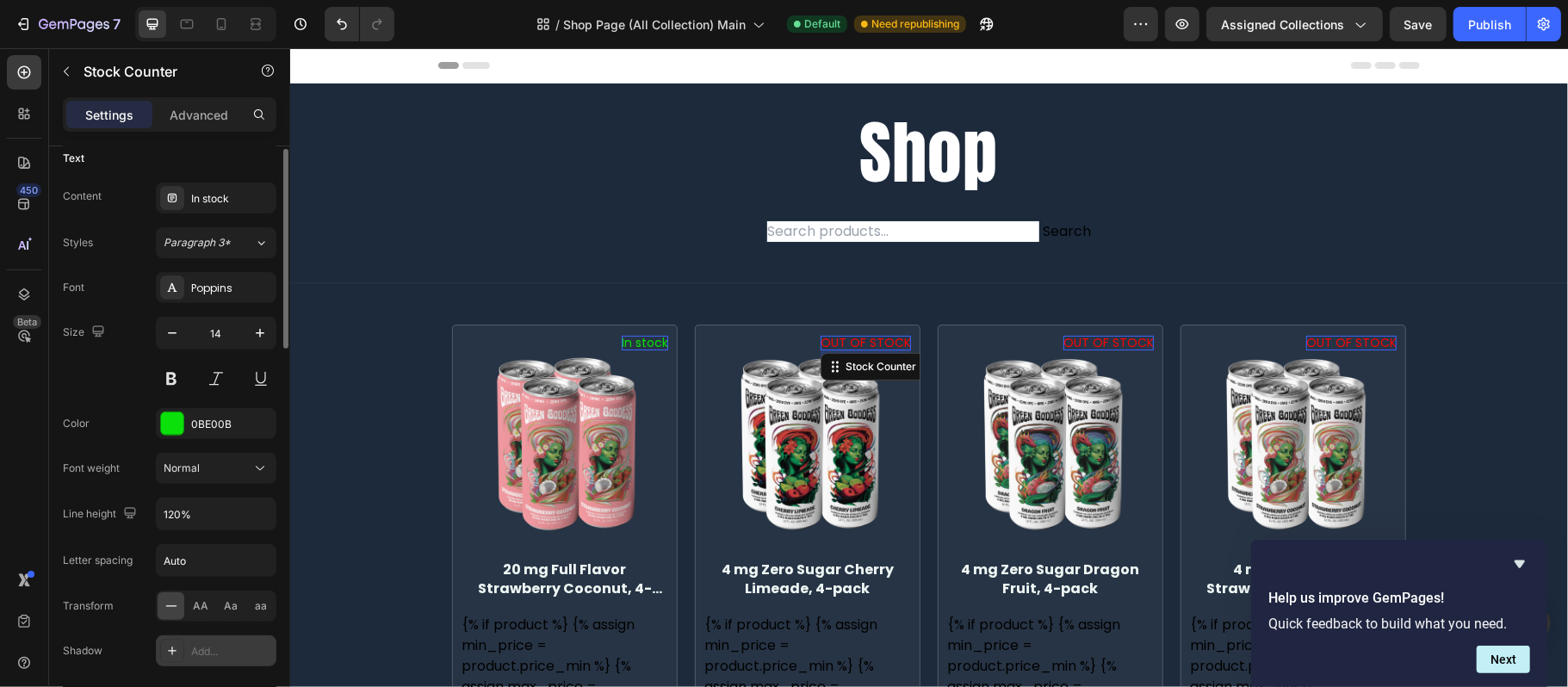
scroll to position [344, 0]
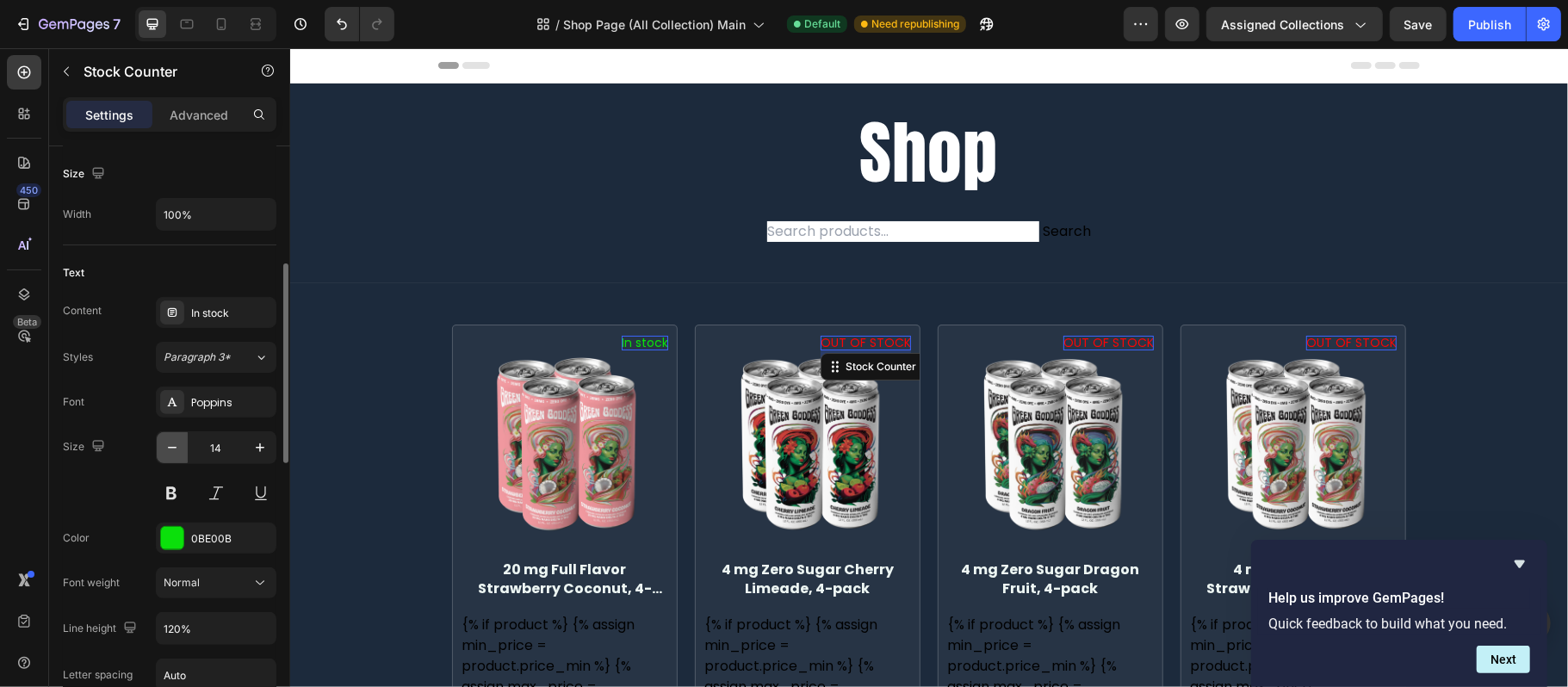
click at [181, 458] on button "button" at bounding box center [171, 447] width 31 height 31
click at [180, 459] on button "button" at bounding box center [171, 447] width 31 height 31
click at [253, 453] on icon "button" at bounding box center [259, 447] width 17 height 17
type input "13"
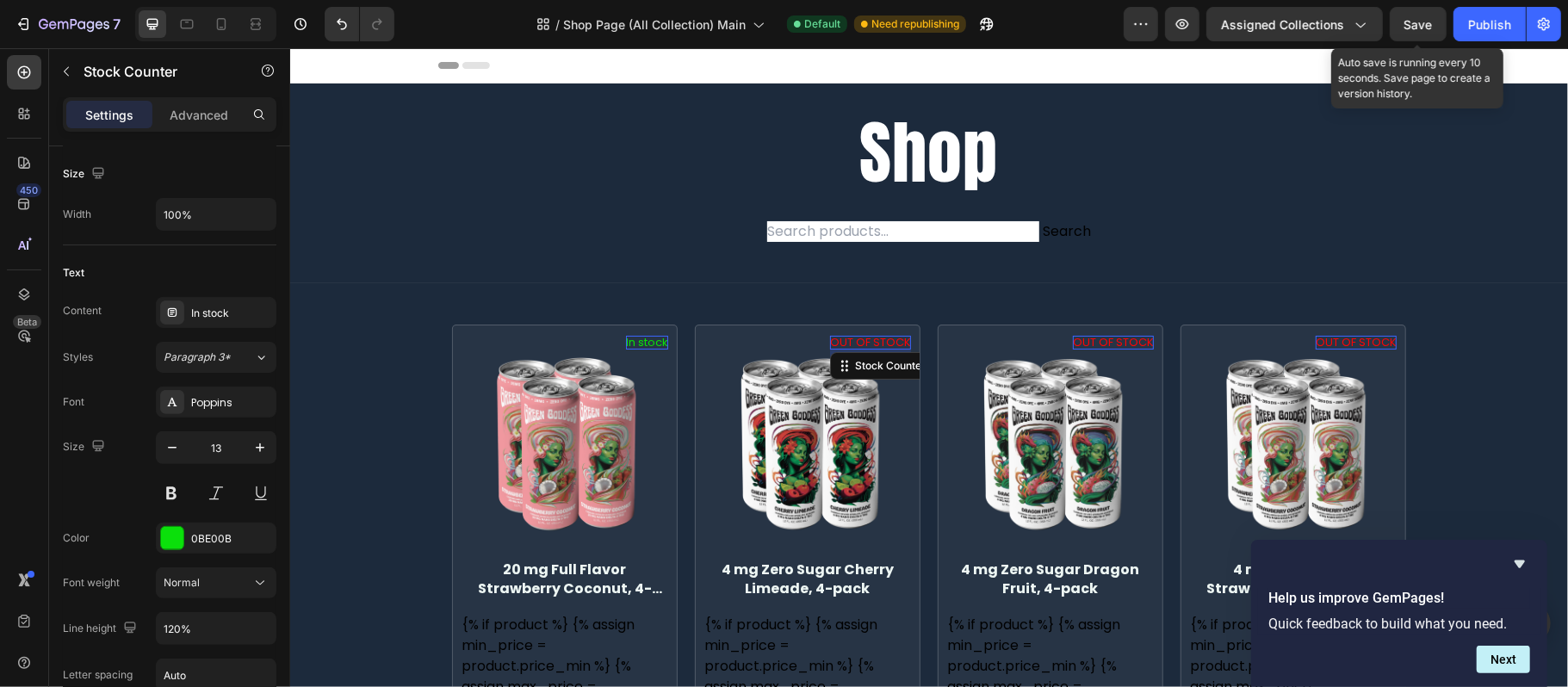
click at [1413, 23] on span "Save" at bounding box center [1418, 24] width 29 height 15
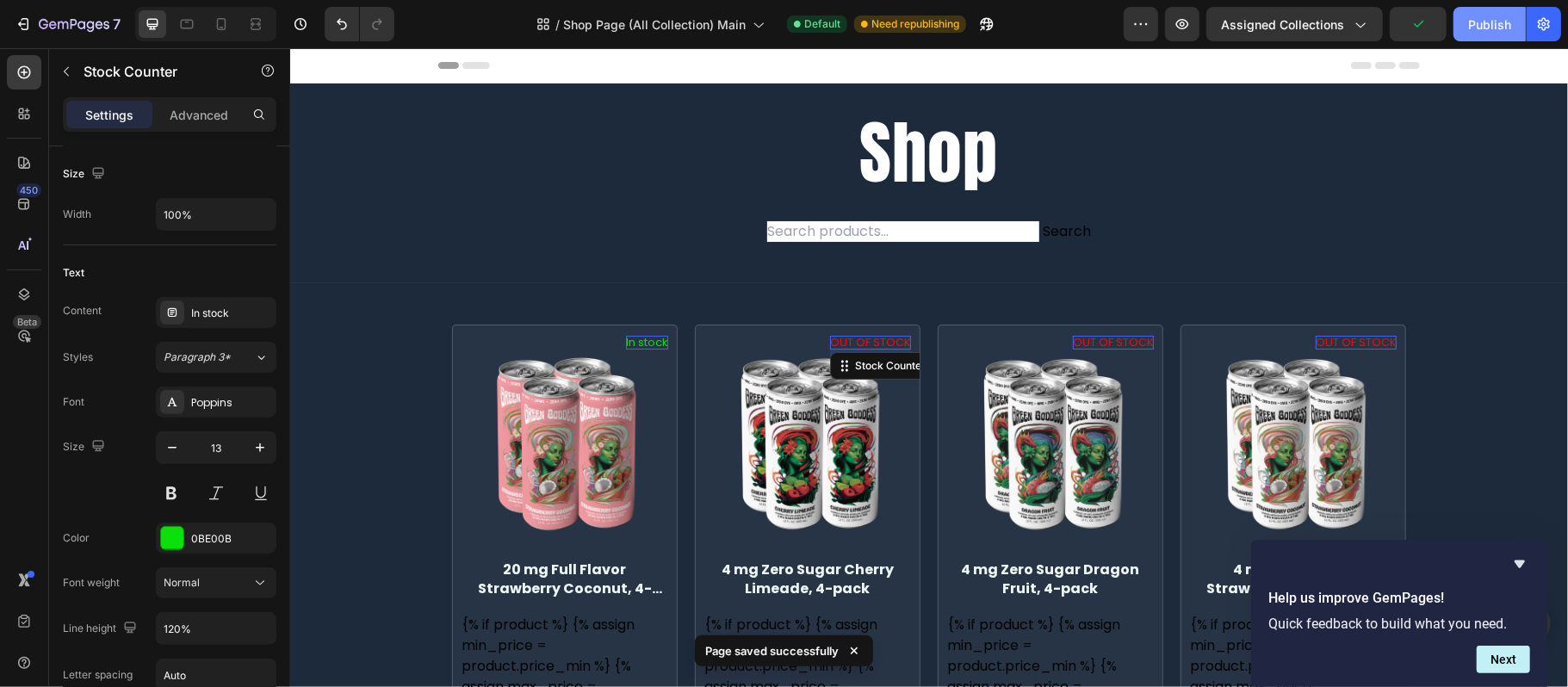
click at [1478, 31] on div "Publish" at bounding box center [1489, 25] width 43 height 18
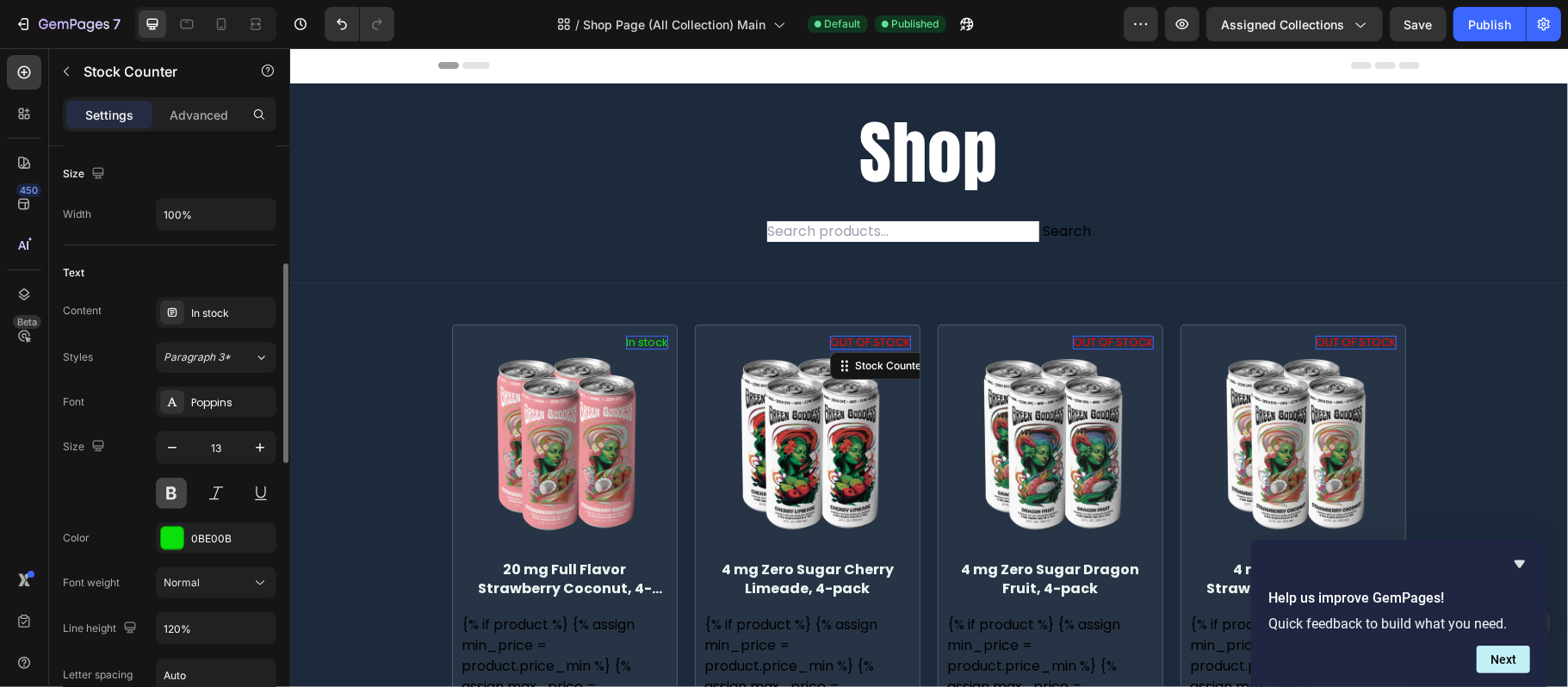
click at [179, 500] on button at bounding box center [170, 492] width 31 height 31
click at [239, 579] on div "Normal" at bounding box center [207, 583] width 88 height 16
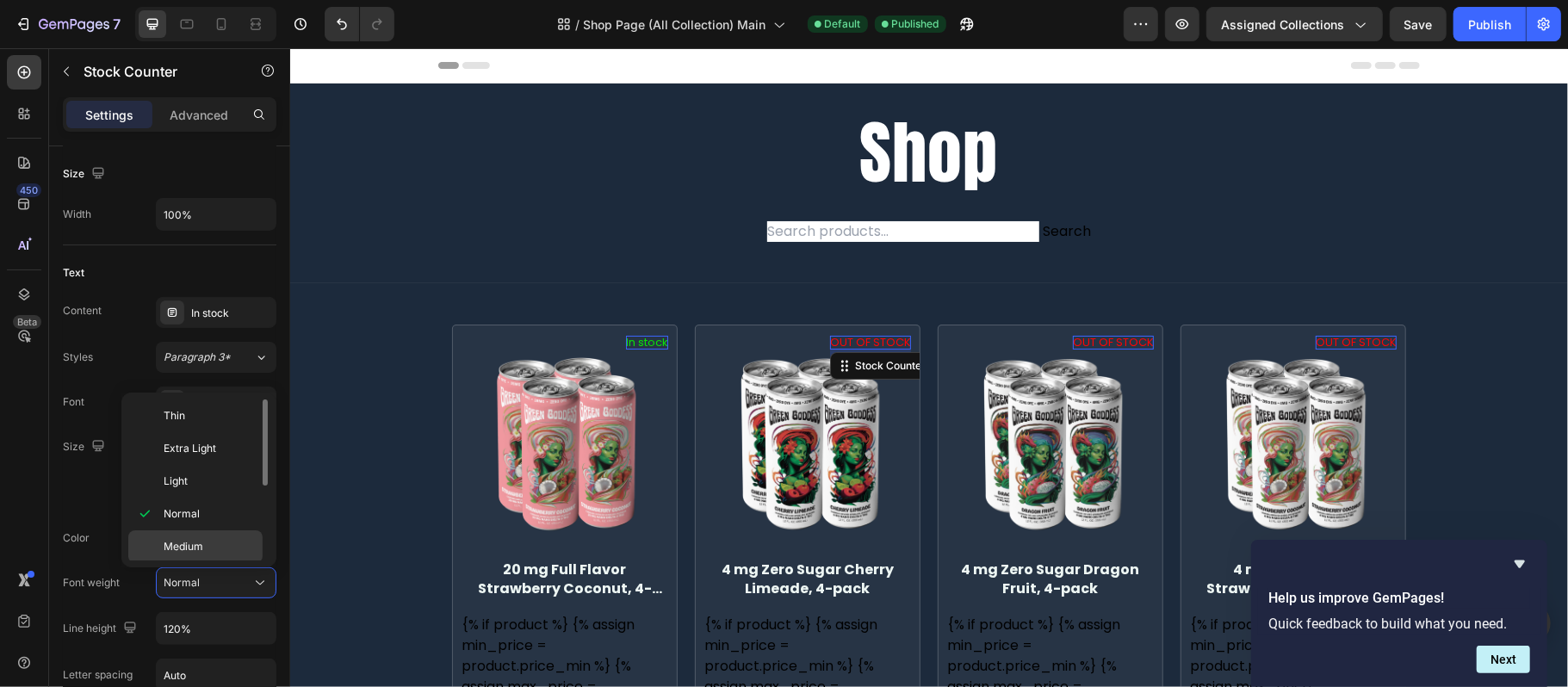
click at [220, 546] on p "Medium" at bounding box center [209, 547] width 92 height 16
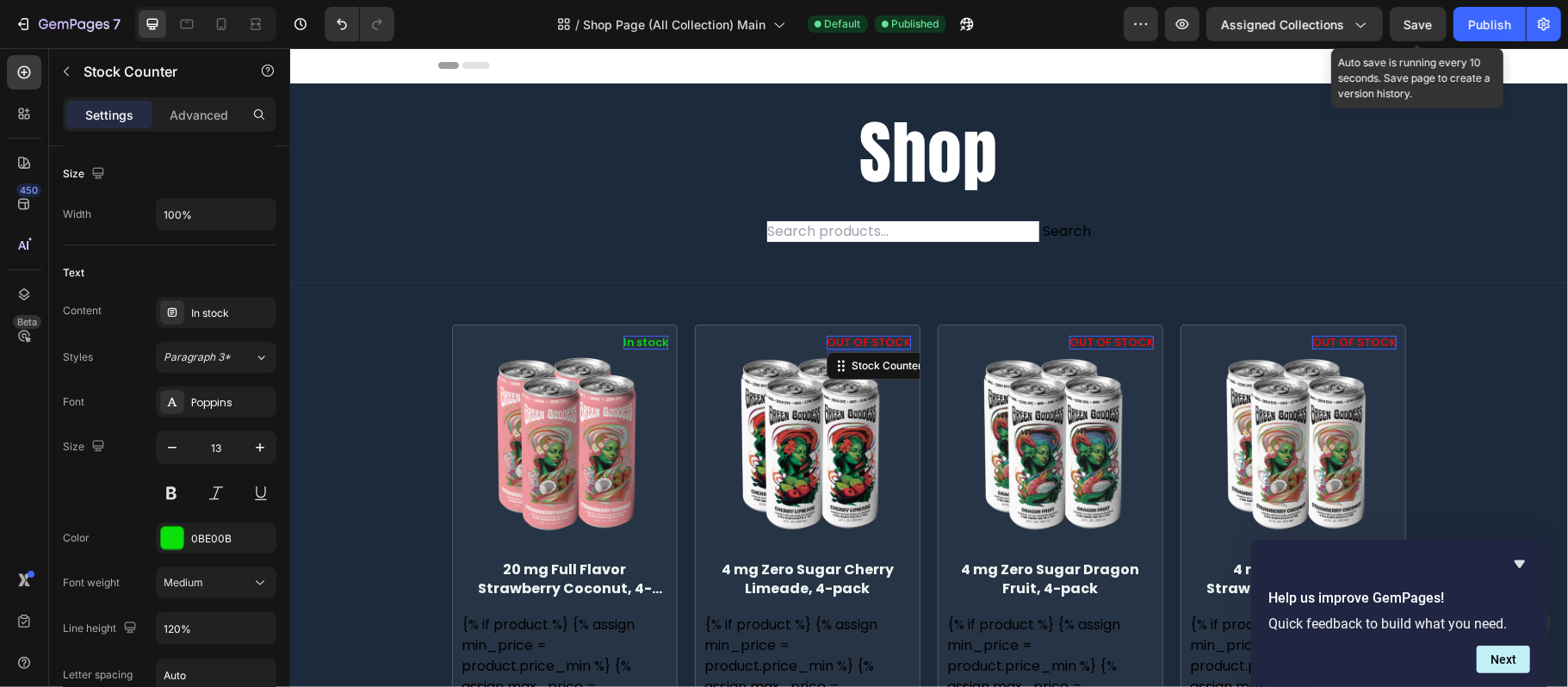
click at [1419, 25] on span "Save" at bounding box center [1418, 24] width 29 height 15
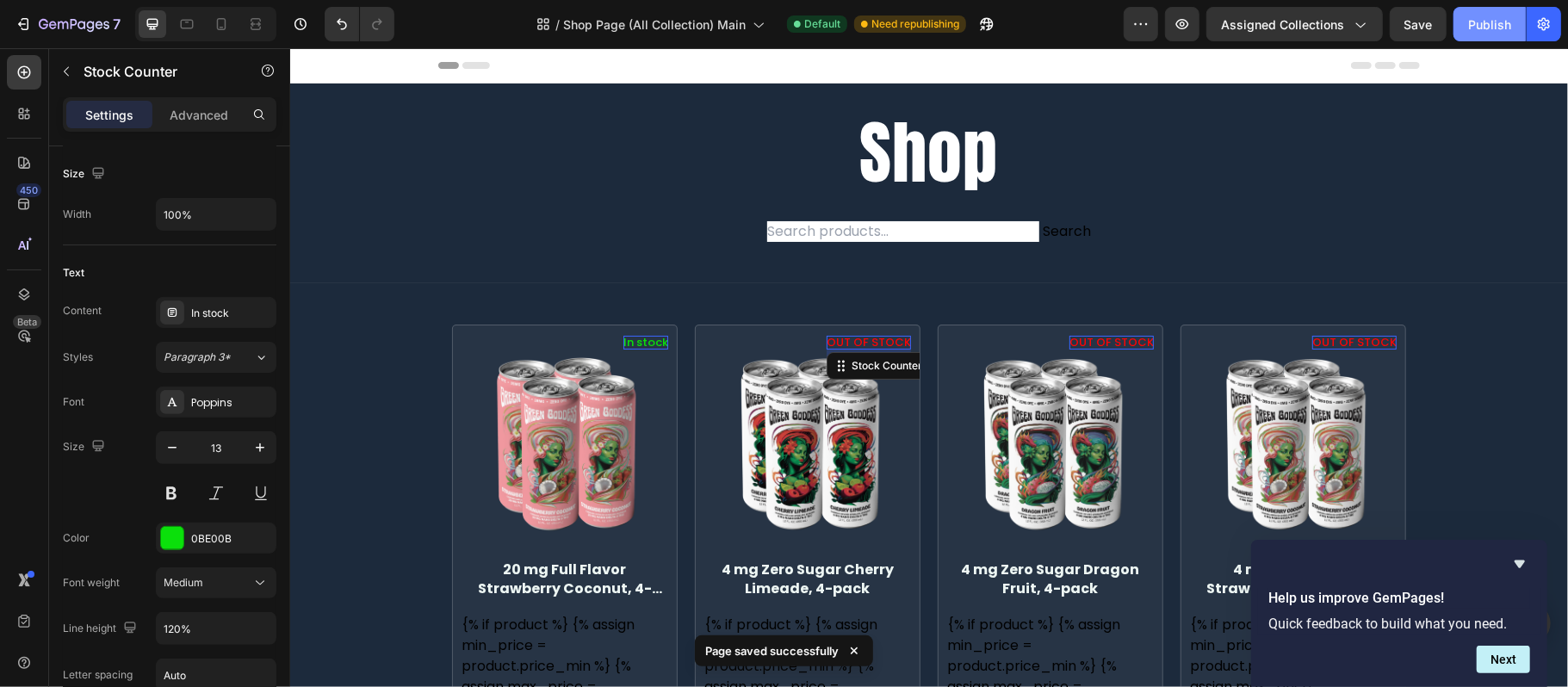
click at [1502, 25] on div "Publish" at bounding box center [1489, 25] width 43 height 18
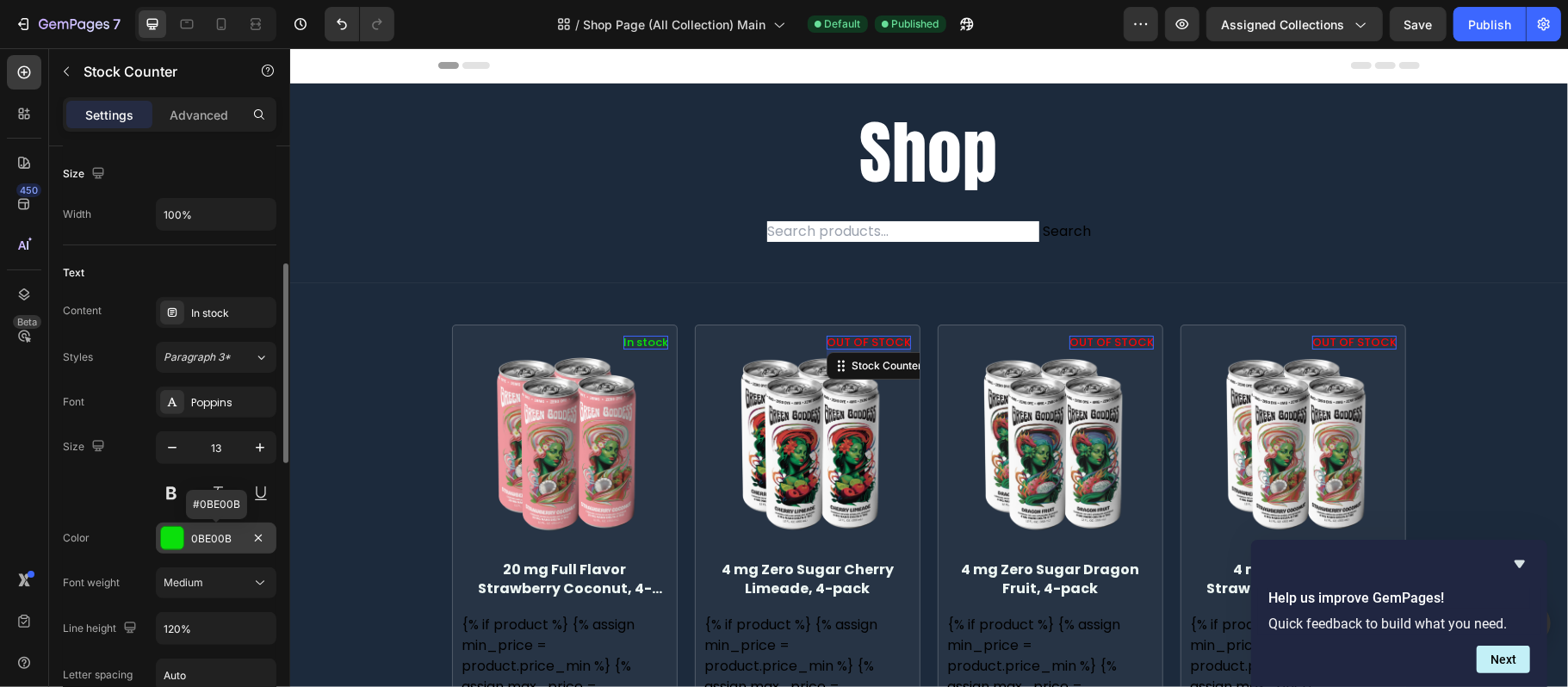
click at [175, 540] on div at bounding box center [172, 537] width 23 height 23
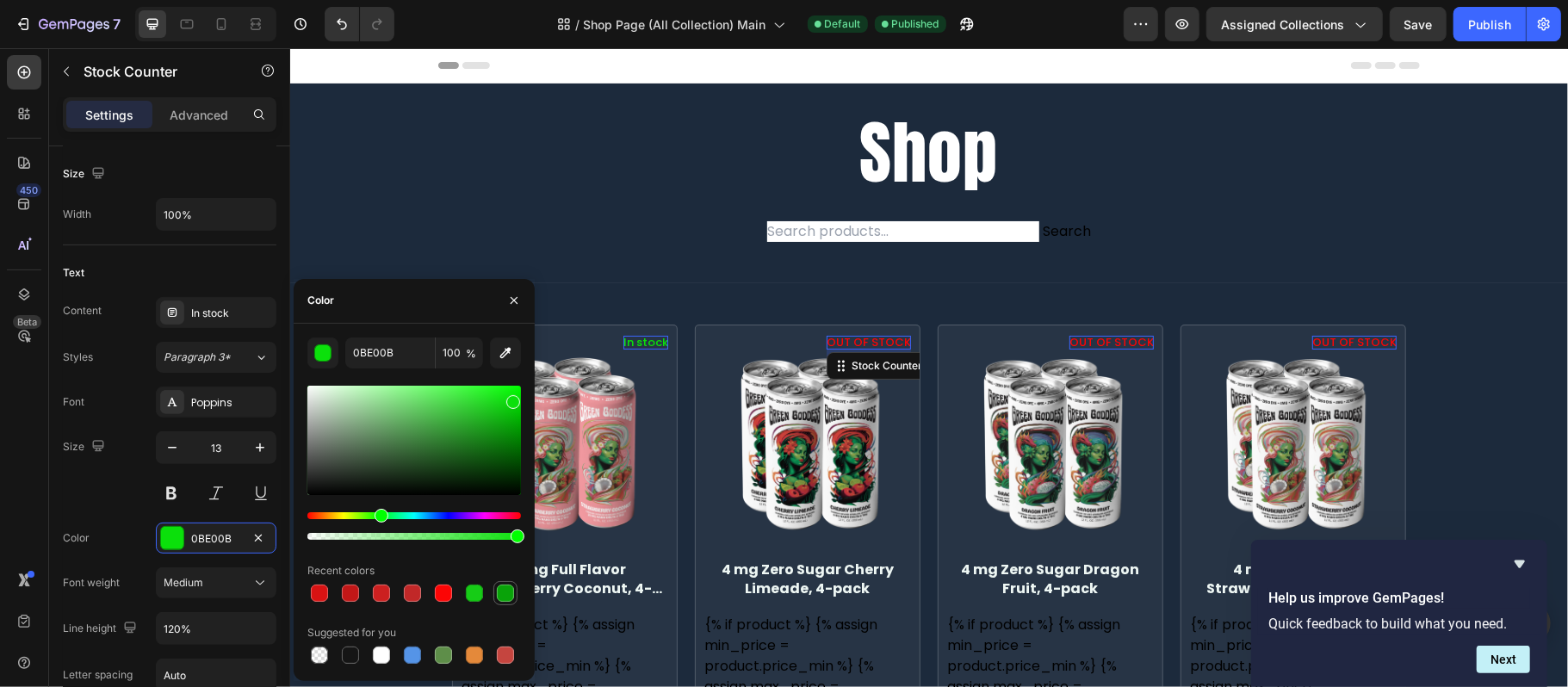
click at [498, 589] on div at bounding box center [505, 593] width 17 height 17
type input "09A309"
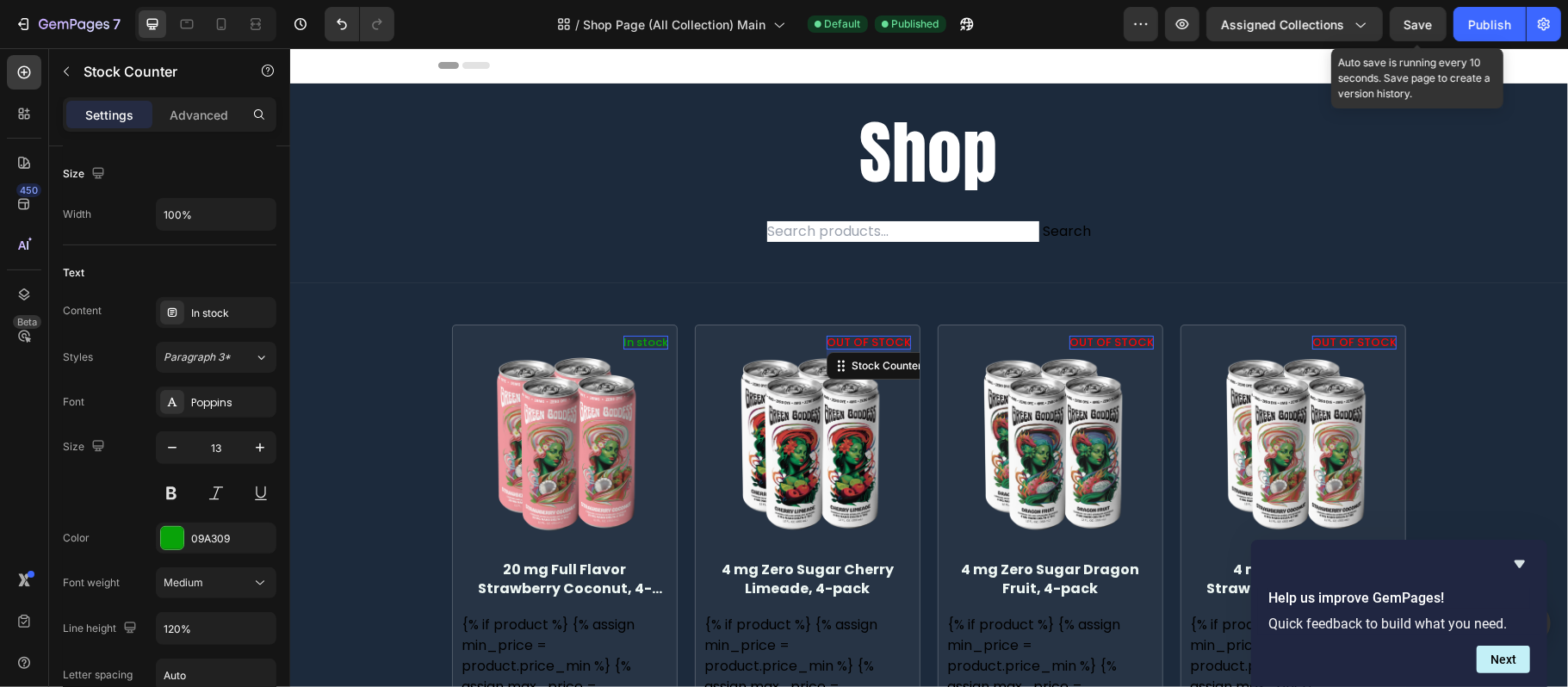
click at [1423, 26] on span "Save" at bounding box center [1418, 24] width 29 height 15
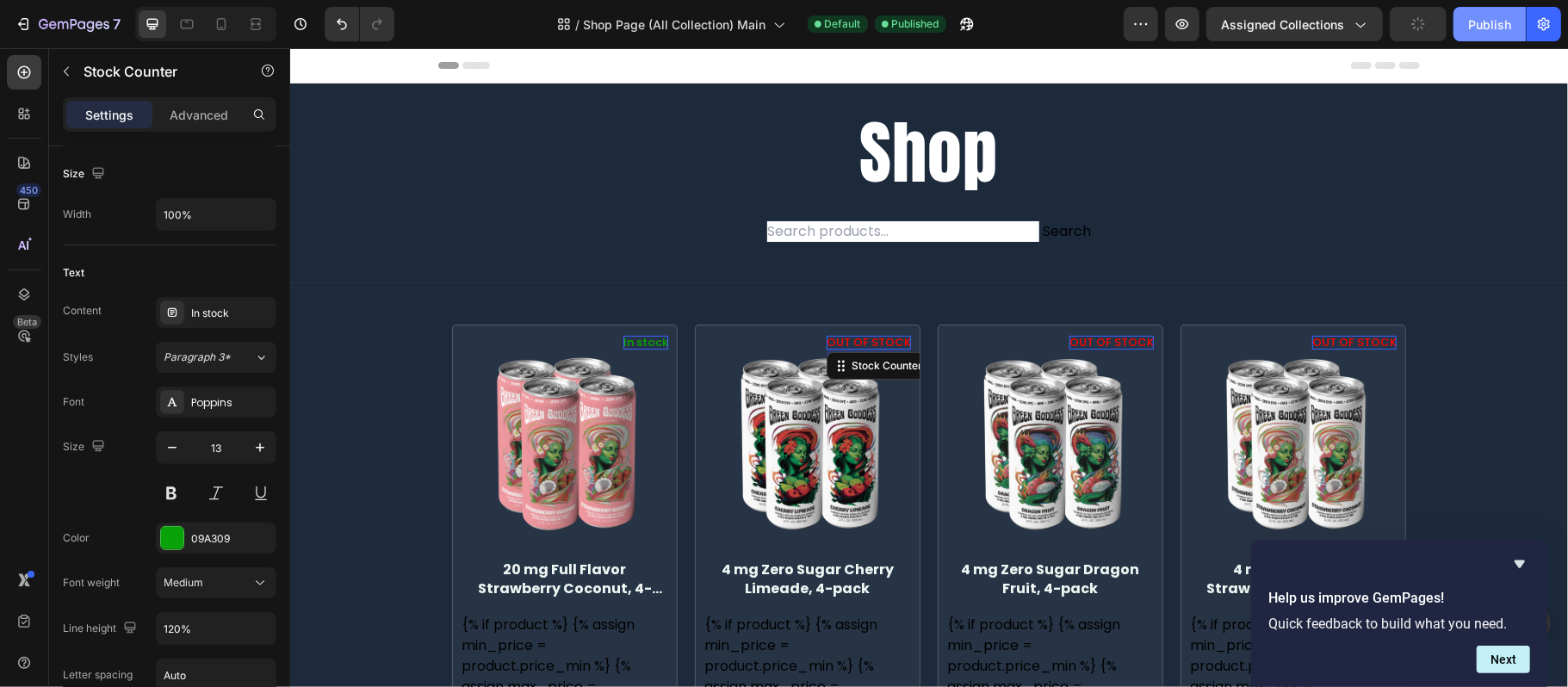
click at [1467, 25] on button "Publish" at bounding box center [1488, 24] width 72 height 34
click at [194, 23] on icon at bounding box center [187, 25] width 13 height 10
type input "16"
type input "170%"
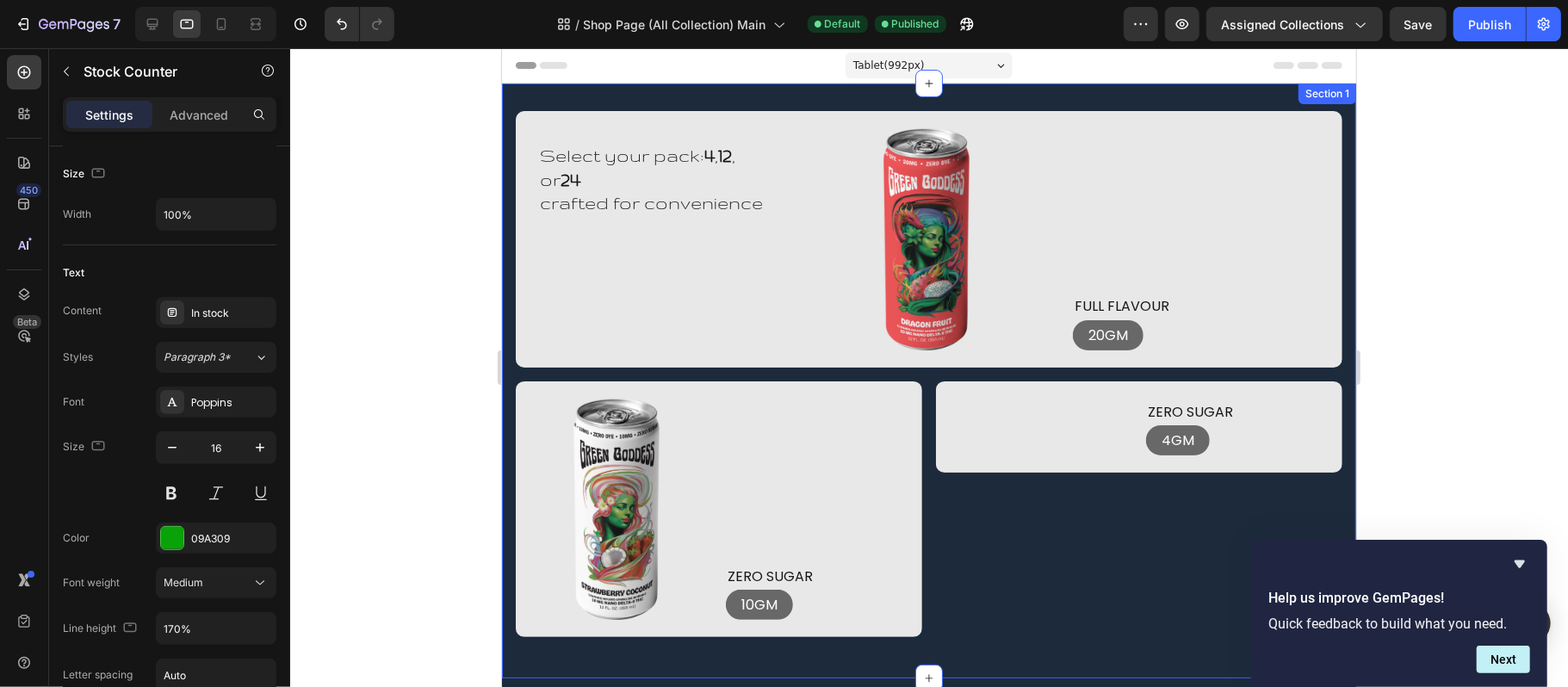
click at [517, 99] on div "Select your pack: 4 , 12 , or 24 crafted for convenience Heading Row Image Imag…" at bounding box center [928, 380] width 854 height 594
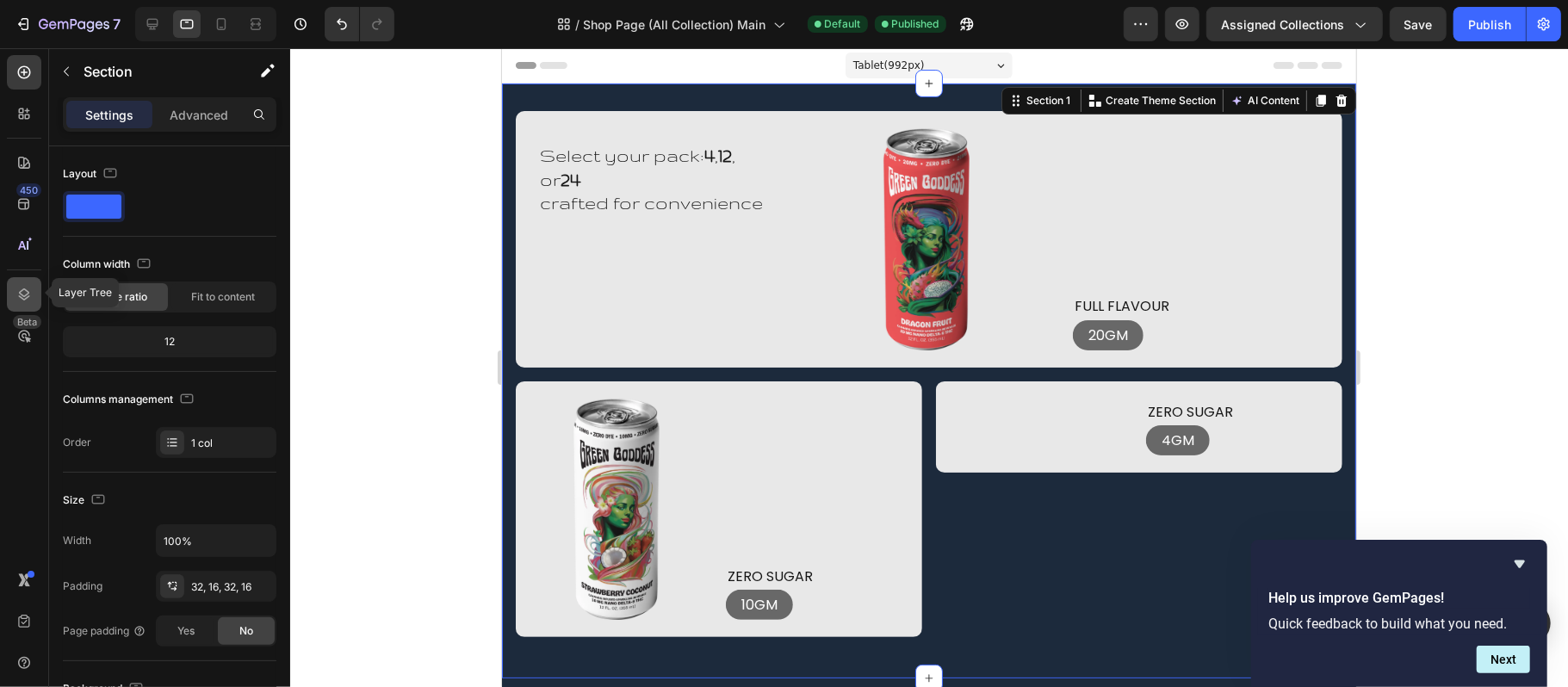
click at [31, 292] on icon at bounding box center [24, 293] width 17 height 17
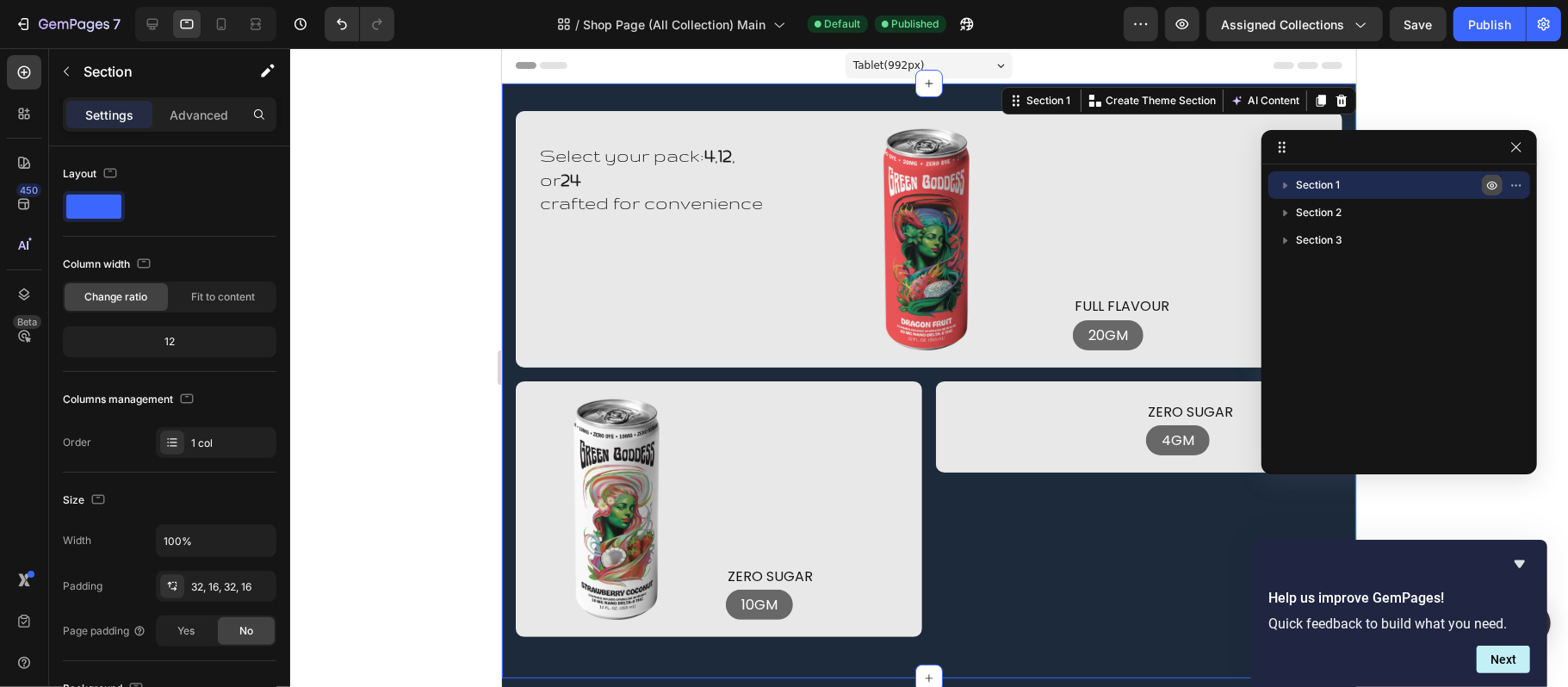
click at [1486, 184] on icon "button" at bounding box center [1492, 185] width 14 height 14
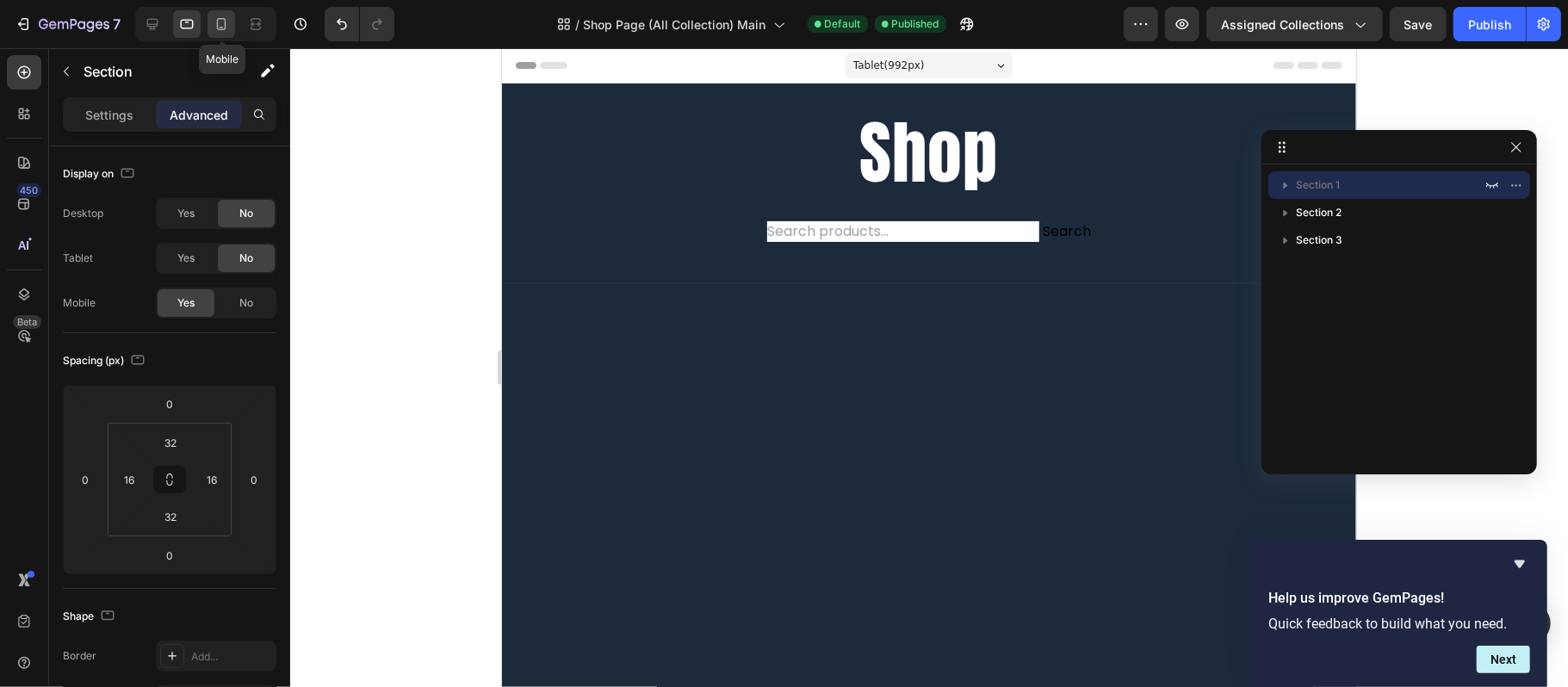
drag, startPoint x: 231, startPoint y: 21, endPoint x: 148, endPoint y: 193, distance: 191.0
click at [231, 21] on div at bounding box center [221, 24] width 28 height 28
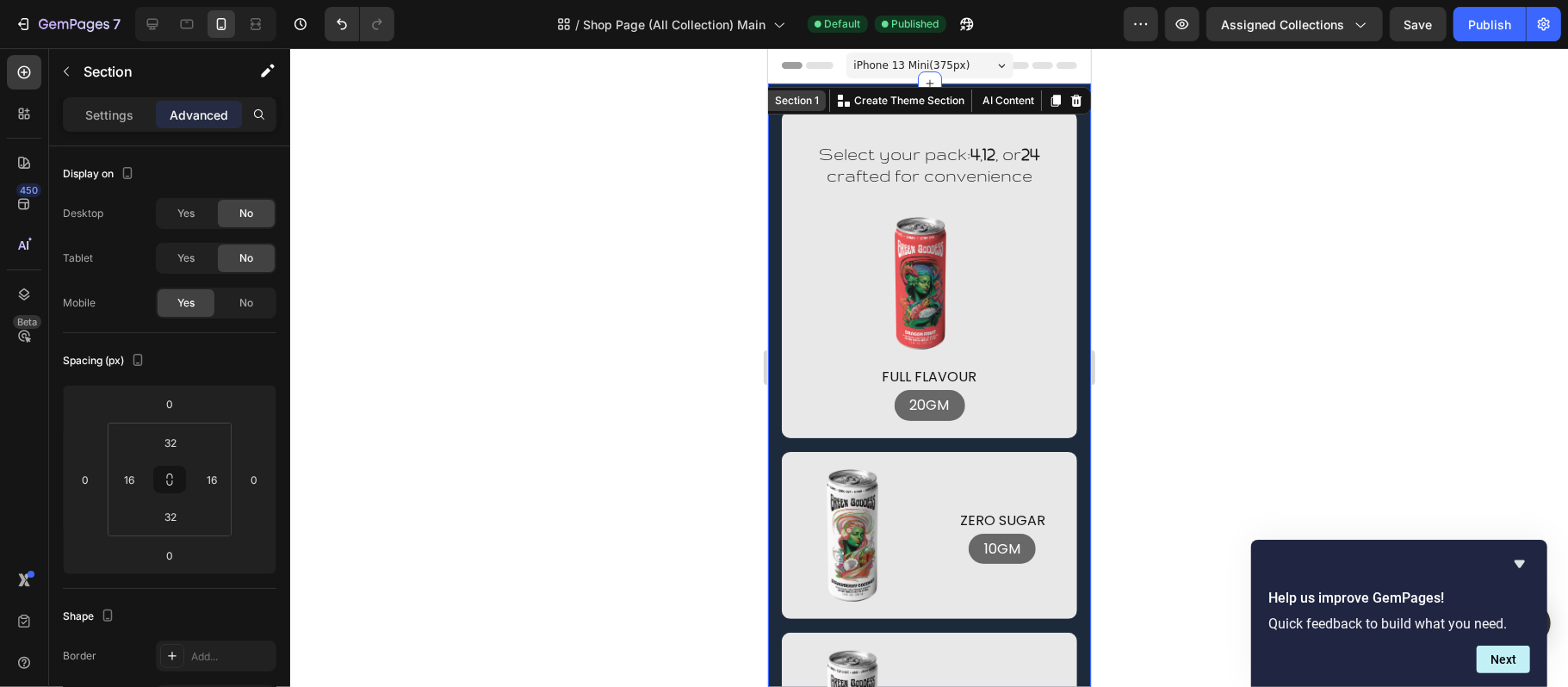
click at [782, 100] on div "Section 1" at bounding box center [796, 100] width 51 height 16
click at [31, 286] on icon at bounding box center [24, 293] width 17 height 17
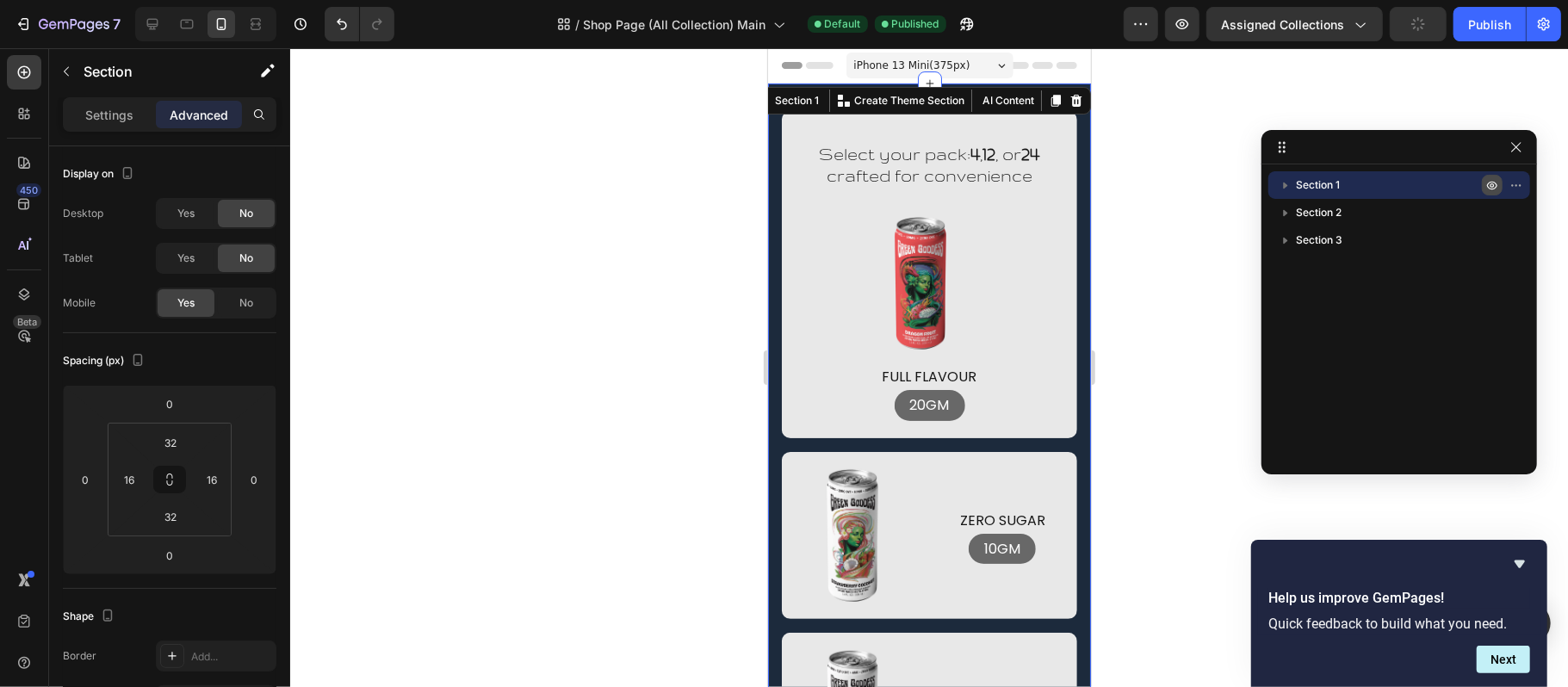
click at [1491, 182] on icon "button" at bounding box center [1492, 186] width 10 height 9
drag, startPoint x: 1486, startPoint y: 183, endPoint x: 231, endPoint y: 28, distance: 1264.5
click at [1486, 183] on icon "button" at bounding box center [1492, 185] width 14 height 14
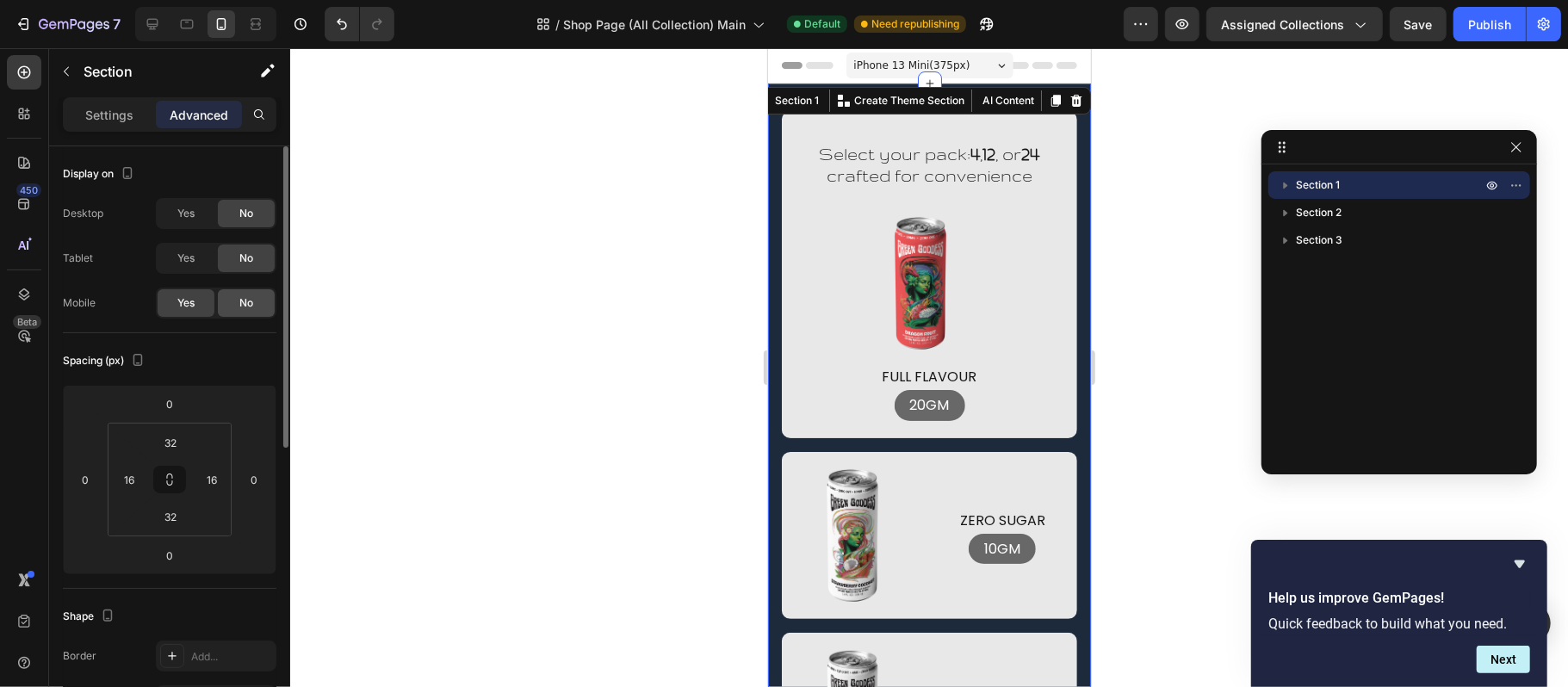
click at [244, 303] on span "No" at bounding box center [246, 303] width 14 height 16
click at [1515, 187] on icon "button" at bounding box center [1516, 185] width 14 height 14
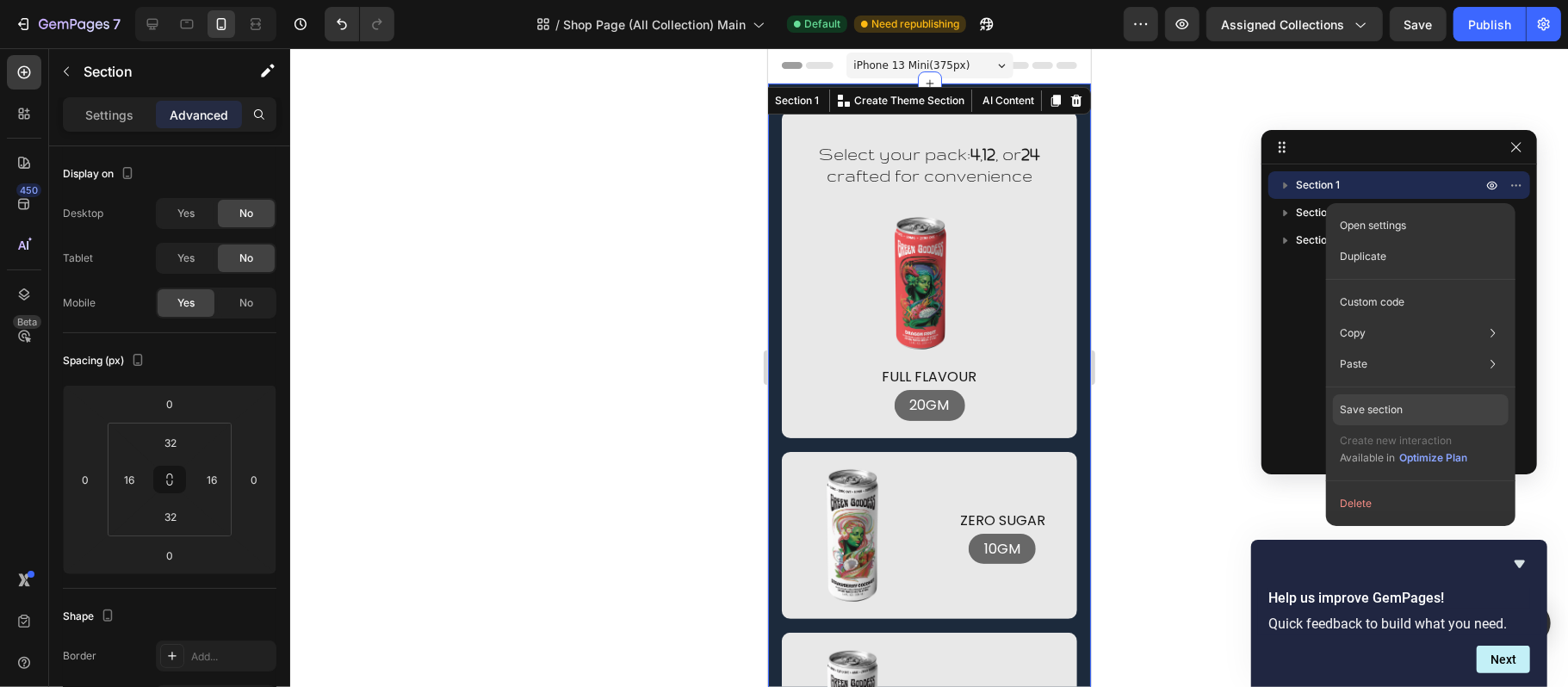
click at [1419, 406] on div "Save section" at bounding box center [1420, 409] width 175 height 31
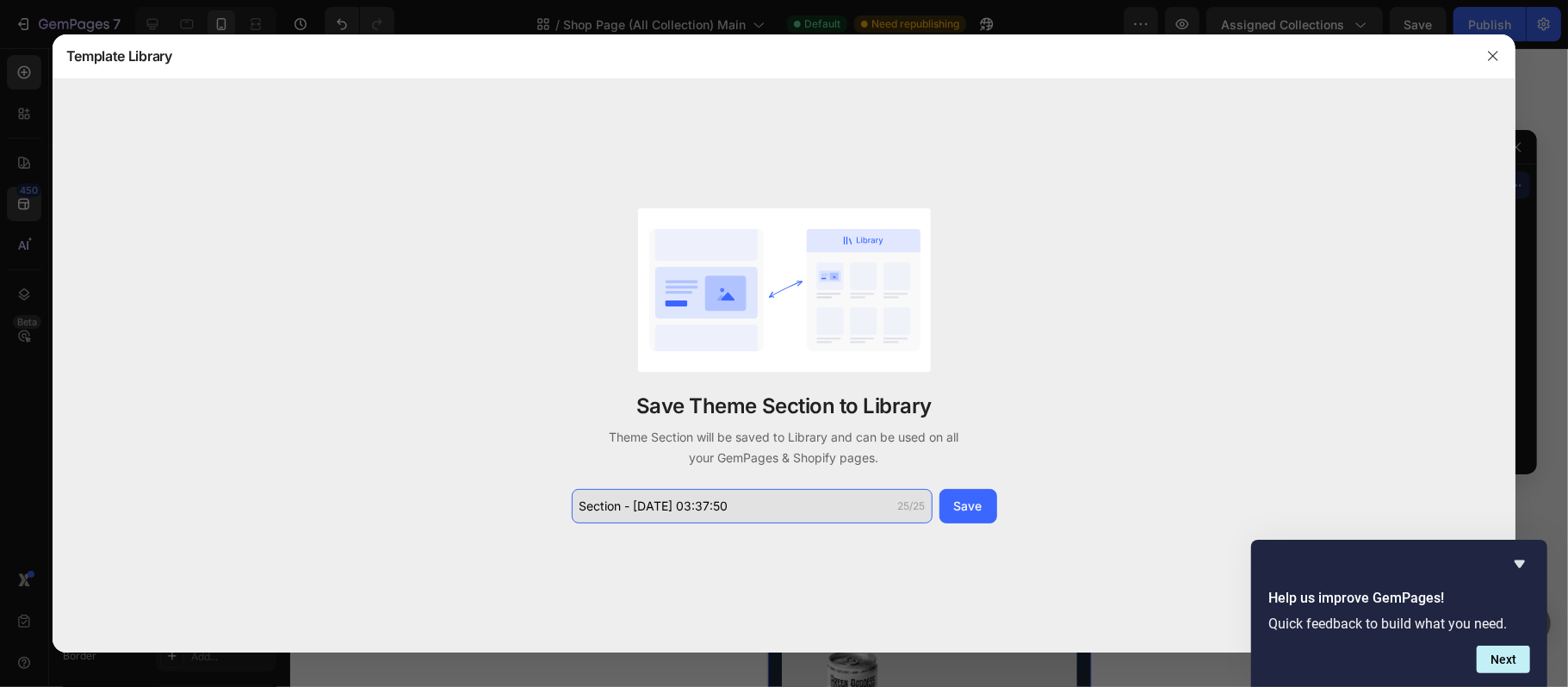
click at [721, 503] on input "Section - Sep 28 03:37:50" at bounding box center [752, 506] width 360 height 34
type input "Product banner"
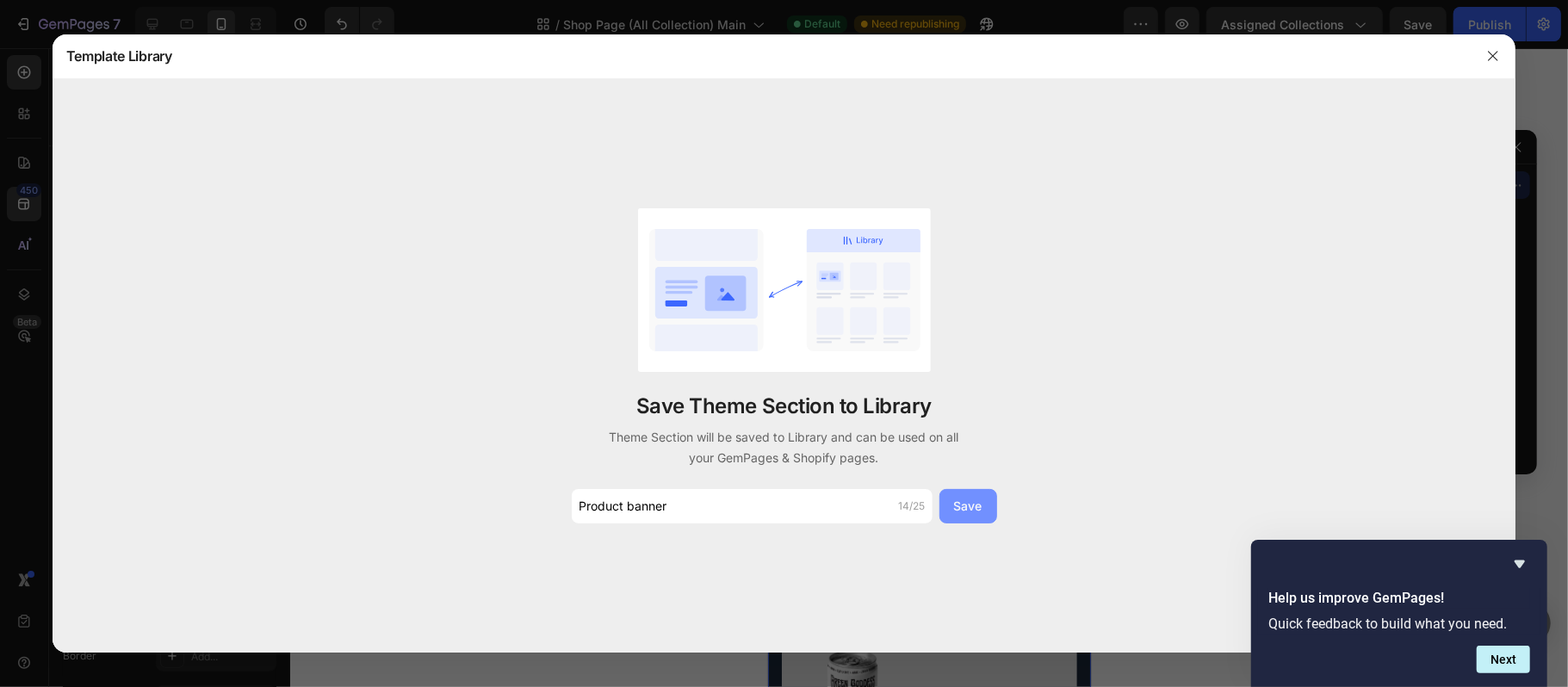
click at [958, 518] on button "Save" at bounding box center [968, 506] width 58 height 34
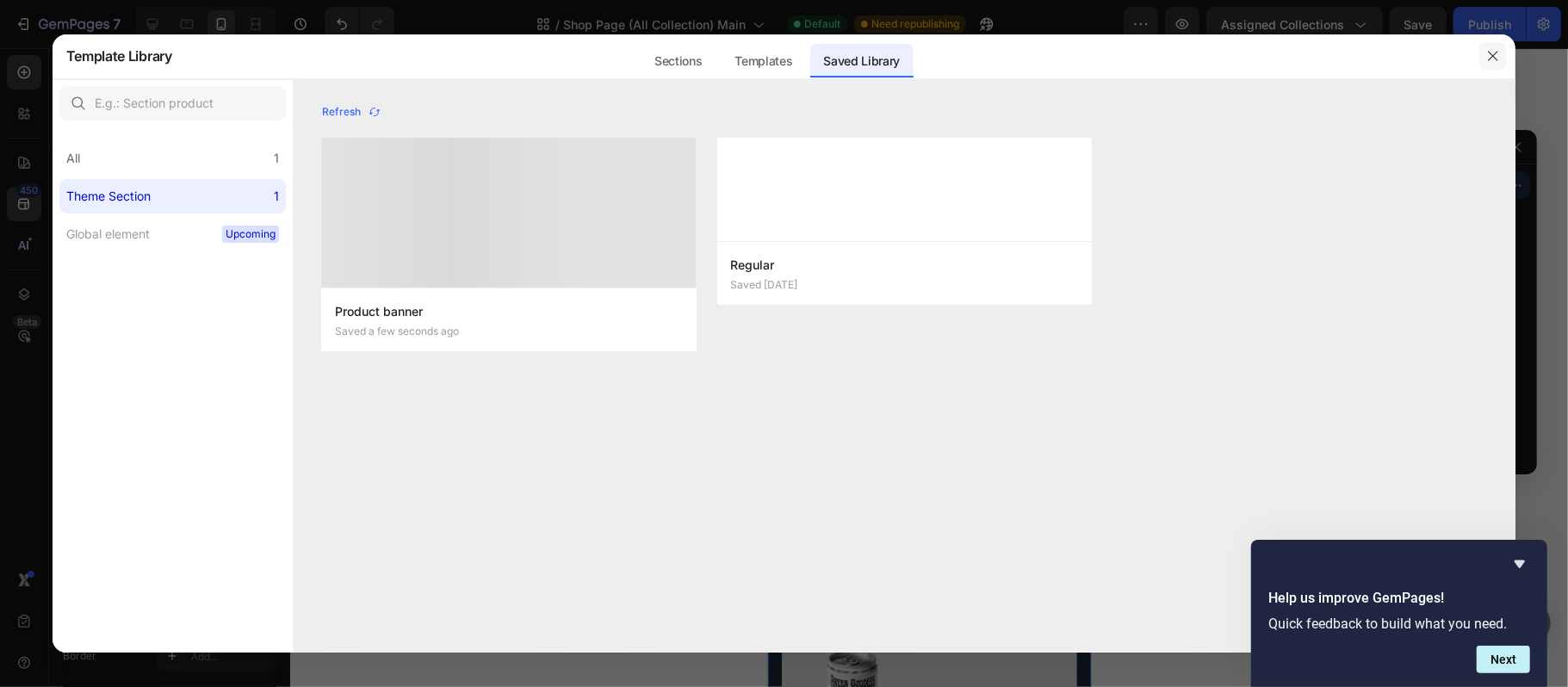
click at [1493, 59] on icon "button" at bounding box center [1493, 56] width 14 height 14
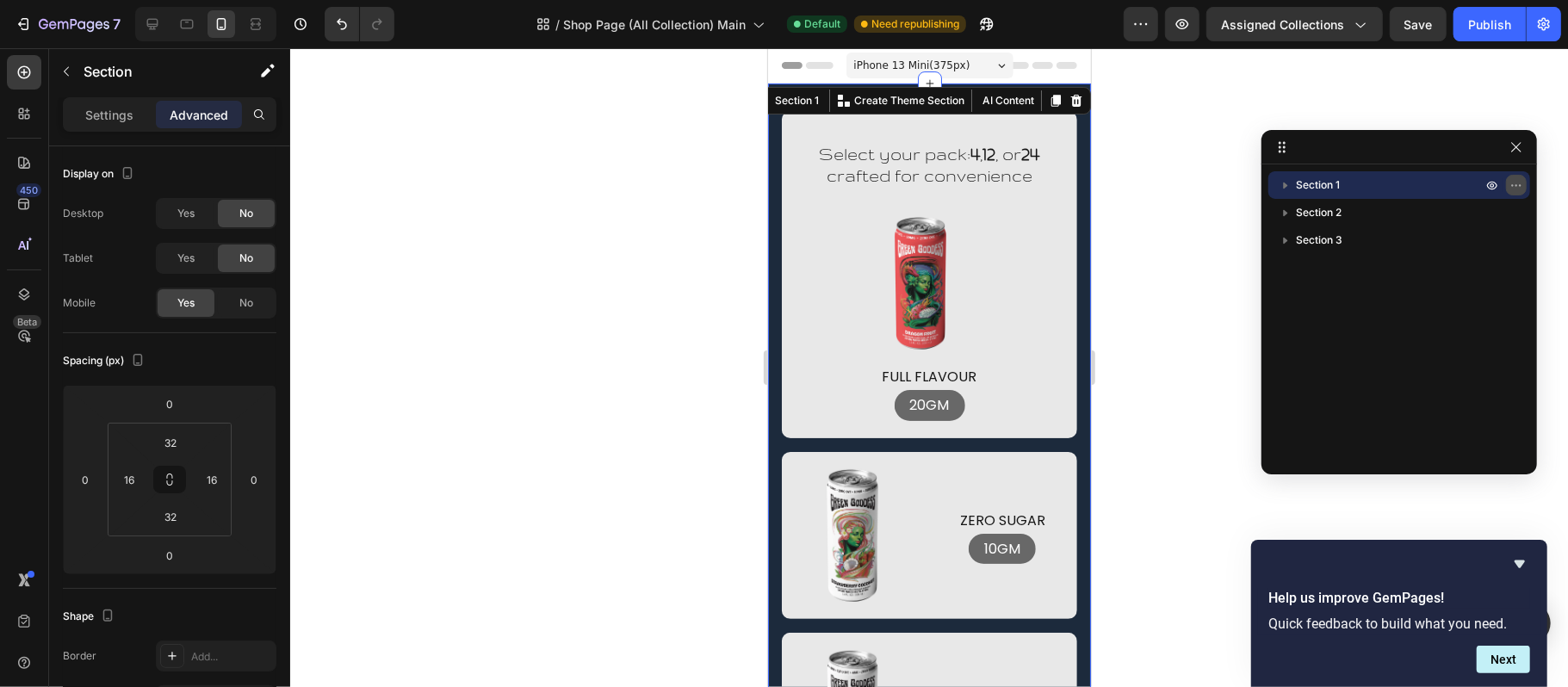
click at [1516, 183] on icon "button" at bounding box center [1516, 185] width 14 height 14
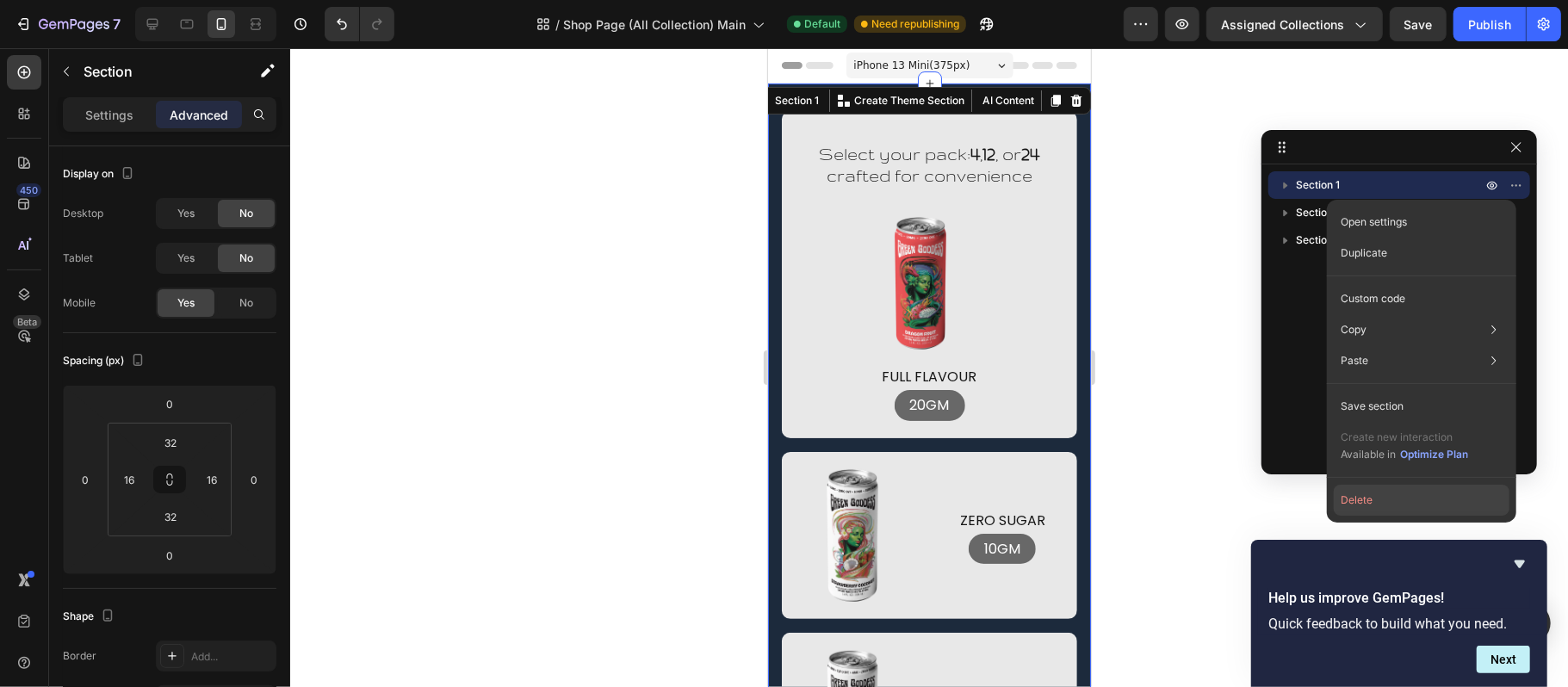
click at [1354, 510] on button "Delete" at bounding box center [1421, 499] width 175 height 31
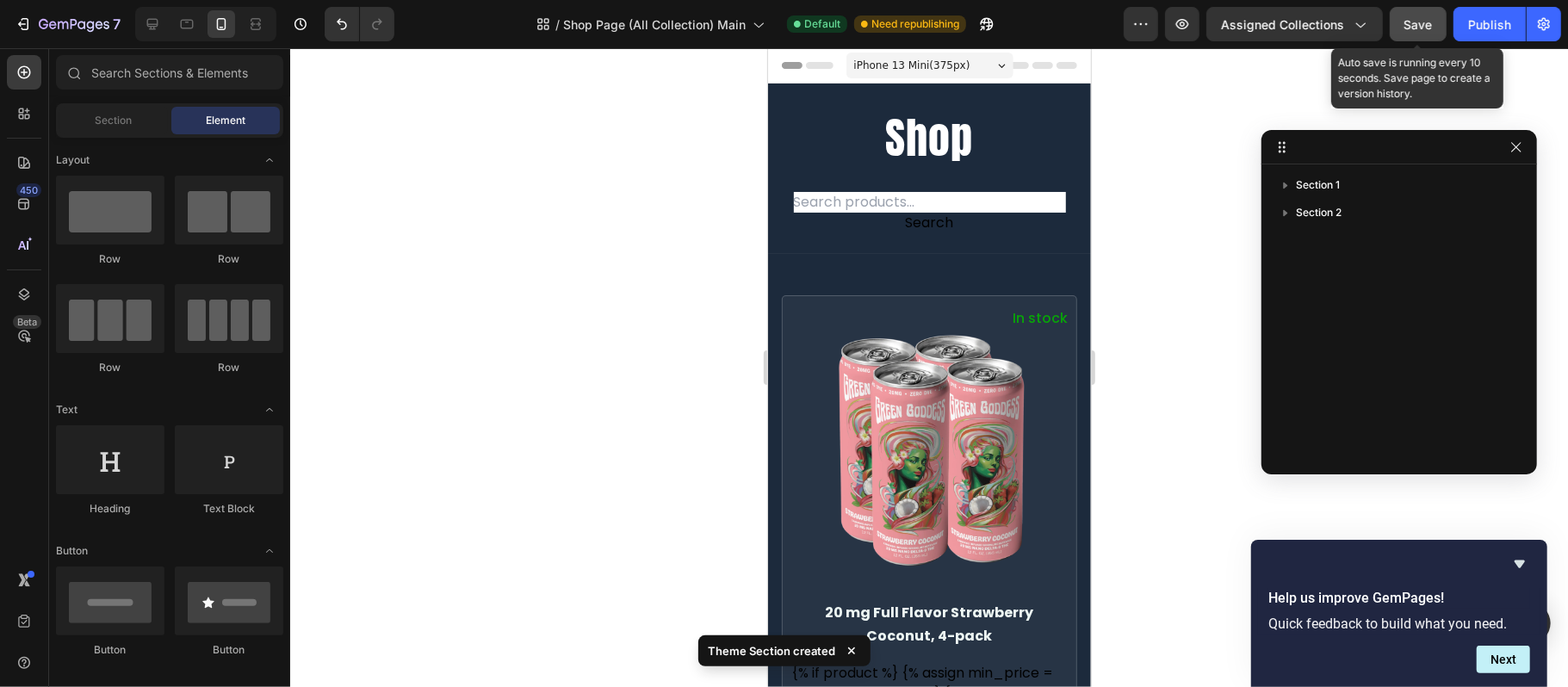
click at [1427, 35] on button "Save" at bounding box center [1418, 24] width 57 height 34
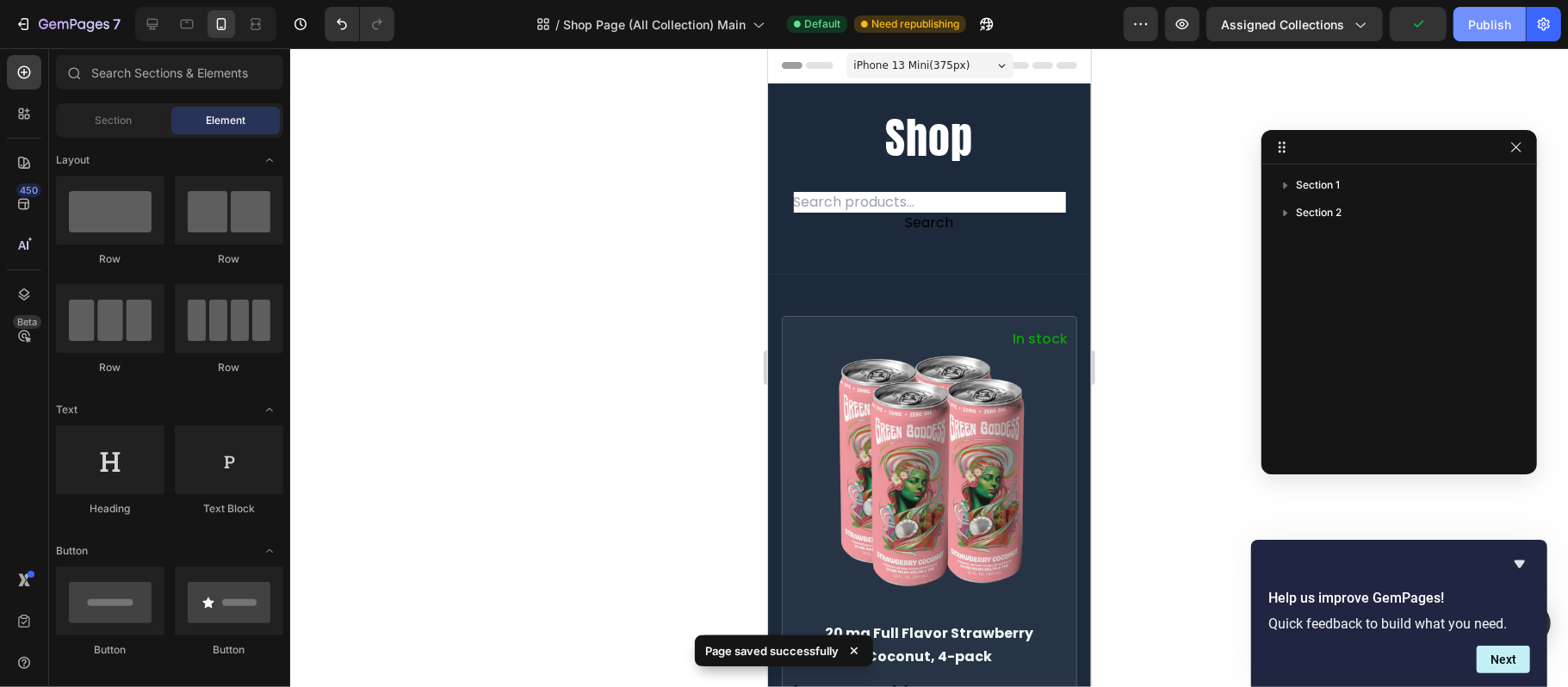
click at [1484, 28] on div "Publish" at bounding box center [1489, 25] width 43 height 18
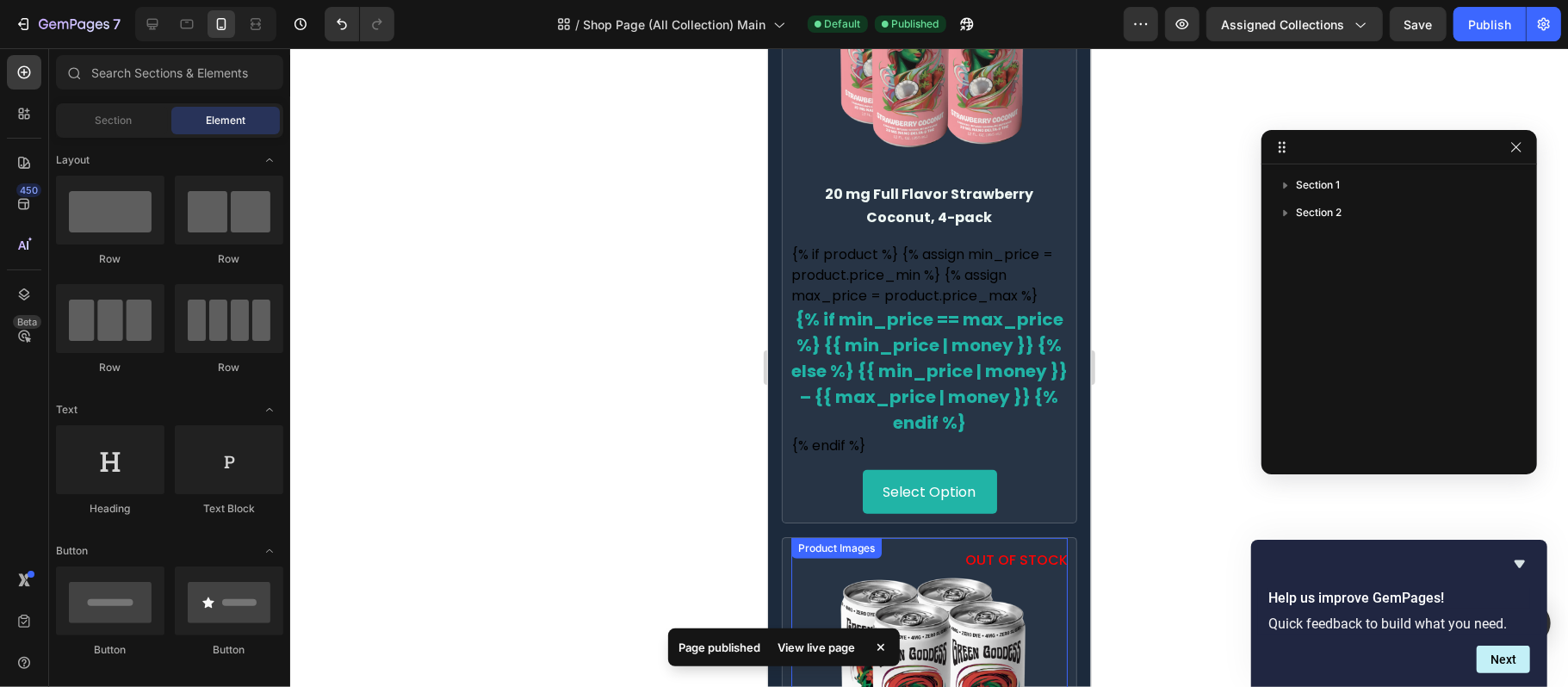
scroll to position [459, 0]
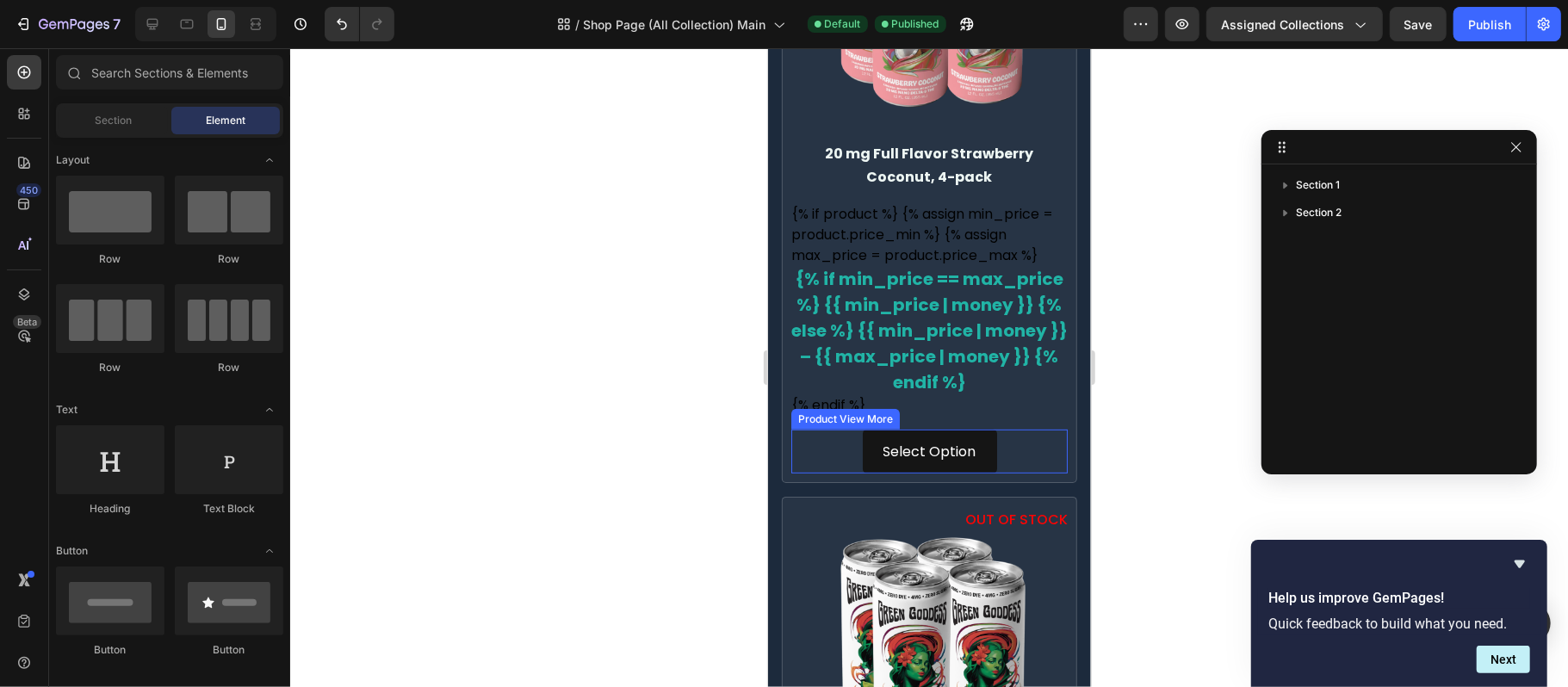
click at [977, 464] on button "Select Option" at bounding box center [929, 451] width 134 height 44
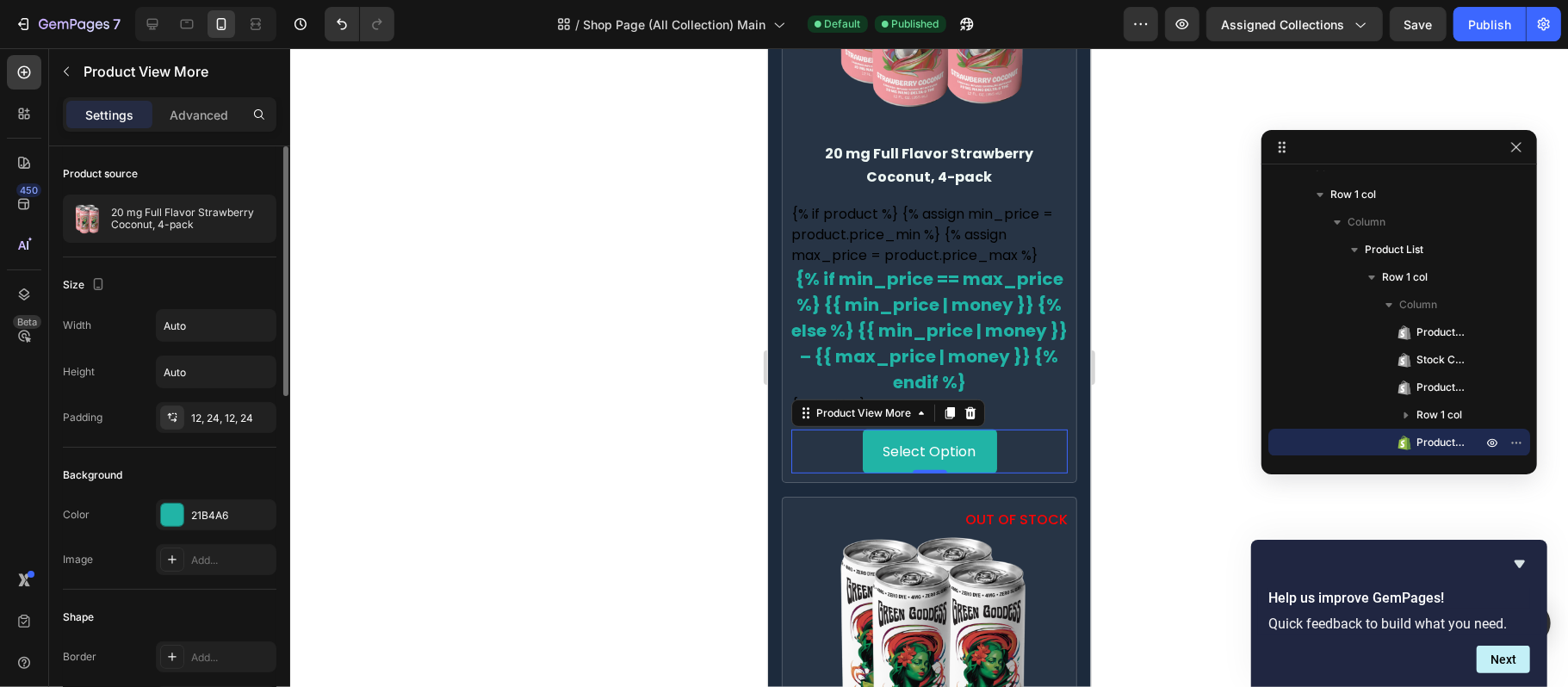
scroll to position [229, 0]
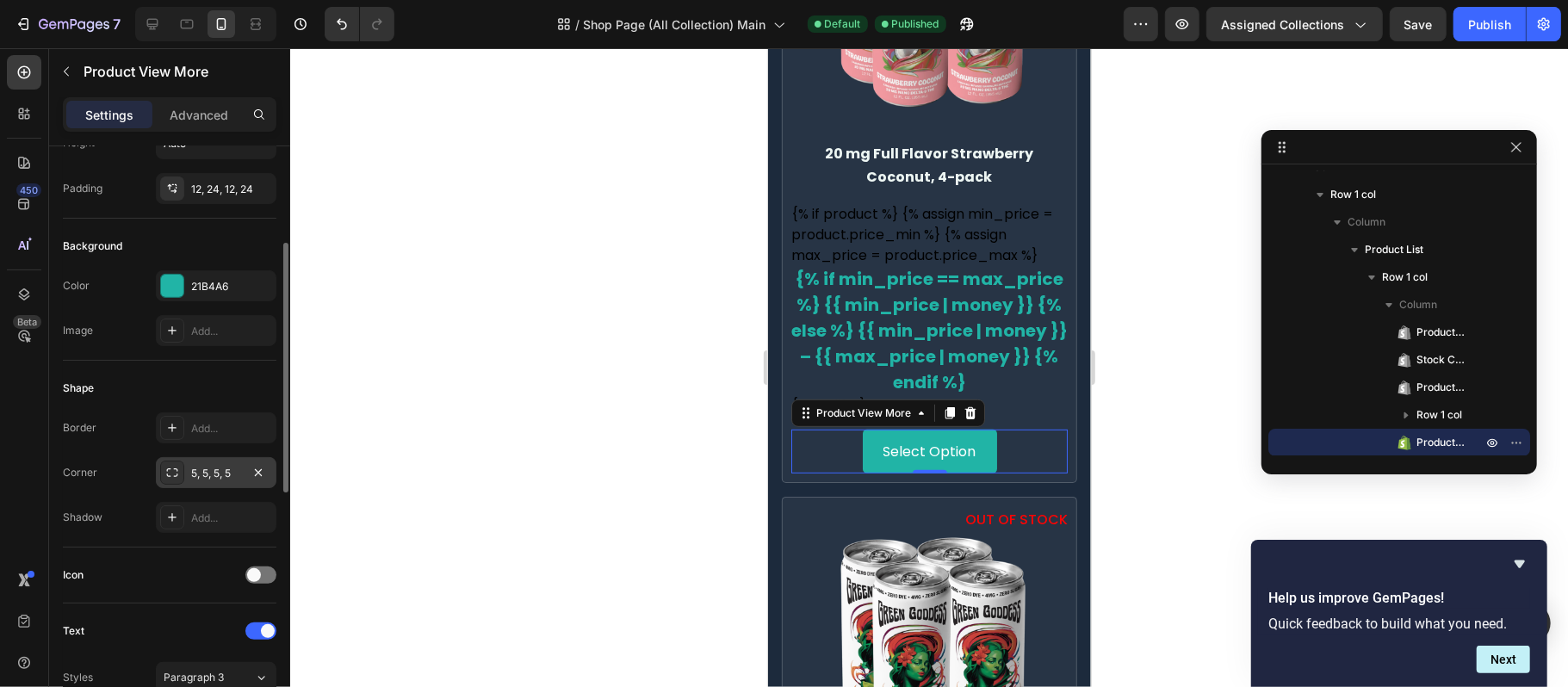
click at [243, 476] on div "5, 5, 5, 5" at bounding box center [216, 471] width 120 height 31
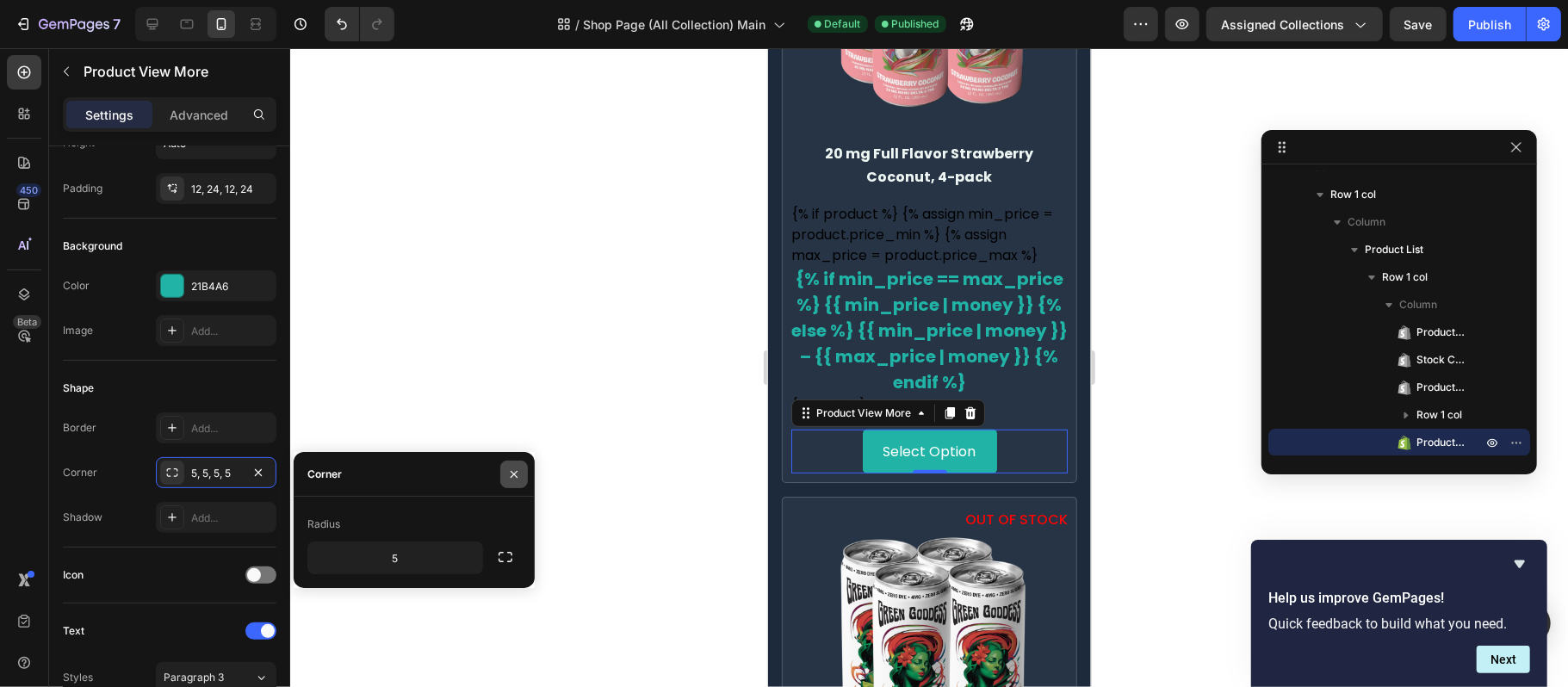
click at [513, 470] on icon "button" at bounding box center [514, 474] width 14 height 14
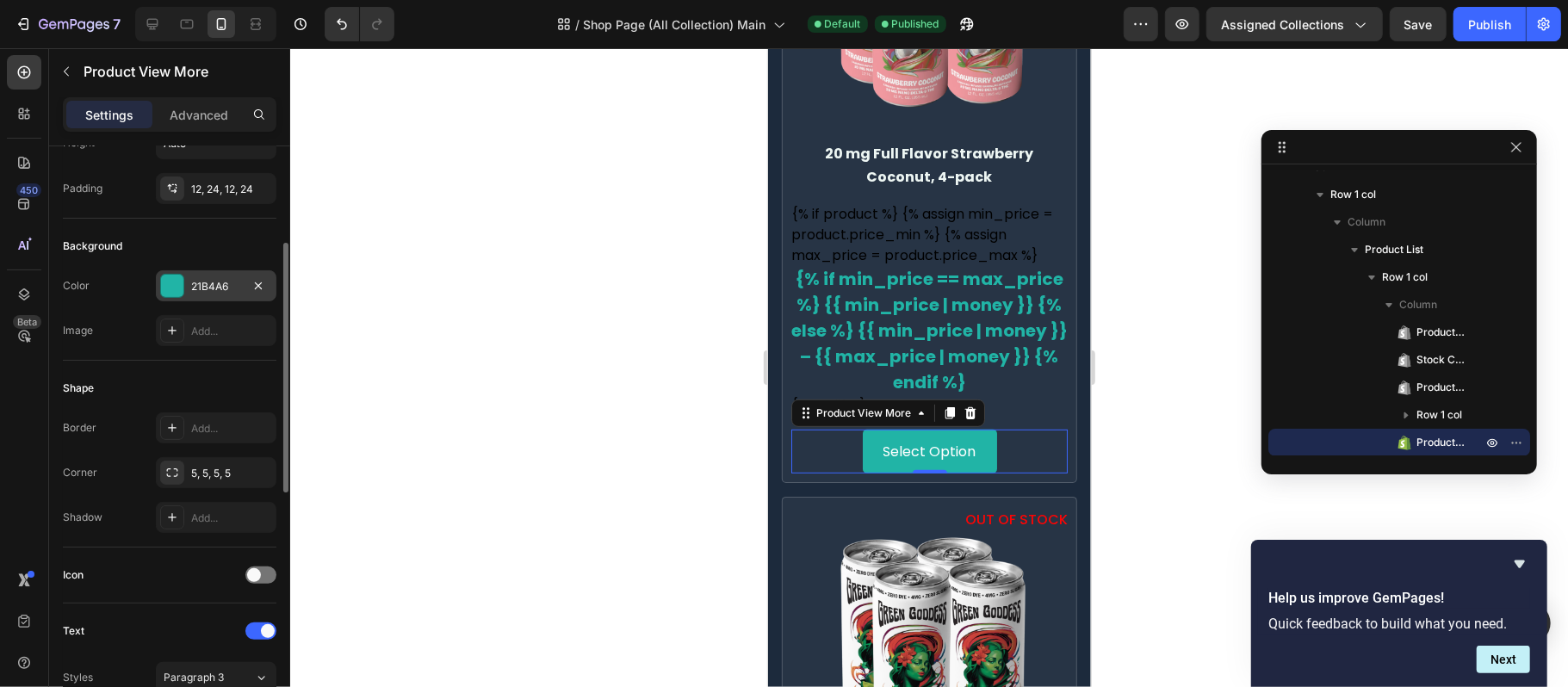
scroll to position [0, 0]
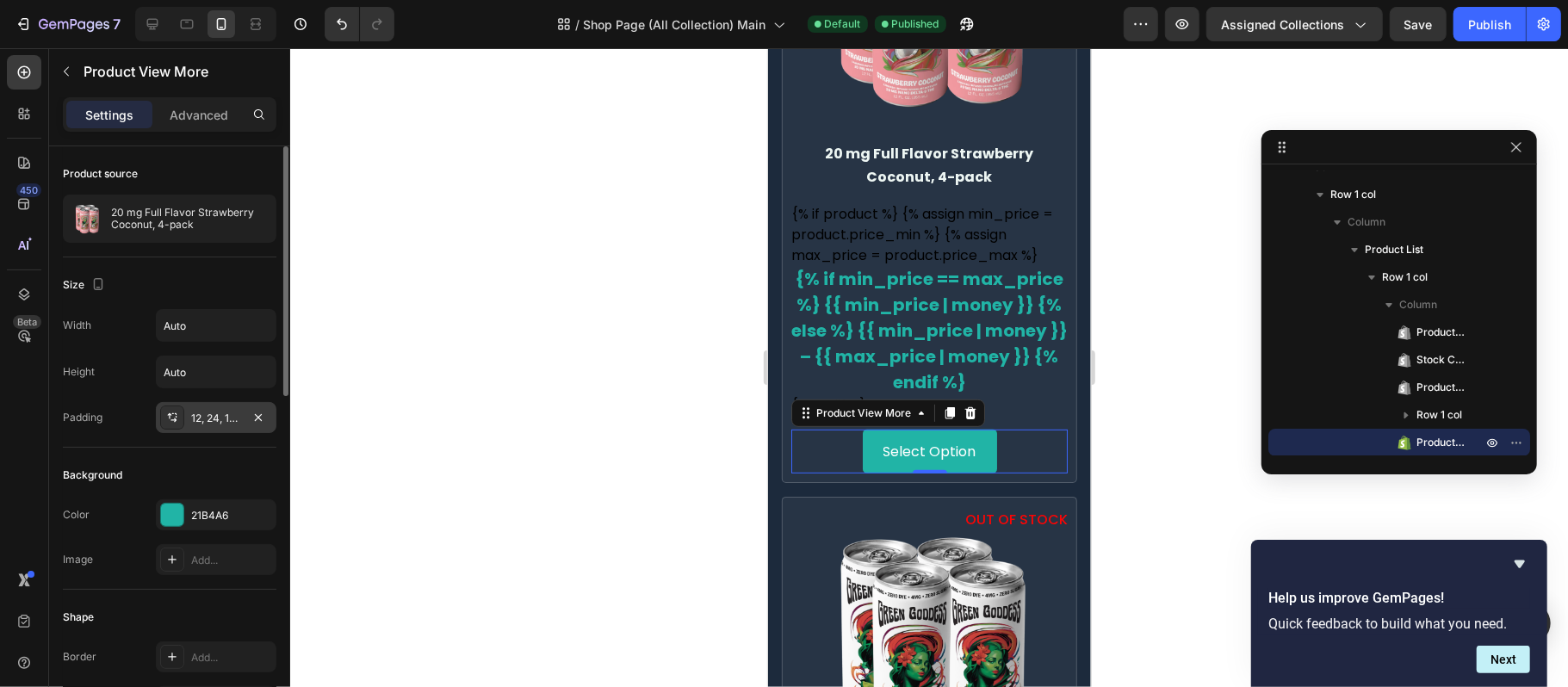
click at [204, 420] on div "12, 24, 12, 24" at bounding box center [216, 418] width 50 height 16
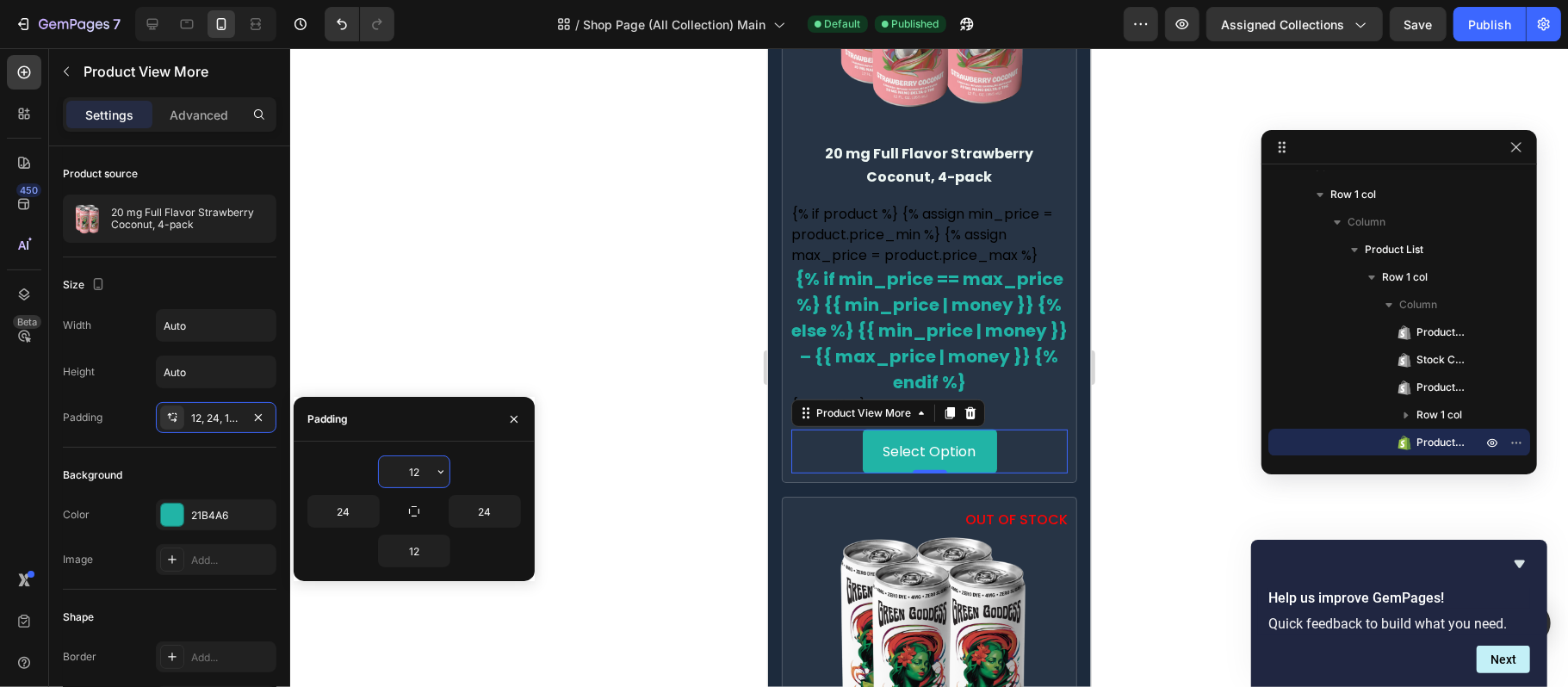
click at [404, 479] on input "12" at bounding box center [414, 471] width 71 height 31
type input "10"
click at [405, 551] on input "12" at bounding box center [414, 550] width 71 height 31
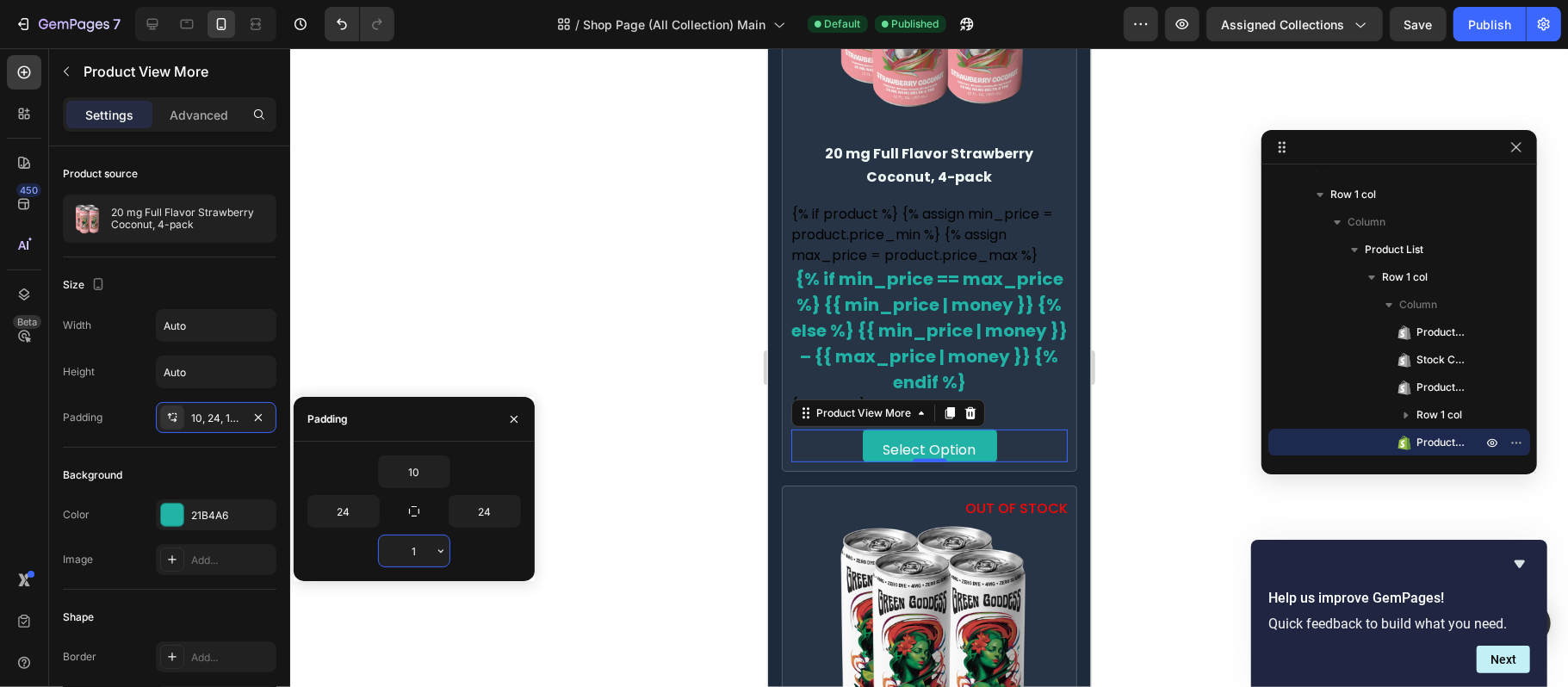
type input "10"
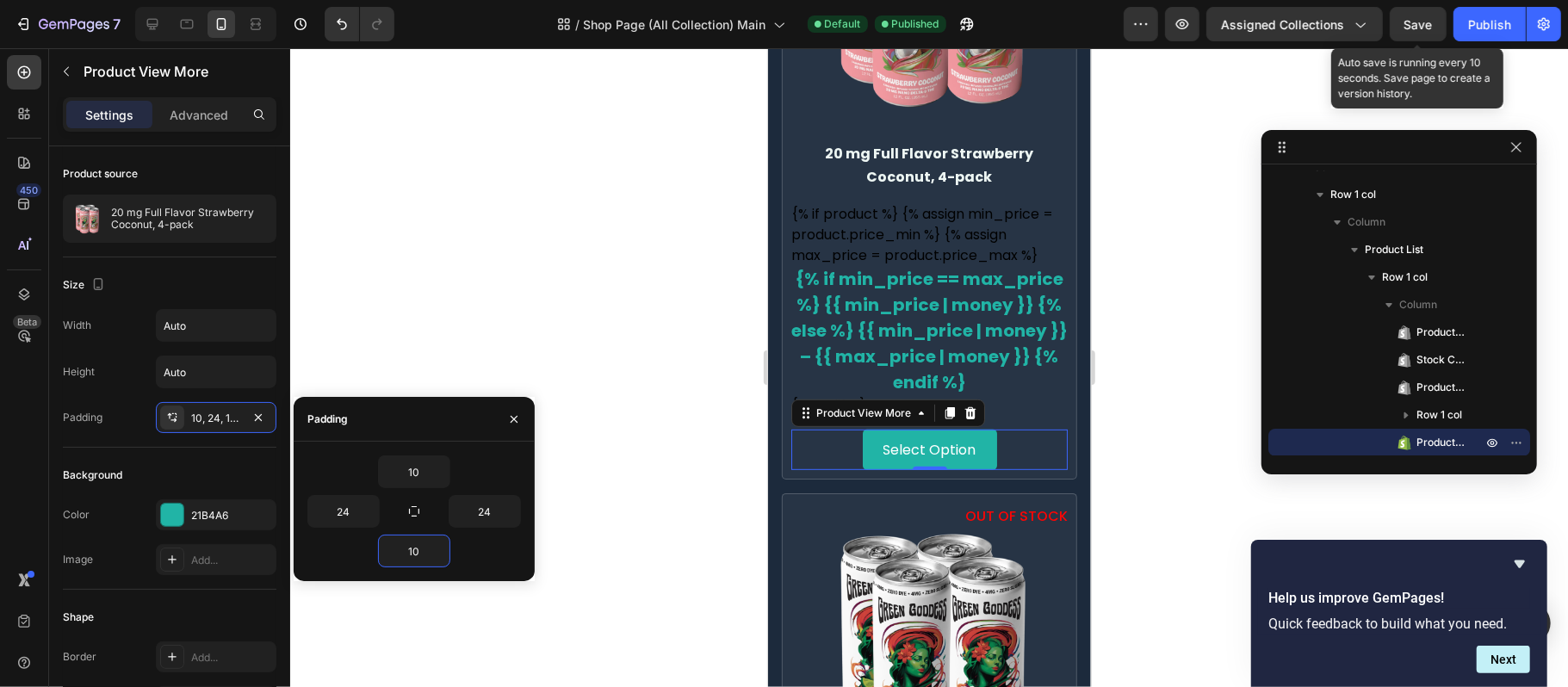
click at [1419, 29] on span "Save" at bounding box center [1418, 24] width 29 height 15
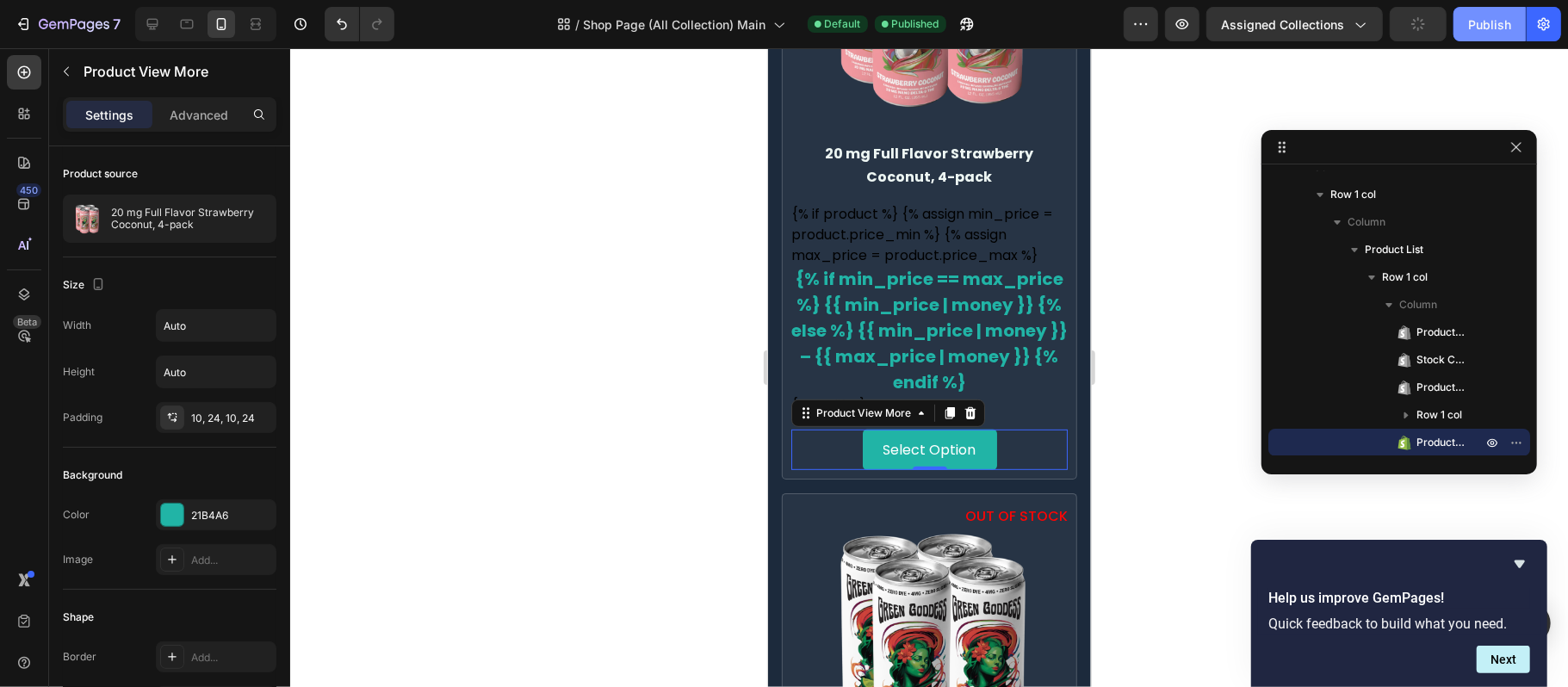
click at [1473, 22] on div "Publish" at bounding box center [1489, 25] width 43 height 18
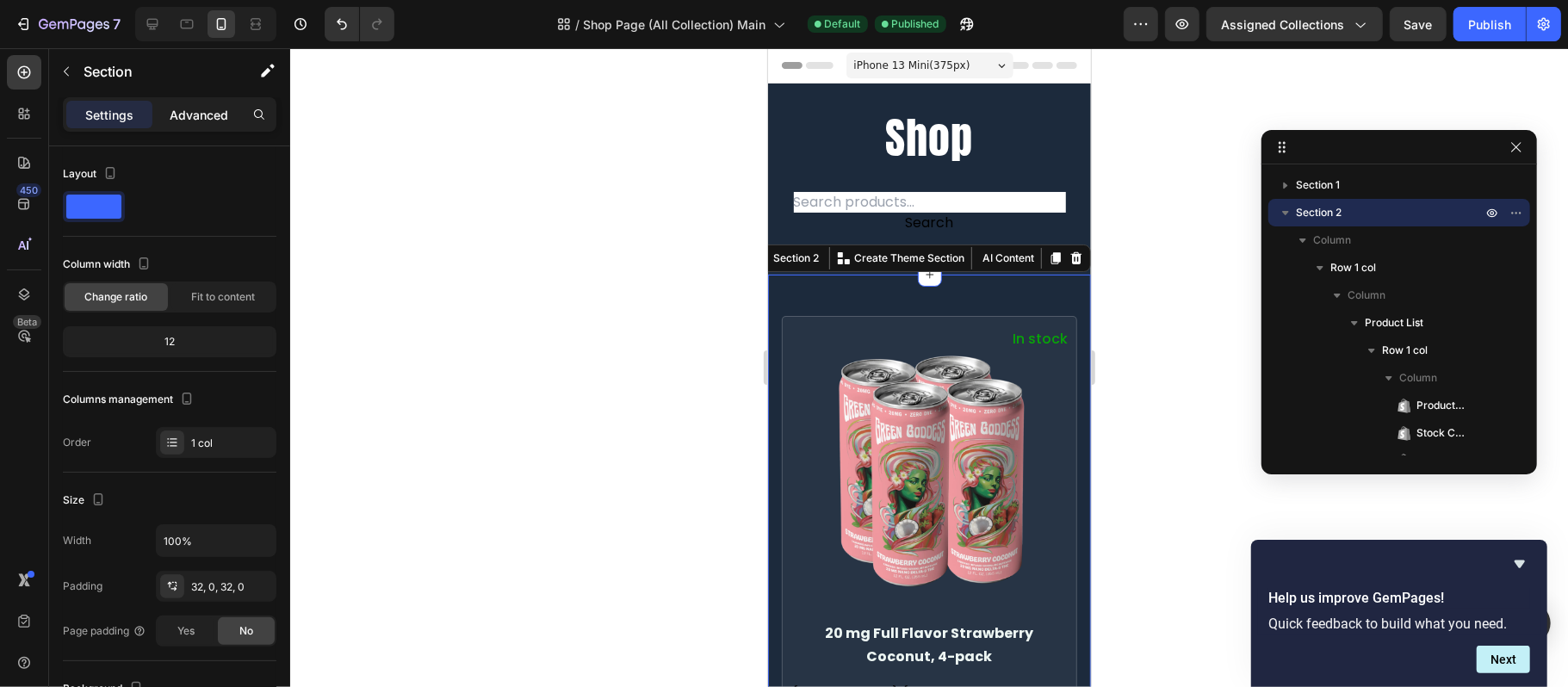
click at [184, 104] on div "Advanced" at bounding box center [198, 114] width 86 height 28
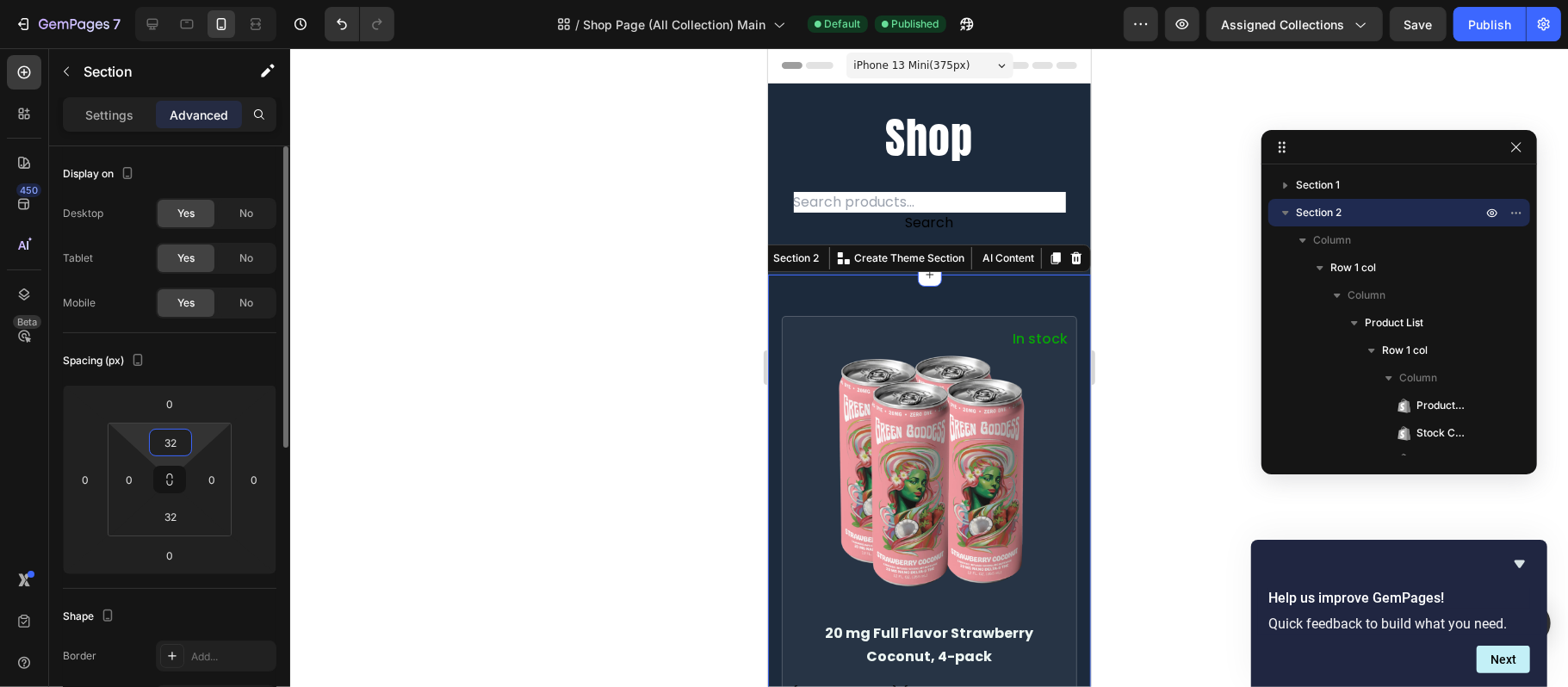
click at [183, 437] on input "32" at bounding box center [170, 442] width 34 height 26
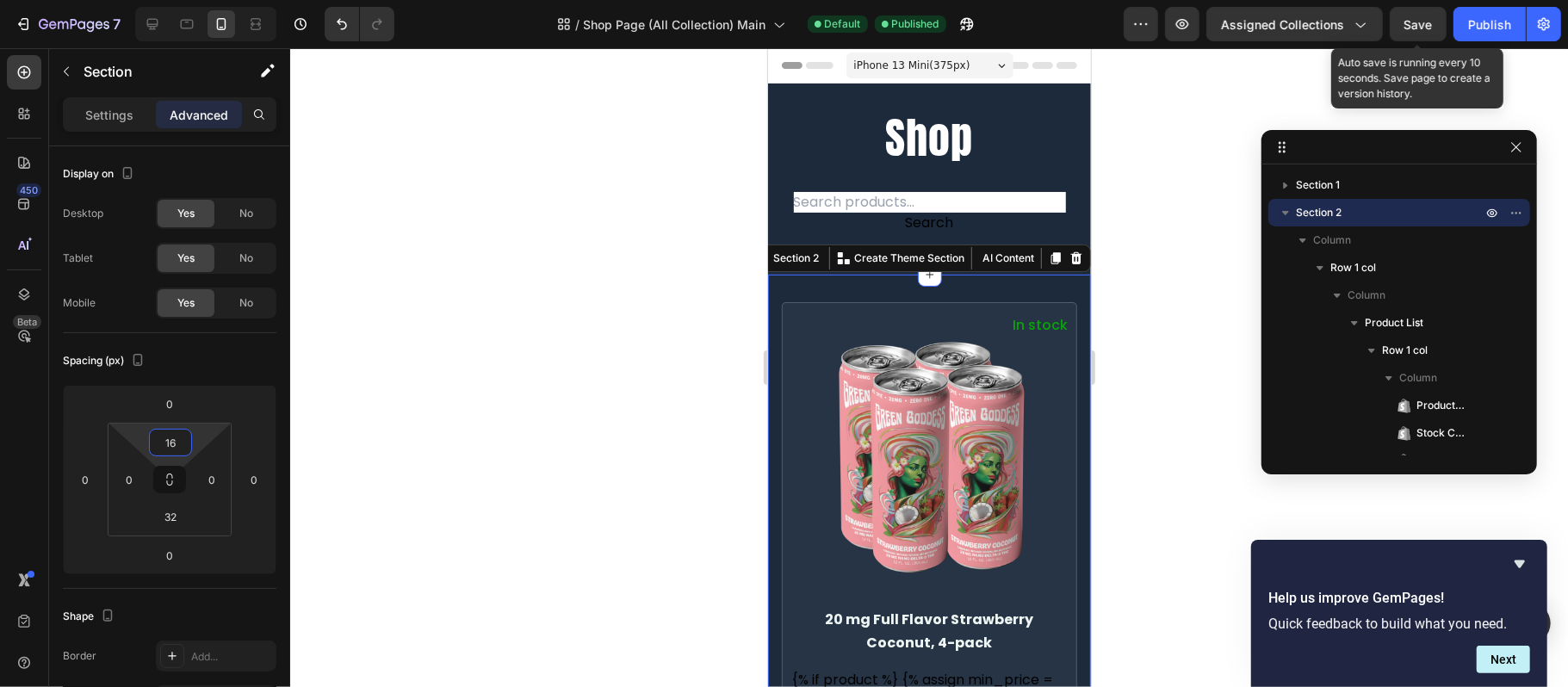
type input "16"
click at [1427, 28] on div "Save" at bounding box center [1418, 25] width 29 height 18
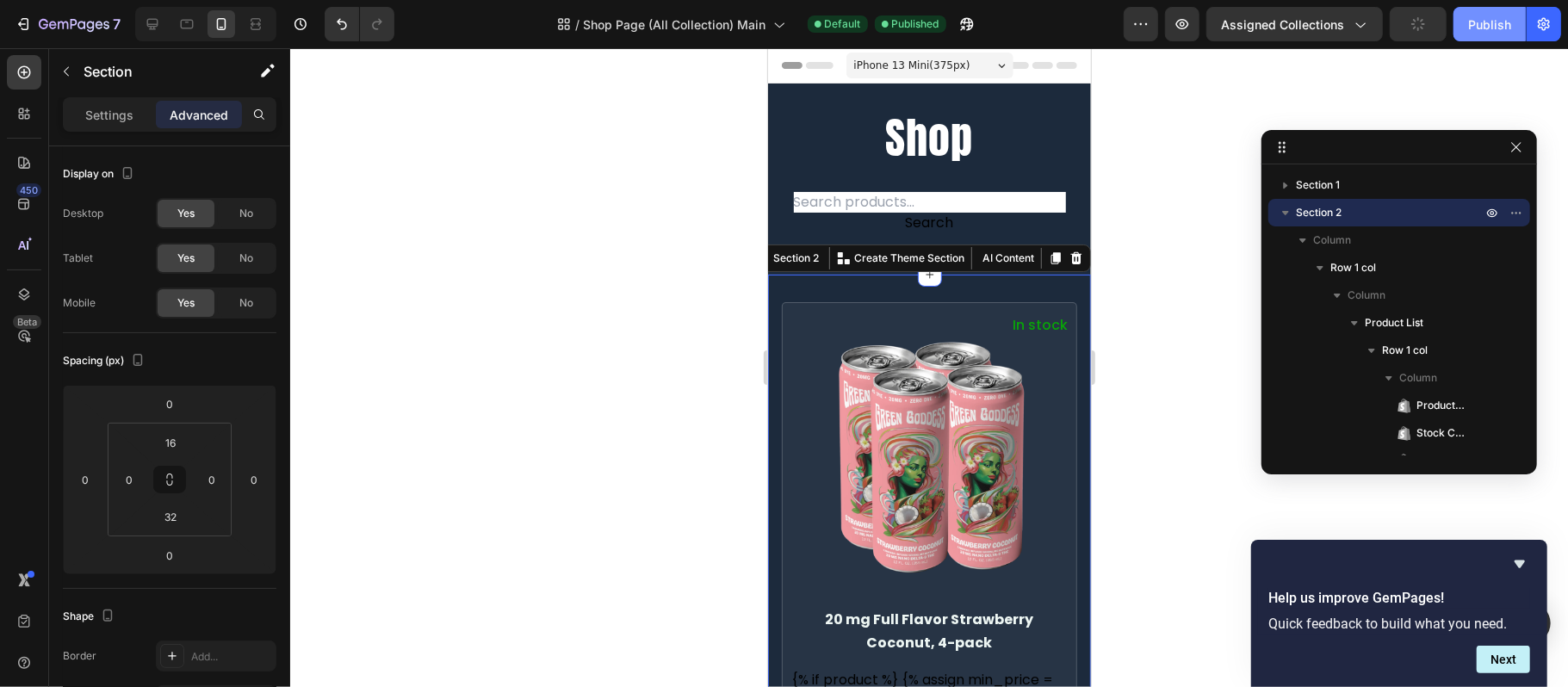
click at [1474, 24] on div "Publish" at bounding box center [1489, 25] width 43 height 18
drag, startPoint x: 1023, startPoint y: 296, endPoint x: 935, endPoint y: 321, distance: 91.5
click at [1023, 313] on p "In stock" at bounding box center [1039, 325] width 55 height 24
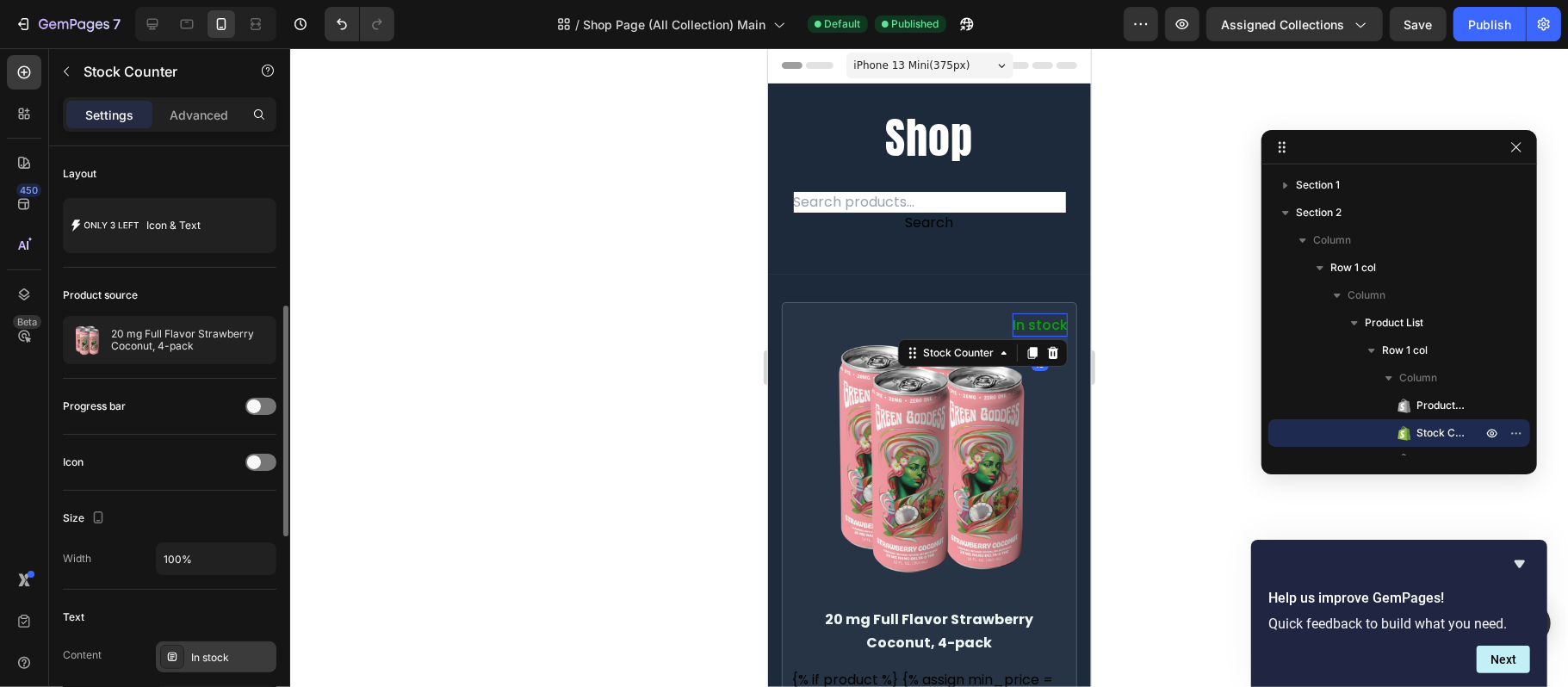
scroll to position [229, 0]
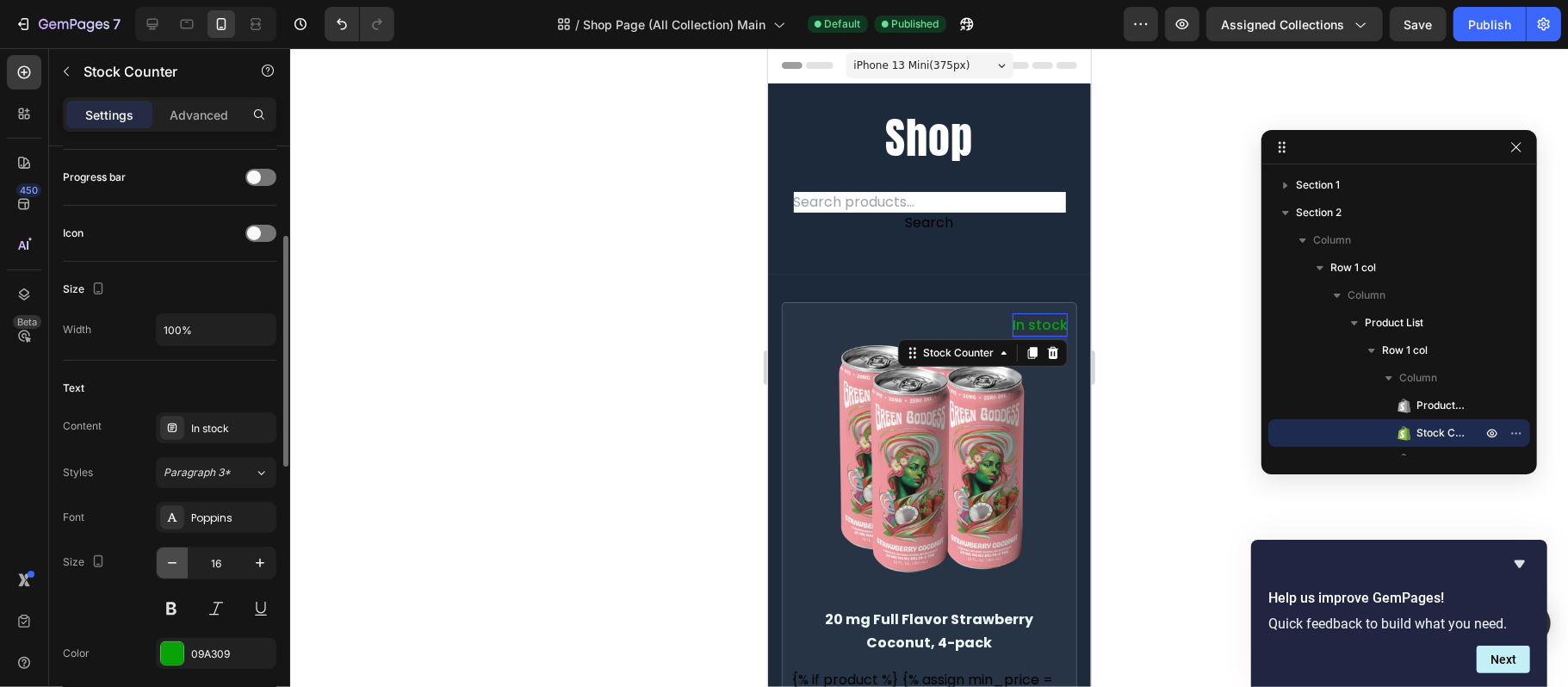
click at [169, 564] on icon "button" at bounding box center [172, 563] width 9 height 2
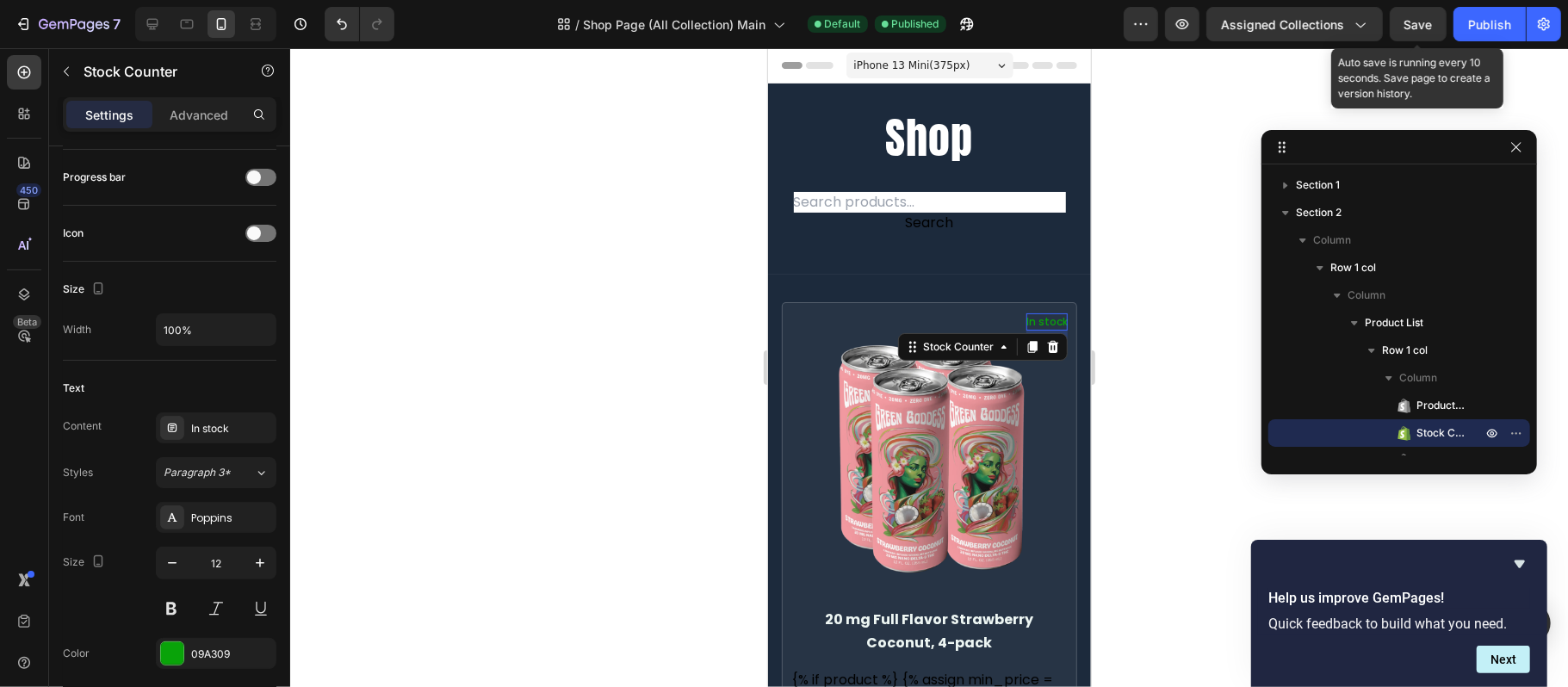
click at [1429, 18] on span "Save" at bounding box center [1418, 24] width 29 height 15
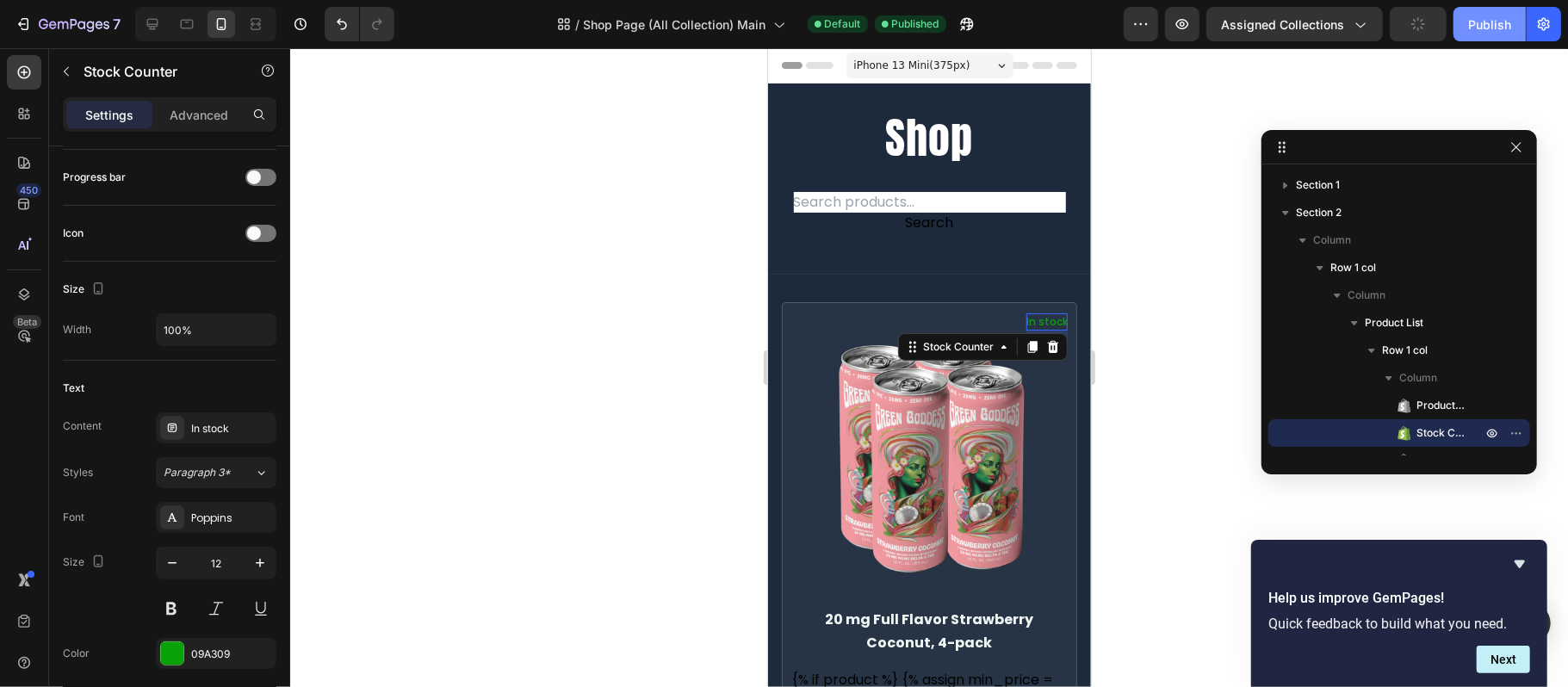
click at [1489, 19] on div "Publish" at bounding box center [1489, 25] width 43 height 18
click at [182, 24] on icon at bounding box center [186, 24] width 17 height 17
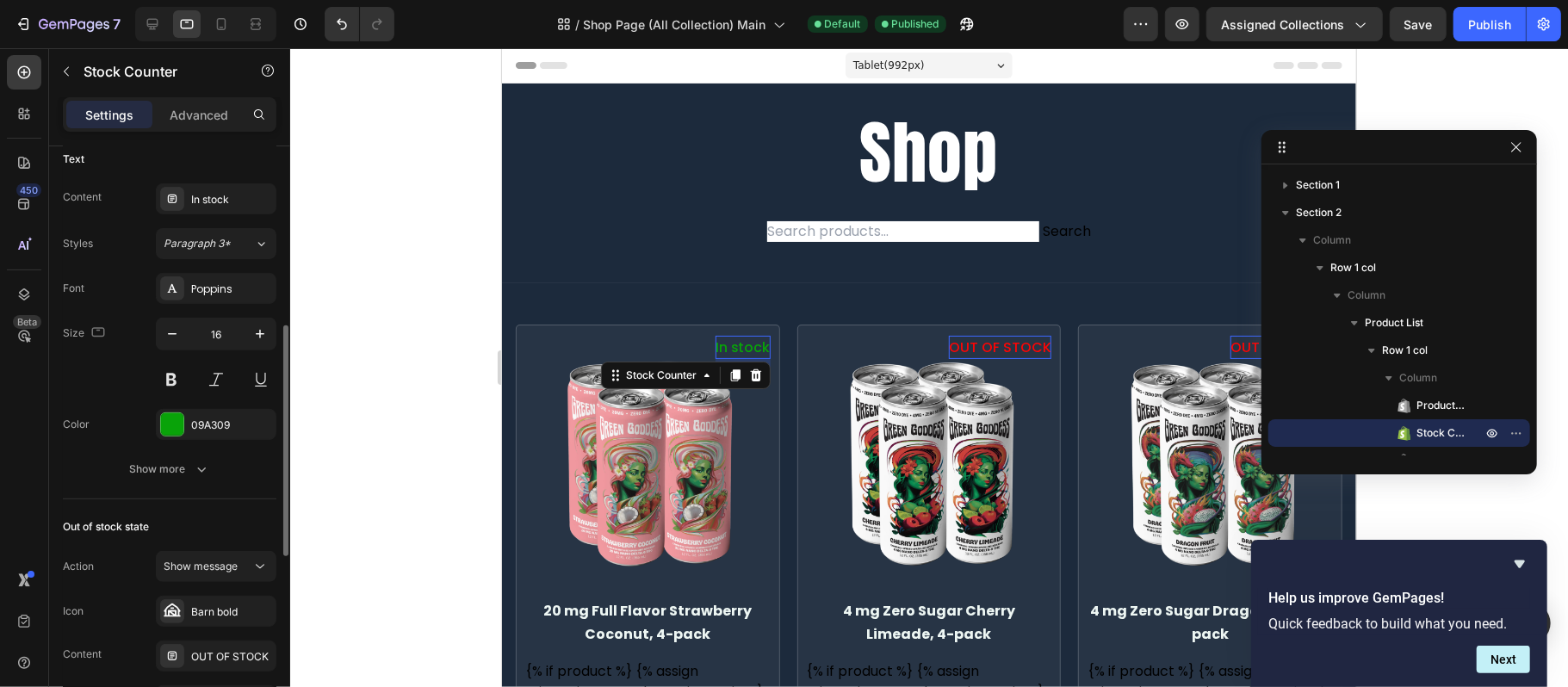
scroll to position [343, 0]
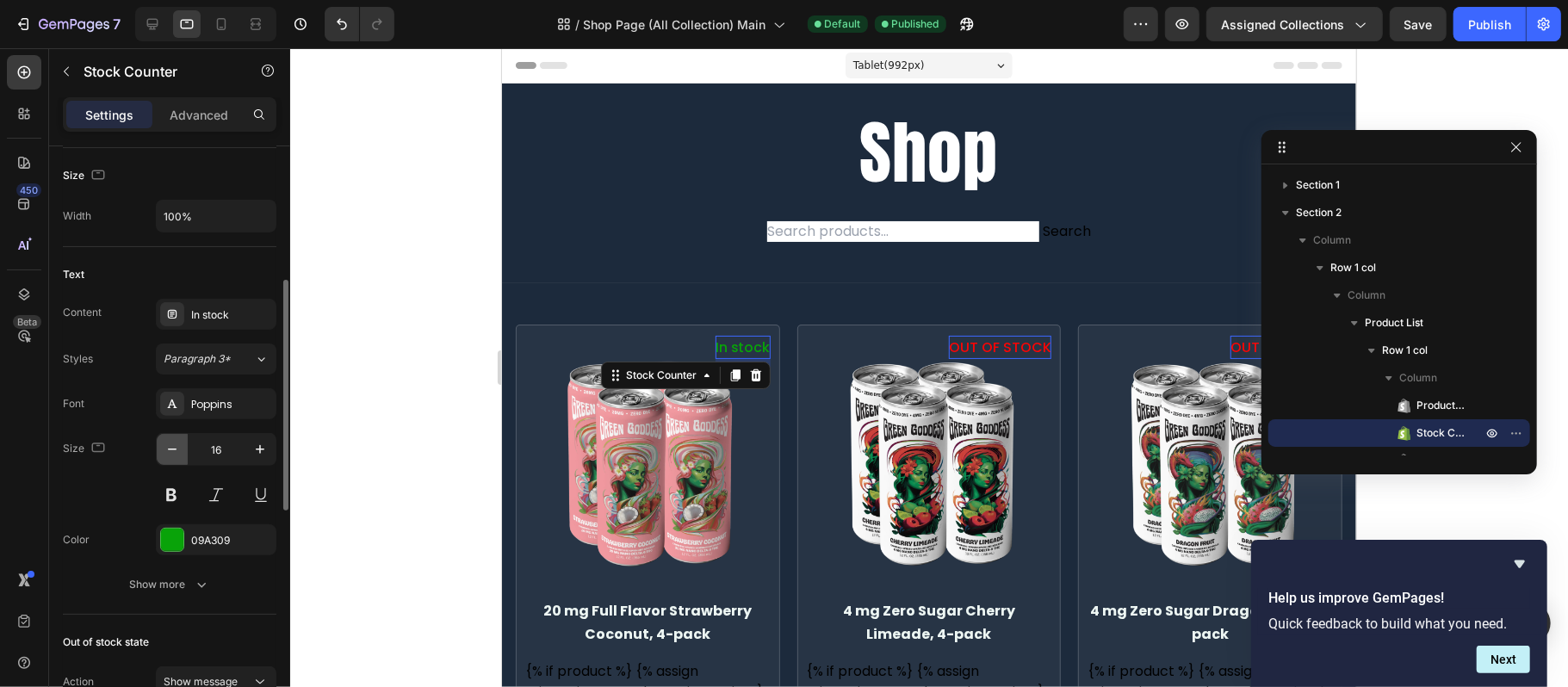
click at [173, 450] on icon "button" at bounding box center [171, 449] width 17 height 17
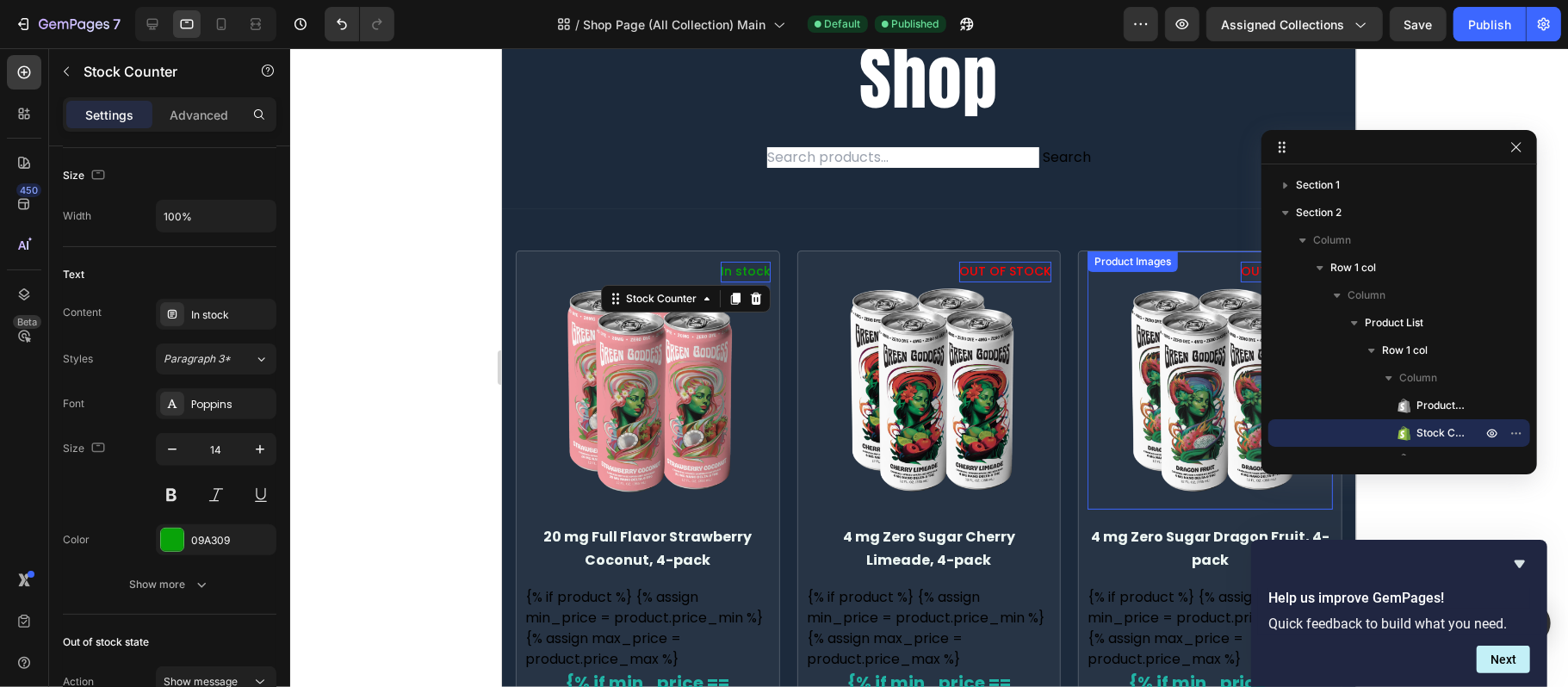
scroll to position [114, 0]
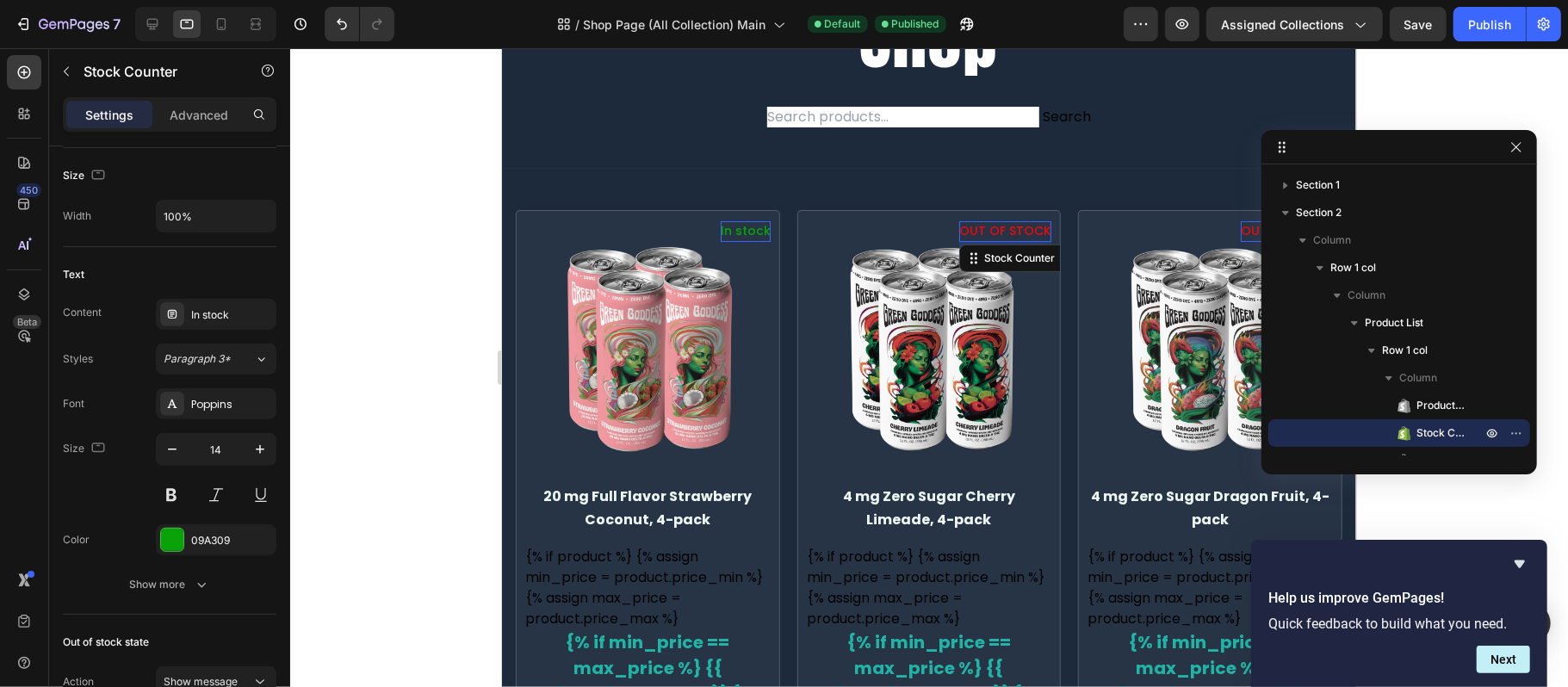
click at [1007, 230] on p "OUT OF STOCK" at bounding box center [1005, 230] width 93 height 21
click at [751, 230] on p "In stock" at bounding box center [744, 230] width 50 height 21
click at [1240, 233] on p "OUT OF STOCK" at bounding box center [1286, 230] width 93 height 21
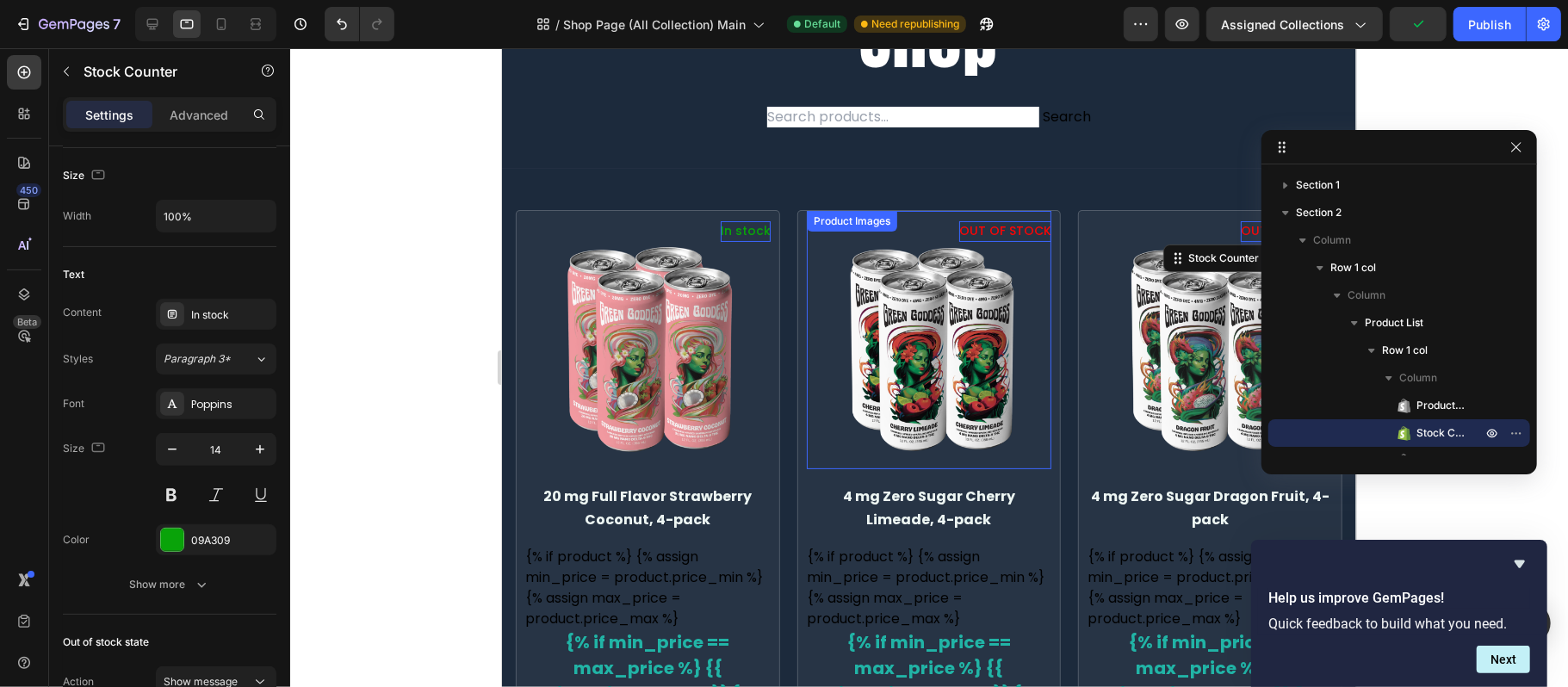
scroll to position [229, 0]
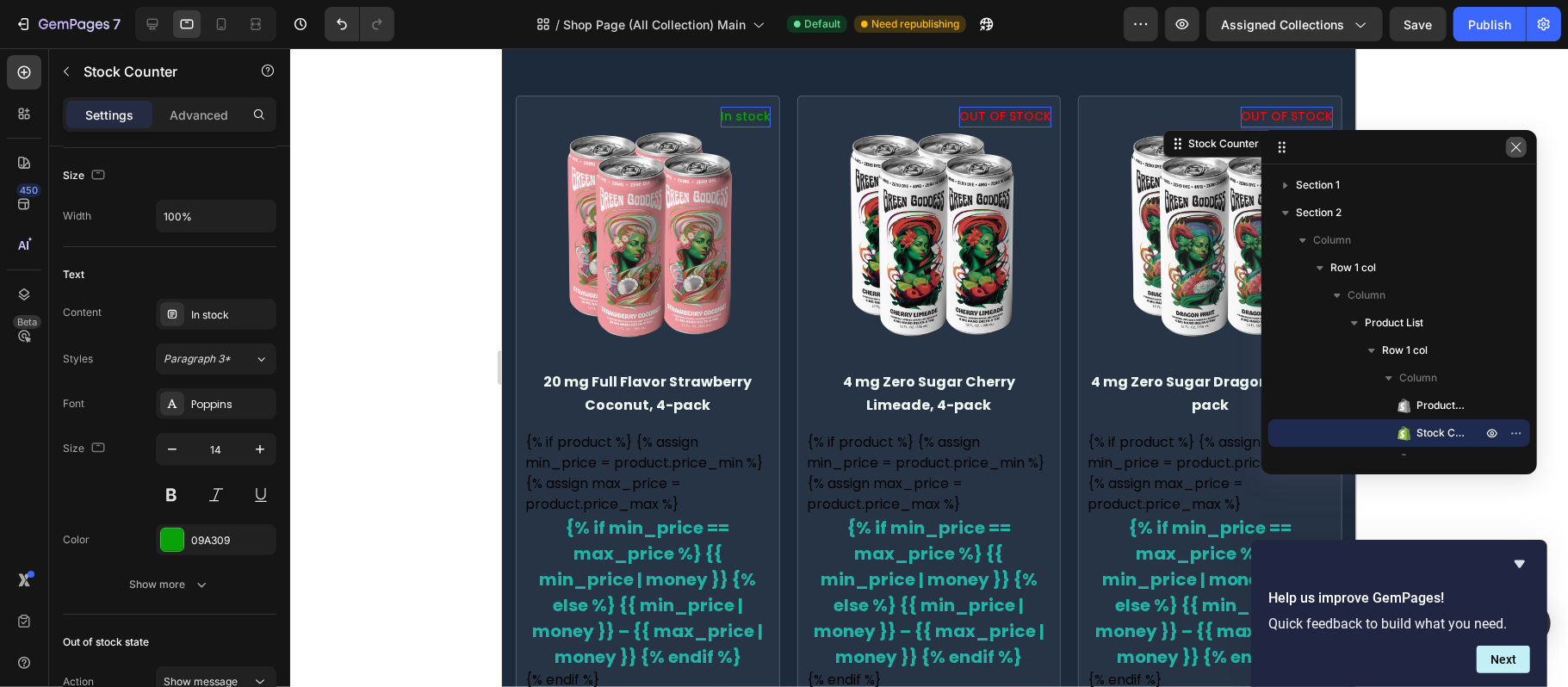
click at [1512, 147] on icon "button" at bounding box center [1516, 148] width 14 height 14
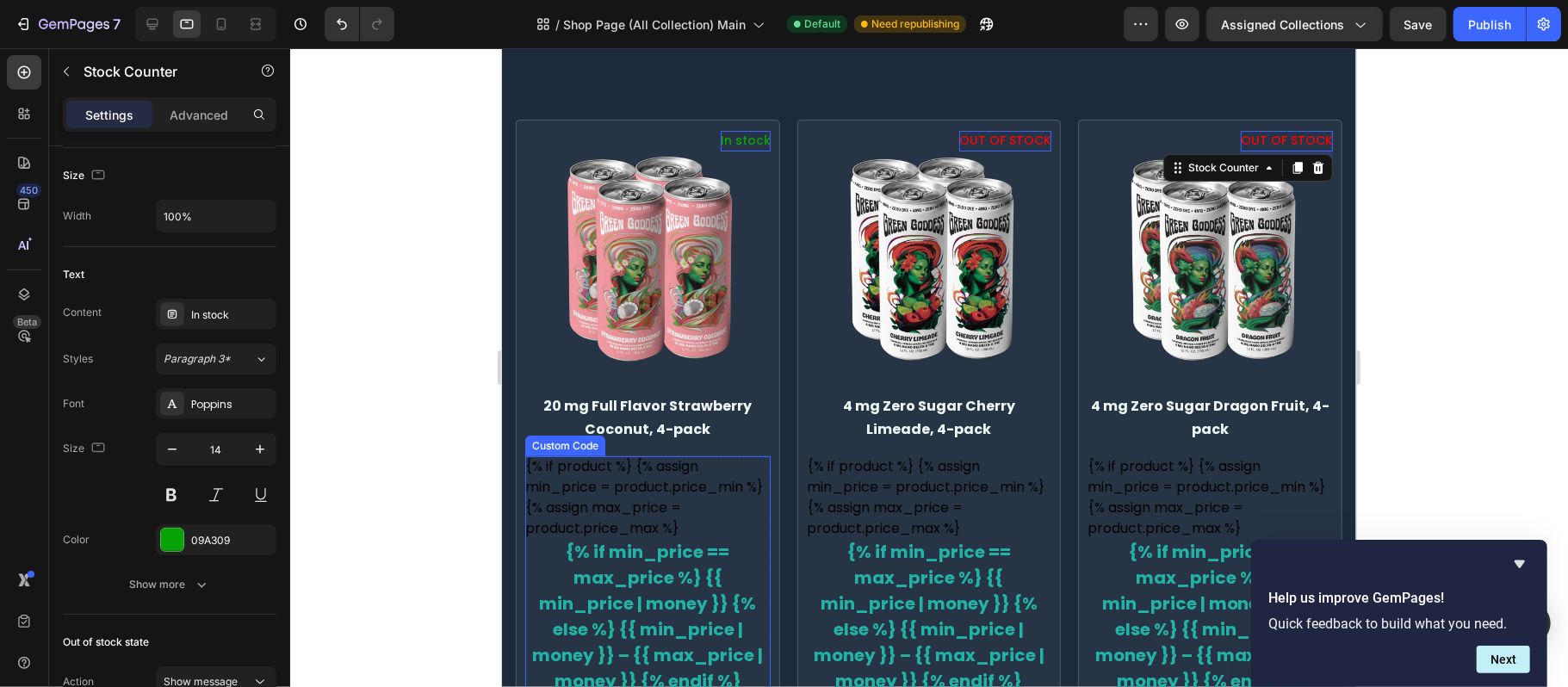
scroll to position [114, 0]
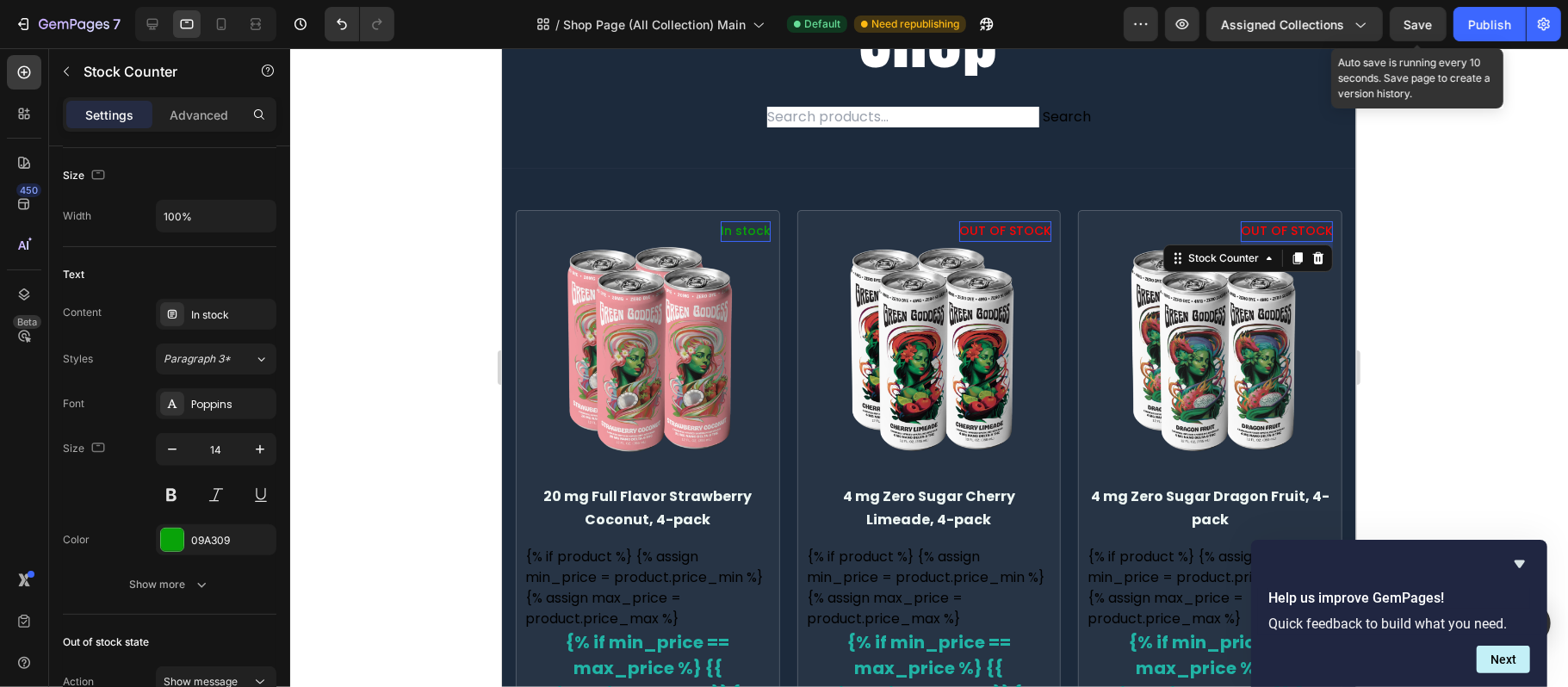
click at [1424, 28] on span "Save" at bounding box center [1418, 24] width 29 height 15
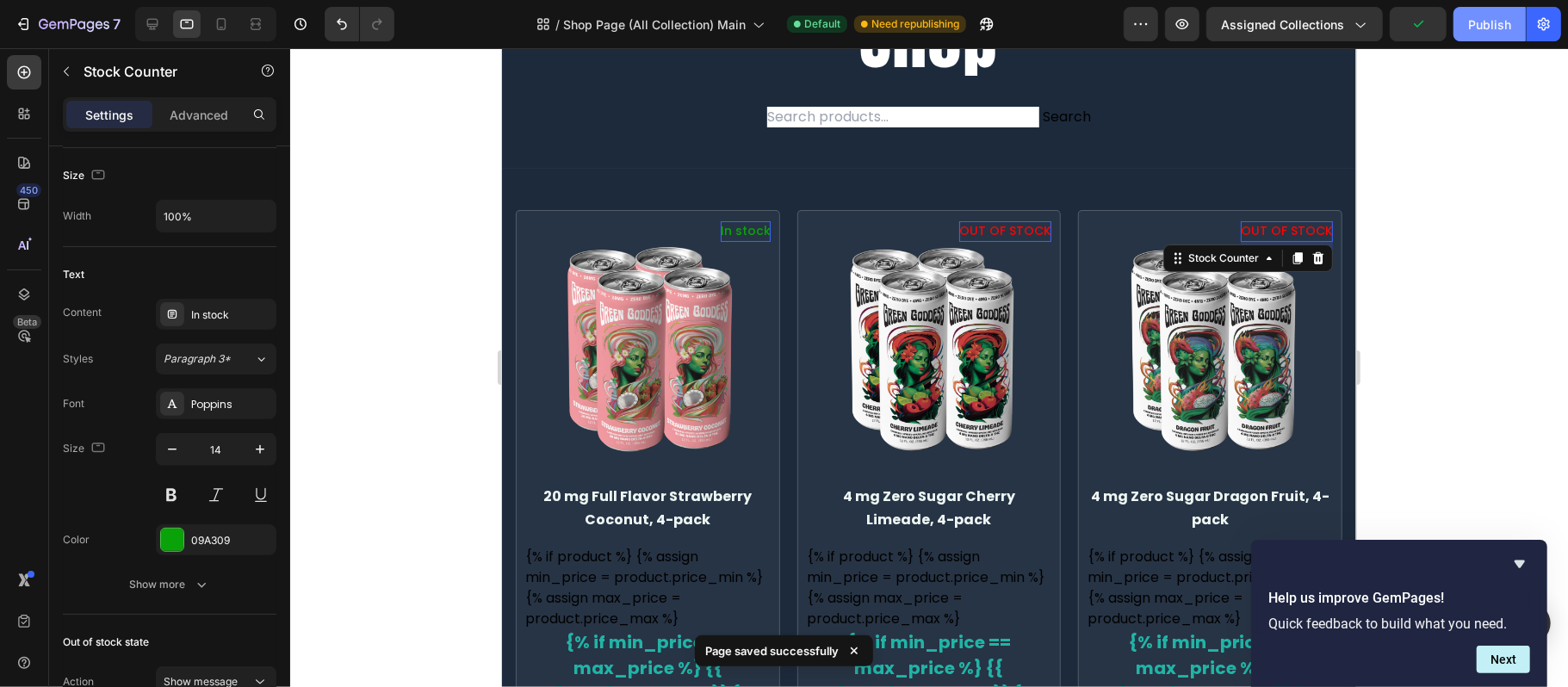
click at [1478, 30] on div "Publish" at bounding box center [1489, 25] width 43 height 18
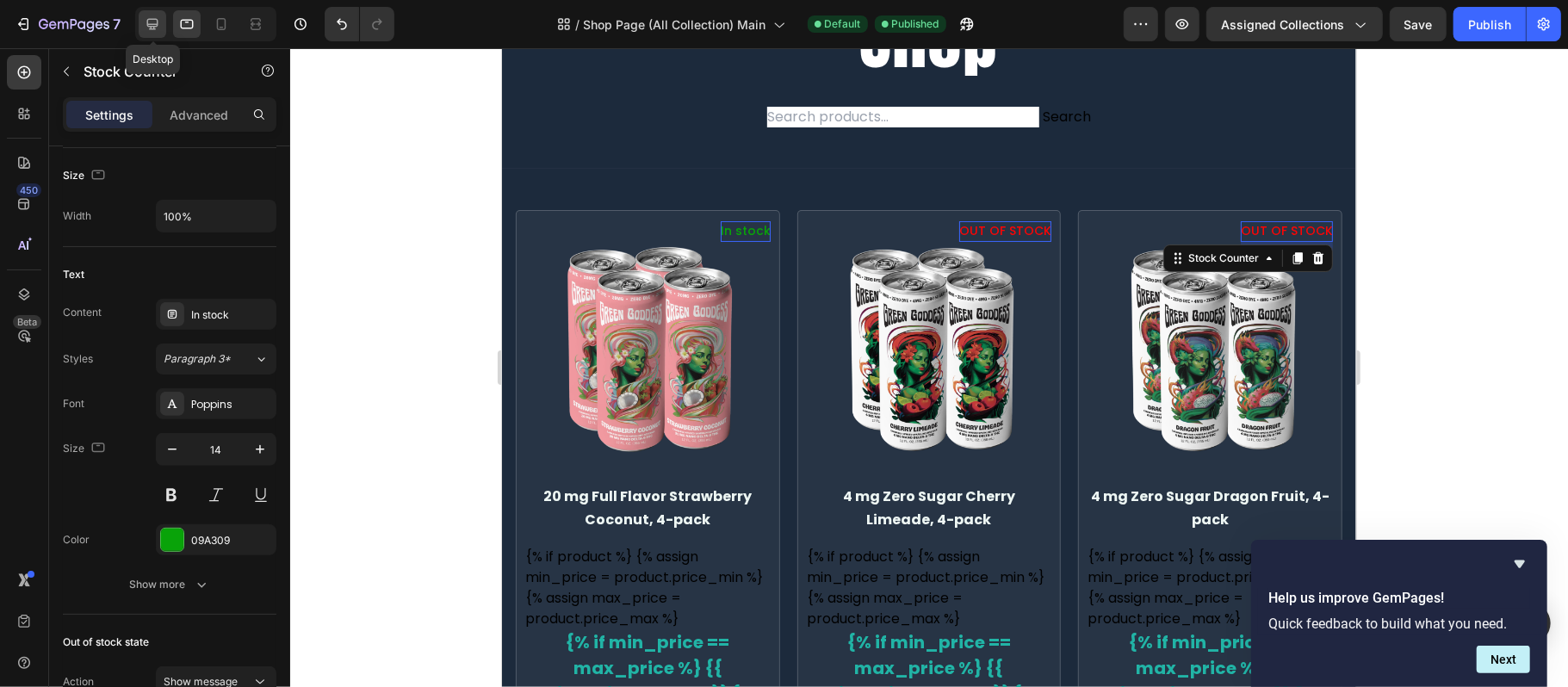
click at [155, 31] on icon at bounding box center [152, 24] width 17 height 17
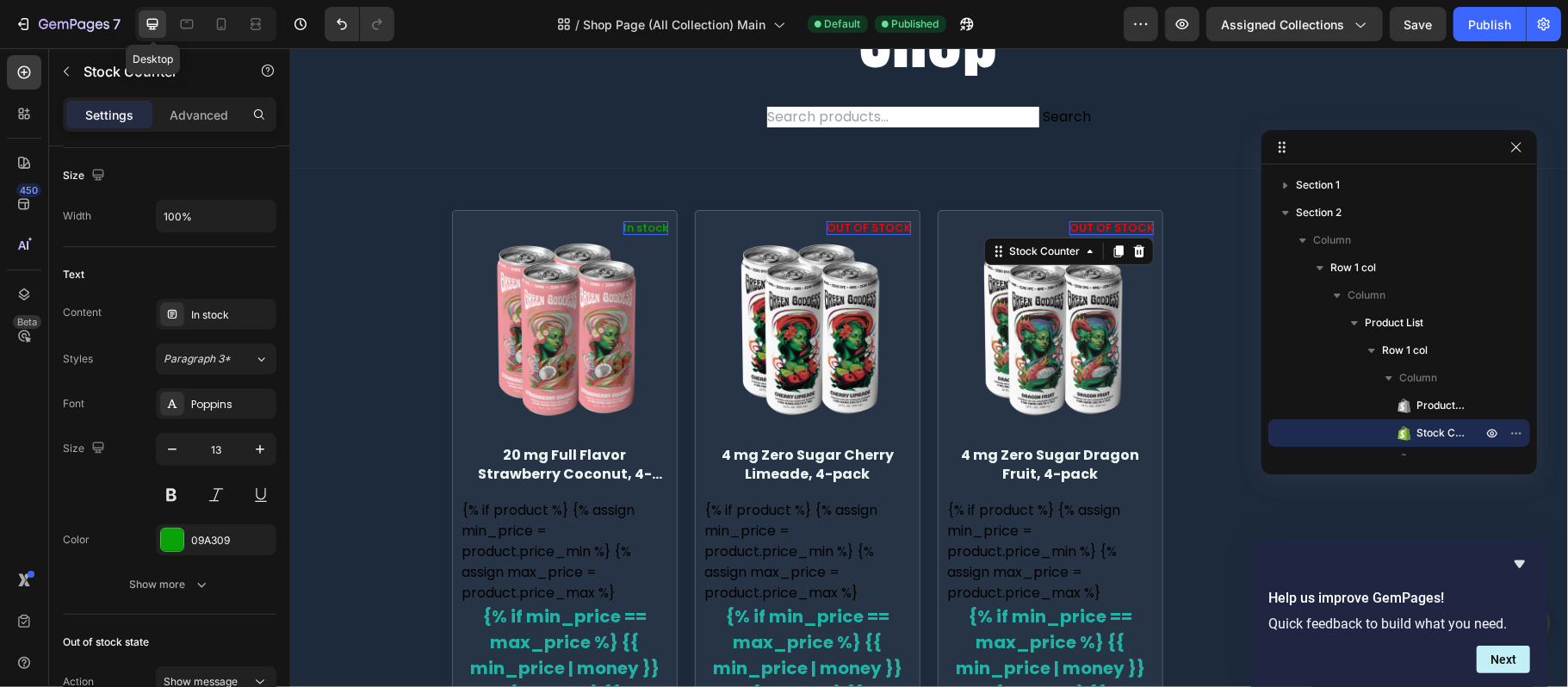
scroll to position [228, 0]
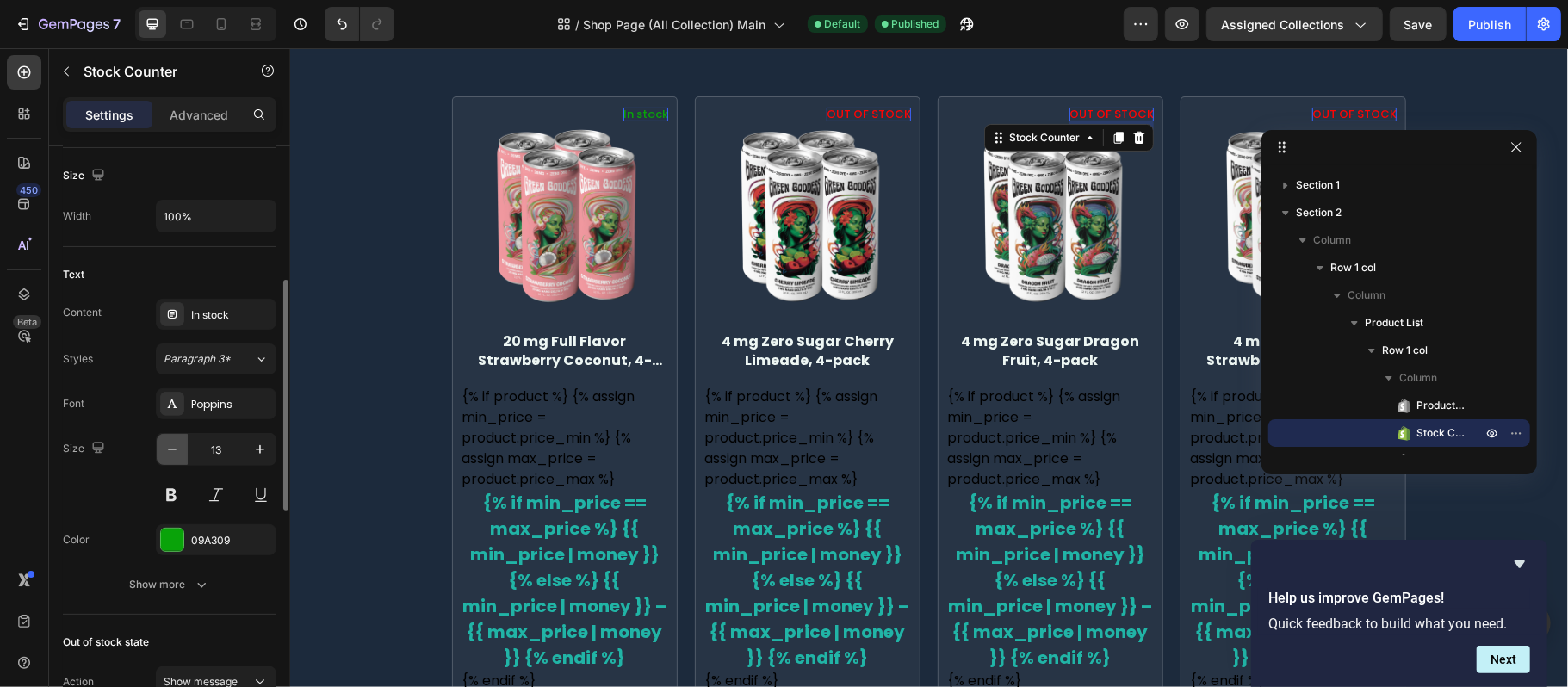
click at [170, 455] on icon "button" at bounding box center [171, 449] width 17 height 17
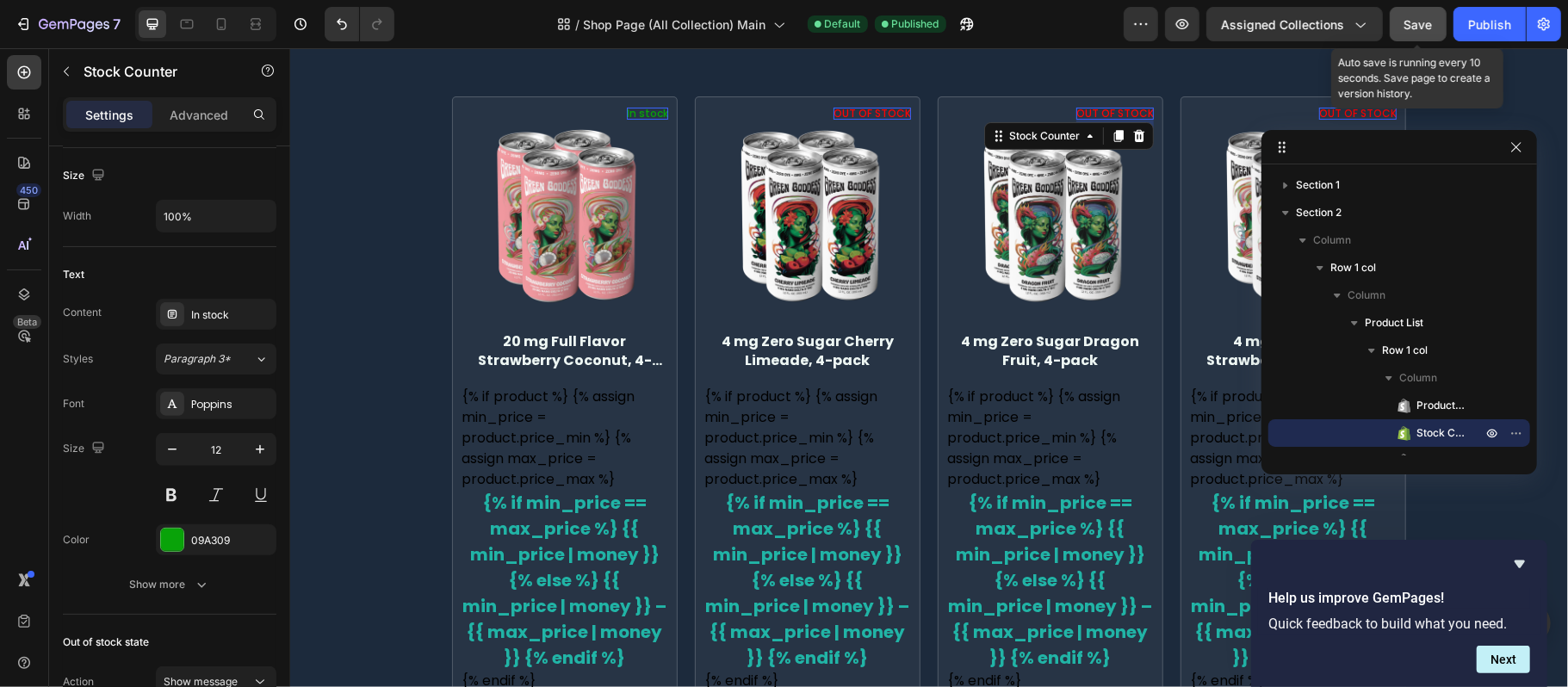
click at [1422, 12] on button "Save" at bounding box center [1418, 24] width 57 height 34
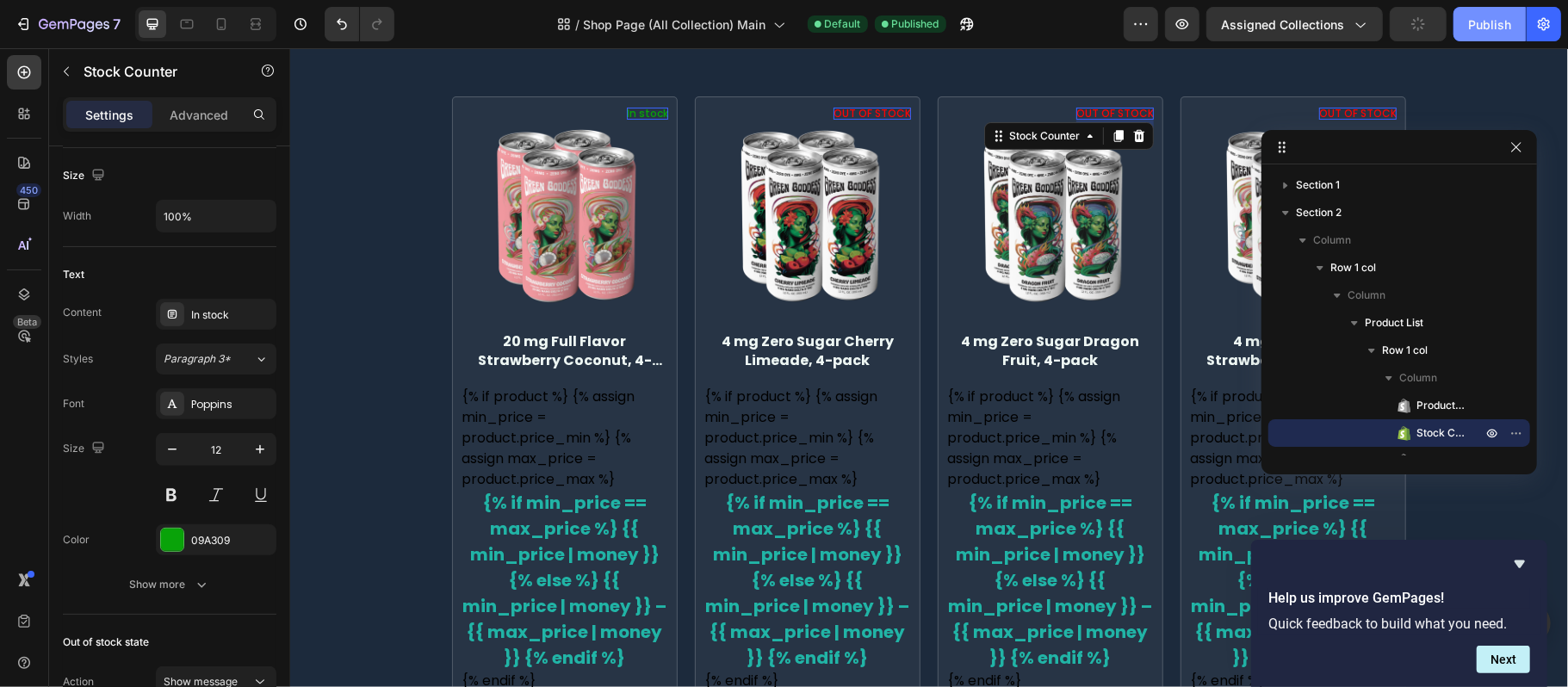
click at [1500, 26] on div "Publish" at bounding box center [1489, 25] width 43 height 18
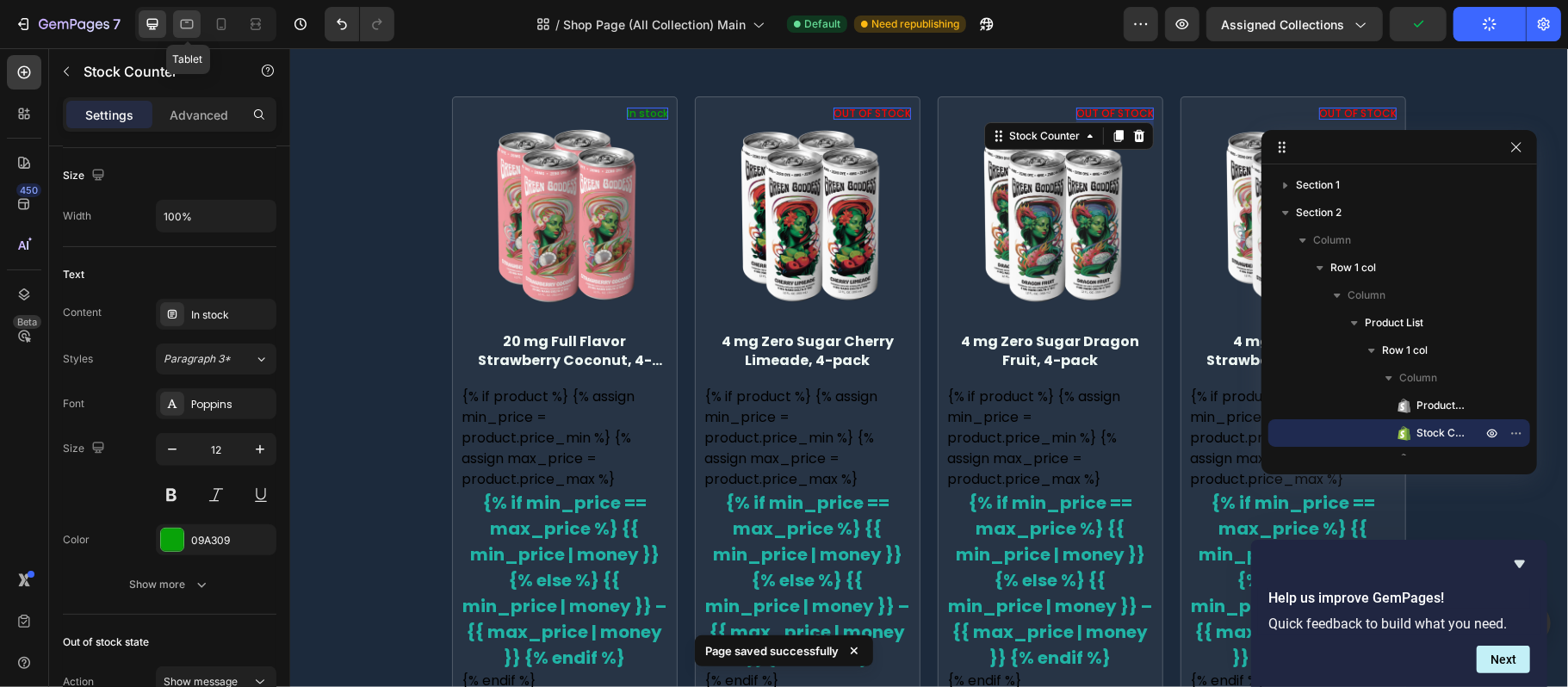
click at [200, 28] on div at bounding box center [187, 24] width 28 height 28
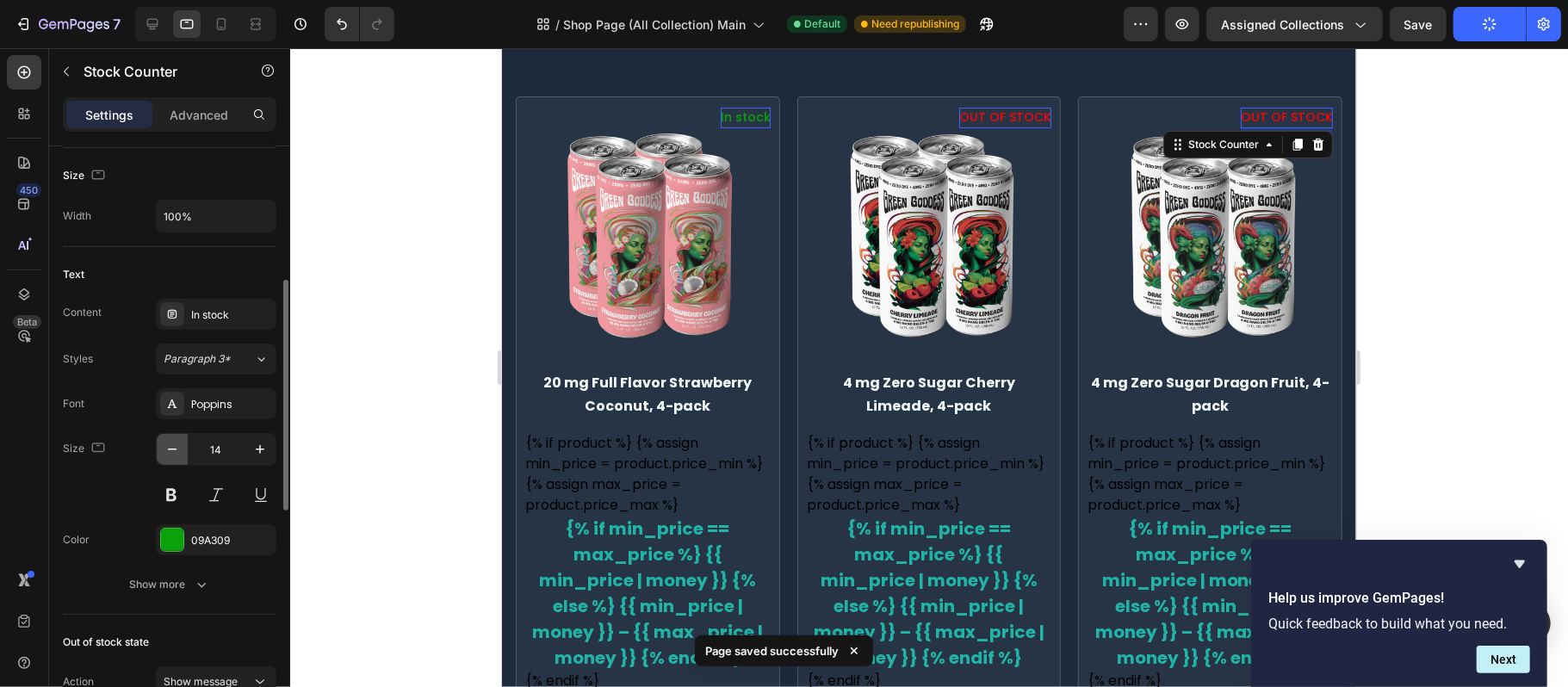
click at [182, 441] on button "button" at bounding box center [171, 449] width 31 height 31
type input "12"
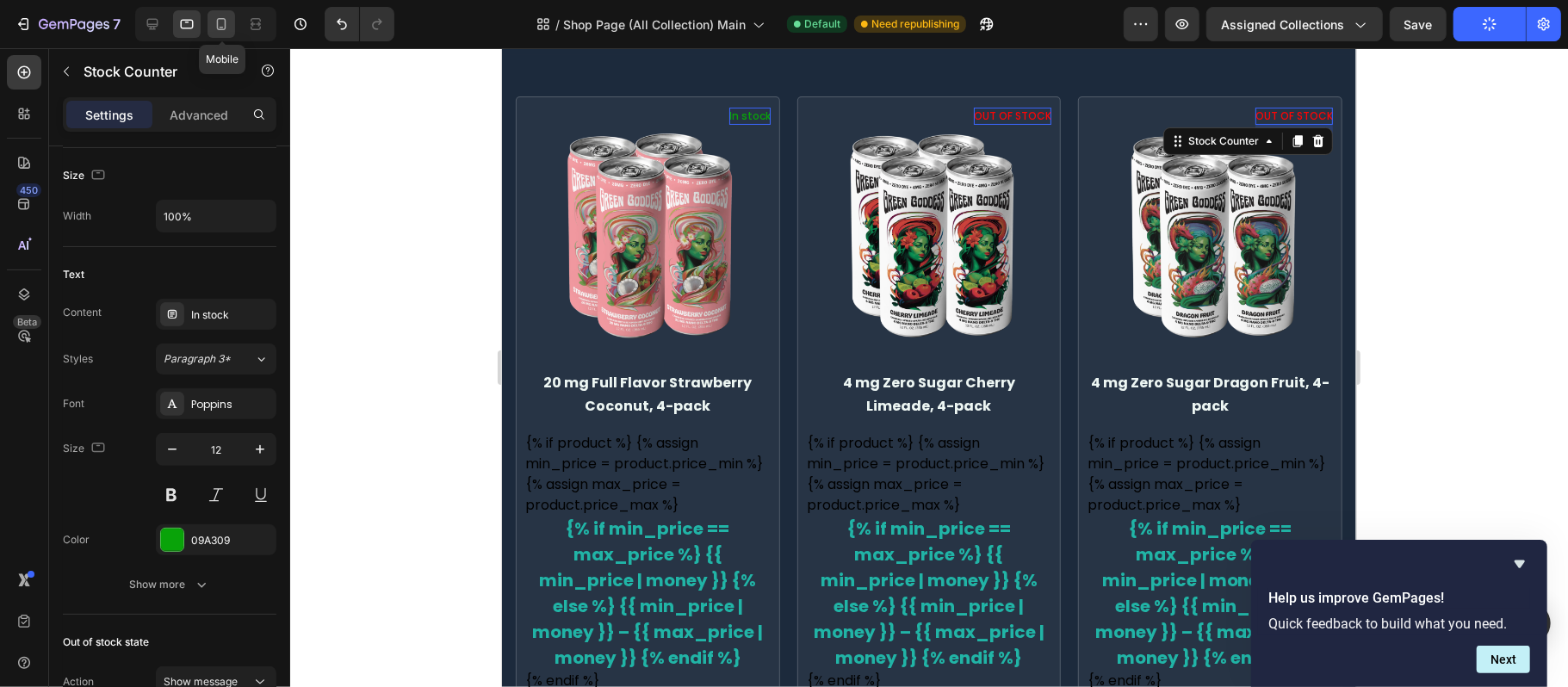
click at [213, 25] on icon at bounding box center [220, 24] width 17 height 17
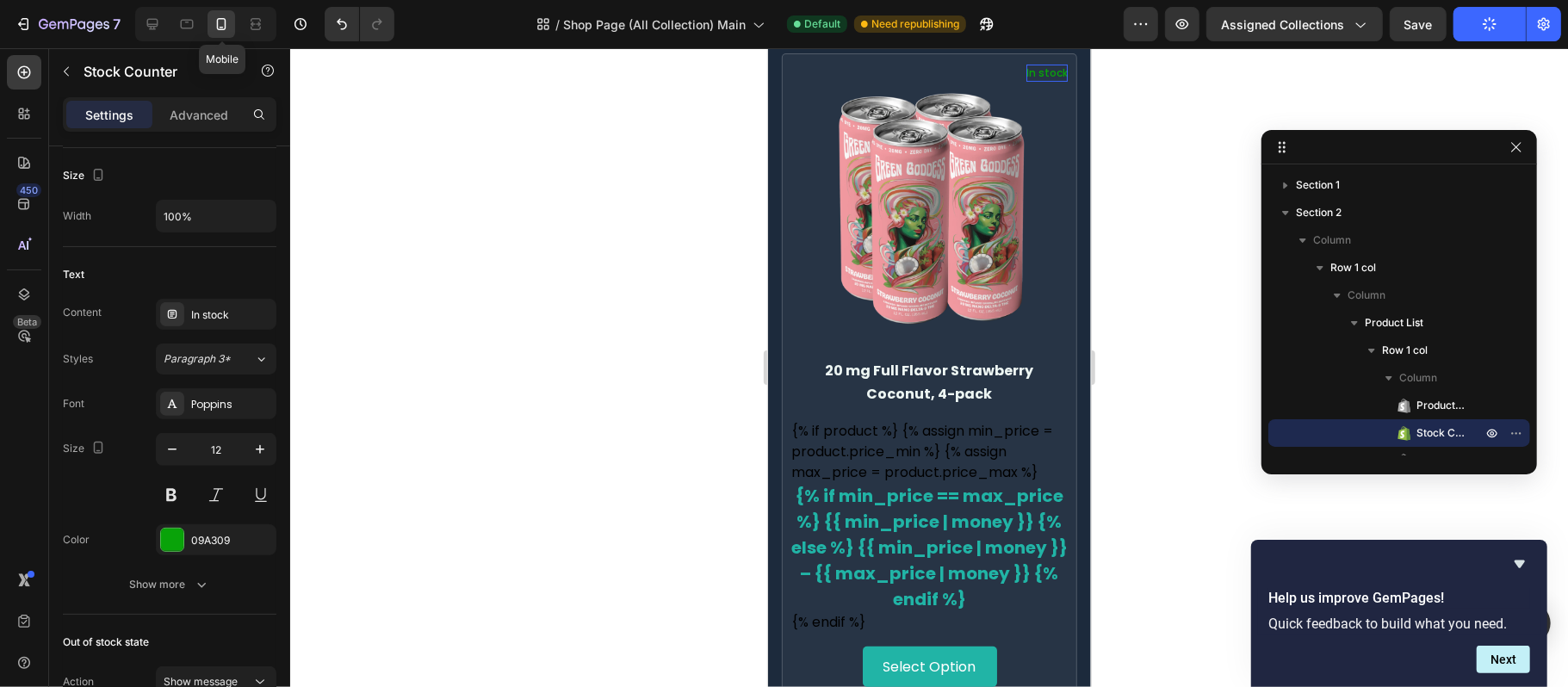
scroll to position [184, 0]
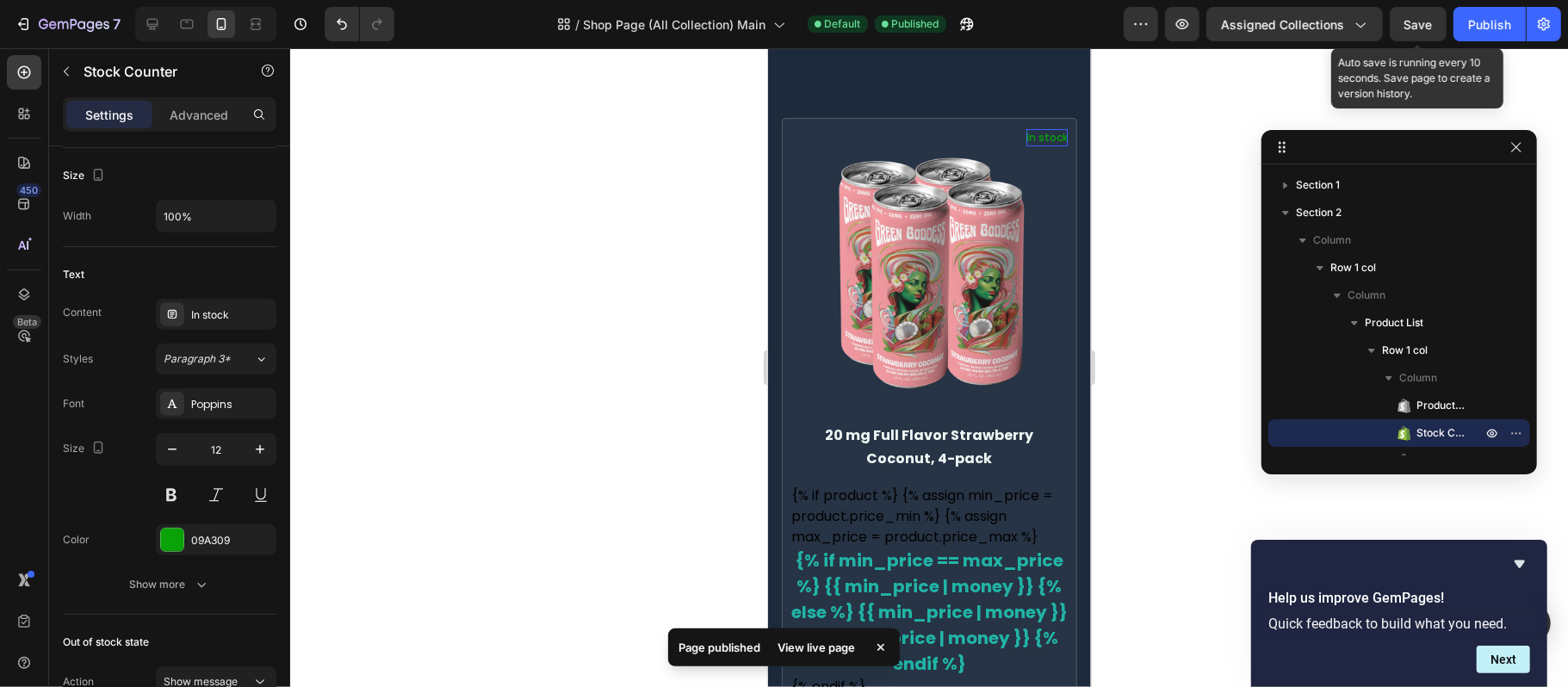
click at [1430, 17] on span "Save" at bounding box center [1418, 24] width 29 height 15
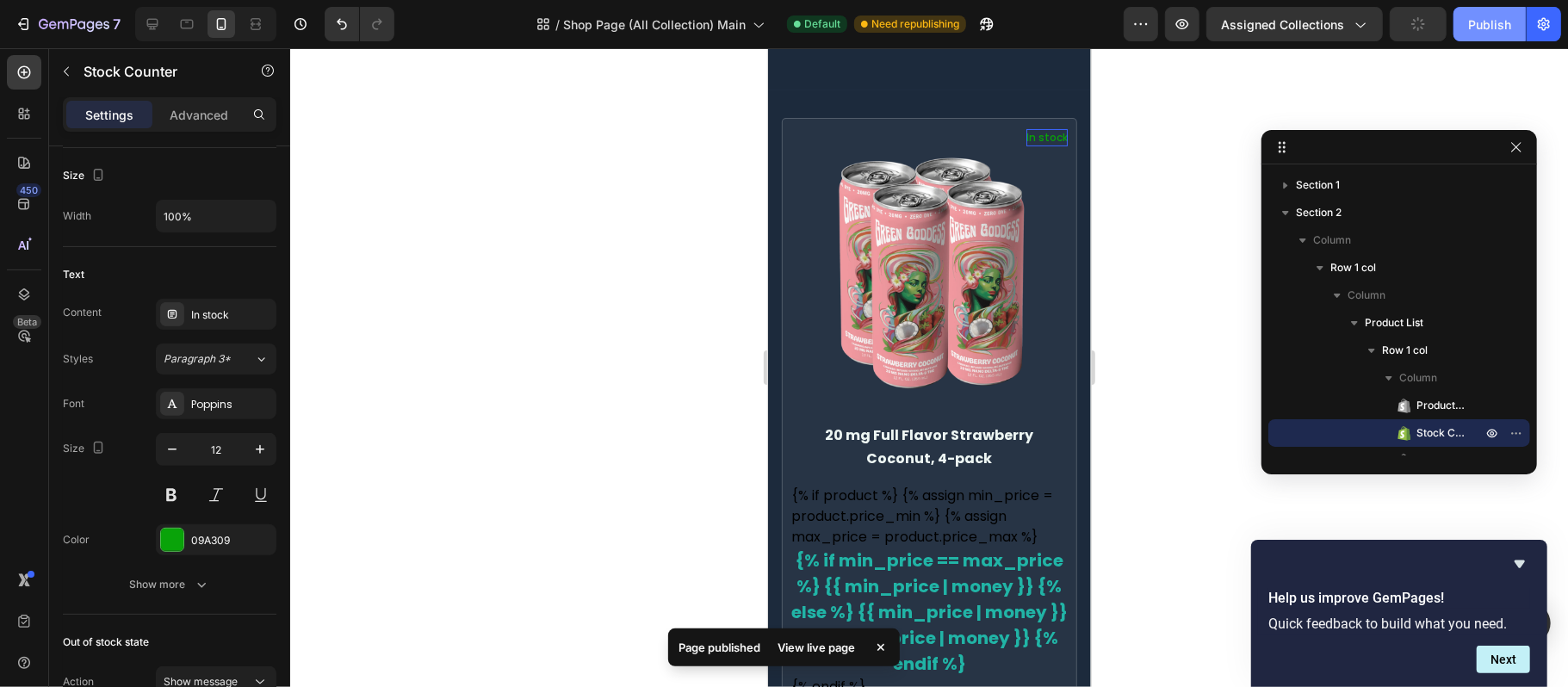
click at [1459, 22] on button "Publish" at bounding box center [1488, 24] width 72 height 34
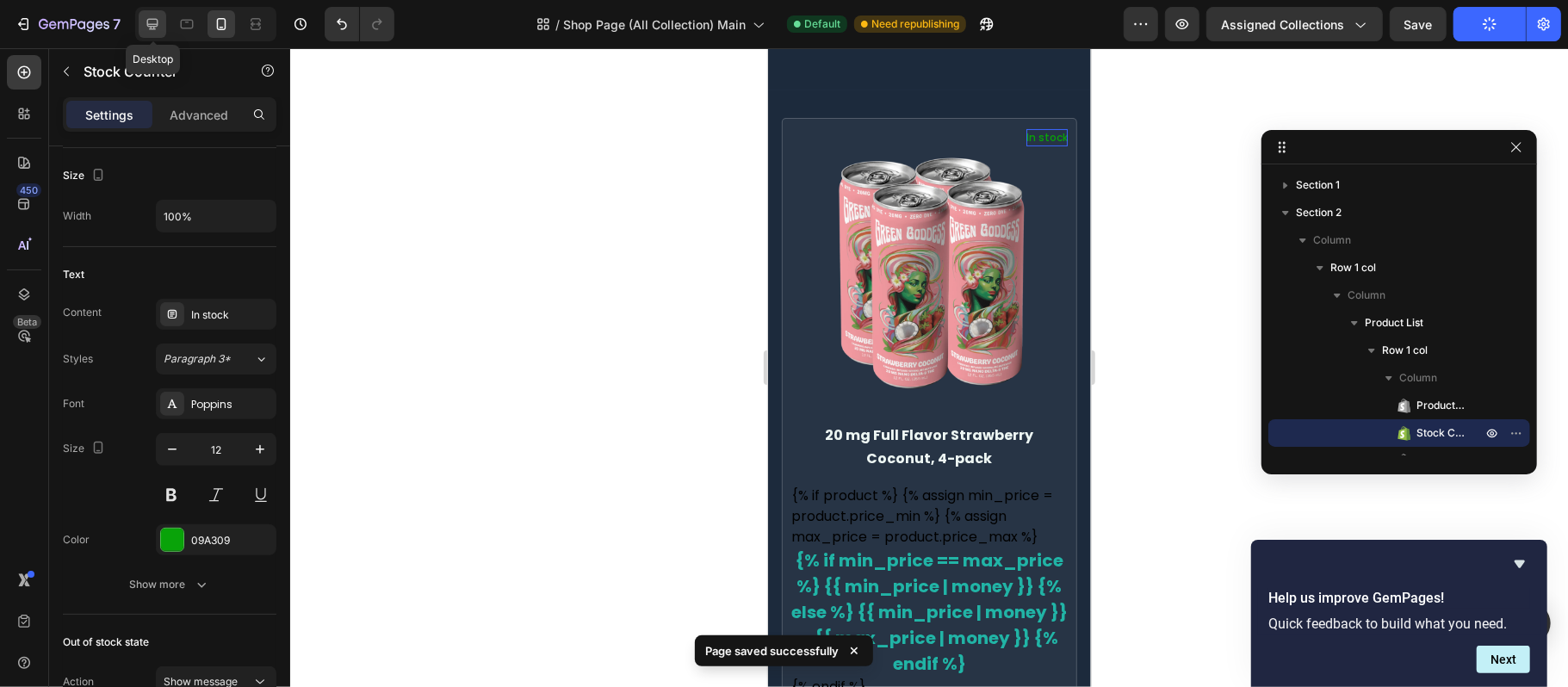
click at [157, 23] on icon at bounding box center [152, 24] width 17 height 17
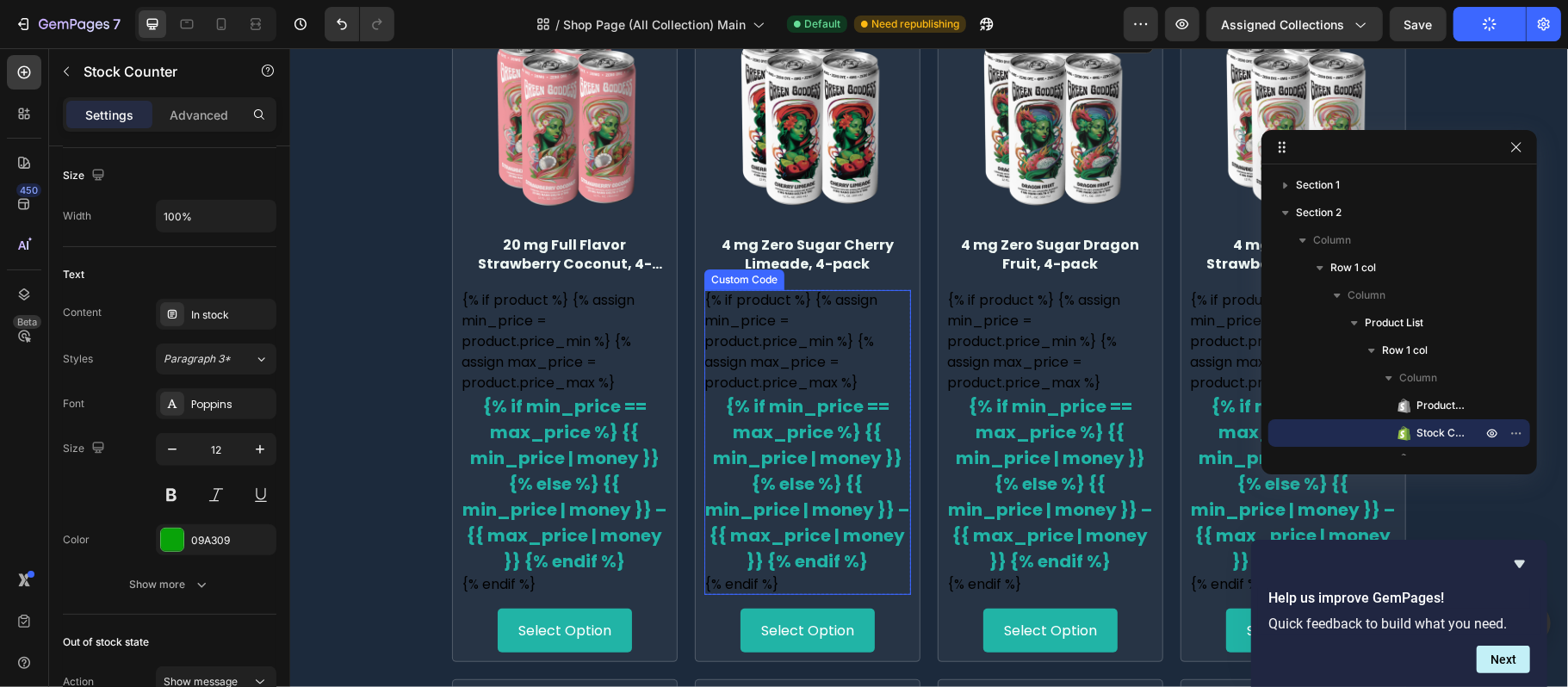
scroll to position [573, 0]
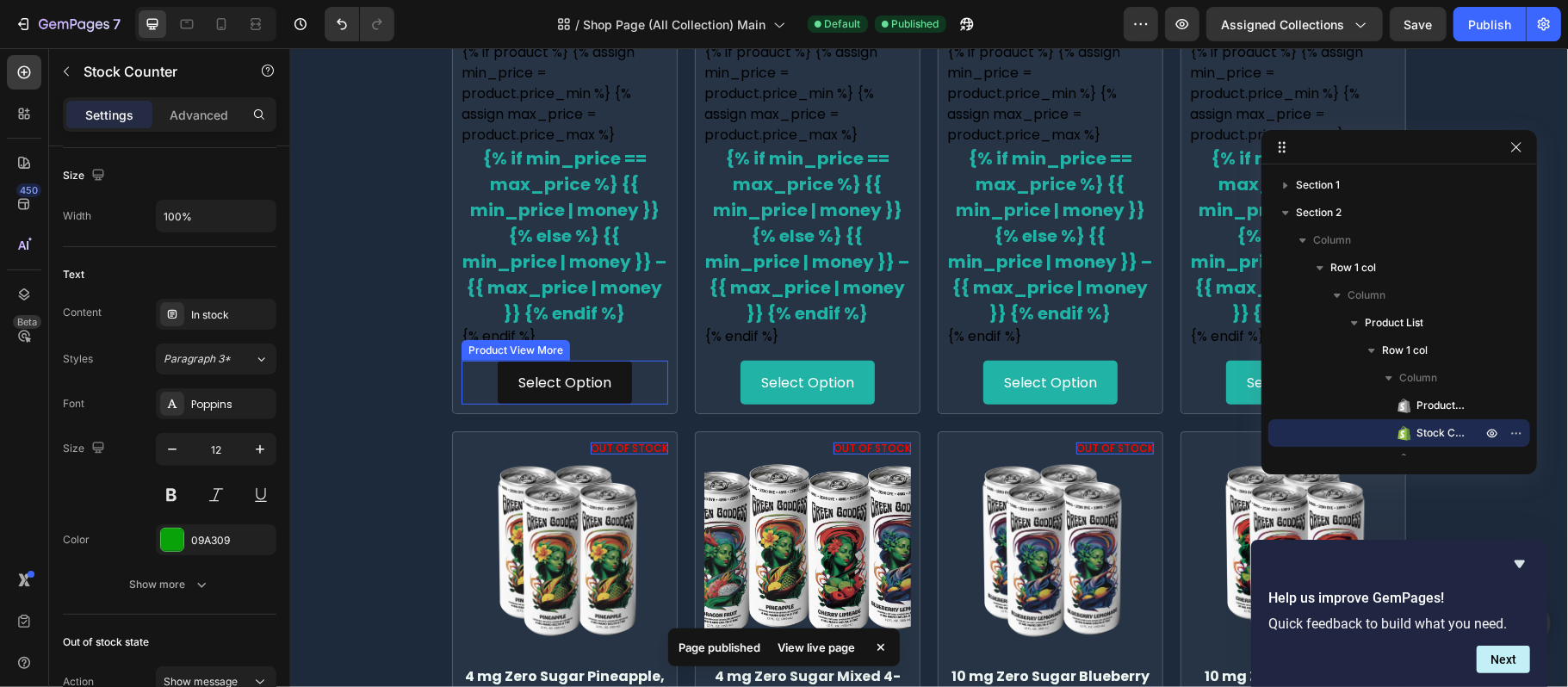
click at [613, 399] on button "Select Option" at bounding box center [564, 382] width 134 height 44
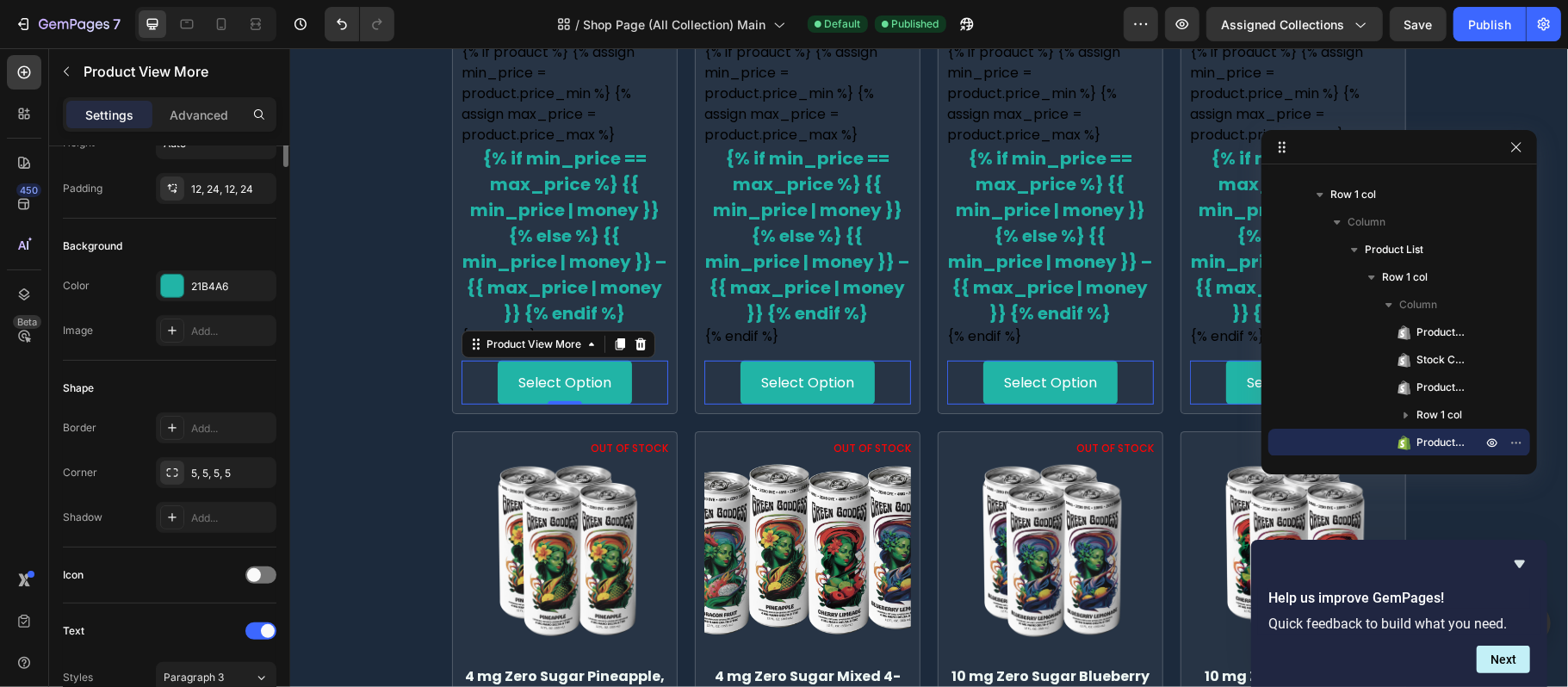
scroll to position [0, 0]
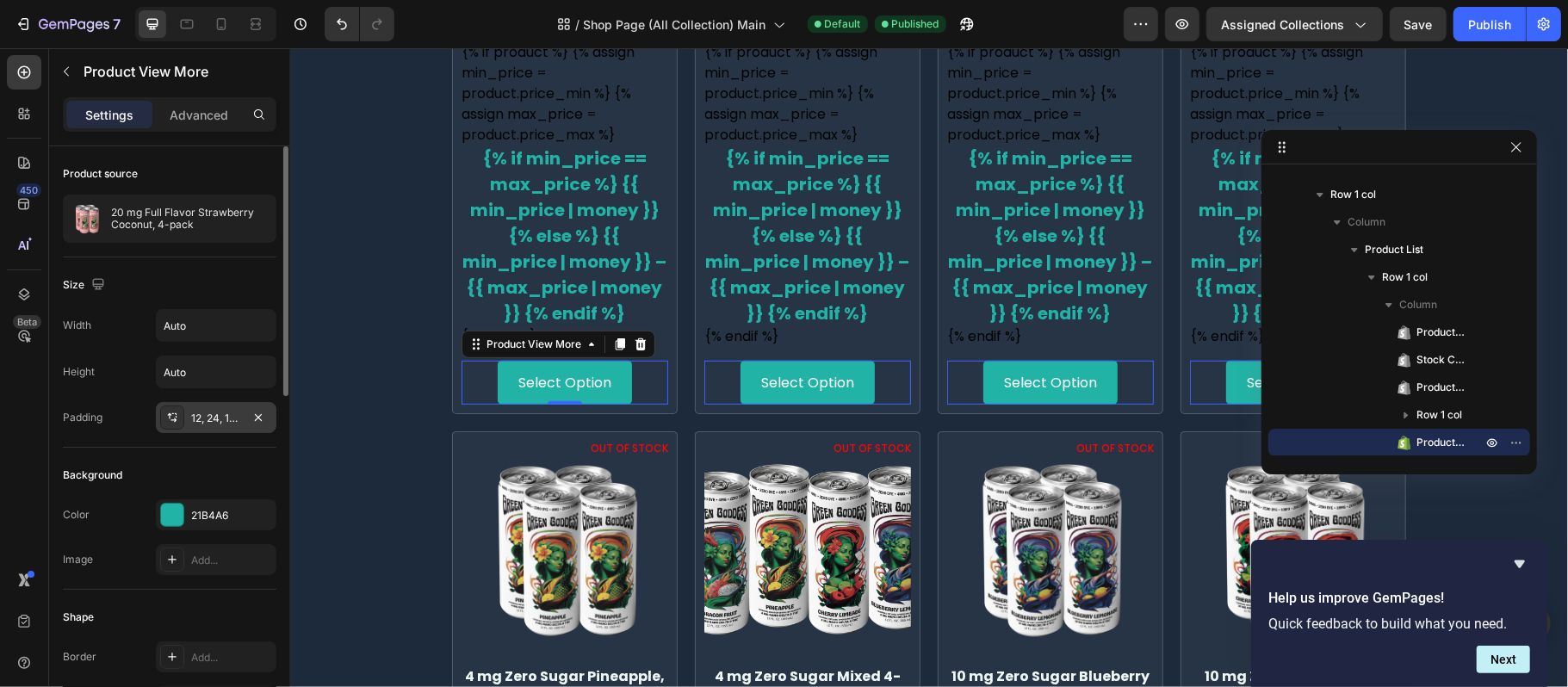
click at [220, 422] on div "12, 24, 12, 24" at bounding box center [216, 418] width 50 height 16
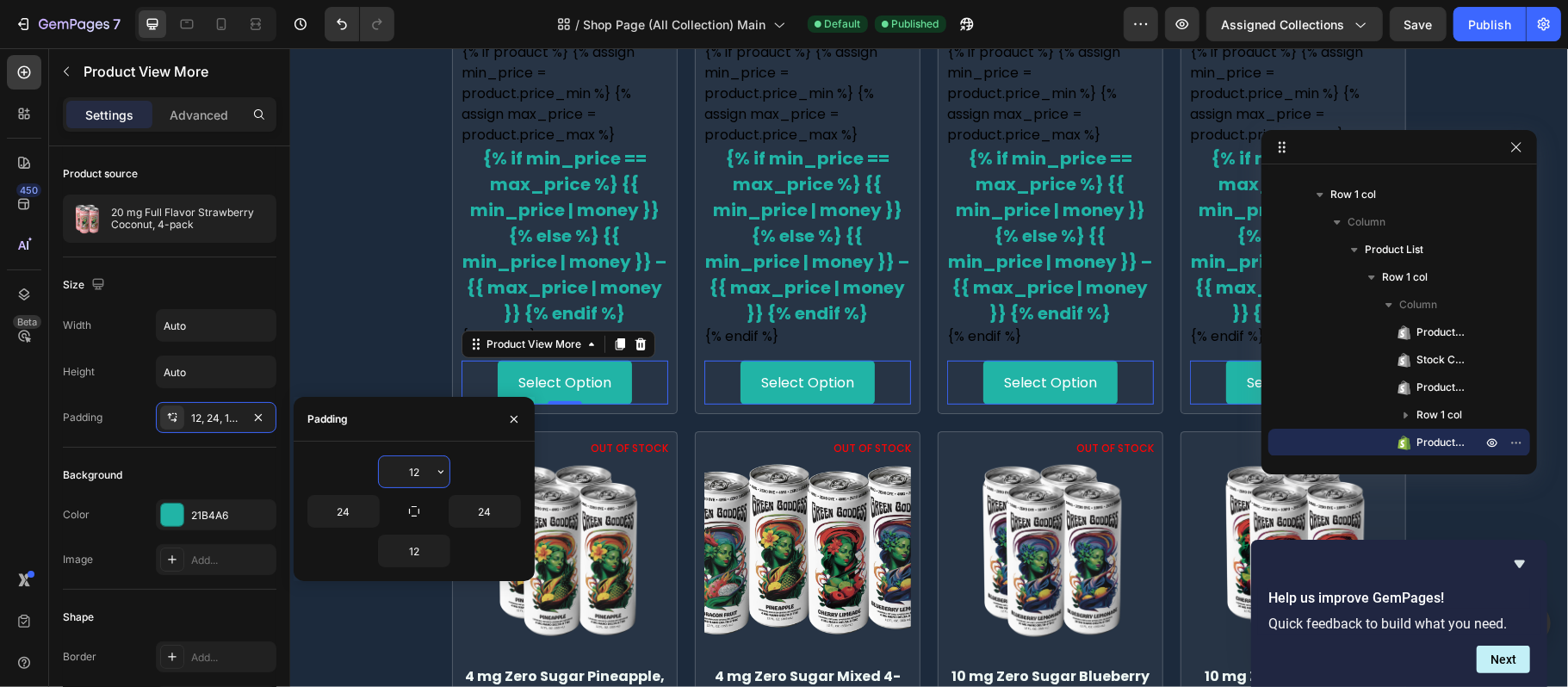
click at [413, 475] on input "12" at bounding box center [414, 471] width 71 height 31
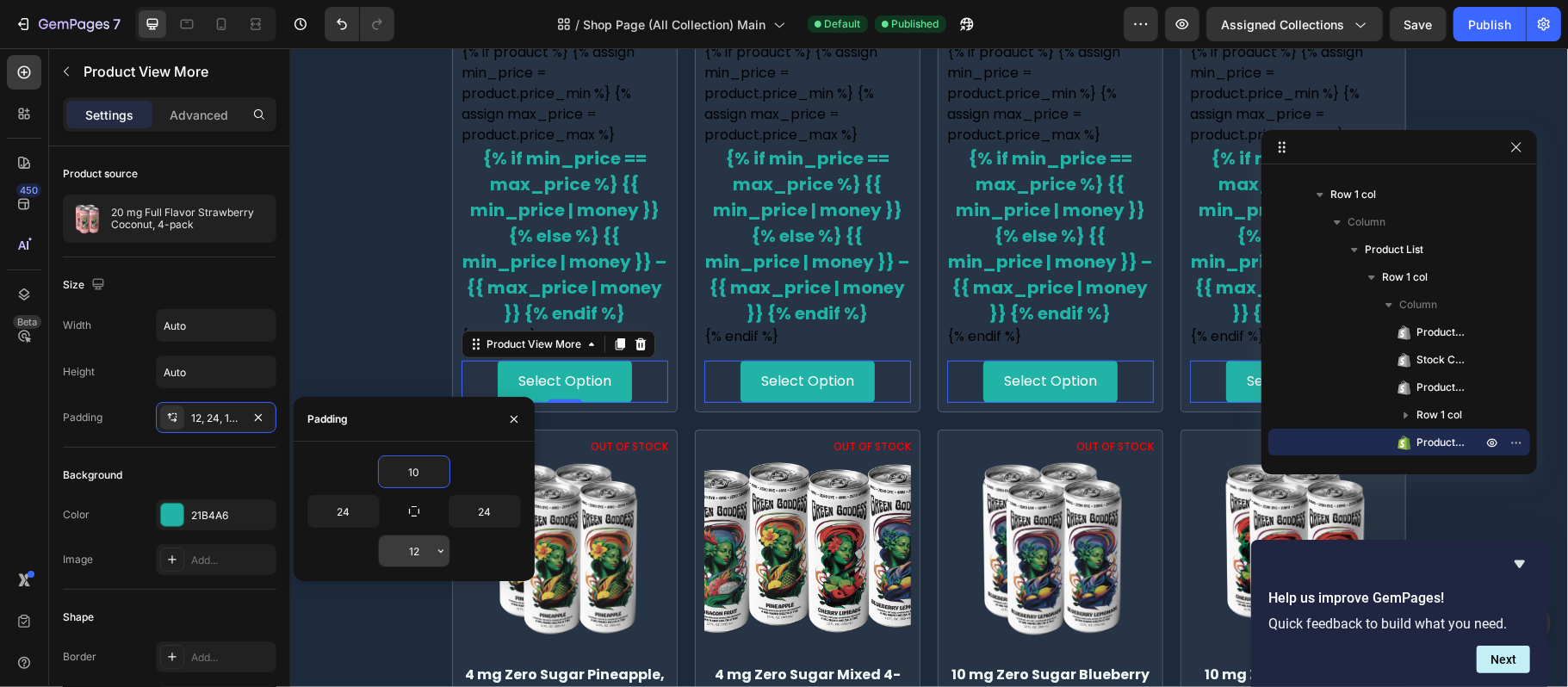
type input "10"
click at [416, 563] on input "12" at bounding box center [414, 550] width 71 height 31
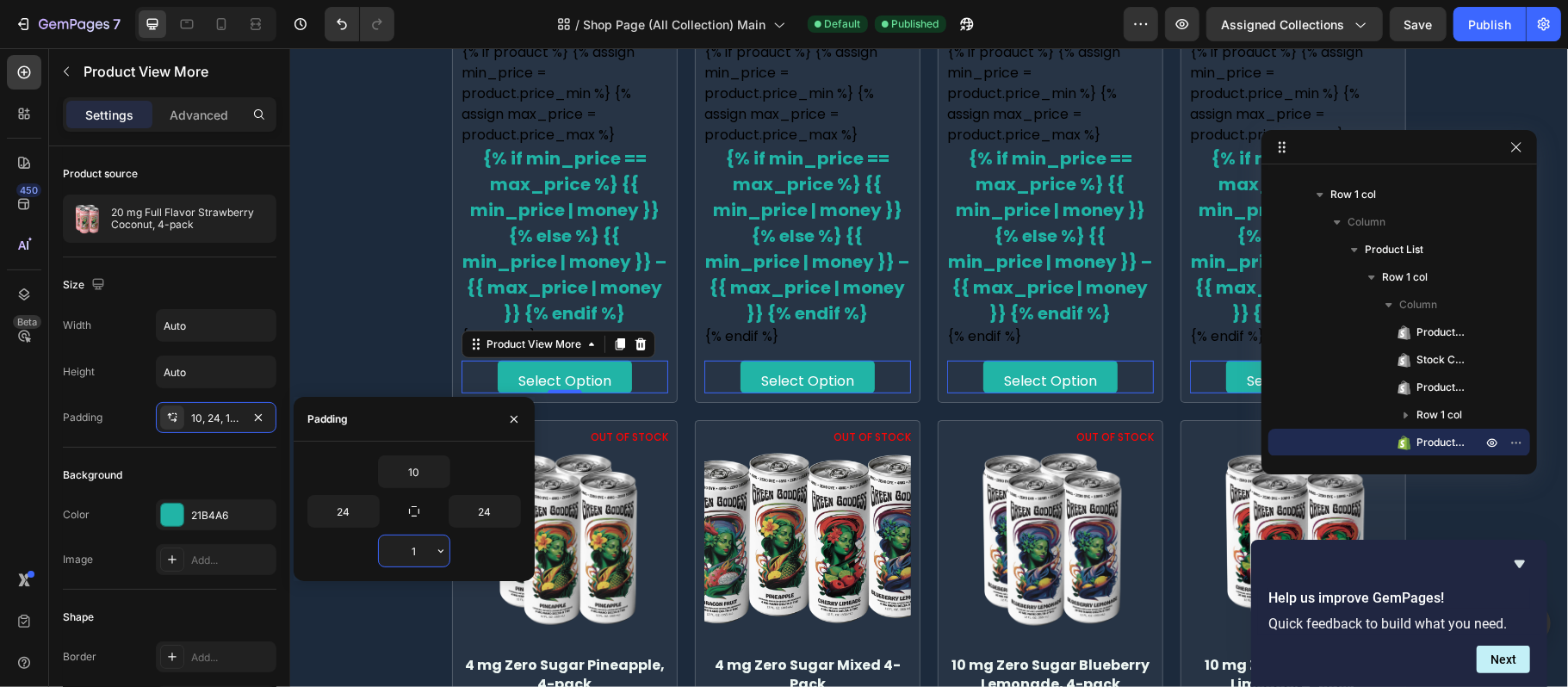
type input "10"
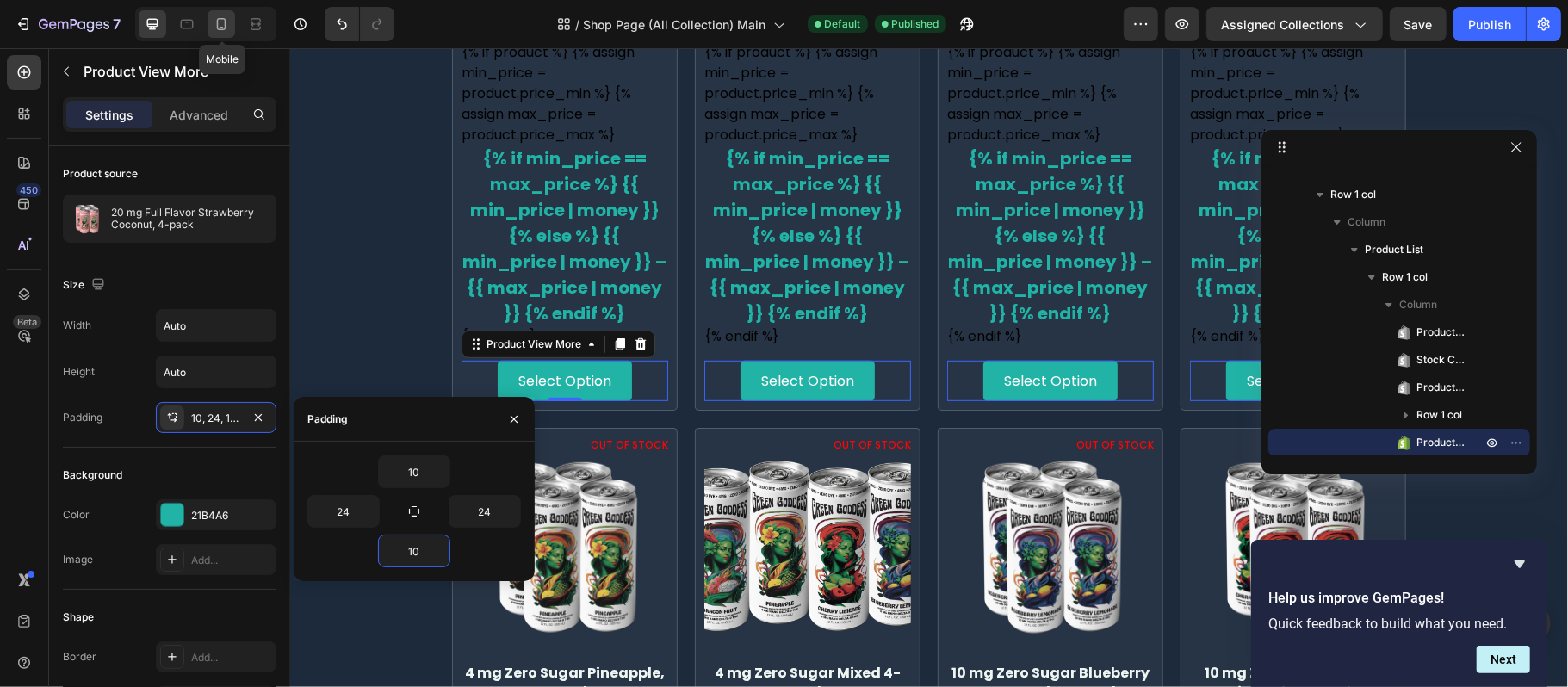
click at [222, 18] on icon at bounding box center [221, 24] width 10 height 12
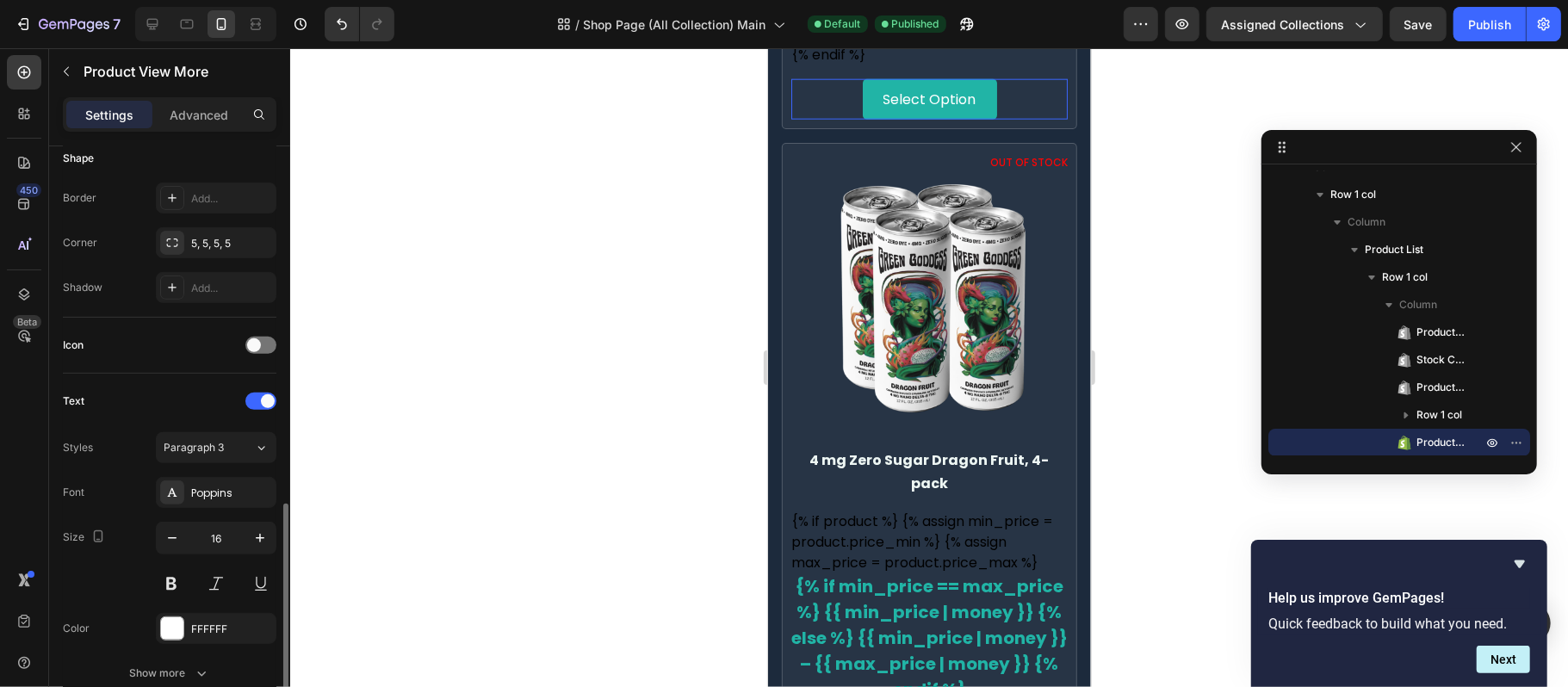
scroll to position [574, 0]
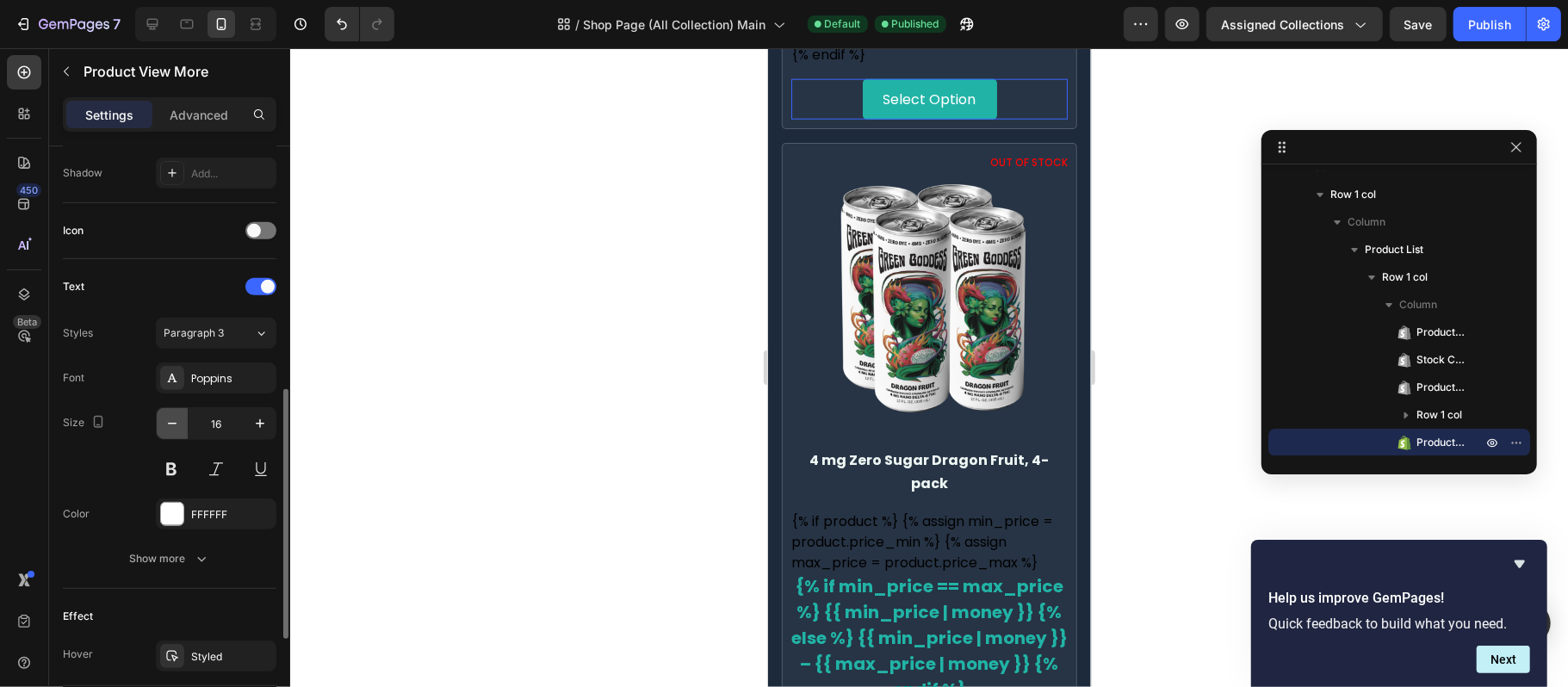
click at [168, 418] on icon "button" at bounding box center [171, 423] width 17 height 17
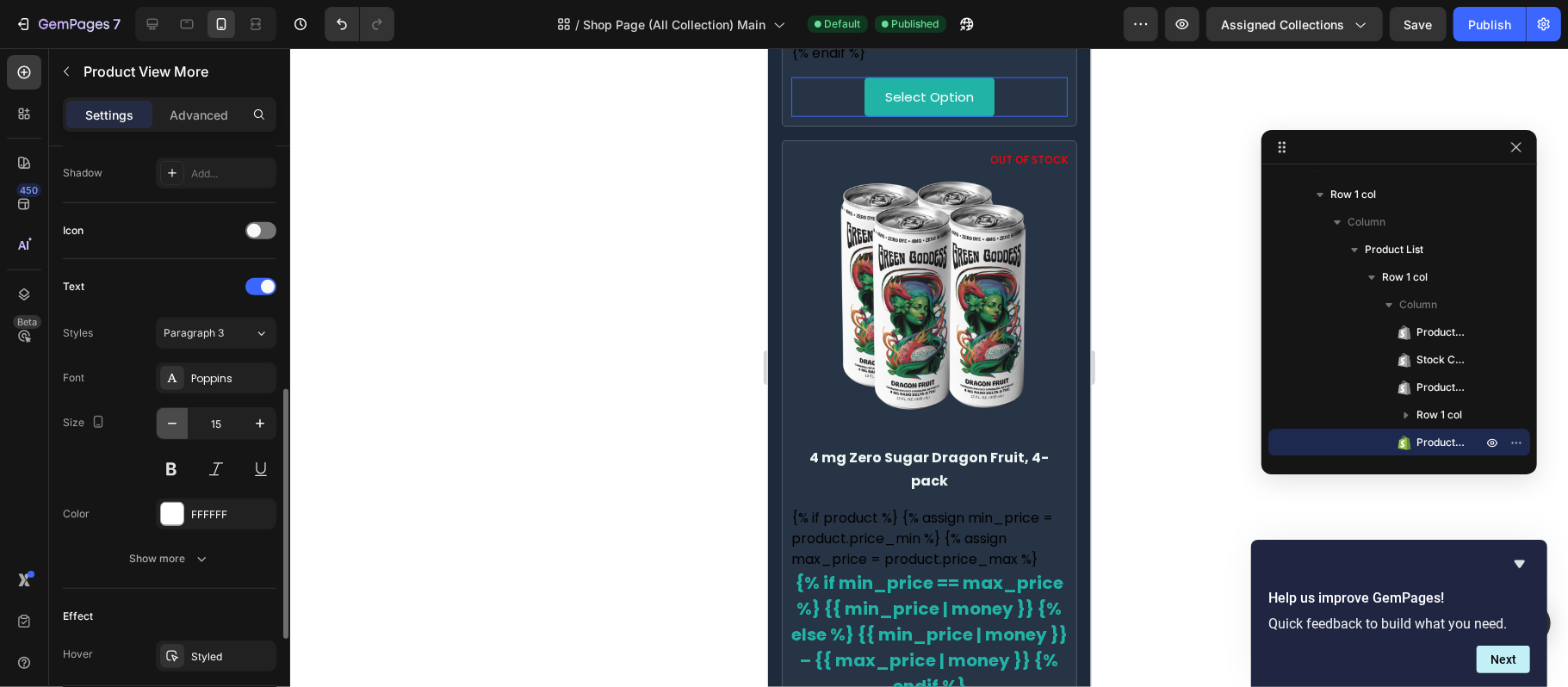
click at [168, 418] on icon "button" at bounding box center [171, 423] width 17 height 17
type input "14"
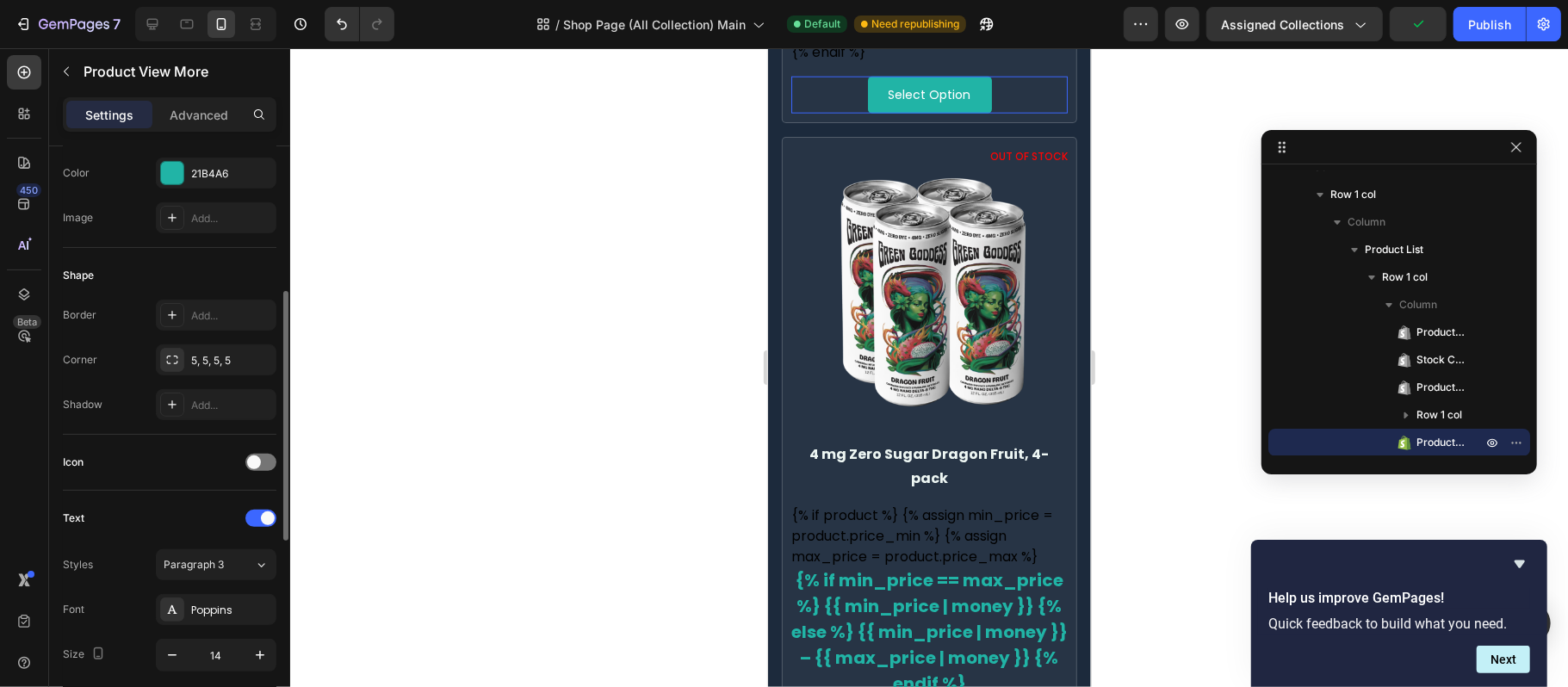
scroll to position [112, 0]
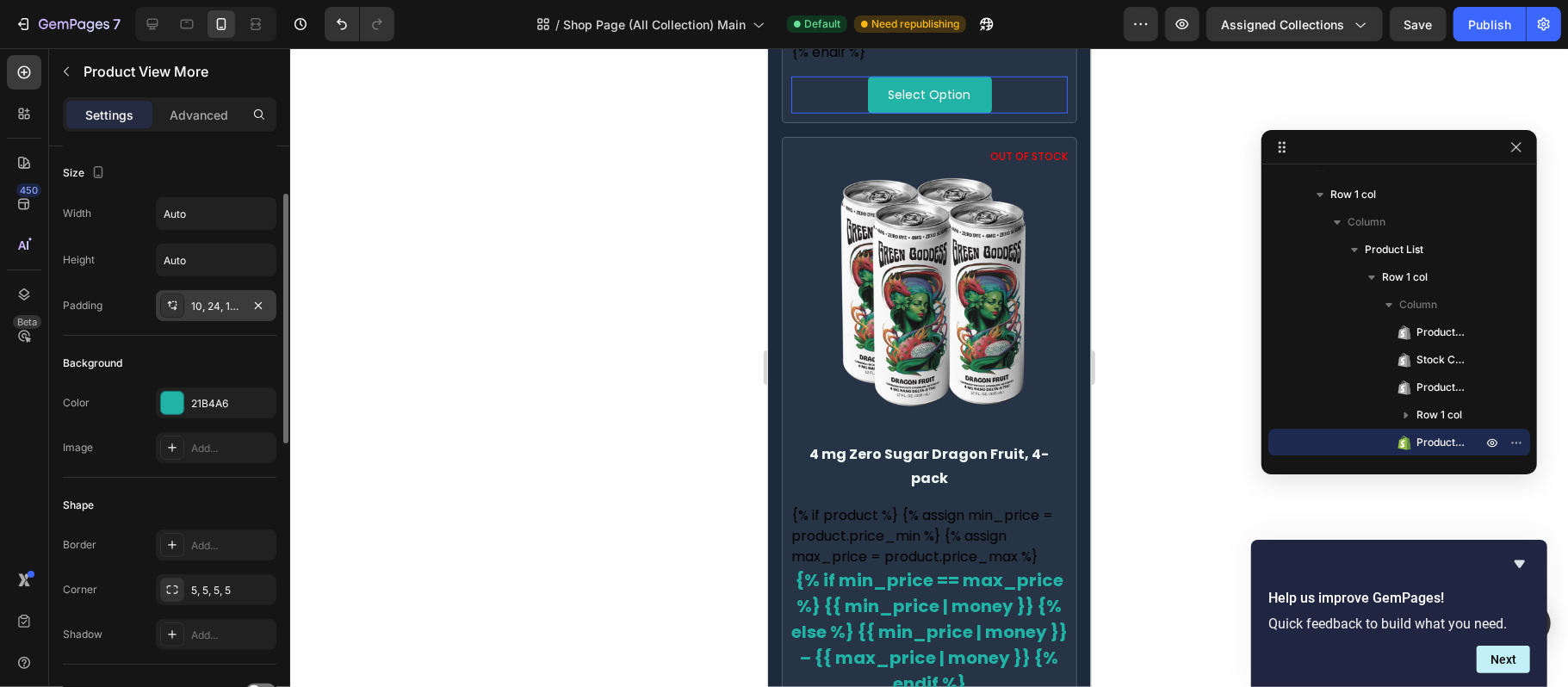
click at [203, 306] on div "10, 24, 10, 24" at bounding box center [216, 307] width 50 height 16
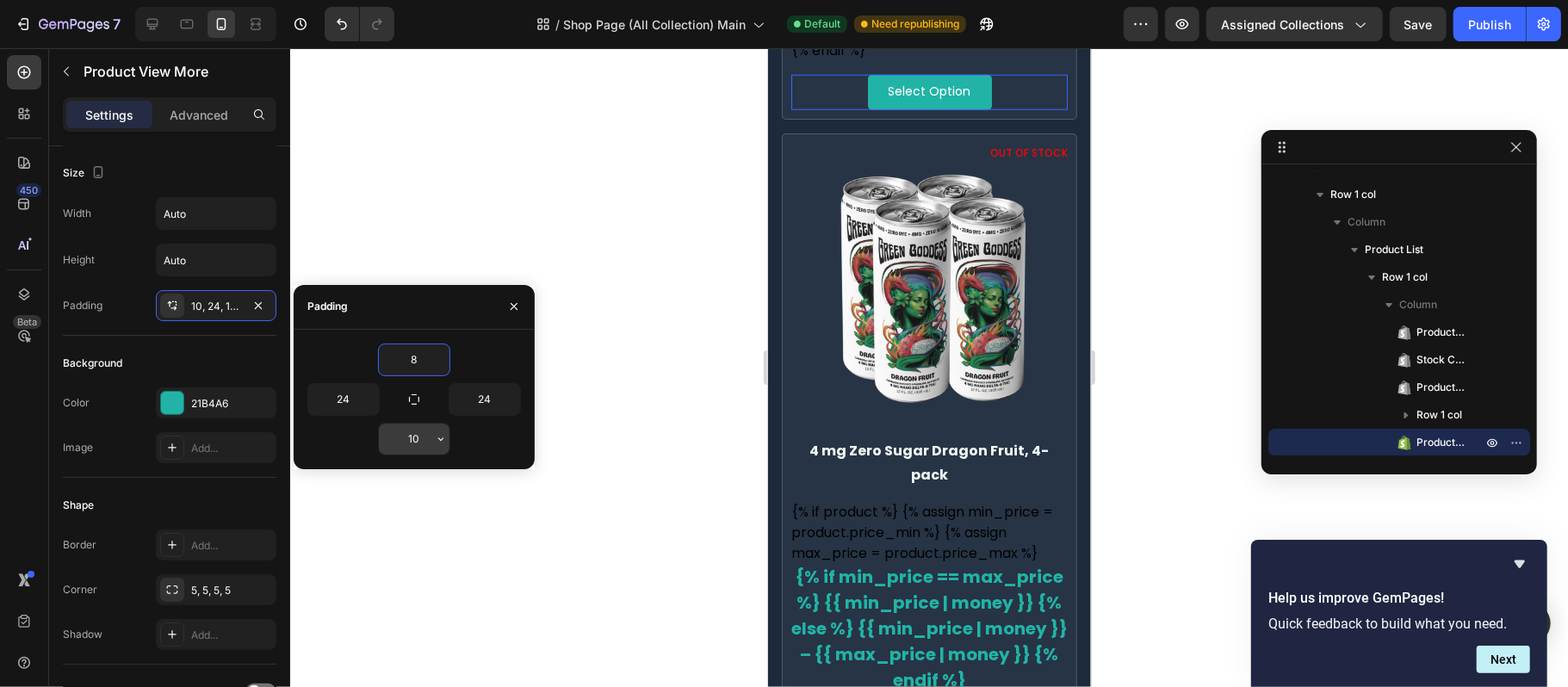
type input "8"
click at [423, 438] on input "10" at bounding box center [414, 438] width 71 height 31
type input "8"
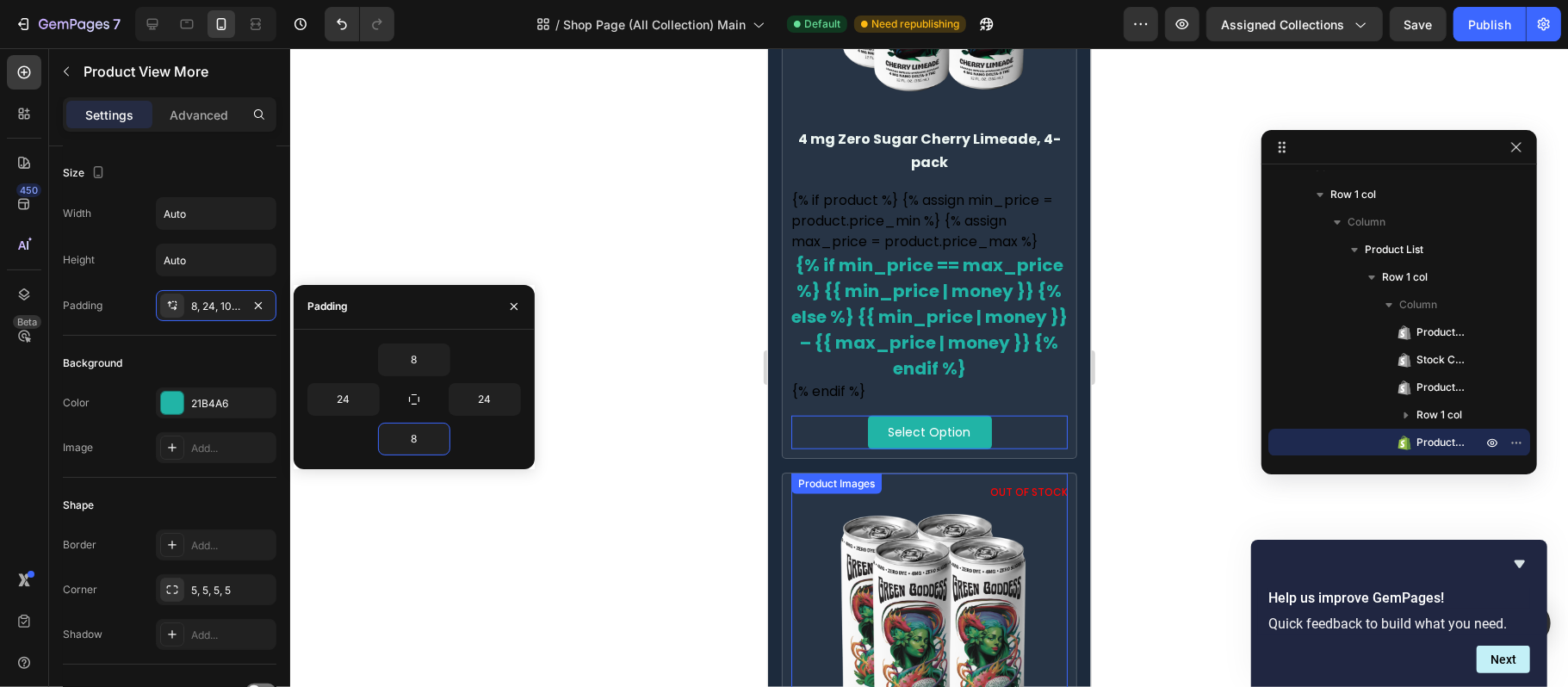
scroll to position [1138, 0]
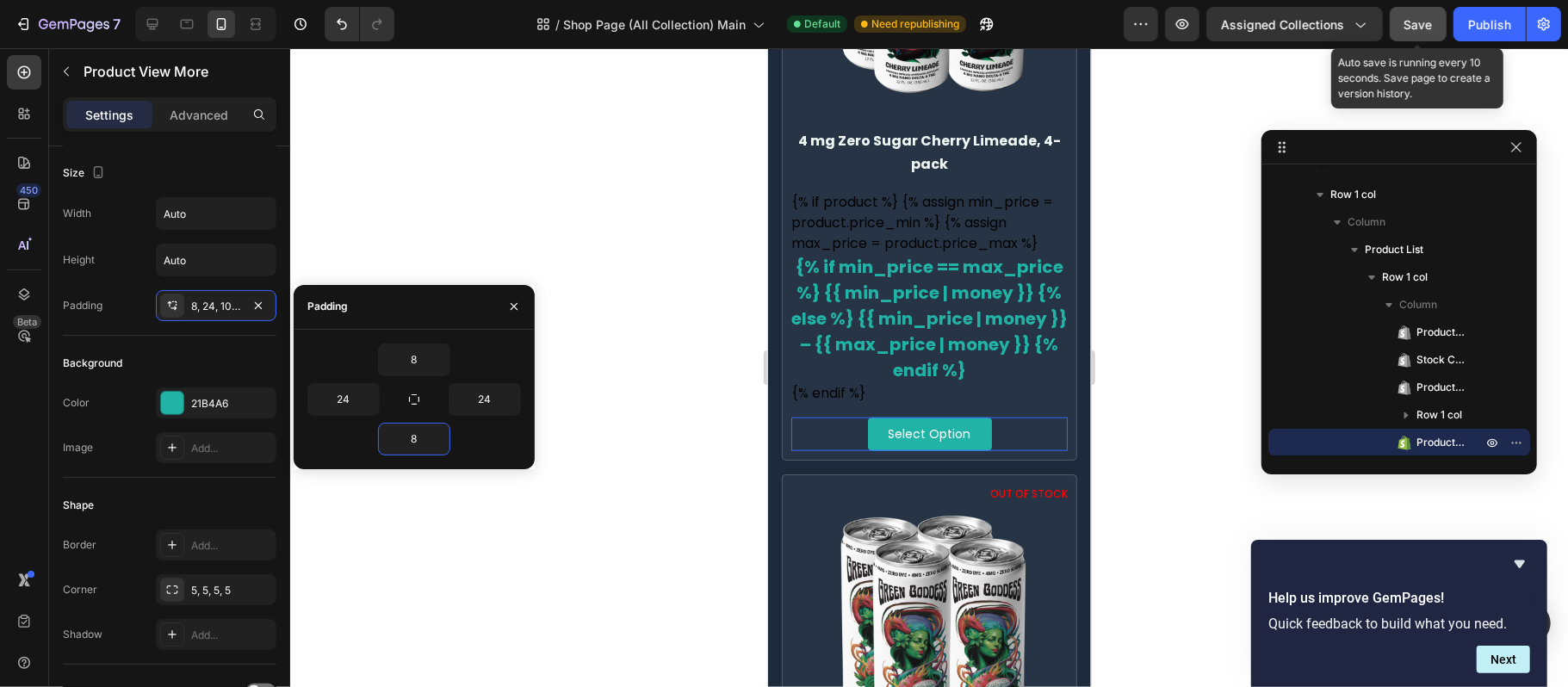
click at [1434, 17] on button "Save" at bounding box center [1418, 24] width 57 height 34
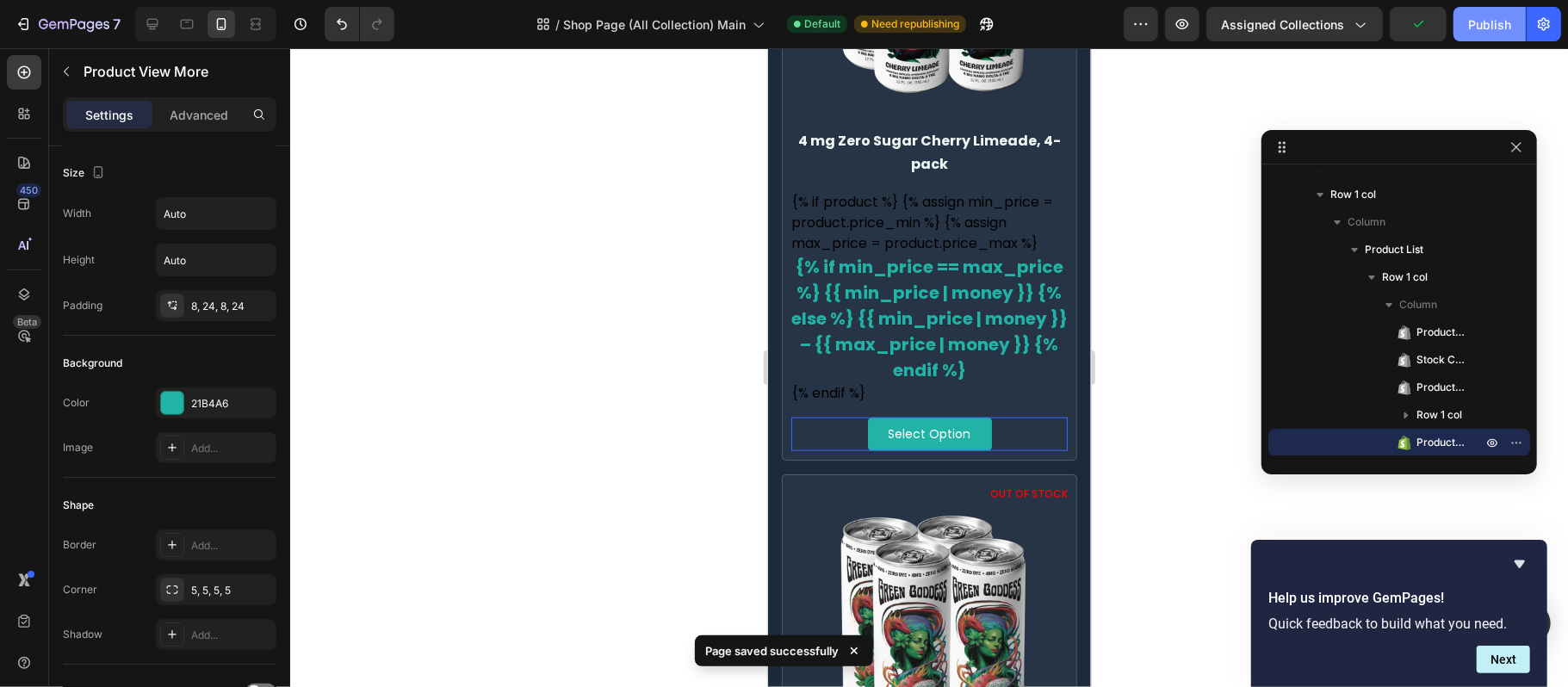
click at [1488, 18] on div "Publish" at bounding box center [1489, 25] width 43 height 18
click at [149, 19] on icon at bounding box center [153, 24] width 11 height 11
type input "16"
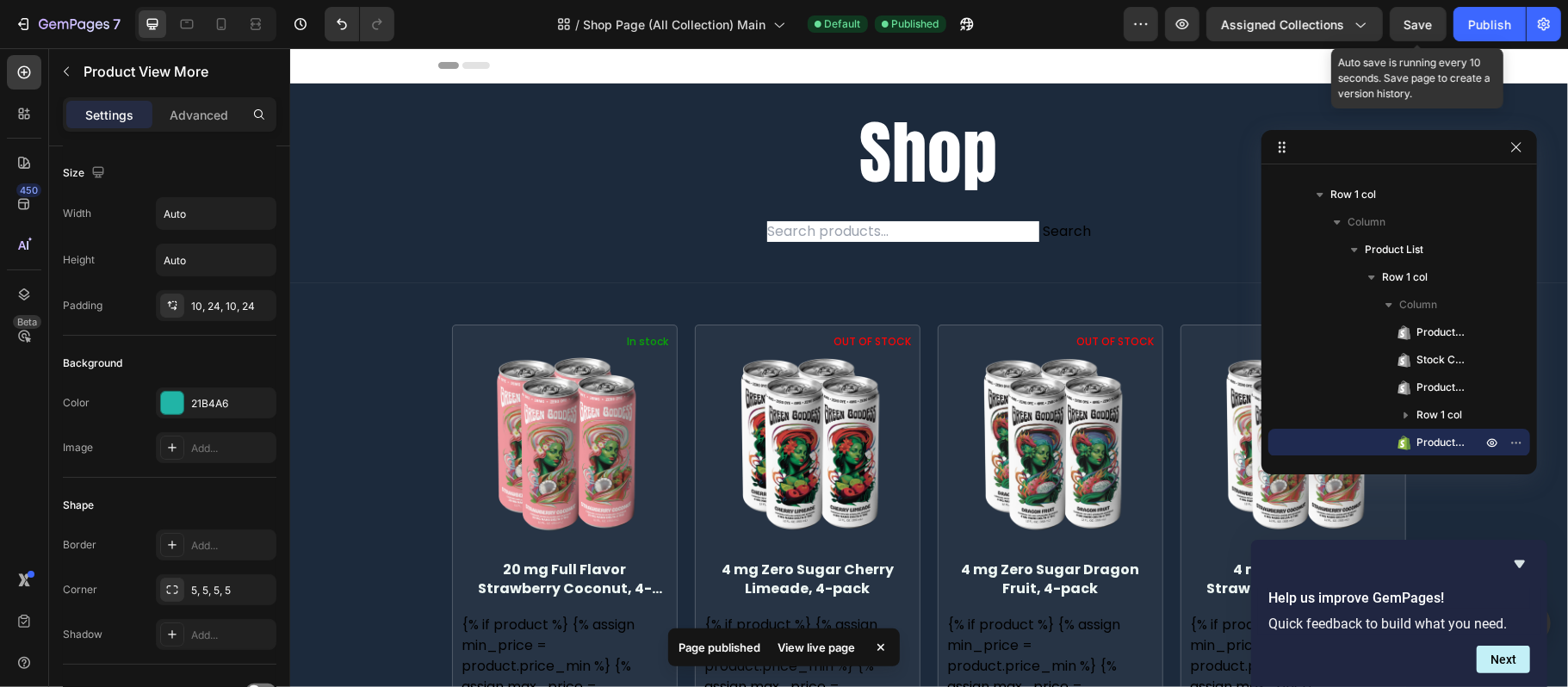
click at [1405, 21] on span "Save" at bounding box center [1418, 24] width 29 height 15
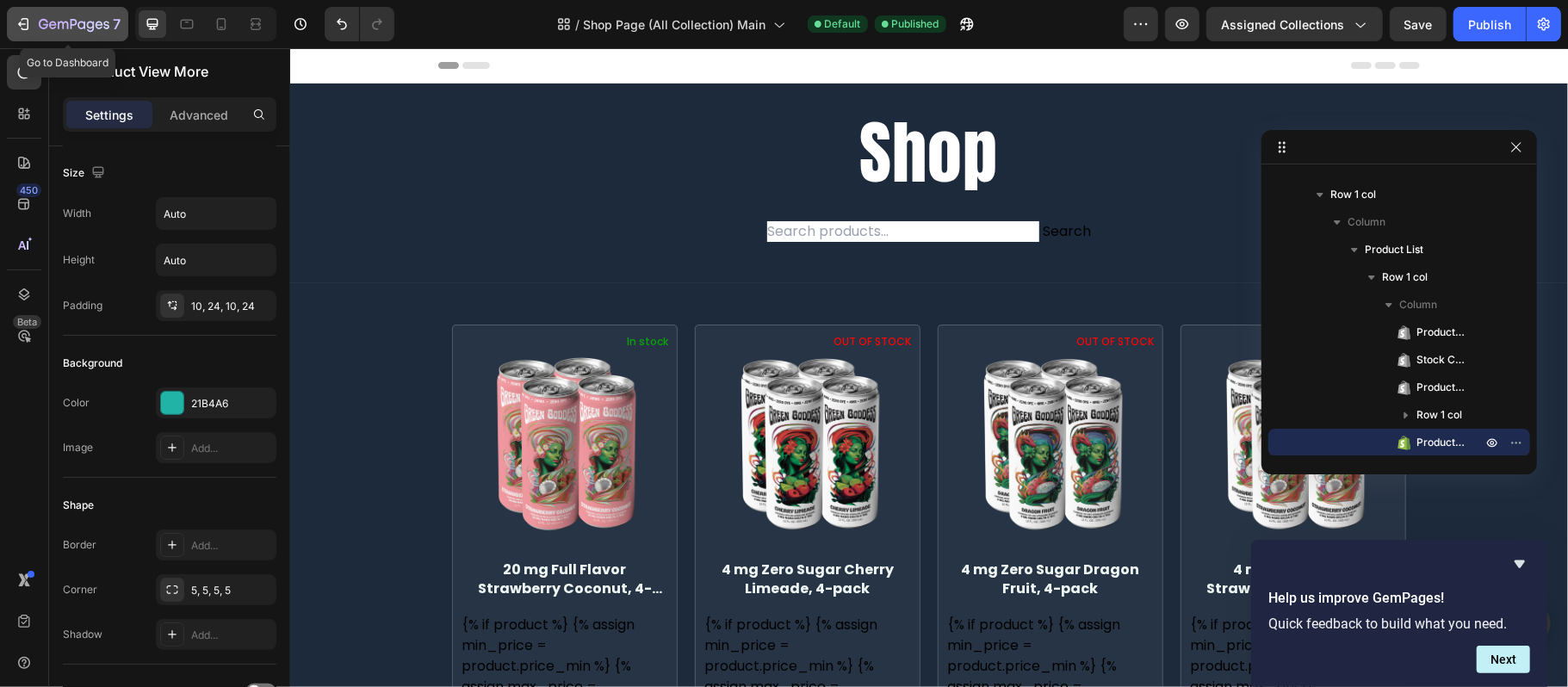
click at [16, 19] on icon "button" at bounding box center [23, 24] width 17 height 17
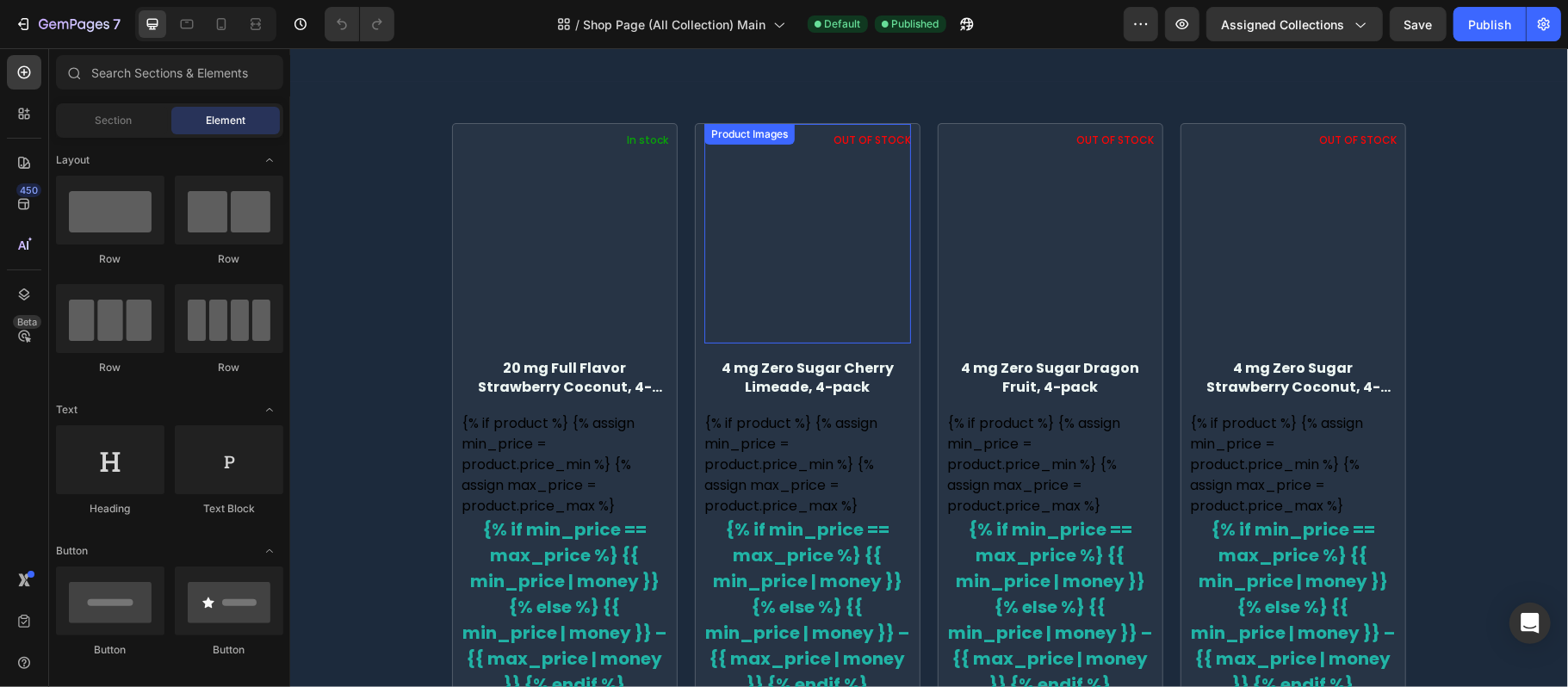
scroll to position [344, 0]
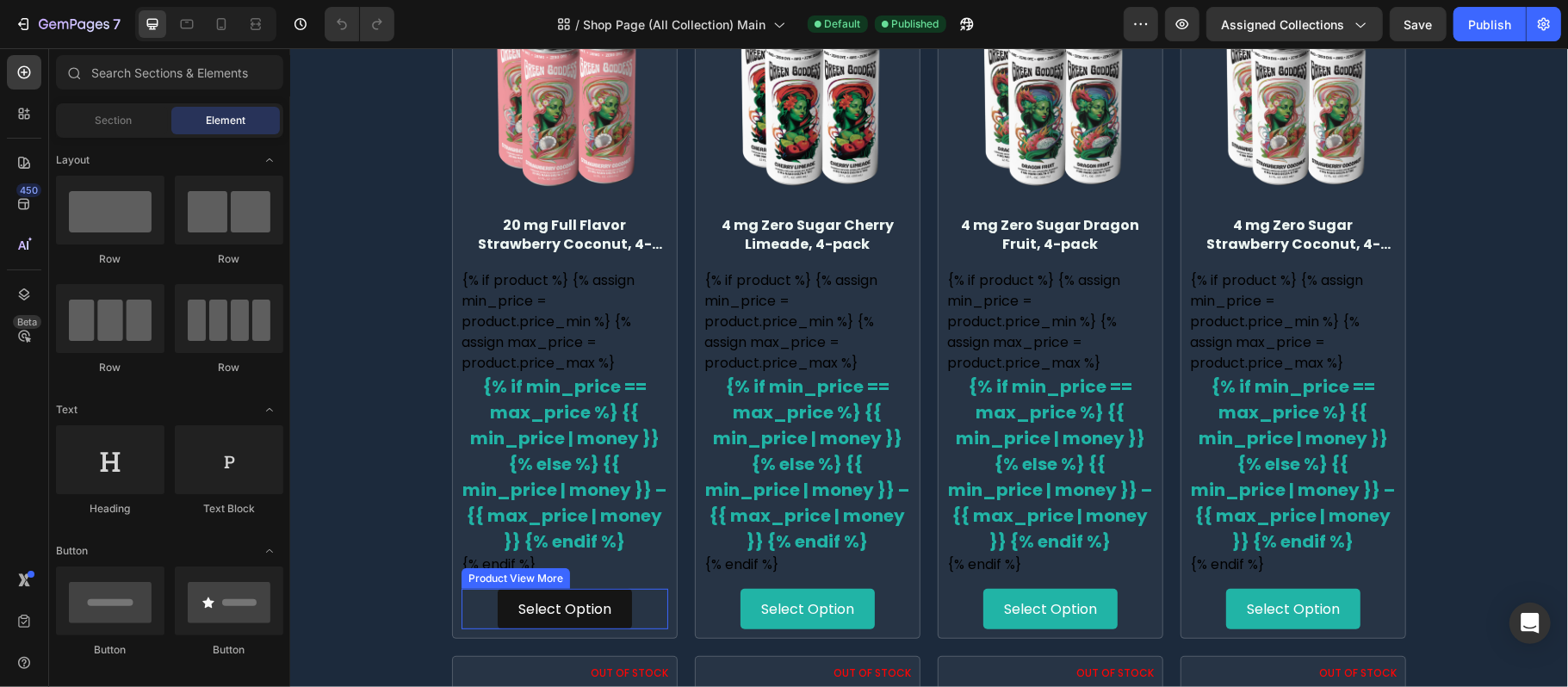
click at [609, 596] on button "Select Option" at bounding box center [564, 607] width 134 height 40
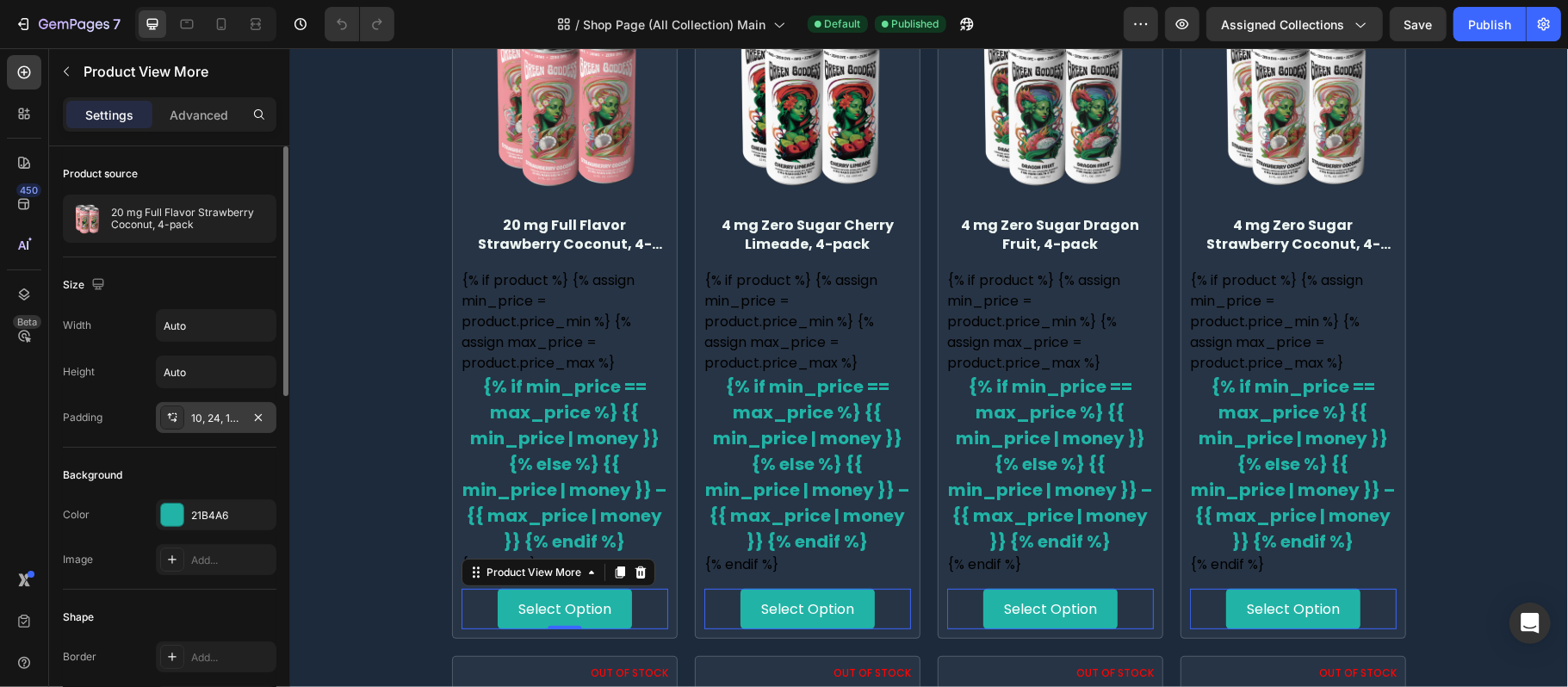
click at [208, 431] on div "10, 24, 10, 24" at bounding box center [216, 416] width 120 height 31
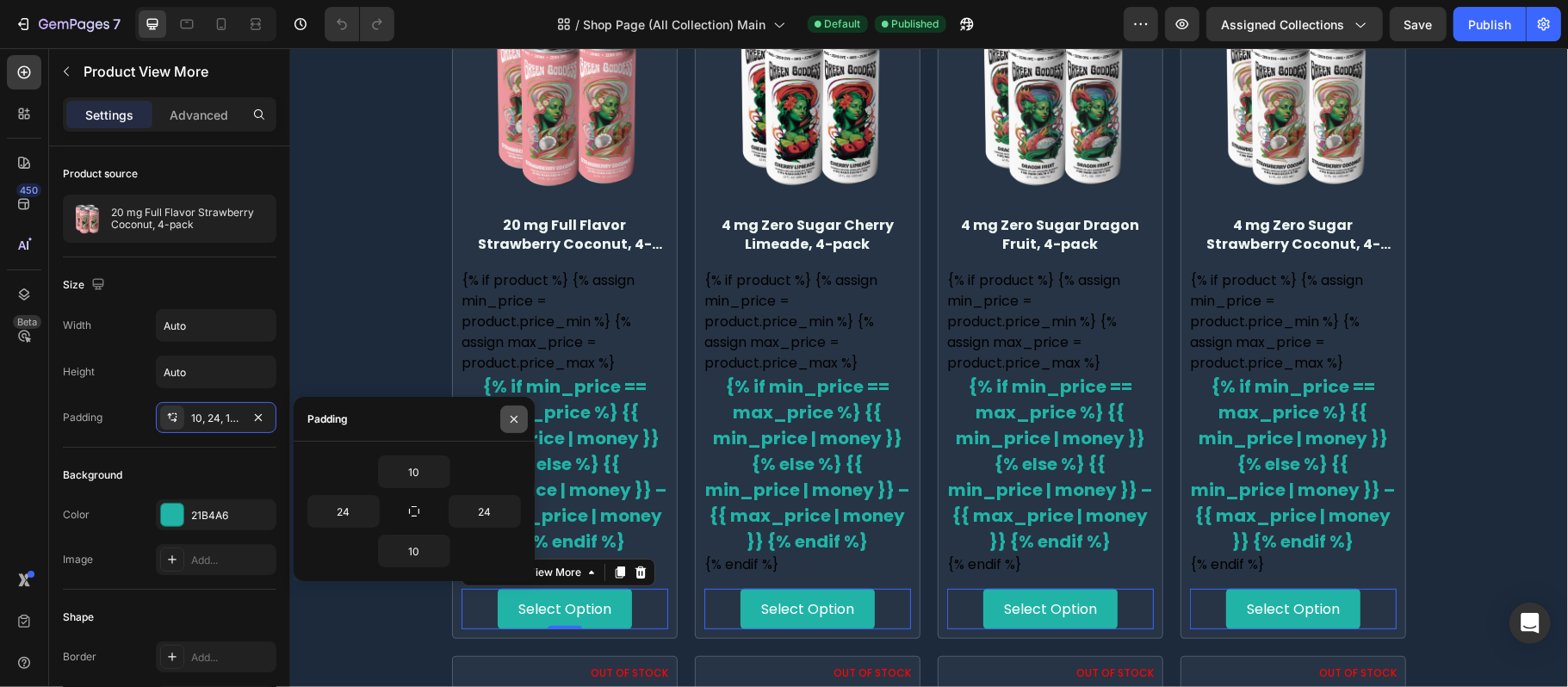
drag, startPoint x: 505, startPoint y: 415, endPoint x: 30, endPoint y: 395, distance: 475.4
click at [505, 415] on button "button" at bounding box center [514, 419] width 28 height 28
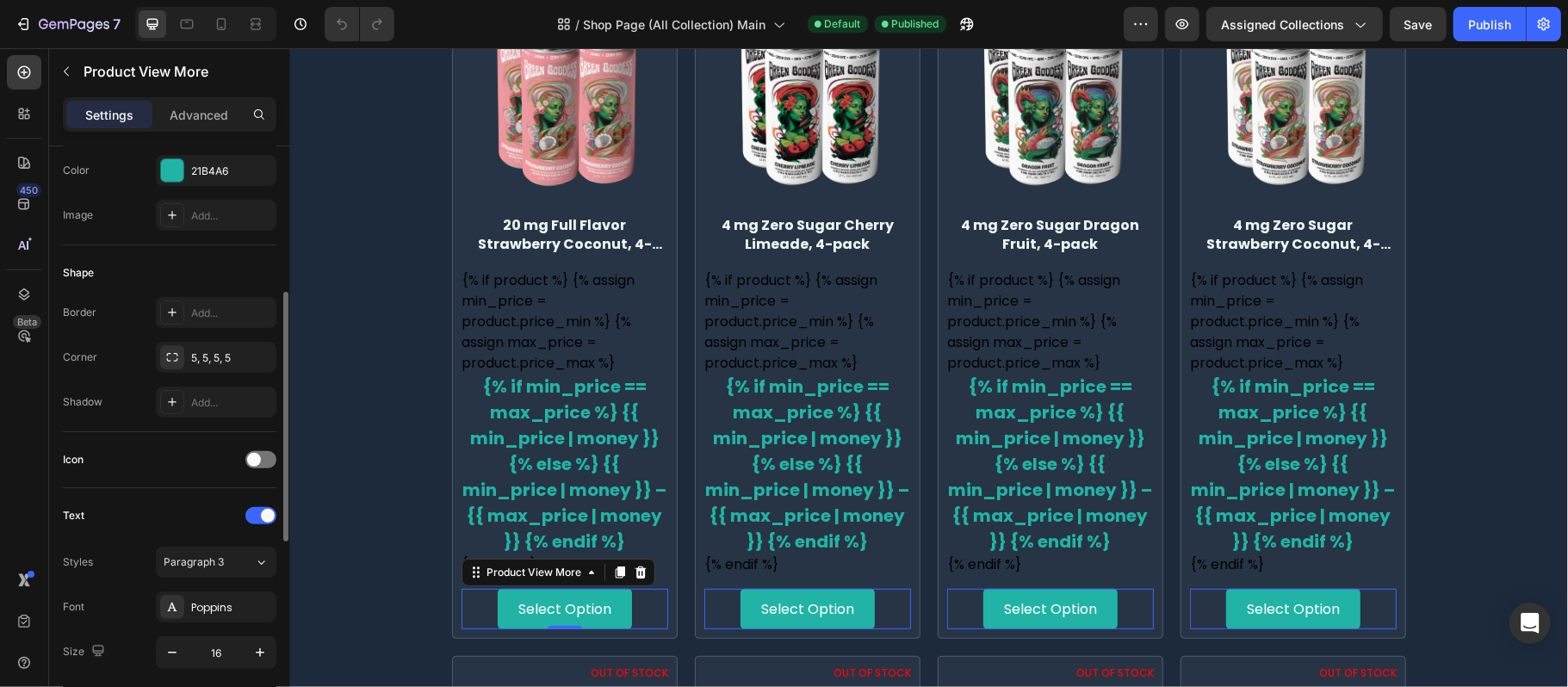
scroll to position [114, 0]
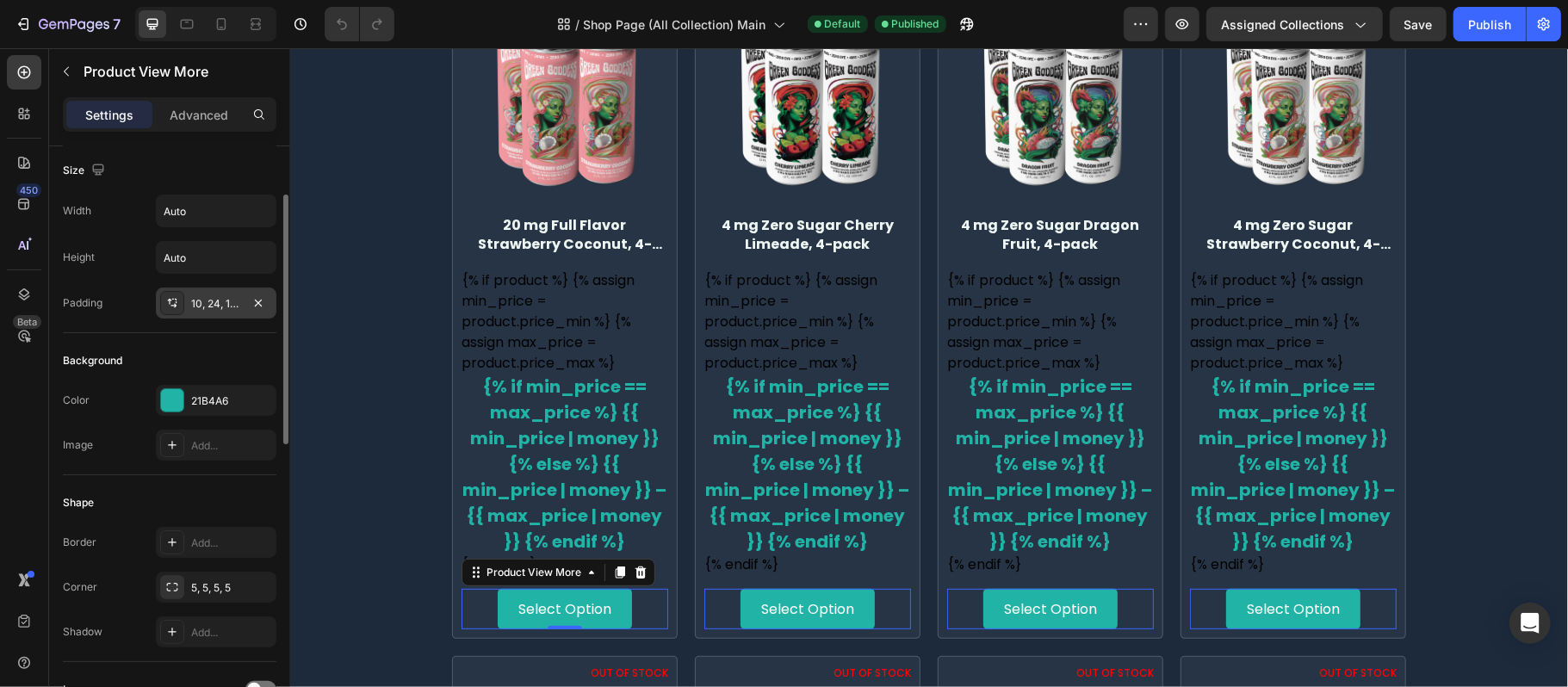
click at [205, 308] on div "10, 24, 10, 24" at bounding box center [216, 304] width 50 height 16
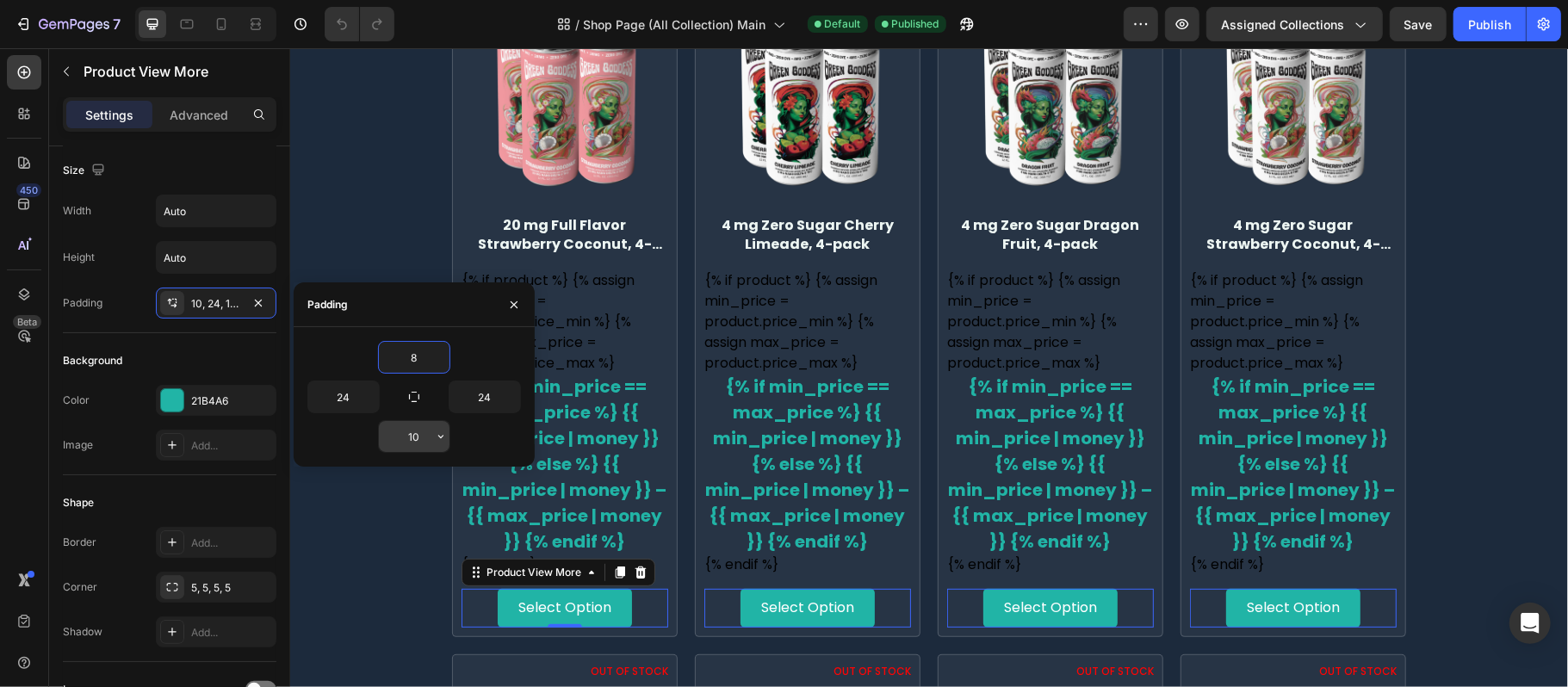
type input "8"
click at [418, 434] on input "10" at bounding box center [414, 436] width 71 height 31
type input "8"
click at [333, 401] on input "24" at bounding box center [344, 396] width 71 height 31
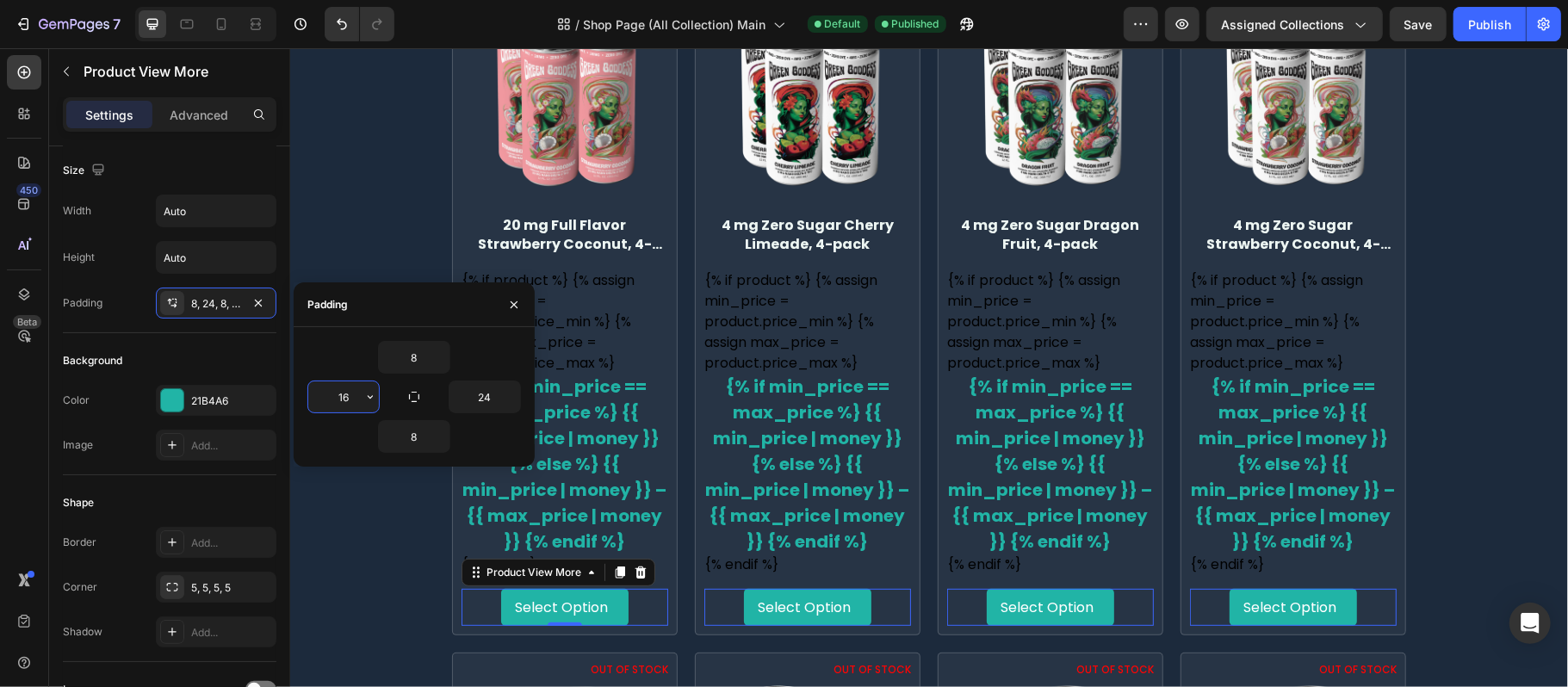
click at [345, 401] on input "16" at bounding box center [344, 396] width 71 height 31
type input "24"
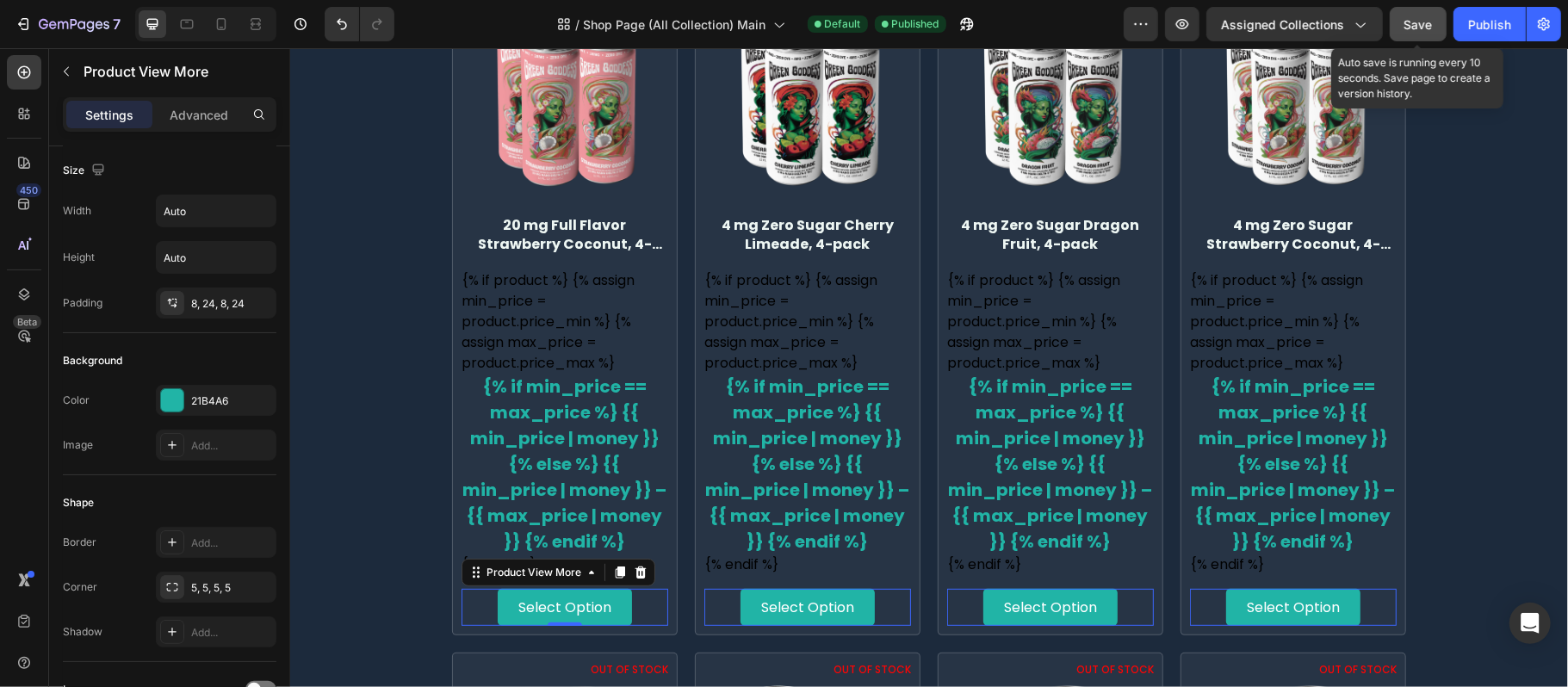
click at [1433, 28] on button "Save" at bounding box center [1418, 24] width 57 height 34
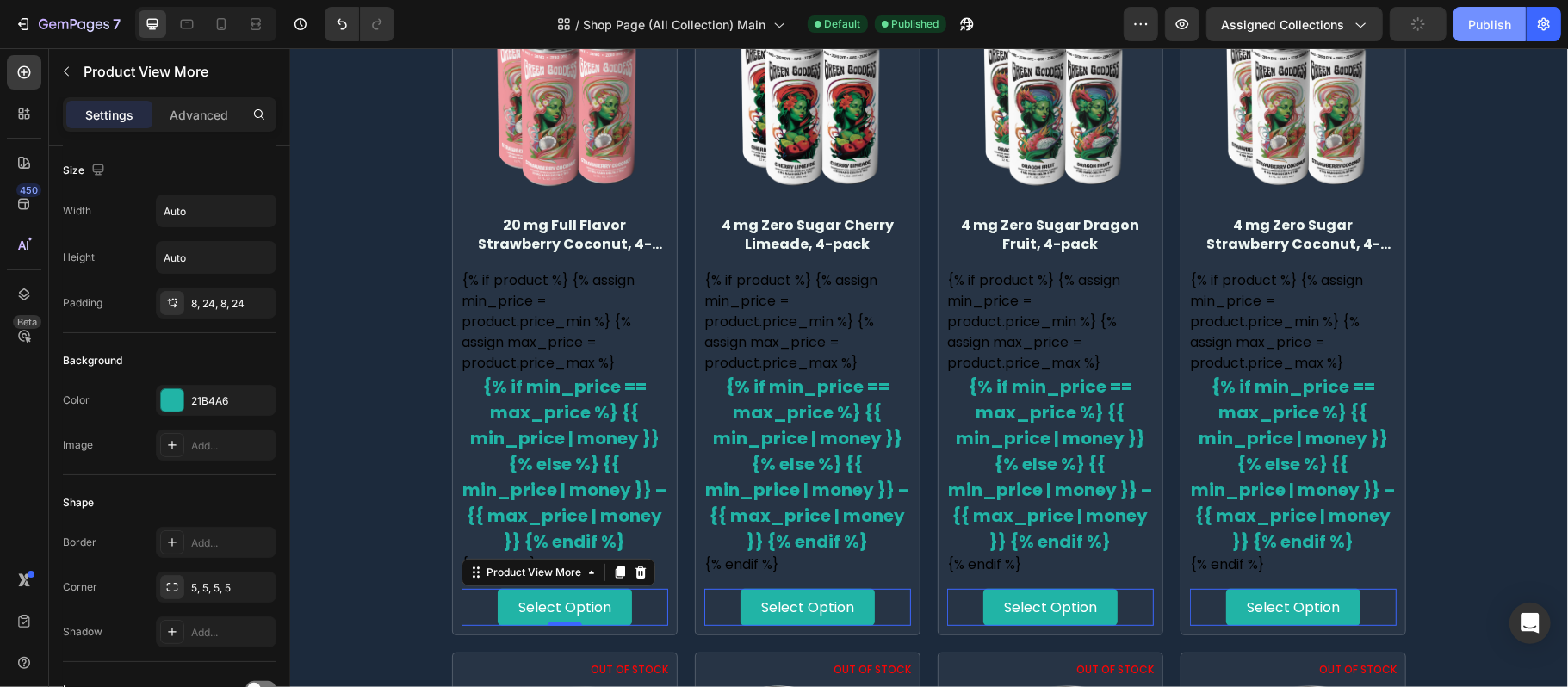
click at [1468, 29] on div "Publish" at bounding box center [1489, 25] width 43 height 18
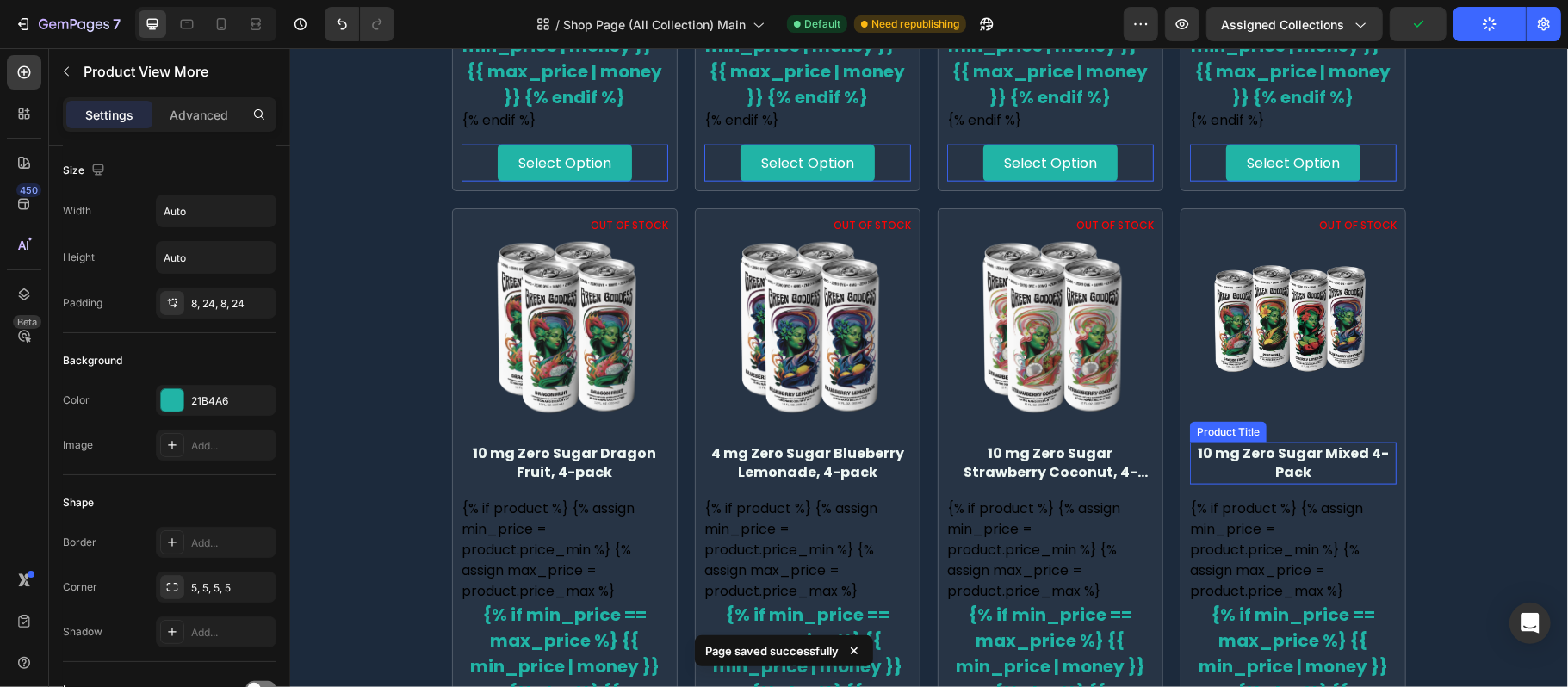
scroll to position [1492, 0]
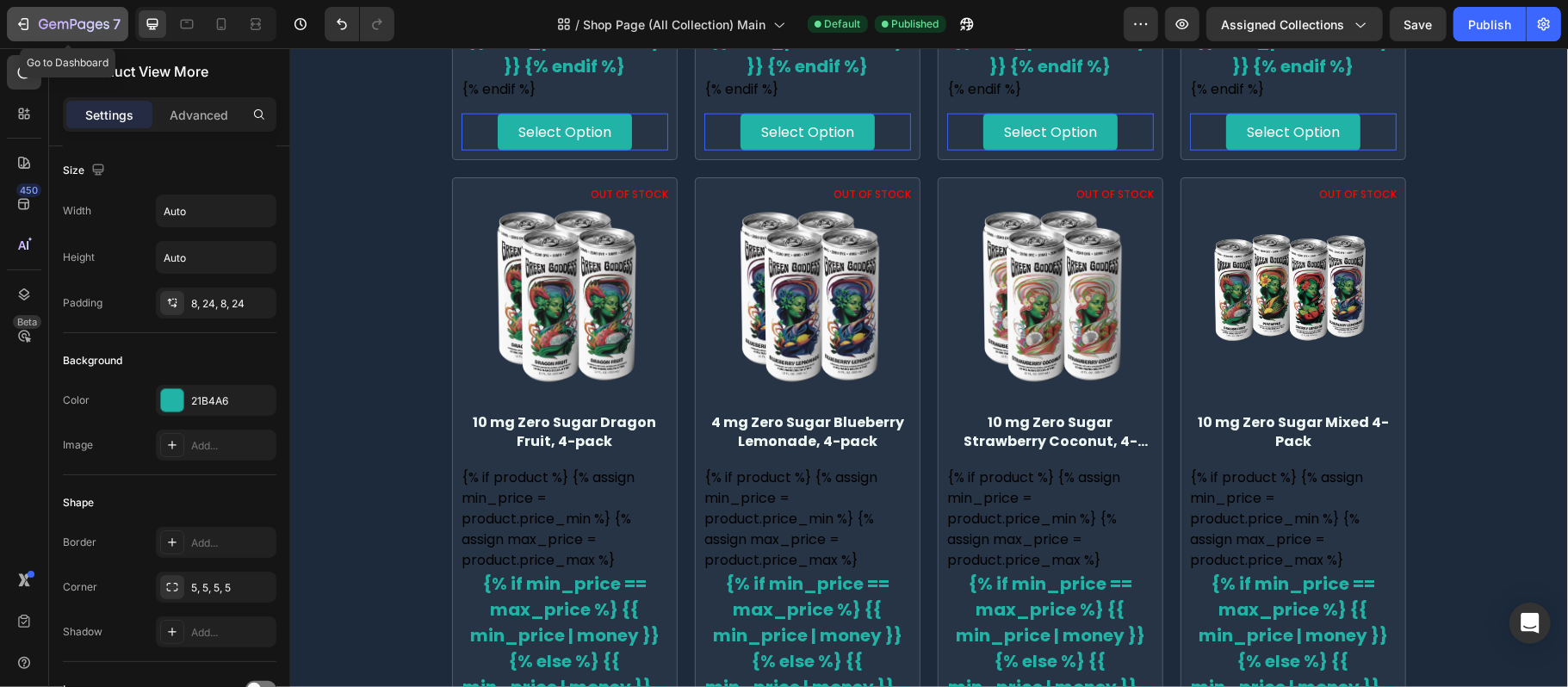
click at [16, 22] on icon "button" at bounding box center [23, 24] width 17 height 17
